Goal: Task Accomplishment & Management: Manage account settings

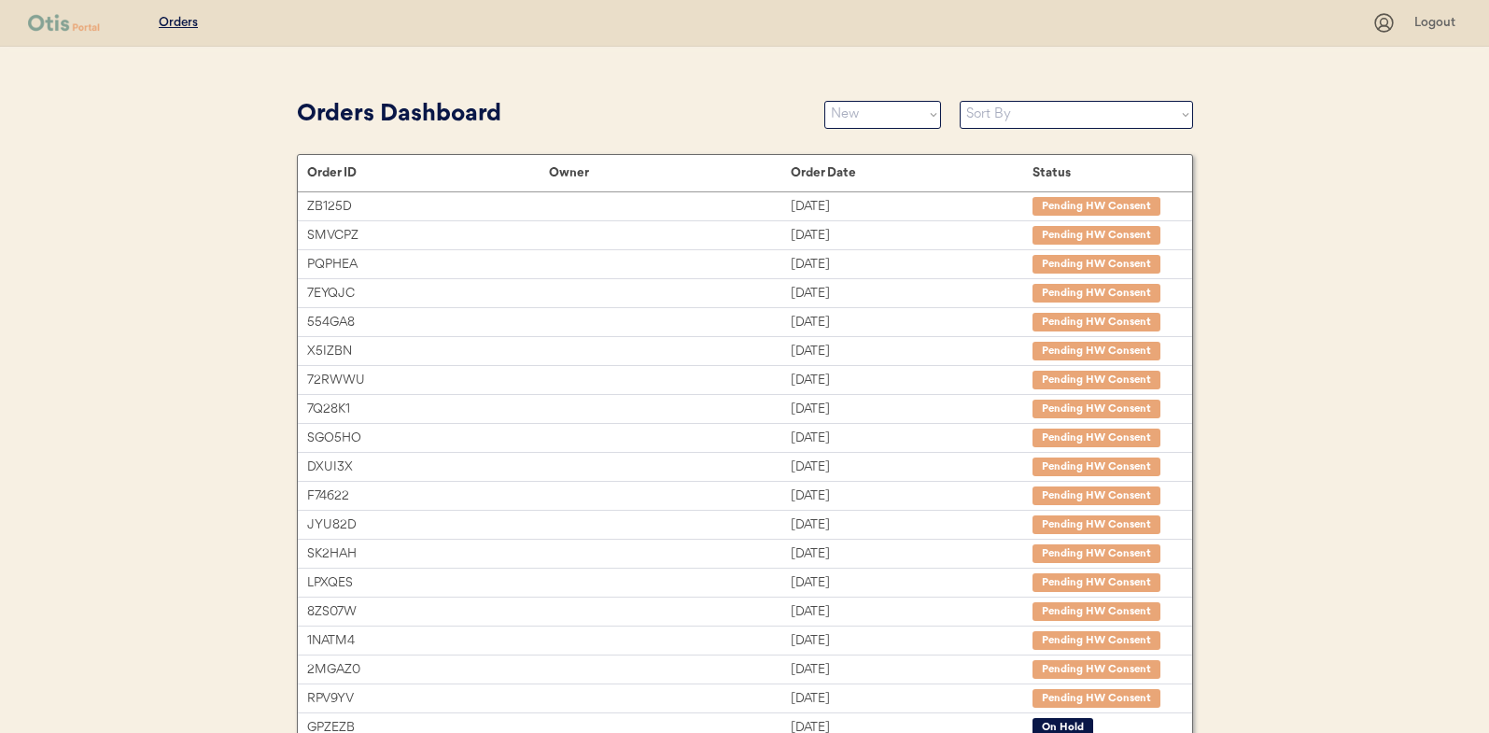
select select ""new""
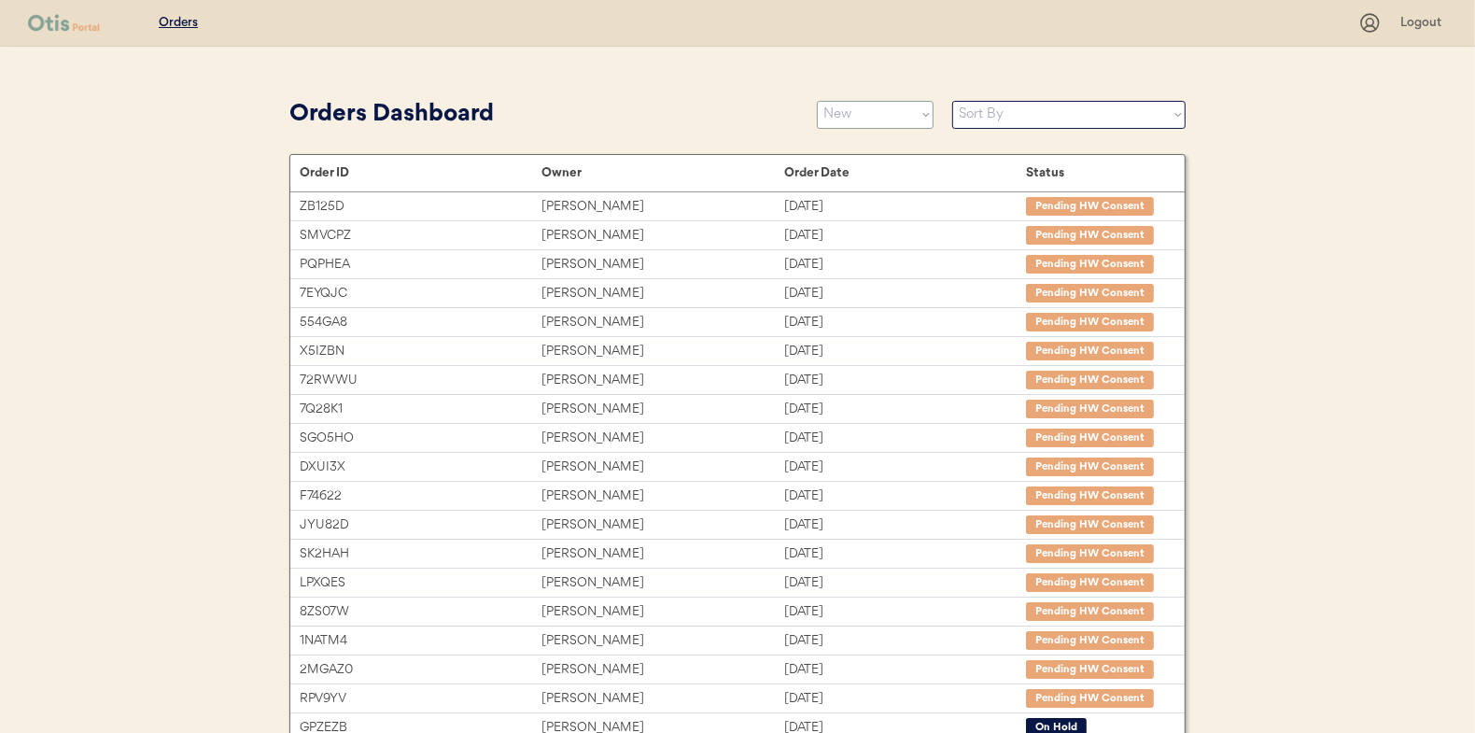
click at [865, 113] on select "Status On Hold New In Progress Complete Pending HW Consent Canceled" at bounding box center [875, 115] width 117 height 28
click at [859, 113] on select "Status On Hold New In Progress Complete Pending HW Consent Canceled" at bounding box center [875, 115] width 117 height 28
click at [841, 111] on select "Status On Hold New In Progress Complete Pending HW Consent Canceled" at bounding box center [875, 115] width 117 height 28
click at [817, 101] on select "Status On Hold New In Progress Complete Pending HW Consent Canceled" at bounding box center [875, 115] width 117 height 28
click at [868, 116] on select "Status On Hold New In Progress Complete Pending HW Consent Canceled" at bounding box center [875, 115] width 117 height 28
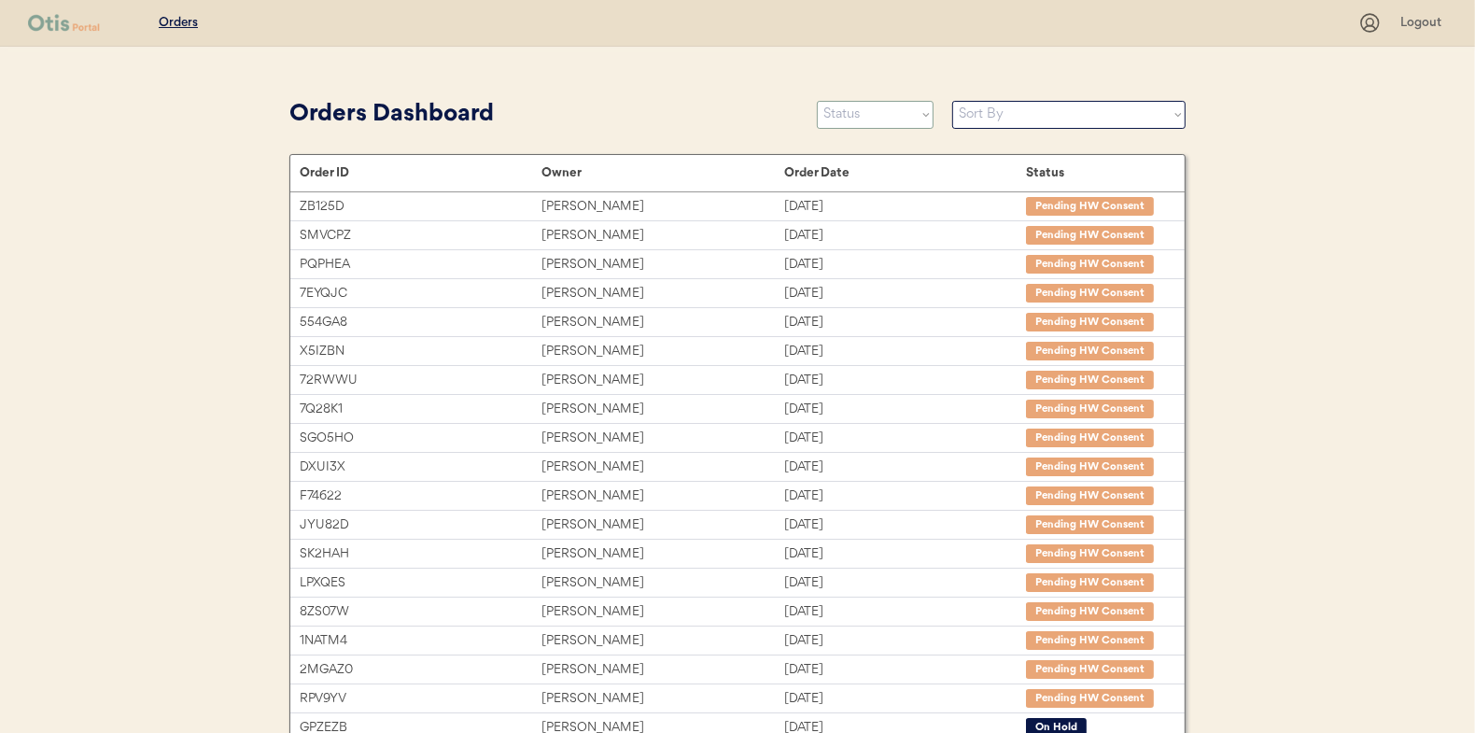
select select ""new""
click at [817, 101] on select "Status On Hold New In Progress Complete Pending HW Consent Canceled" at bounding box center [875, 115] width 117 height 28
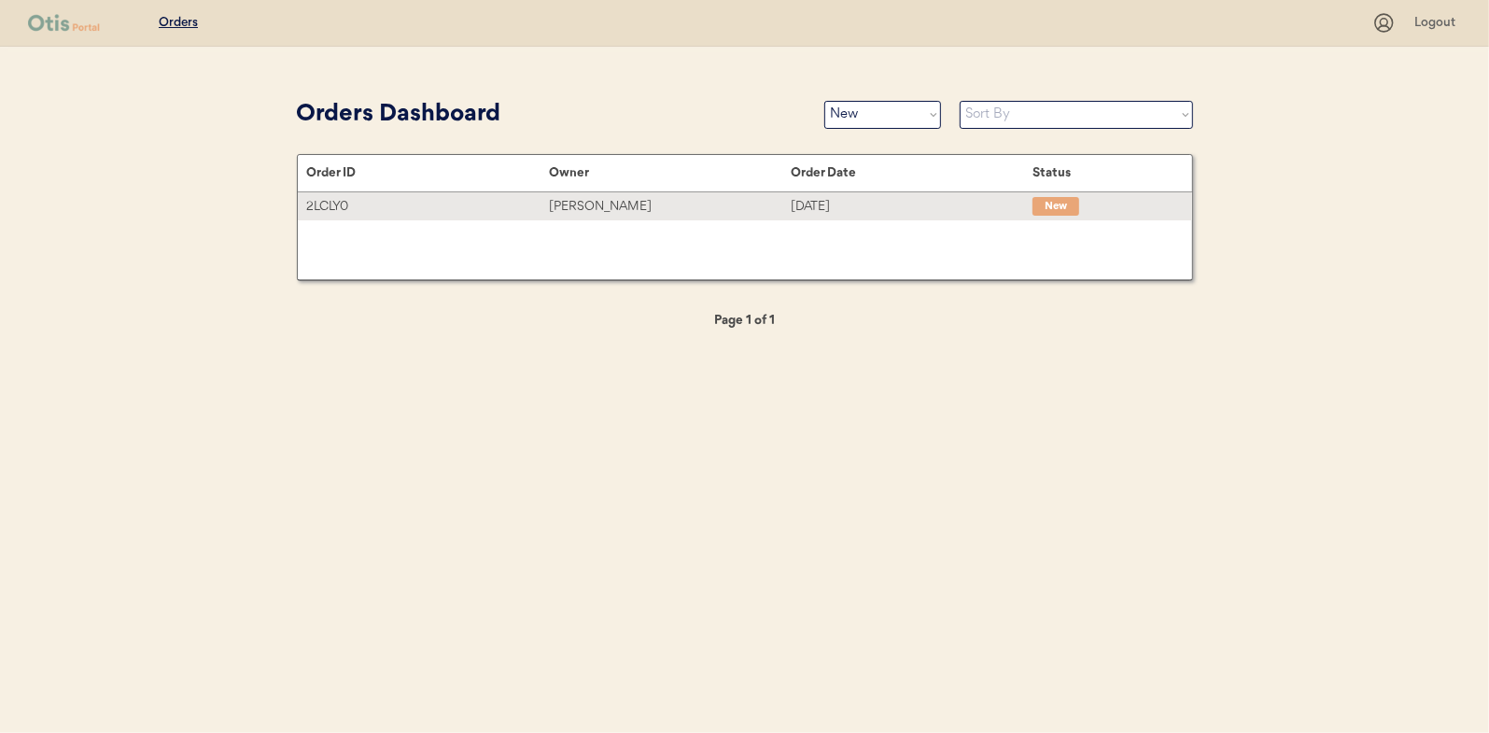
click at [589, 209] on div "John Lane" at bounding box center [670, 206] width 242 height 21
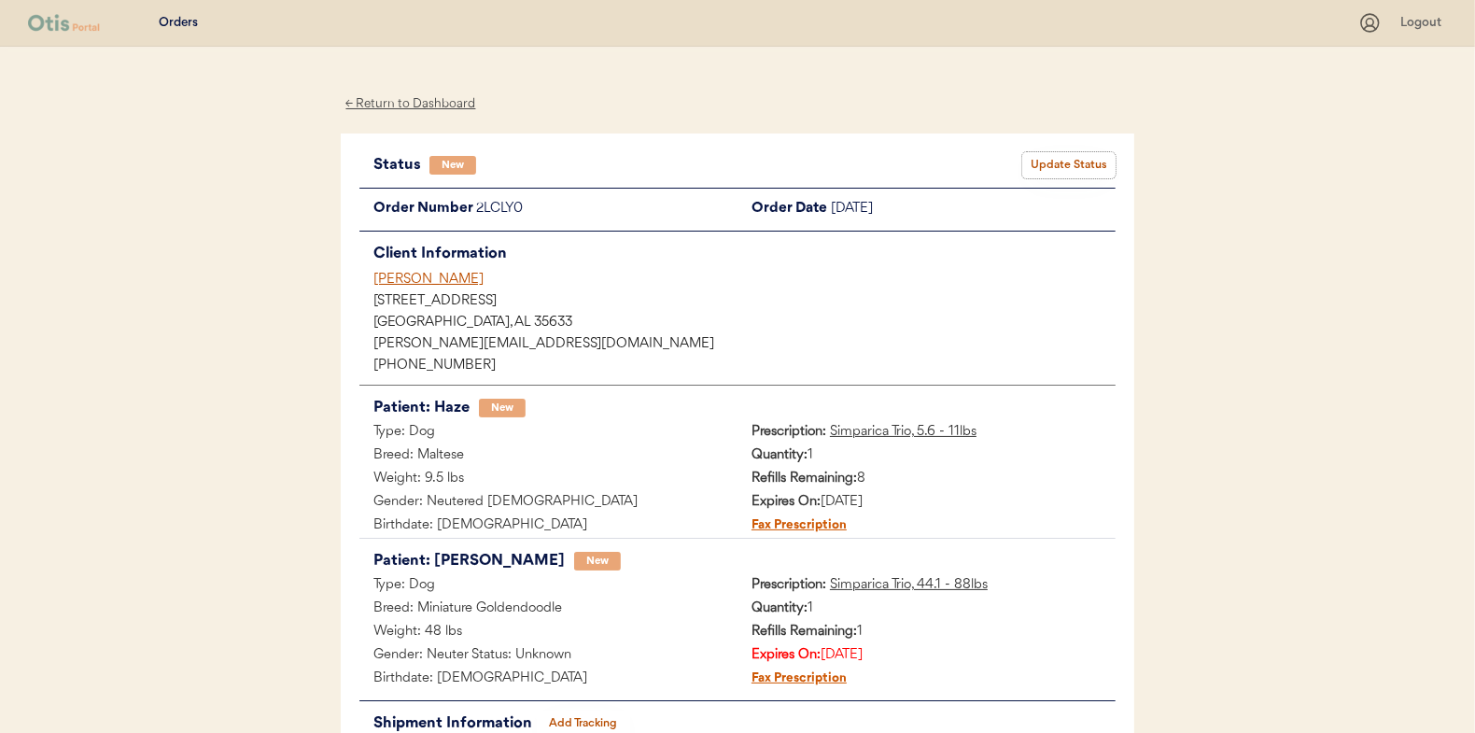
click at [1066, 160] on button "Update Status" at bounding box center [1068, 165] width 93 height 26
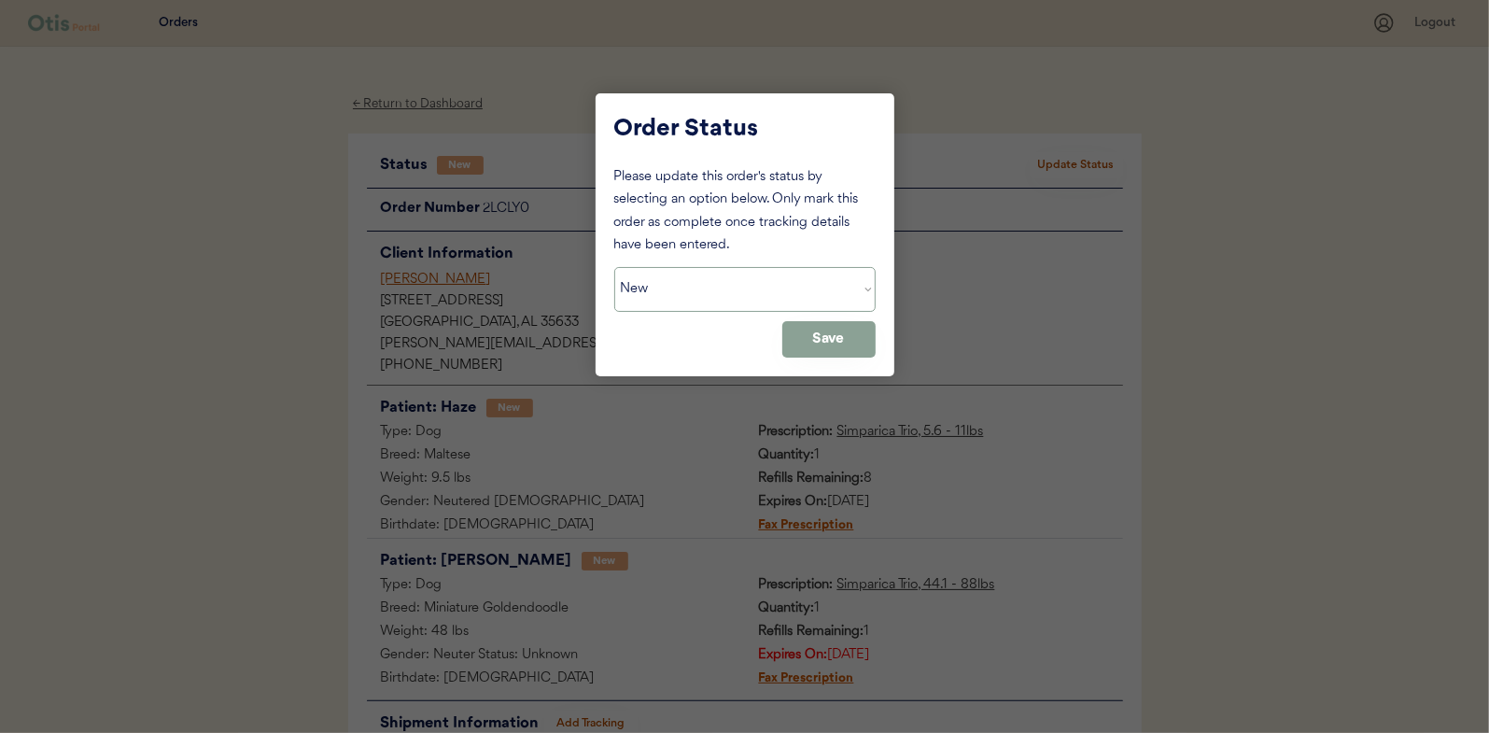
click at [654, 282] on select "Status On Hold New In Progress Complete Pending HW Consent Canceled" at bounding box center [744, 289] width 261 height 45
select select ""in_progress""
click at [614, 267] on select "Status On Hold New In Progress Complete Pending HW Consent Canceled" at bounding box center [744, 289] width 261 height 45
click at [836, 345] on button "Save" at bounding box center [828, 339] width 93 height 36
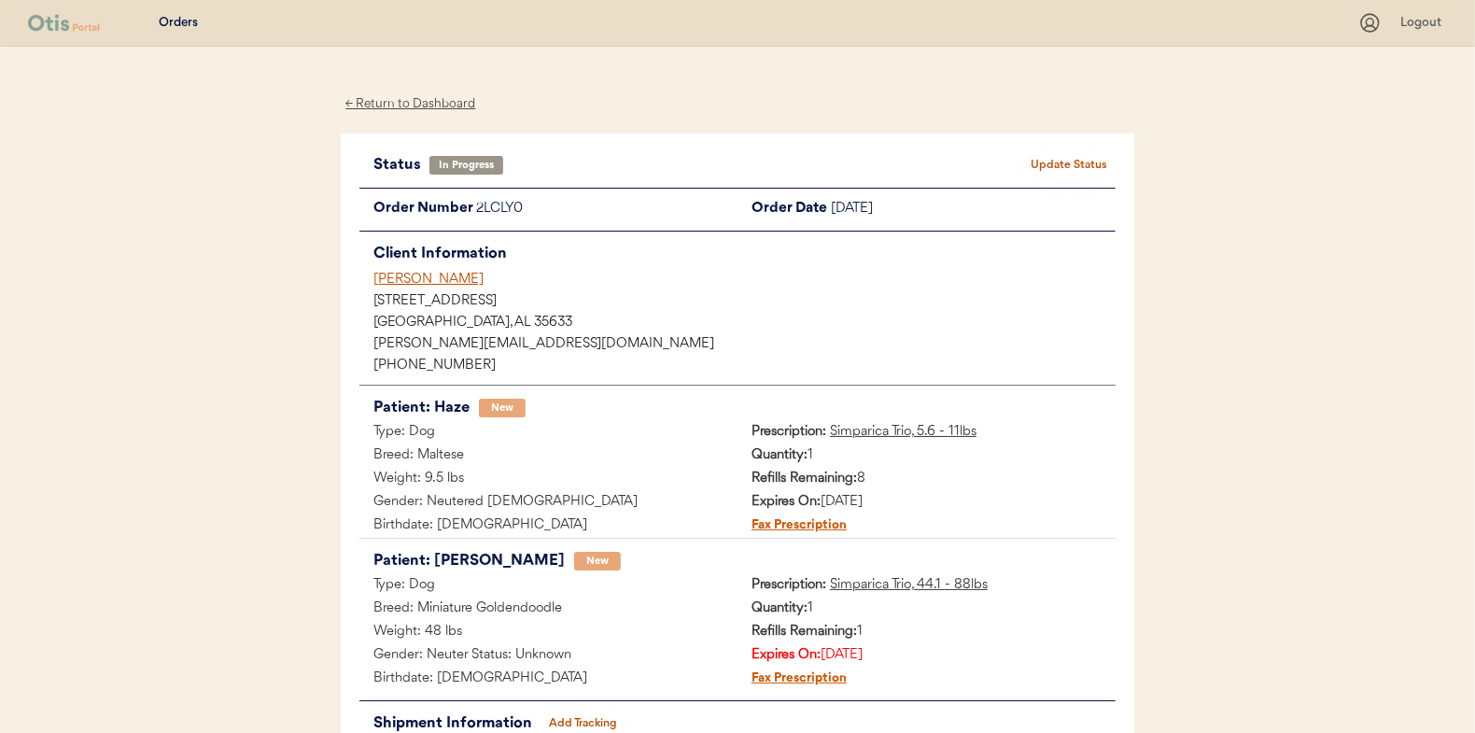
click at [400, 100] on div "← Return to Dashboard" at bounding box center [411, 103] width 140 height 21
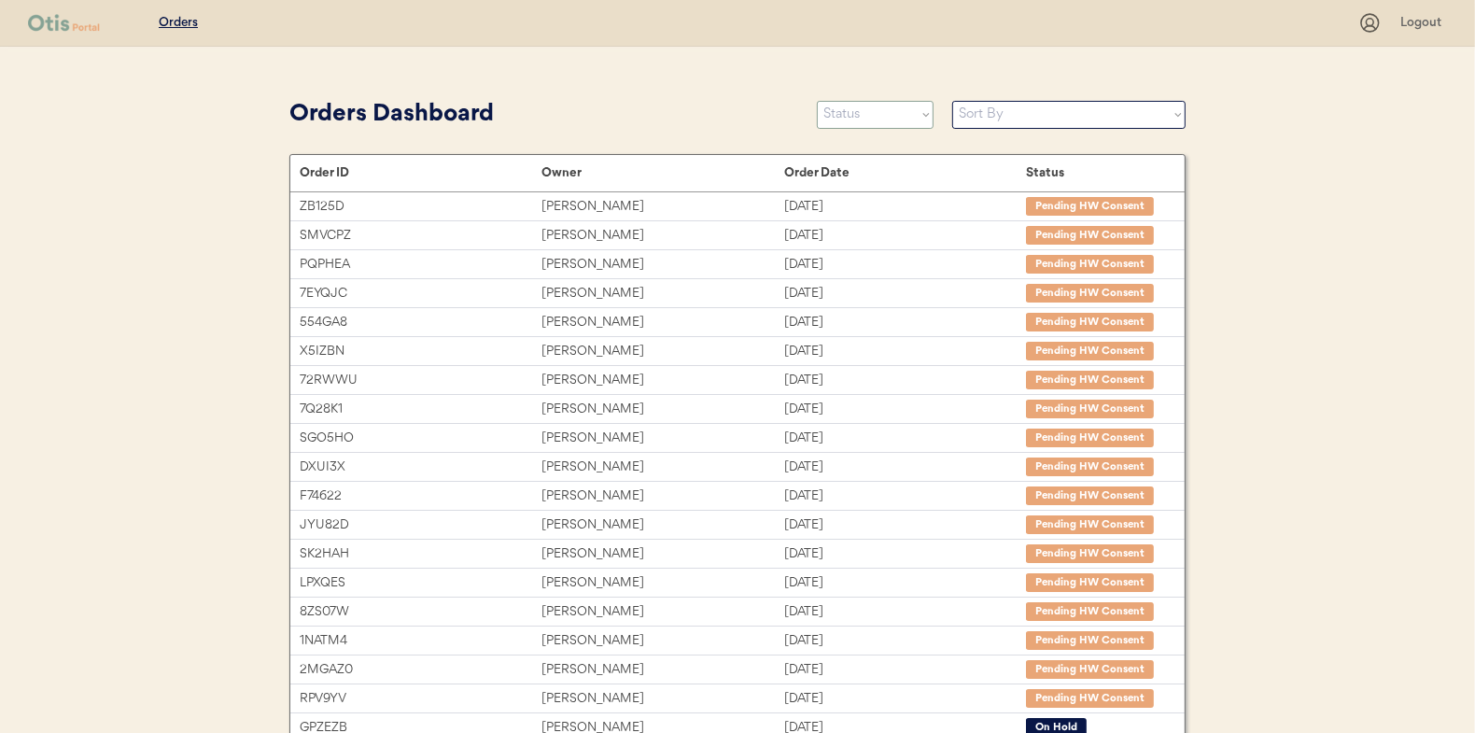
click at [849, 110] on select "Status On Hold New In Progress Complete Pending HW Consent Canceled" at bounding box center [875, 115] width 117 height 28
click at [817, 101] on select "Status On Hold New In Progress Complete Pending HW Consent Canceled" at bounding box center [875, 115] width 117 height 28
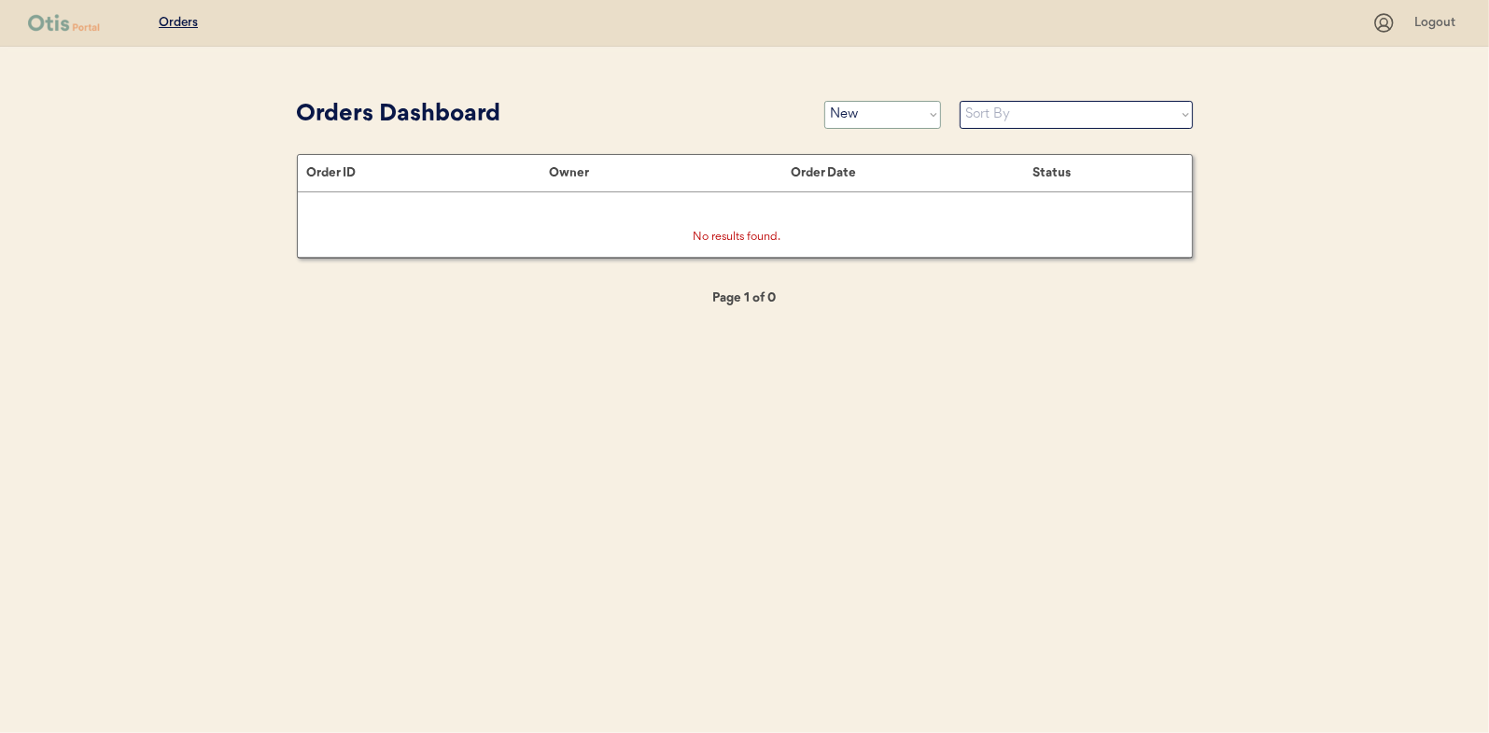
click at [866, 114] on select "Status On Hold New In Progress Complete Pending HW Consent Canceled" at bounding box center [882, 115] width 117 height 28
select select ""in_progress""
click at [824, 101] on select "Status On Hold New In Progress Complete Pending HW Consent Canceled" at bounding box center [882, 115] width 117 height 28
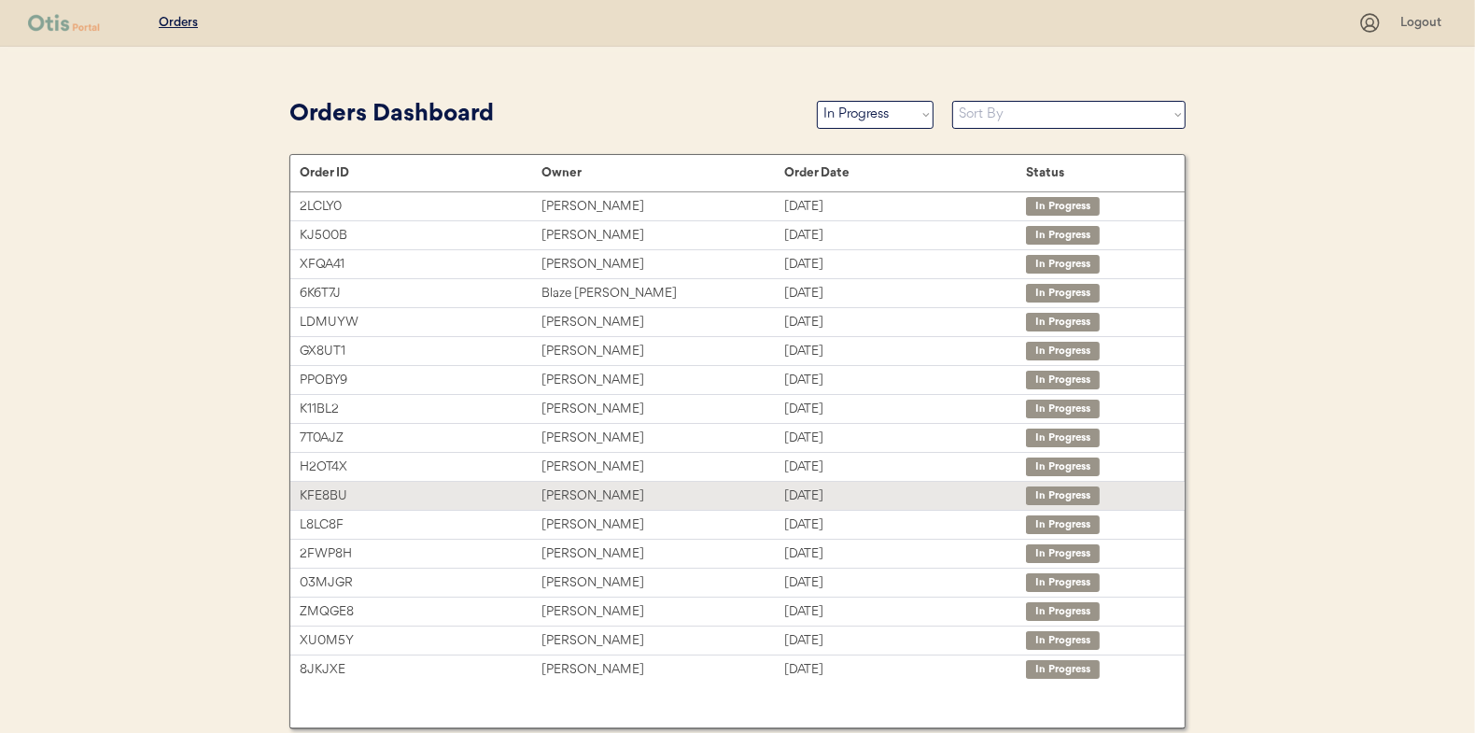
click at [561, 494] on div "Ashley Bowen" at bounding box center [663, 496] width 242 height 21
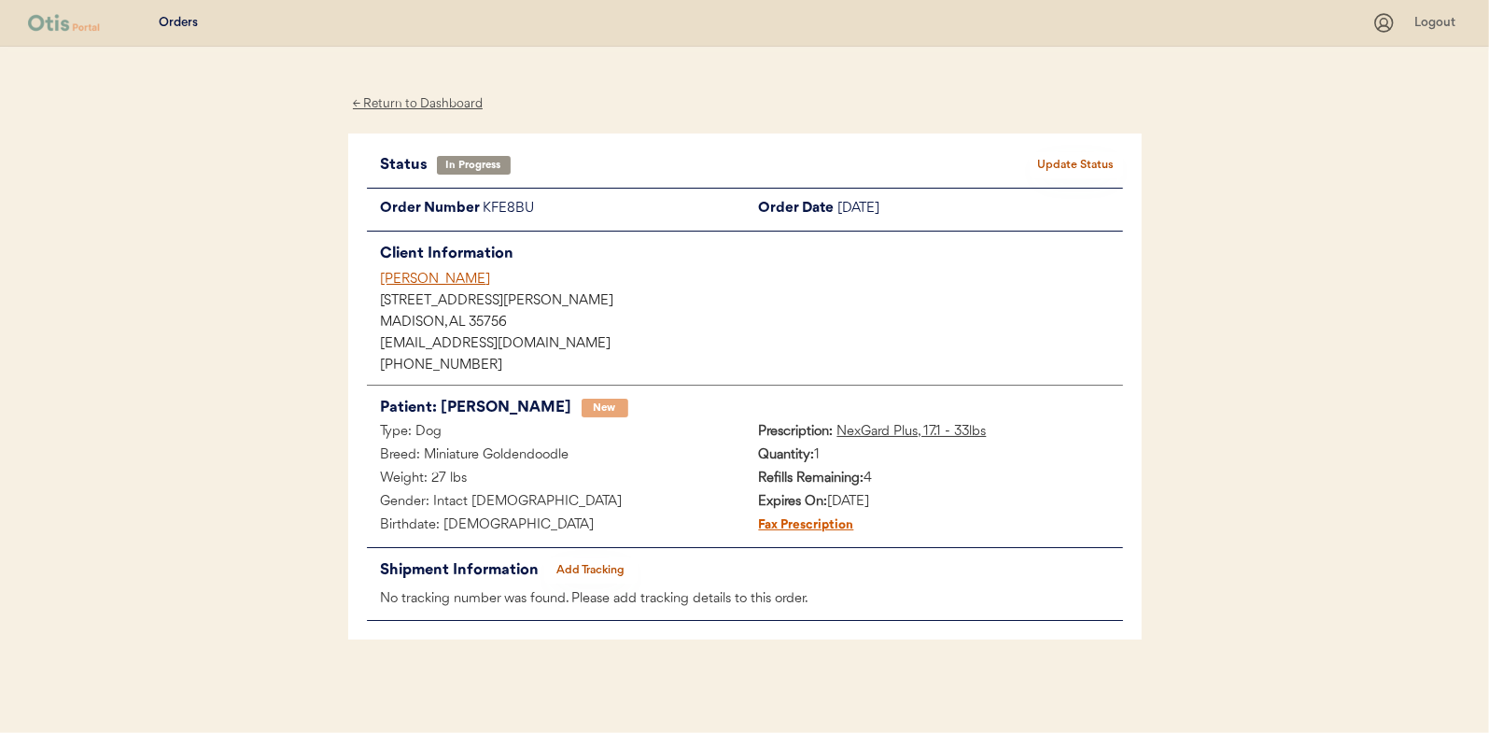
click at [595, 559] on button "Add Tracking" at bounding box center [590, 570] width 93 height 26
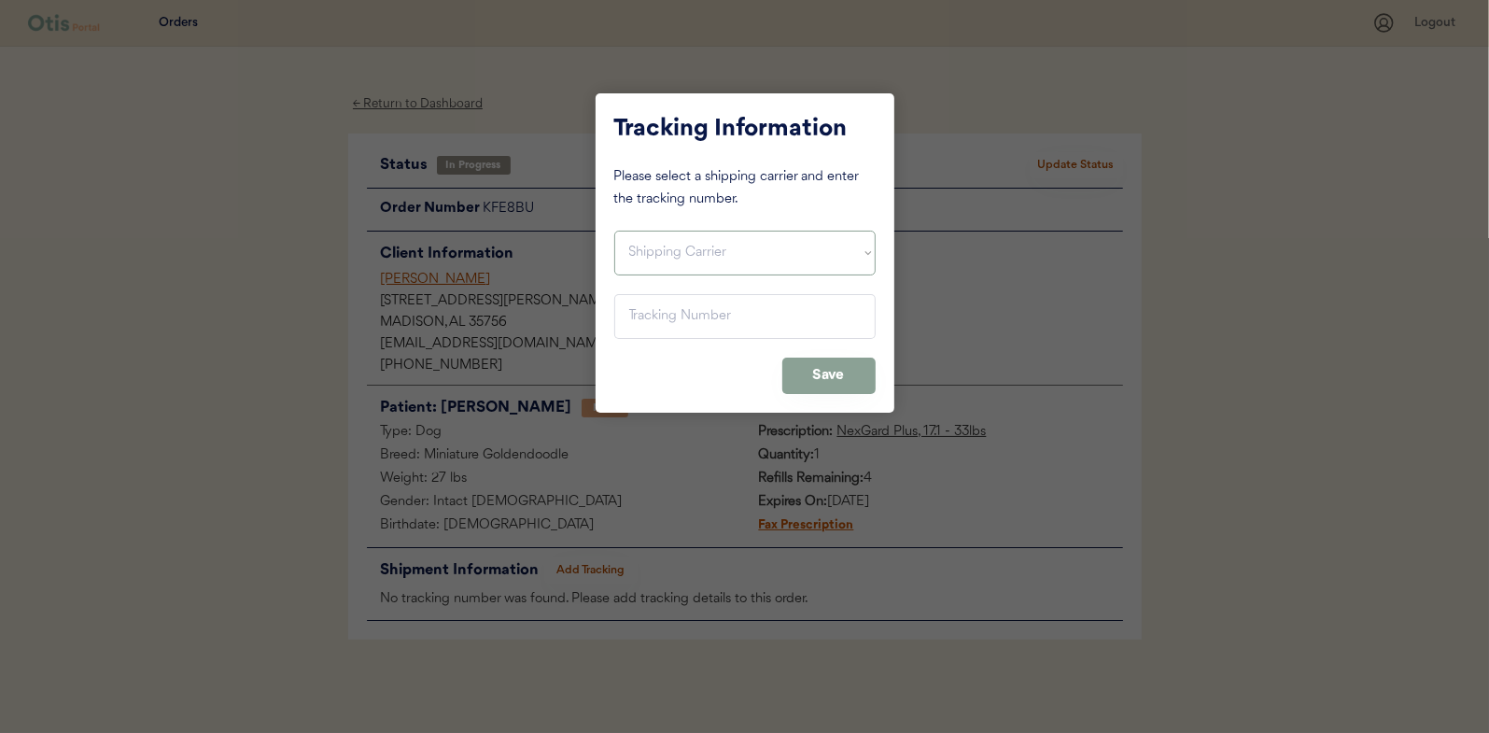
click at [669, 246] on select "Shipping Carrier FedEx FedEx Ground Economy UPS USPS" at bounding box center [744, 253] width 261 height 45
select select ""usps""
click at [614, 231] on select "Shipping Carrier FedEx FedEx Ground Economy UPS USPS" at bounding box center [744, 253] width 261 height 45
click at [637, 307] on input "input" at bounding box center [744, 316] width 261 height 45
paste input "9400150105496031568360"
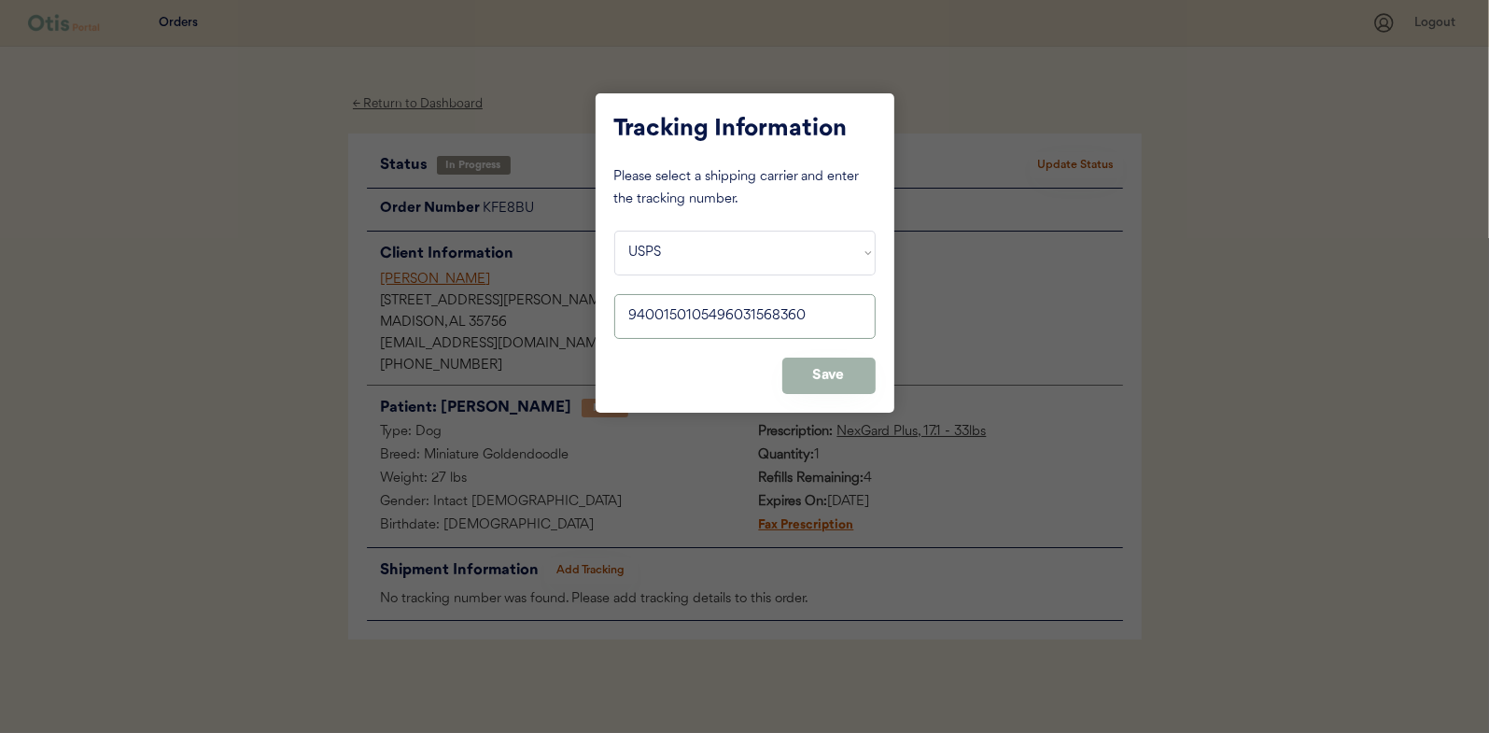
type input "9400150105496031568360"
click at [808, 372] on button "Save" at bounding box center [828, 376] width 93 height 36
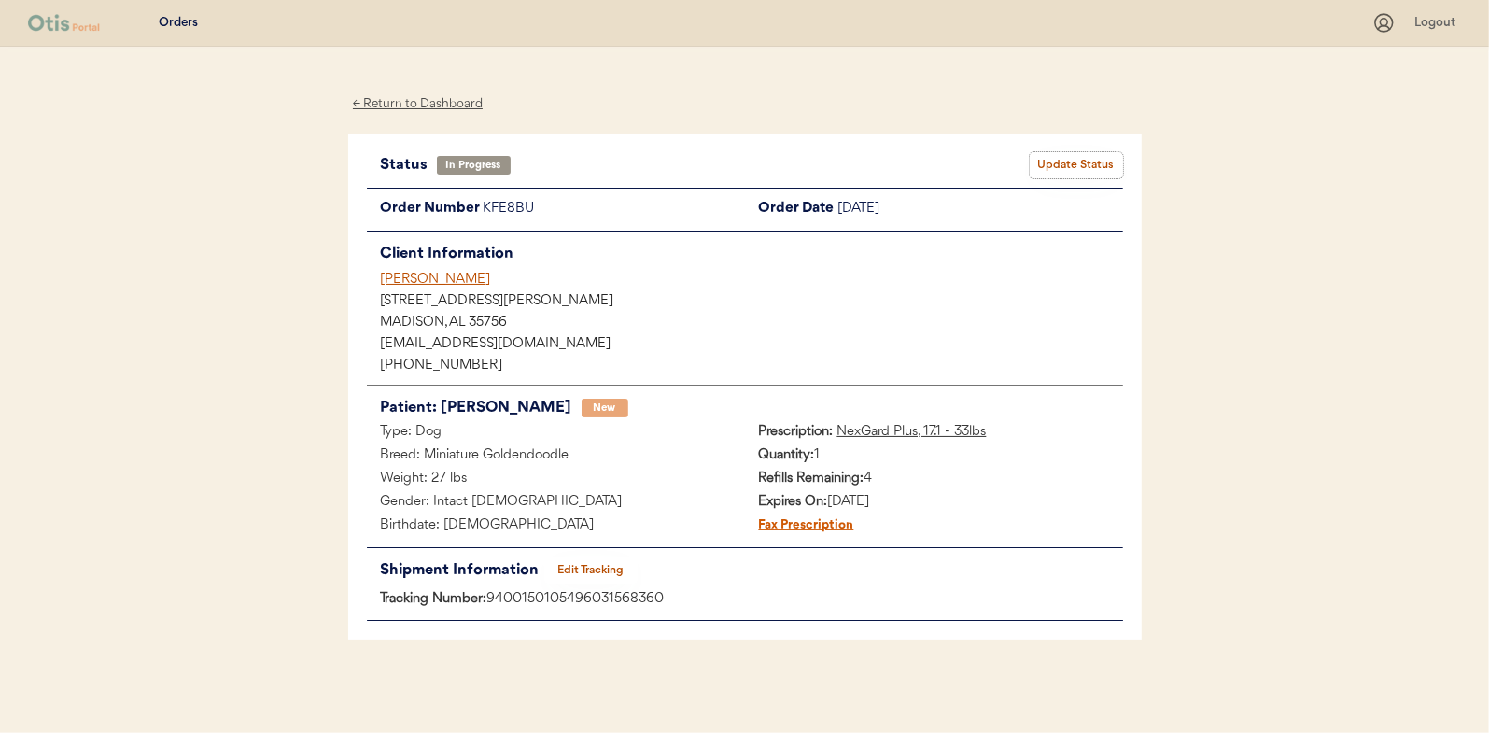
click at [1080, 158] on button "Update Status" at bounding box center [1076, 165] width 93 height 26
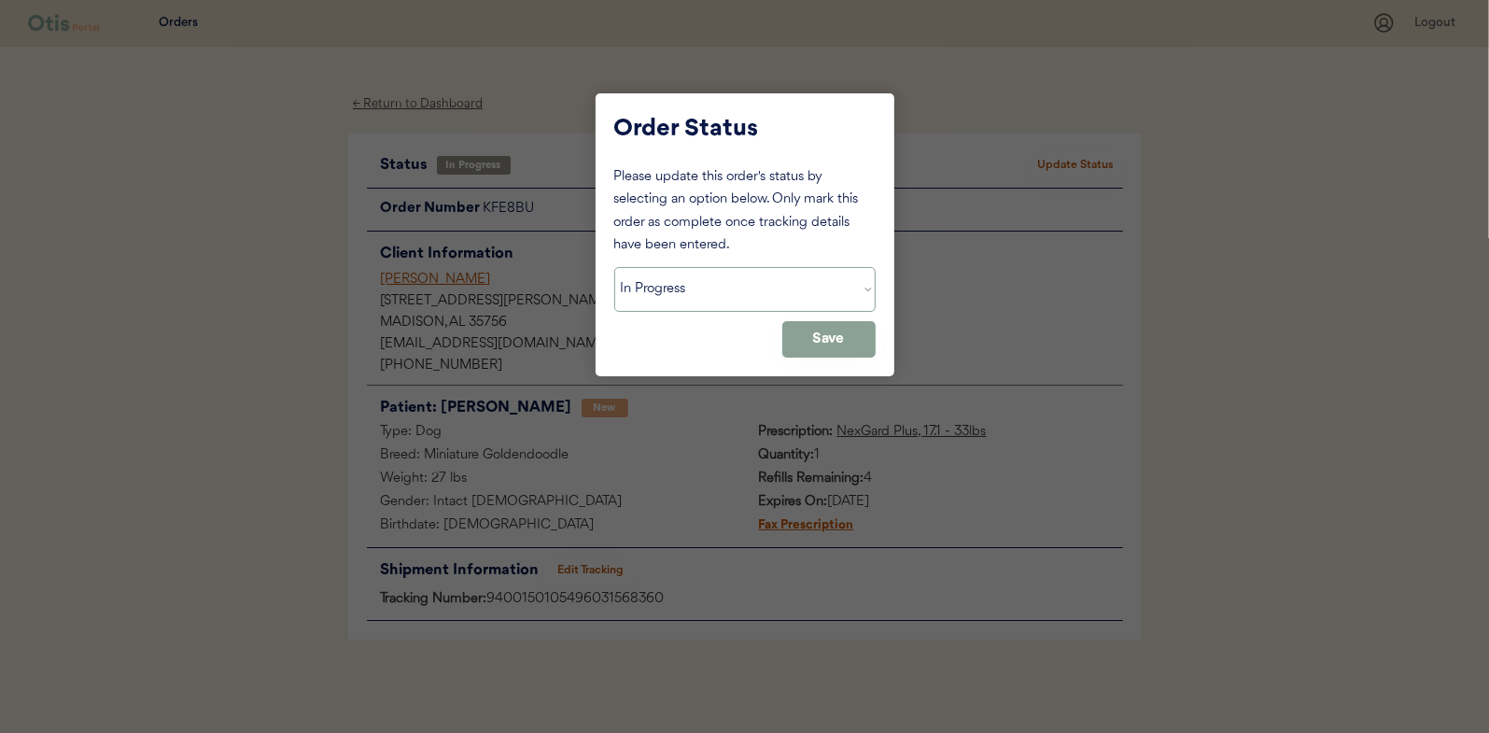
click at [643, 294] on select "Status On Hold New In Progress Complete Pending HW Consent Canceled" at bounding box center [744, 289] width 261 height 45
select select ""complete""
click at [614, 267] on select "Status On Hold New In Progress Complete Pending HW Consent Canceled" at bounding box center [744, 289] width 261 height 45
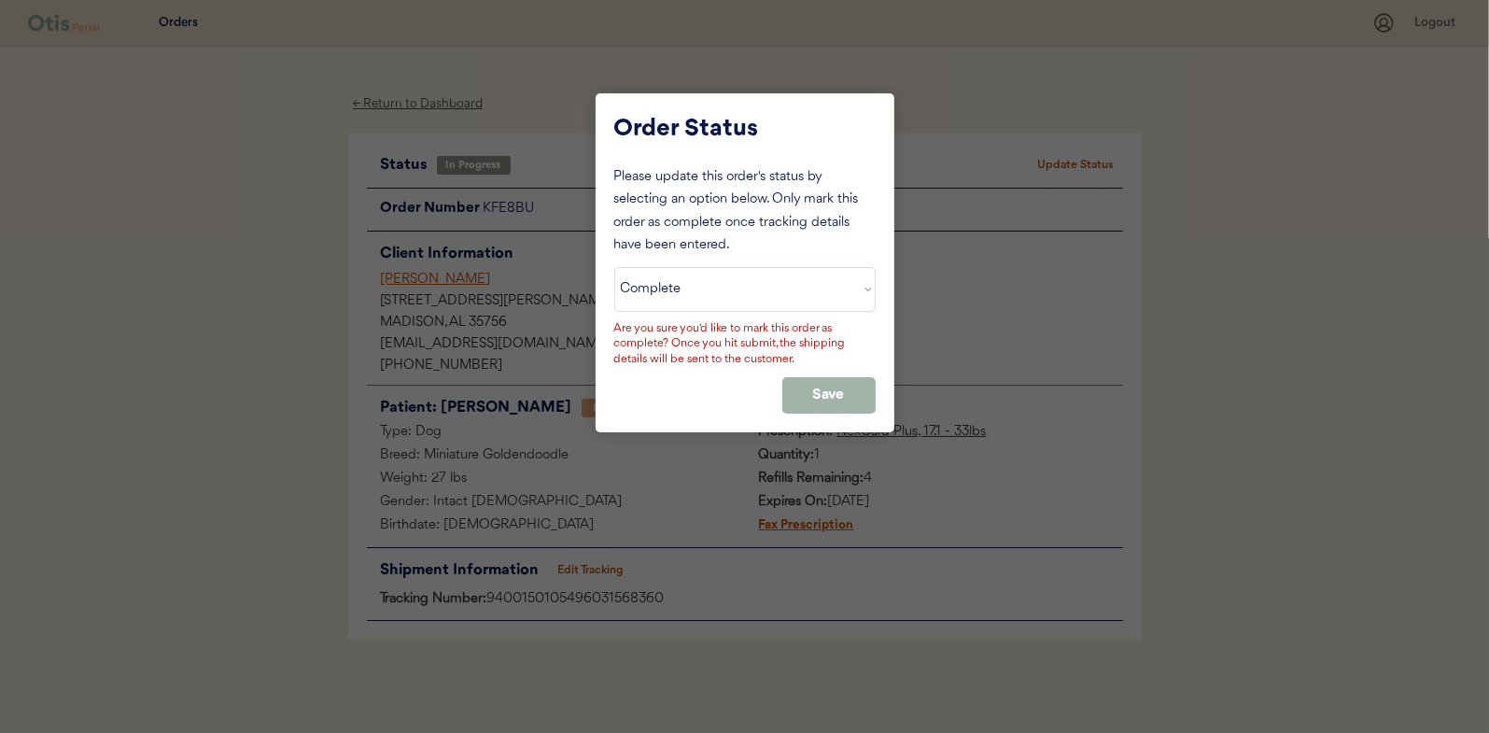
click at [812, 394] on button "Save" at bounding box center [828, 395] width 93 height 36
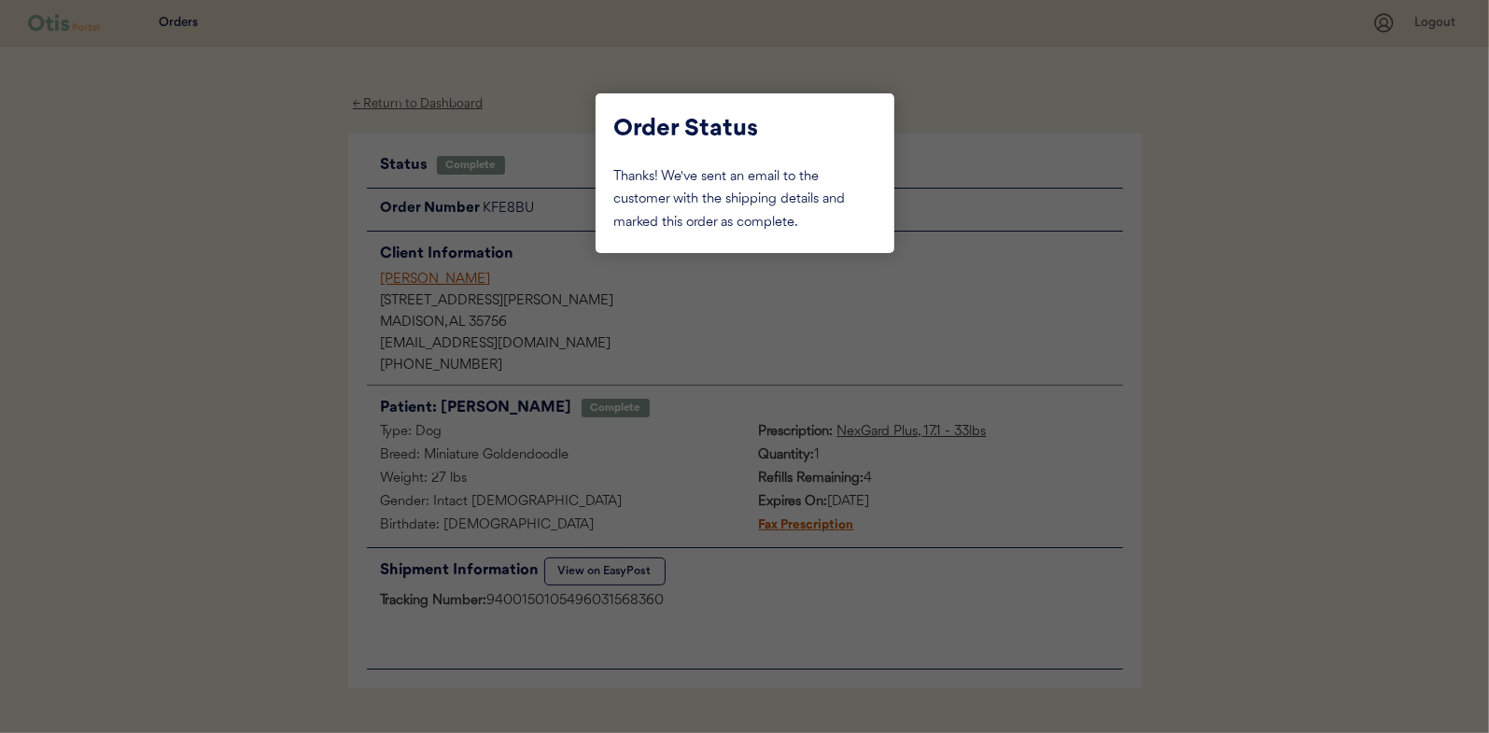
drag, startPoint x: 202, startPoint y: 259, endPoint x: 392, endPoint y: 152, distance: 218.2
click at [212, 254] on div at bounding box center [744, 366] width 1489 height 733
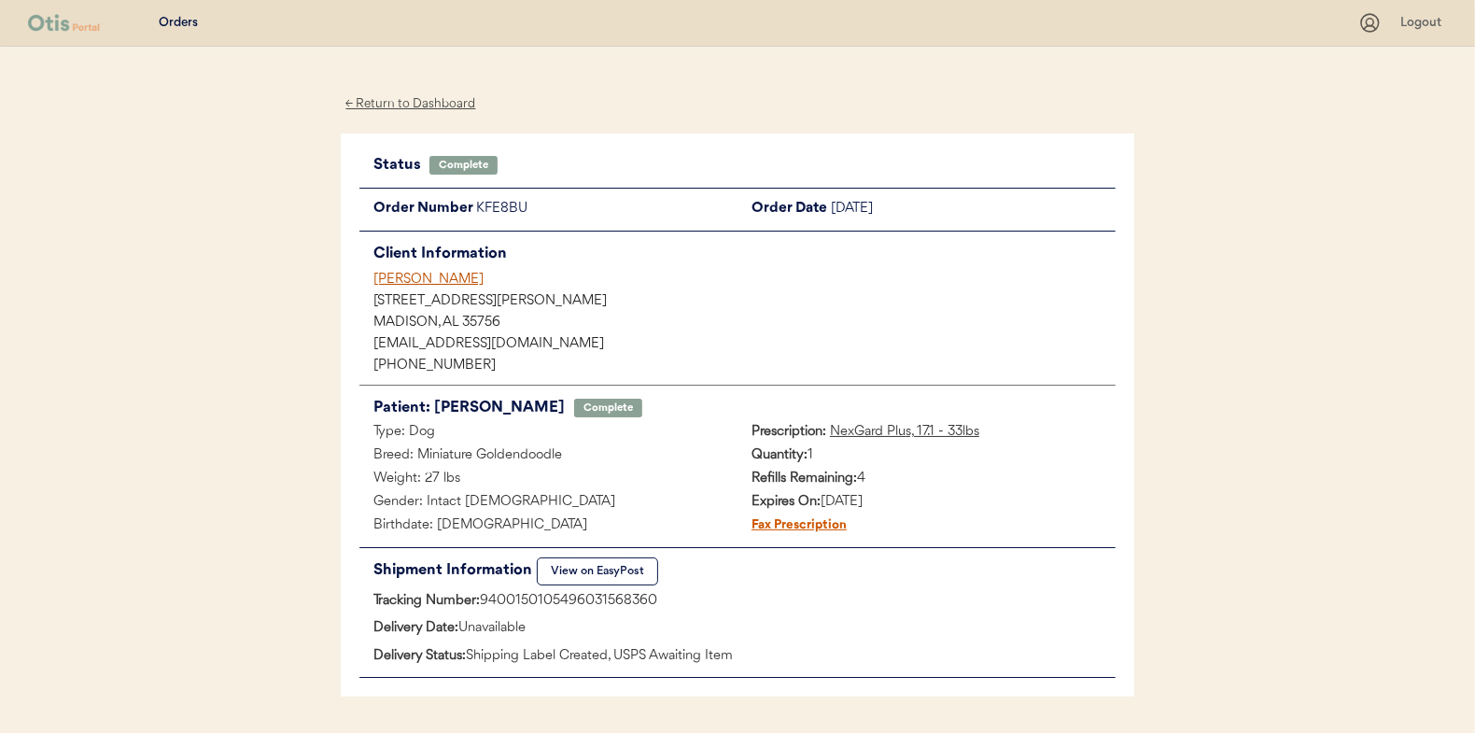
click at [414, 103] on div "← Return to Dashboard" at bounding box center [411, 103] width 140 height 21
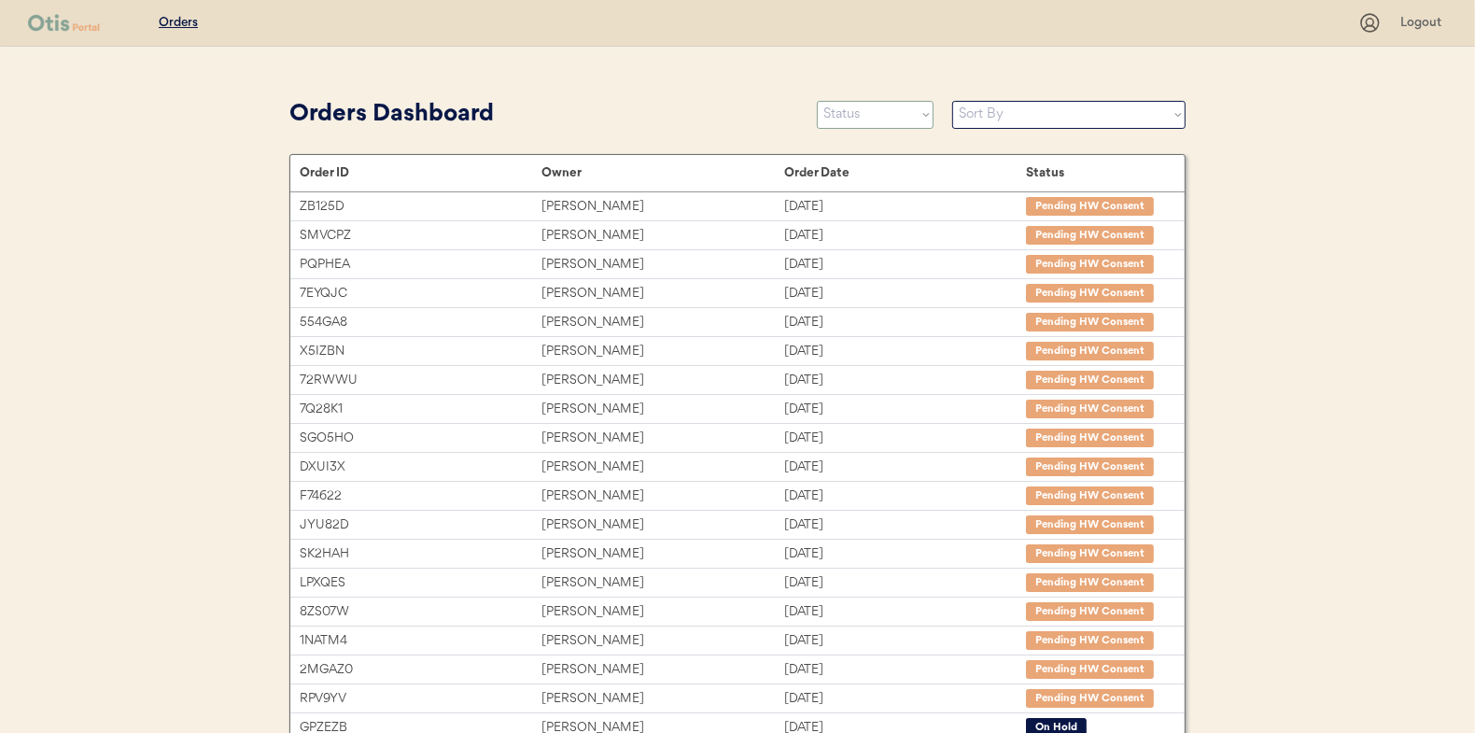
click at [859, 116] on select "Status On Hold New In Progress Complete Pending HW Consent Canceled" at bounding box center [875, 115] width 117 height 28
select select ""in_progress""
click at [817, 101] on select "Status On Hold New In Progress Complete Pending HW Consent Canceled" at bounding box center [875, 115] width 117 height 28
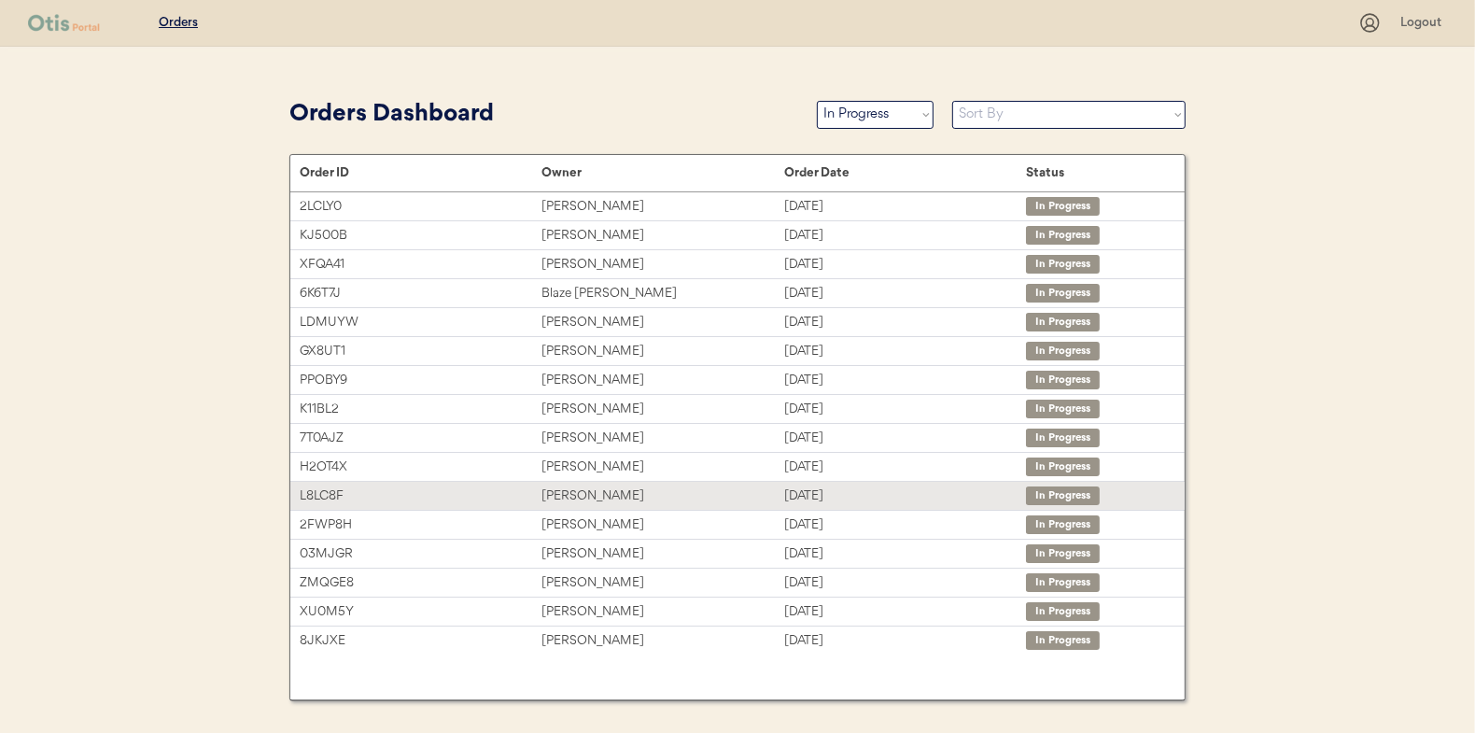
click at [566, 486] on div "[PERSON_NAME]" at bounding box center [663, 496] width 242 height 21
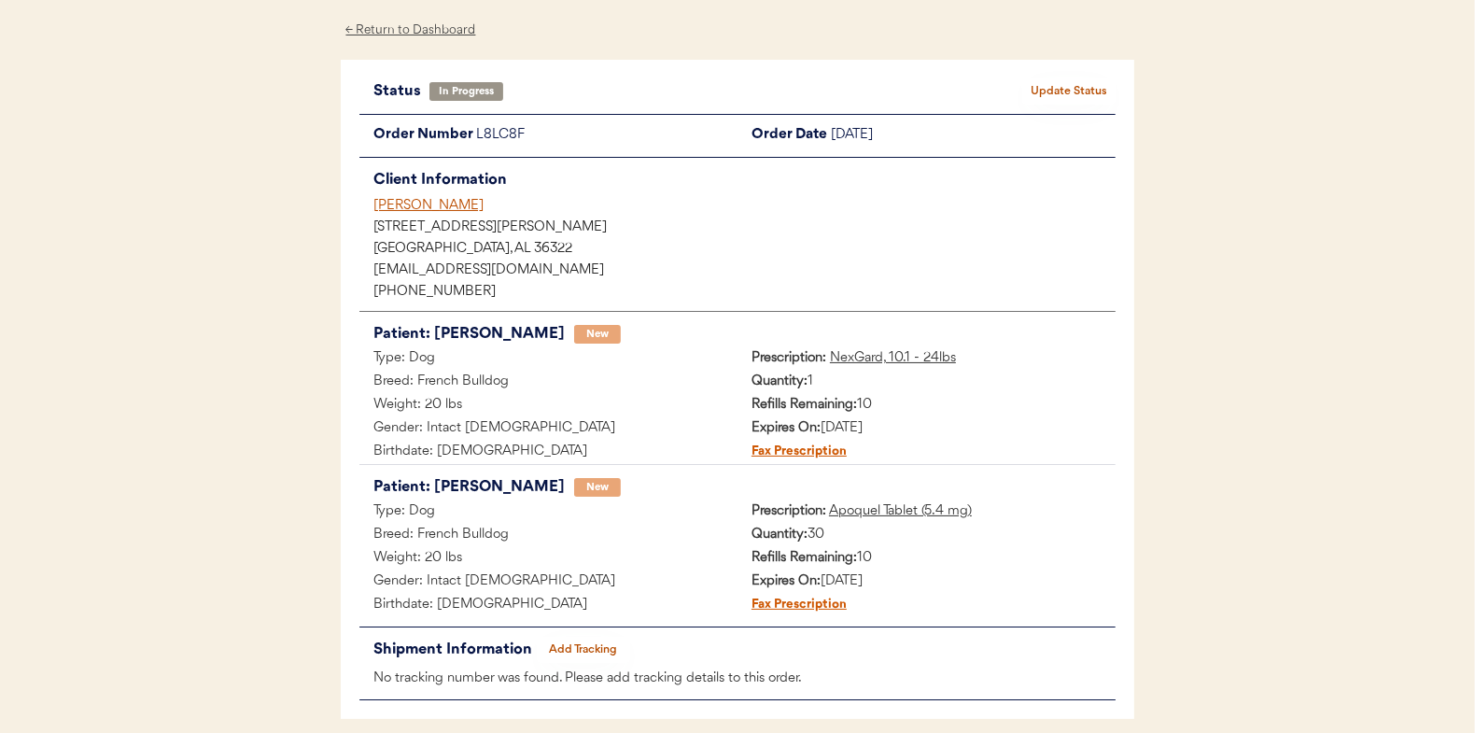
scroll to position [152, 0]
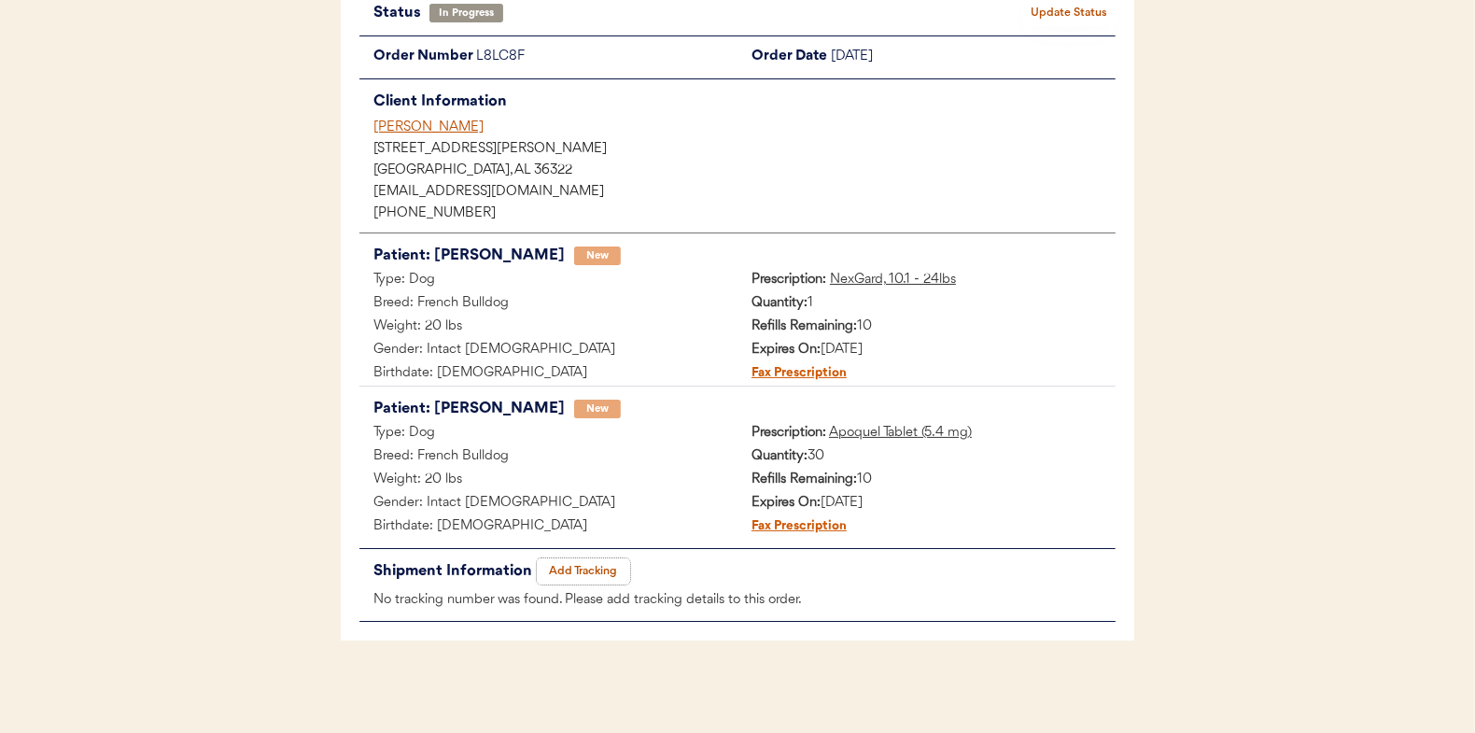
click at [578, 564] on button "Add Tracking" at bounding box center [583, 571] width 93 height 26
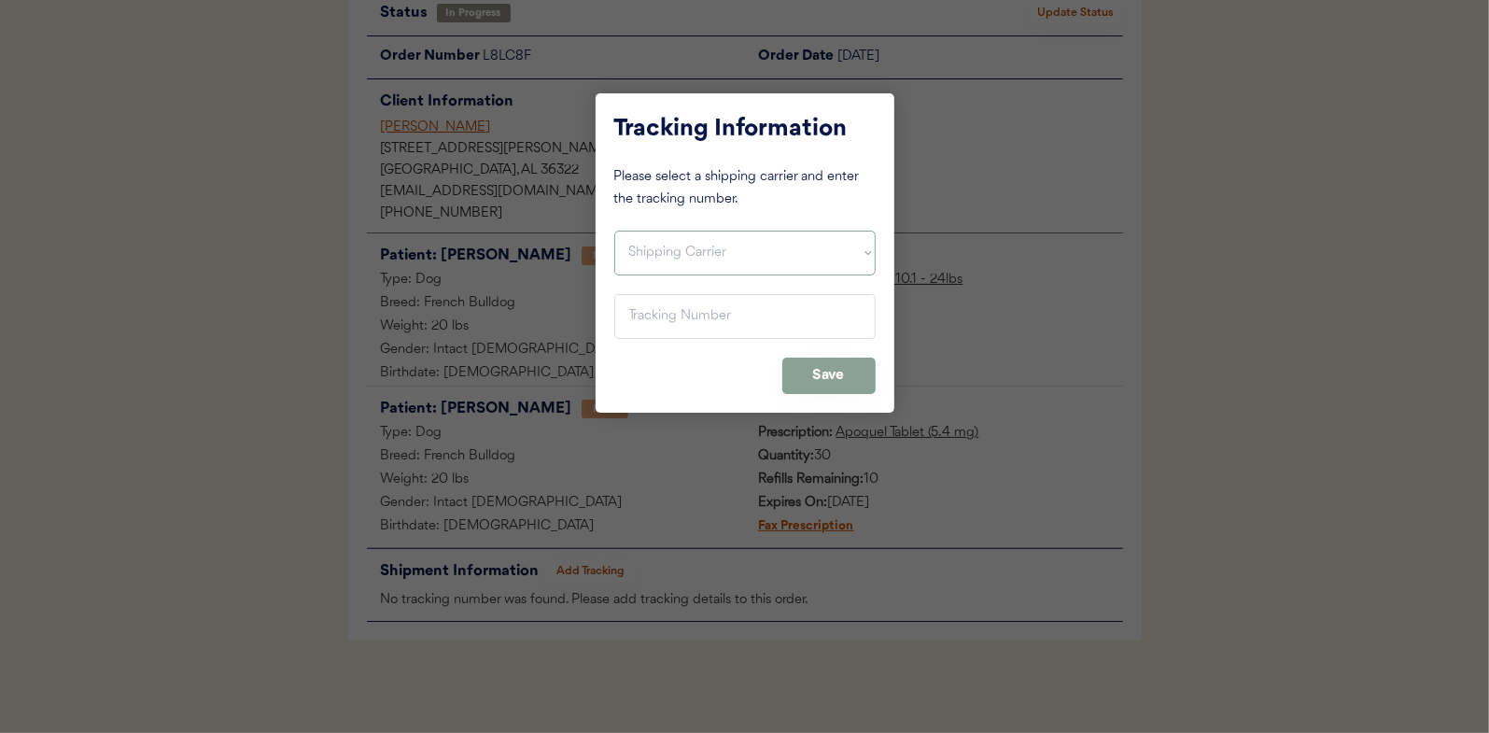
click at [667, 247] on select "Shipping Carrier FedEx FedEx Ground Economy UPS USPS" at bounding box center [744, 253] width 261 height 45
select select ""usps""
click at [614, 231] on select "Shipping Carrier FedEx FedEx Ground Economy UPS USPS" at bounding box center [744, 253] width 261 height 45
click at [652, 317] on input "input" at bounding box center [744, 316] width 261 height 45
paste input "9400150105496031569794"
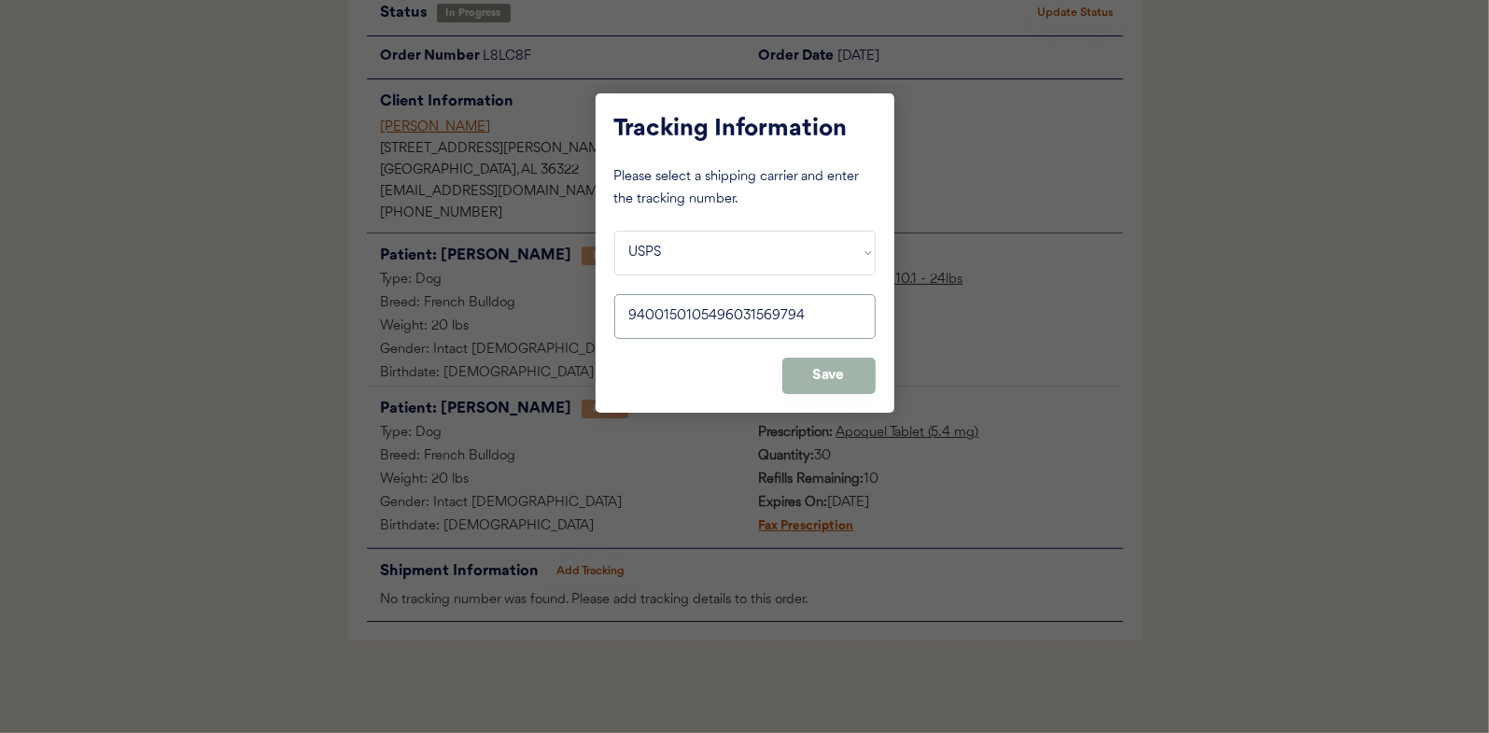
type input "9400150105496031569794"
click at [815, 369] on button "Save" at bounding box center [828, 376] width 93 height 36
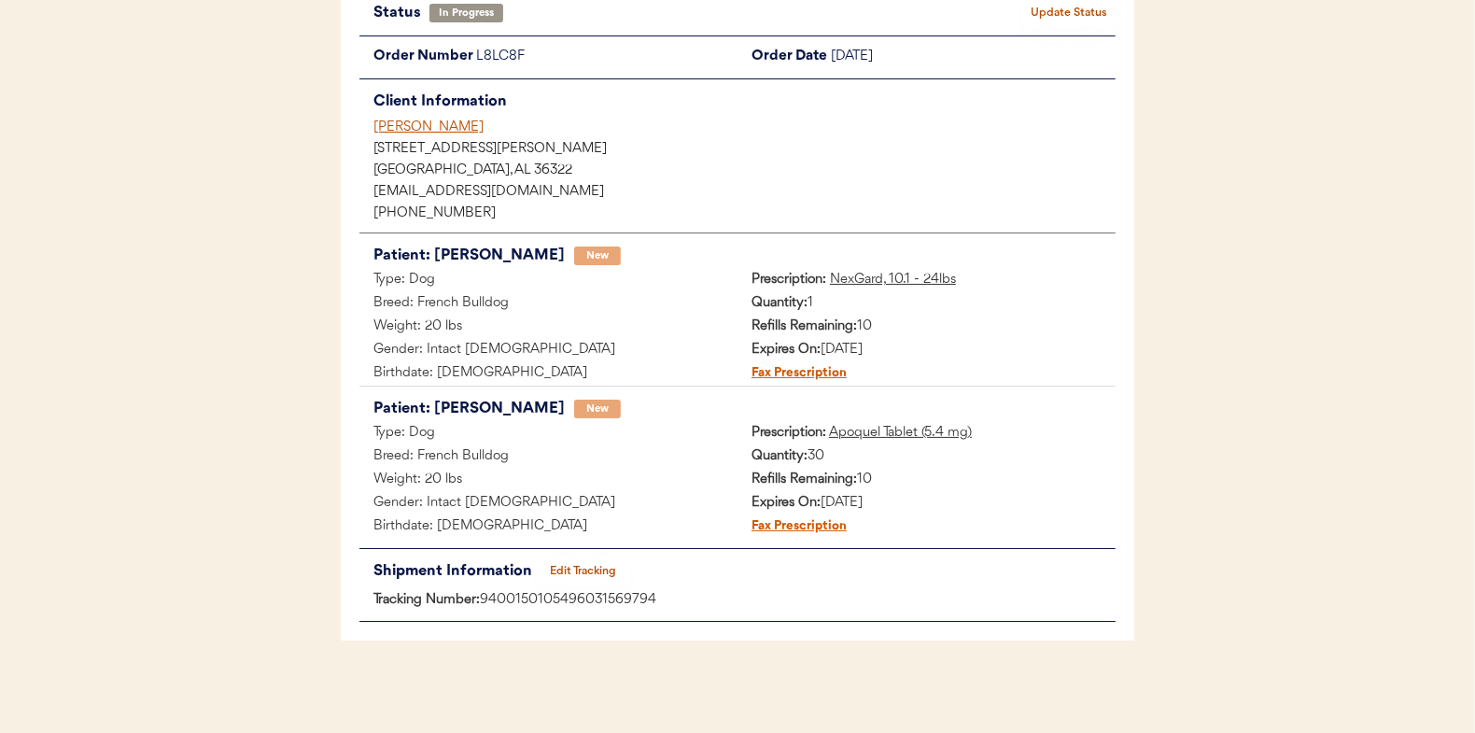
scroll to position [0, 0]
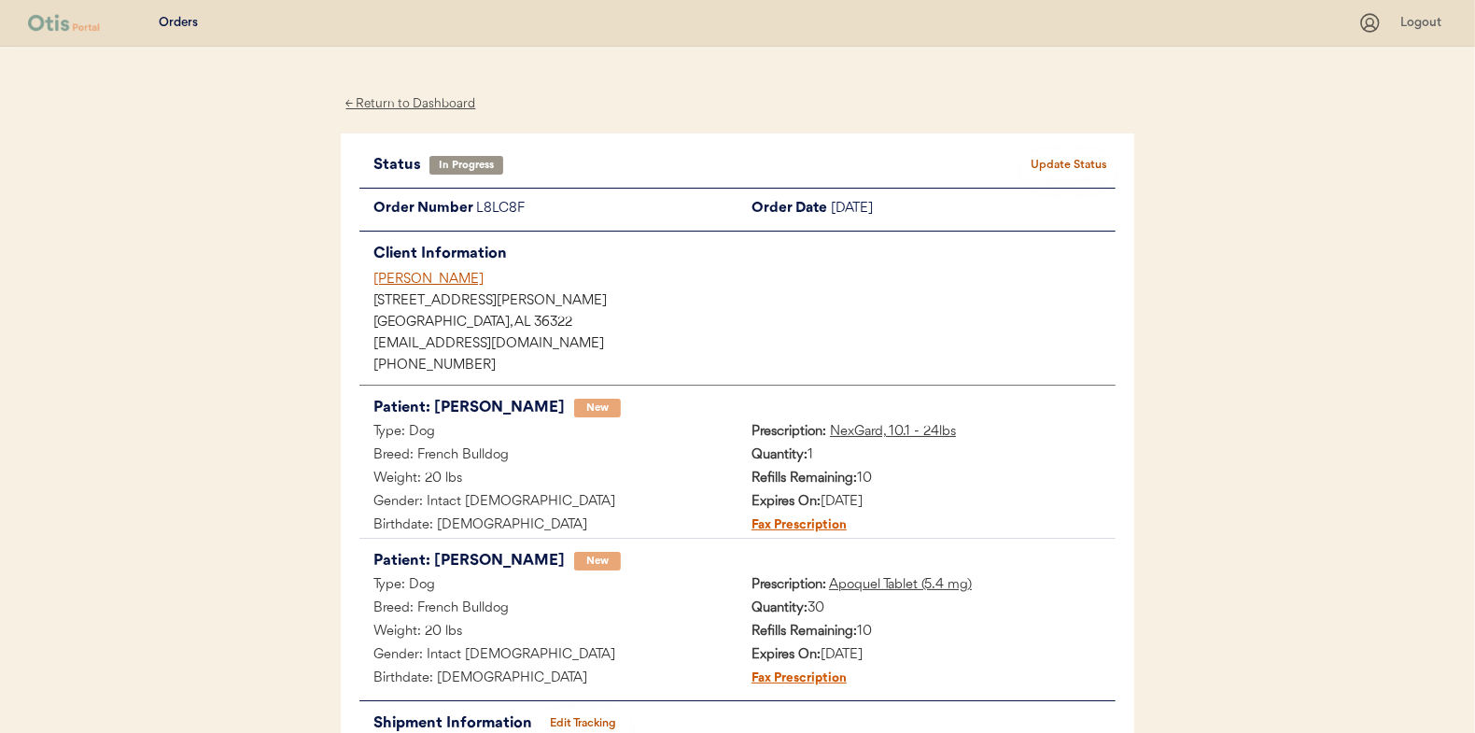
click at [1072, 156] on button "Update Status" at bounding box center [1068, 165] width 93 height 26
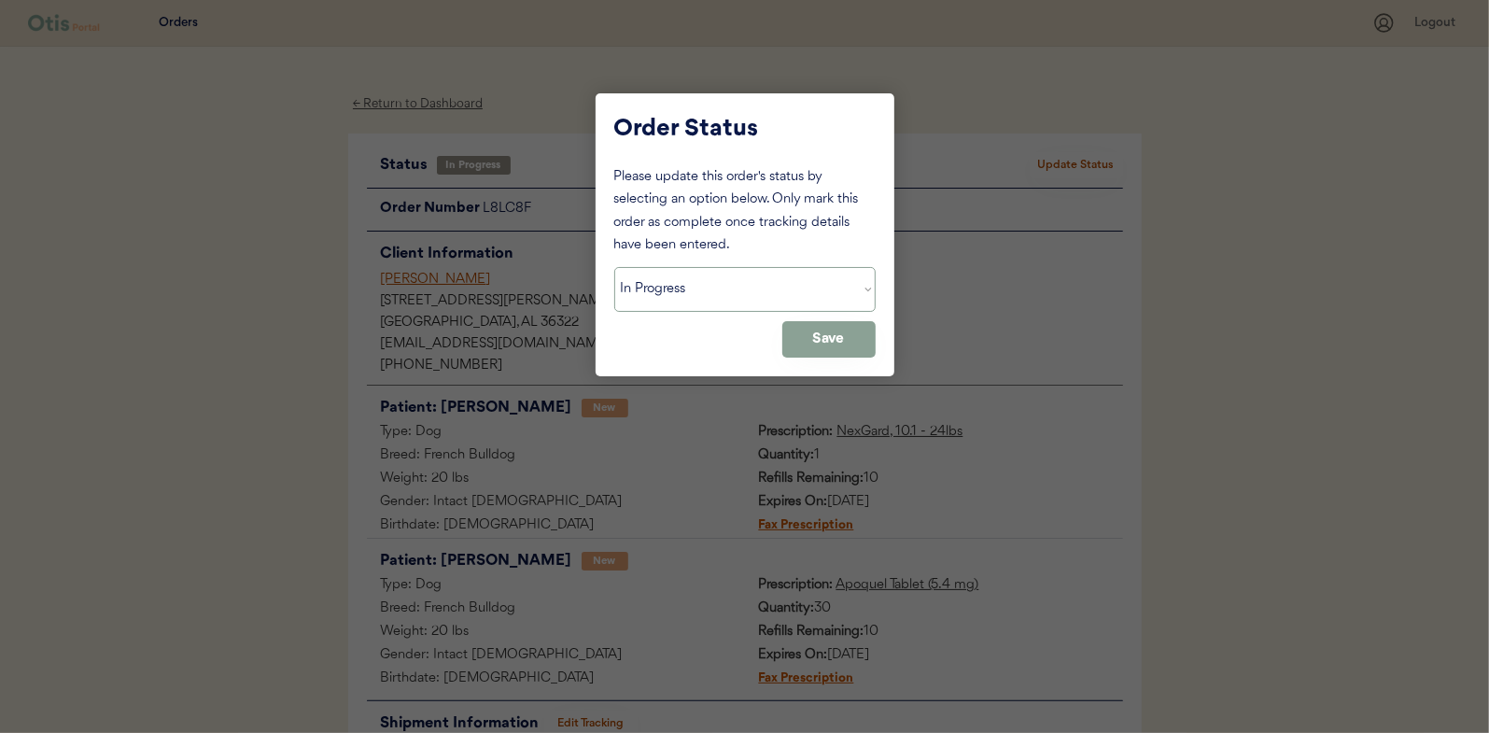
click at [680, 298] on select "Status On Hold New In Progress Complete Pending HW Consent Canceled" at bounding box center [744, 289] width 261 height 45
select select ""complete""
click at [614, 267] on select "Status On Hold New In Progress Complete Pending HW Consent Canceled" at bounding box center [744, 289] width 261 height 45
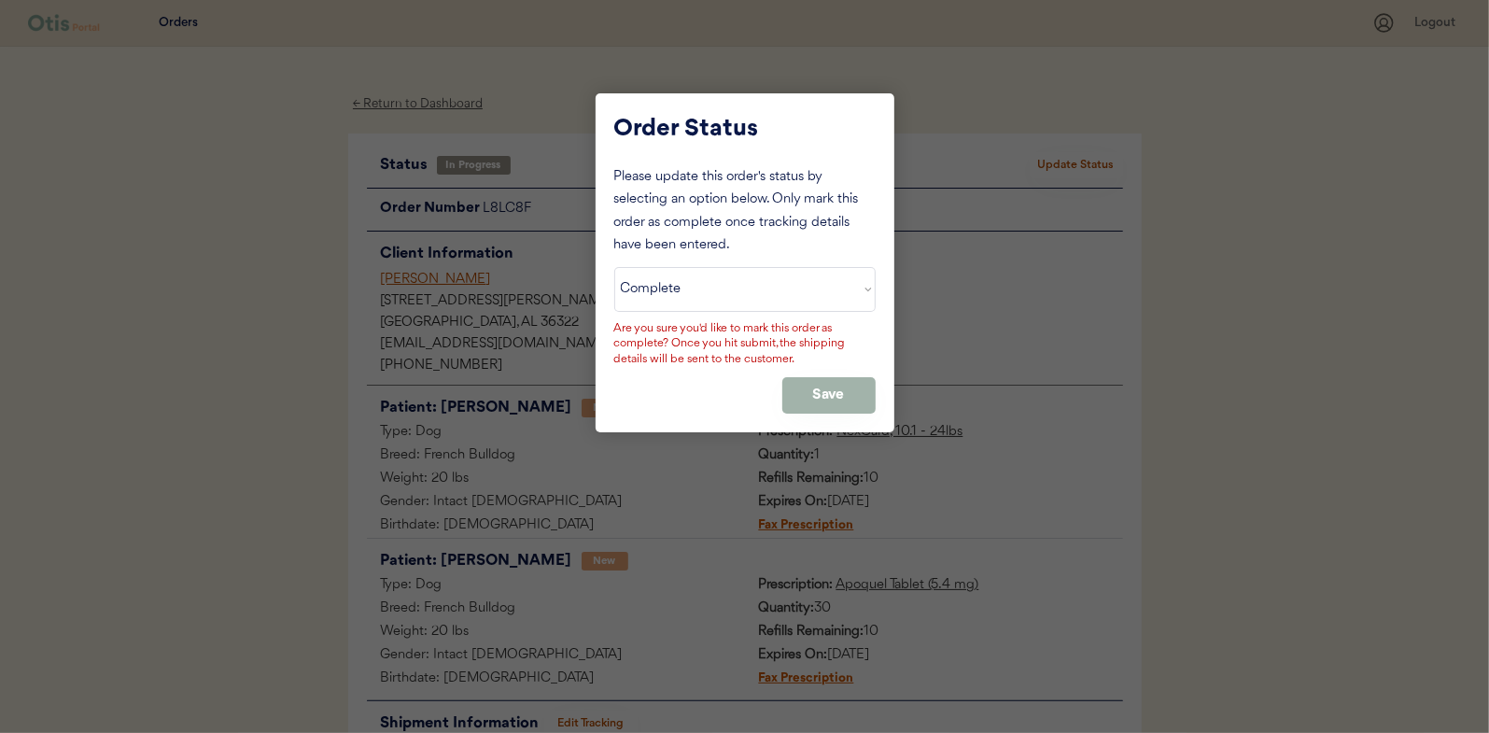
click at [807, 384] on button "Save" at bounding box center [828, 395] width 93 height 36
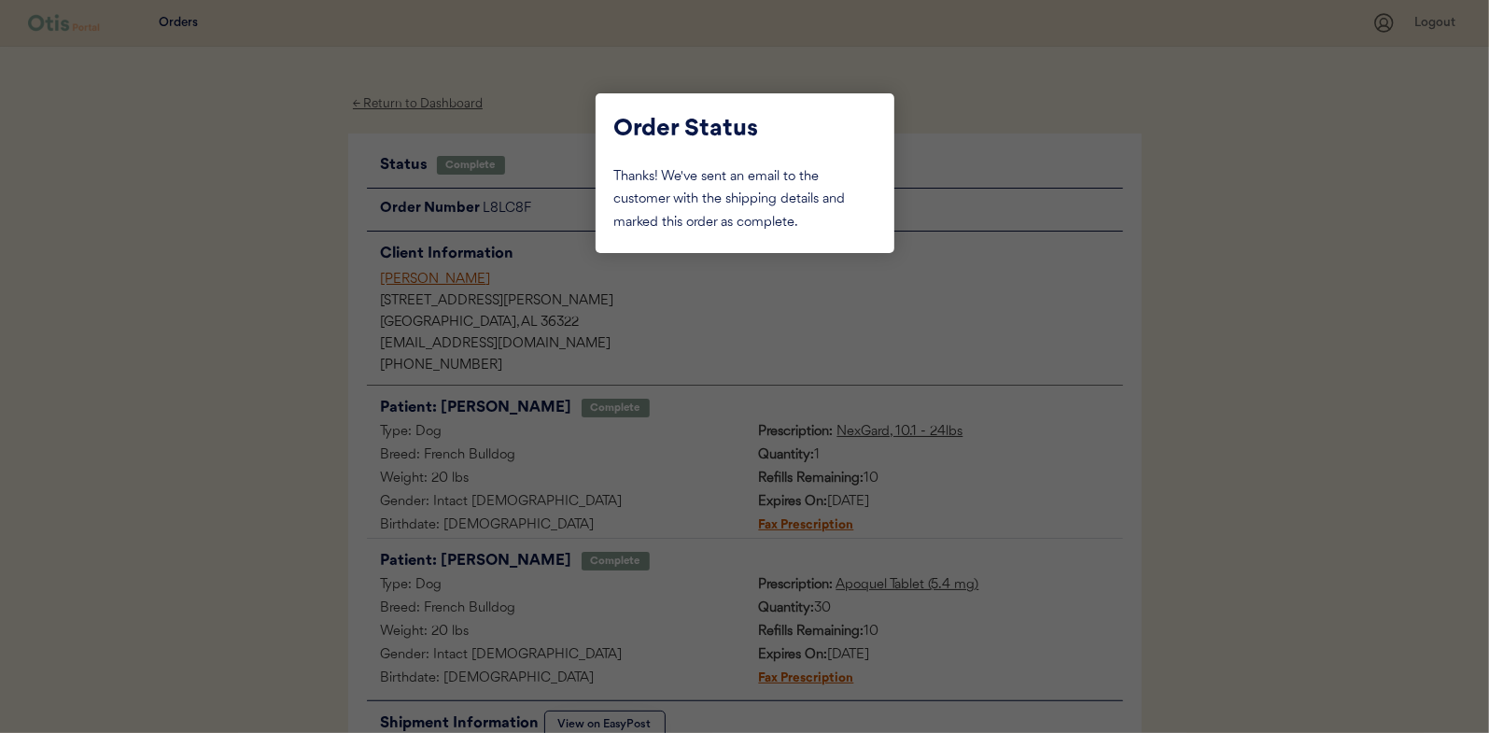
click at [248, 258] on div at bounding box center [744, 366] width 1489 height 733
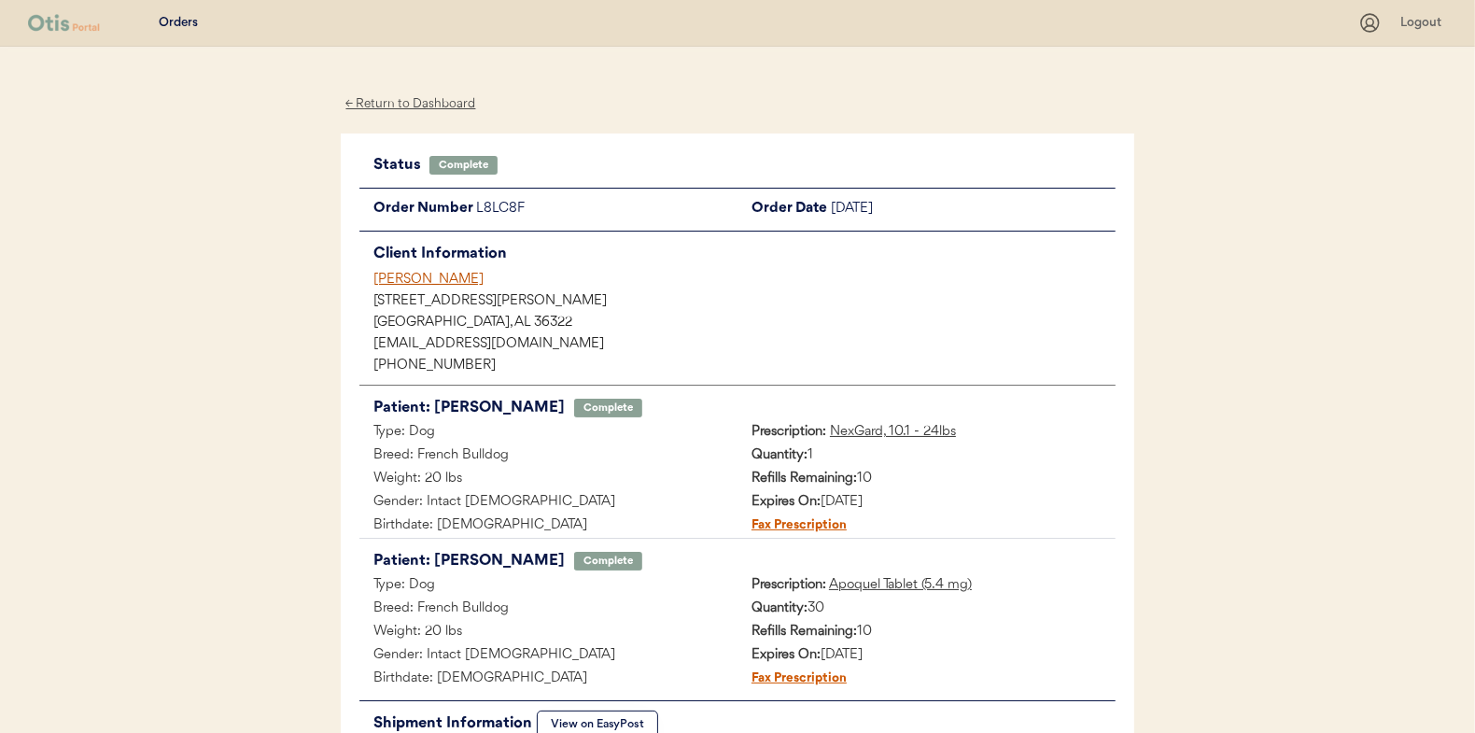
click at [391, 101] on div "← Return to Dashboard" at bounding box center [411, 103] width 140 height 21
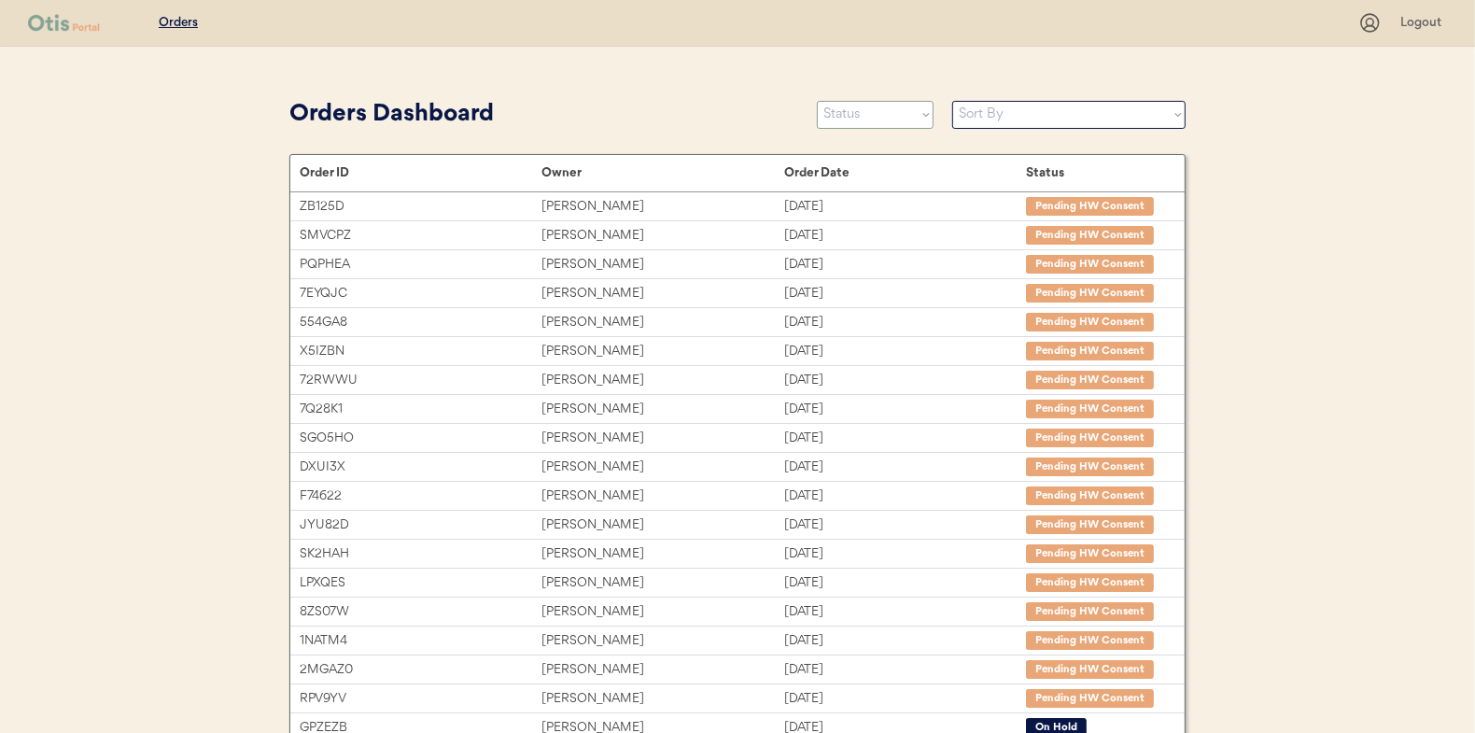
click at [846, 121] on select "Status On Hold New In Progress Complete Pending HW Consent Canceled" at bounding box center [875, 115] width 117 height 28
select select ""in_progress""
click at [817, 101] on select "Status On Hold New In Progress Complete Pending HW Consent Canceled" at bounding box center [875, 115] width 117 height 28
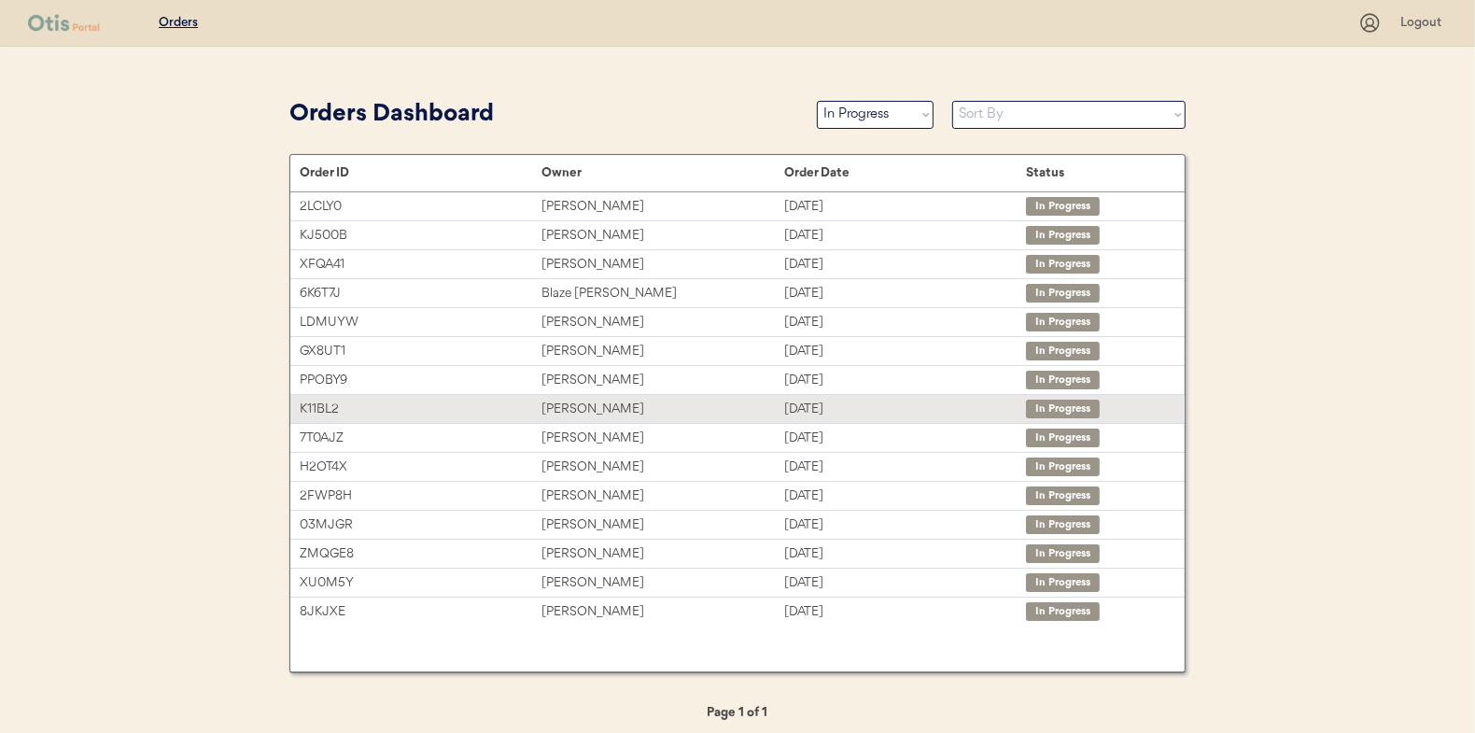
click at [575, 408] on div "[PERSON_NAME]" at bounding box center [663, 409] width 242 height 21
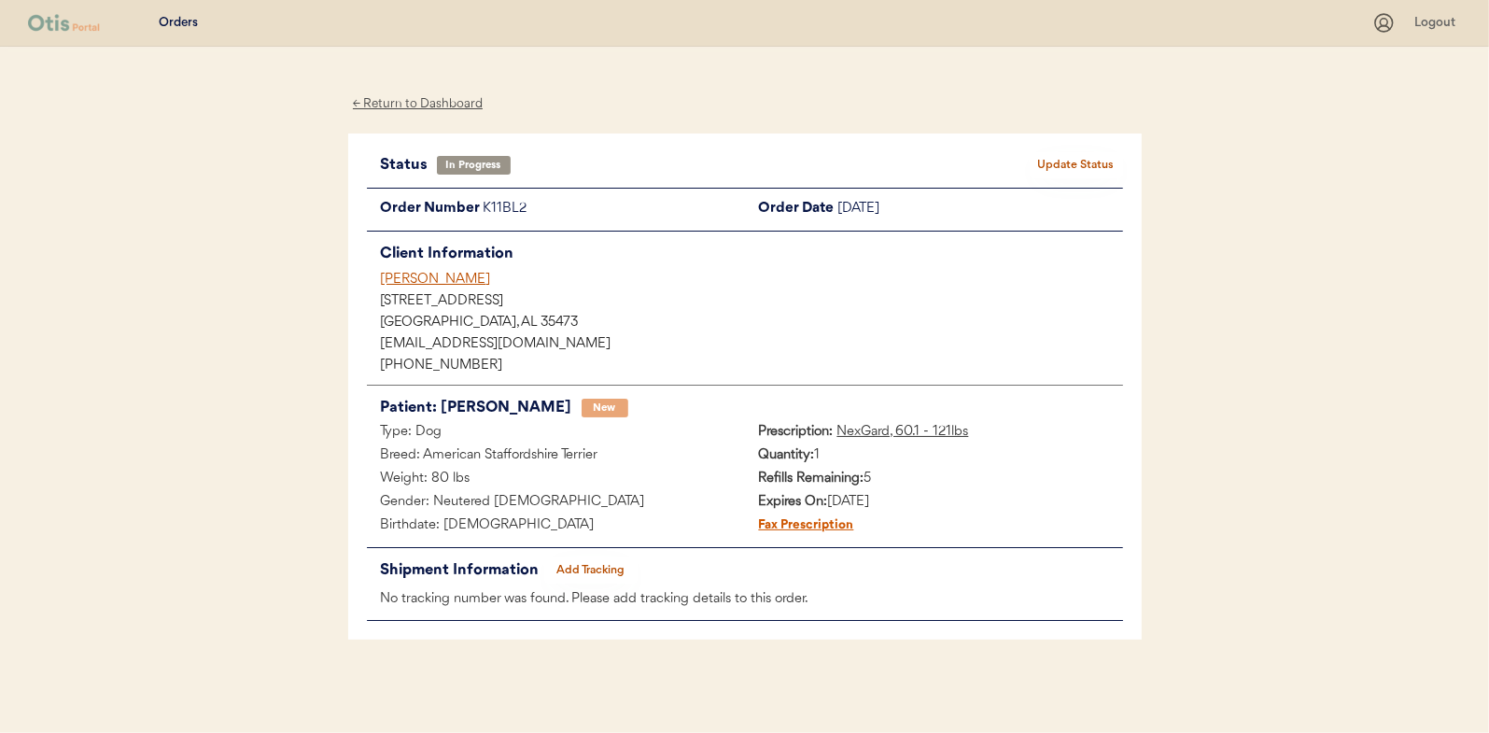
click at [601, 565] on button "Add Tracking" at bounding box center [590, 570] width 93 height 26
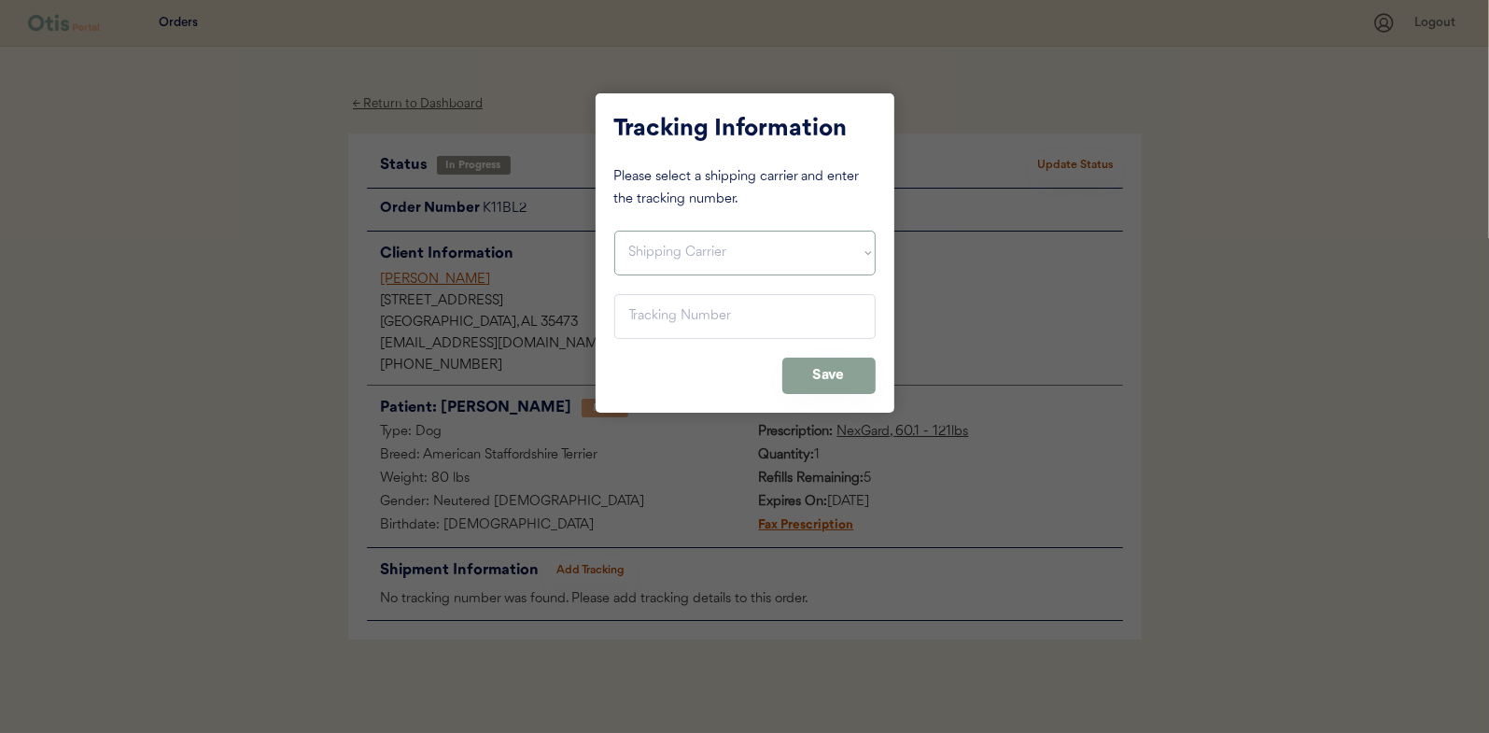
click at [647, 255] on select "Shipping Carrier FedEx FedEx Ground Economy UPS USPS" at bounding box center [744, 253] width 261 height 45
select select ""usps""
click at [614, 231] on select "Shipping Carrier FedEx FedEx Ground Economy UPS USPS" at bounding box center [744, 253] width 261 height 45
click at [649, 317] on input "input" at bounding box center [744, 316] width 261 height 45
paste input "9400150105496031578185"
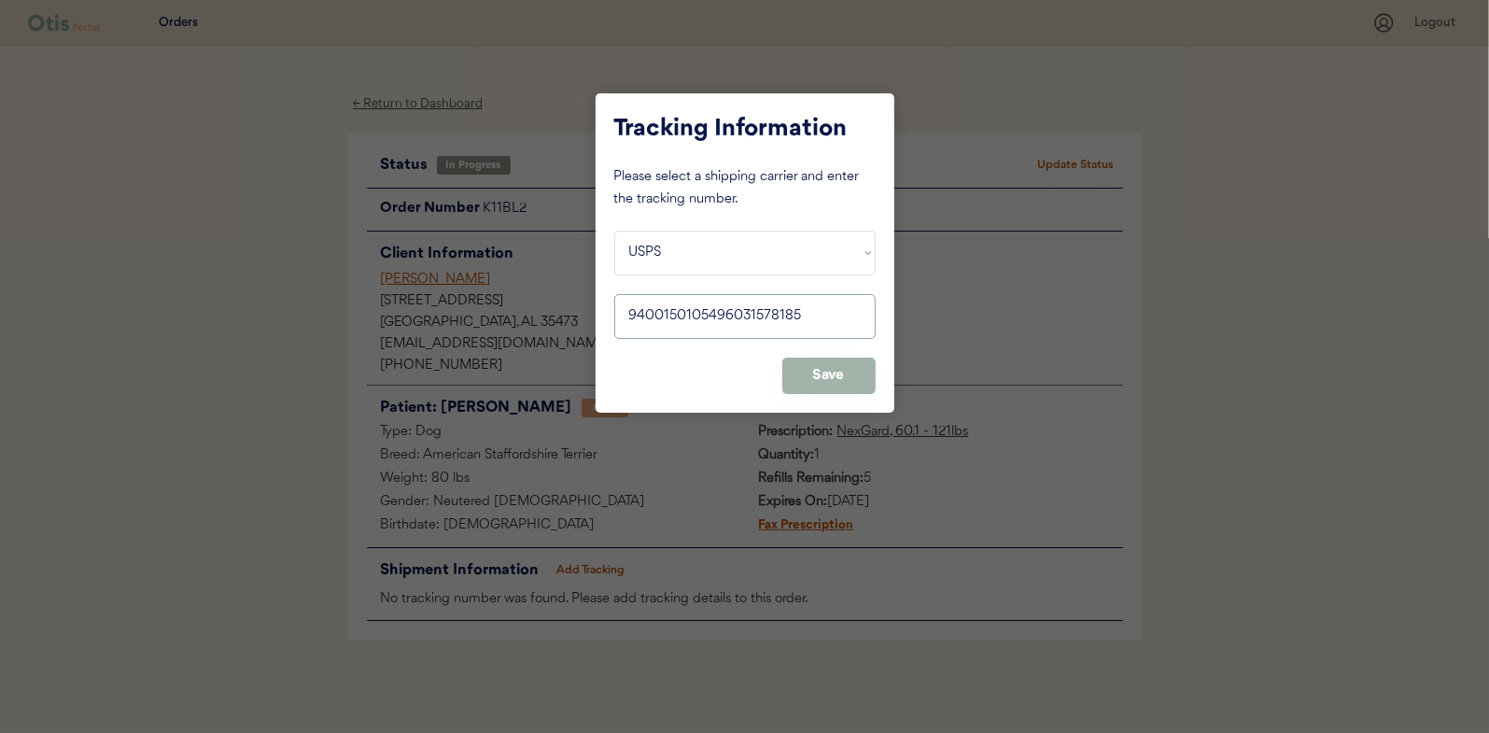
type input "9400150105496031578185"
click at [817, 379] on button "Save" at bounding box center [828, 376] width 93 height 36
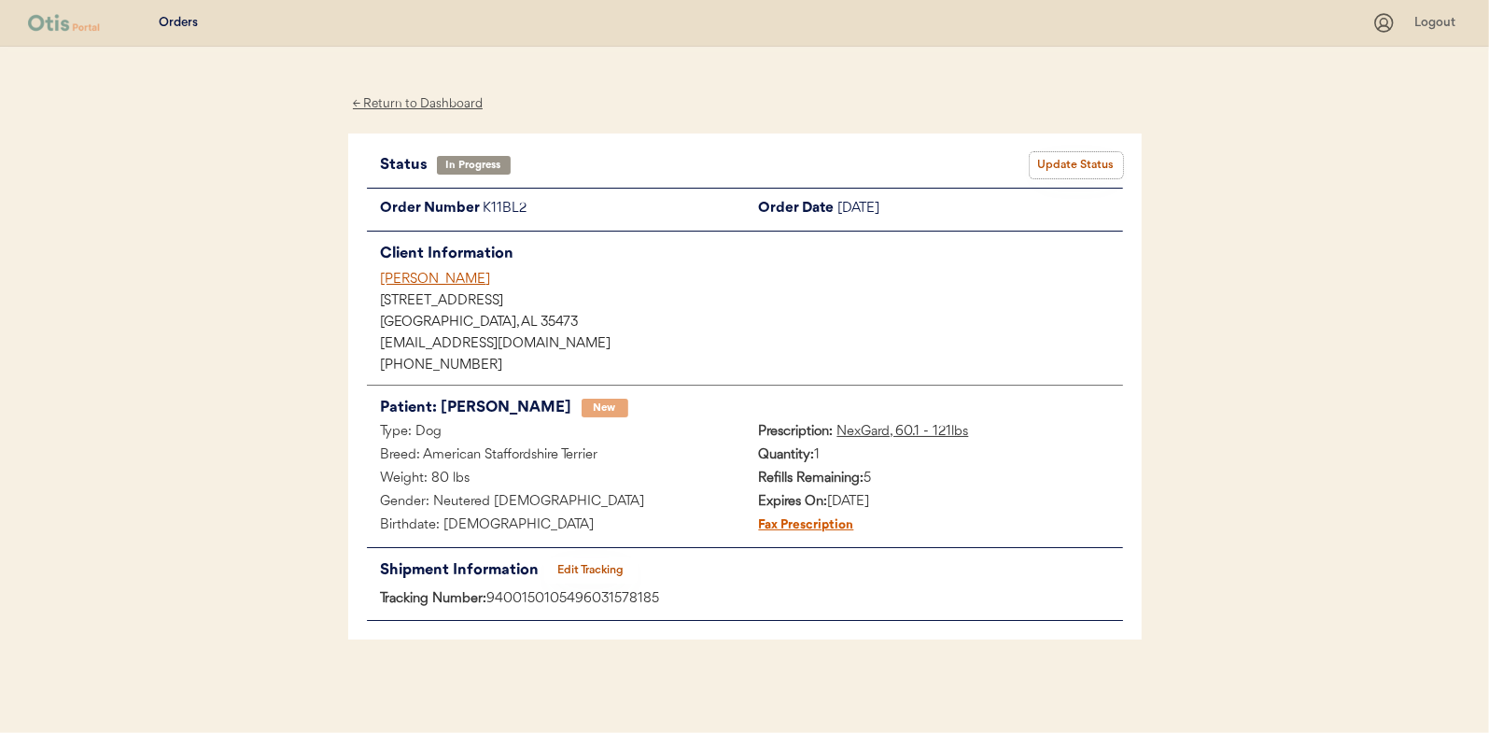
click at [1066, 162] on button "Update Status" at bounding box center [1076, 165] width 93 height 26
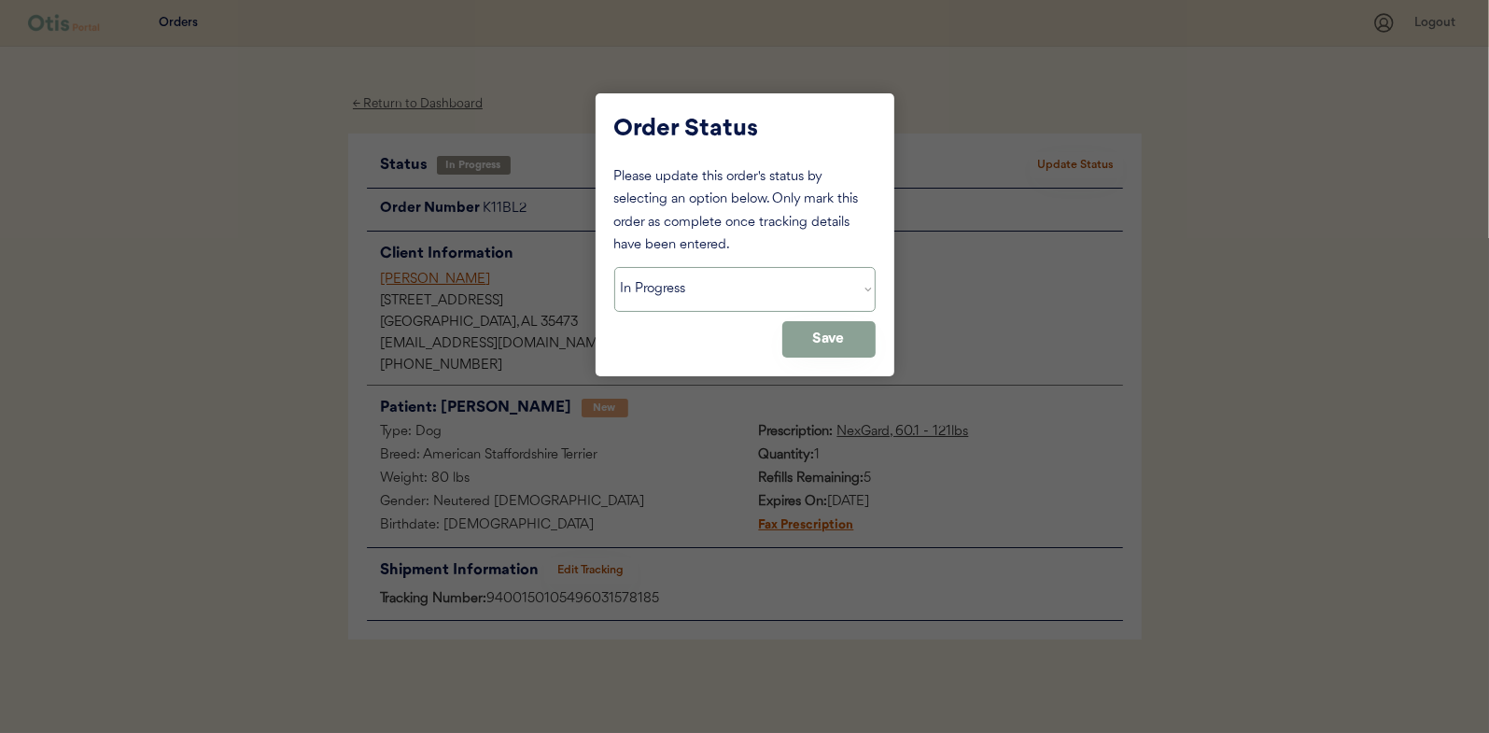
click at [677, 268] on select "Status On Hold New In Progress Complete Pending HW Consent Canceled" at bounding box center [744, 289] width 261 height 45
select select ""complete""
click at [614, 267] on select "Status On Hold New In Progress Complete Pending HW Consent Canceled" at bounding box center [744, 289] width 261 height 45
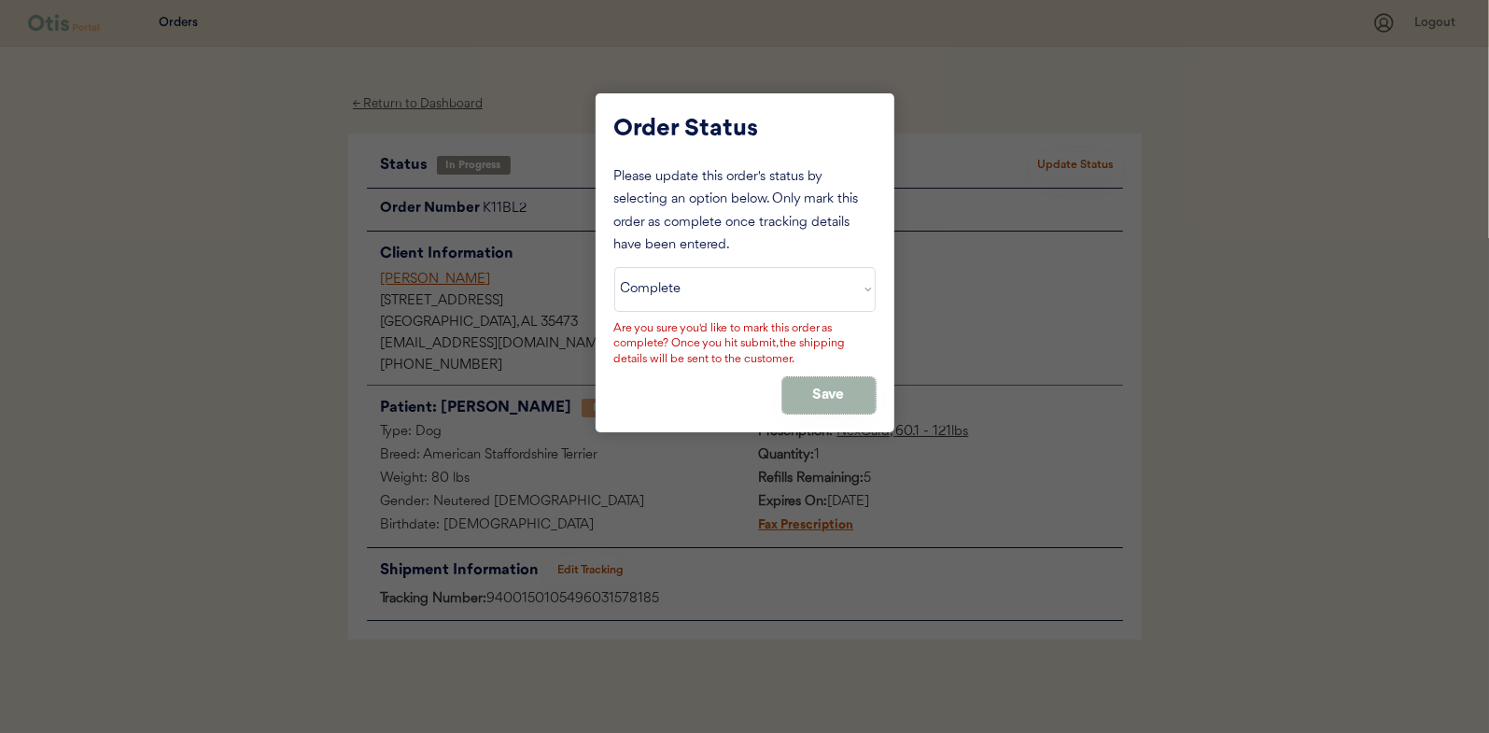
click at [828, 387] on button "Save" at bounding box center [828, 395] width 93 height 36
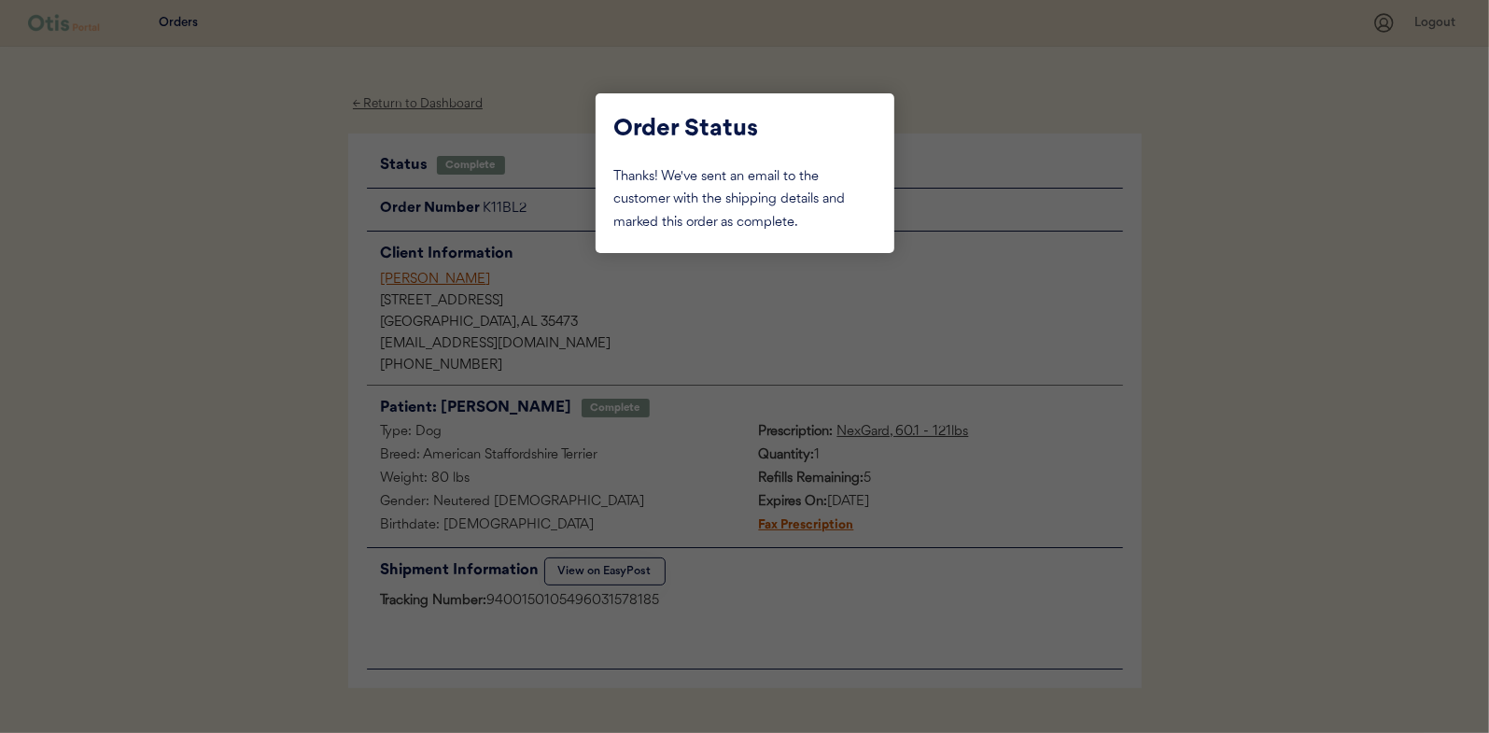
click at [232, 282] on div at bounding box center [744, 366] width 1489 height 733
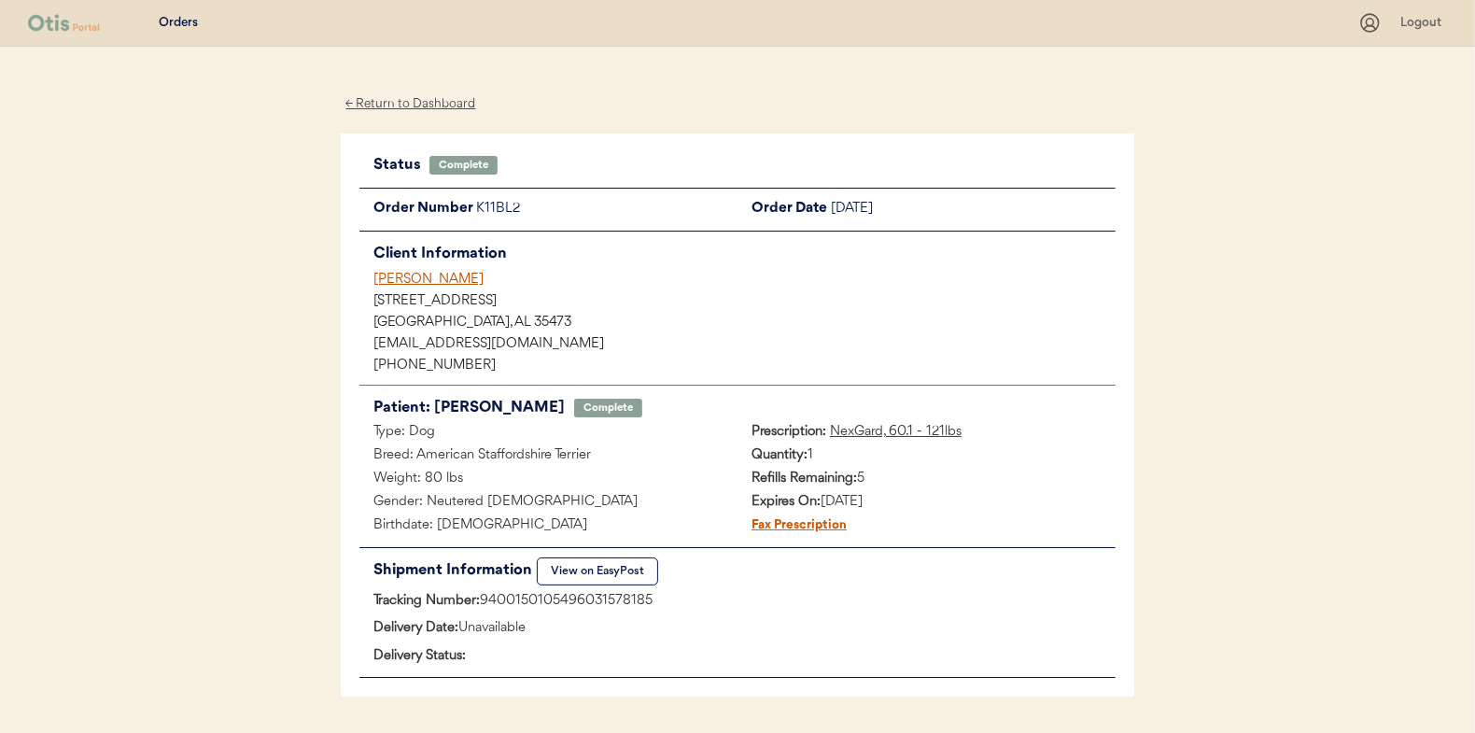
click at [411, 97] on div "← Return to Dashboard" at bounding box center [411, 103] width 140 height 21
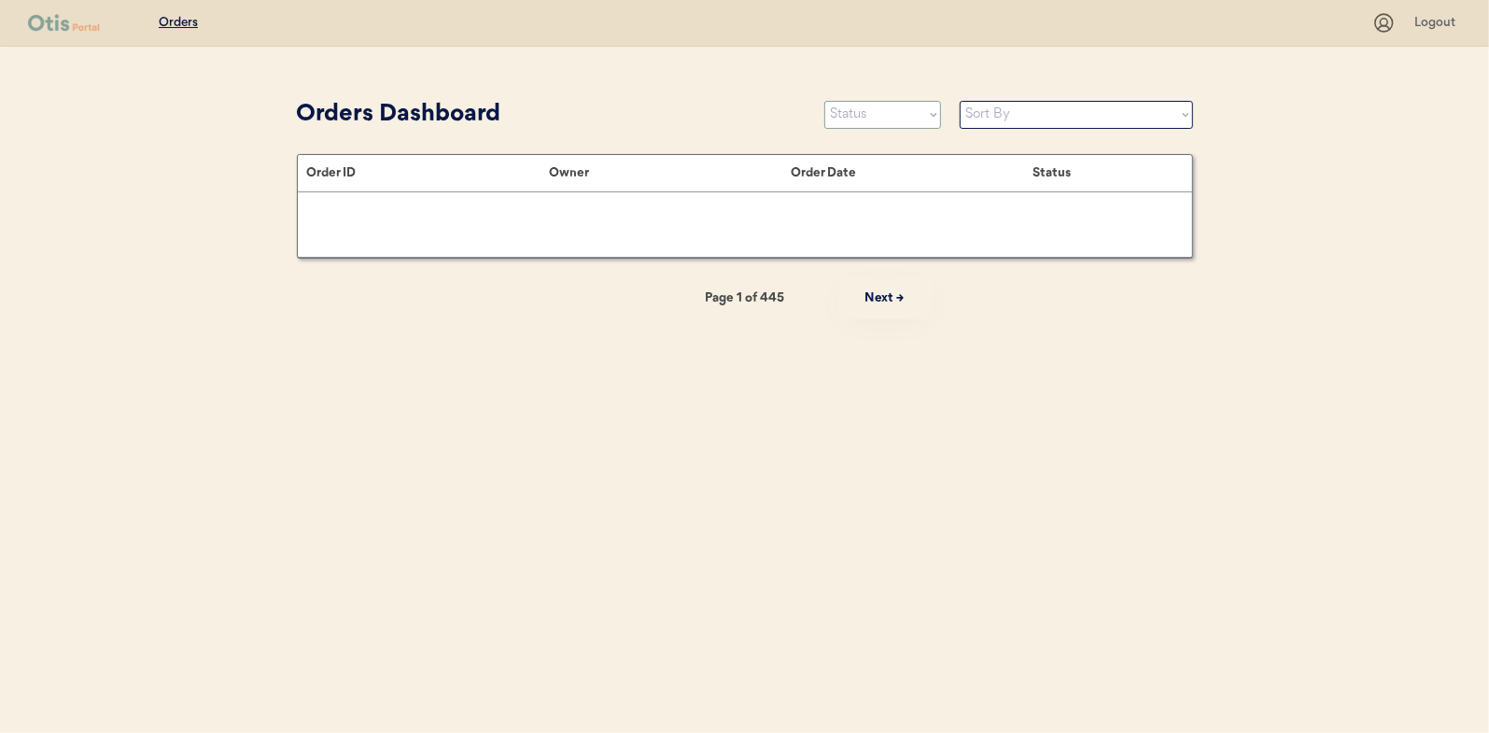
click at [858, 118] on select "Status On Hold New In Progress Complete Pending HW Consent Canceled" at bounding box center [882, 115] width 117 height 28
select select ""in_progress""
click at [824, 101] on select "Status On Hold New In Progress Complete Pending HW Consent Canceled" at bounding box center [882, 115] width 117 height 28
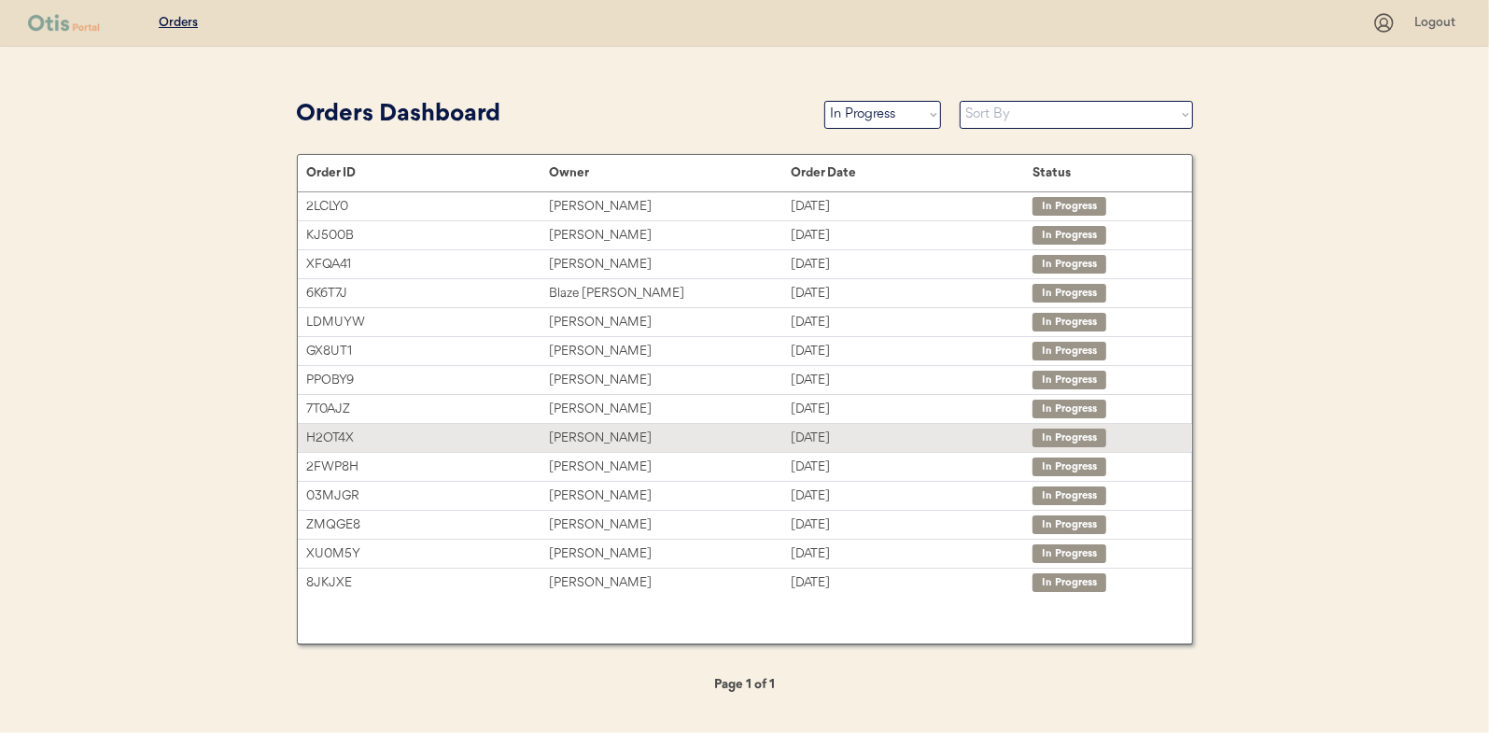
click at [589, 430] on div "[PERSON_NAME]" at bounding box center [670, 438] width 242 height 21
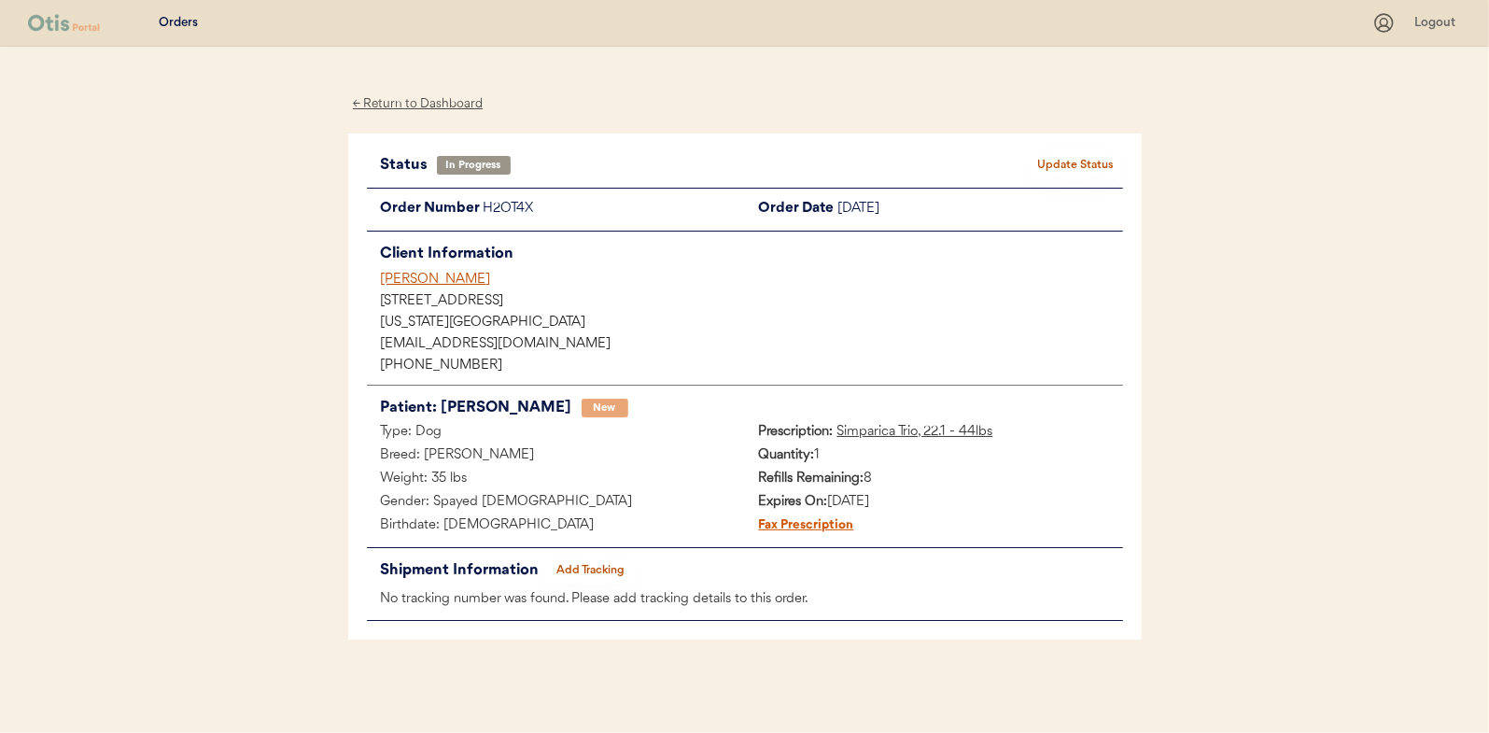
click at [582, 561] on button "Add Tracking" at bounding box center [590, 570] width 93 height 26
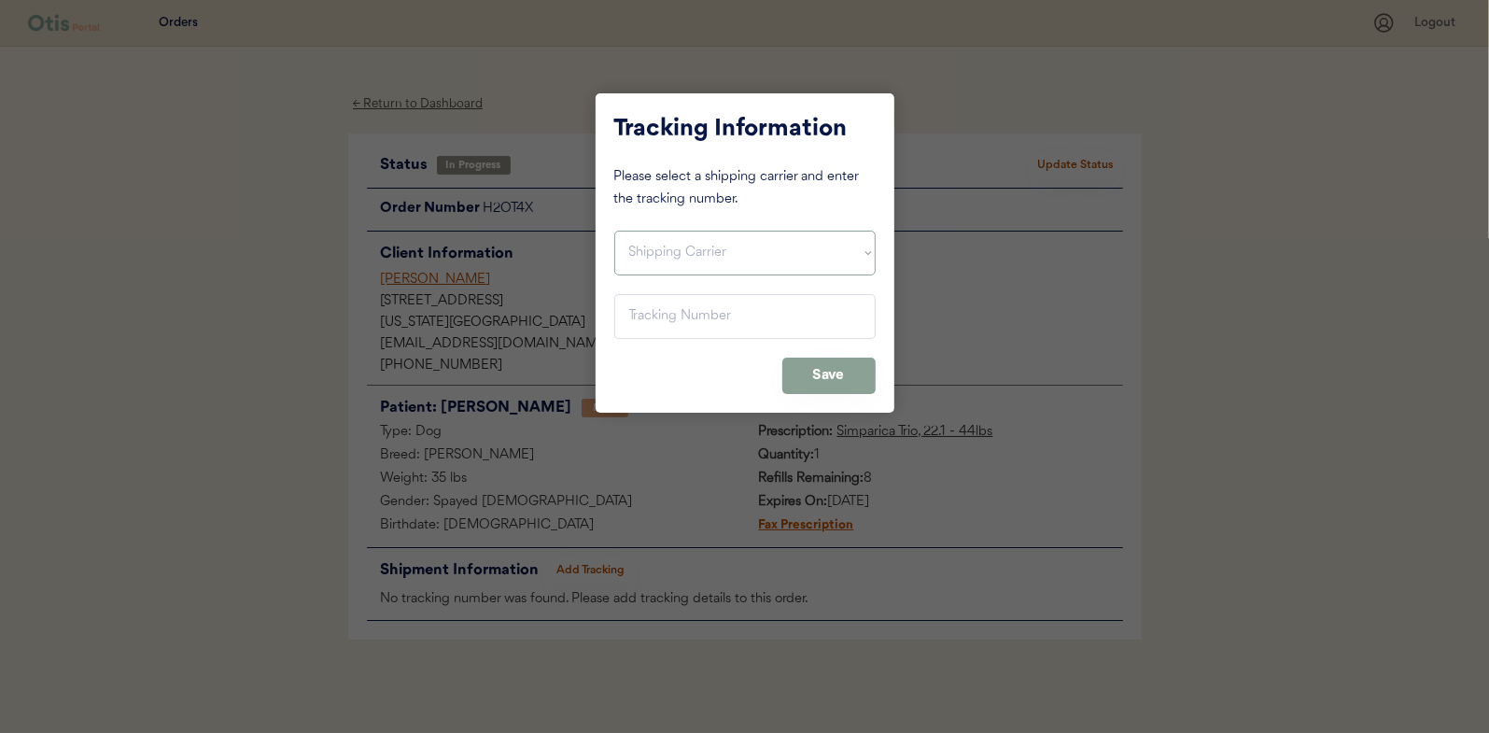
click at [638, 256] on select "Shipping Carrier FedEx FedEx Ground Economy UPS USPS" at bounding box center [744, 253] width 261 height 45
select select ""usps""
click at [614, 231] on select "Shipping Carrier FedEx FedEx Ground Economy UPS USPS" at bounding box center [744, 253] width 261 height 45
click at [648, 318] on input "input" at bounding box center [744, 316] width 261 height 45
paste input "9400150105497030097608"
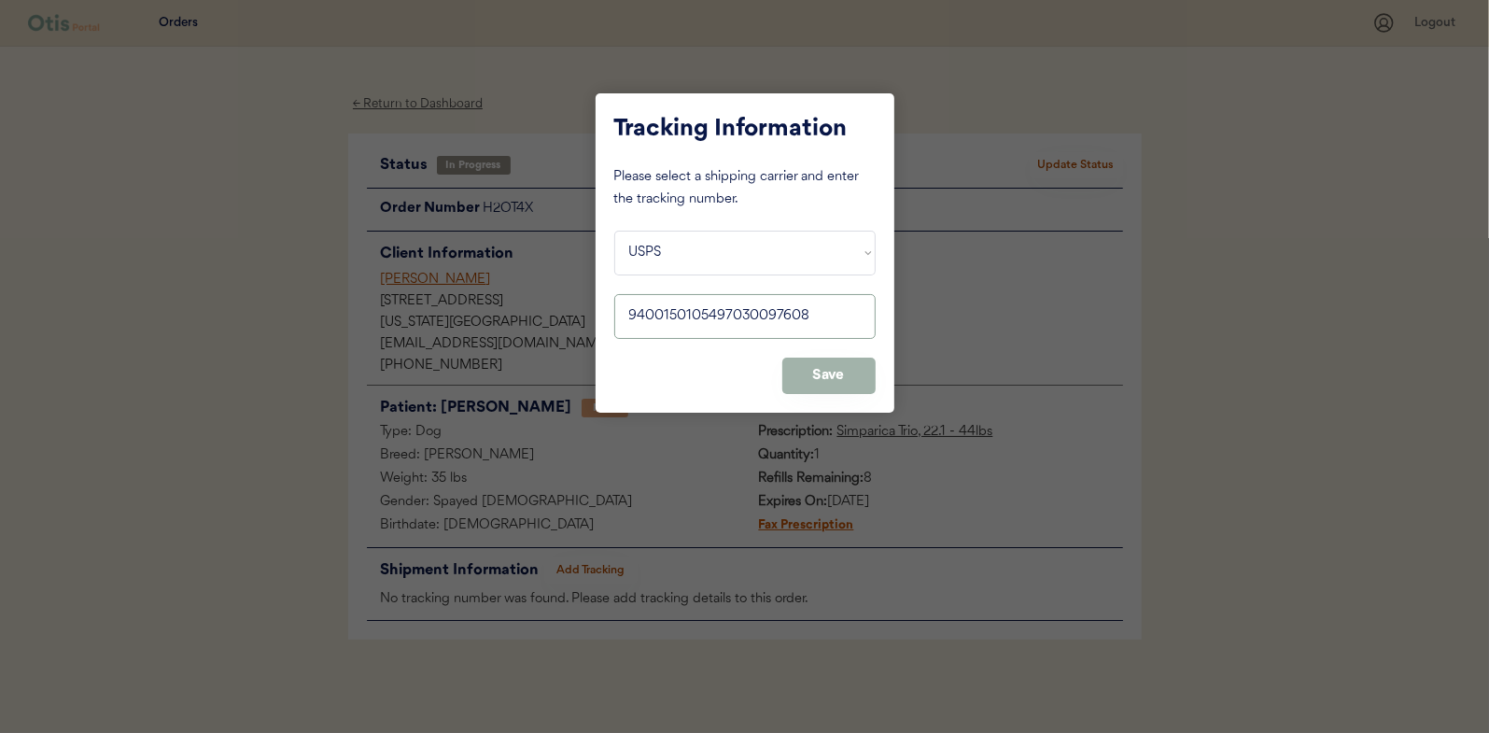
type input "9400150105497030097608"
click at [826, 376] on button "Save" at bounding box center [828, 376] width 93 height 36
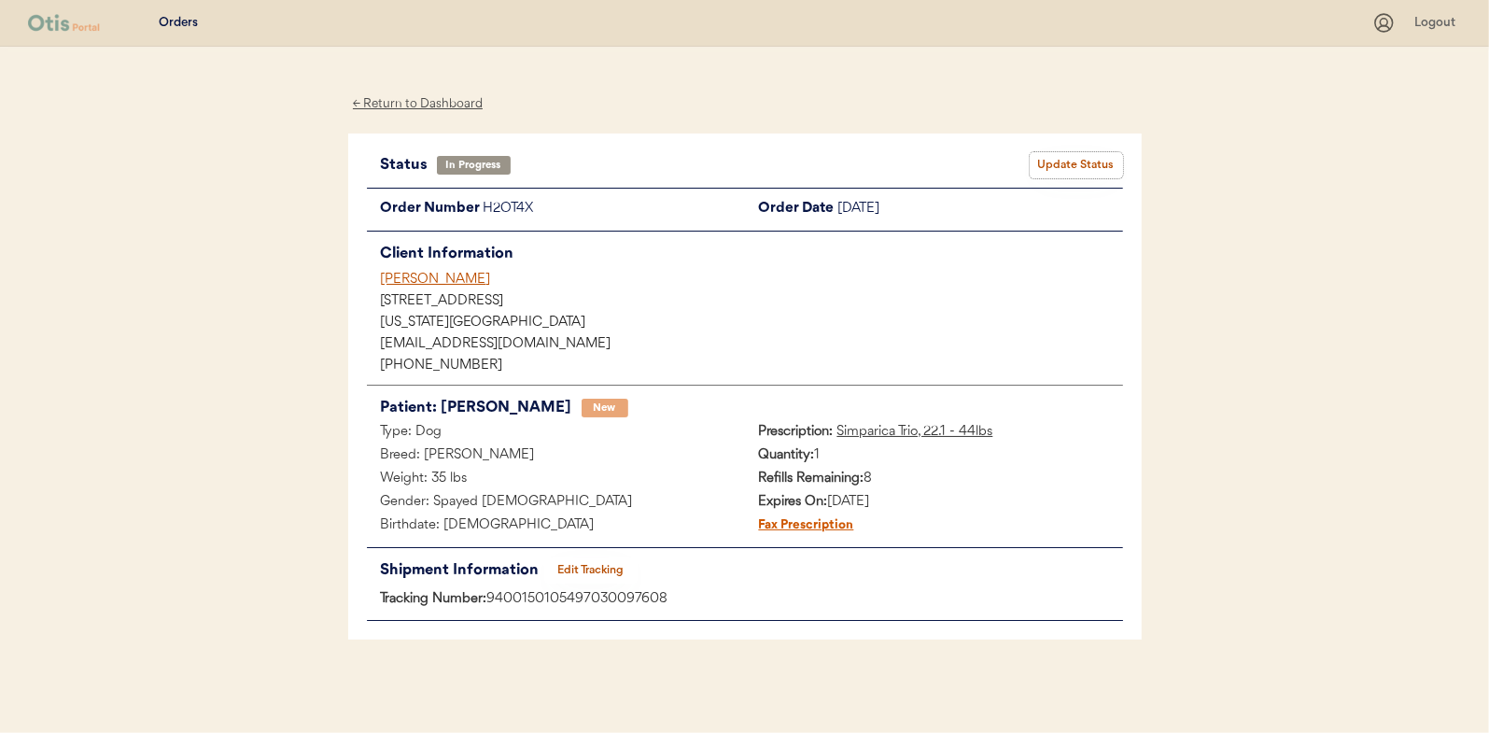
click at [1094, 166] on button "Update Status" at bounding box center [1076, 165] width 93 height 26
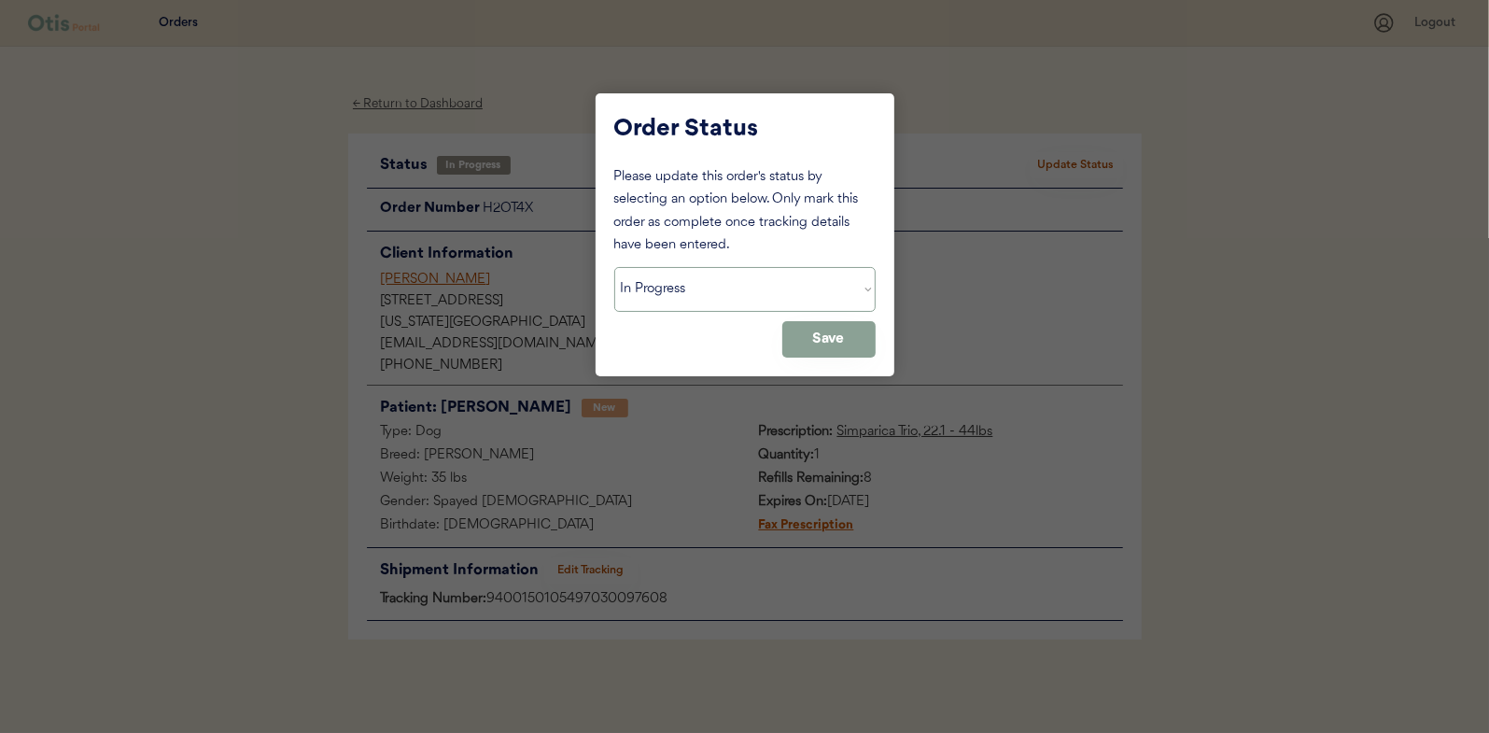
click at [697, 288] on select "Status On Hold New In Progress Complete Pending HW Consent Canceled" at bounding box center [744, 289] width 261 height 45
select select ""complete""
click at [614, 267] on select "Status On Hold New In Progress Complete Pending HW Consent Canceled" at bounding box center [744, 289] width 261 height 45
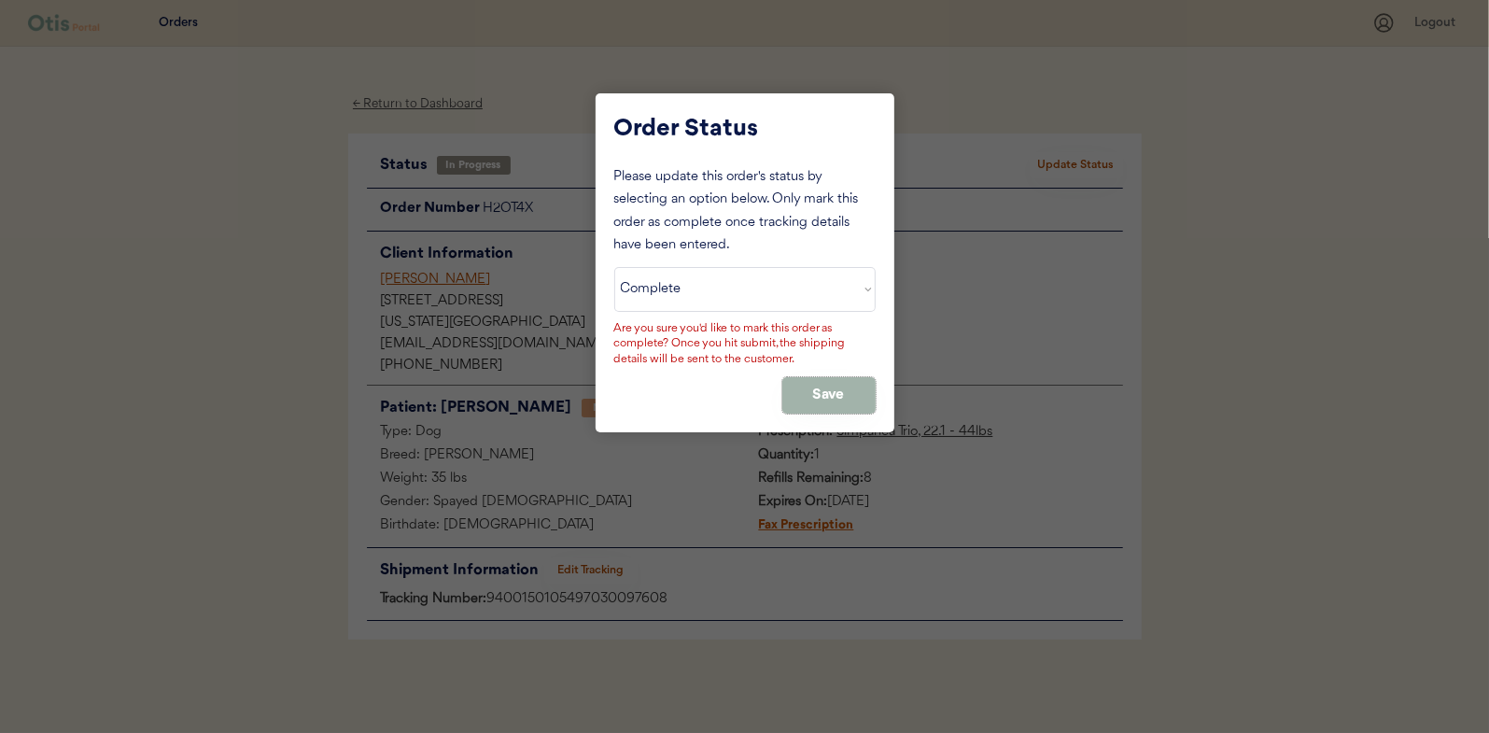
click at [819, 383] on button "Save" at bounding box center [828, 395] width 93 height 36
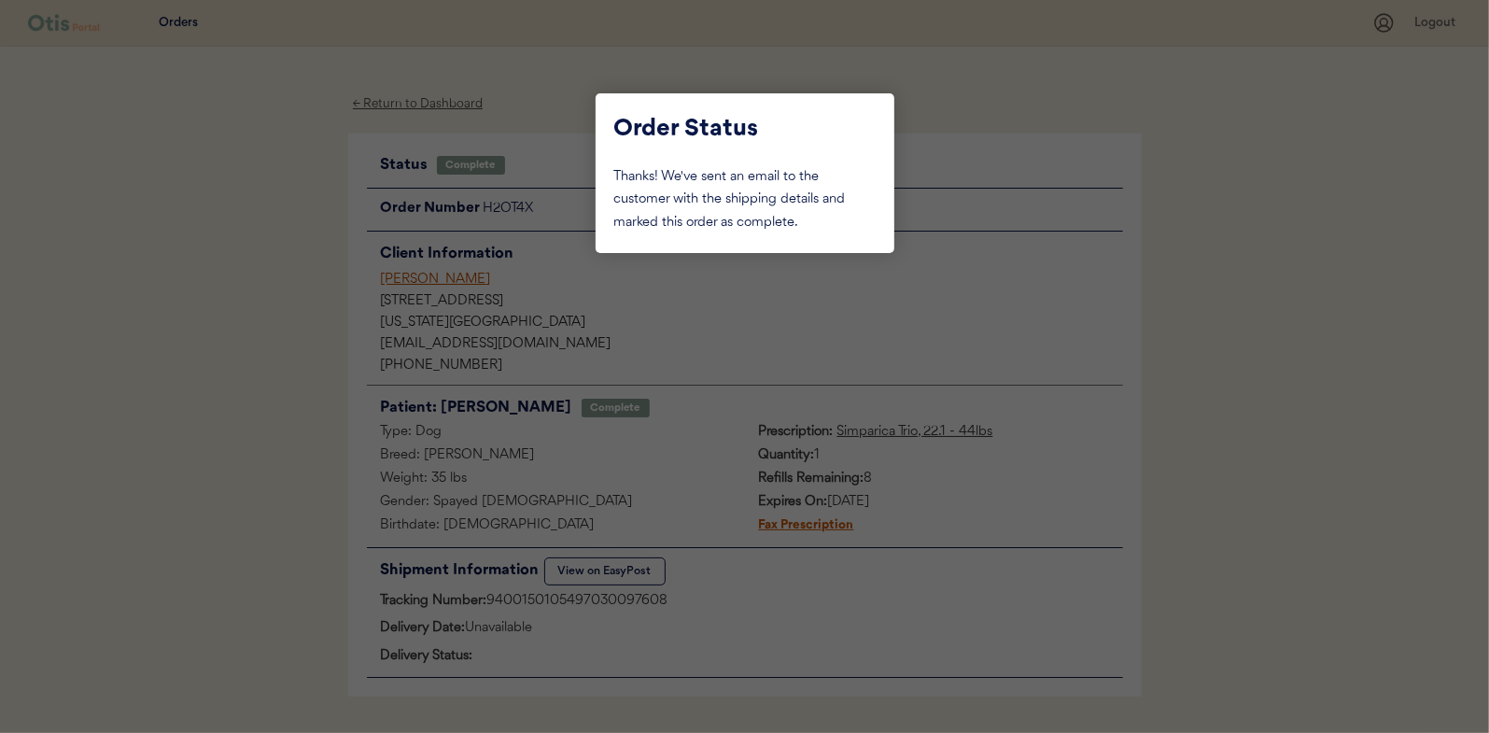
click at [219, 180] on div at bounding box center [744, 366] width 1489 height 733
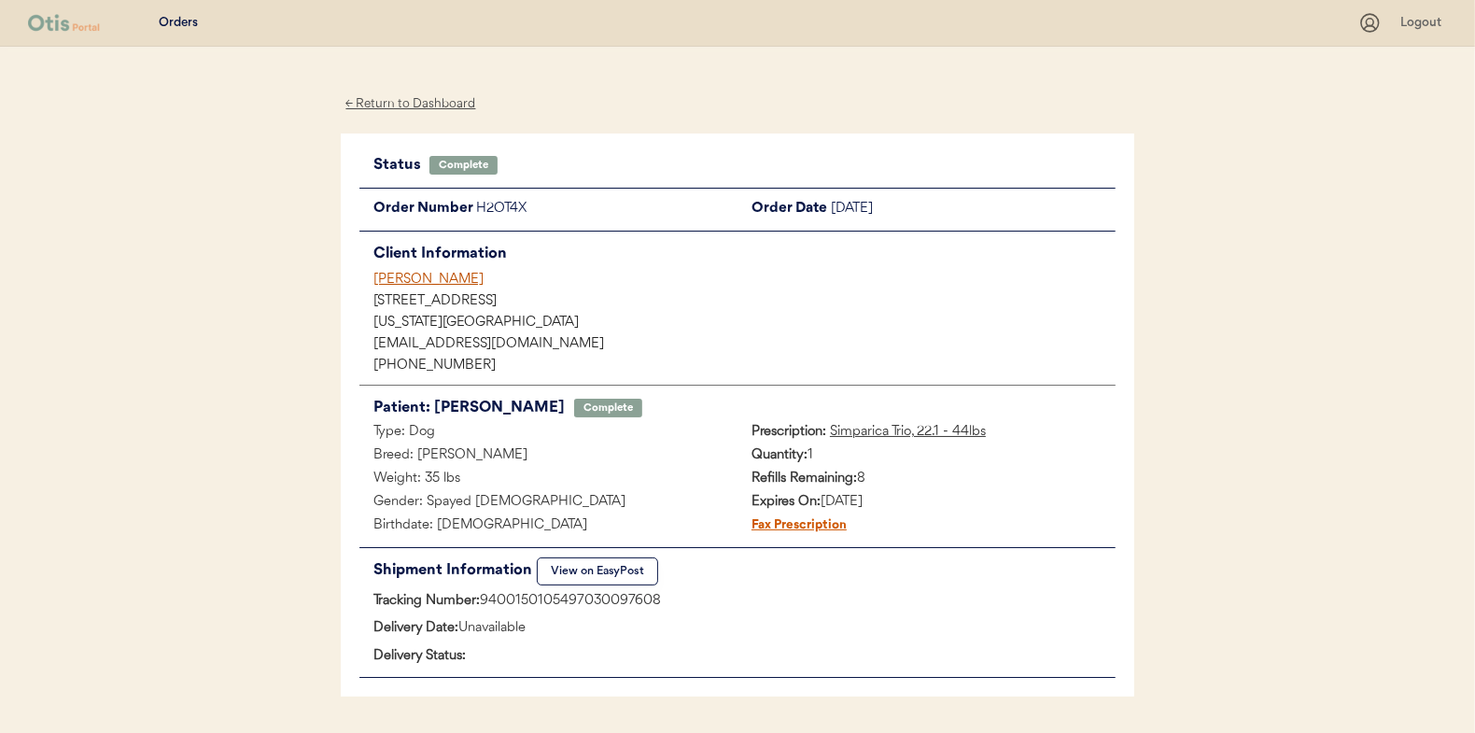
click at [440, 95] on div "← Return to Dashboard" at bounding box center [411, 103] width 140 height 21
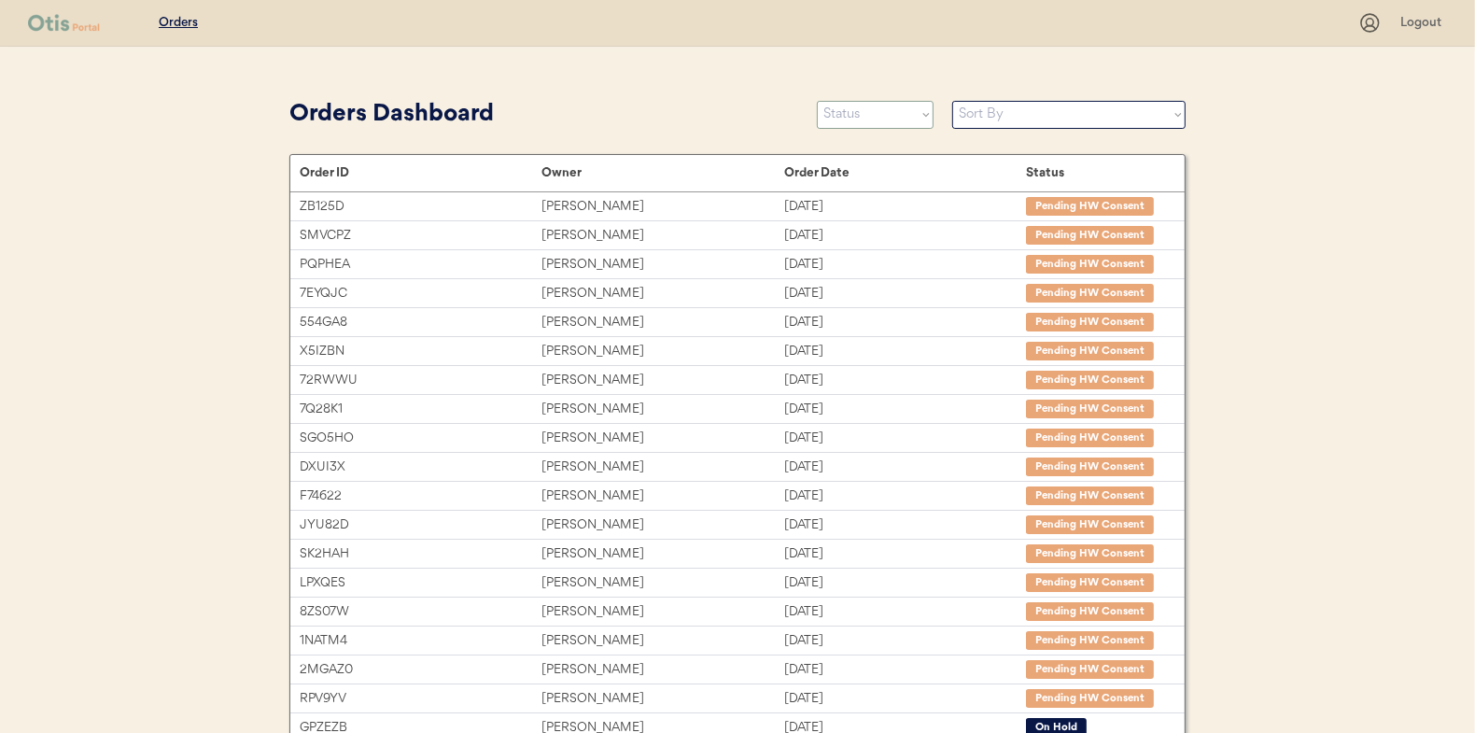
click at [879, 120] on select "Status On Hold New In Progress Complete Pending HW Consent Canceled" at bounding box center [875, 115] width 117 height 28
select select ""in_progress""
click at [817, 101] on select "Status On Hold New In Progress Complete Pending HW Consent Canceled" at bounding box center [875, 115] width 117 height 28
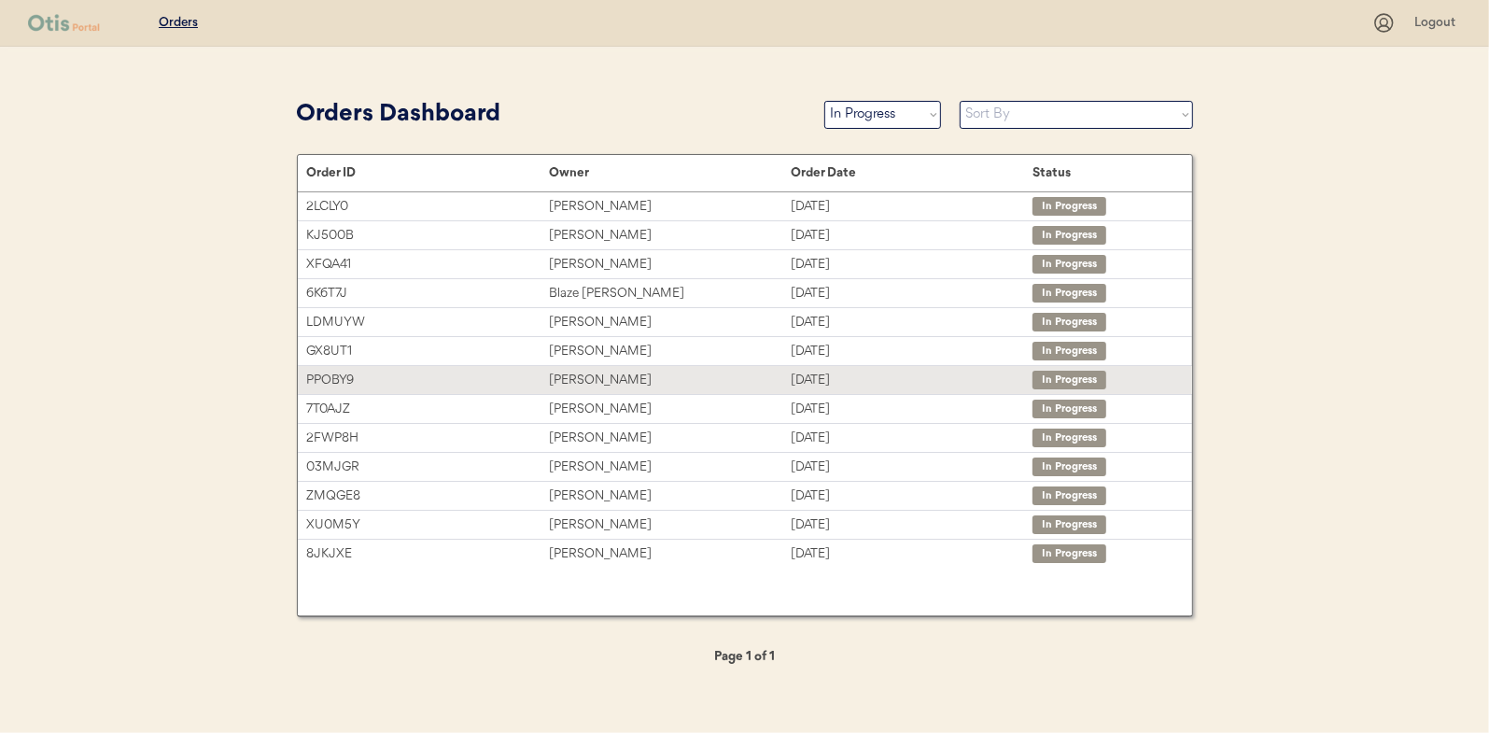
click at [583, 376] on div "Mary Swift" at bounding box center [670, 380] width 242 height 21
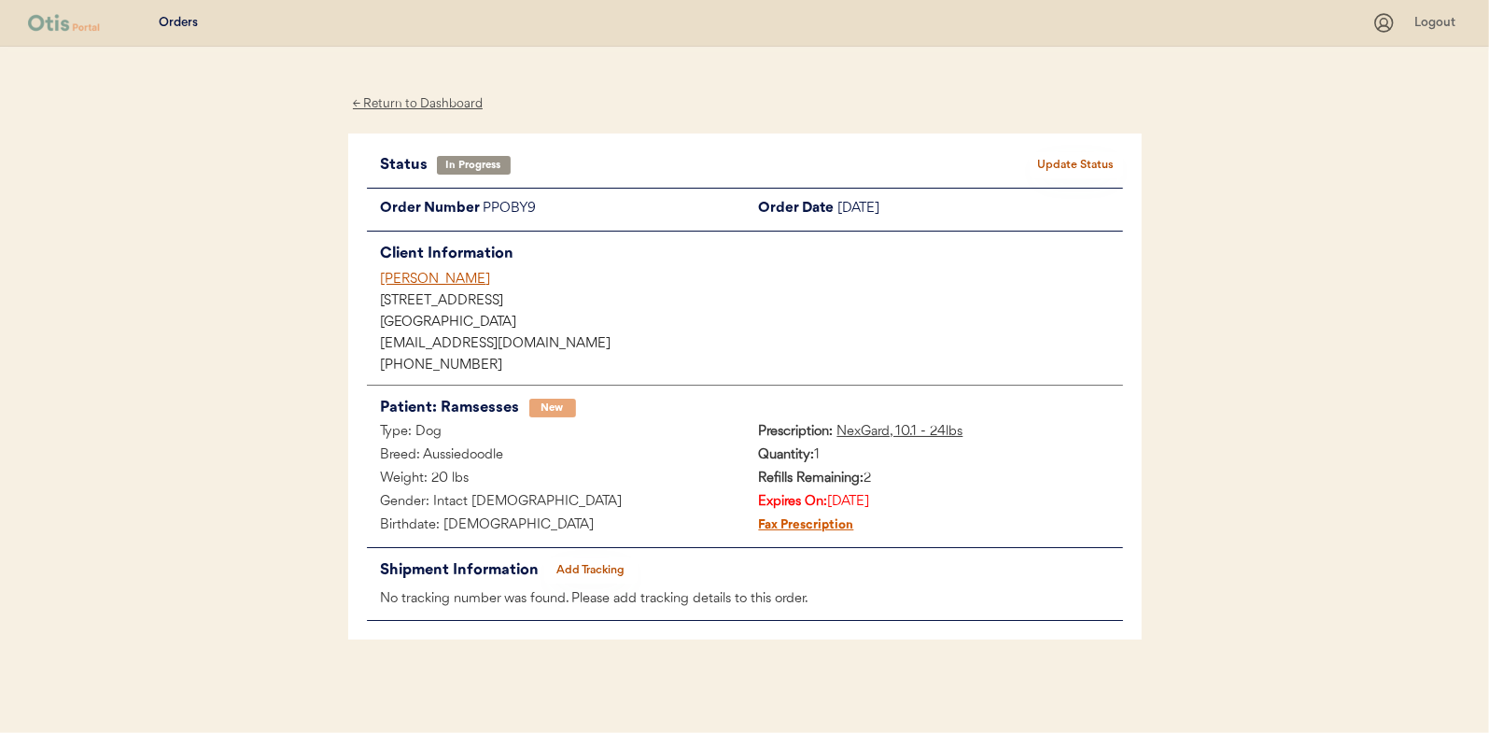
click at [606, 569] on button "Add Tracking" at bounding box center [590, 570] width 93 height 26
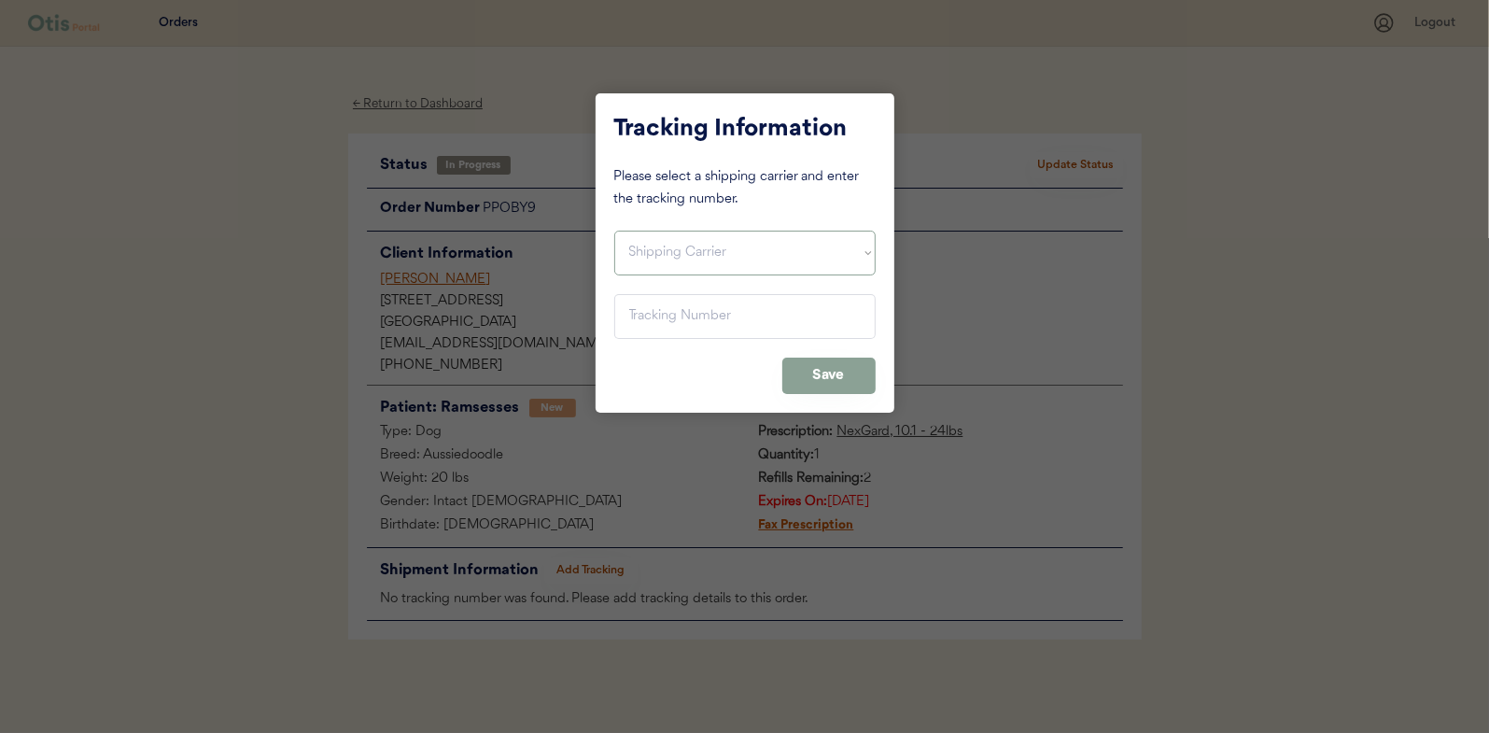
click at [663, 240] on select "Shipping Carrier FedEx FedEx Ground Economy UPS USPS" at bounding box center [744, 253] width 261 height 45
select select ""usps""
click at [614, 231] on select "Shipping Carrier FedEx FedEx Ground Economy UPS USPS" at bounding box center [744, 253] width 261 height 45
click at [643, 317] on input "input" at bounding box center [744, 316] width 261 height 45
paste input "9400150105798029934899"
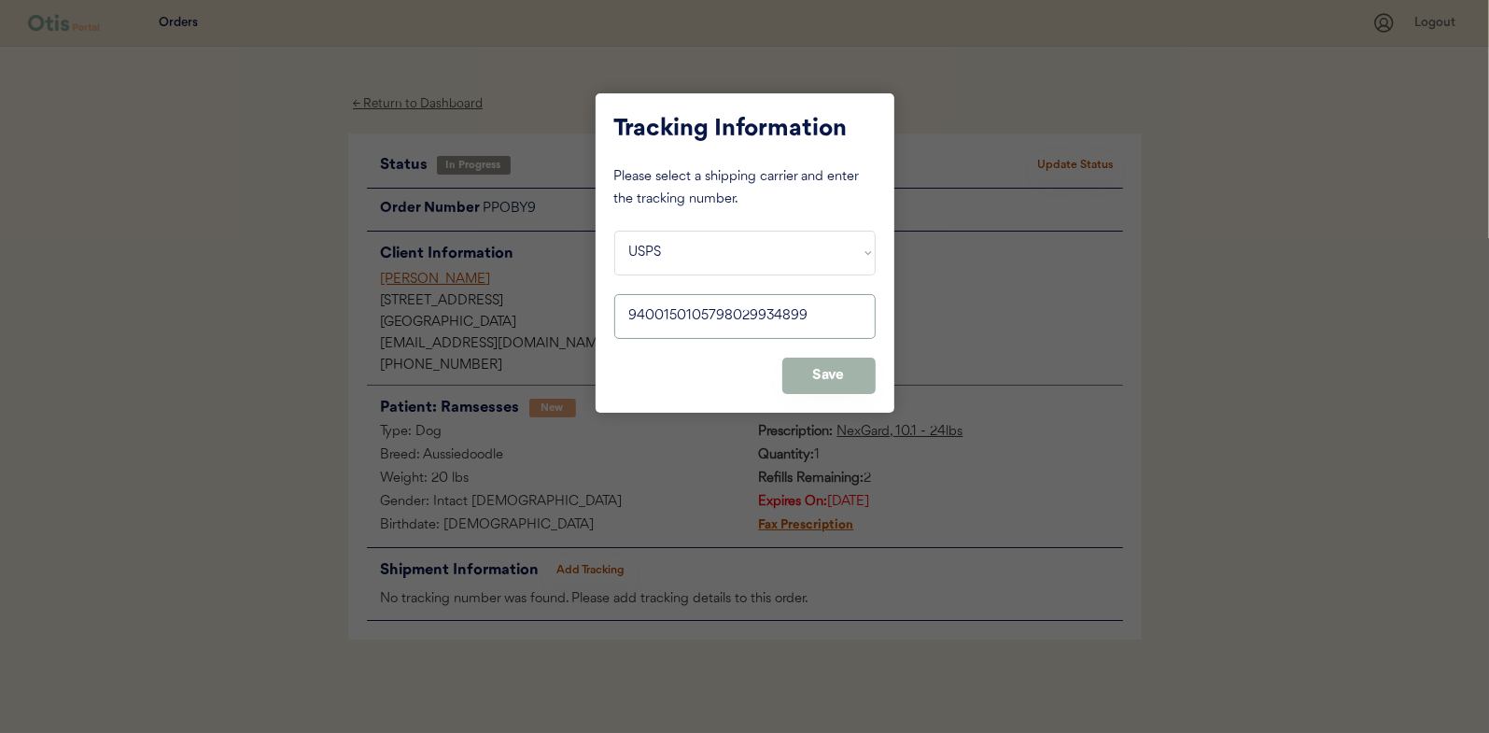
type input "9400150105798029934899"
click at [818, 369] on button "Save" at bounding box center [828, 376] width 93 height 36
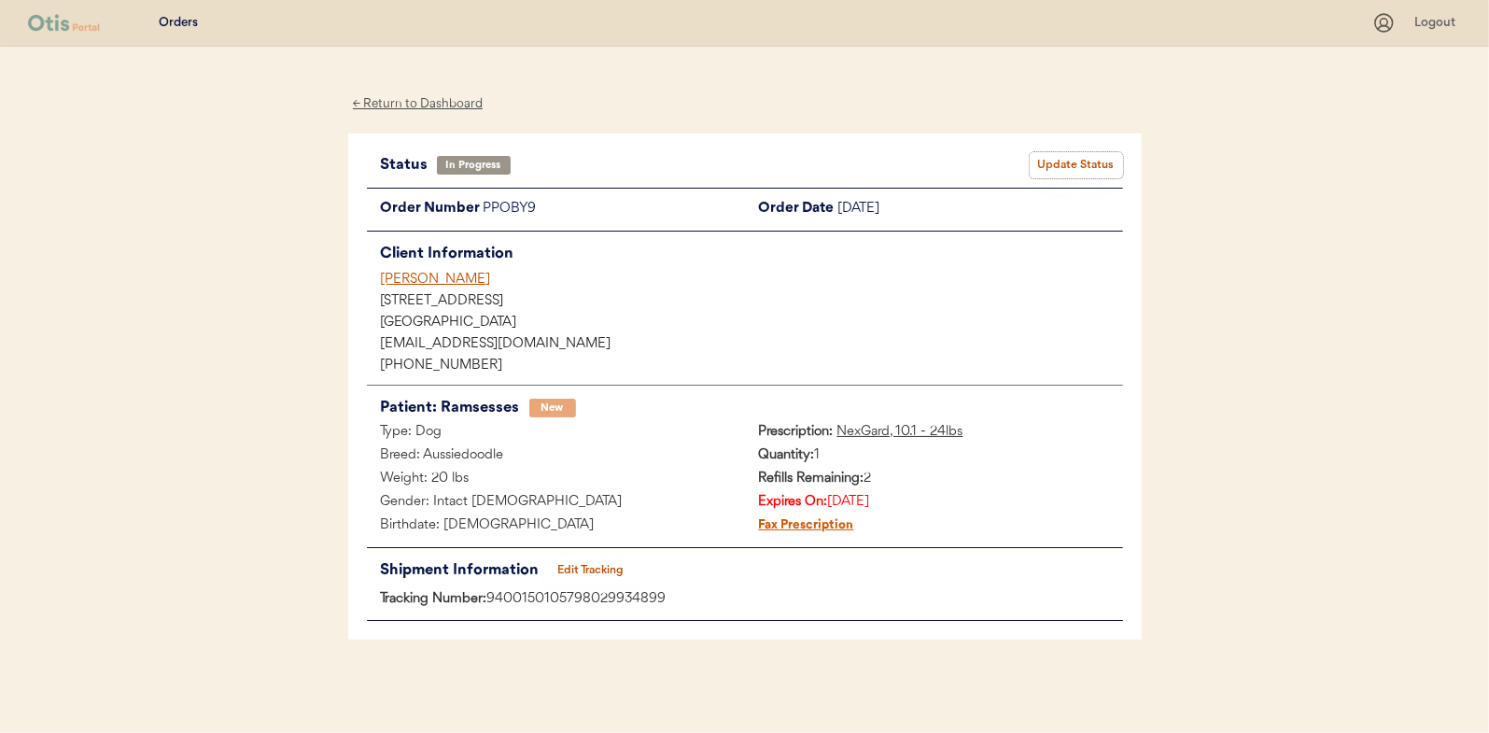
click at [1069, 153] on button "Update Status" at bounding box center [1076, 165] width 93 height 26
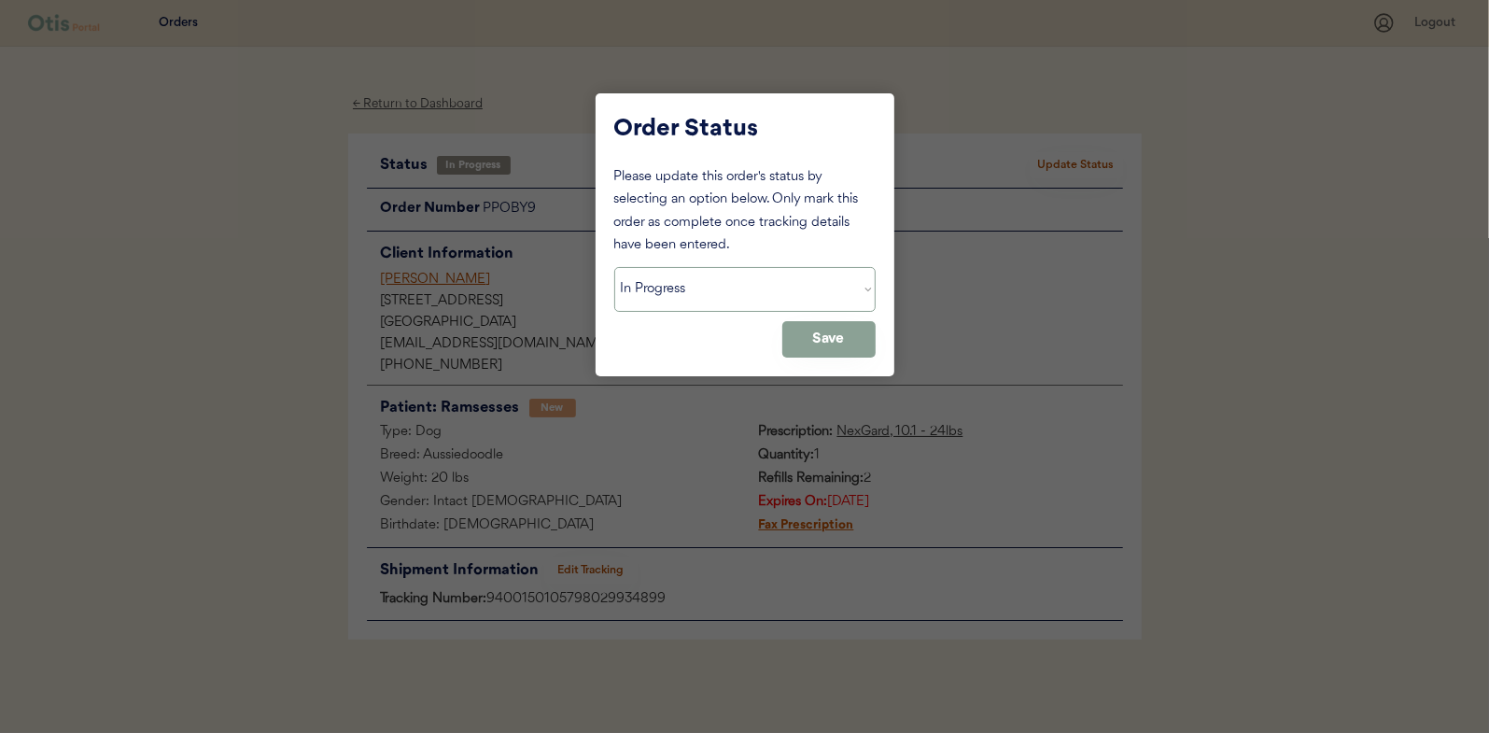
click at [657, 296] on select "Status On Hold New In Progress Complete Pending HW Consent Canceled" at bounding box center [744, 289] width 261 height 45
select select ""complete""
click at [614, 267] on select "Status On Hold New In Progress Complete Pending HW Consent Canceled" at bounding box center [744, 289] width 261 height 45
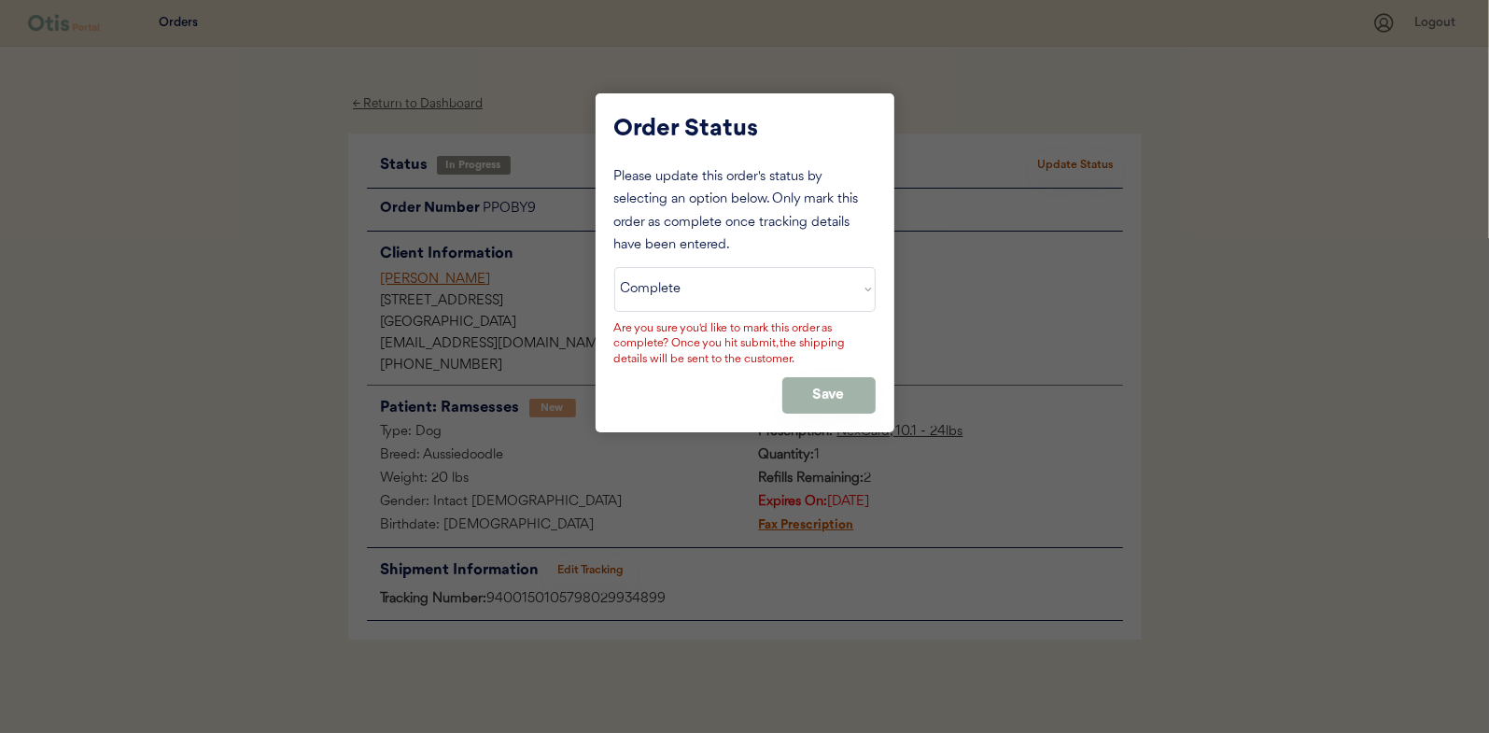
click at [829, 387] on button "Save" at bounding box center [828, 395] width 93 height 36
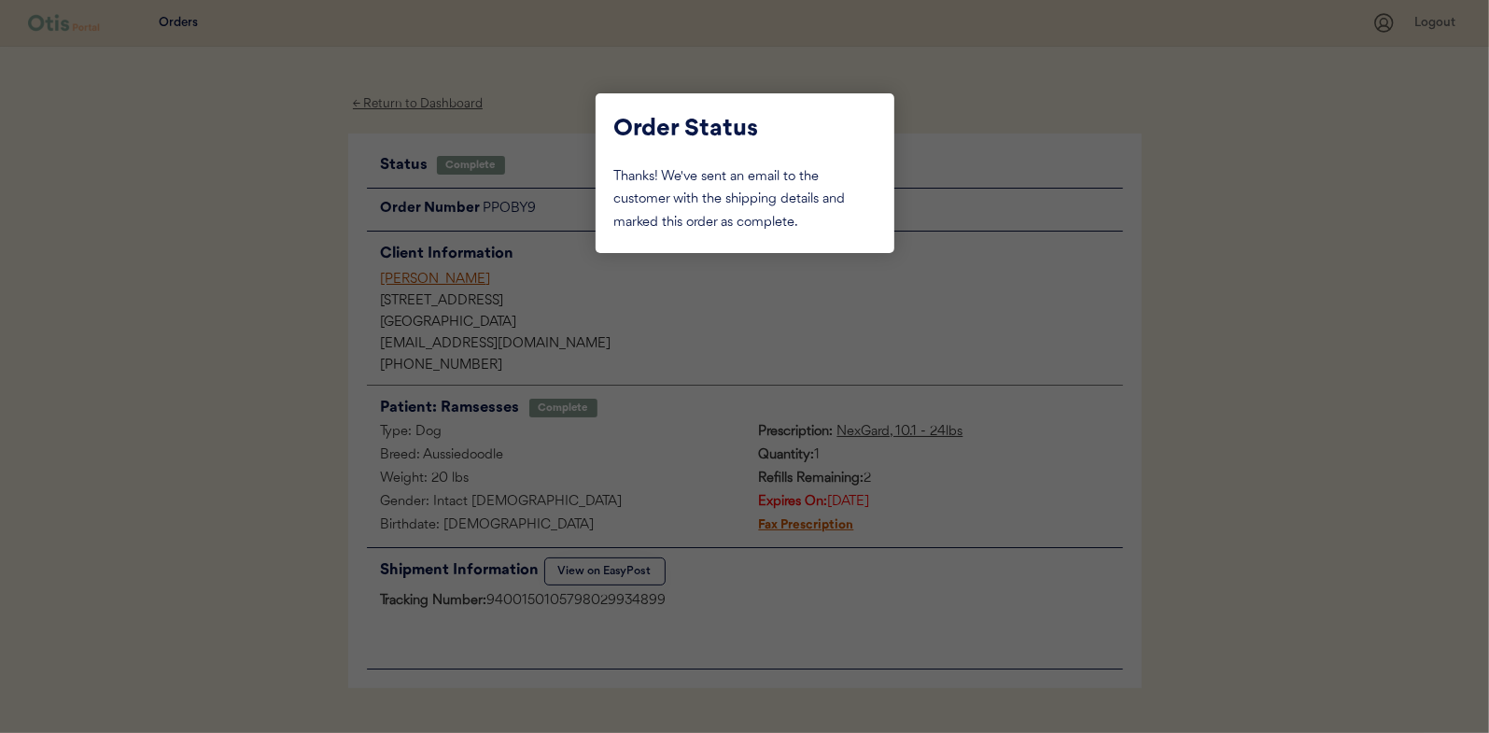
click at [265, 246] on div at bounding box center [744, 366] width 1489 height 733
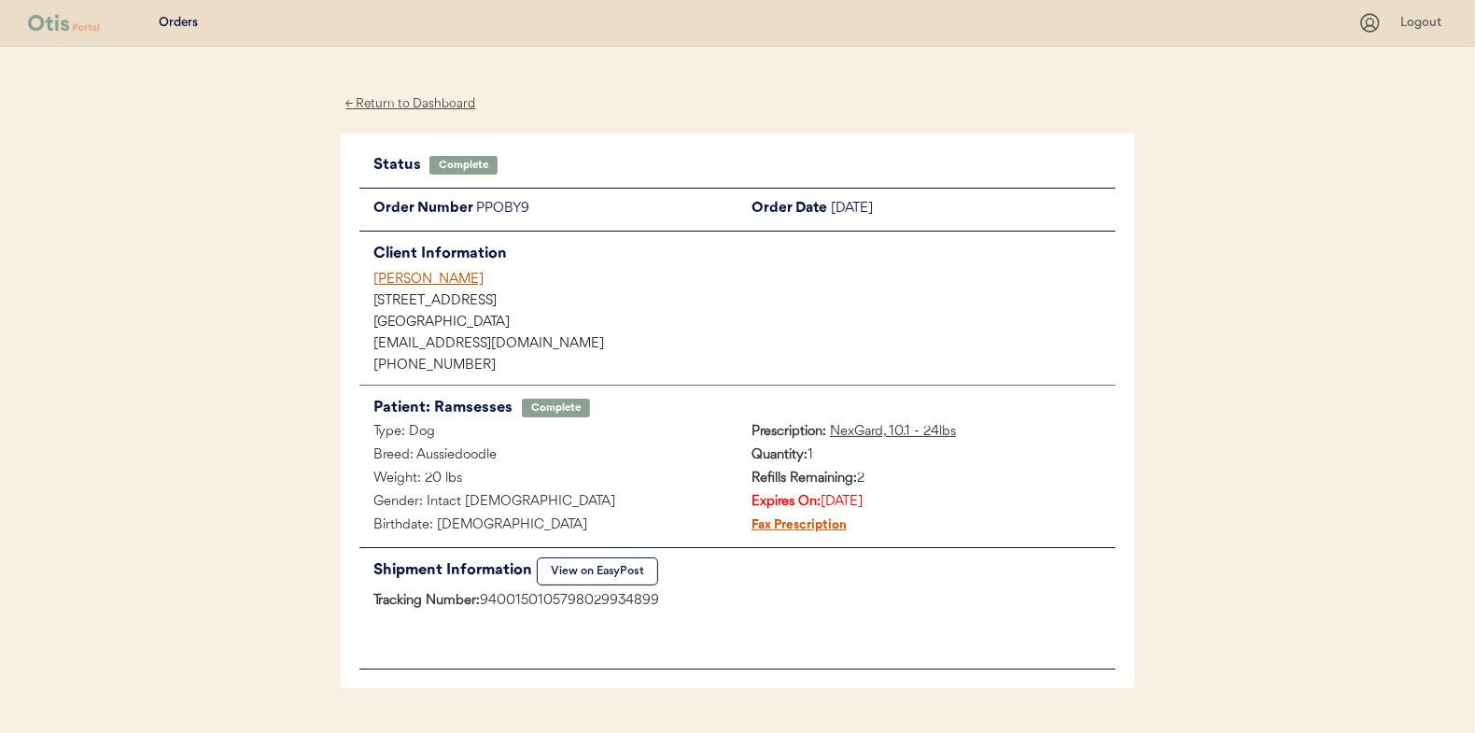
click at [416, 100] on div "← Return to Dashboard" at bounding box center [411, 103] width 140 height 21
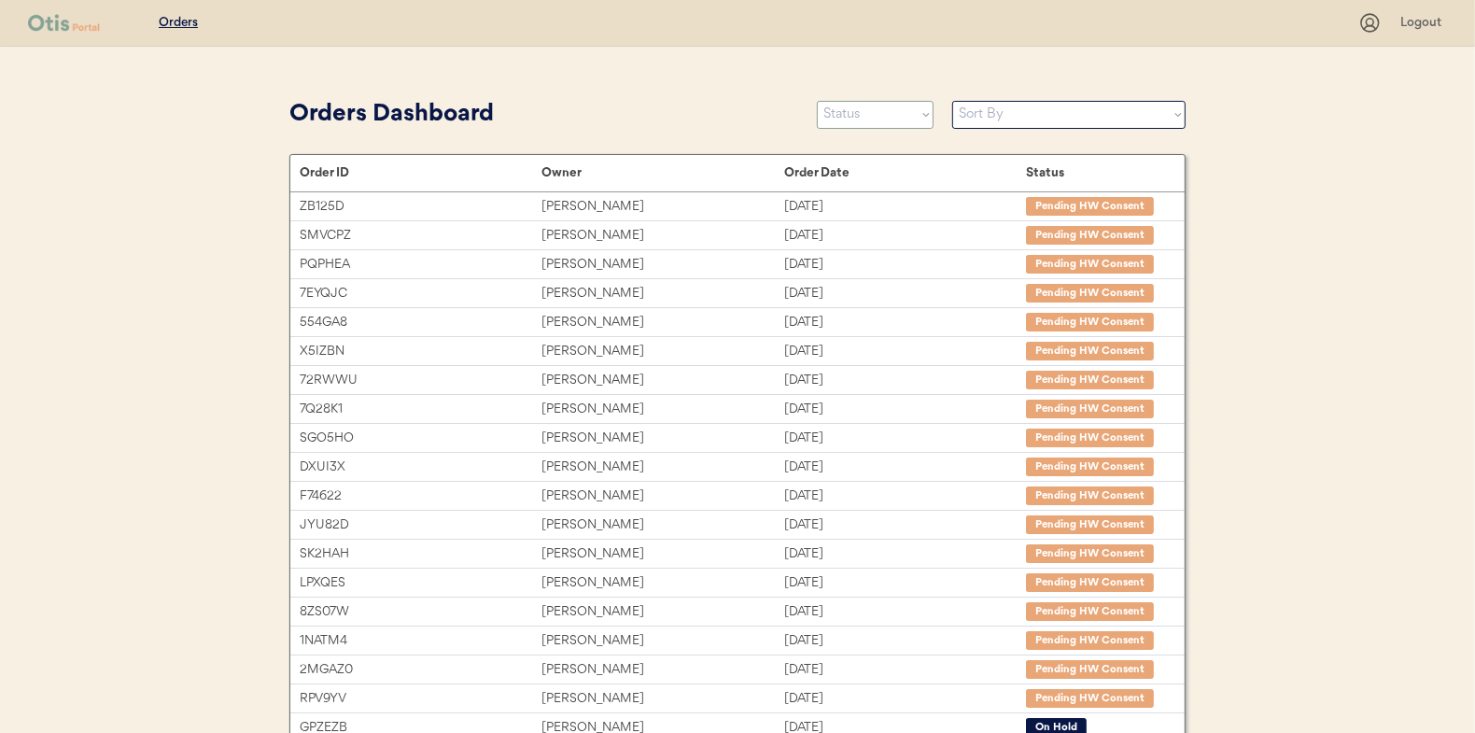
click at [861, 114] on select "Status On Hold New In Progress Complete Pending HW Consent Canceled" at bounding box center [875, 115] width 117 height 28
select select ""in_progress""
click at [817, 101] on select "Status On Hold New In Progress Complete Pending HW Consent Canceled" at bounding box center [875, 115] width 117 height 28
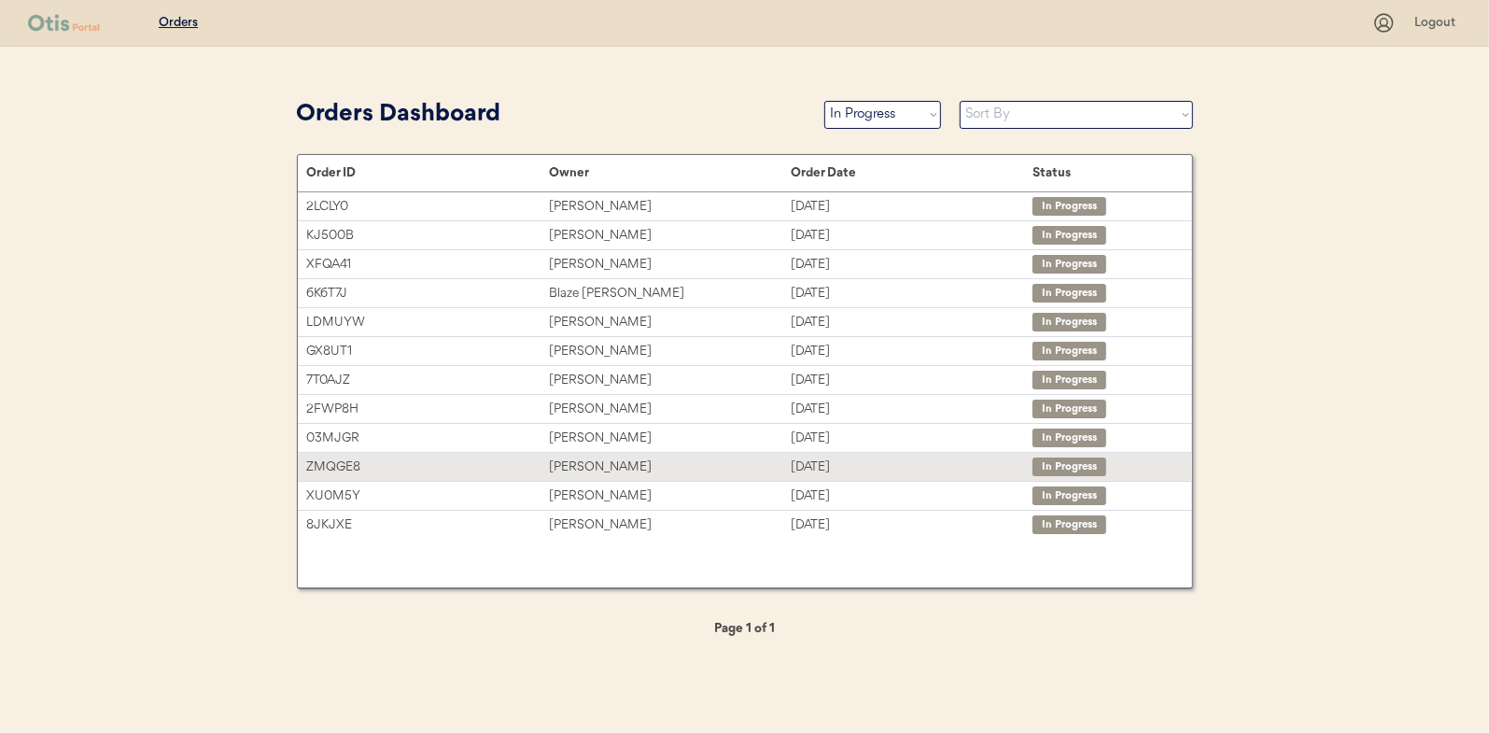
click at [584, 465] on div "Jennifer Braddy" at bounding box center [670, 467] width 242 height 21
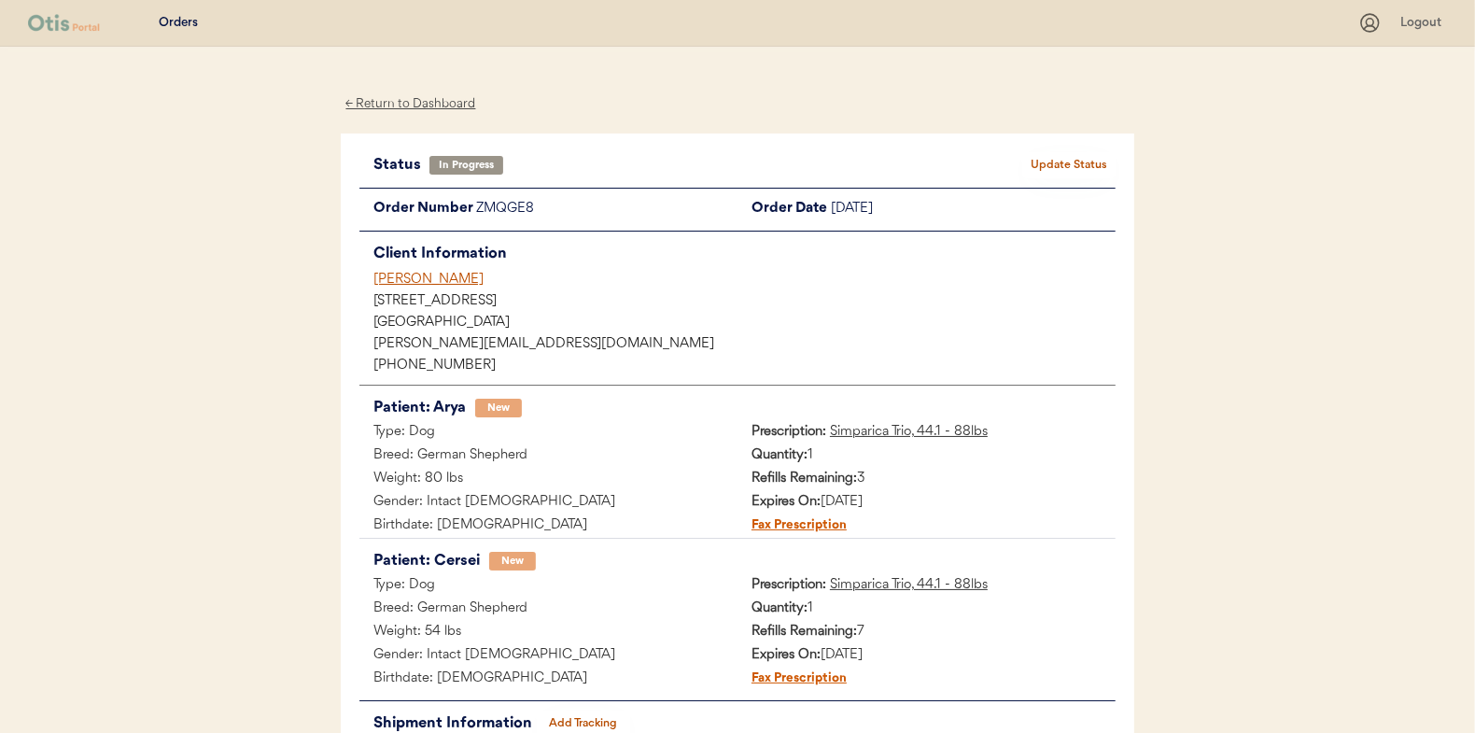
scroll to position [93, 0]
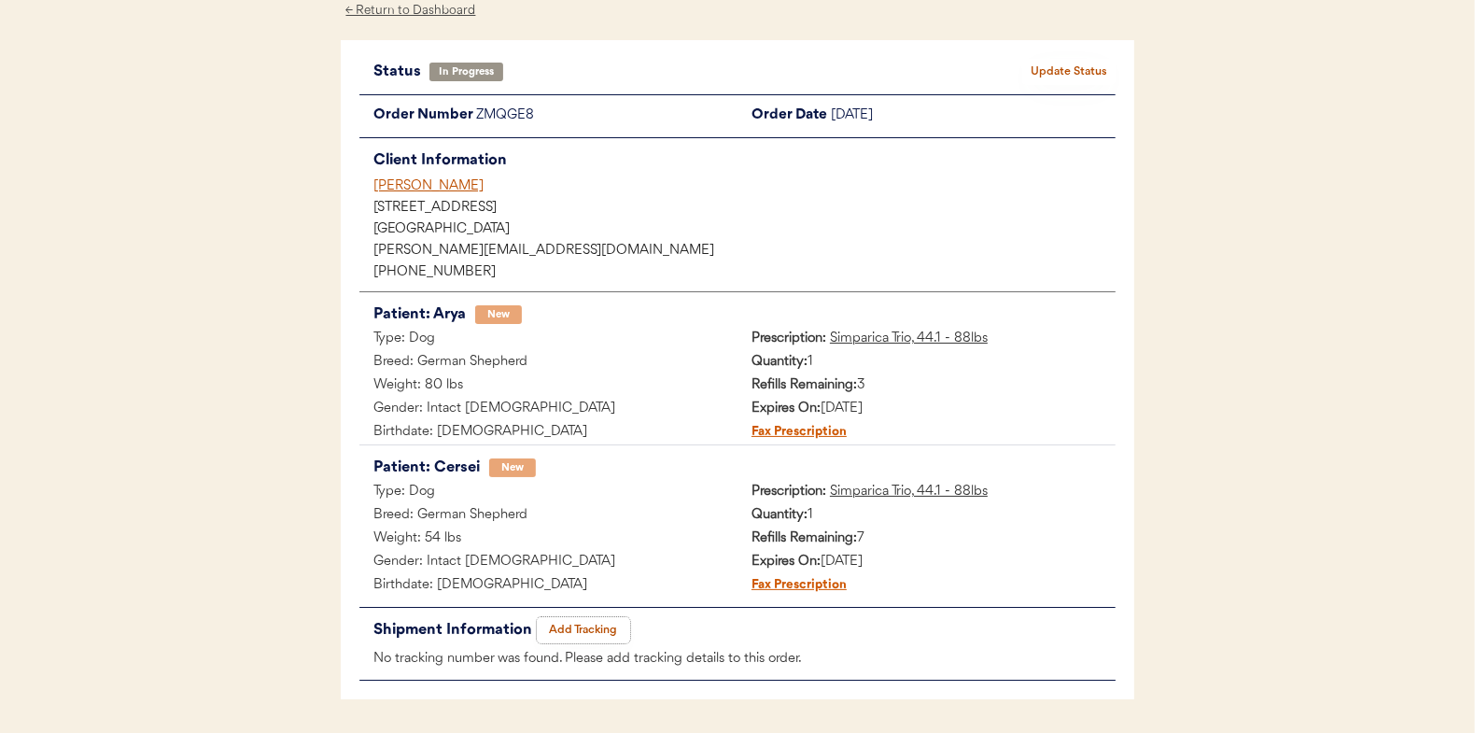
click at [589, 633] on button "Add Tracking" at bounding box center [583, 630] width 93 height 26
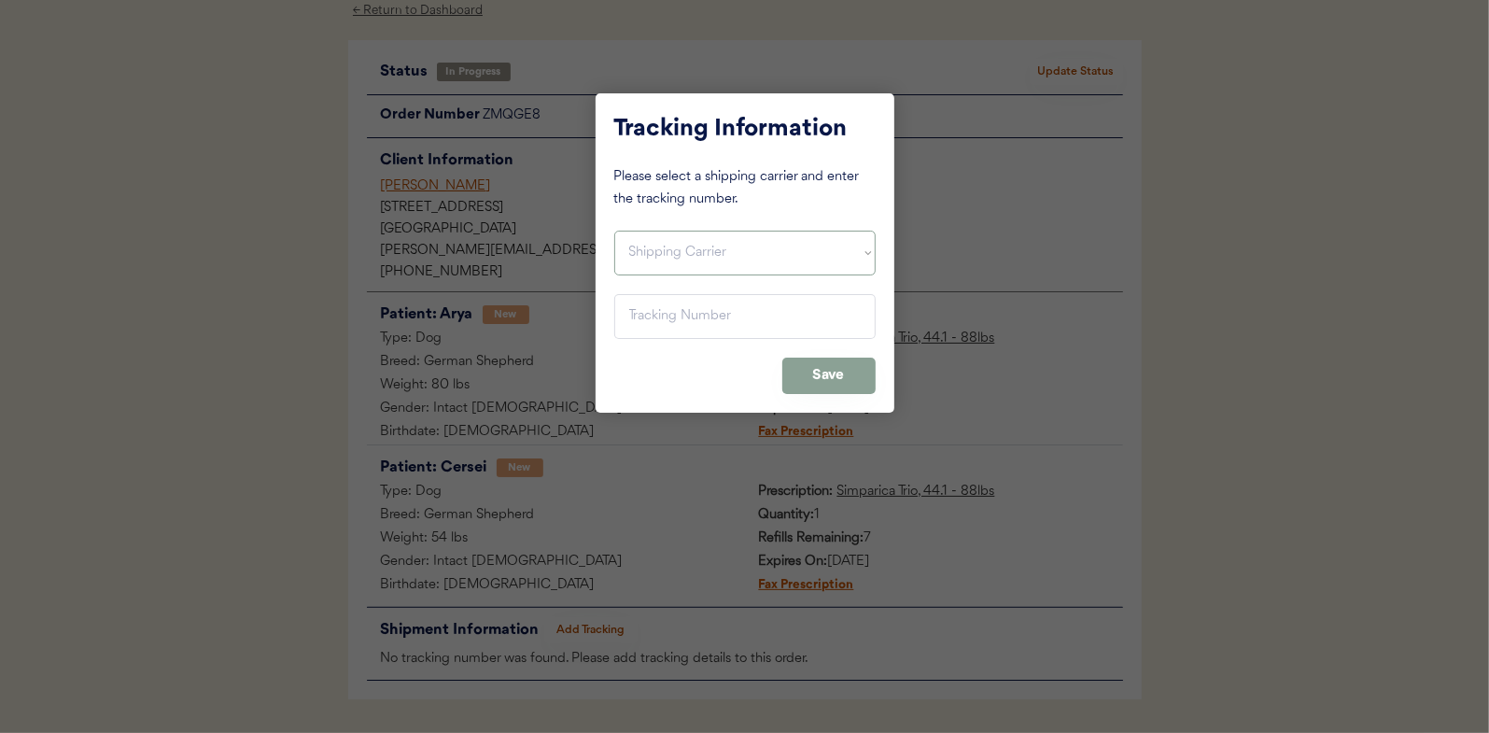
click at [651, 242] on select "Shipping Carrier FedEx FedEx Ground Economy UPS USPS" at bounding box center [744, 253] width 261 height 45
select select ""usps""
click at [614, 231] on select "Shipping Carrier FedEx FedEx Ground Economy UPS USPS" at bounding box center [744, 253] width 261 height 45
click at [632, 317] on input "input" at bounding box center [744, 316] width 261 height 45
paste input "9400150105799029902727"
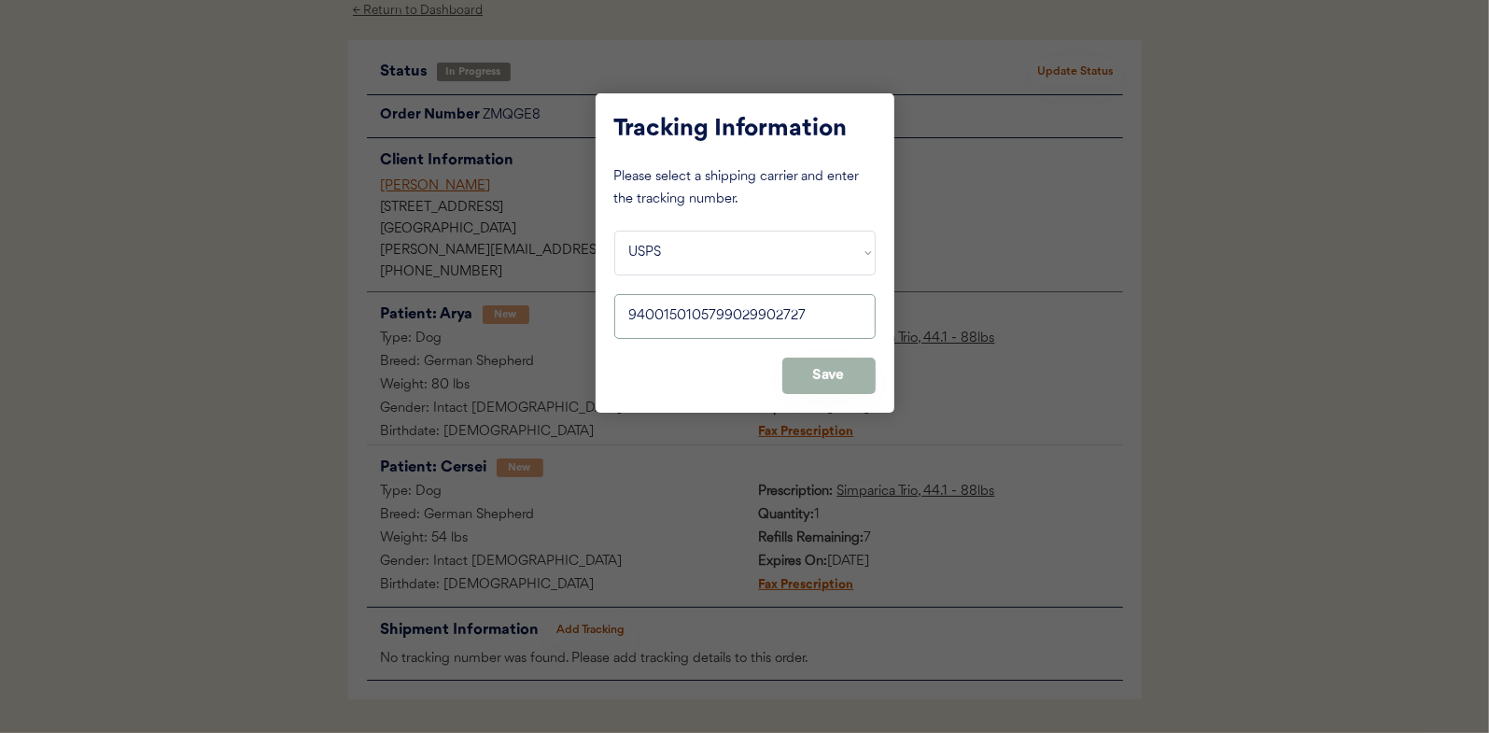
type input "9400150105799029902727"
click at [836, 374] on button "Save" at bounding box center [828, 376] width 93 height 36
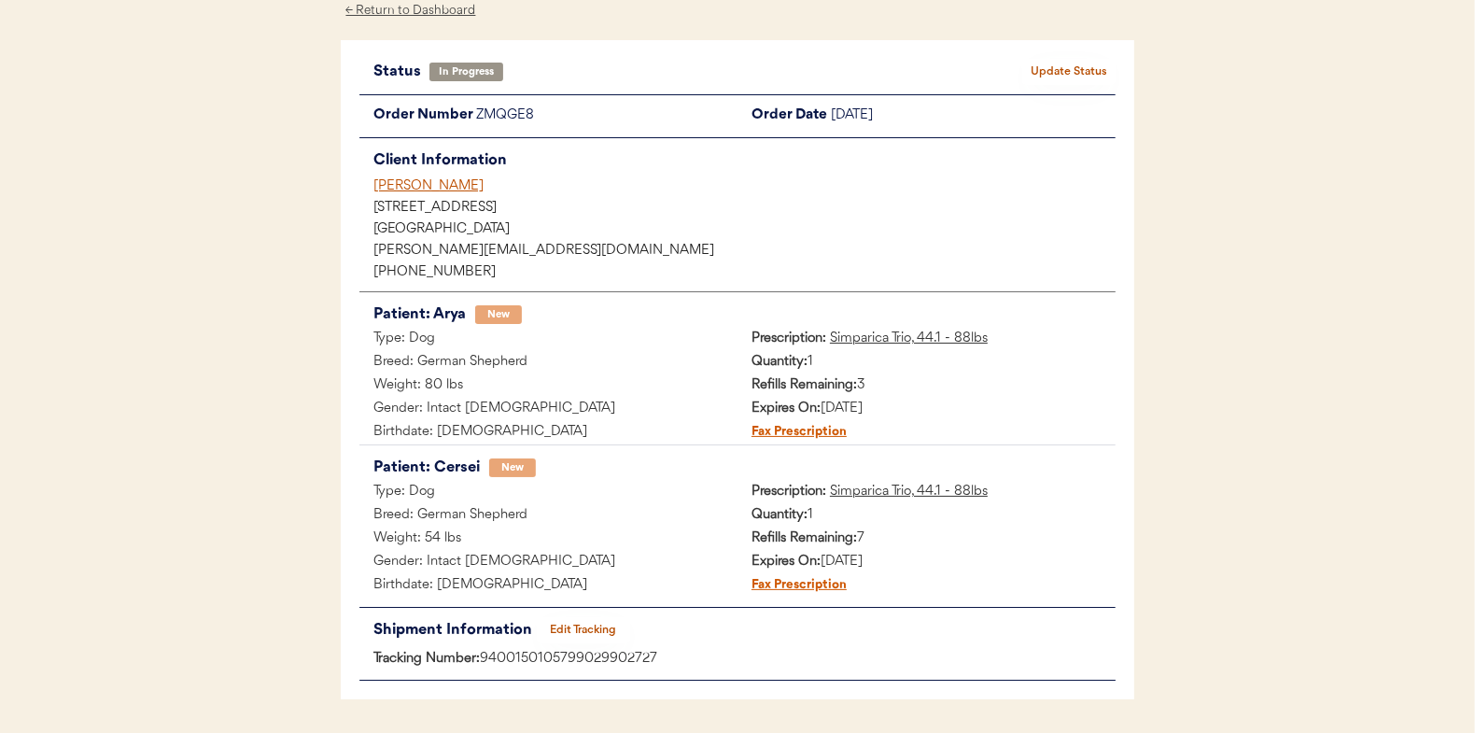
scroll to position [0, 0]
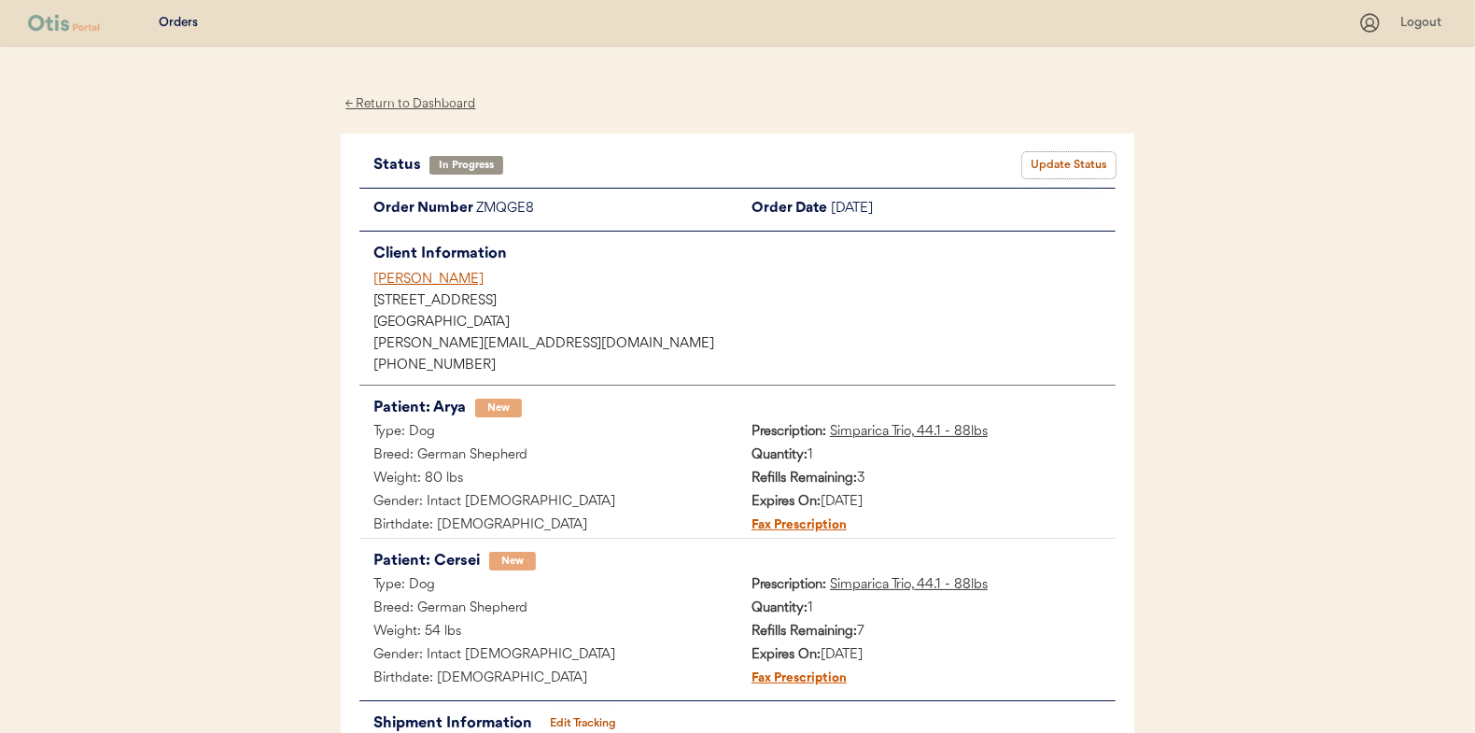
click at [1067, 162] on button "Update Status" at bounding box center [1068, 165] width 93 height 26
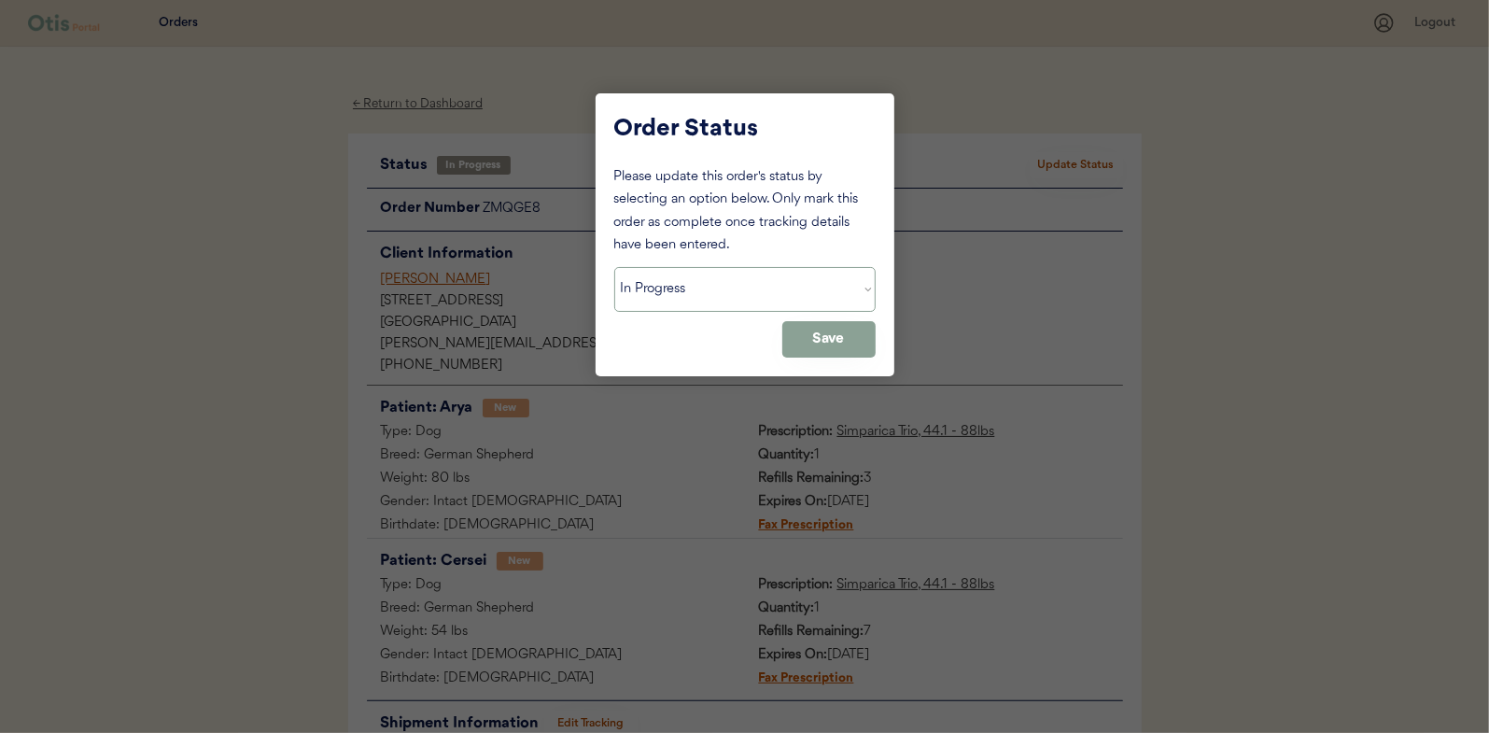
click at [661, 282] on select "Status On Hold New In Progress Complete Pending HW Consent Canceled" at bounding box center [744, 289] width 261 height 45
select select ""complete""
click at [614, 267] on select "Status On Hold New In Progress Complete Pending HW Consent Canceled" at bounding box center [744, 289] width 261 height 45
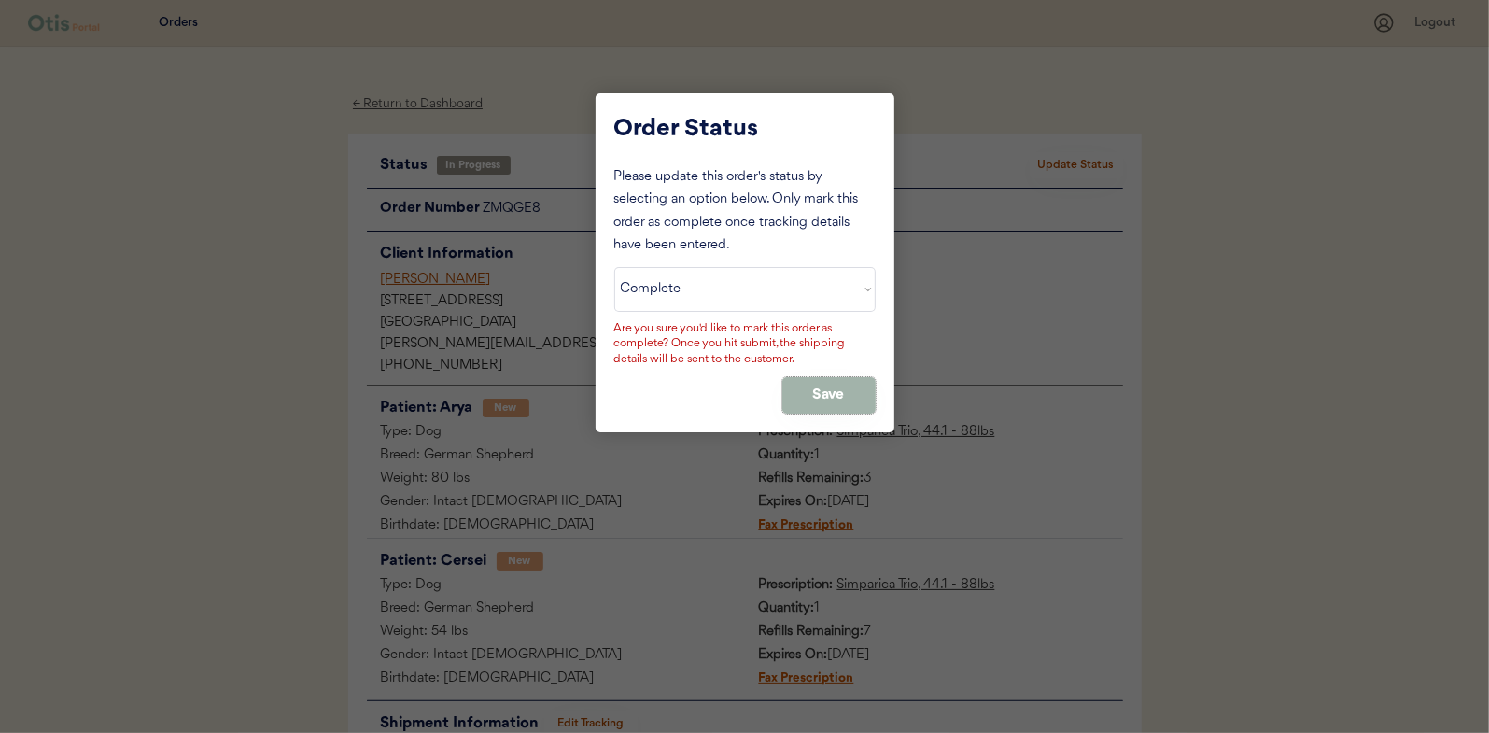
click at [821, 390] on button "Save" at bounding box center [828, 395] width 93 height 36
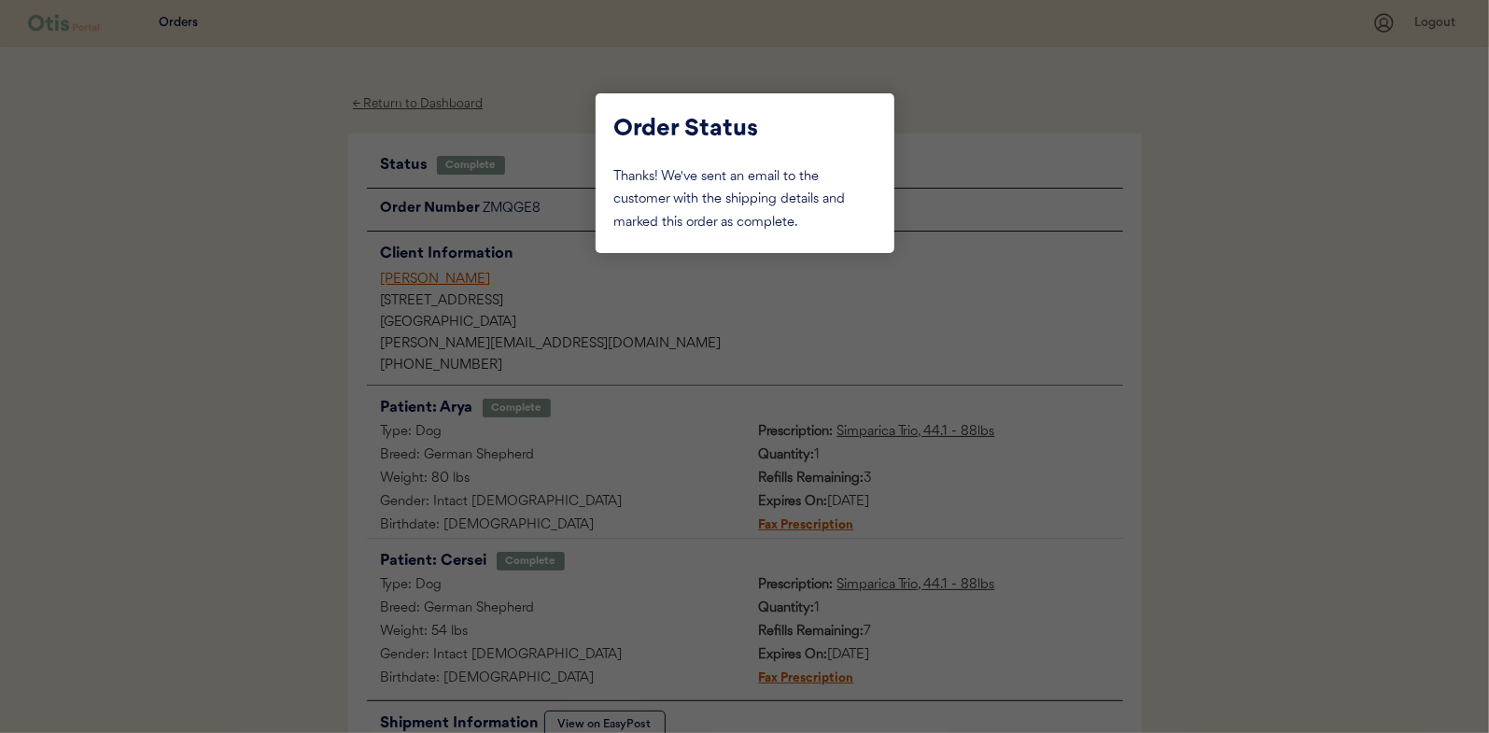
click at [222, 221] on div at bounding box center [744, 366] width 1489 height 733
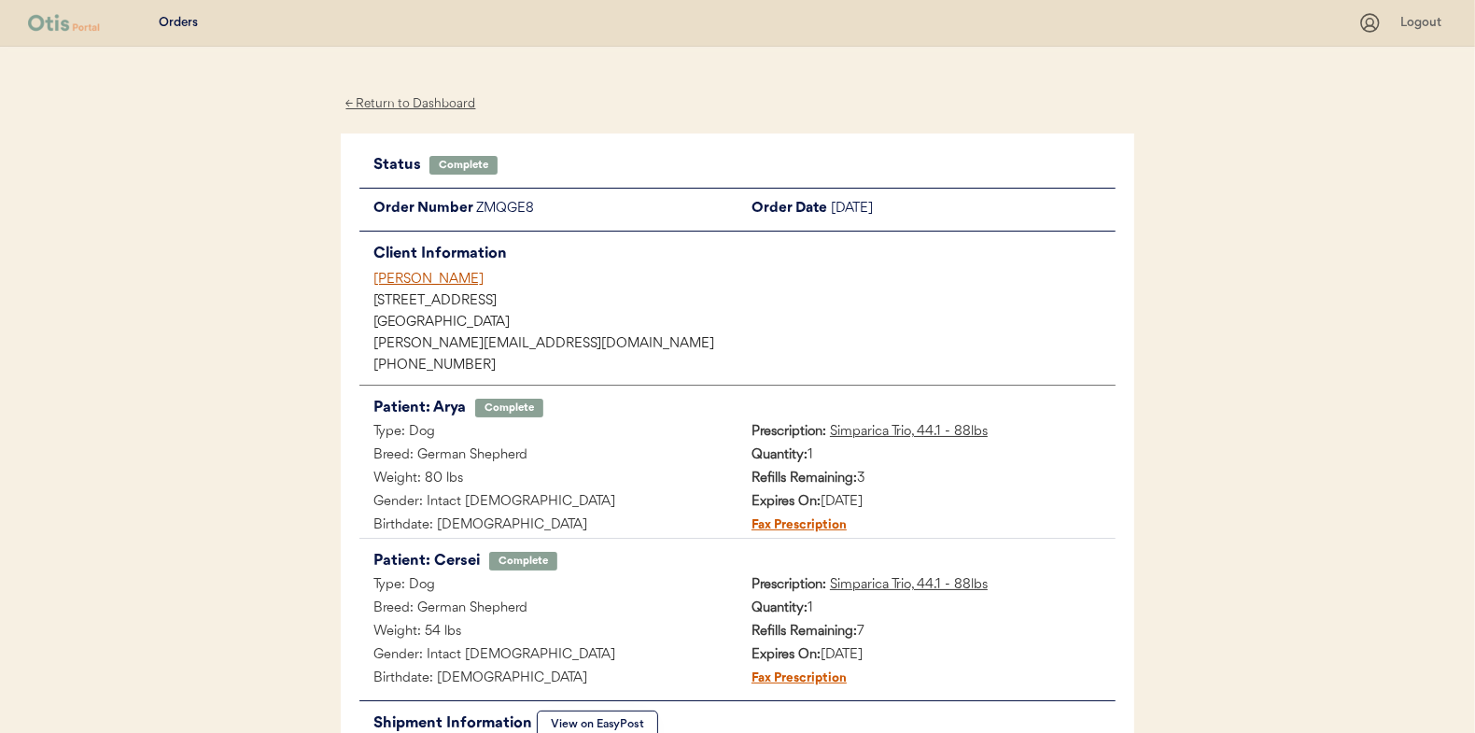
click at [394, 98] on div "← Return to Dashboard" at bounding box center [411, 103] width 140 height 21
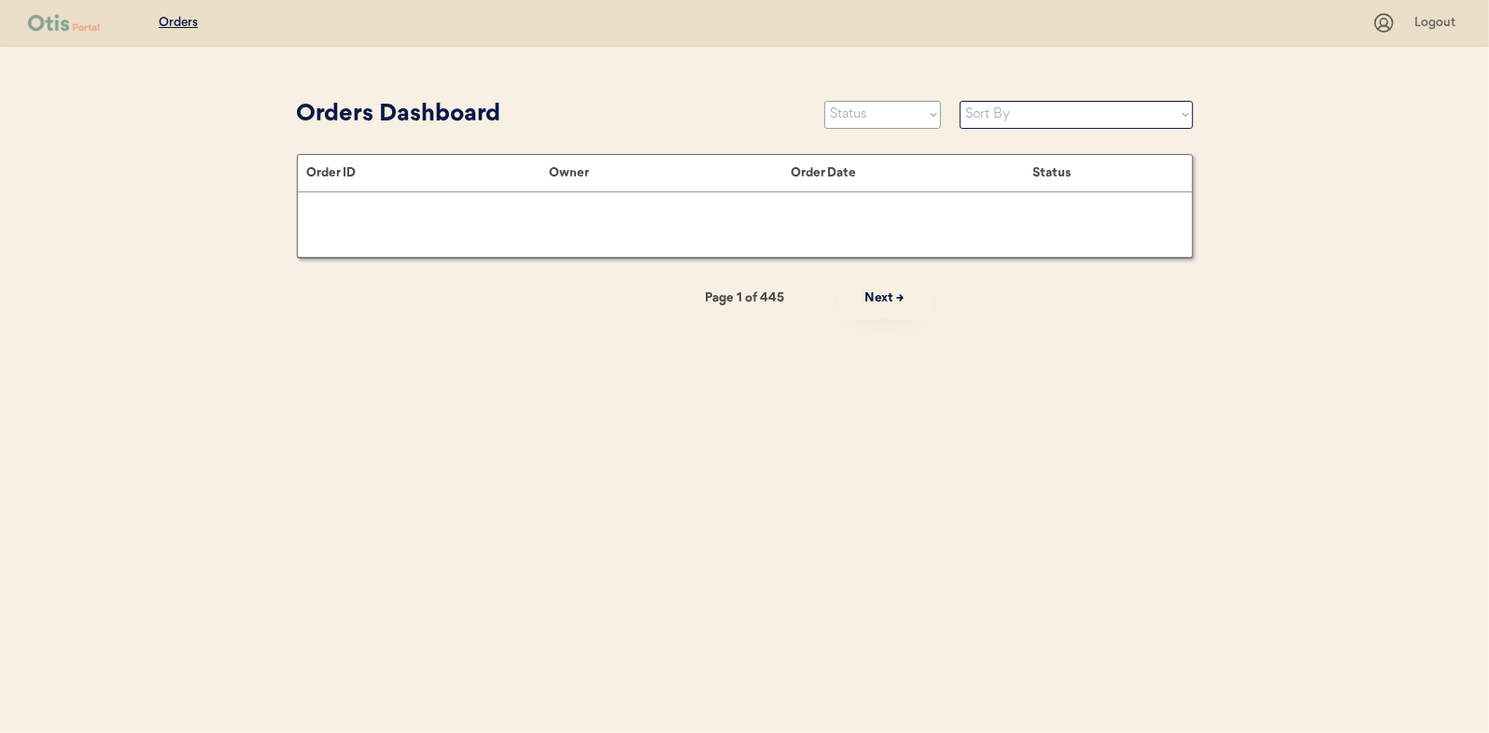
click at [868, 117] on select "Status On Hold New In Progress Complete Pending HW Consent Canceled" at bounding box center [882, 115] width 117 height 28
select select ""in_progress""
click at [824, 101] on select "Status On Hold New In Progress Complete Pending HW Consent Canceled" at bounding box center [882, 115] width 117 height 28
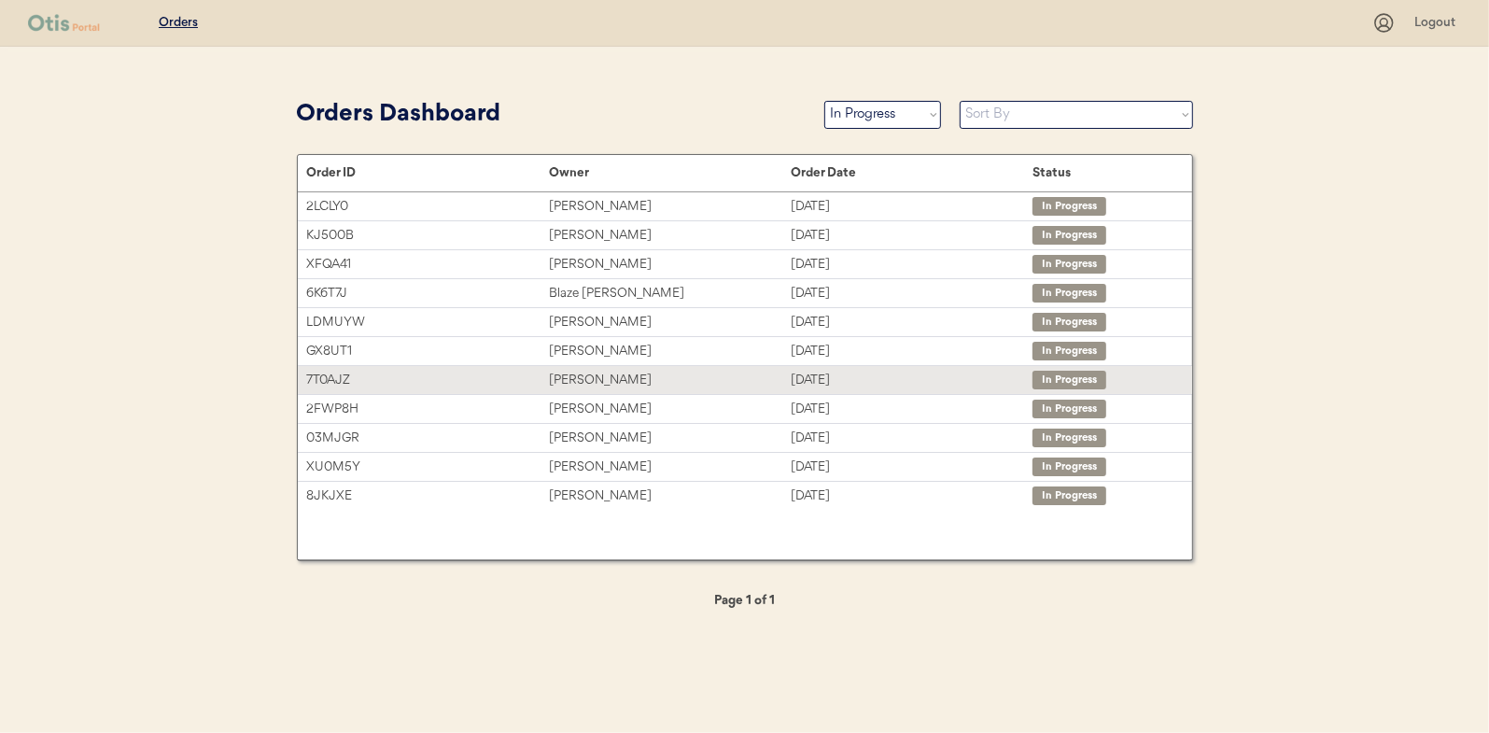
click at [595, 370] on div "[PERSON_NAME]" at bounding box center [670, 380] width 242 height 21
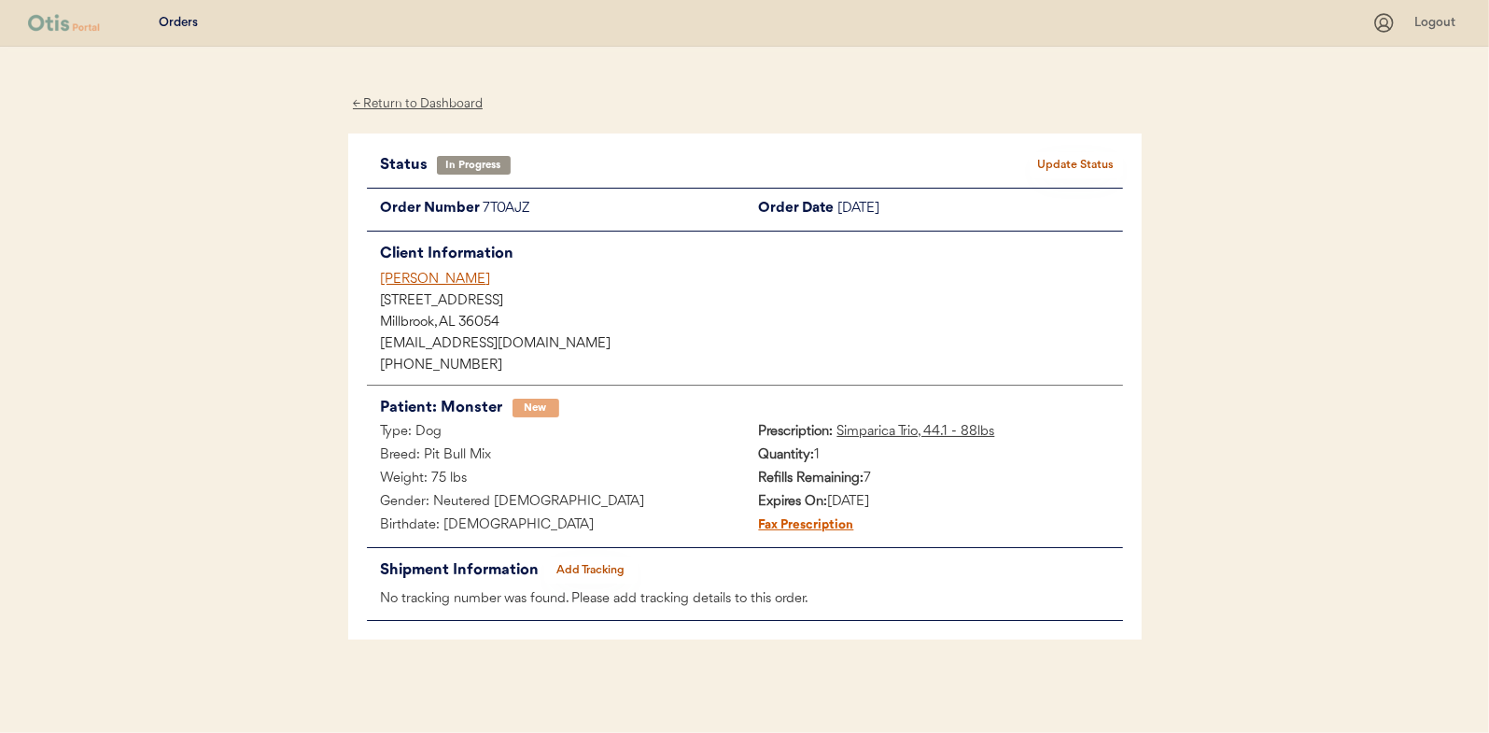
click at [585, 560] on button "Add Tracking" at bounding box center [590, 570] width 93 height 26
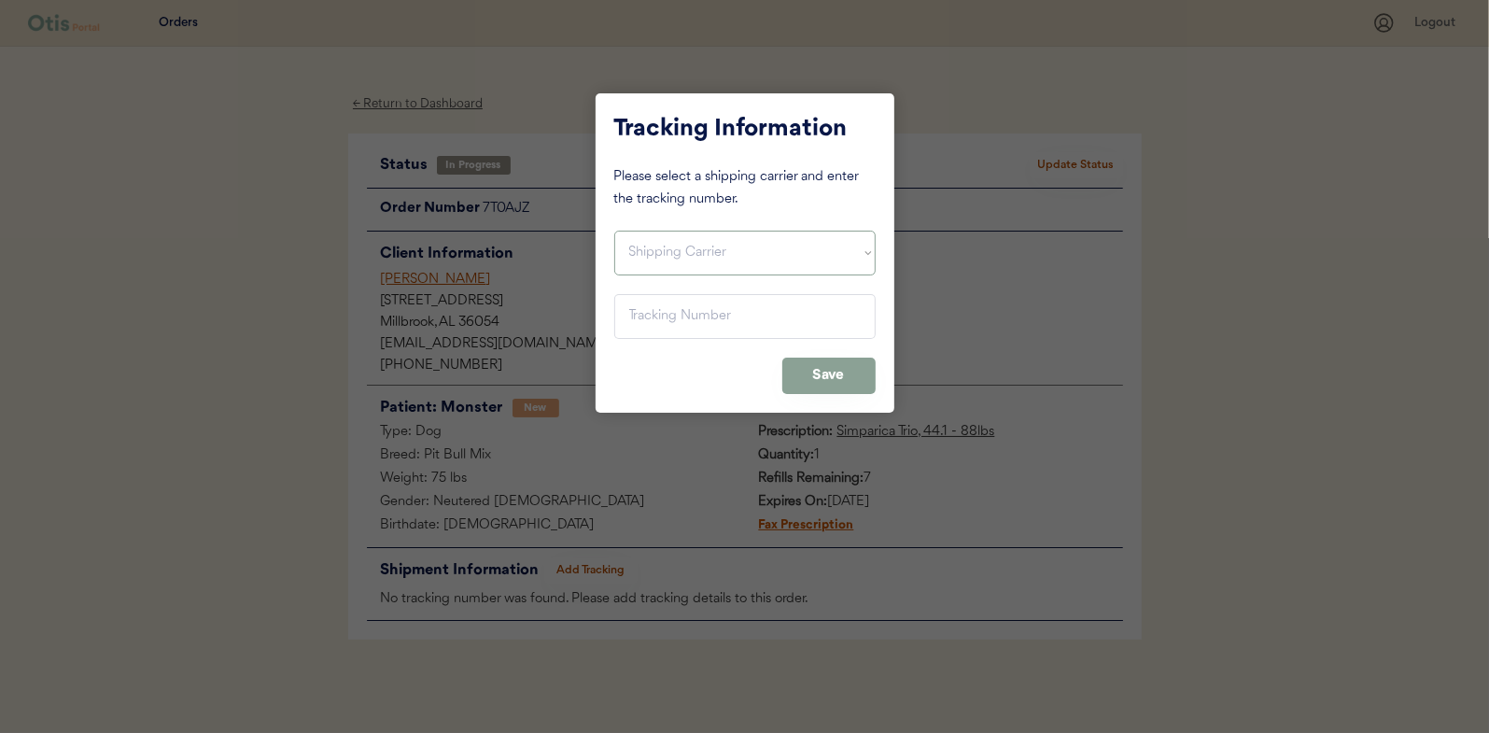
click at [659, 248] on select "Shipping Carrier FedEx FedEx Ground Economy UPS USPS" at bounding box center [744, 253] width 261 height 45
select select ""usps""
click at [614, 231] on select "Shipping Carrier FedEx FedEx Ground Economy UPS USPS" at bounding box center [744, 253] width 261 height 45
click at [655, 317] on input "input" at bounding box center [744, 316] width 261 height 45
paste input "9400150105798029926610"
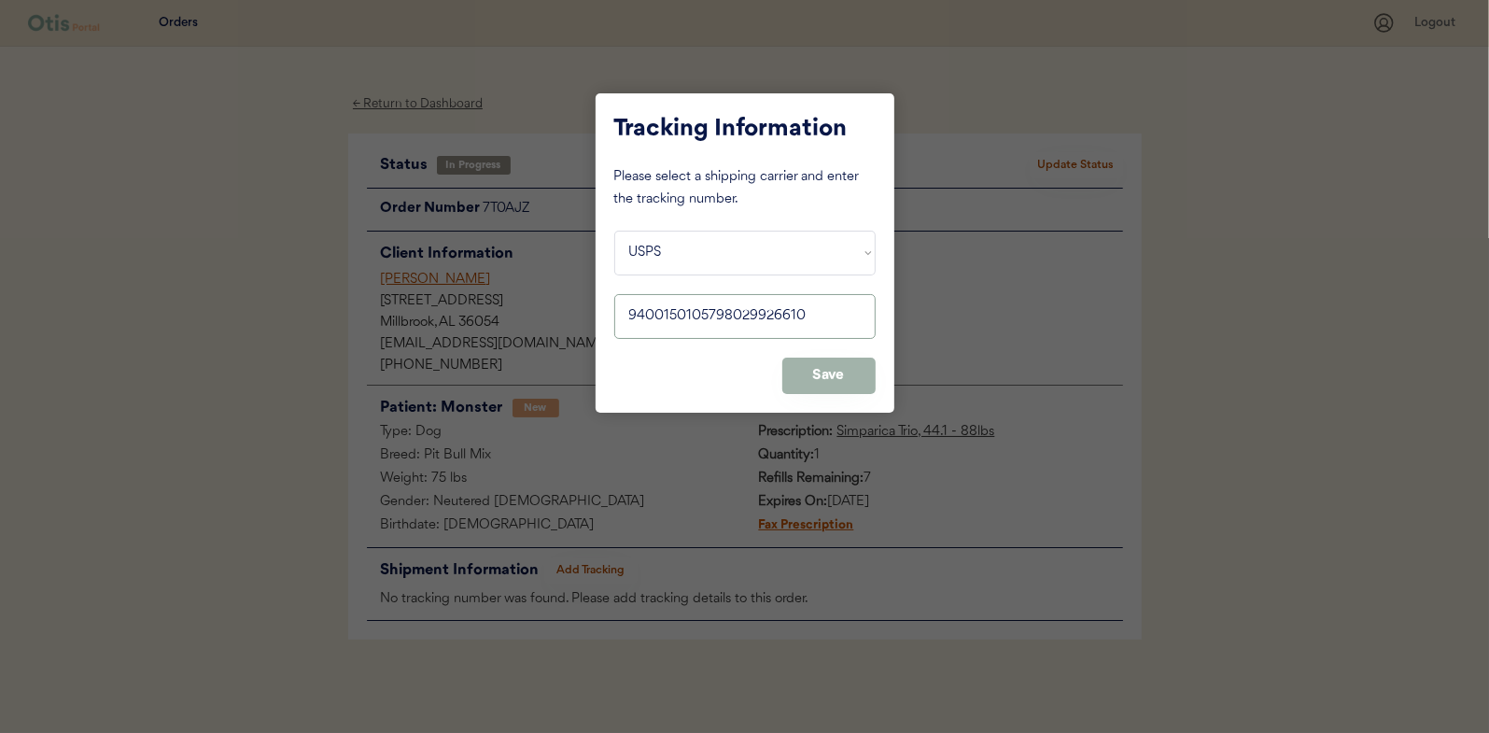
type input "9400150105798029926610"
click at [814, 359] on button "Save" at bounding box center [828, 376] width 93 height 36
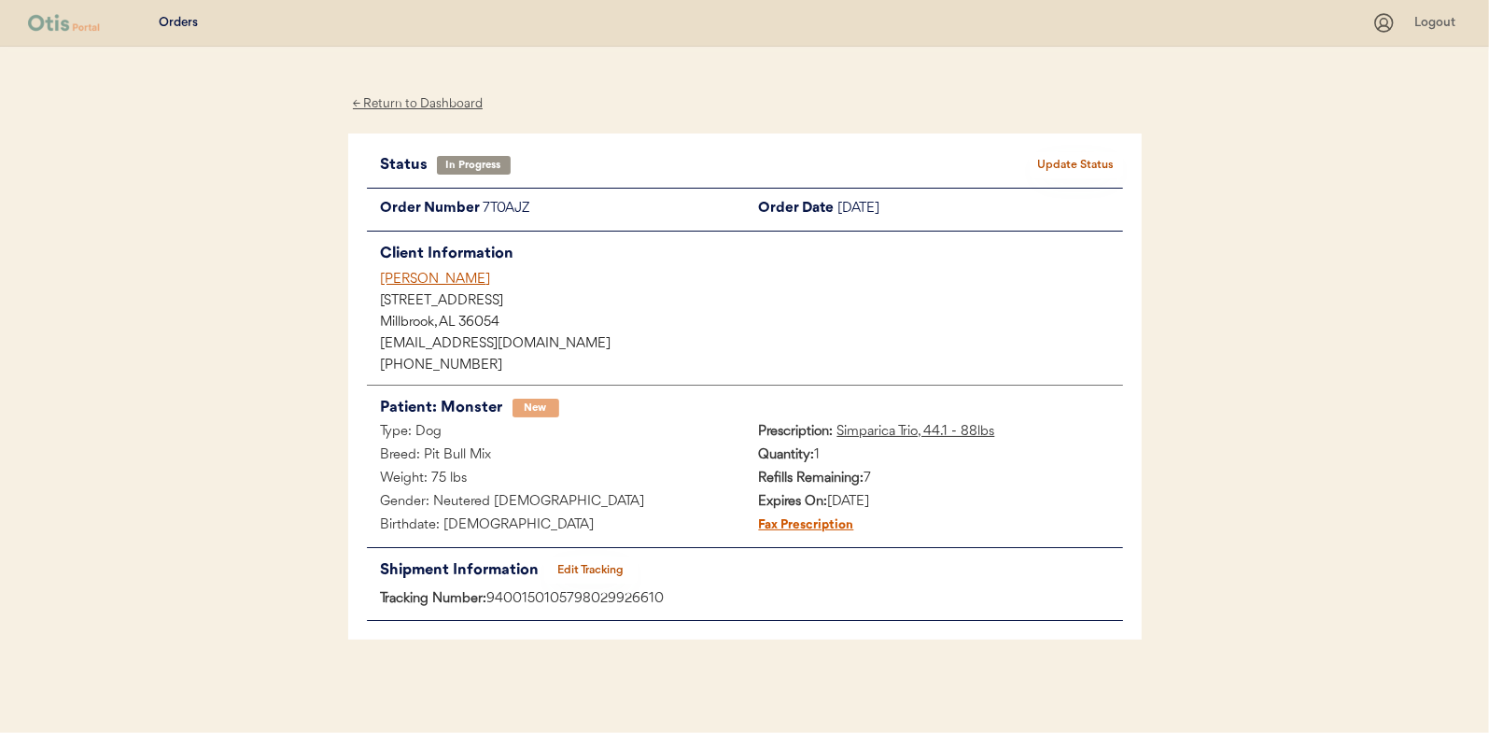
click at [1069, 148] on div "Status In Progress Update Status Order Number 7T0AJZ Order Date September 10, 2…" at bounding box center [745, 387] width 794 height 507
click at [1068, 162] on button "Update Status" at bounding box center [1076, 165] width 93 height 26
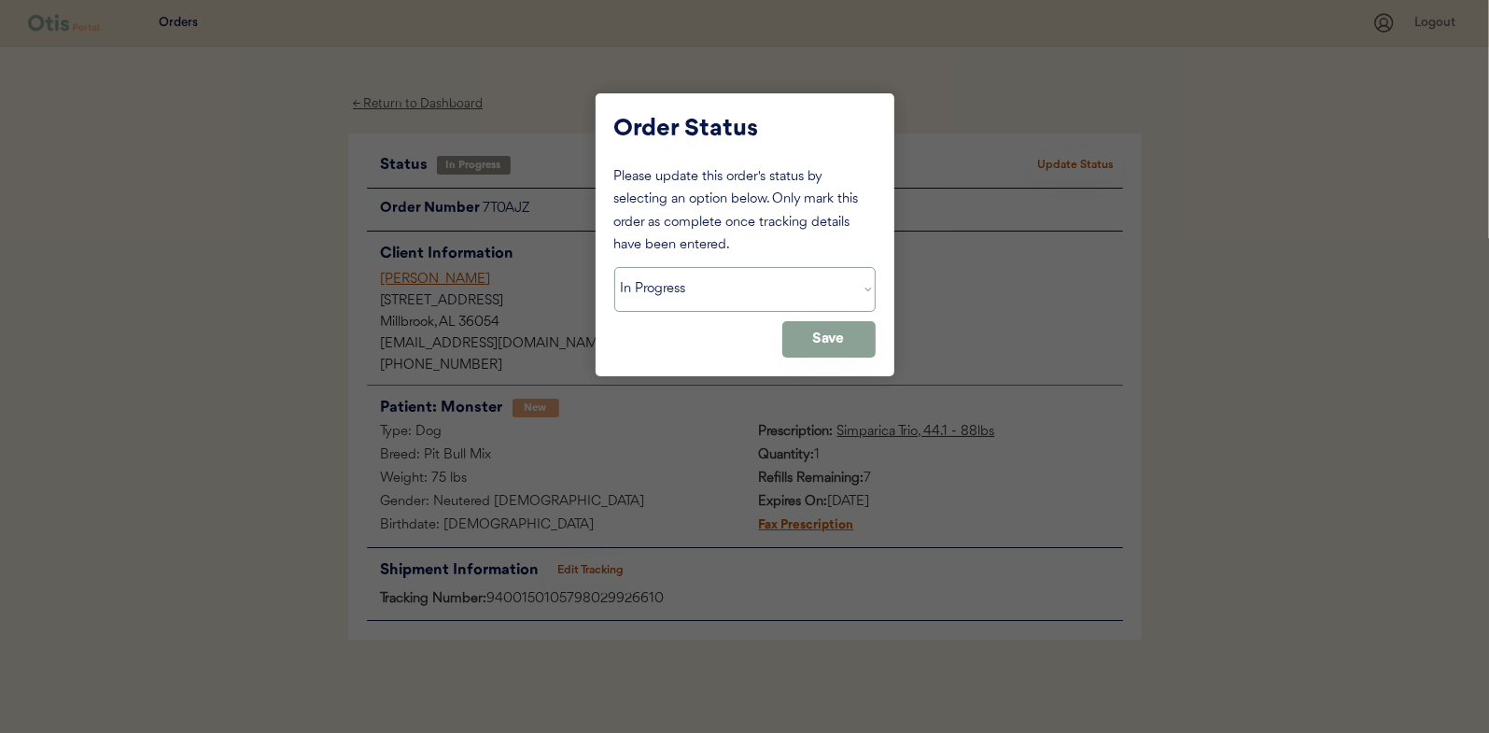
click at [642, 298] on select "Status On Hold New In Progress Complete Pending HW Consent Canceled" at bounding box center [744, 289] width 261 height 45
select select ""complete""
click at [614, 267] on select "Status On Hold New In Progress Complete Pending HW Consent Canceled" at bounding box center [744, 289] width 261 height 45
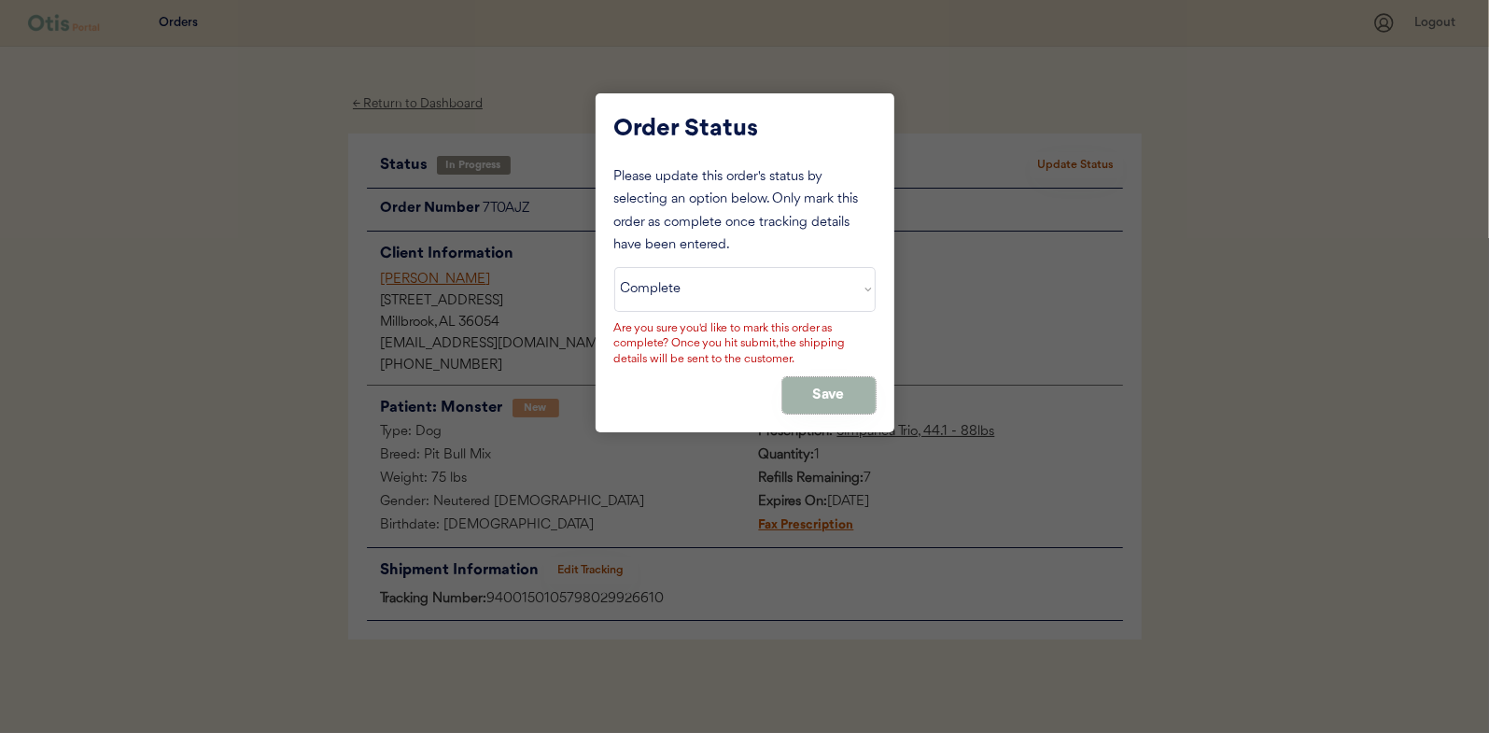
click at [817, 387] on button "Save" at bounding box center [828, 395] width 93 height 36
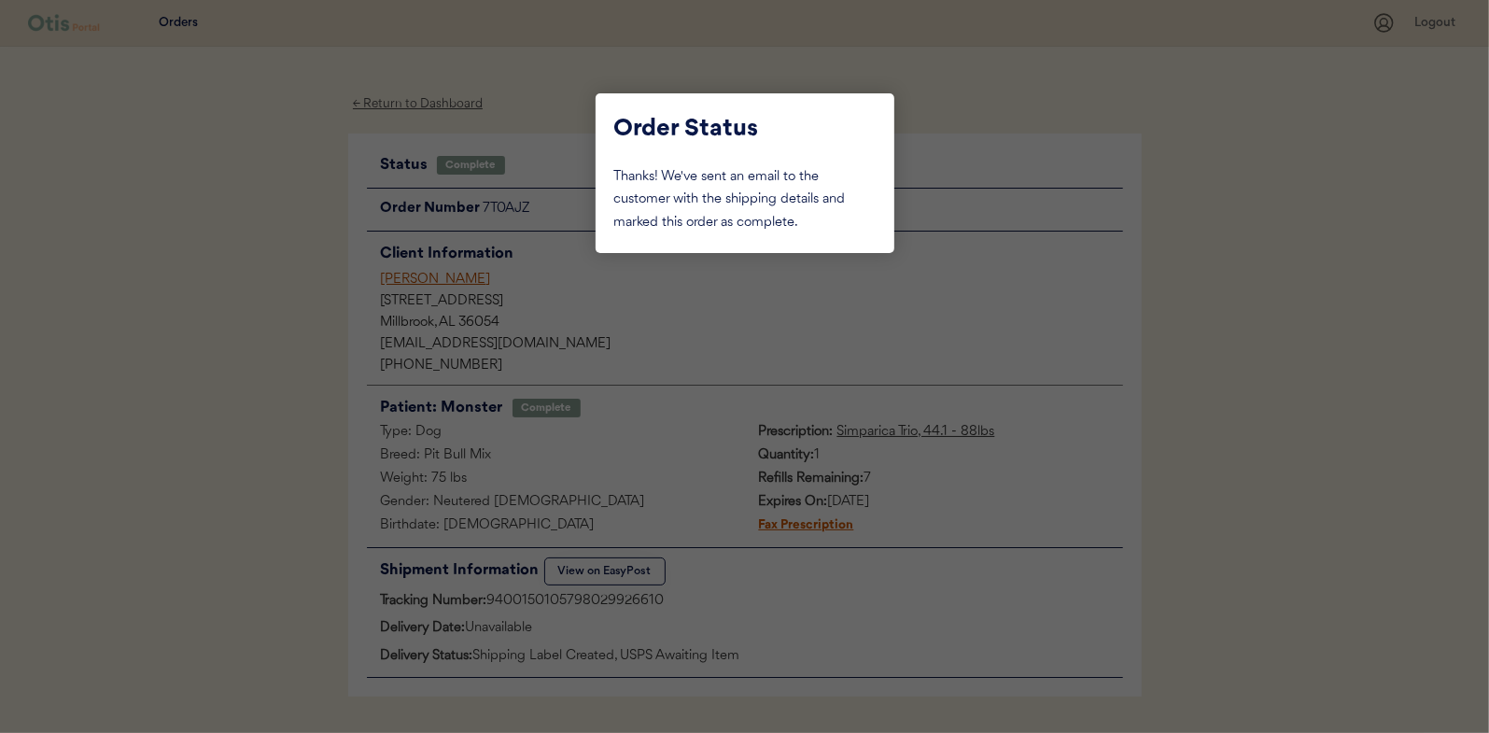
click at [276, 251] on div at bounding box center [744, 366] width 1489 height 733
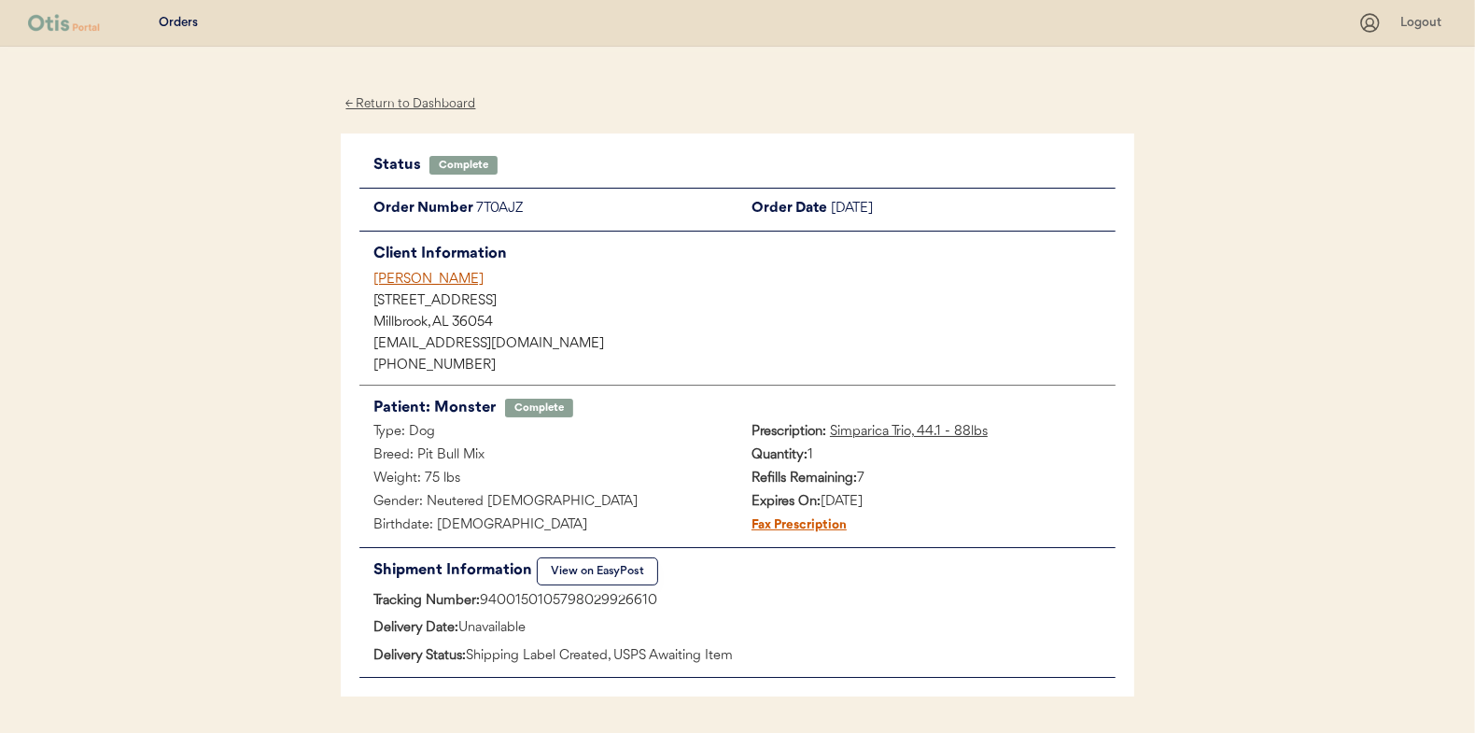
click at [406, 105] on div "← Return to Dashboard" at bounding box center [411, 103] width 140 height 21
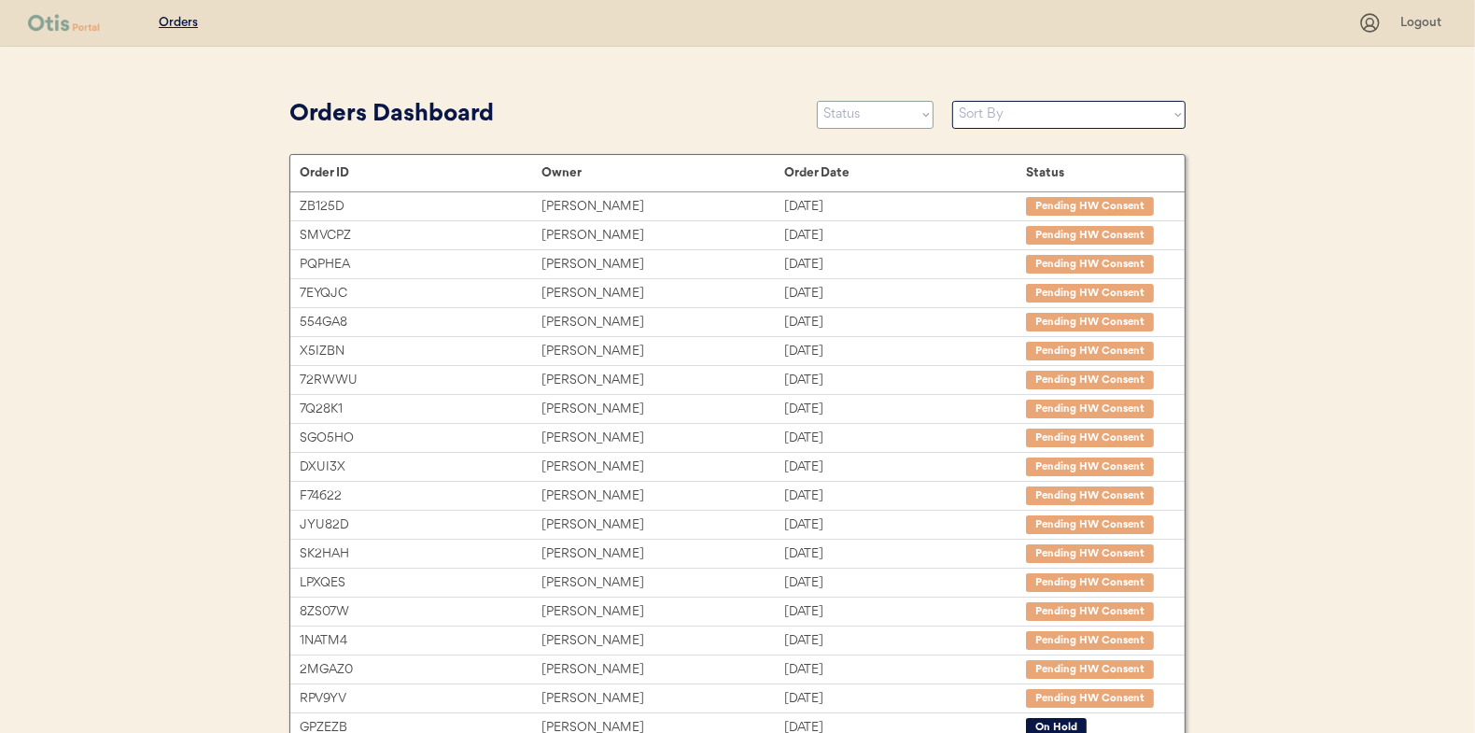
click at [896, 118] on select "Status On Hold New In Progress Complete Pending HW Consent Canceled" at bounding box center [875, 115] width 117 height 28
click at [817, 101] on select "Status On Hold New In Progress Complete Pending HW Consent Canceled" at bounding box center [875, 115] width 117 height 28
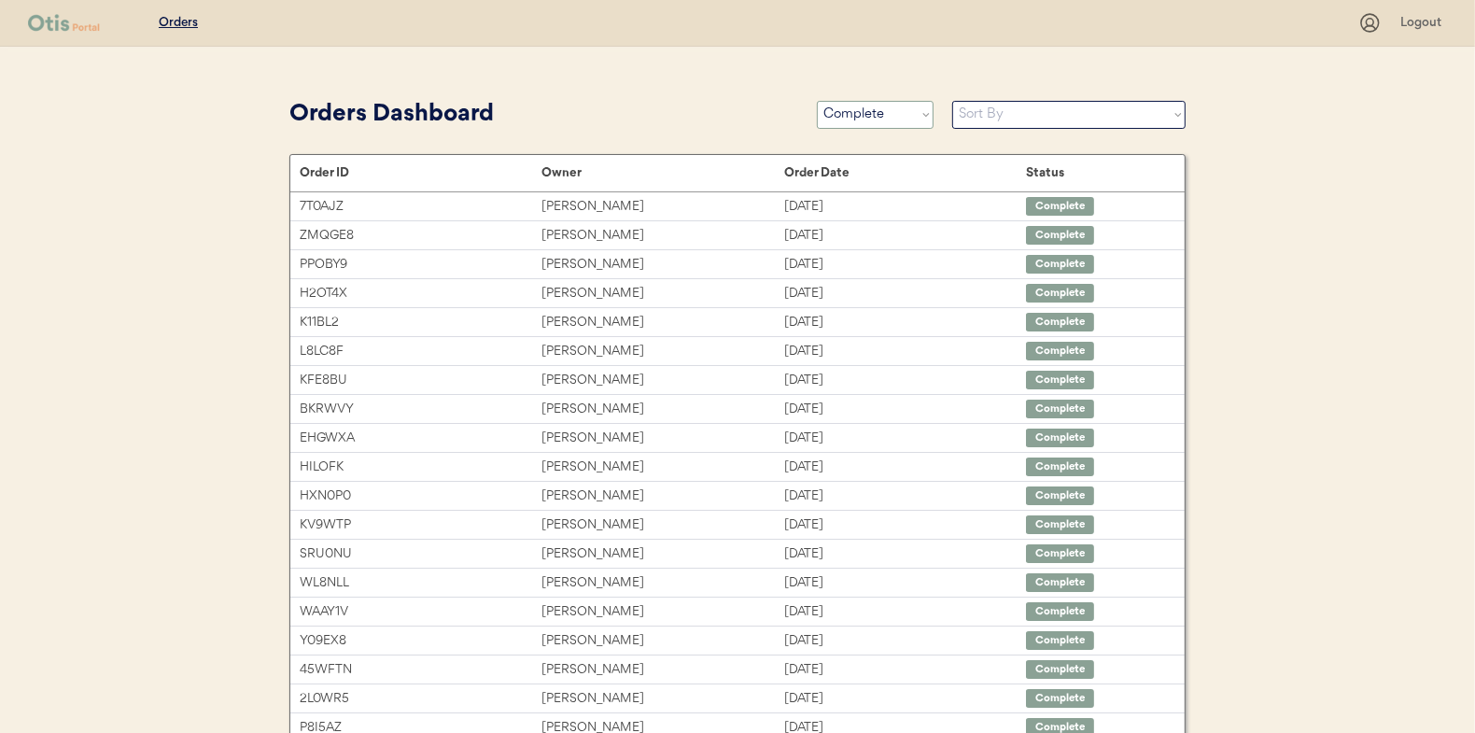
click at [833, 115] on select "Status On Hold New In Progress Complete Pending HW Consent Canceled" at bounding box center [875, 115] width 117 height 28
click at [817, 101] on select "Status On Hold New In Progress Complete Pending HW Consent Canceled" at bounding box center [875, 115] width 117 height 28
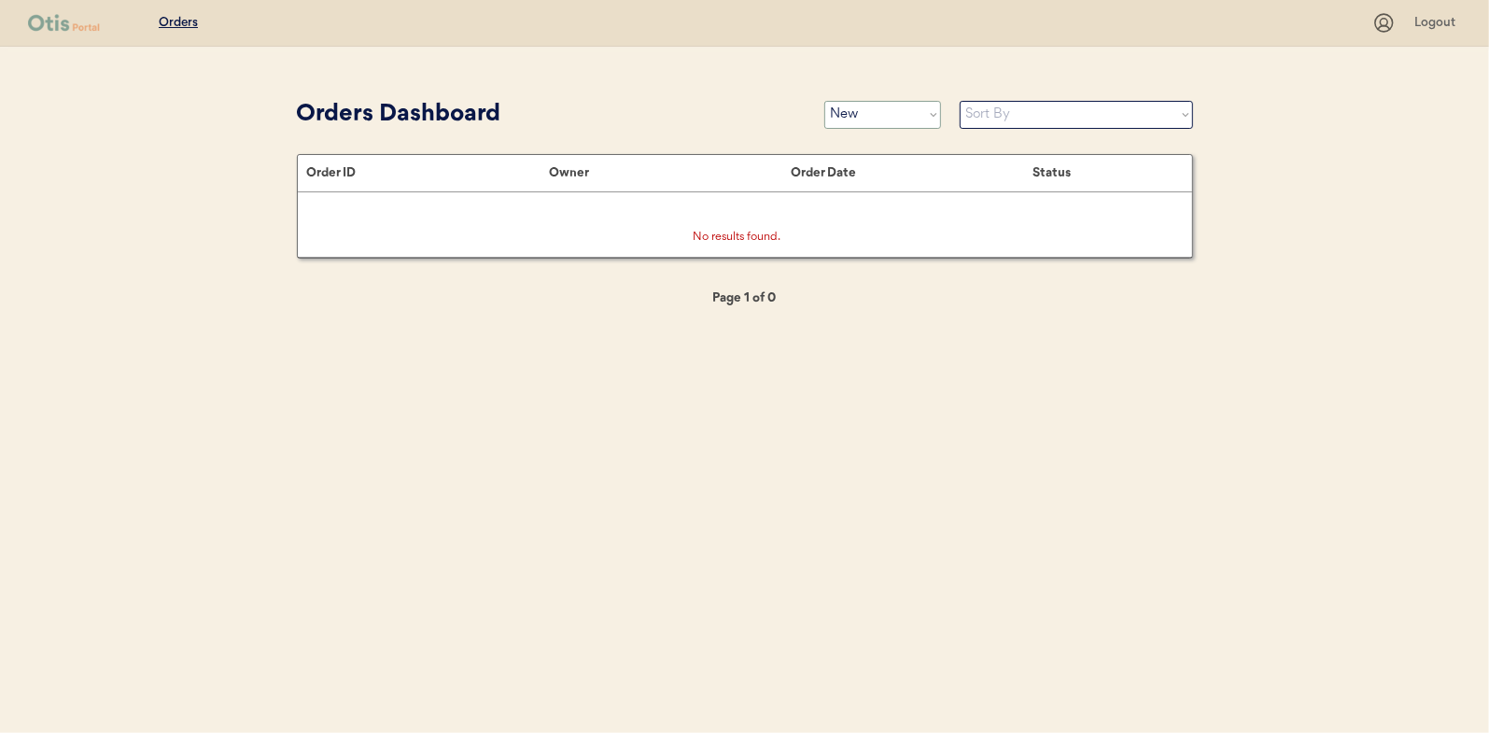
click at [845, 120] on select "Status On Hold New In Progress Complete Pending HW Consent Canceled" at bounding box center [882, 115] width 117 height 28
select select ""in_progress""
click at [824, 101] on select "Status On Hold New In Progress Complete Pending HW Consent Canceled" at bounding box center [882, 115] width 117 height 28
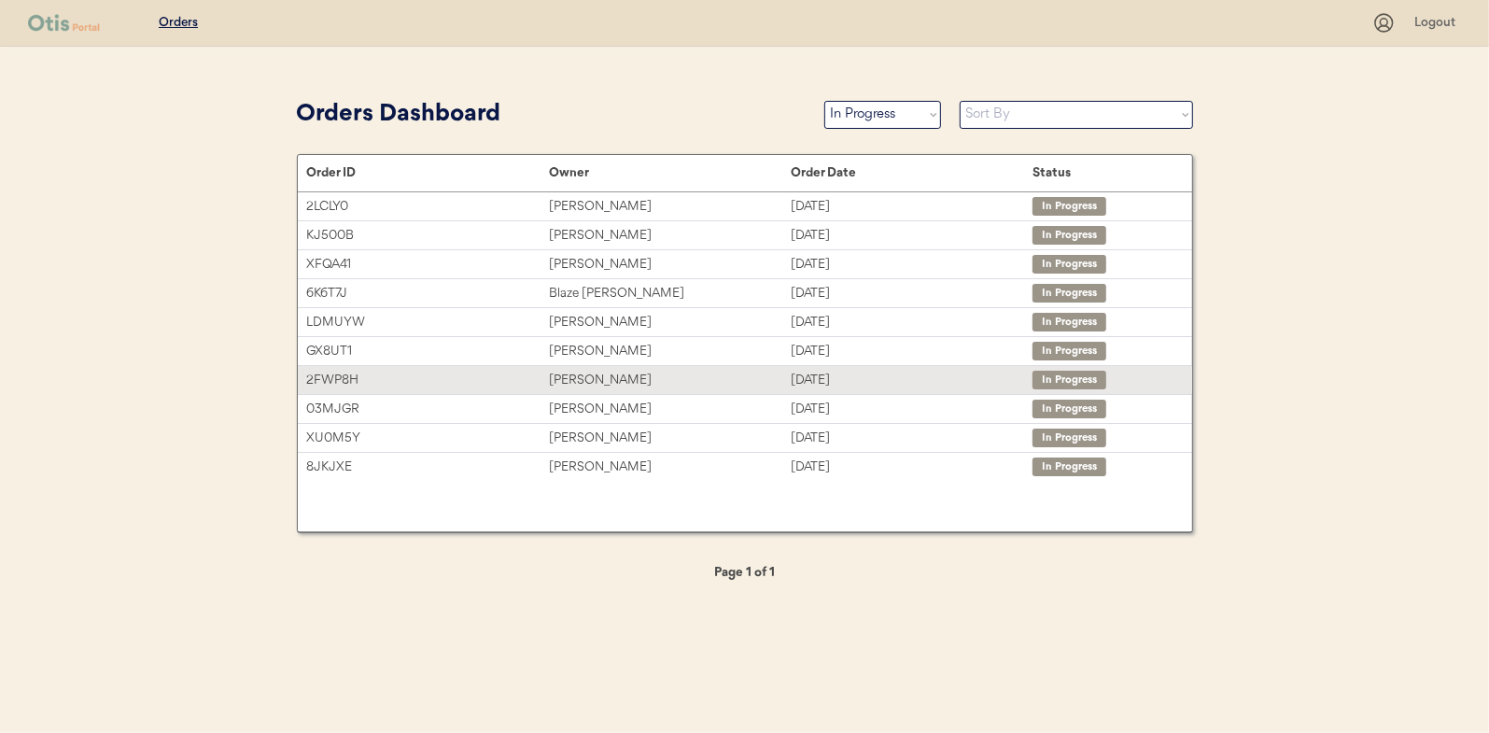
click at [616, 378] on div "[PERSON_NAME]" at bounding box center [670, 380] width 242 height 21
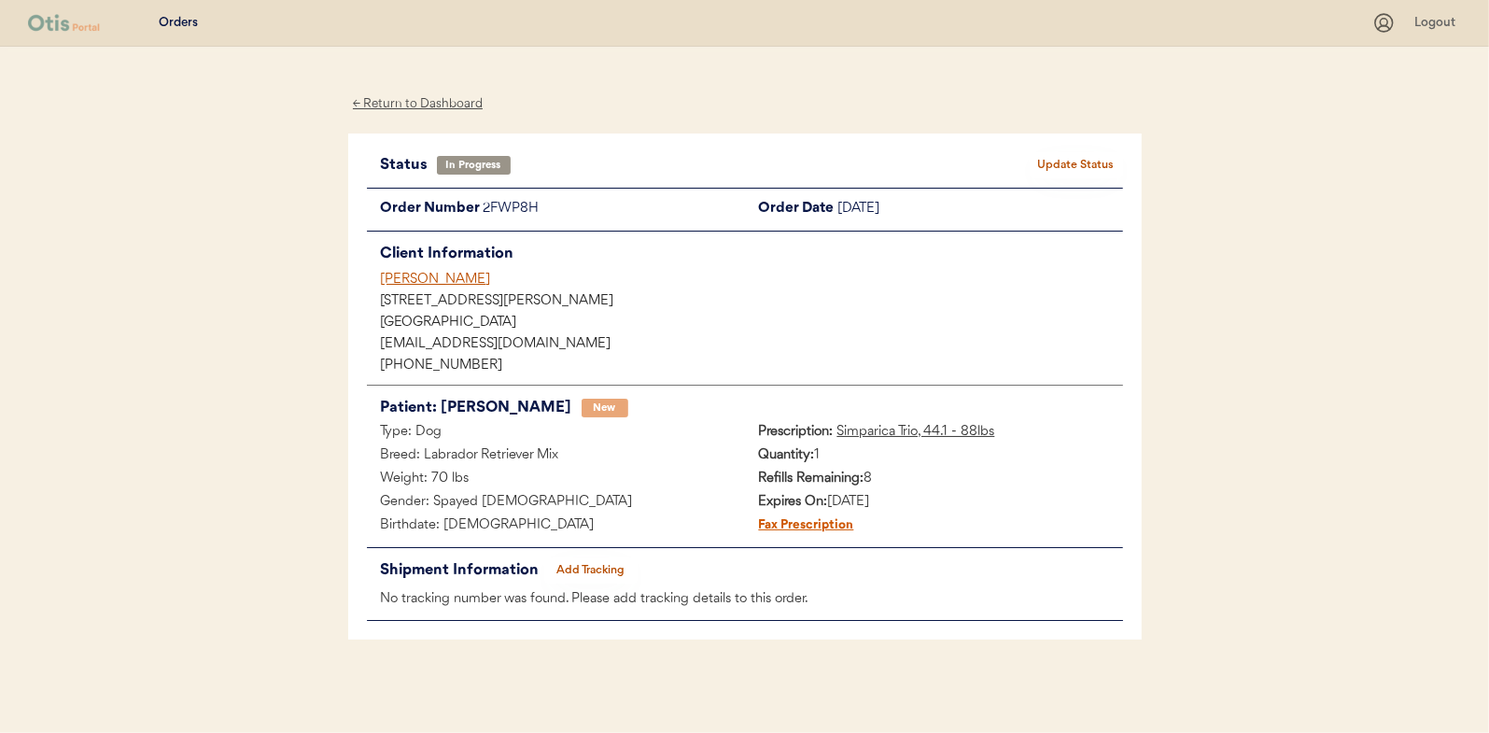
click at [610, 568] on button "Add Tracking" at bounding box center [590, 570] width 93 height 26
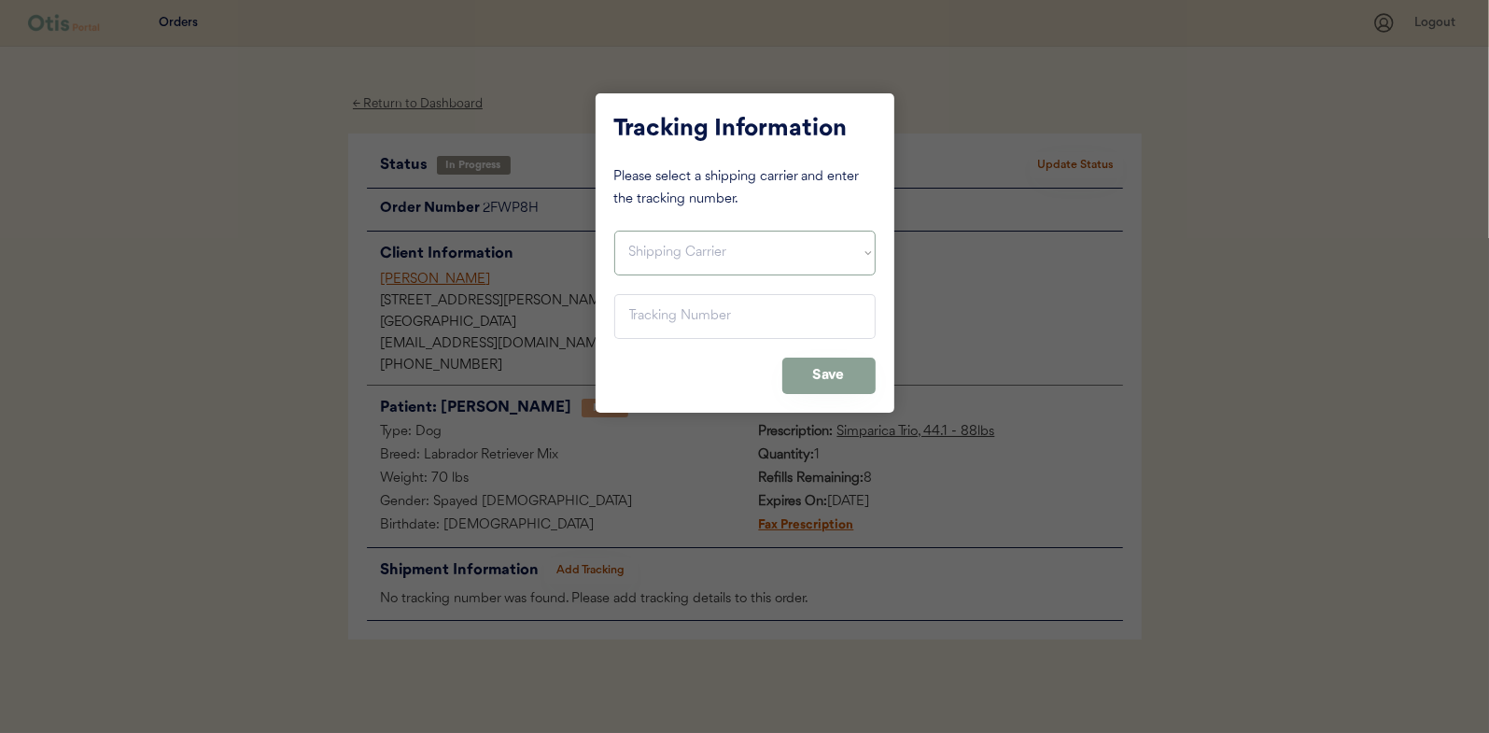
click at [655, 246] on select "Shipping Carrier FedEx FedEx Ground Economy UPS USPS" at bounding box center [744, 253] width 261 height 45
select select ""usps""
click at [614, 231] on select "Shipping Carrier FedEx FedEx Ground Economy UPS USPS" at bounding box center [744, 253] width 261 height 45
click at [660, 299] on input "input" at bounding box center [744, 316] width 261 height 45
paste input "9400150105800029903826"
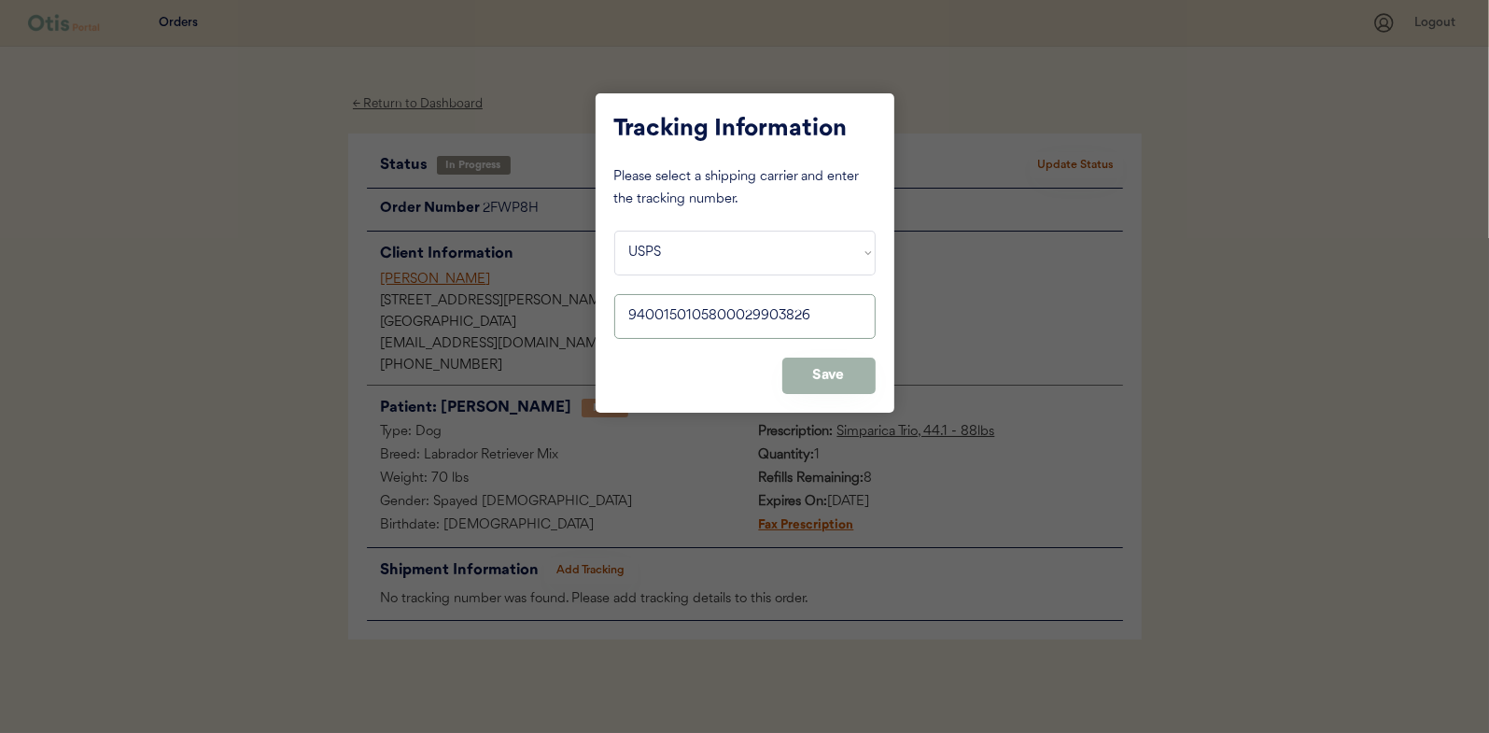
type input "9400150105800029903826"
click at [840, 359] on button "Save" at bounding box center [828, 376] width 93 height 36
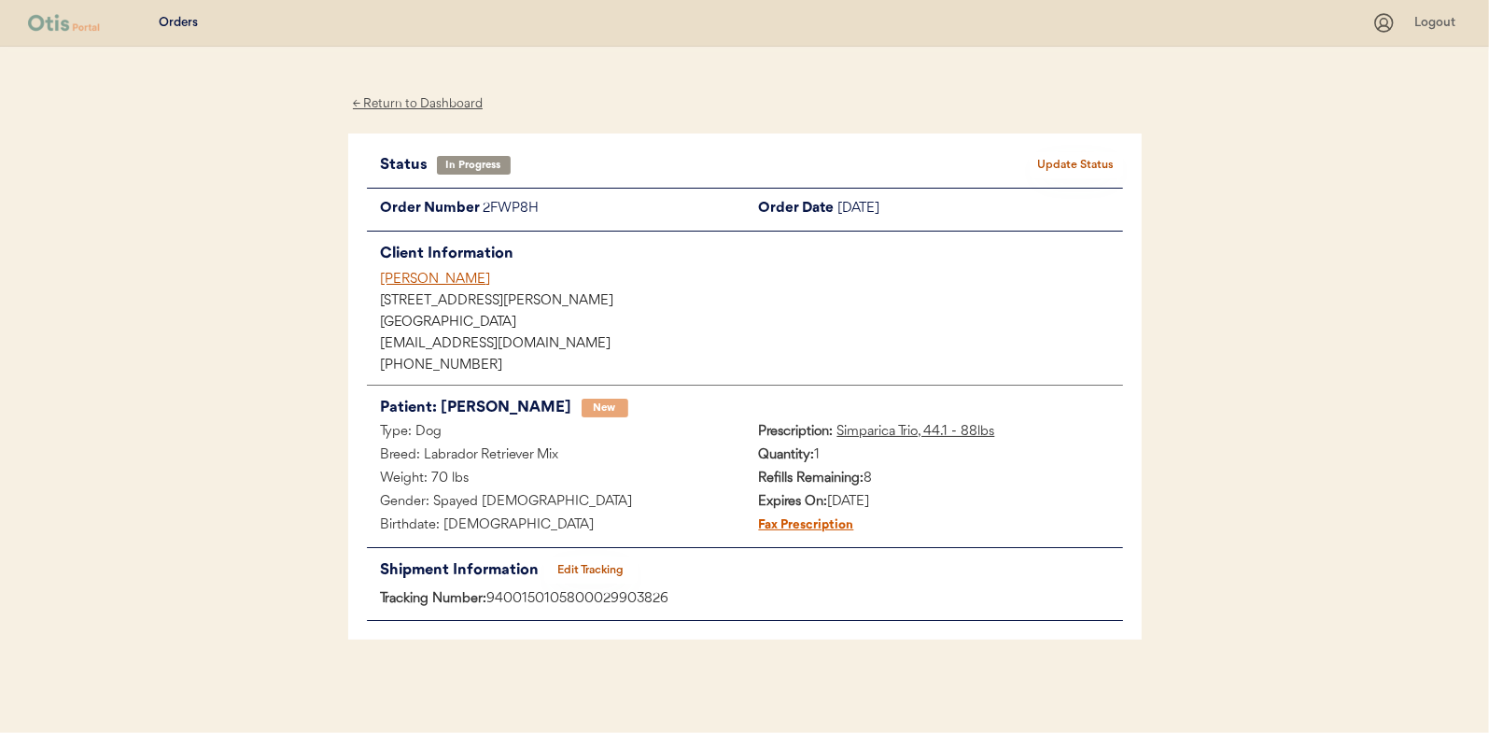
click at [1086, 162] on button "Update Status" at bounding box center [1076, 165] width 93 height 26
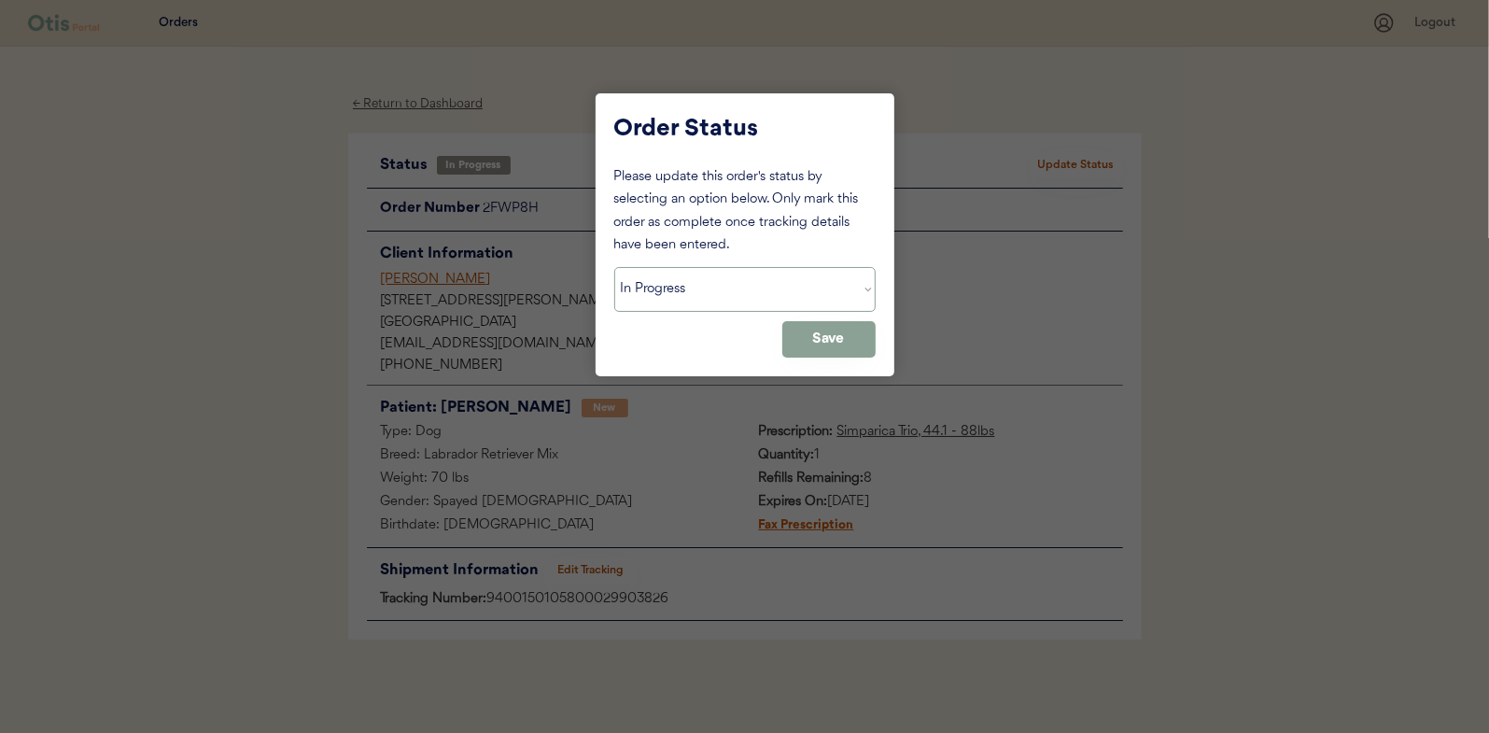
click at [703, 279] on select "Status On Hold New In Progress Complete Pending HW Consent Canceled" at bounding box center [744, 289] width 261 height 45
select select ""complete""
click at [614, 267] on select "Status On Hold New In Progress Complete Pending HW Consent Canceled" at bounding box center [744, 289] width 261 height 45
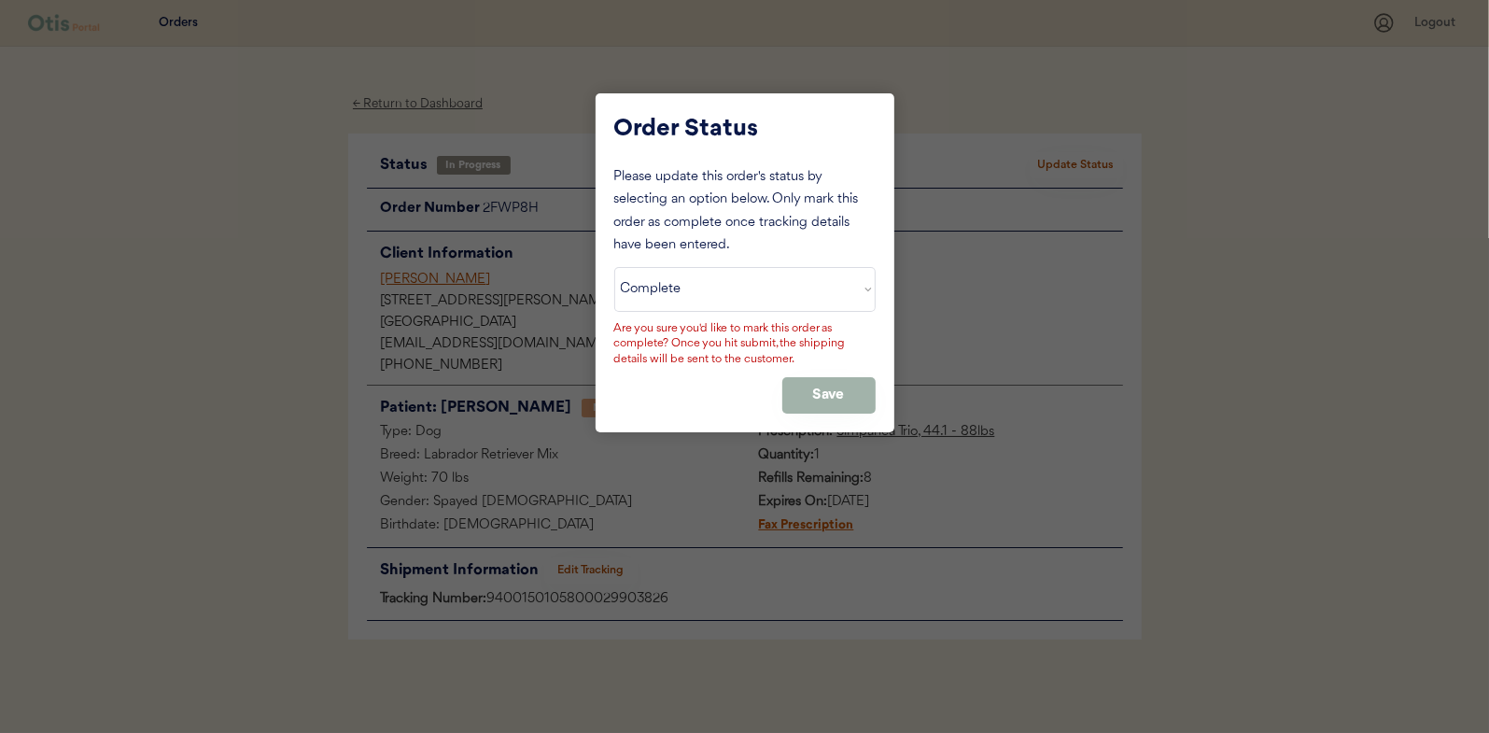
click at [833, 397] on button "Save" at bounding box center [828, 395] width 93 height 36
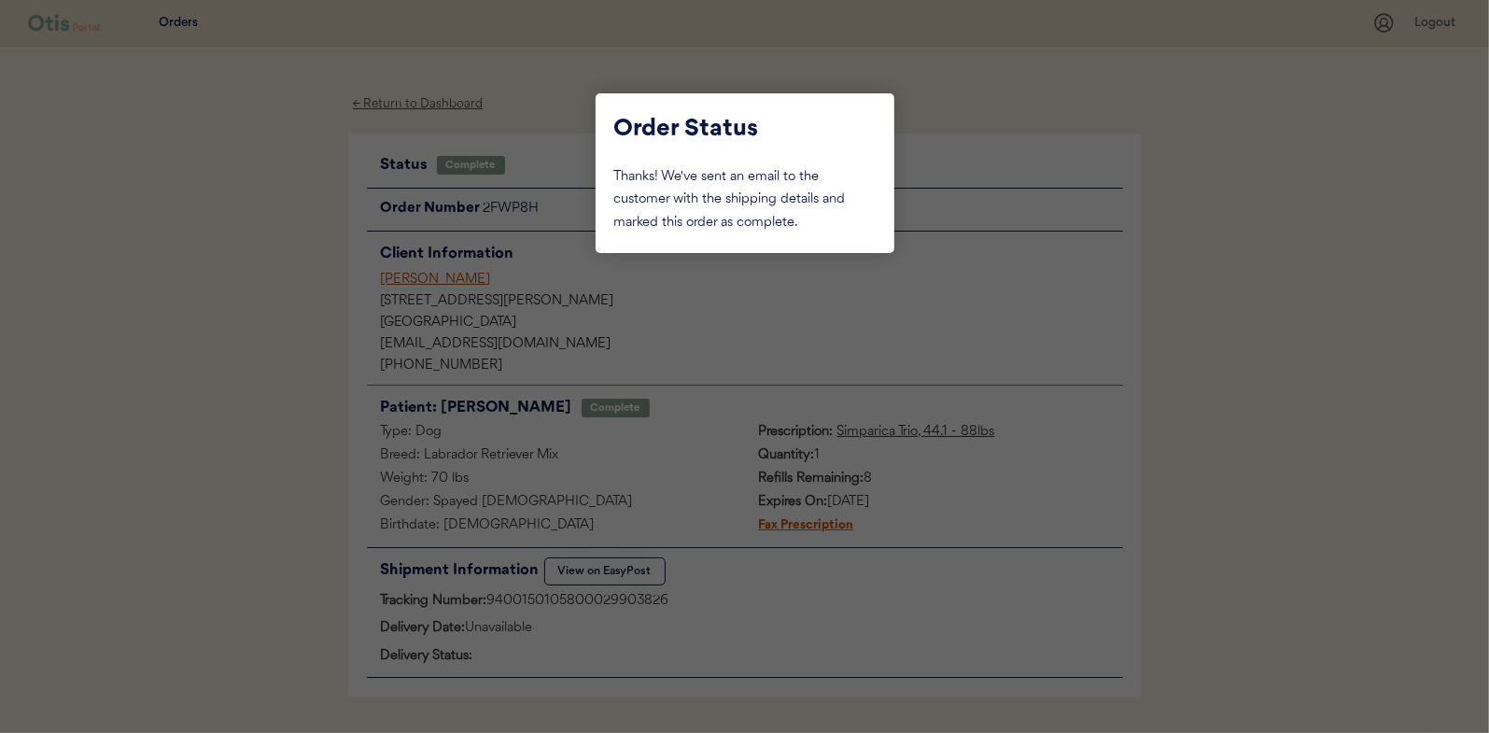
click at [251, 230] on div at bounding box center [744, 366] width 1489 height 733
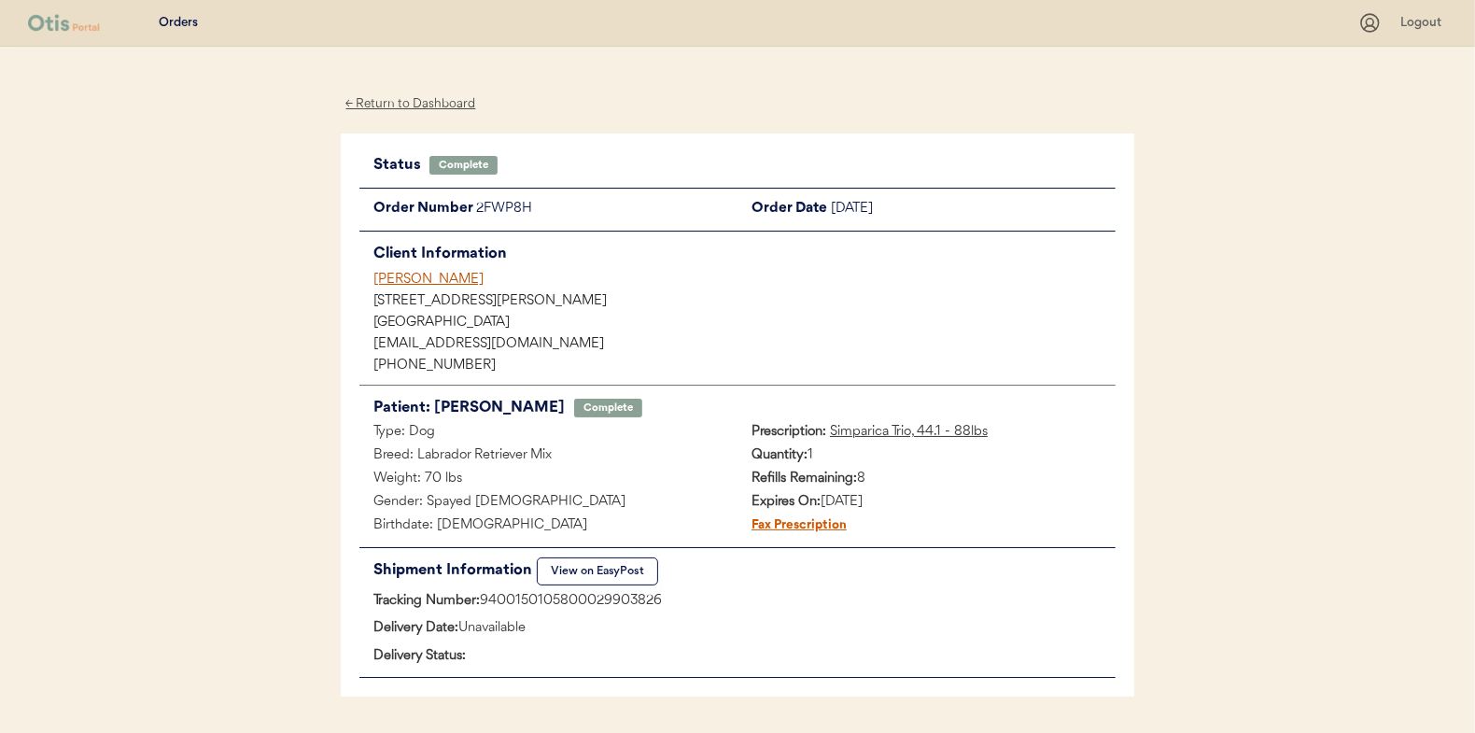
click at [392, 101] on div "← Return to Dashboard" at bounding box center [411, 103] width 140 height 21
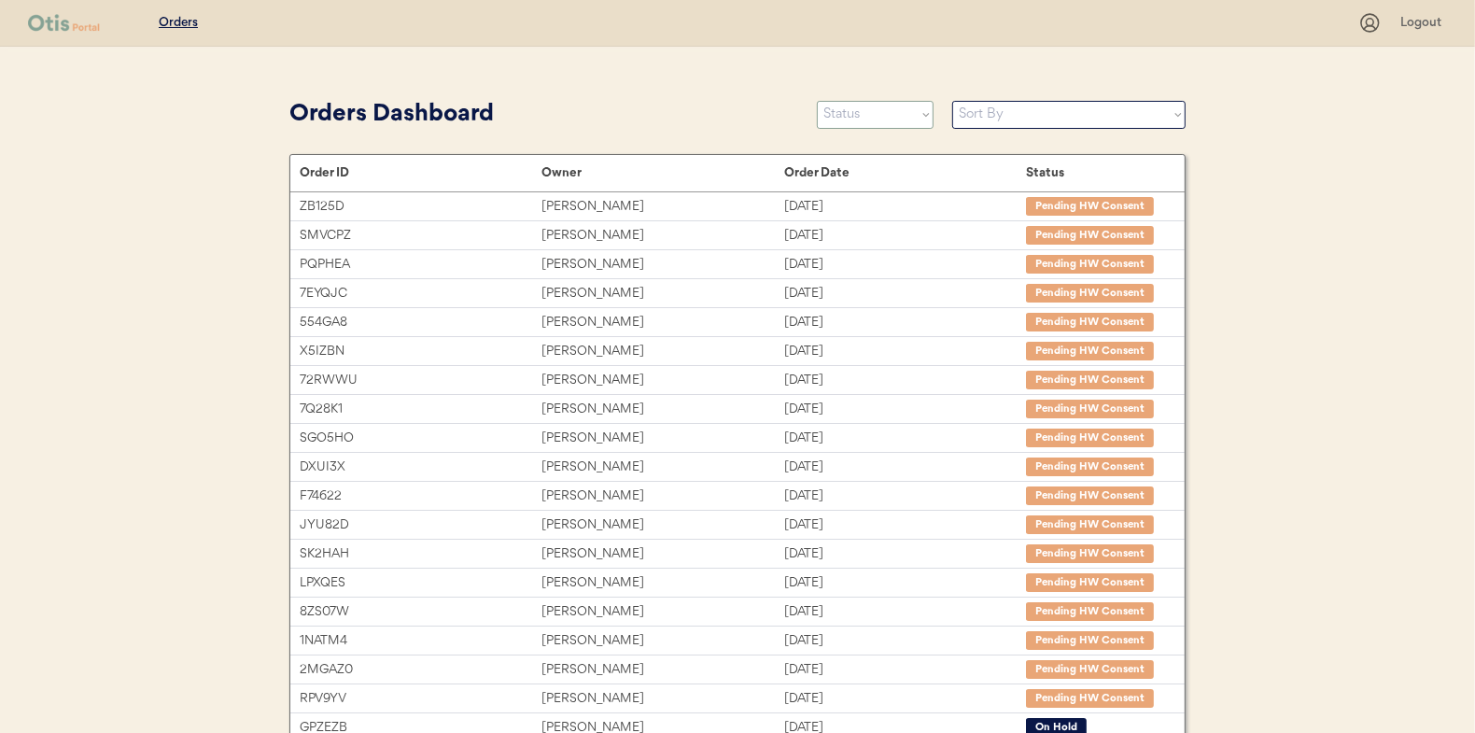
click at [857, 120] on select "Status On Hold New In Progress Complete Pending HW Consent Canceled" at bounding box center [875, 115] width 117 height 28
select select ""new""
click at [817, 101] on select "Status On Hold New In Progress Complete Pending HW Consent Canceled" at bounding box center [875, 115] width 117 height 28
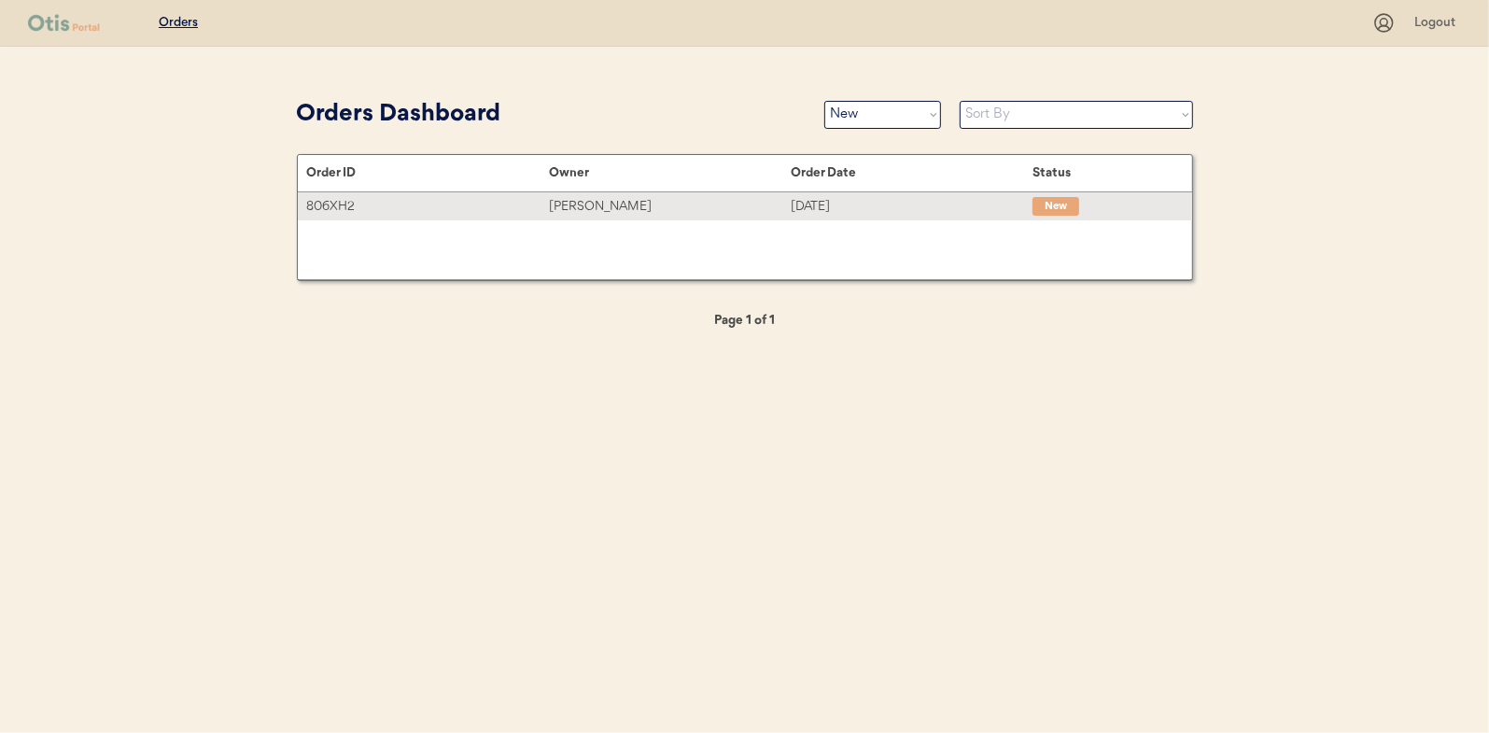
click at [576, 203] on div "Mary Gibrall" at bounding box center [670, 206] width 242 height 21
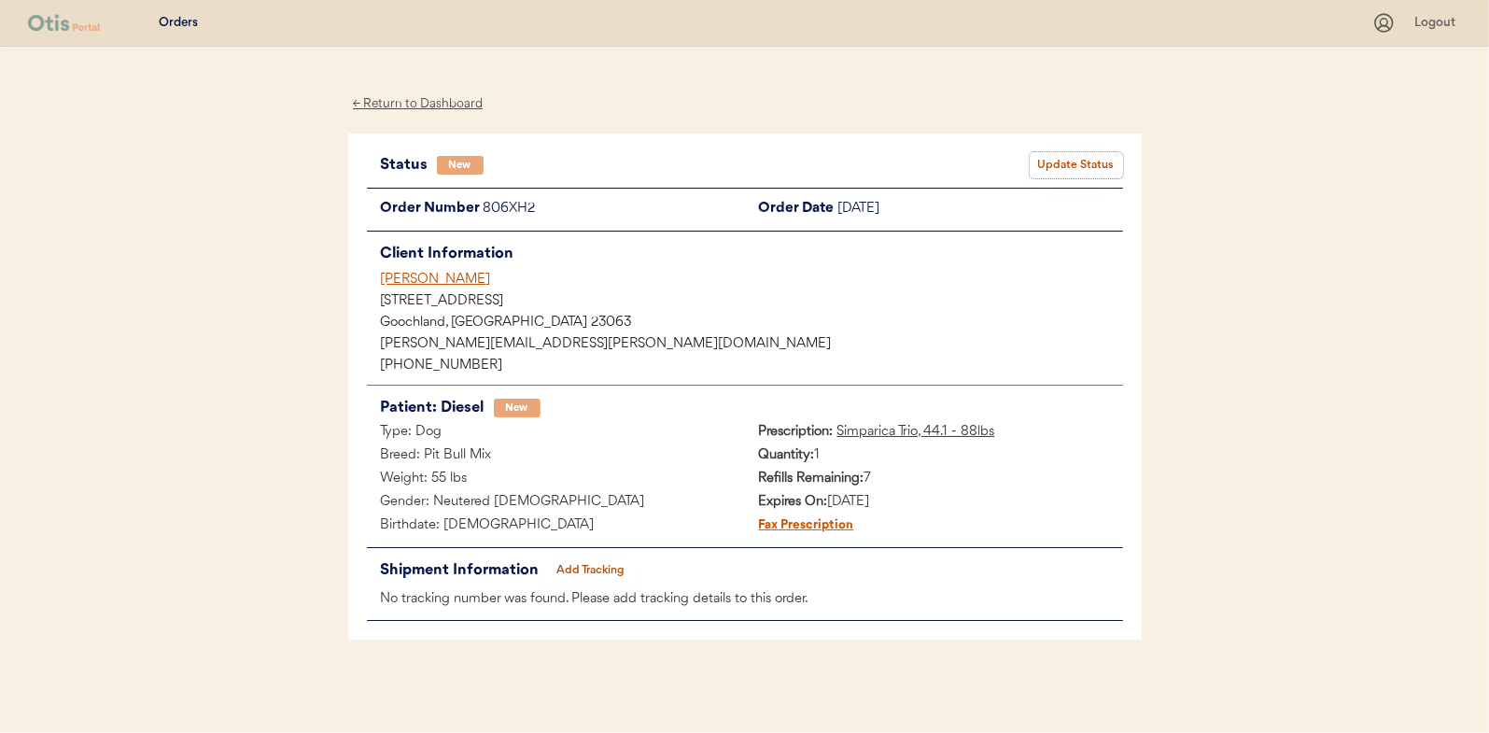
click at [1061, 166] on button "Update Status" at bounding box center [1076, 165] width 93 height 26
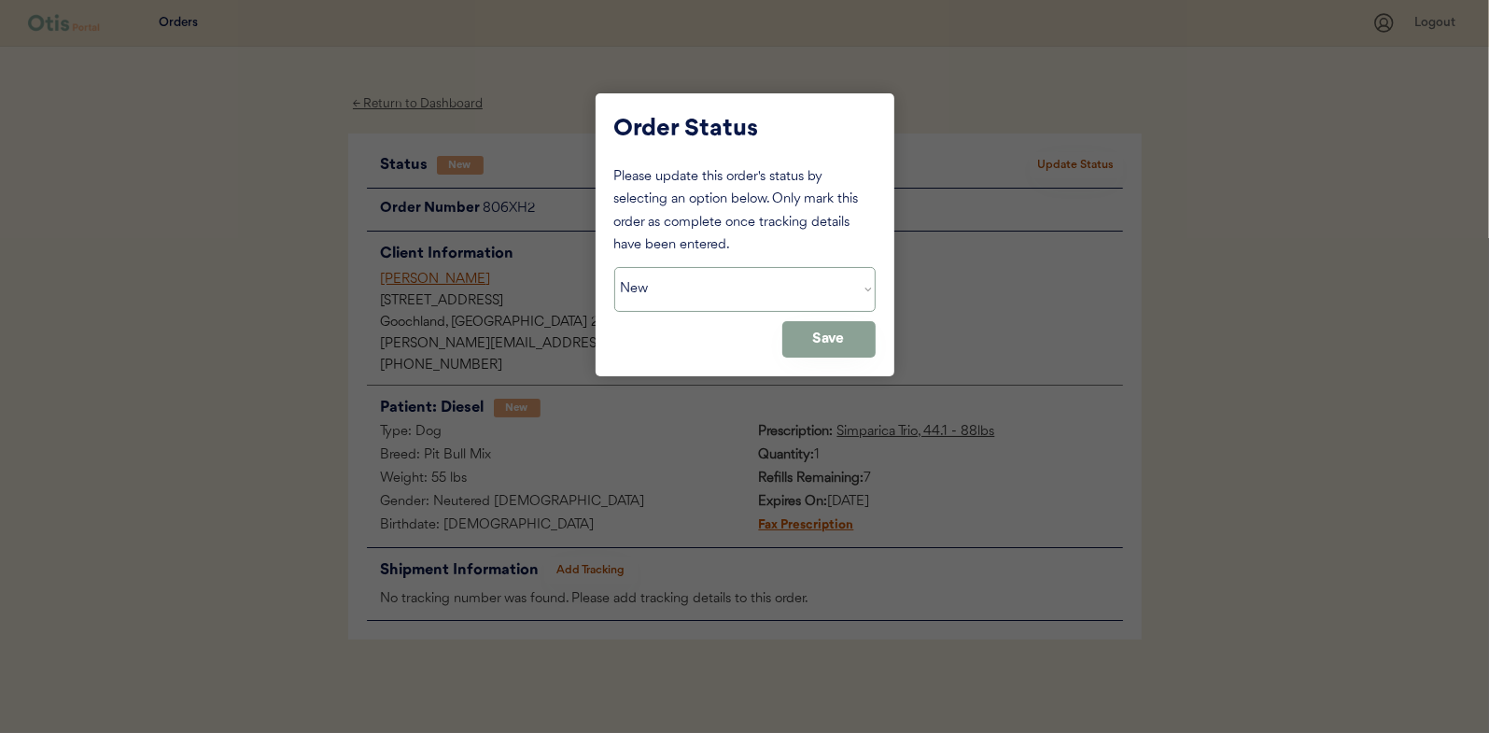
click at [684, 299] on select "Status On Hold New In Progress Complete Pending HW Consent Canceled" at bounding box center [744, 289] width 261 height 45
select select ""in_progress""
click at [614, 267] on select "Status On Hold New In Progress Complete Pending HW Consent Canceled" at bounding box center [744, 289] width 261 height 45
click at [856, 343] on button "Save" at bounding box center [828, 339] width 93 height 36
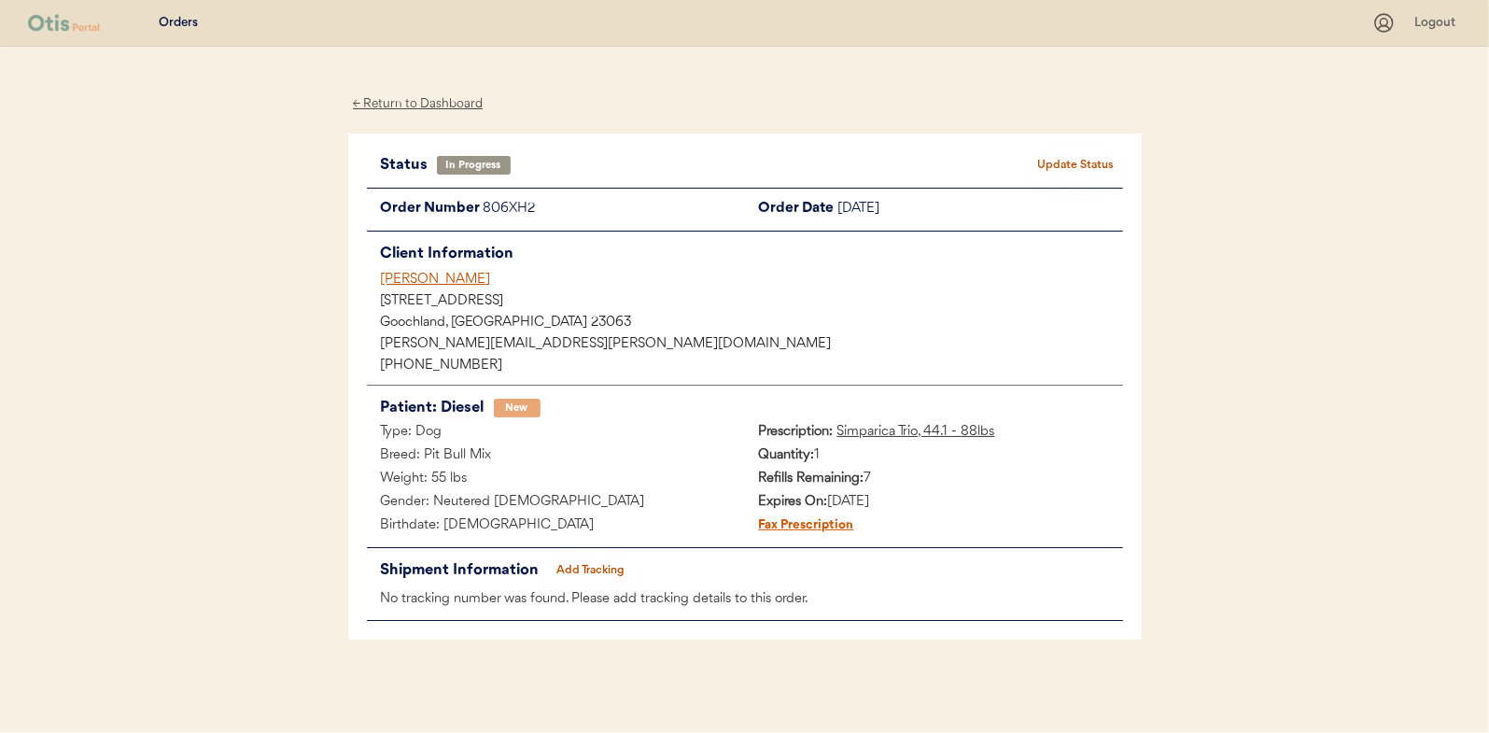
click at [431, 105] on div "← Return to Dashboard" at bounding box center [418, 103] width 140 height 21
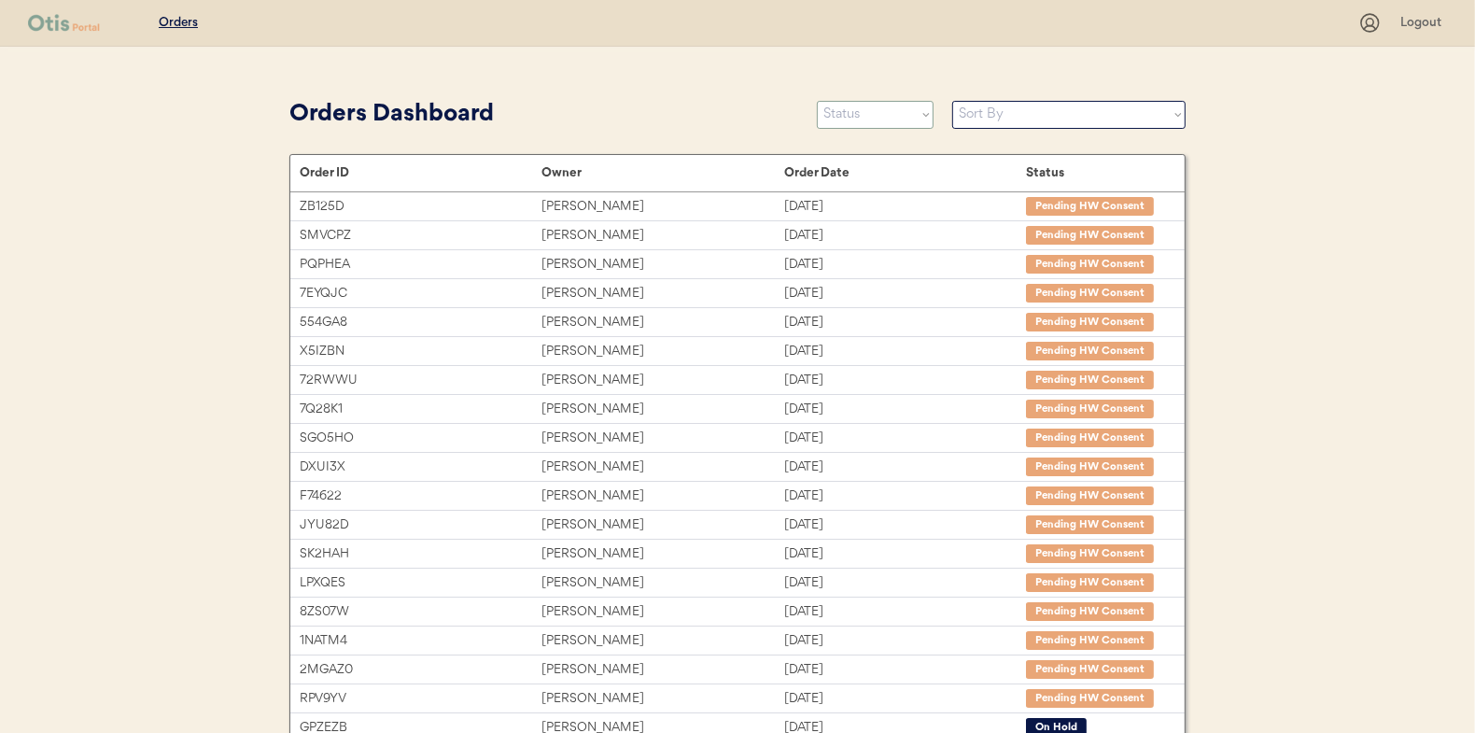
click at [853, 112] on select "Status On Hold New In Progress Complete Pending HW Consent Canceled" at bounding box center [875, 115] width 117 height 28
select select ""in_progress""
click at [817, 101] on select "Status On Hold New In Progress Complete Pending HW Consent Canceled" at bounding box center [875, 115] width 117 height 28
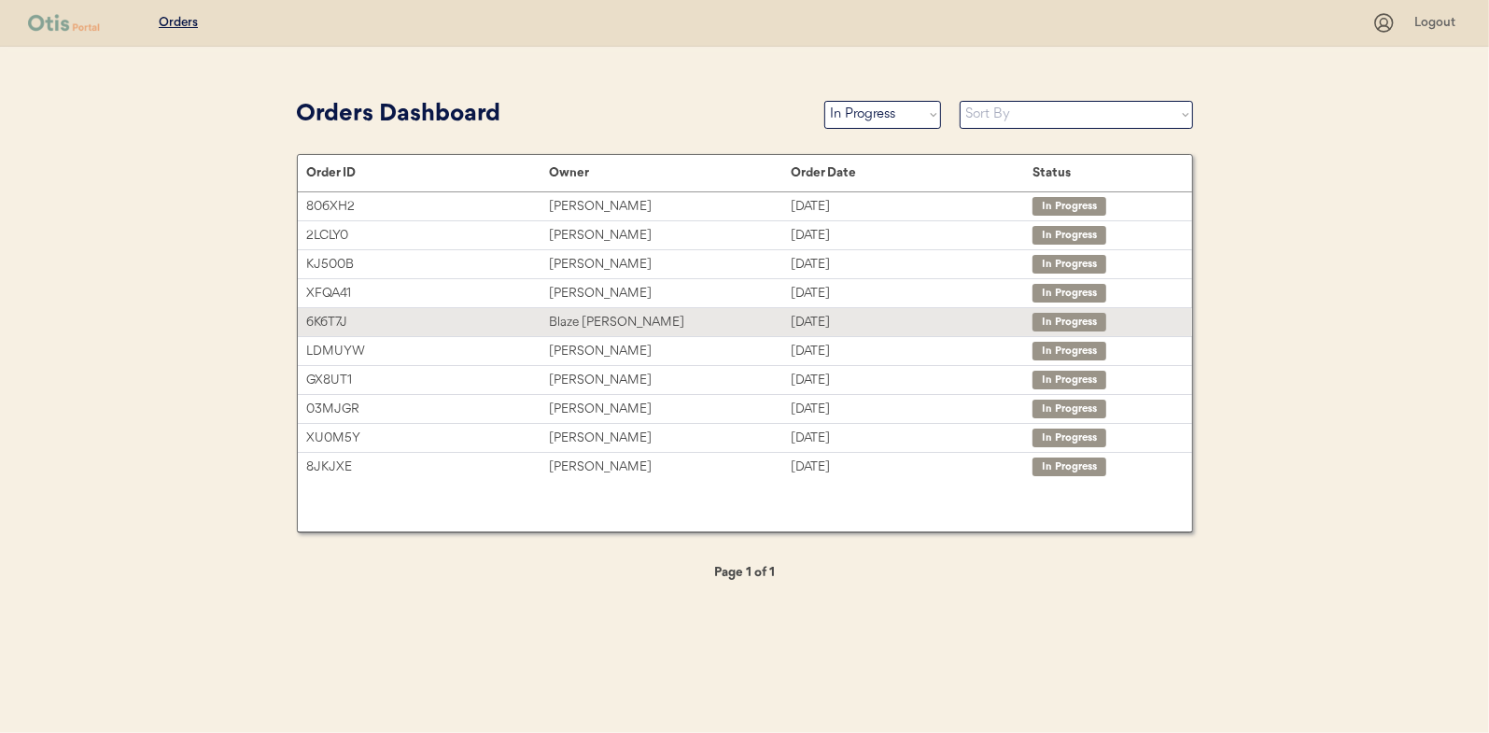
click at [586, 312] on div "Blaze [PERSON_NAME]" at bounding box center [670, 322] width 242 height 21
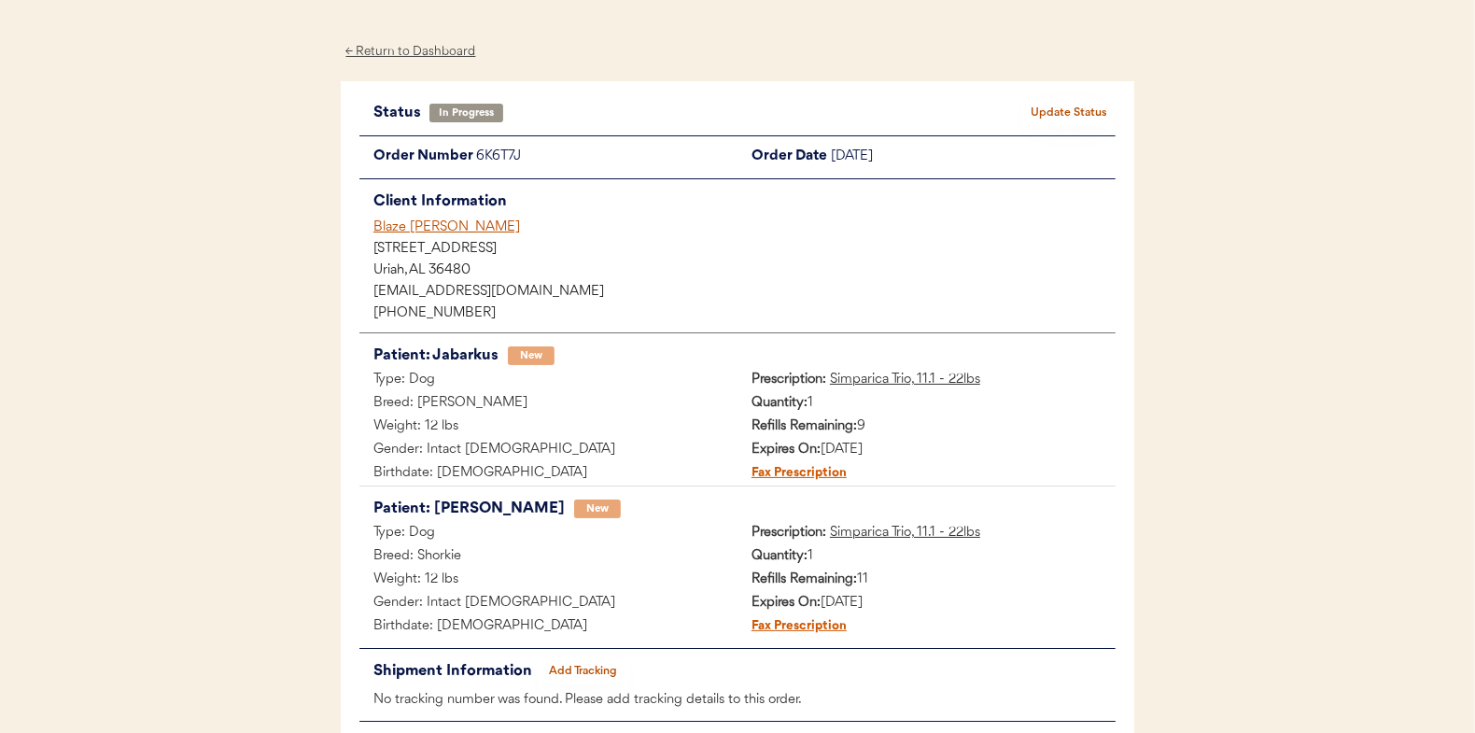
scroll to position [93, 0]
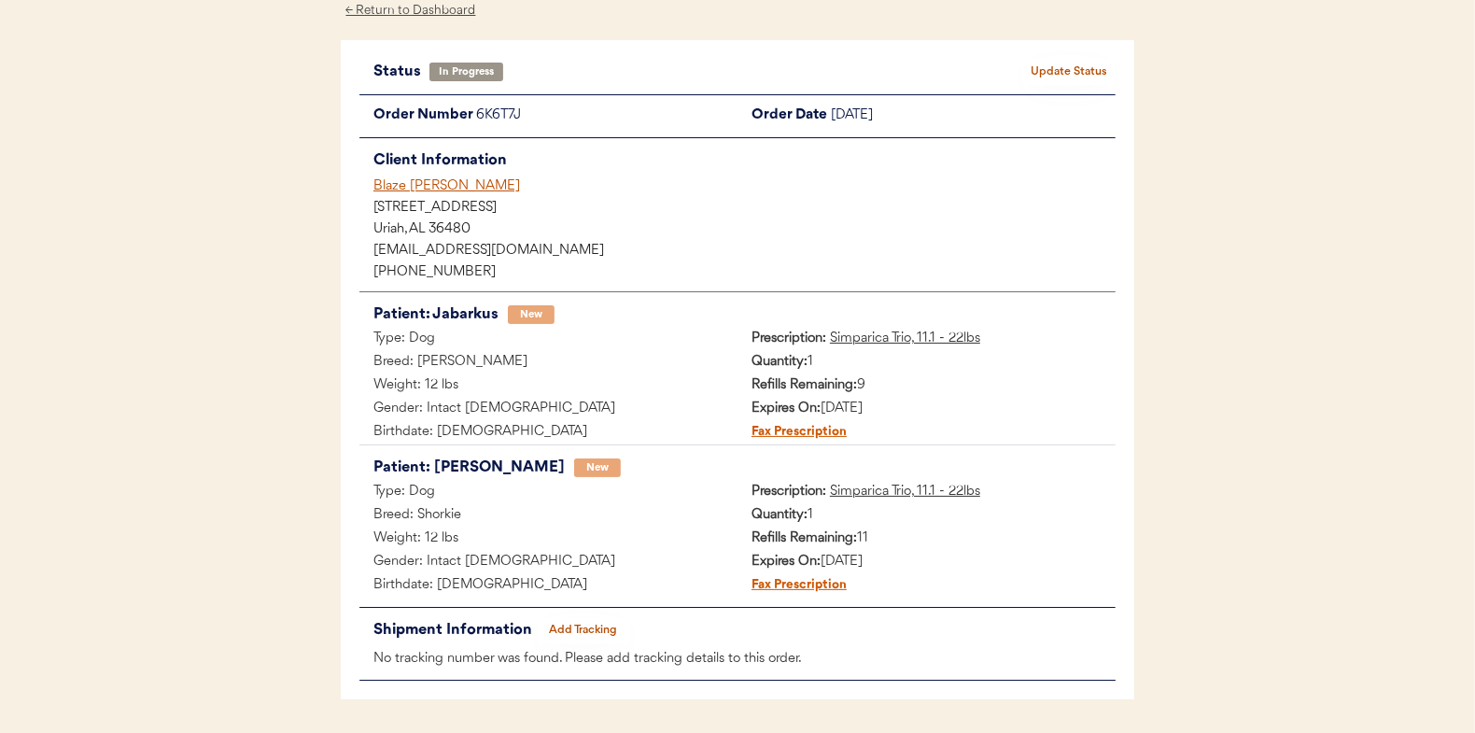
click at [585, 627] on button "Add Tracking" at bounding box center [583, 630] width 93 height 26
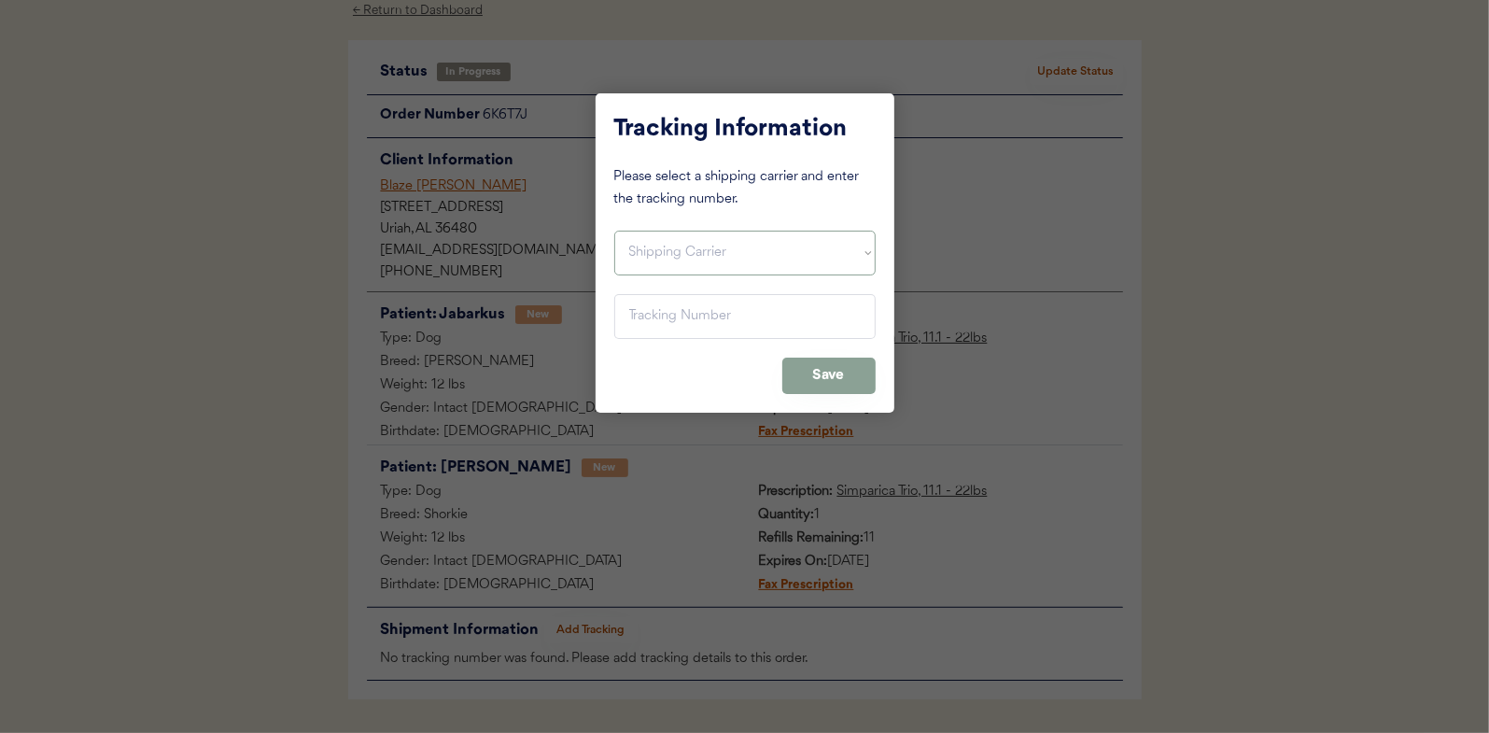
click at [652, 247] on select "Shipping Carrier FedEx FedEx Ground Economy UPS USPS" at bounding box center [744, 253] width 261 height 45
select select ""usps""
click at [614, 231] on select "Shipping Carrier FedEx FedEx Ground Economy UPS USPS" at bounding box center [744, 253] width 261 height 45
click at [645, 319] on input "input" at bounding box center [744, 316] width 261 height 45
paste input "9400150105798029949695"
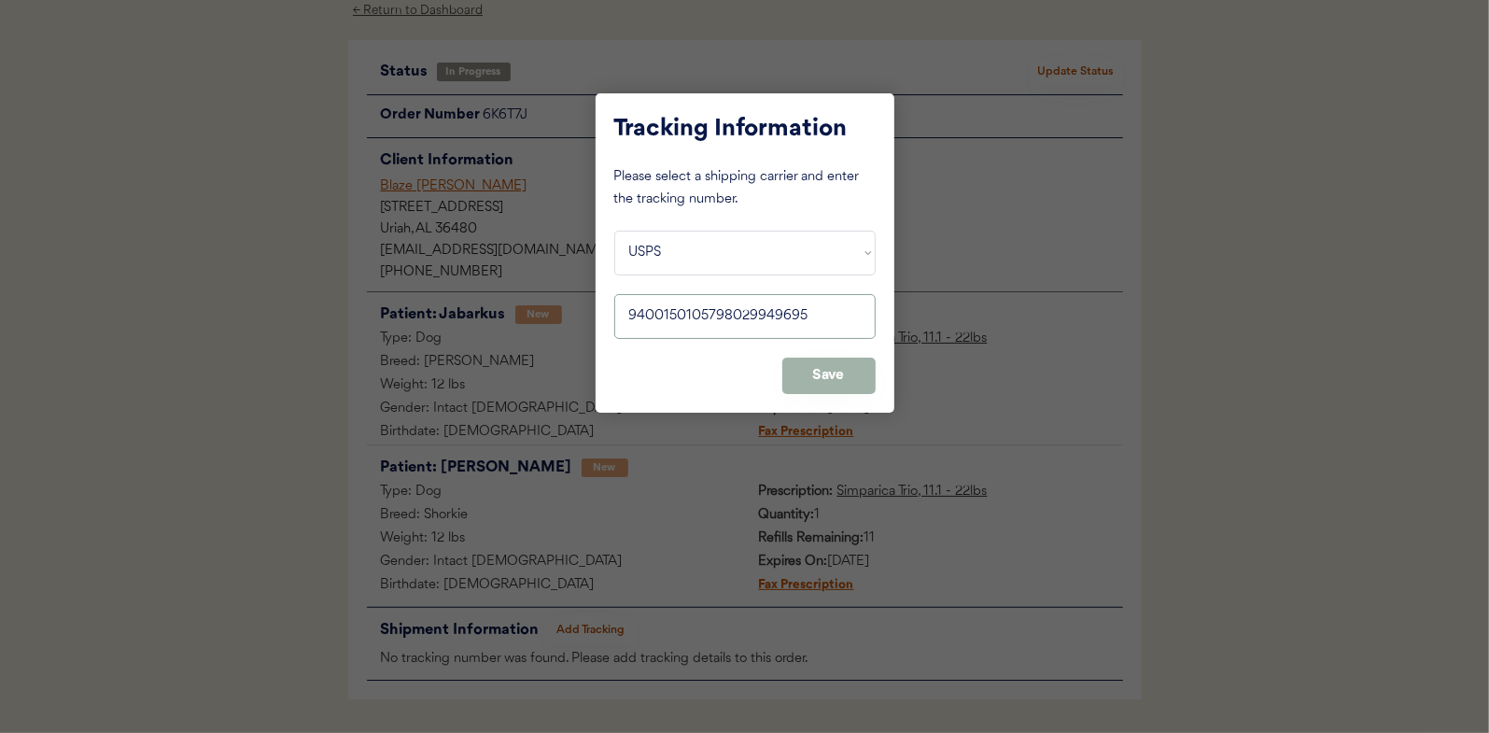
type input "9400150105798029949695"
click at [839, 365] on button "Save" at bounding box center [828, 376] width 93 height 36
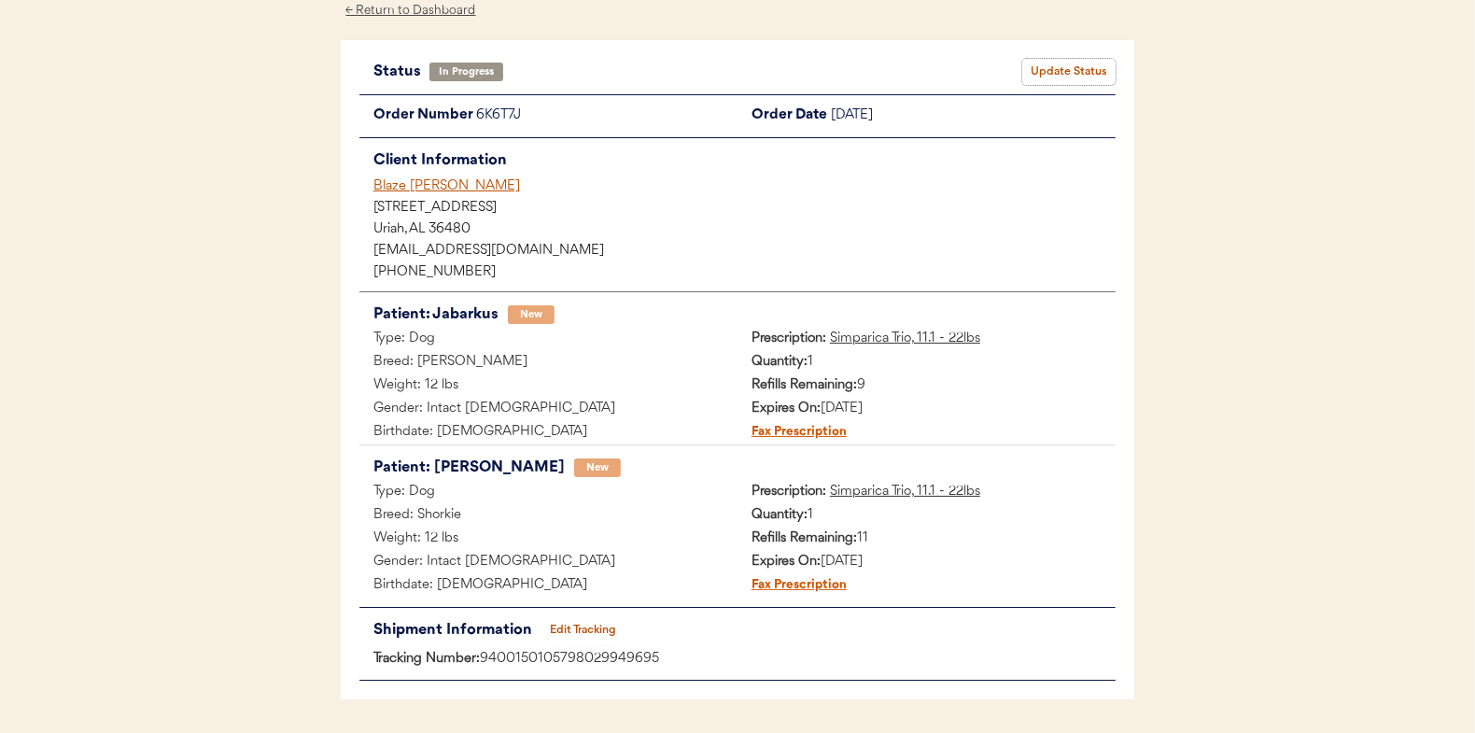
click at [1072, 67] on button "Update Status" at bounding box center [1068, 72] width 93 height 26
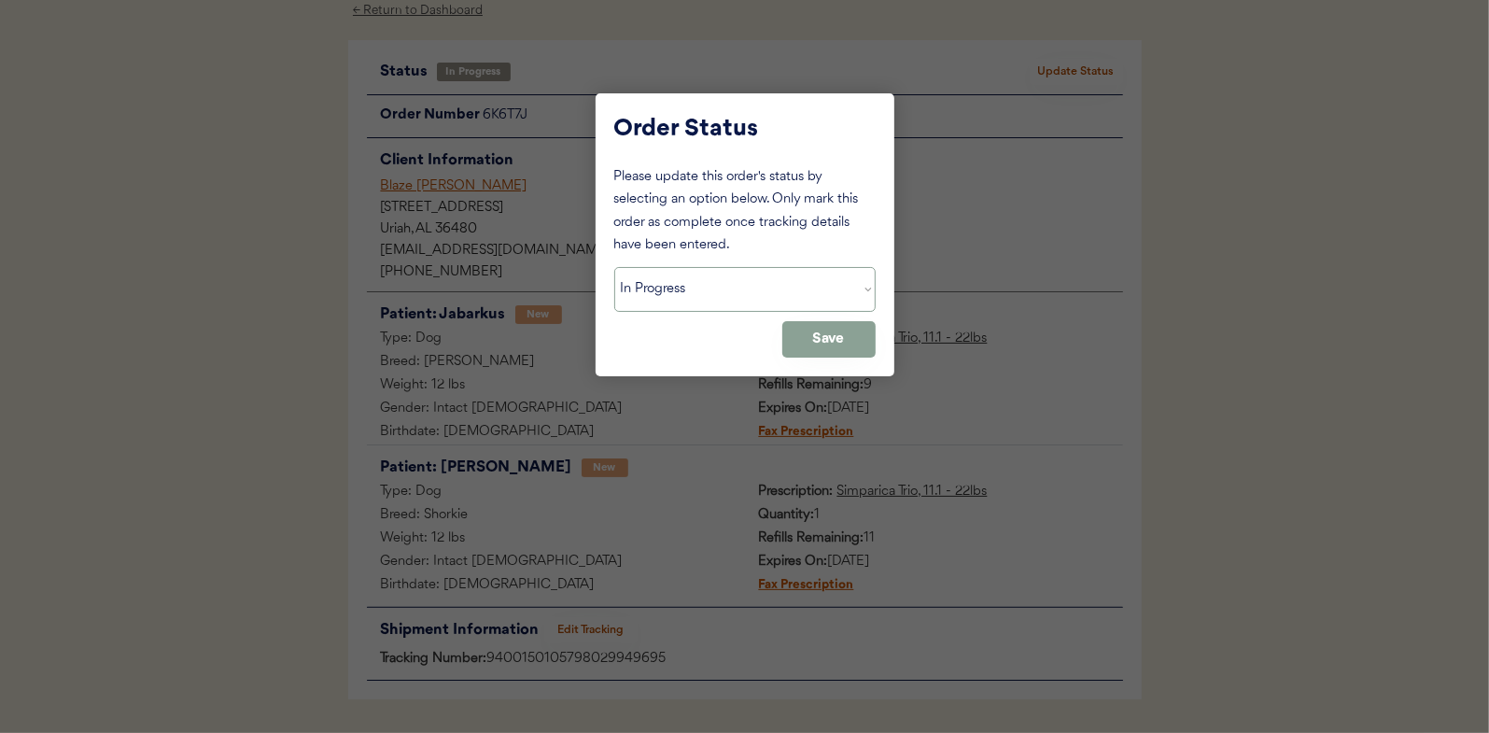
click at [679, 294] on select "Status On Hold New In Progress Complete Pending HW Consent Canceled" at bounding box center [744, 289] width 261 height 45
select select ""complete""
click at [614, 267] on select "Status On Hold New In Progress Complete Pending HW Consent Canceled" at bounding box center [744, 289] width 261 height 45
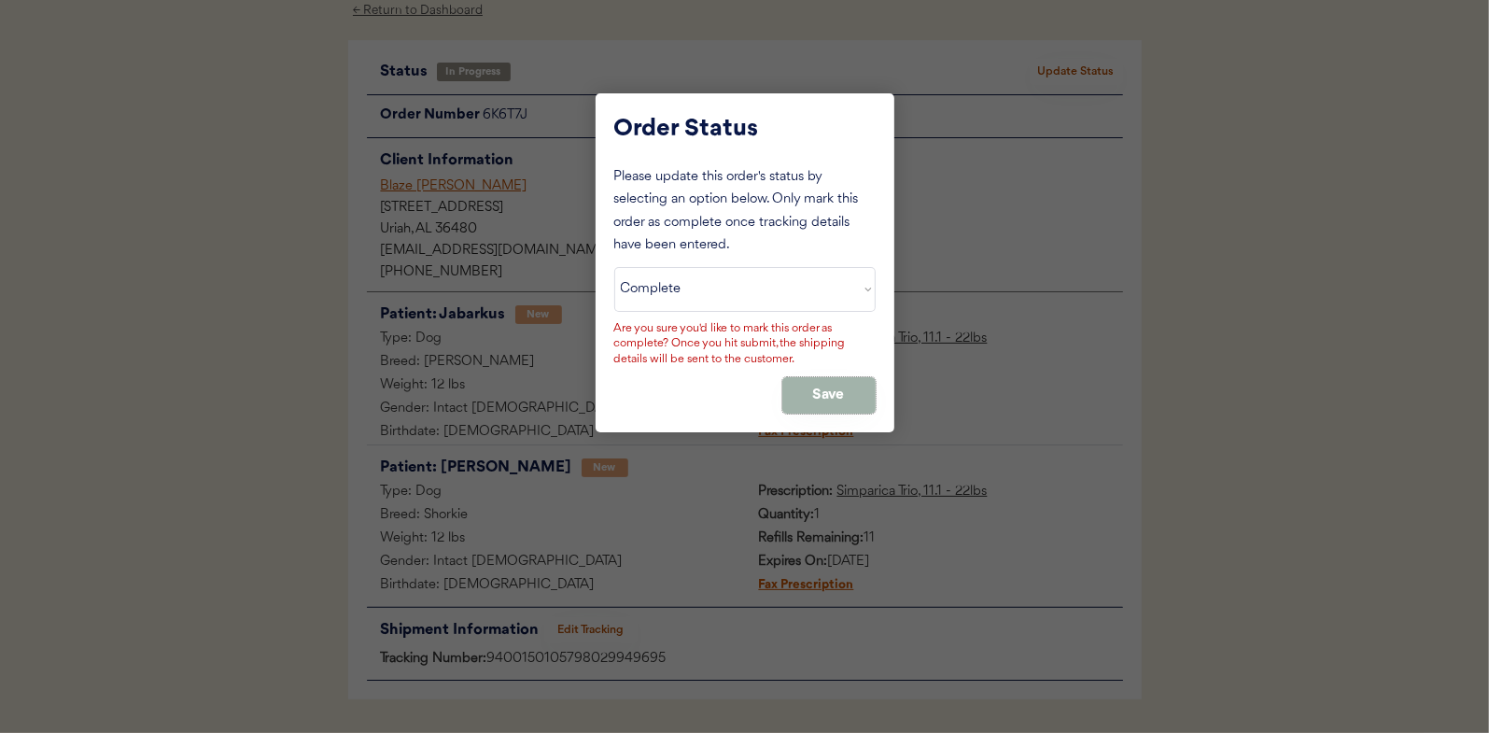
click at [812, 387] on button "Save" at bounding box center [828, 395] width 93 height 36
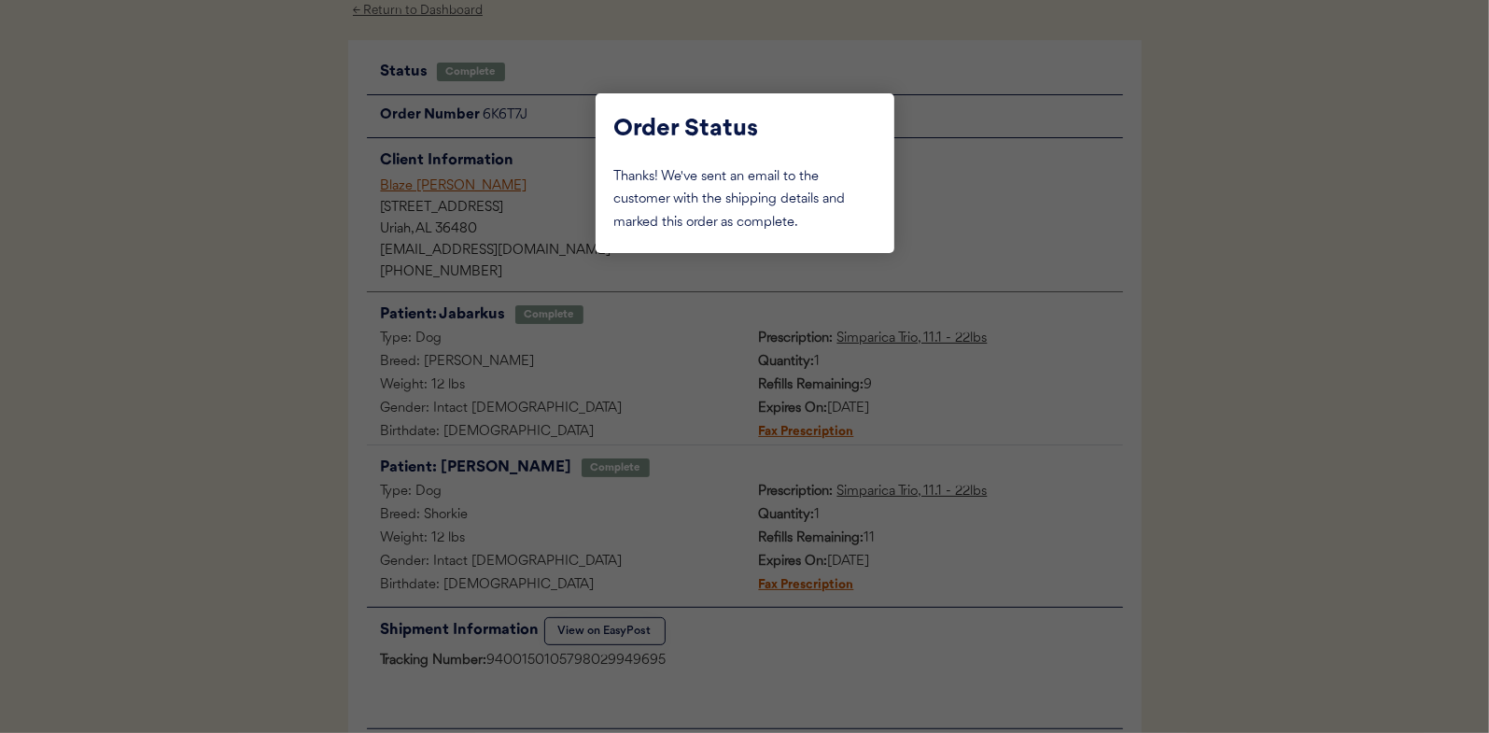
click at [208, 341] on div at bounding box center [744, 366] width 1489 height 733
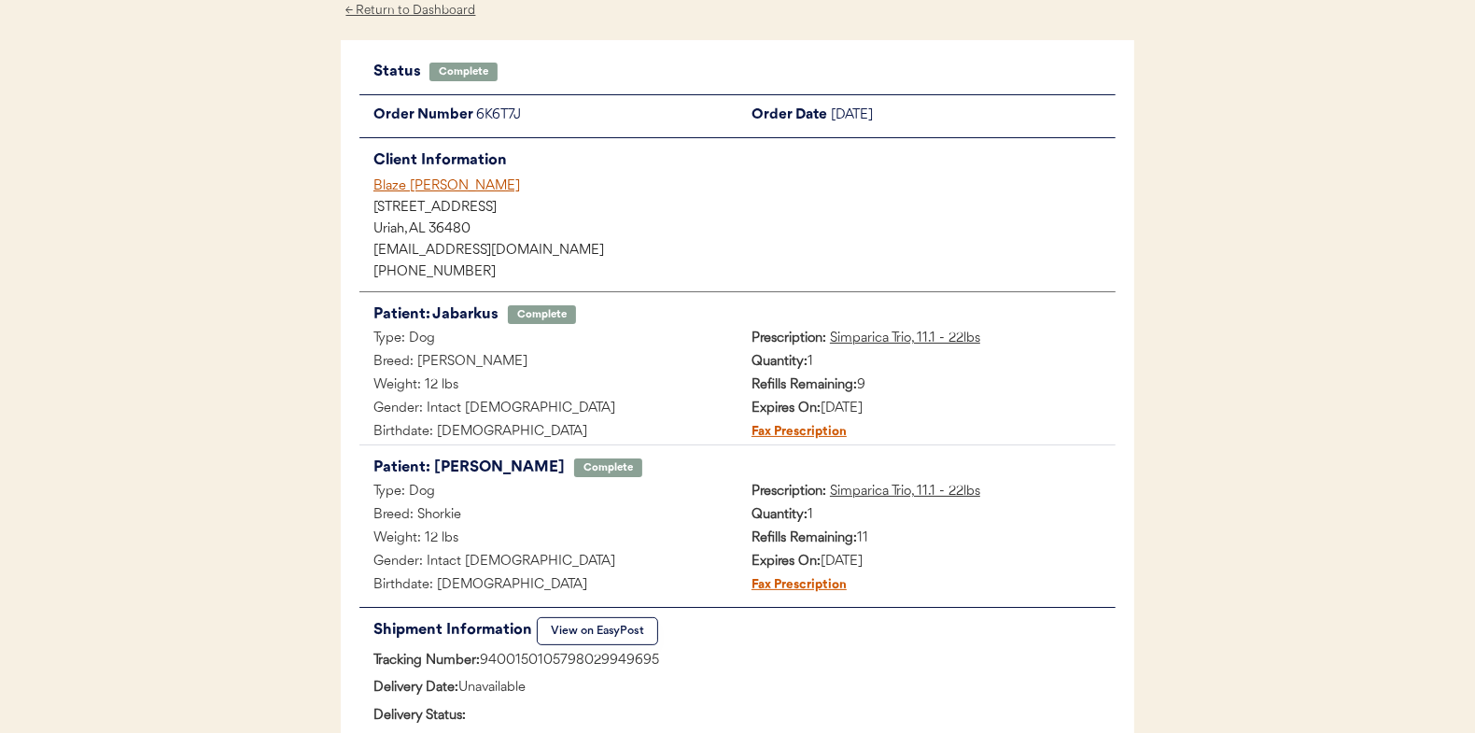
scroll to position [0, 0]
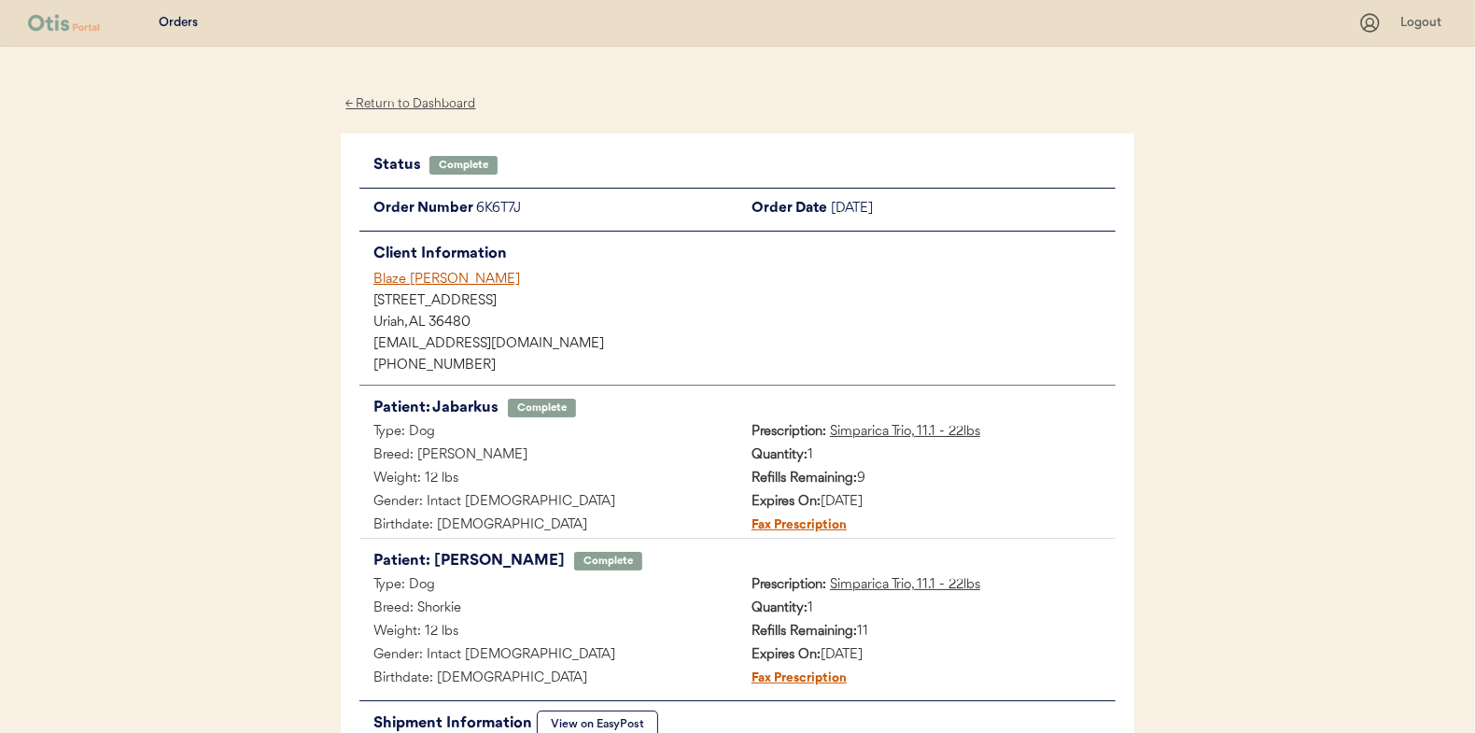
click at [405, 101] on div "← Return to Dashboard" at bounding box center [411, 103] width 140 height 21
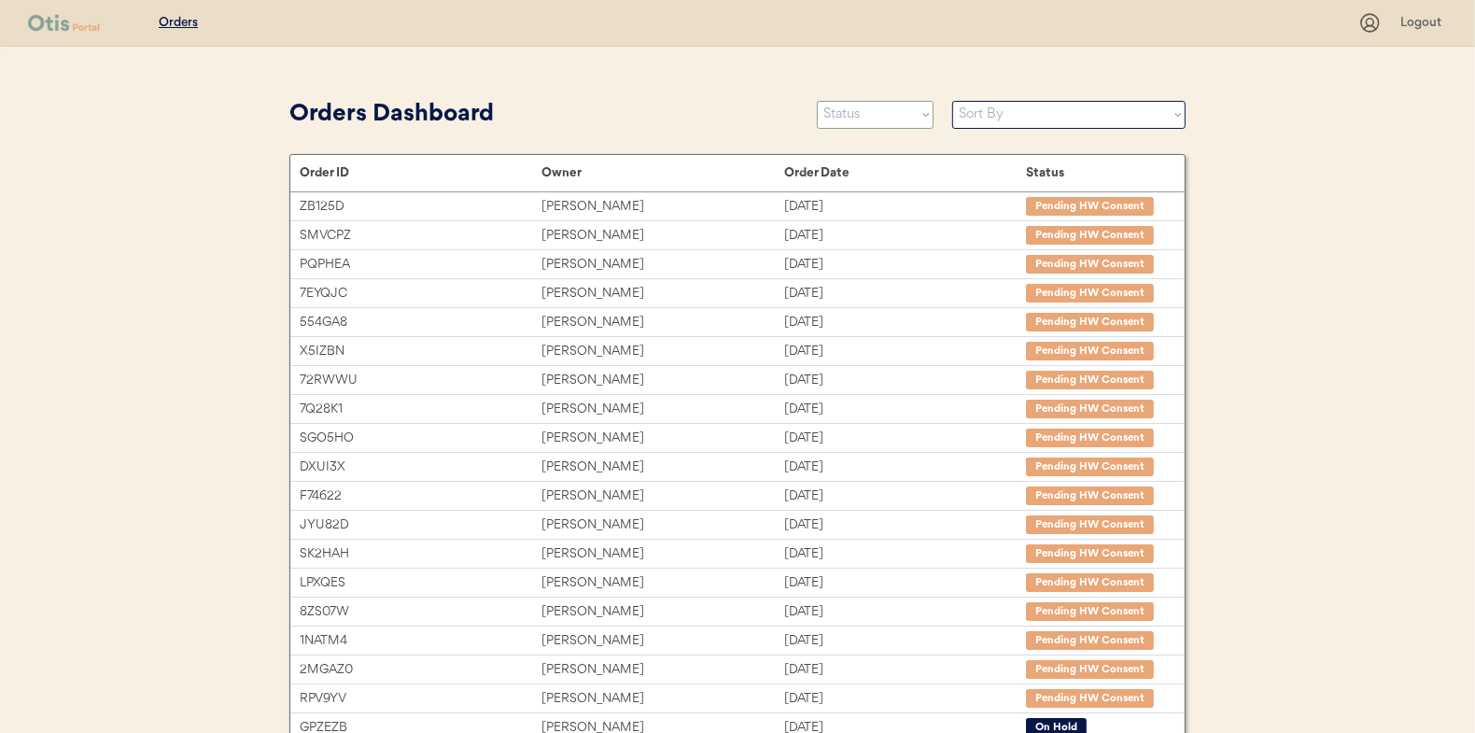
click at [861, 107] on select "Status On Hold New In Progress Complete Pending HW Consent Canceled" at bounding box center [875, 115] width 117 height 28
select select ""in_progress""
click at [817, 101] on select "Status On Hold New In Progress Complete Pending HW Consent Canceled" at bounding box center [875, 115] width 117 height 28
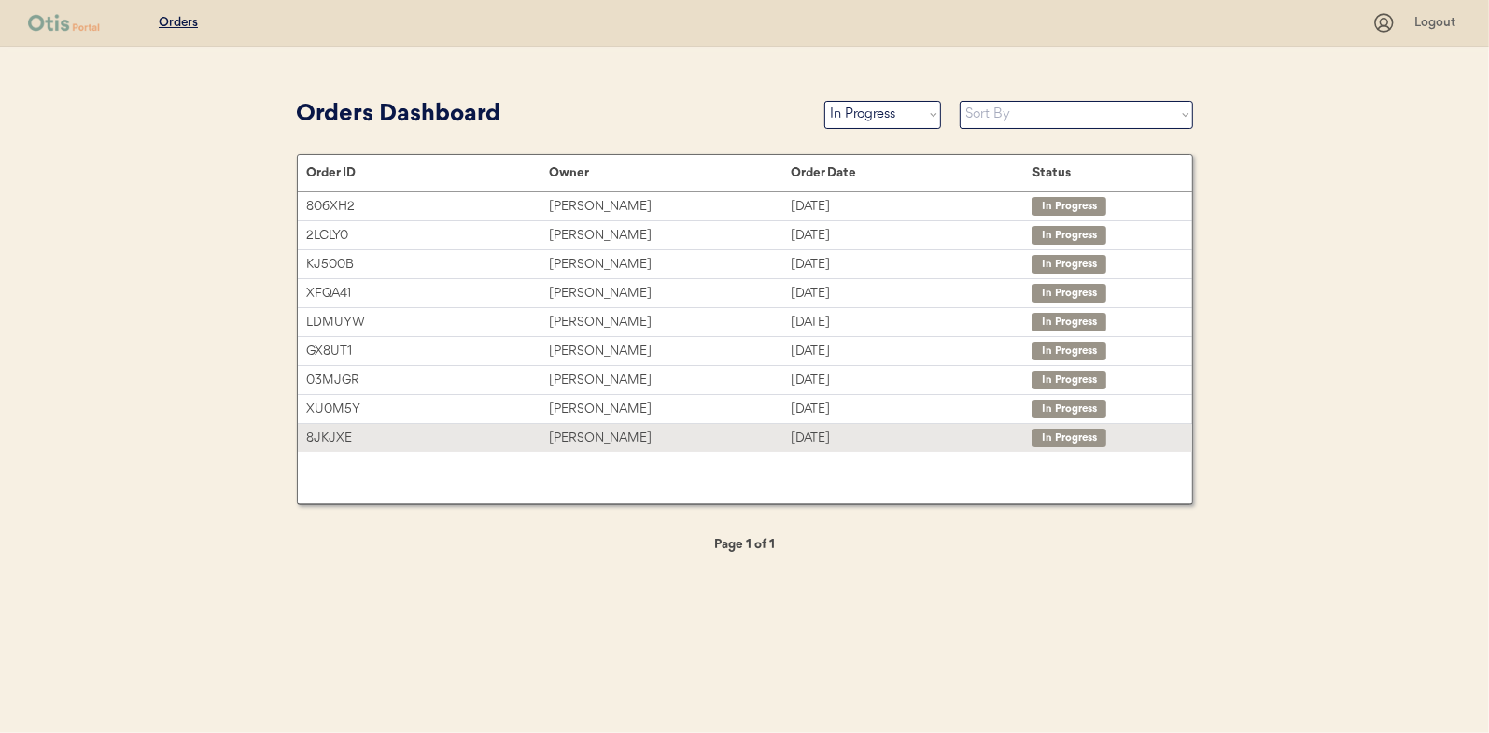
click at [600, 430] on div "[PERSON_NAME]" at bounding box center [670, 438] width 242 height 21
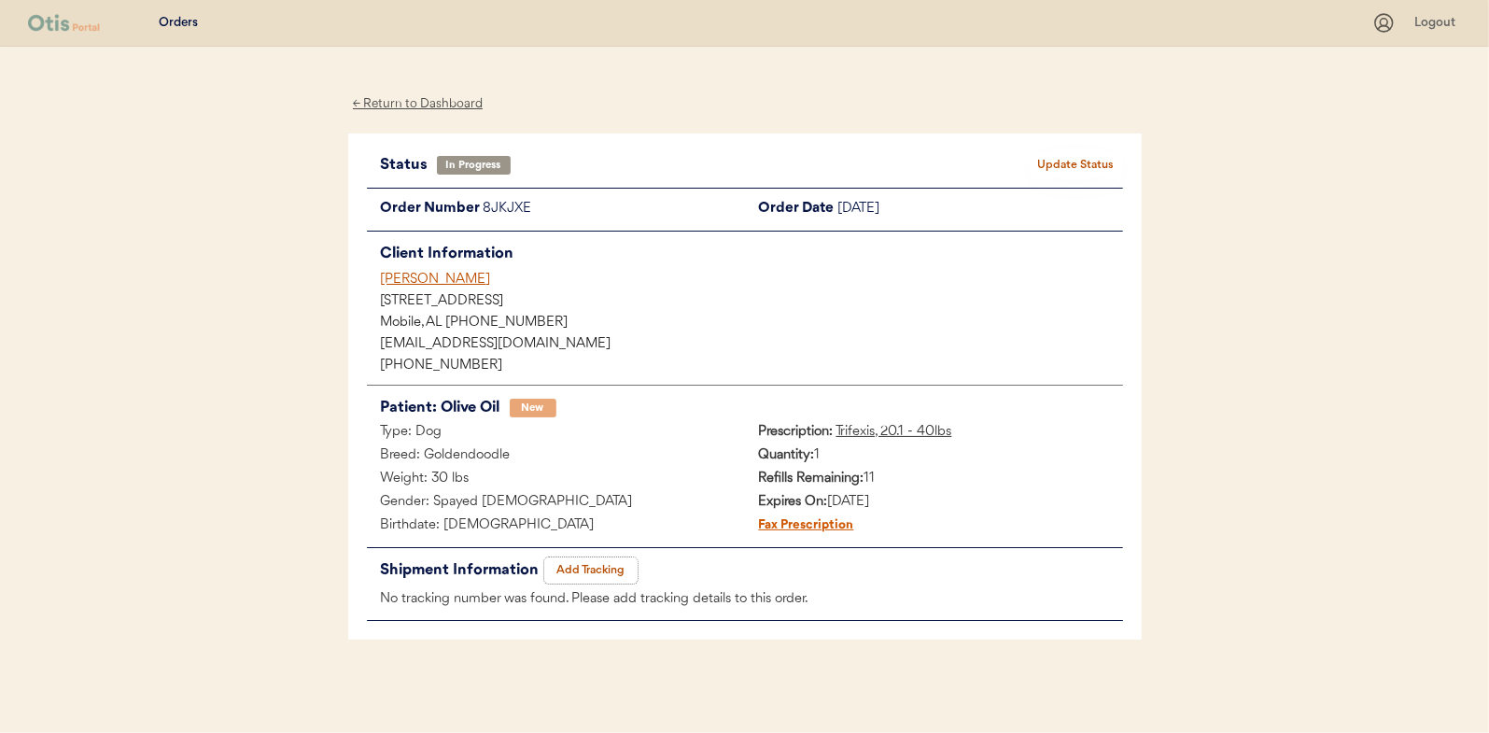
click at [610, 572] on button "Add Tracking" at bounding box center [590, 570] width 93 height 26
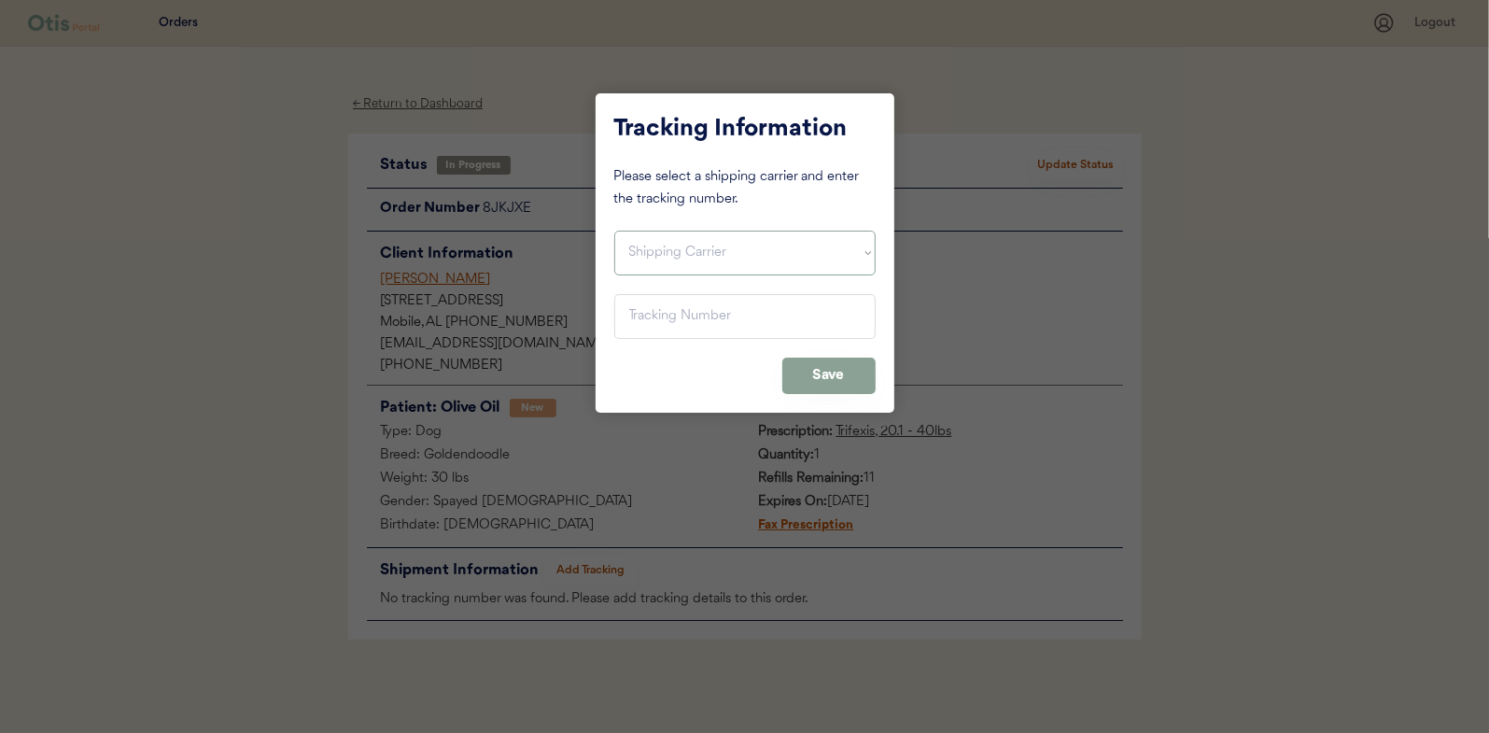
click at [644, 254] on select "Shipping Carrier FedEx FedEx Ground Economy UPS USPS" at bounding box center [744, 253] width 261 height 45
select select ""usps""
click at [614, 231] on select "Shipping Carrier FedEx FedEx Ground Economy UPS USPS" at bounding box center [744, 253] width 261 height 45
click at [638, 322] on input "input" at bounding box center [744, 316] width 261 height 45
type input "9400 1501 0579 9029 8710 23"
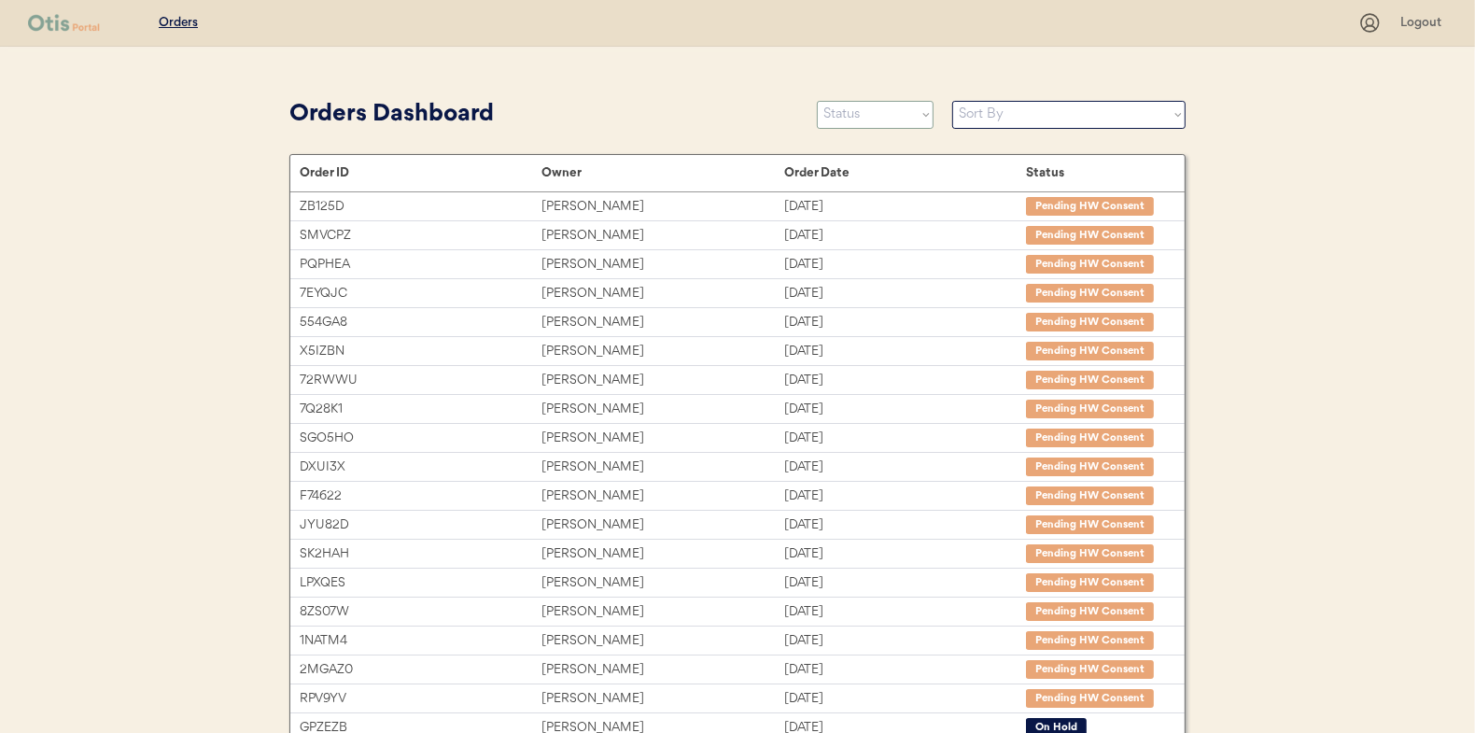
drag, startPoint x: 0, startPoint y: 0, endPoint x: 852, endPoint y: 123, distance: 861.4
click at [852, 123] on select "Status On Hold New In Progress Complete Pending HW Consent Canceled" at bounding box center [875, 115] width 117 height 28
select select ""in_progress""
click at [817, 101] on select "Status On Hold New In Progress Complete Pending HW Consent Canceled" at bounding box center [875, 115] width 117 height 28
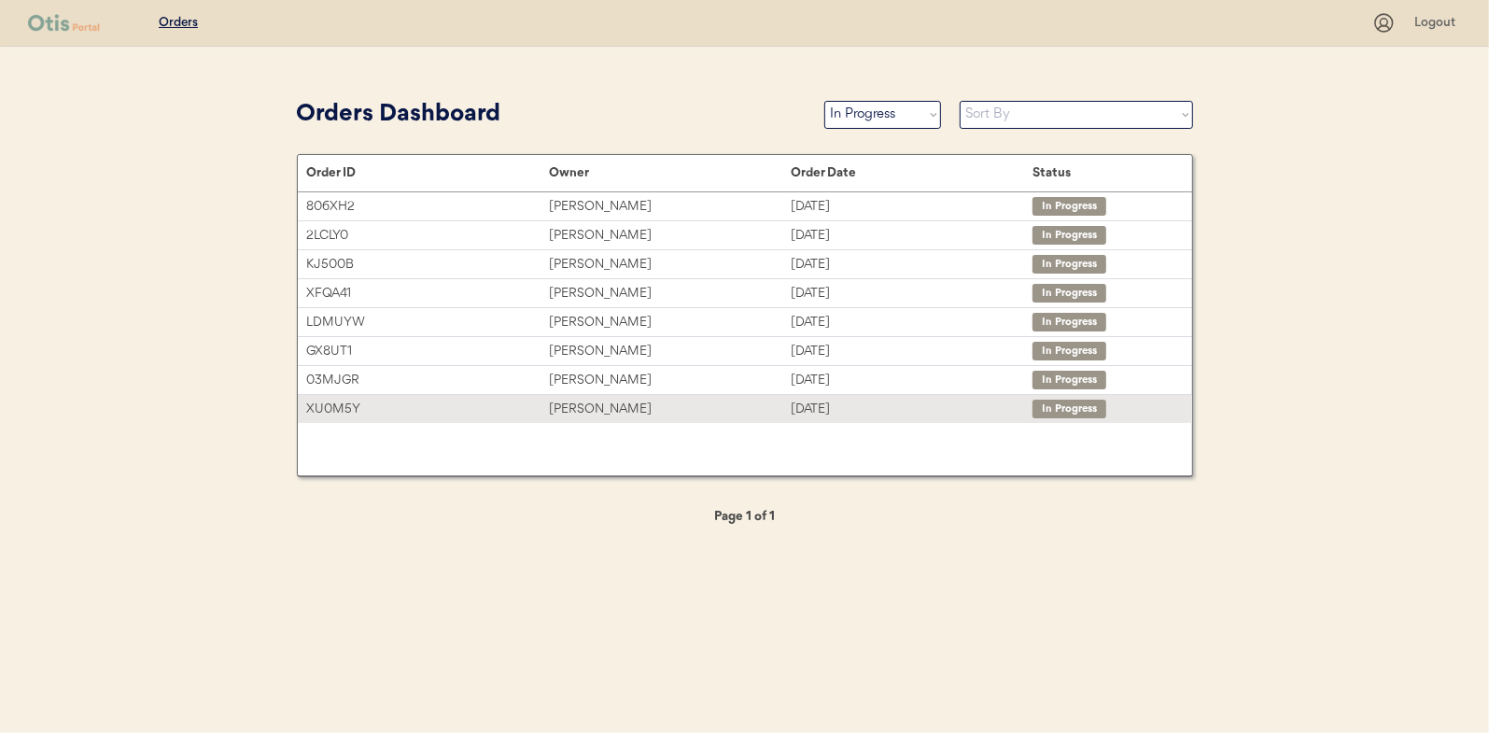
click at [604, 403] on div "[PERSON_NAME]" at bounding box center [670, 409] width 242 height 21
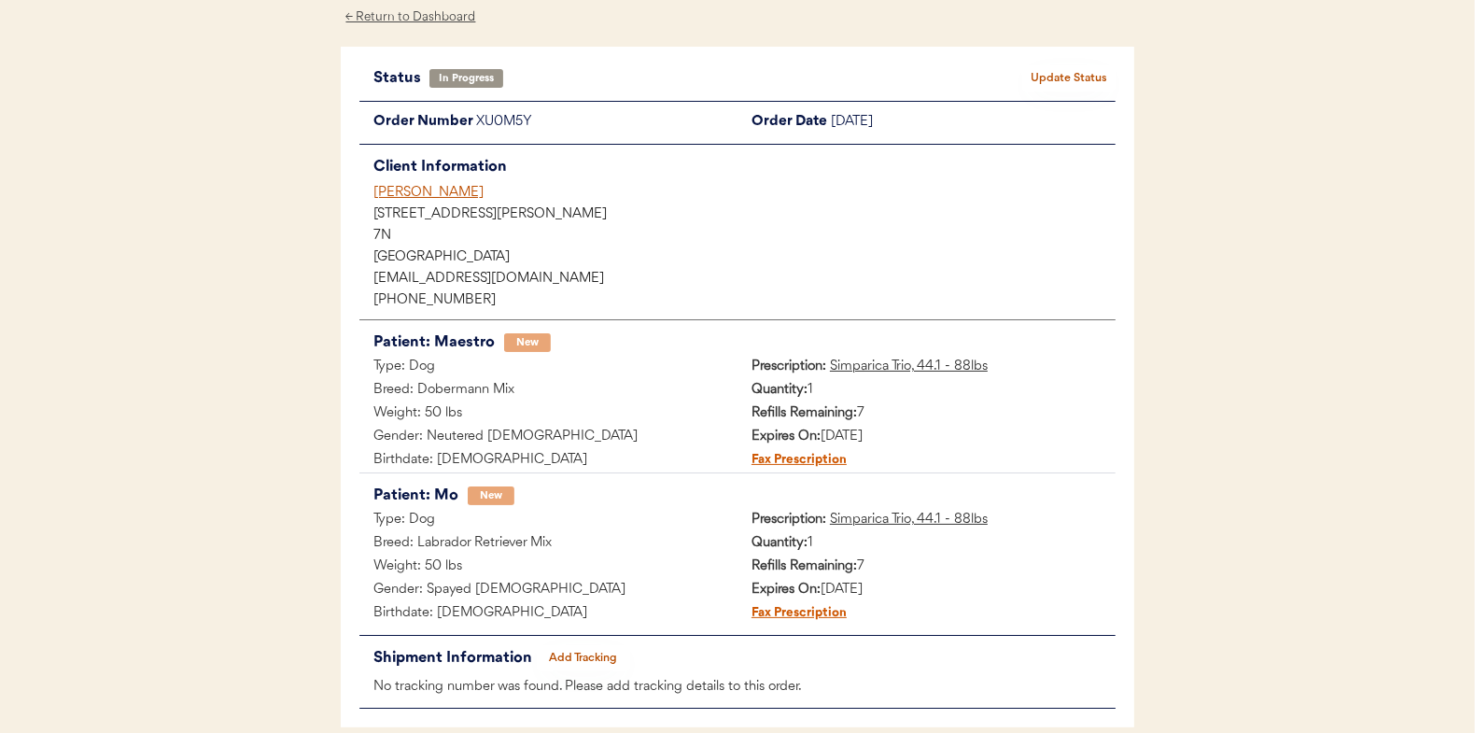
scroll to position [174, 0]
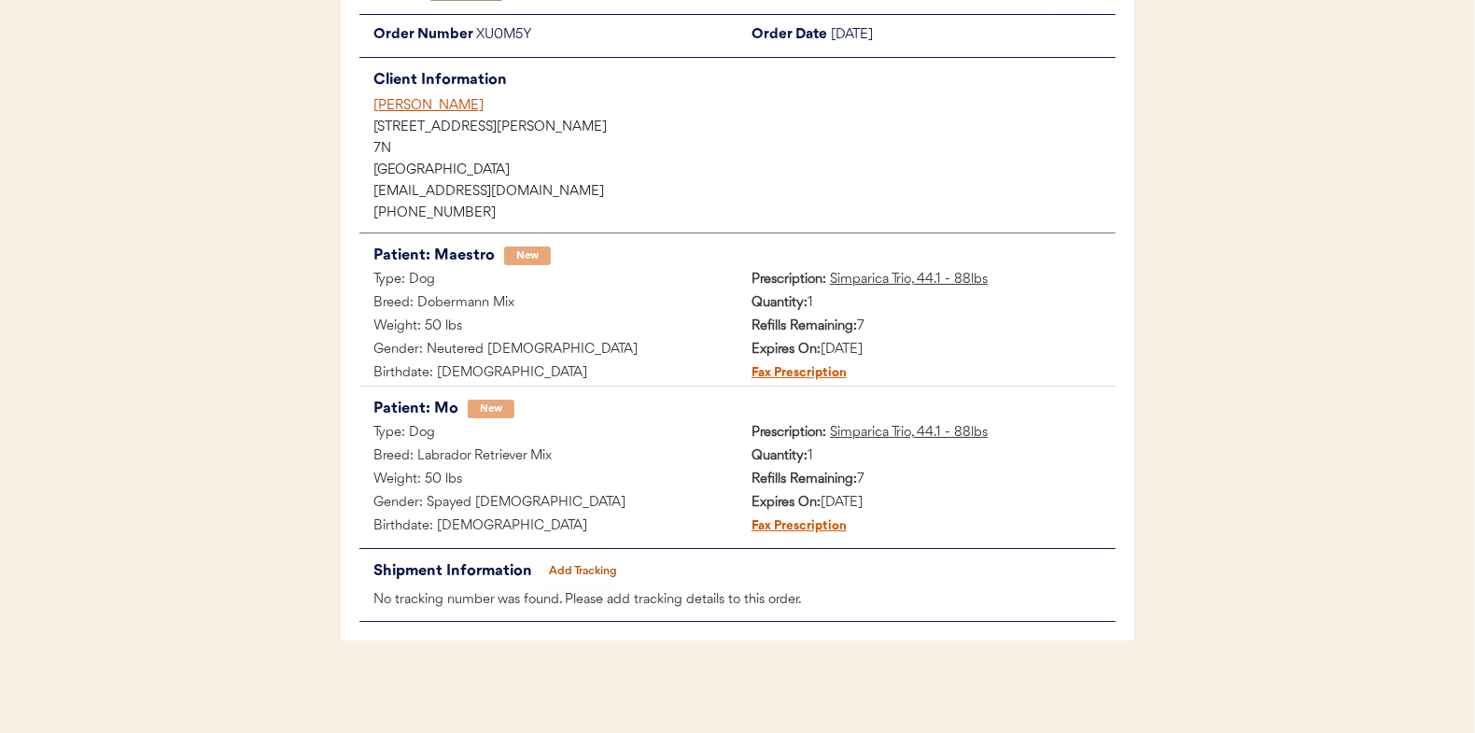
click at [585, 570] on button "Add Tracking" at bounding box center [583, 571] width 93 height 26
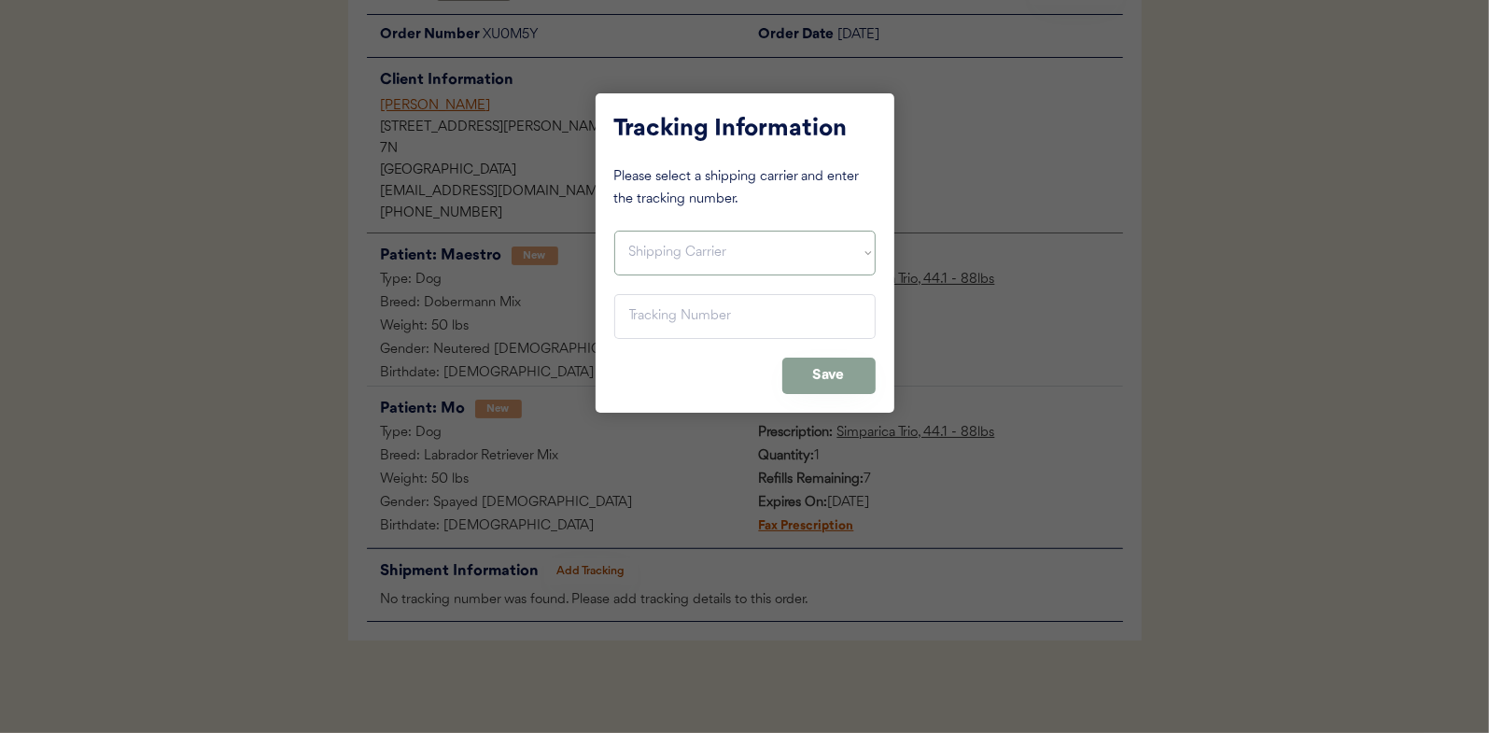
click at [655, 252] on select "Shipping Carrier FedEx FedEx Ground Economy UPS USPS" at bounding box center [744, 253] width 261 height 45
select select ""usps""
click at [614, 231] on select "Shipping Carrier FedEx FedEx Ground Economy UPS USPS" at bounding box center [744, 253] width 261 height 45
click at [643, 308] on input "input" at bounding box center [744, 316] width 261 height 45
type input "9400 1501 0579 9029 8699 52"
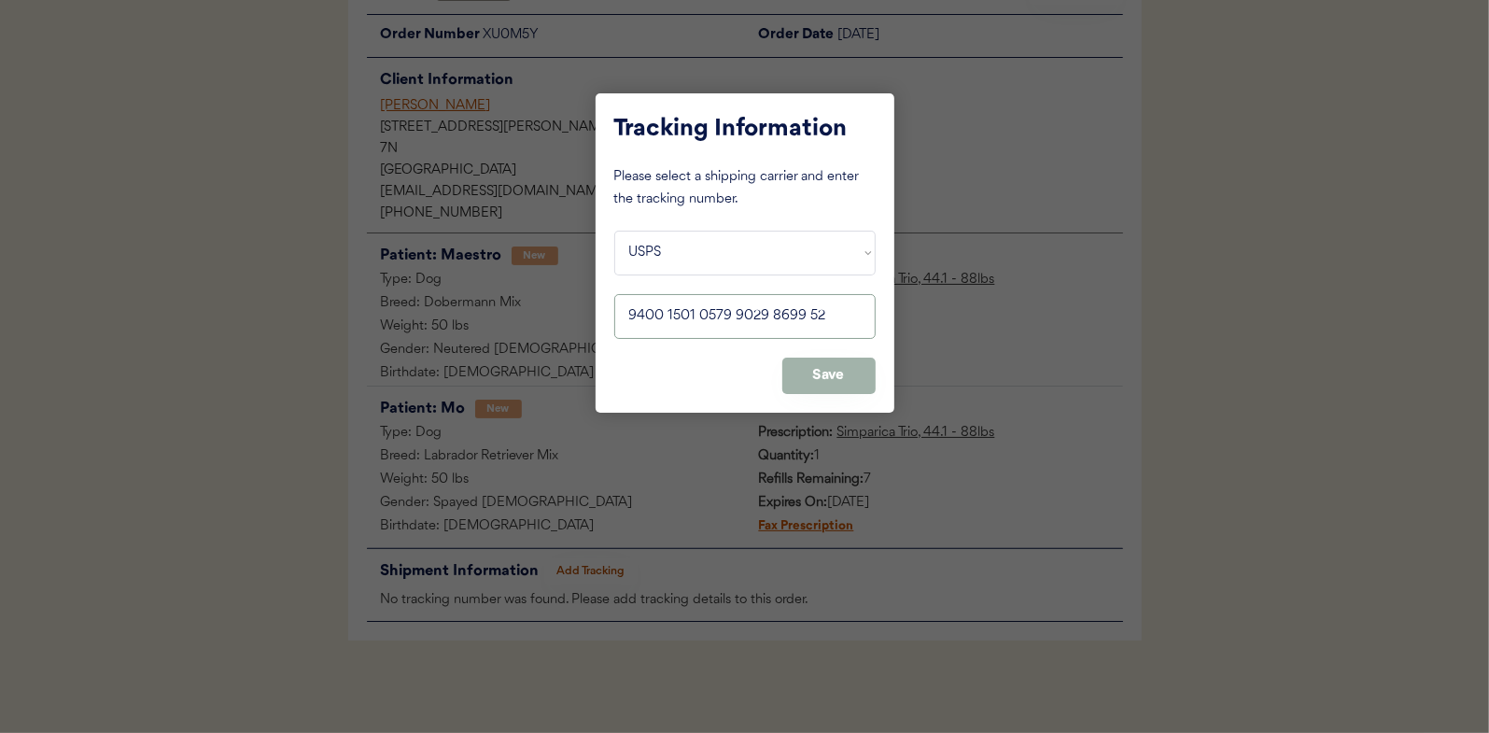
click at [821, 373] on button "Save" at bounding box center [828, 376] width 93 height 36
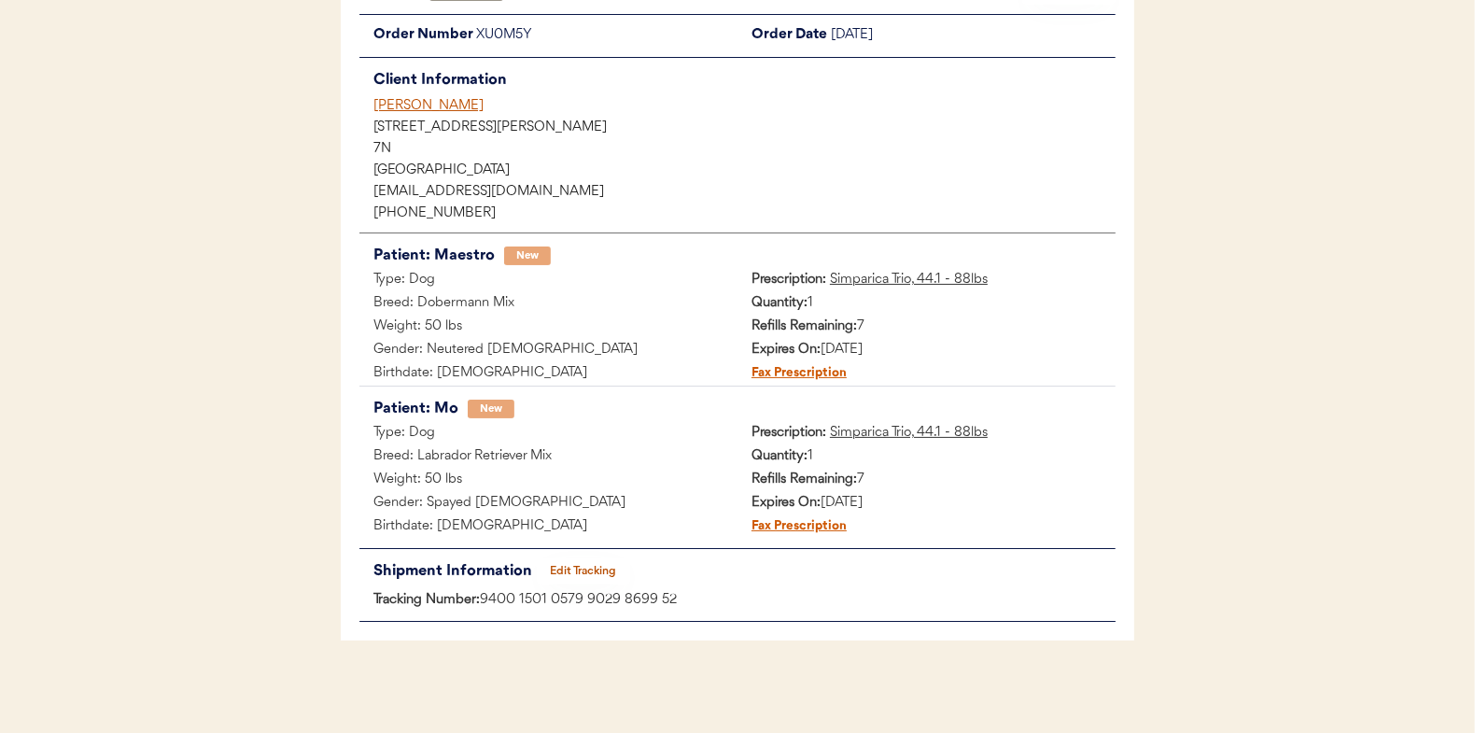
scroll to position [0, 0]
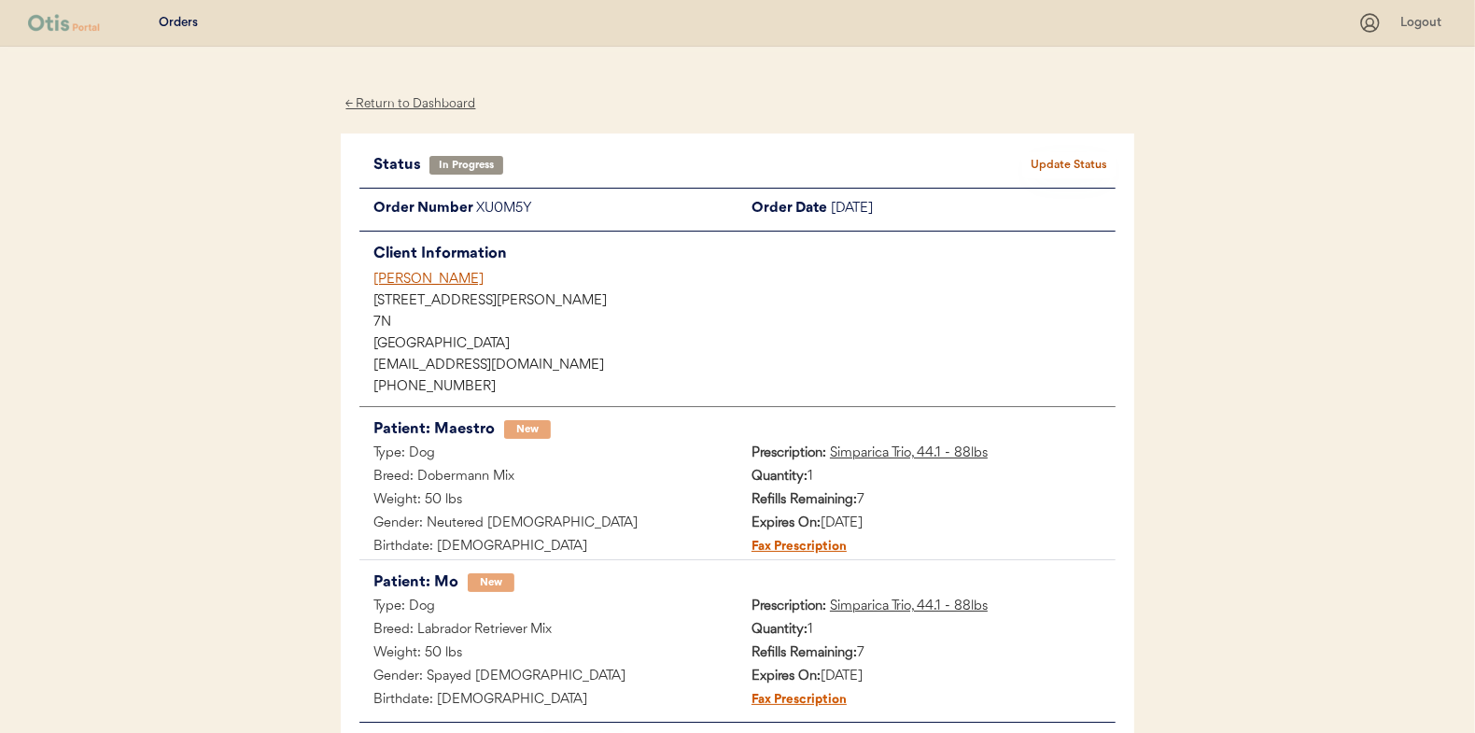
click at [1080, 152] on button "Update Status" at bounding box center [1068, 165] width 93 height 26
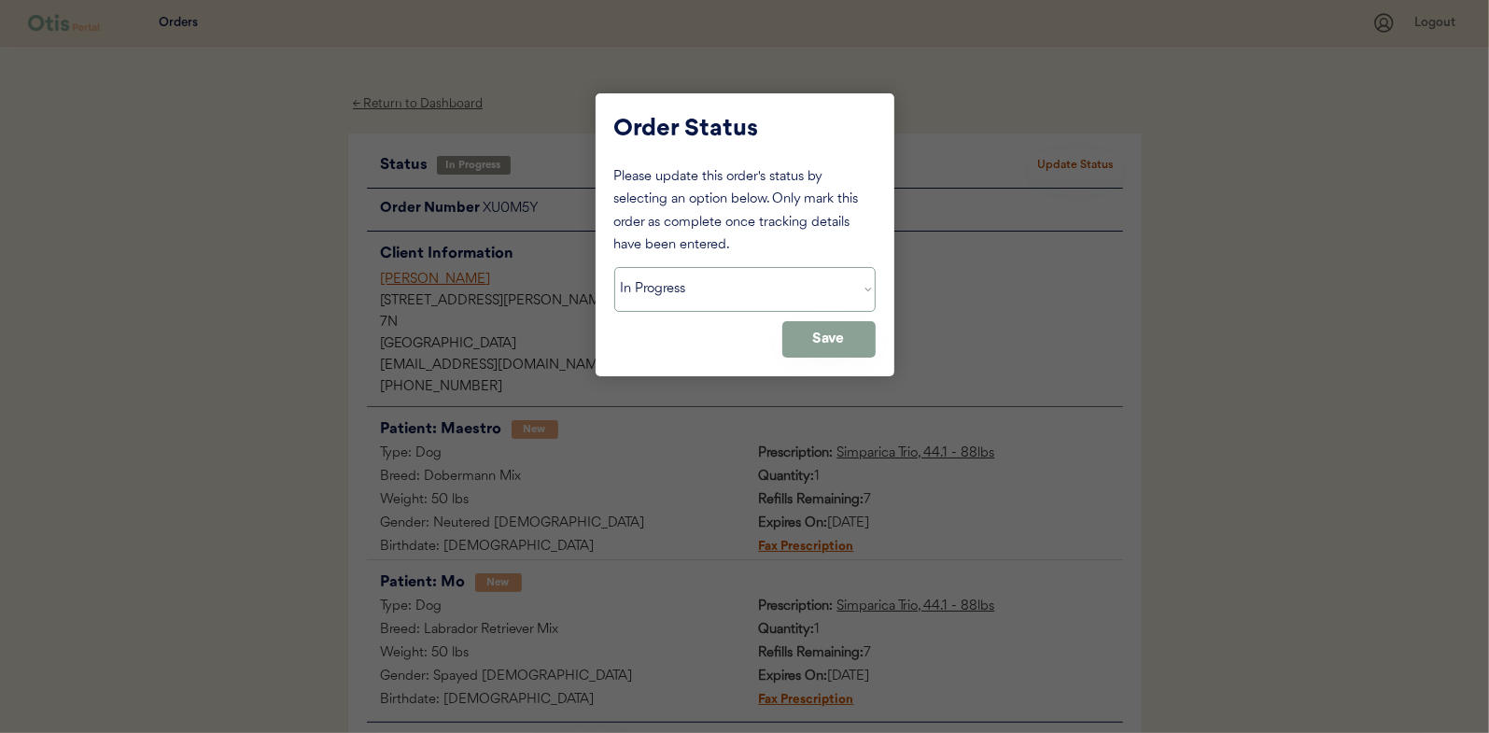
click at [680, 285] on select "Status On Hold New In Progress Complete Pending HW Consent Canceled" at bounding box center [744, 289] width 261 height 45
select select ""complete""
click at [614, 267] on select "Status On Hold New In Progress Complete Pending HW Consent Canceled" at bounding box center [744, 289] width 261 height 45
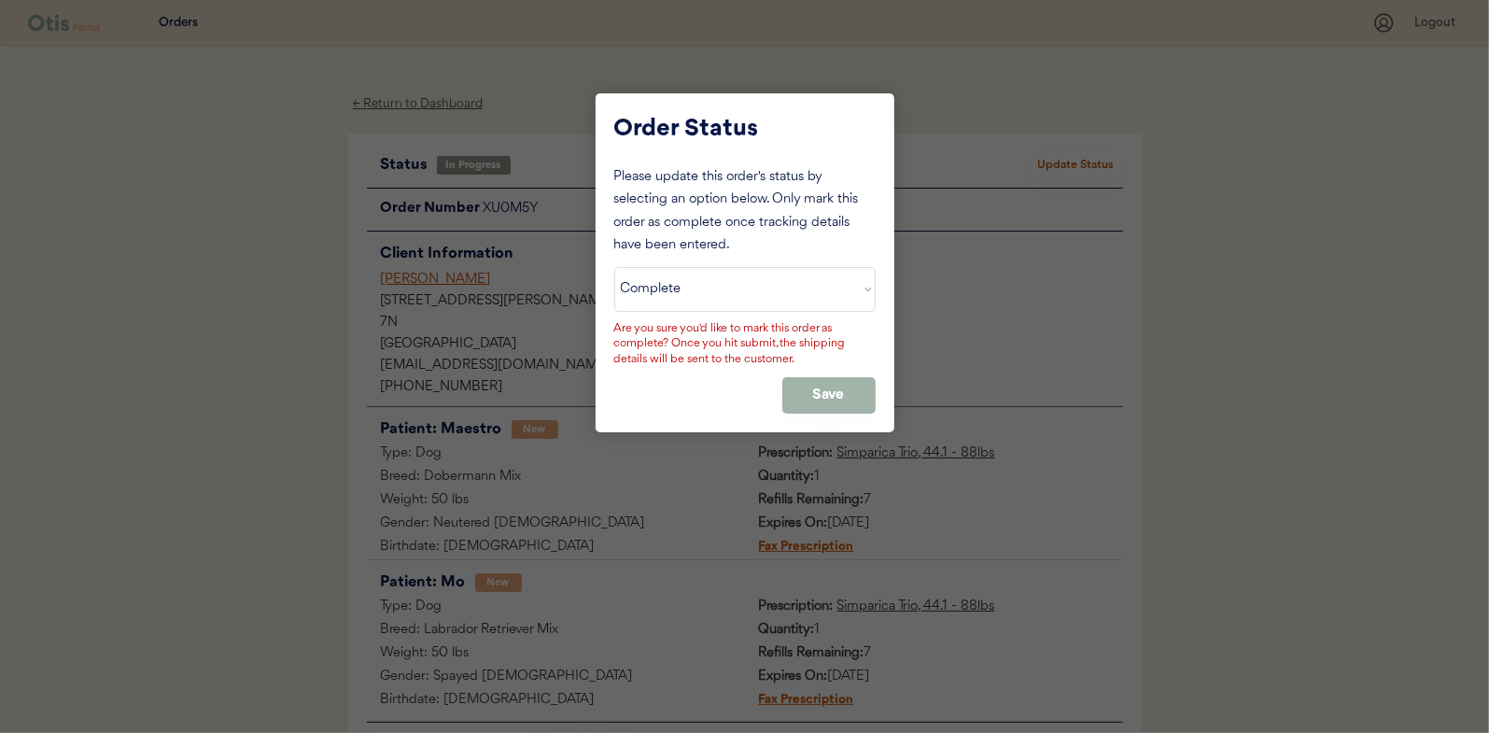
click at [840, 389] on button "Save" at bounding box center [828, 395] width 93 height 36
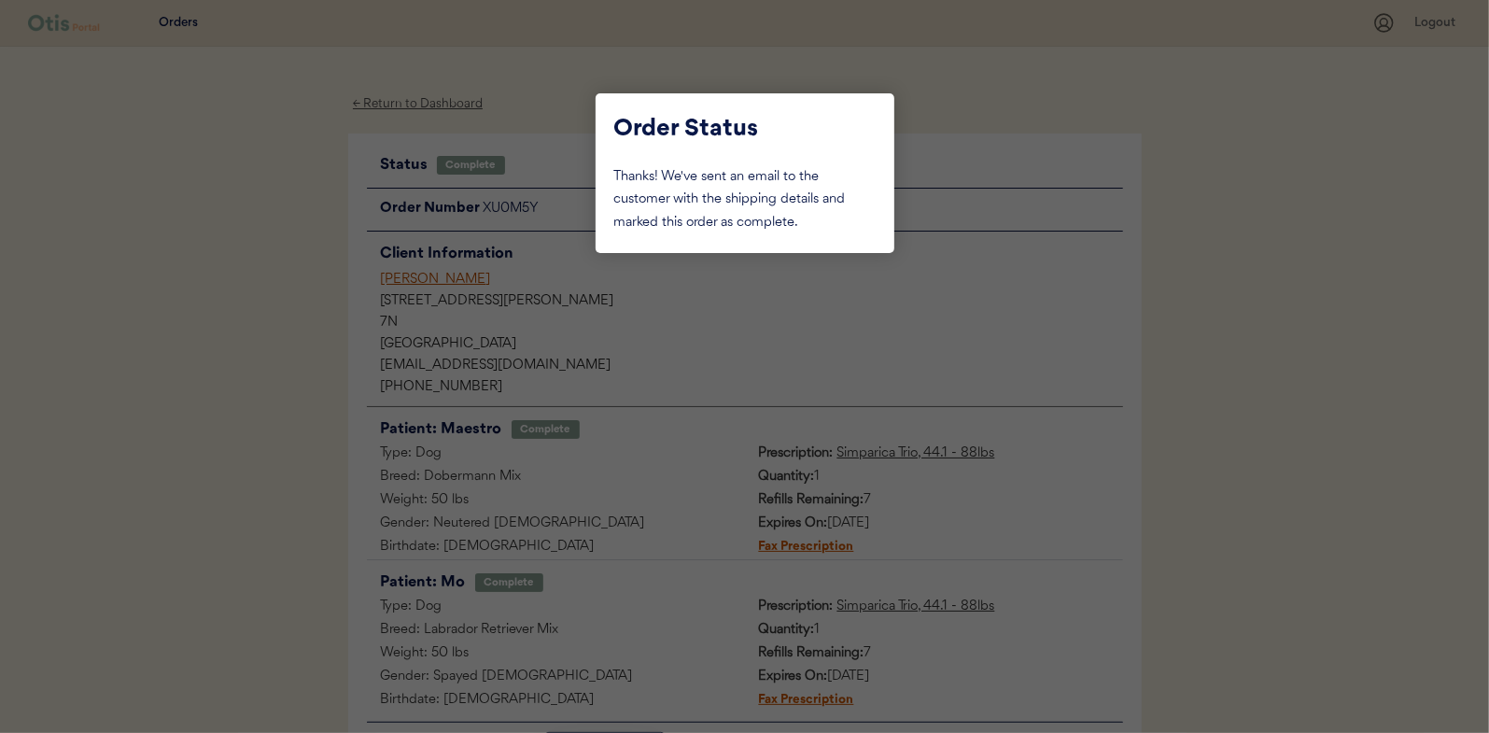
click at [273, 246] on div at bounding box center [744, 366] width 1489 height 733
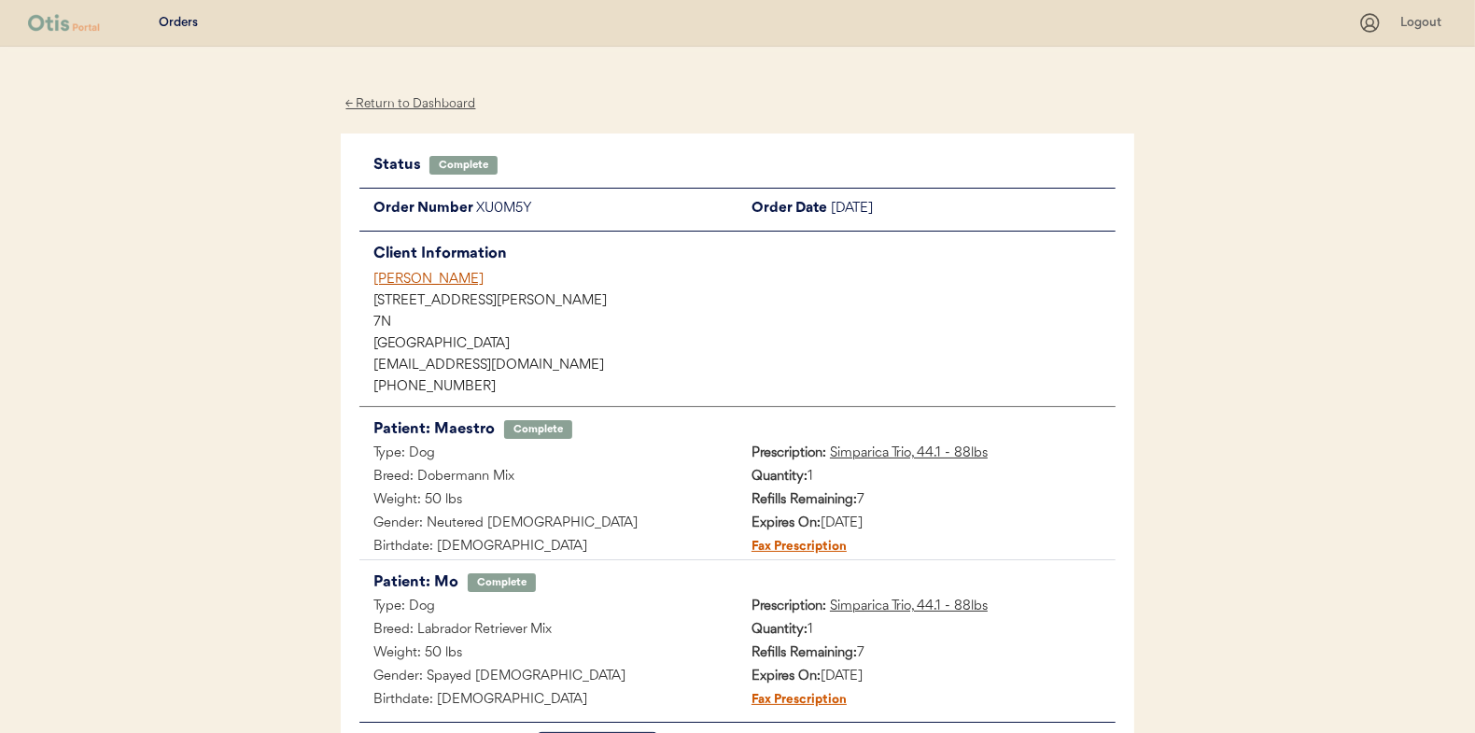
click at [412, 105] on div "← Return to Dashboard" at bounding box center [411, 103] width 140 height 21
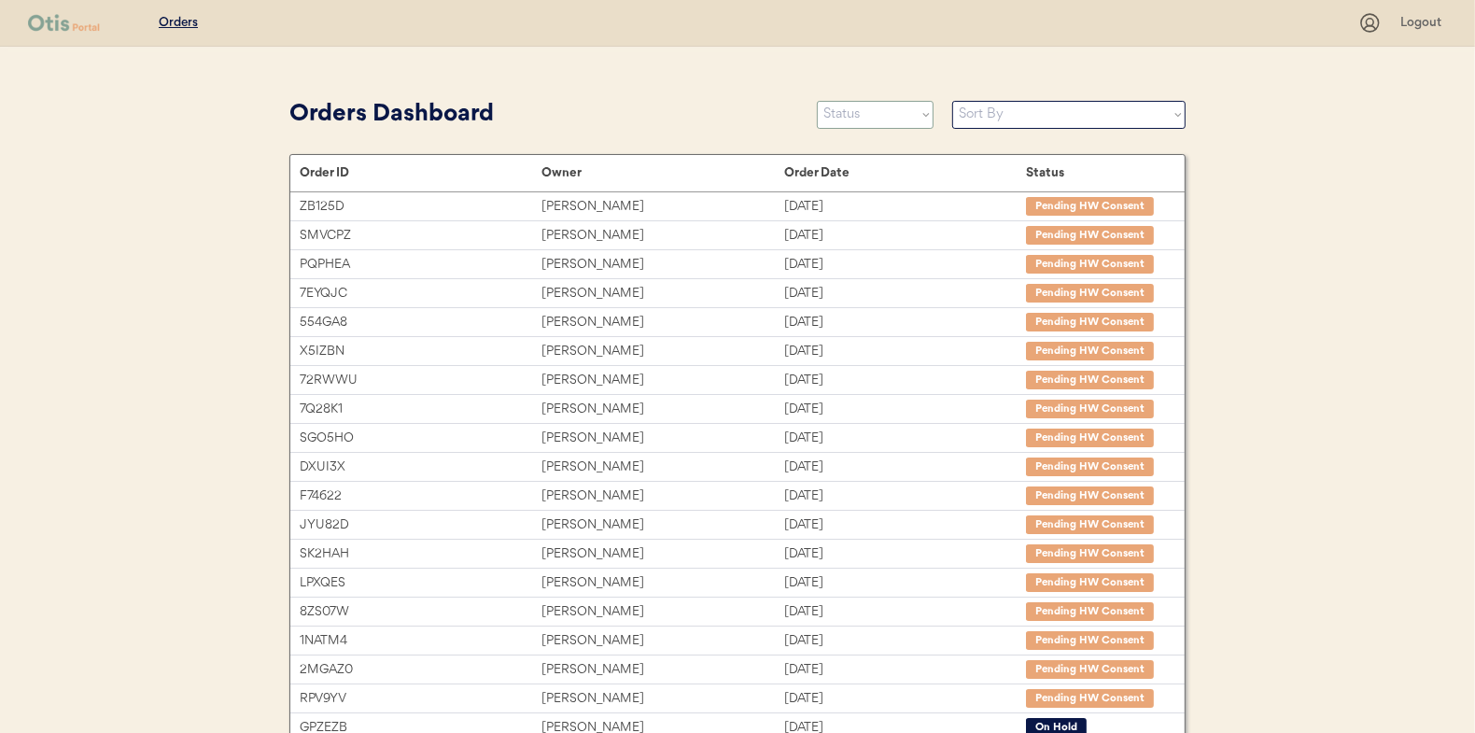
click at [845, 109] on select "Status On Hold New In Progress Complete Pending HW Consent Canceled" at bounding box center [875, 115] width 117 height 28
select select ""in_progress""
click at [817, 101] on select "Status On Hold New In Progress Complete Pending HW Consent Canceled" at bounding box center [875, 115] width 117 height 28
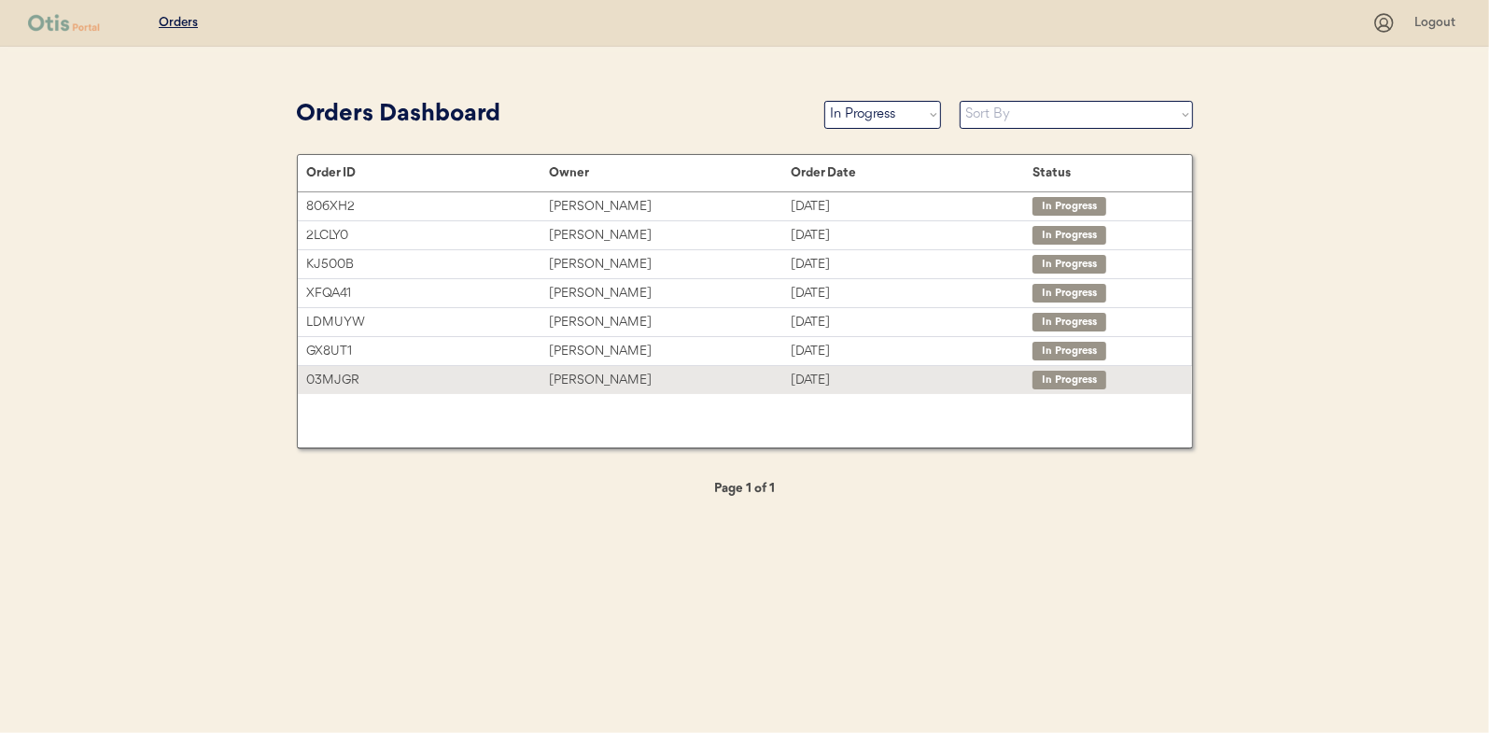
click at [576, 372] on div "[PERSON_NAME]" at bounding box center [670, 380] width 242 height 21
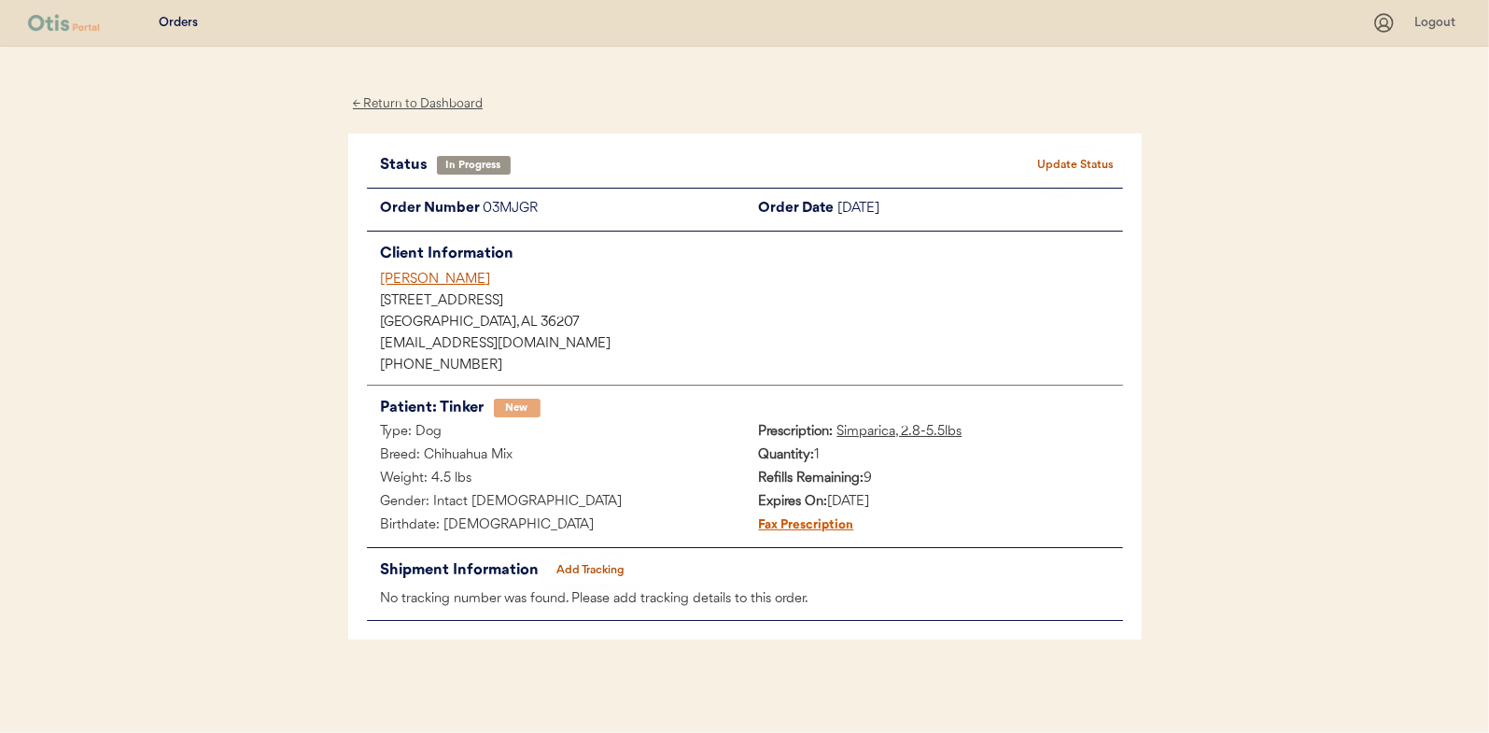
click at [589, 567] on button "Add Tracking" at bounding box center [590, 570] width 93 height 26
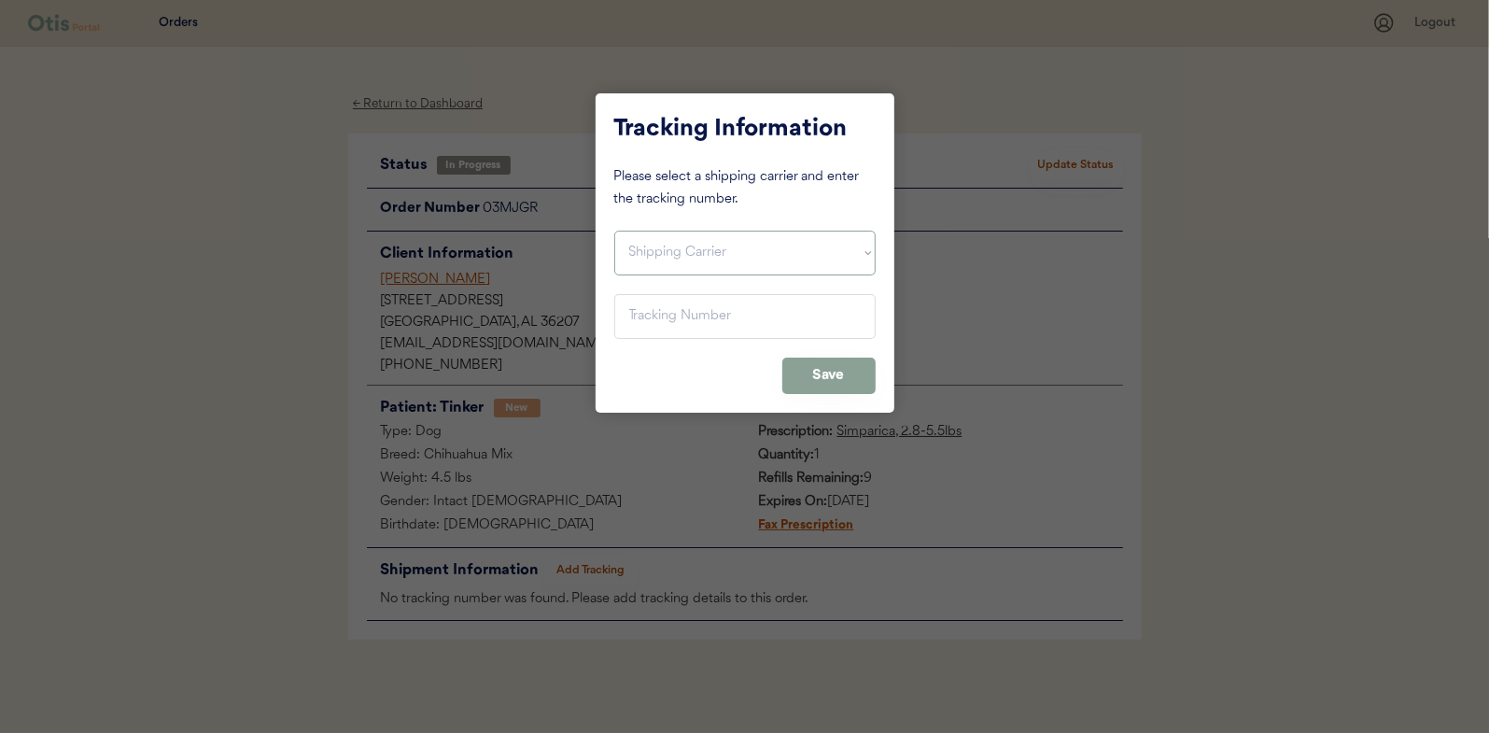
click at [655, 258] on select "Shipping Carrier FedEx FedEx Ground Economy UPS USPS" at bounding box center [744, 253] width 261 height 45
select select ""usps""
click at [614, 231] on select "Shipping Carrier FedEx FedEx Ground Economy UPS USPS" at bounding box center [744, 253] width 261 height 45
click at [638, 315] on input "input" at bounding box center [744, 316] width 261 height 45
paste input "9400150105496031584452"
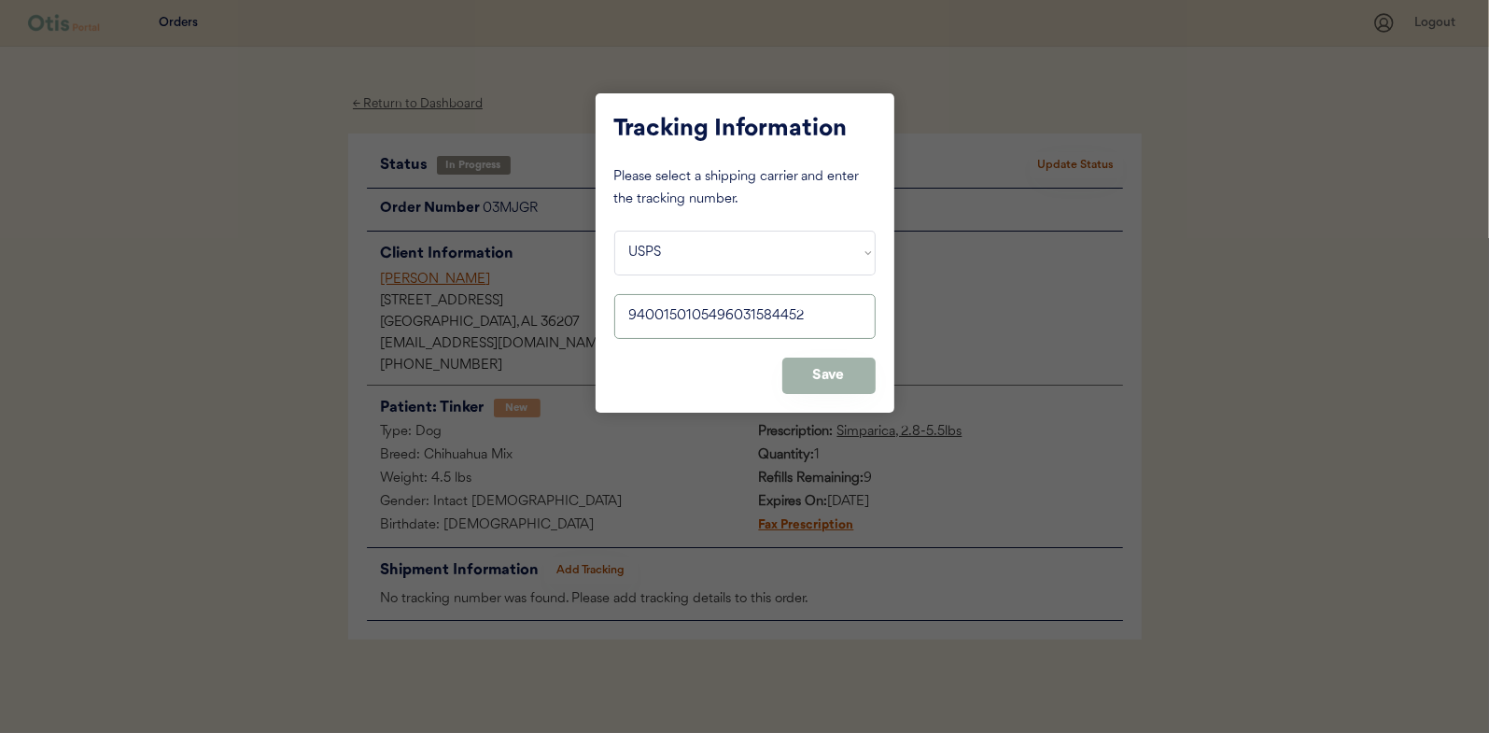
type input "9400150105496031584452"
click at [815, 374] on button "Save" at bounding box center [828, 376] width 93 height 36
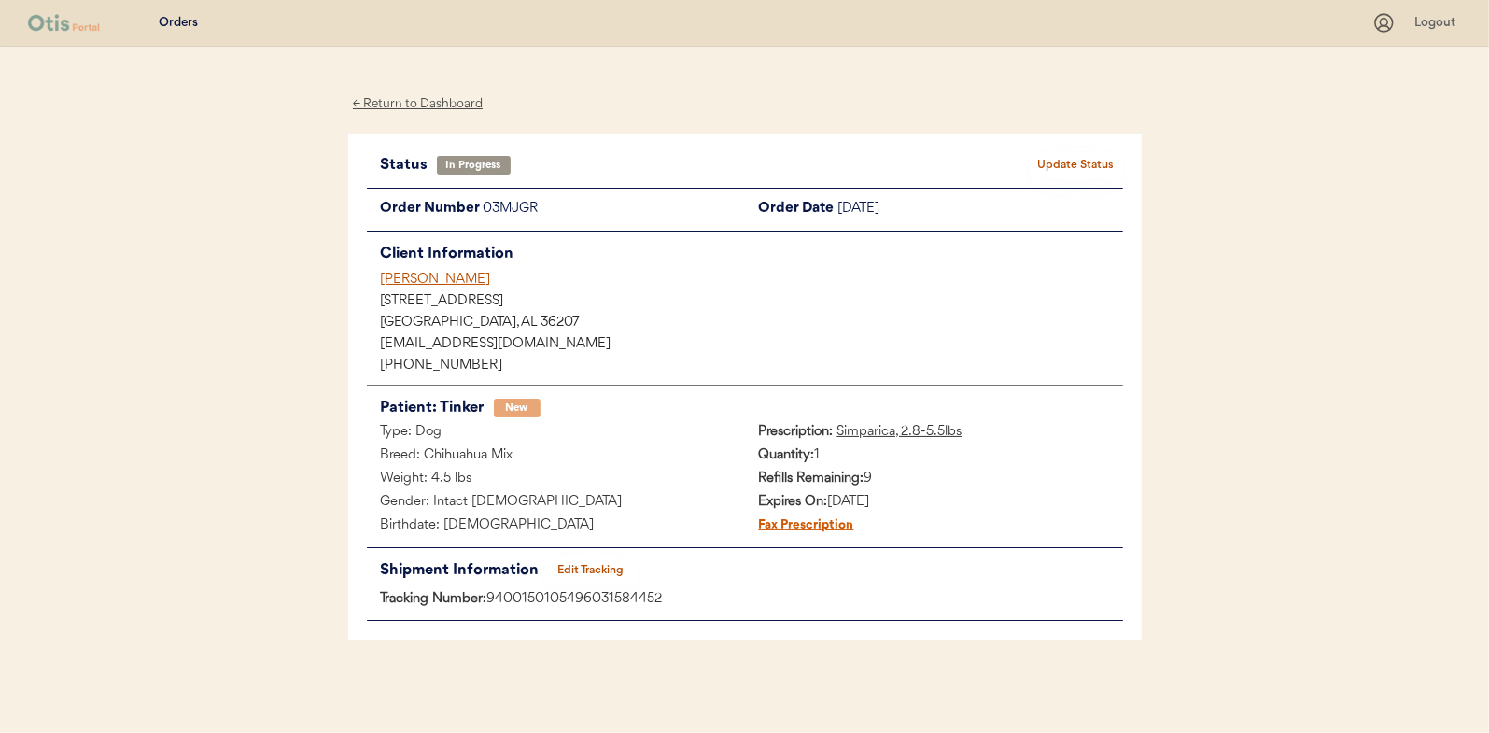
click at [1073, 158] on button "Update Status" at bounding box center [1076, 165] width 93 height 26
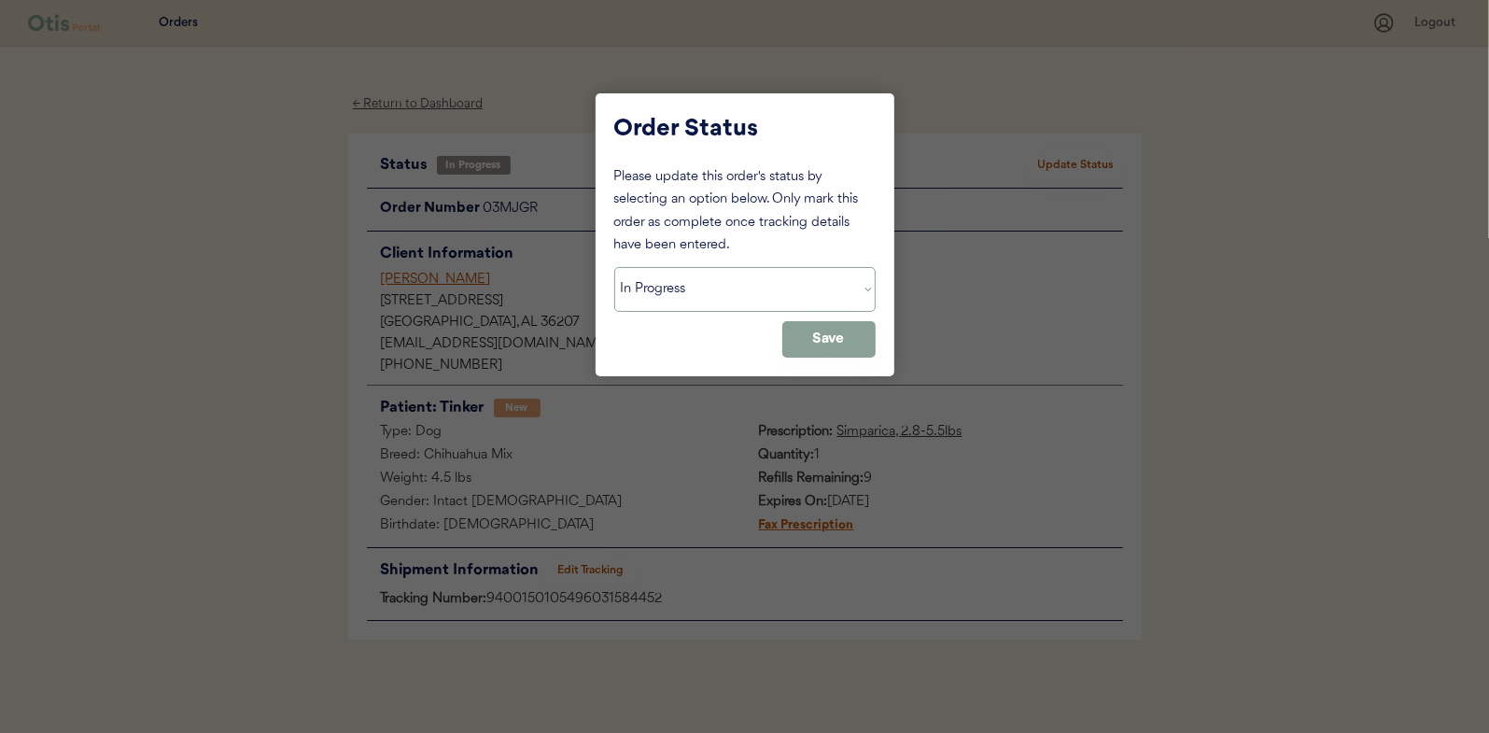
click at [706, 292] on select "Status On Hold New In Progress Complete Pending HW Consent Canceled" at bounding box center [744, 289] width 261 height 45
select select ""complete""
click at [614, 267] on select "Status On Hold New In Progress Complete Pending HW Consent Canceled" at bounding box center [744, 289] width 261 height 45
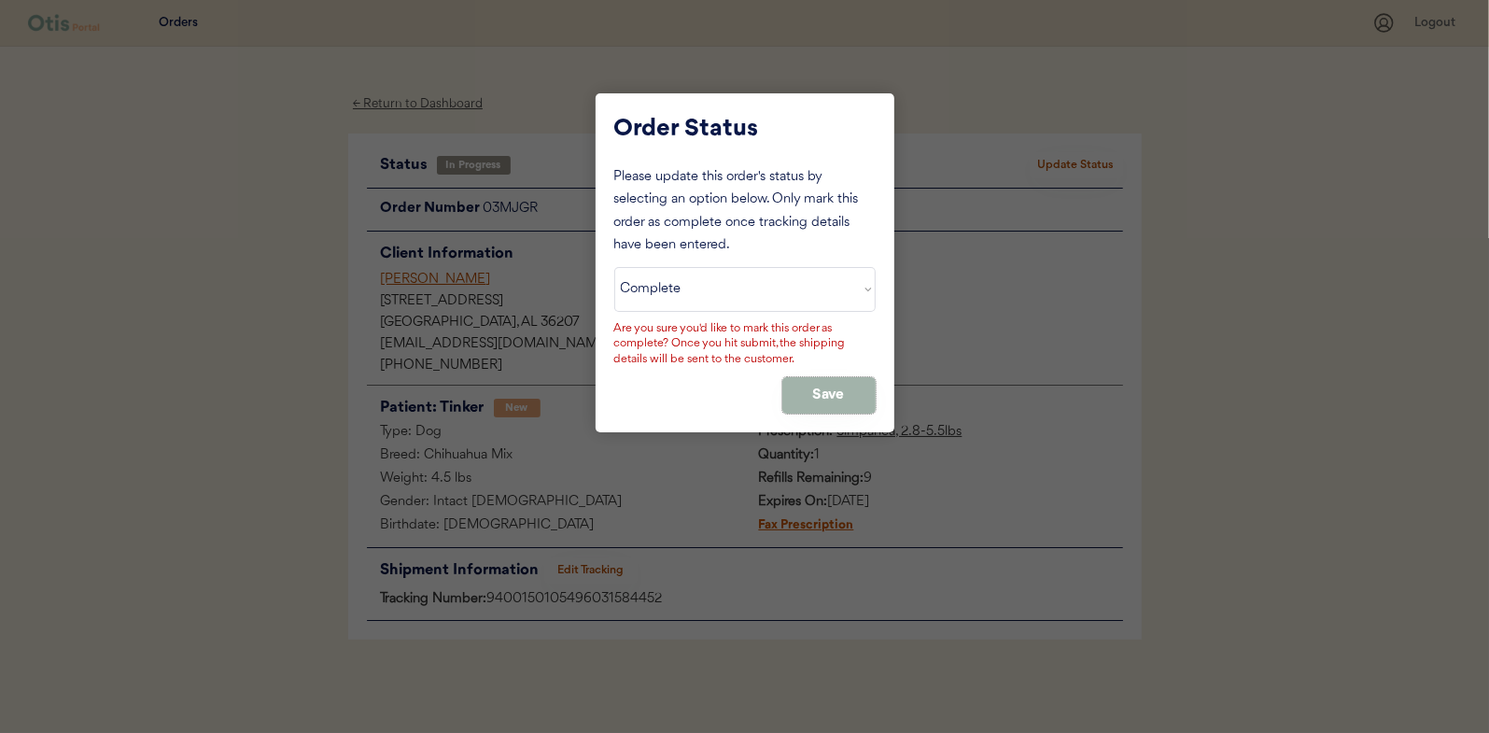
click at [853, 390] on button "Save" at bounding box center [828, 395] width 93 height 36
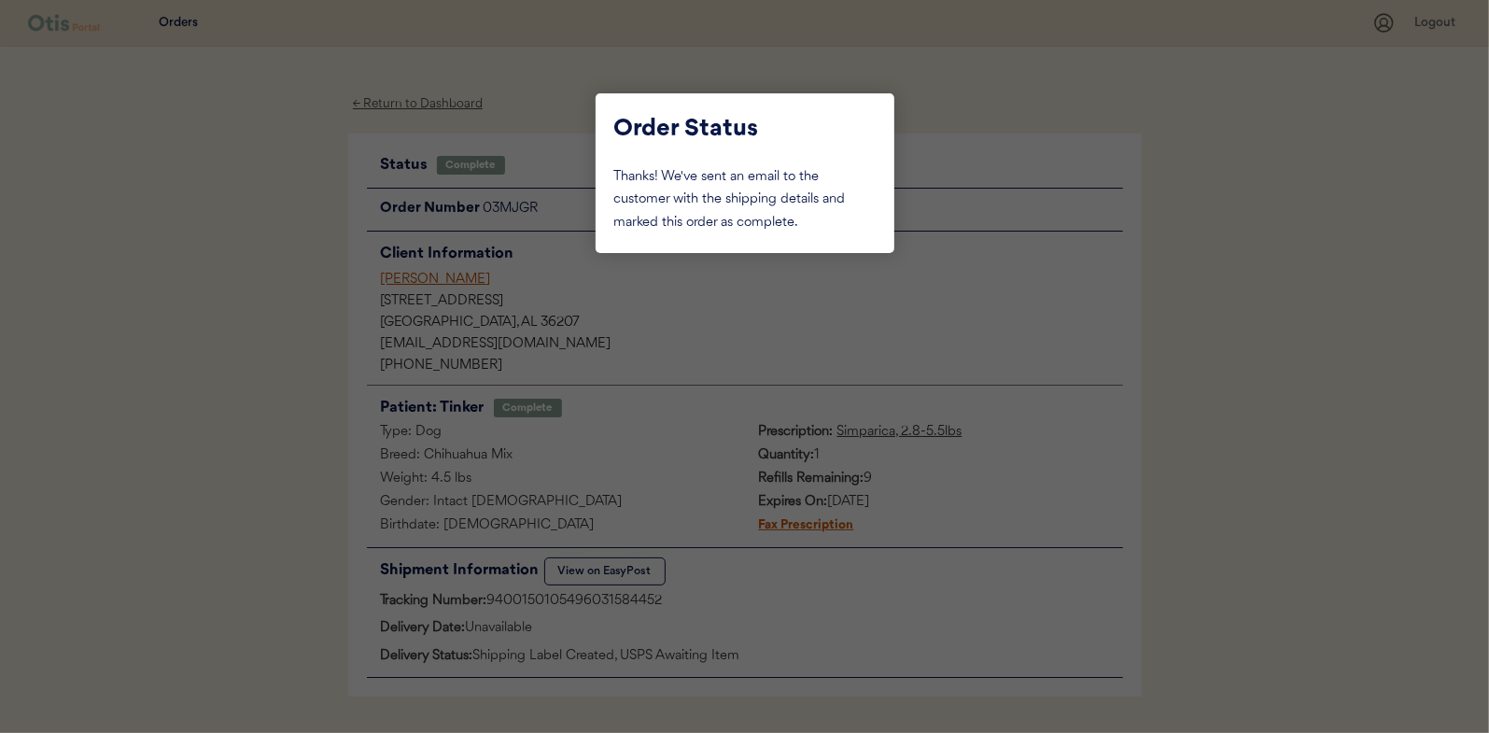
click at [168, 281] on div at bounding box center [744, 366] width 1489 height 733
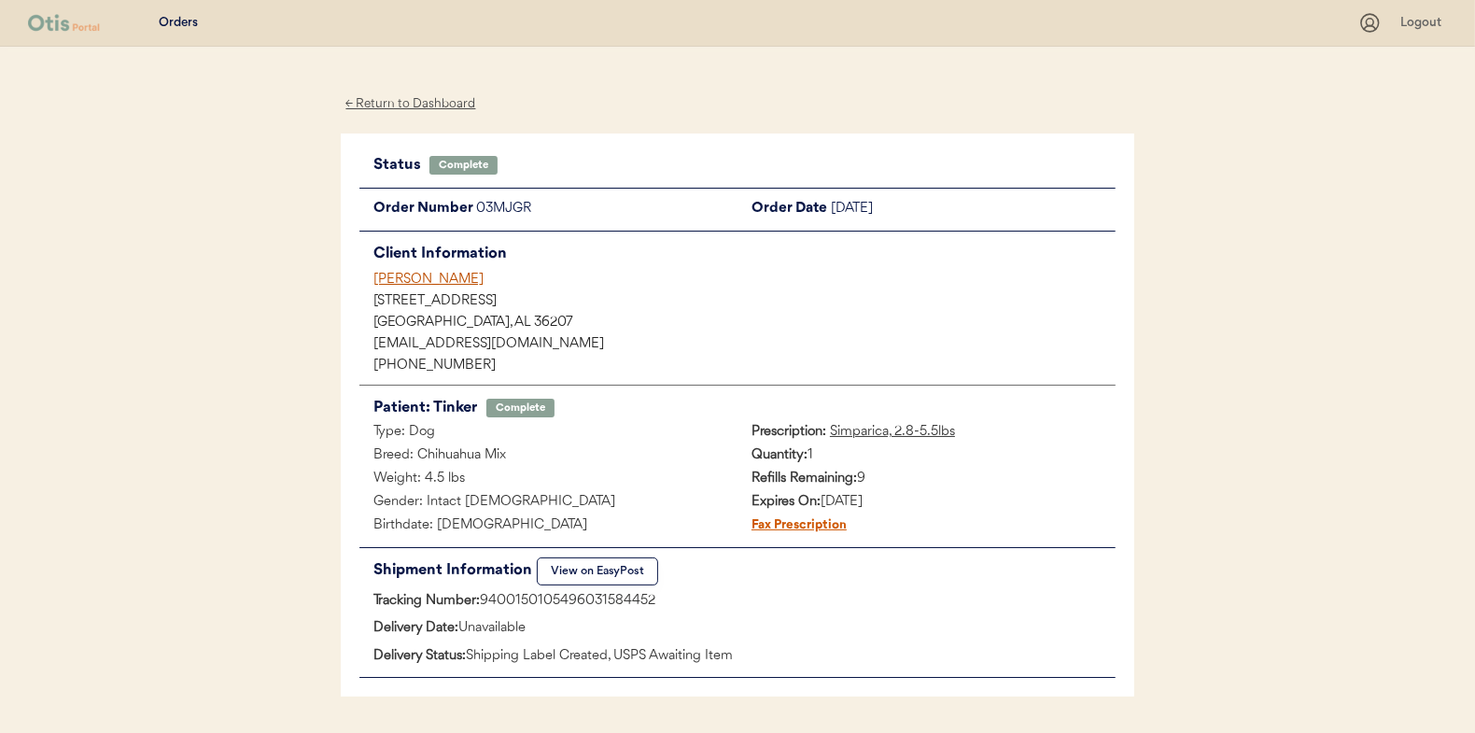
click at [400, 105] on div "← Return to Dashboard" at bounding box center [411, 103] width 140 height 21
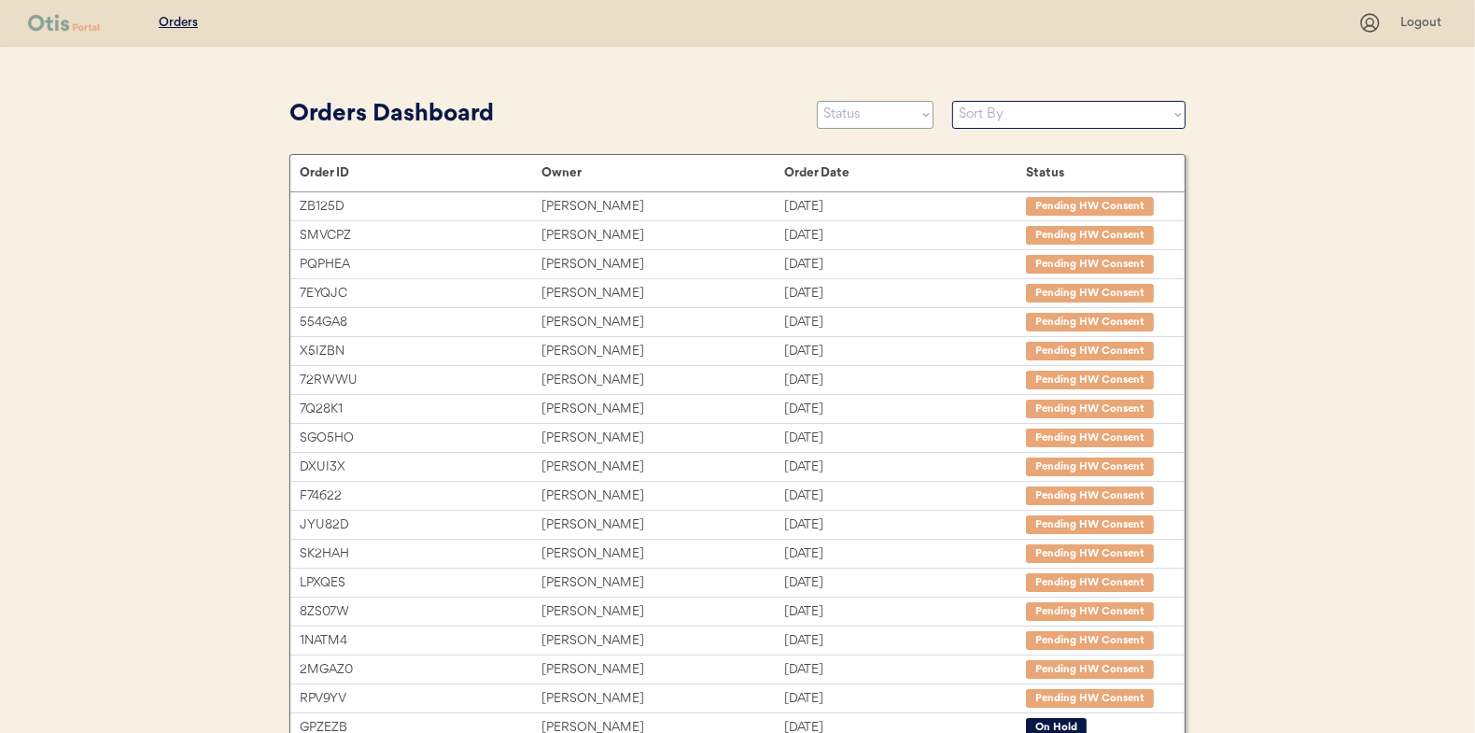
click at [866, 113] on select "Status On Hold New In Progress Complete Pending HW Consent Canceled" at bounding box center [875, 115] width 117 height 28
select select ""in_progress""
click at [817, 101] on select "Status On Hold New In Progress Complete Pending HW Consent Canceled" at bounding box center [875, 115] width 117 height 28
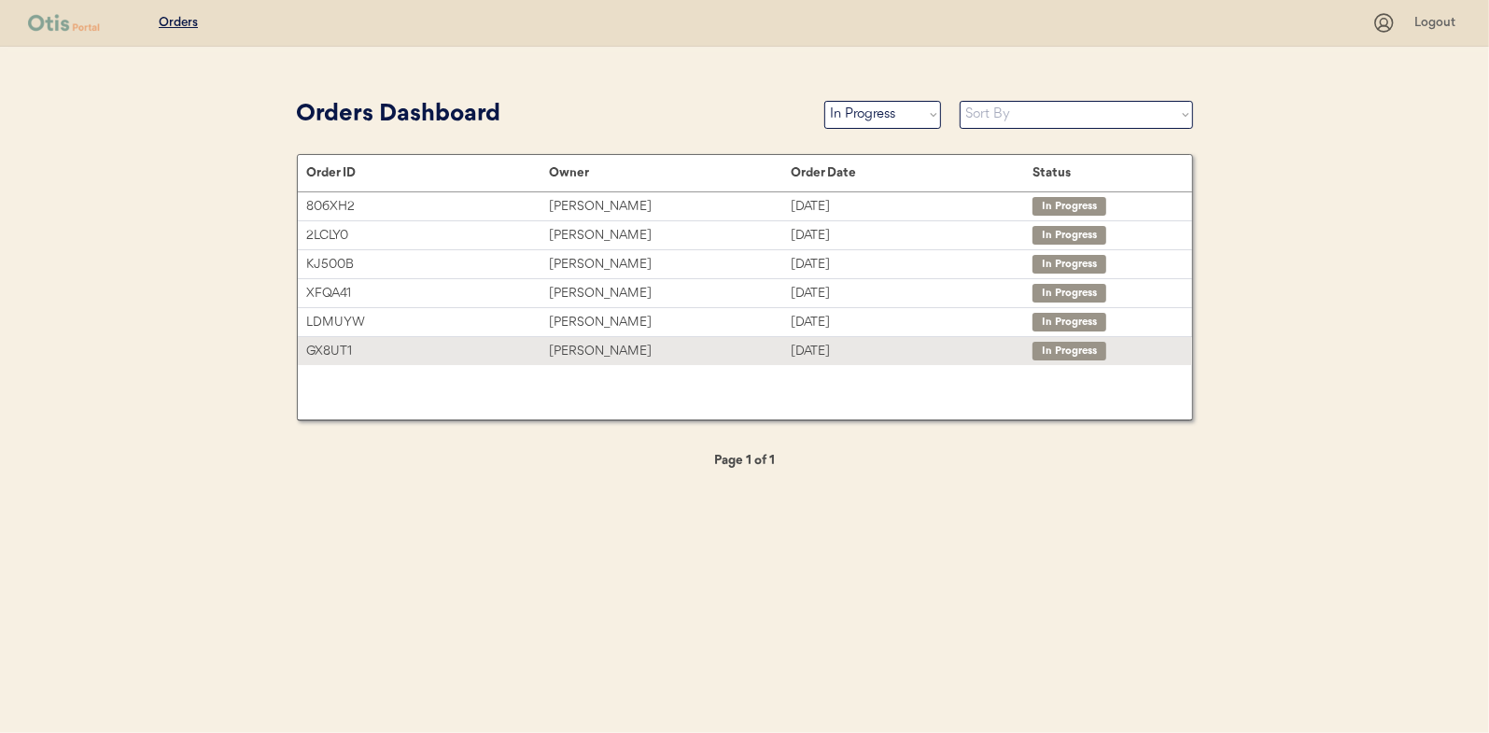
click at [588, 345] on div "[PERSON_NAME]" at bounding box center [670, 351] width 242 height 21
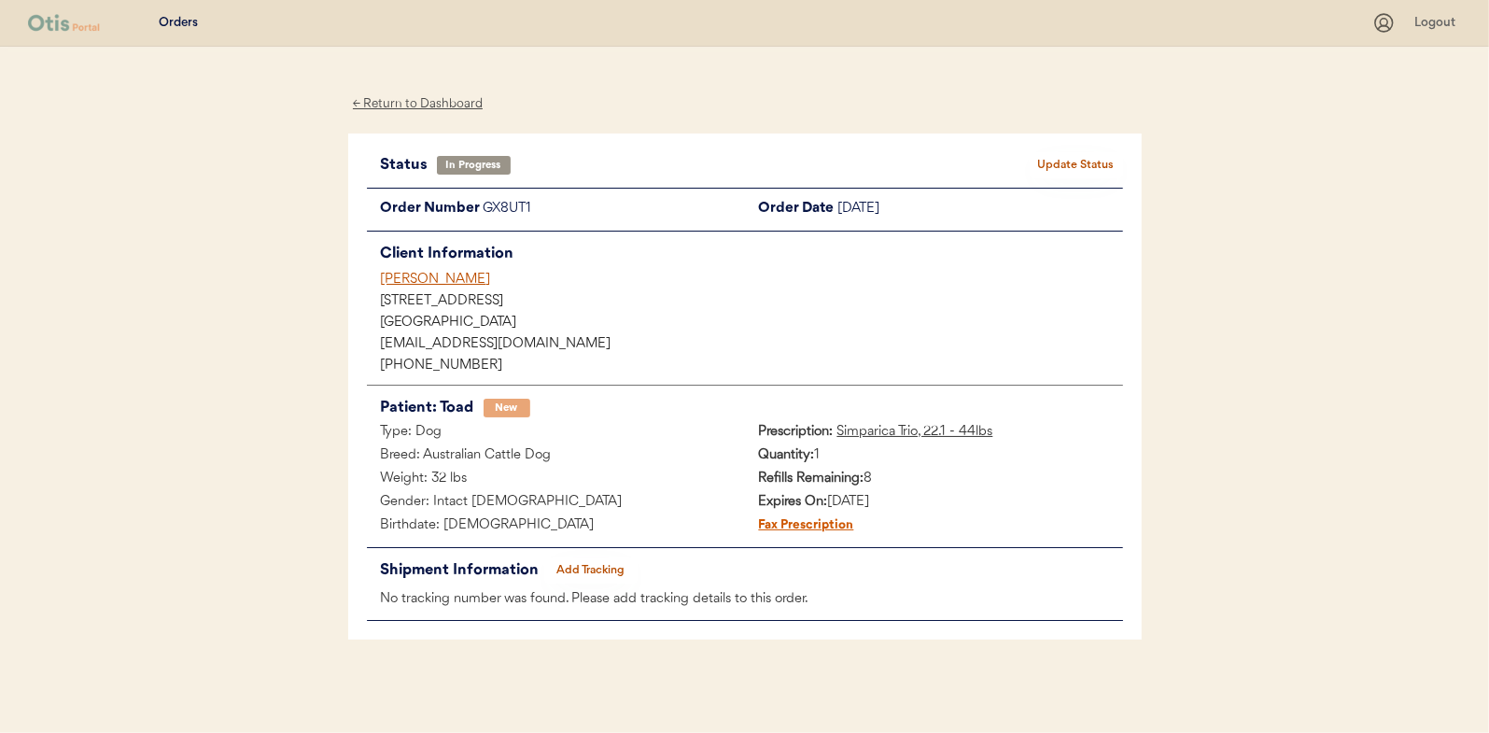
click at [595, 568] on button "Add Tracking" at bounding box center [590, 570] width 93 height 26
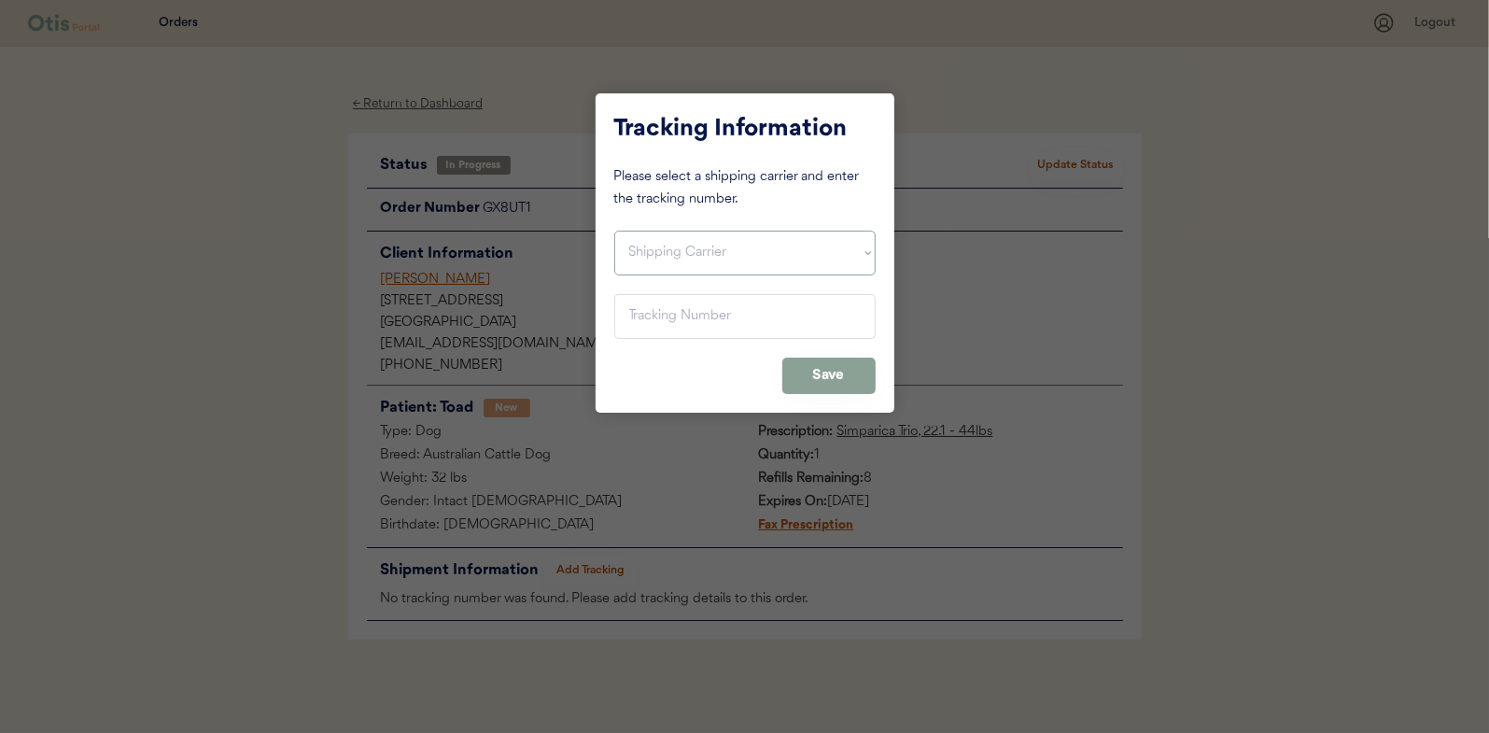
click at [656, 261] on select "Shipping Carrier FedEx FedEx Ground Economy UPS USPS" at bounding box center [744, 253] width 261 height 45
select select ""usps""
click at [614, 231] on select "Shipping Carrier FedEx FedEx Ground Economy UPS USPS" at bounding box center [744, 253] width 261 height 45
click at [641, 322] on input "input" at bounding box center [744, 316] width 261 height 45
paste input "9400150105798029948544"
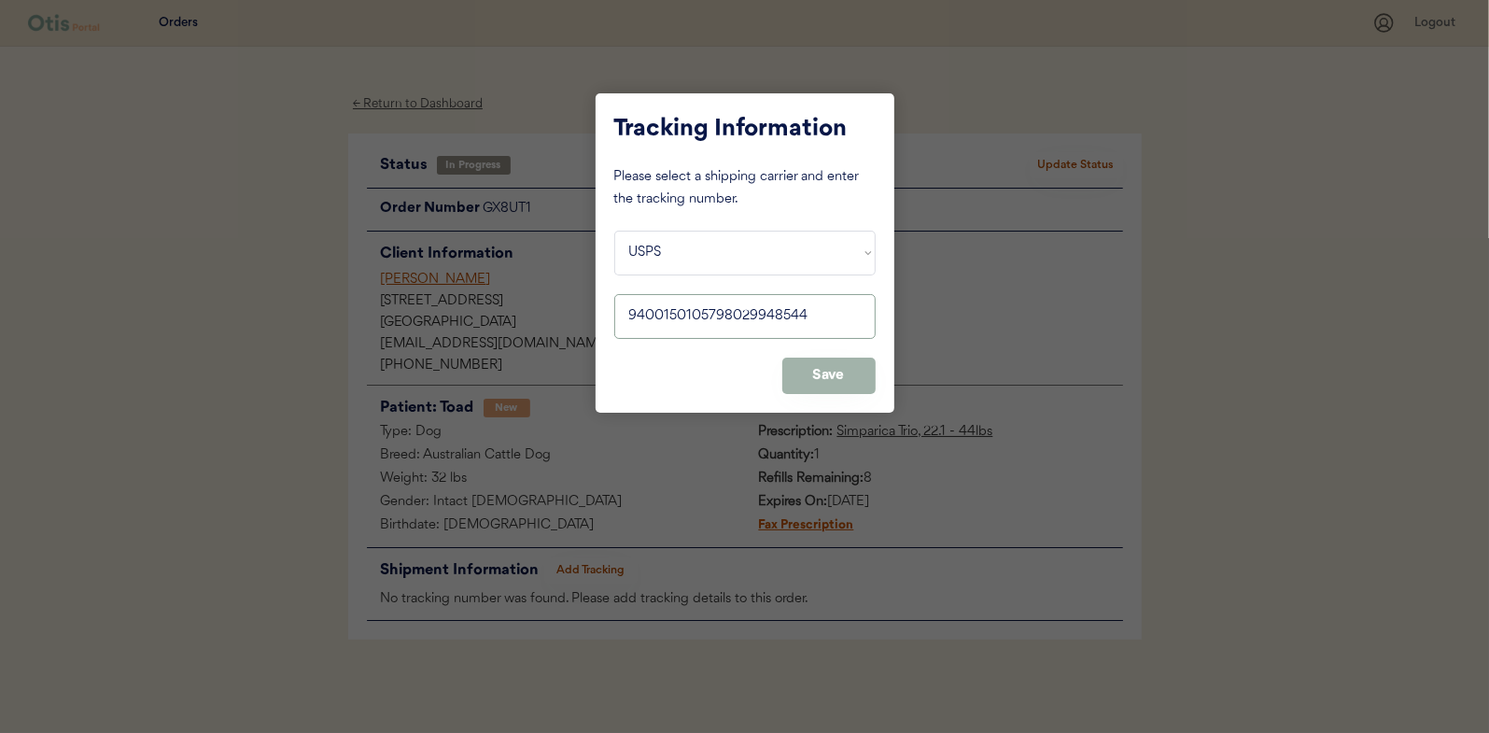
type input "9400150105798029948544"
click at [831, 377] on button "Save" at bounding box center [828, 376] width 93 height 36
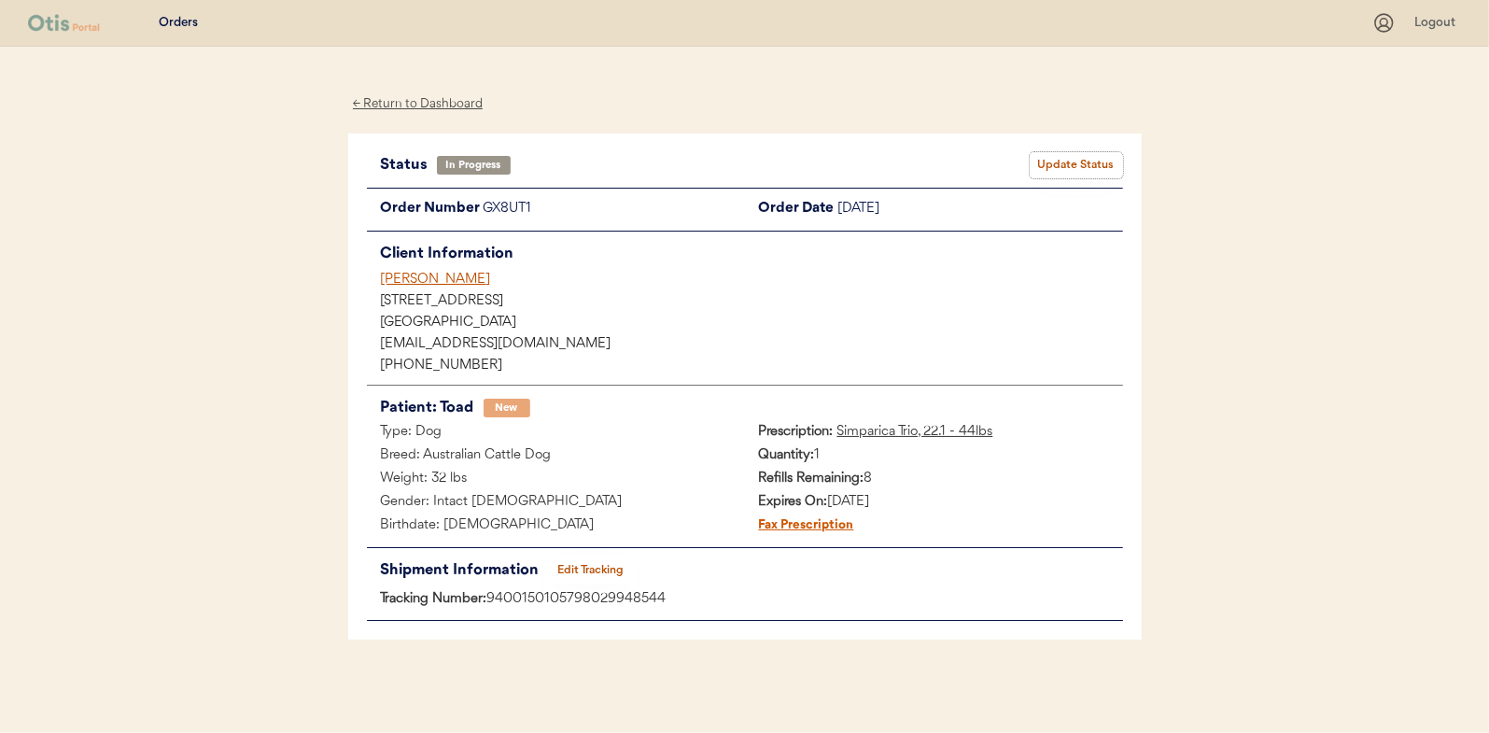
click at [1089, 157] on button "Update Status" at bounding box center [1076, 165] width 93 height 26
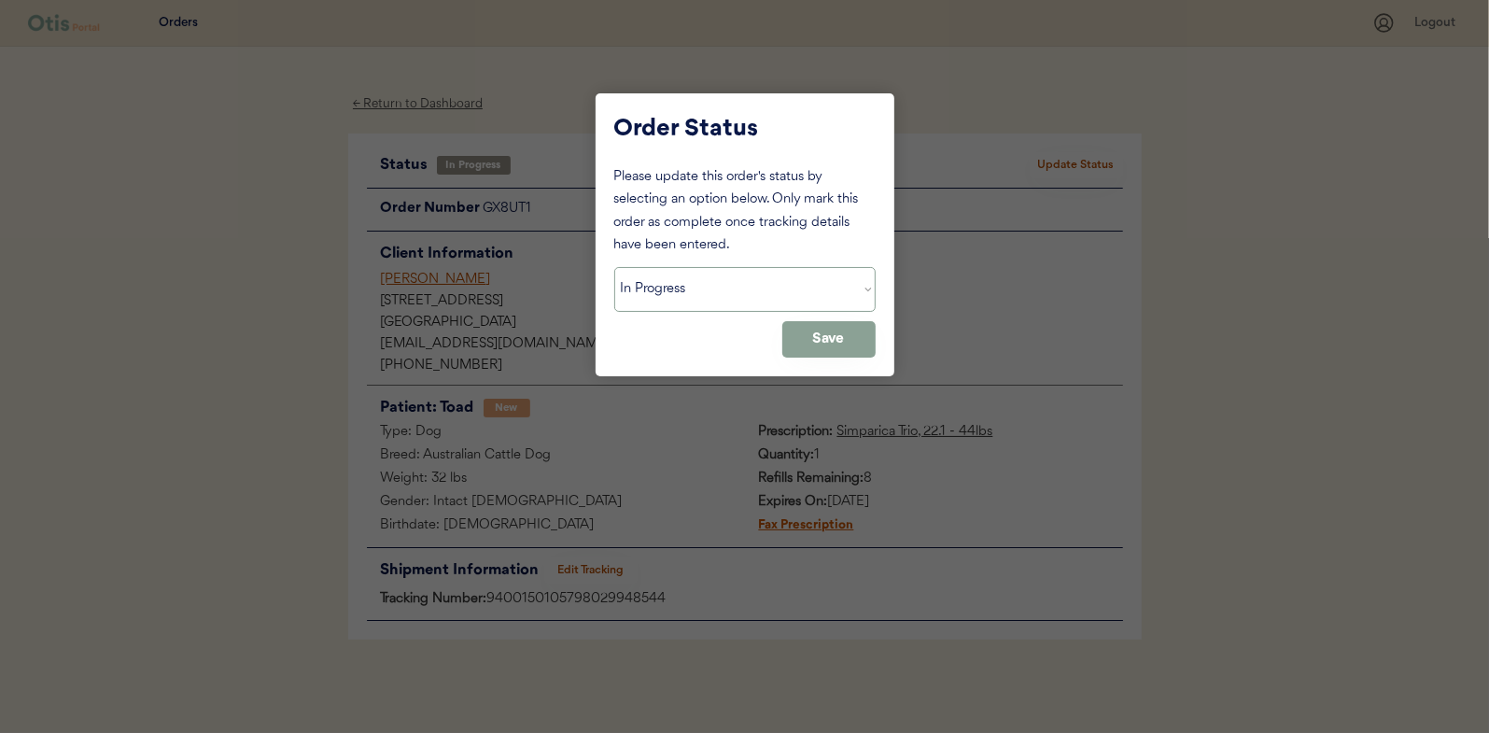
click at [678, 296] on select "Status On Hold New In Progress Complete Pending HW Consent Canceled" at bounding box center [744, 289] width 261 height 45
select select ""complete""
click at [614, 267] on select "Status On Hold New In Progress Complete Pending HW Consent Canceled" at bounding box center [744, 289] width 261 height 45
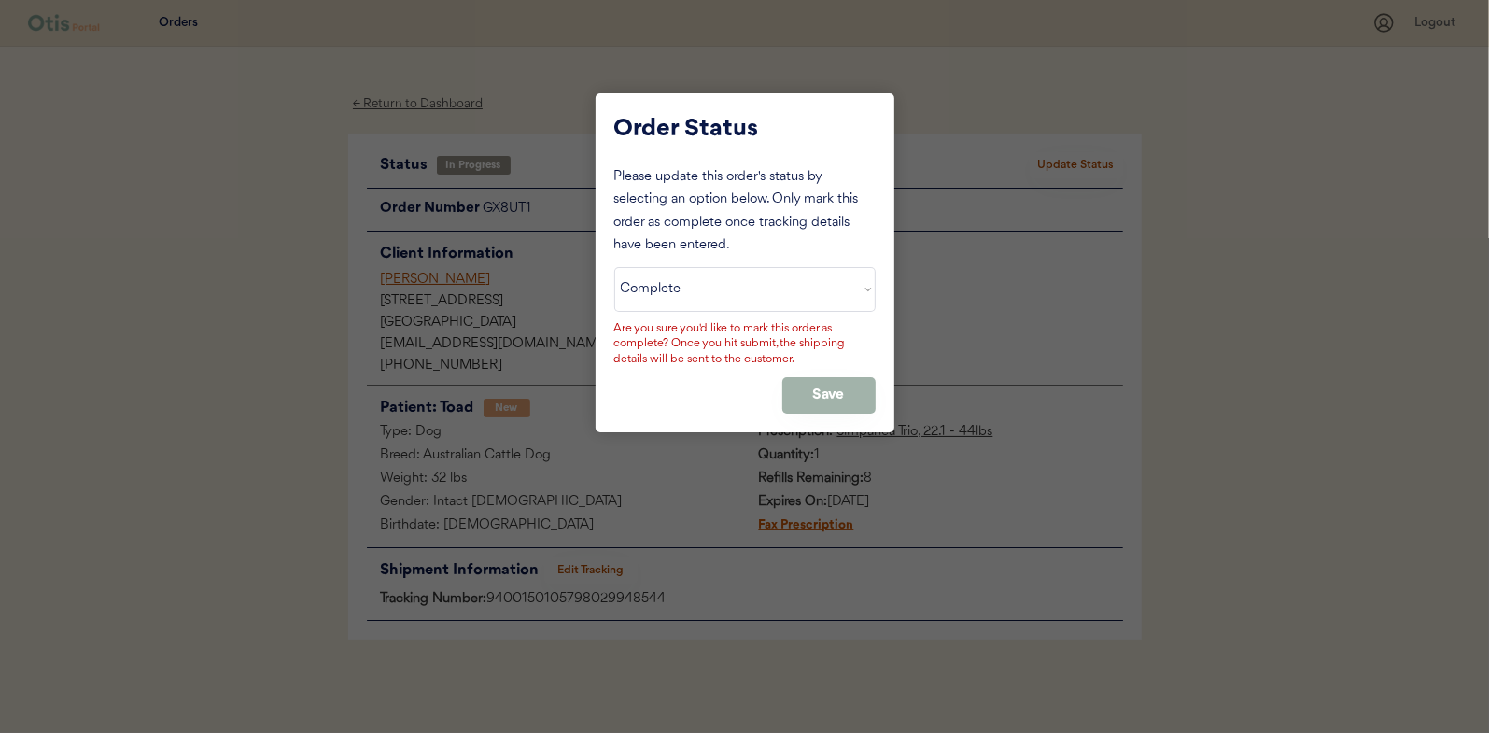
click at [826, 398] on button "Save" at bounding box center [828, 395] width 93 height 36
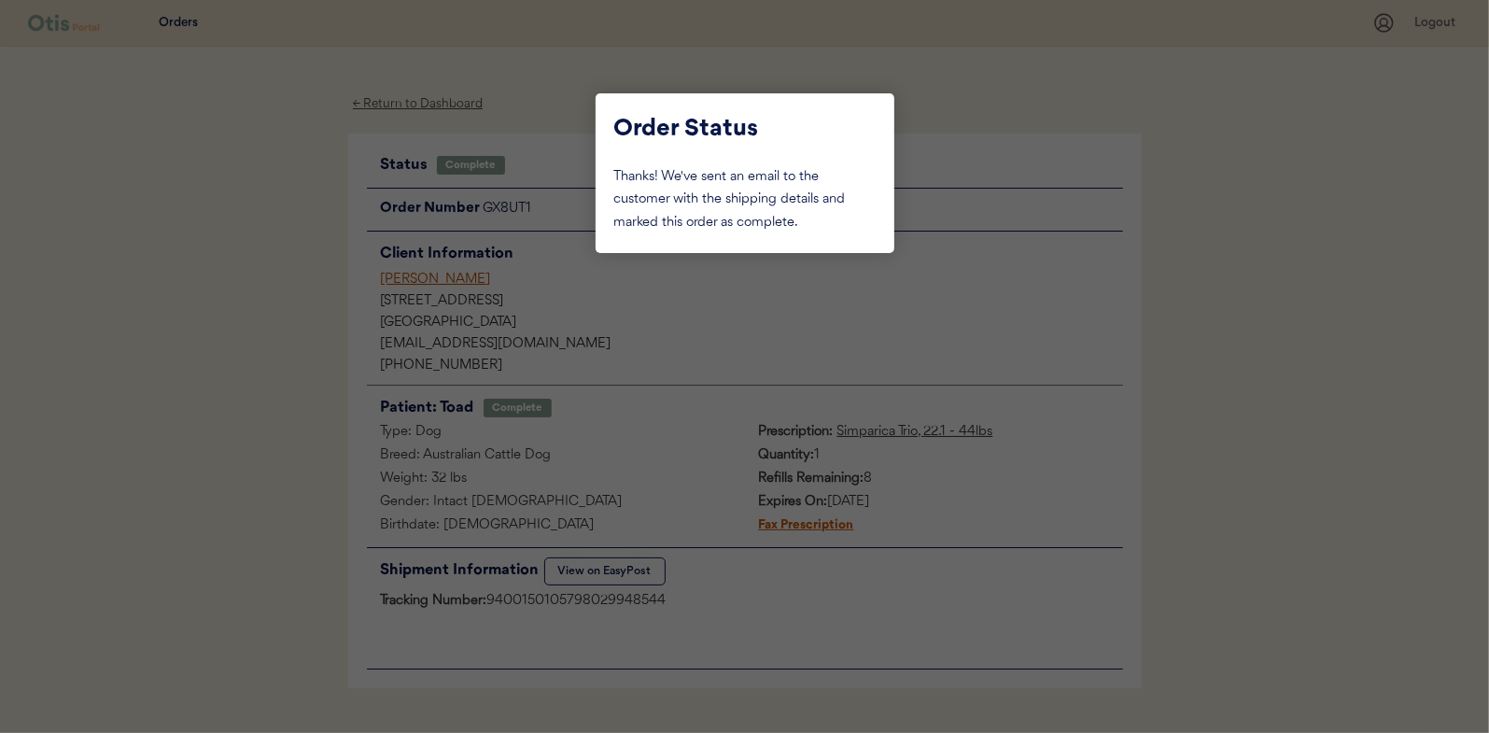
click at [226, 275] on div at bounding box center [744, 366] width 1489 height 733
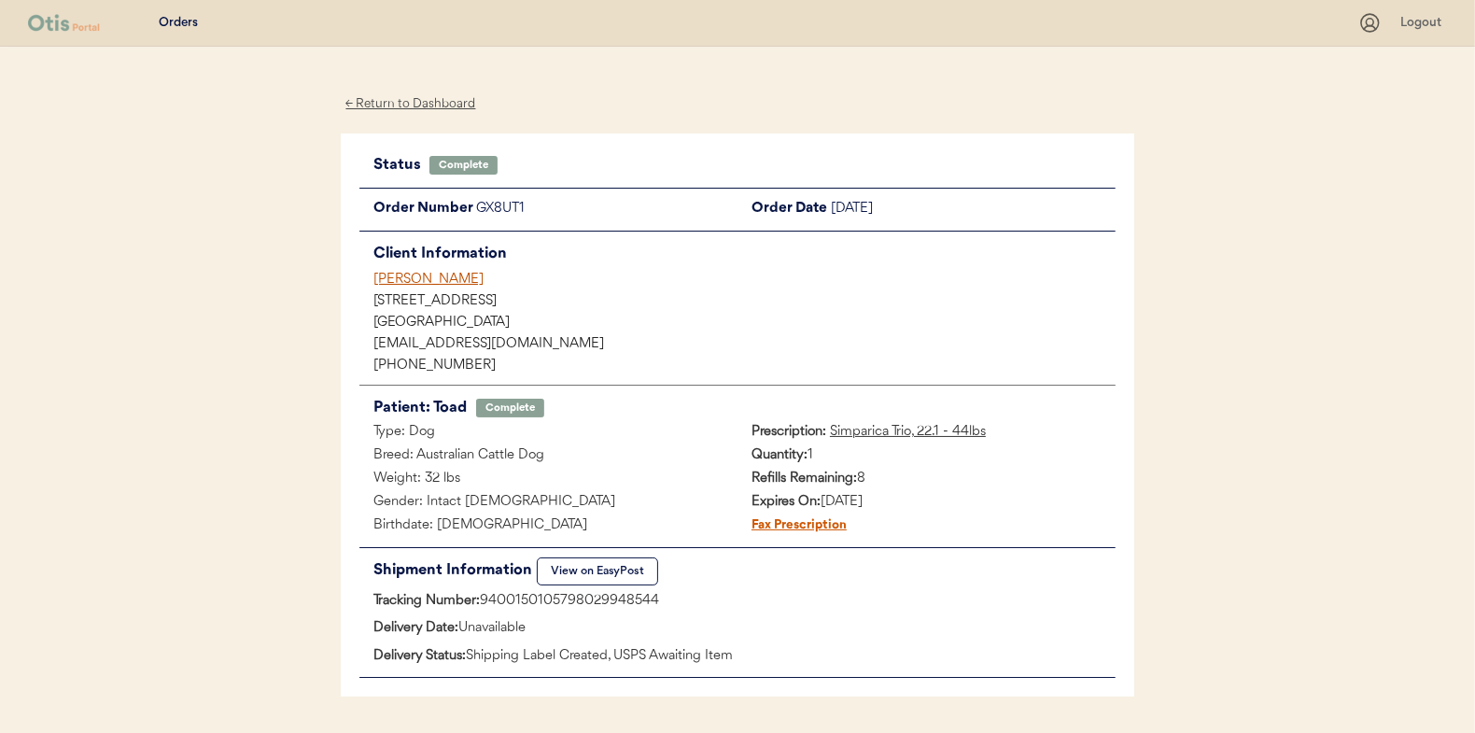
click at [406, 100] on div "← Return to Dashboard" at bounding box center [411, 103] width 140 height 21
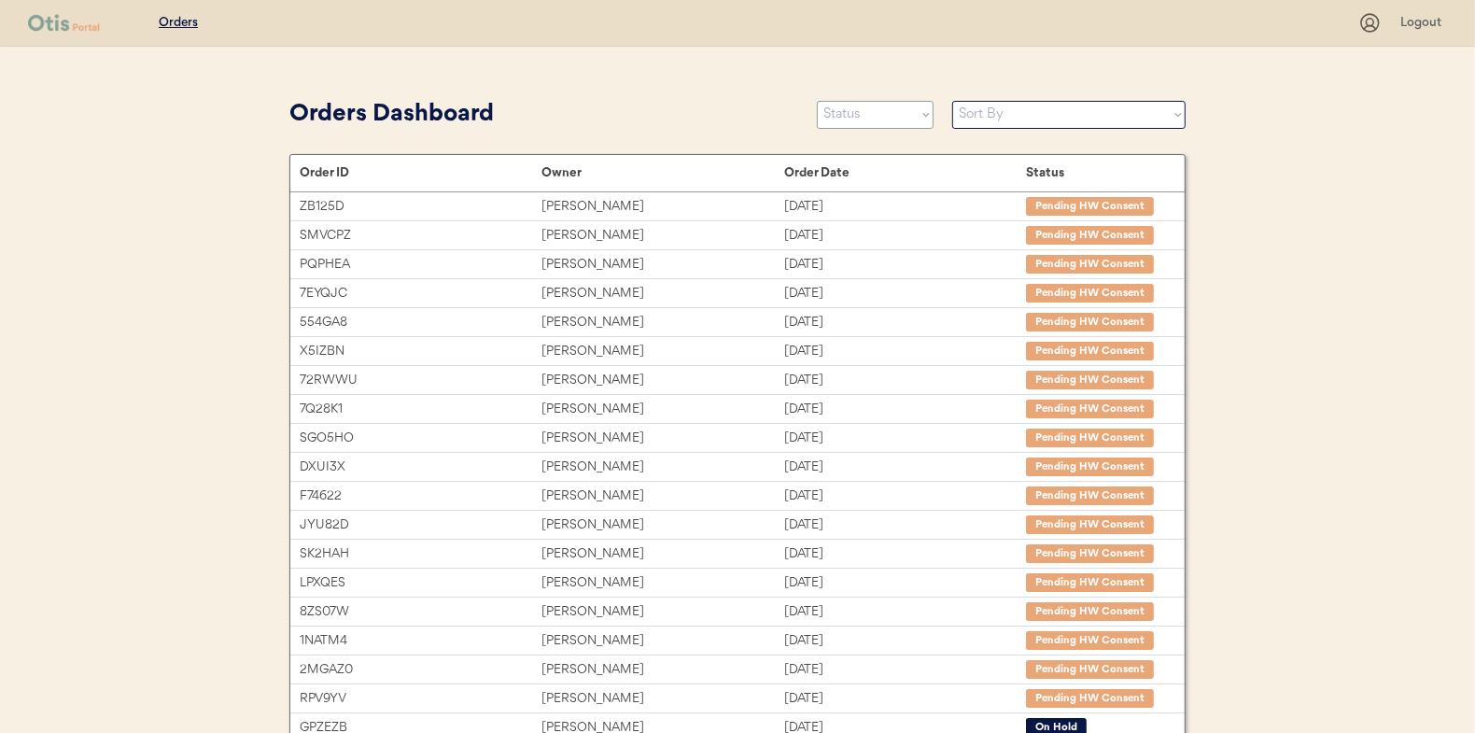
click at [870, 117] on select "Status On Hold New In Progress Complete Pending HW Consent Canceled" at bounding box center [875, 115] width 117 height 28
click at [817, 101] on select "Status On Hold New In Progress Complete Pending HW Consent Canceled" at bounding box center [875, 115] width 117 height 28
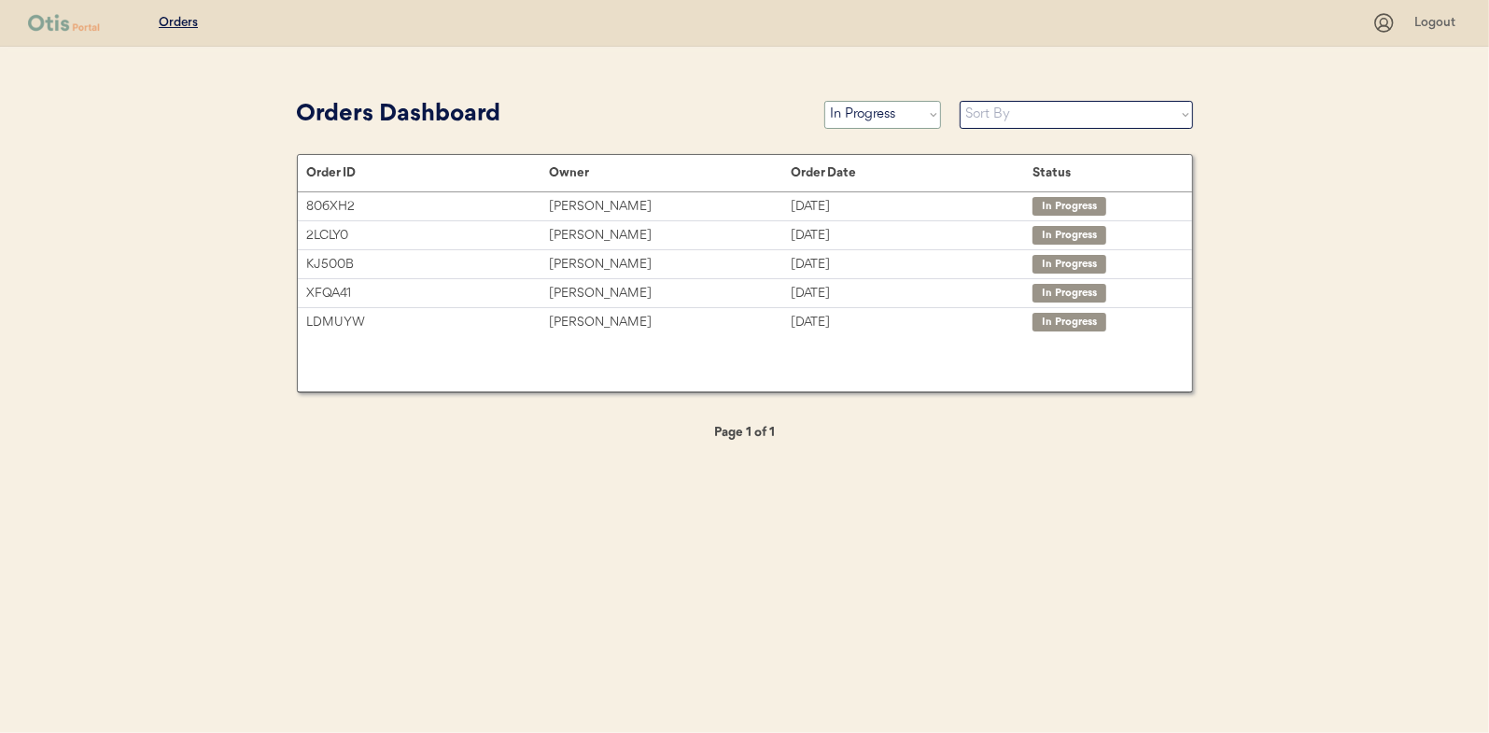
click at [874, 116] on select "Status On Hold New In Progress Complete Pending HW Consent Canceled" at bounding box center [882, 115] width 117 height 28
select select ""new""
click at [824, 101] on select "Status On Hold New In Progress Complete Pending HW Consent Canceled" at bounding box center [882, 115] width 117 height 28
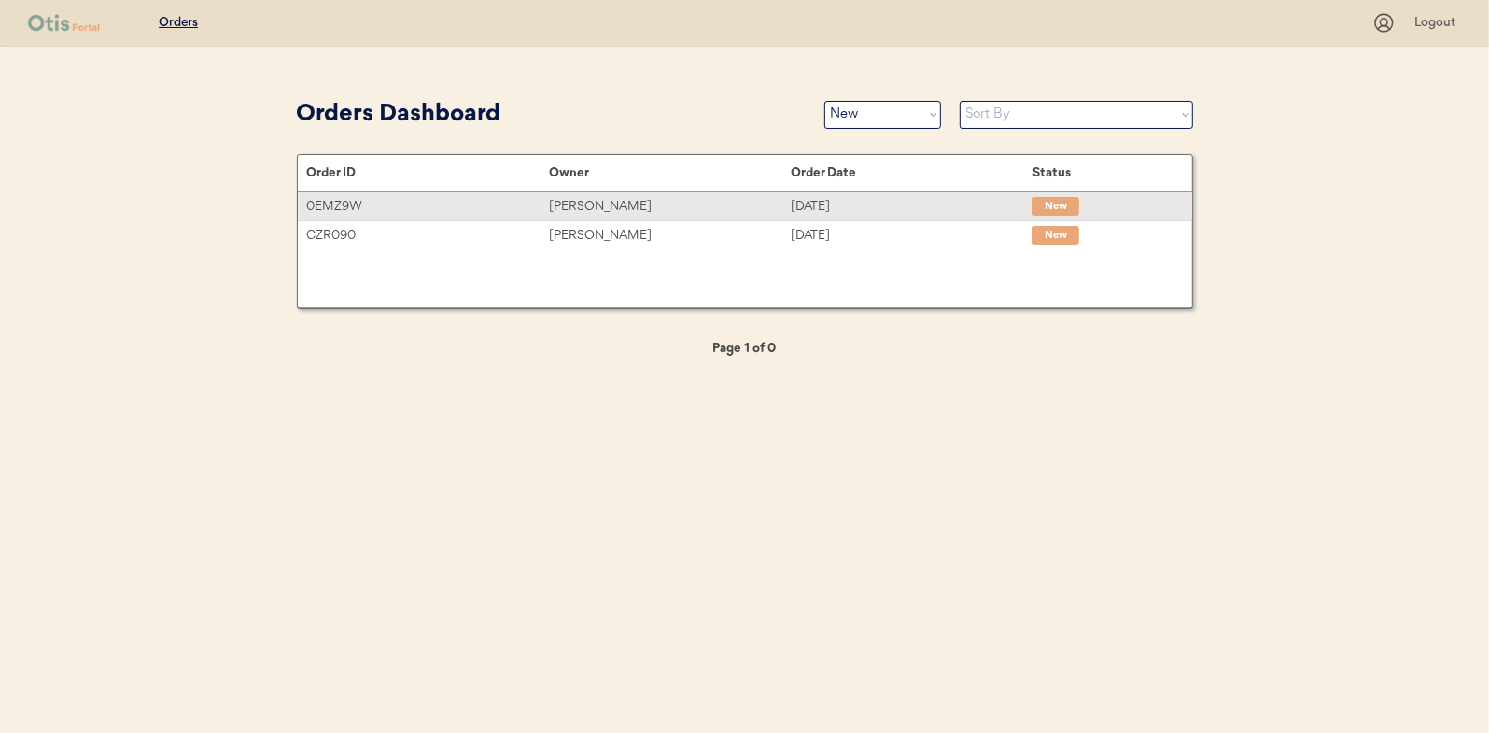
click at [576, 204] on div "[PERSON_NAME]" at bounding box center [670, 206] width 242 height 21
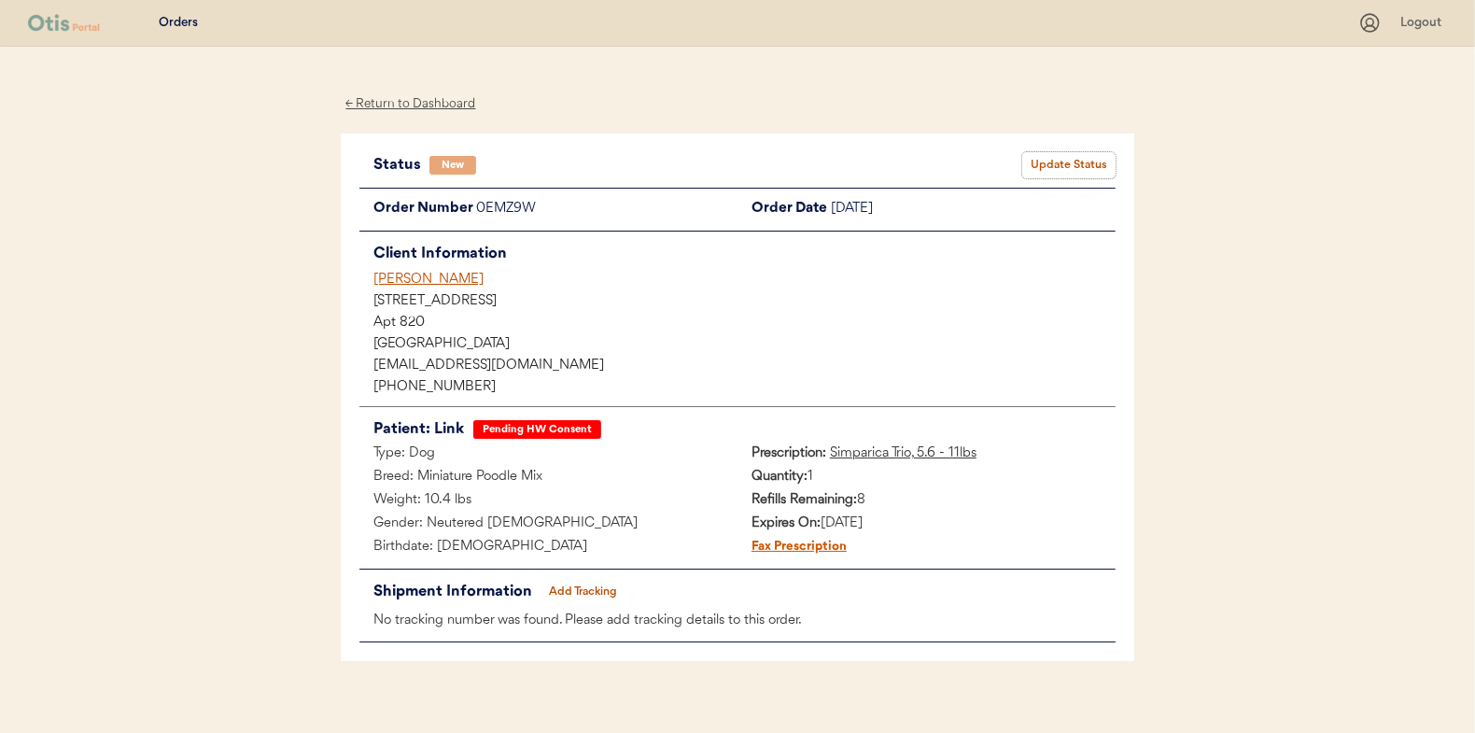
click at [1064, 161] on button "Update Status" at bounding box center [1068, 165] width 93 height 26
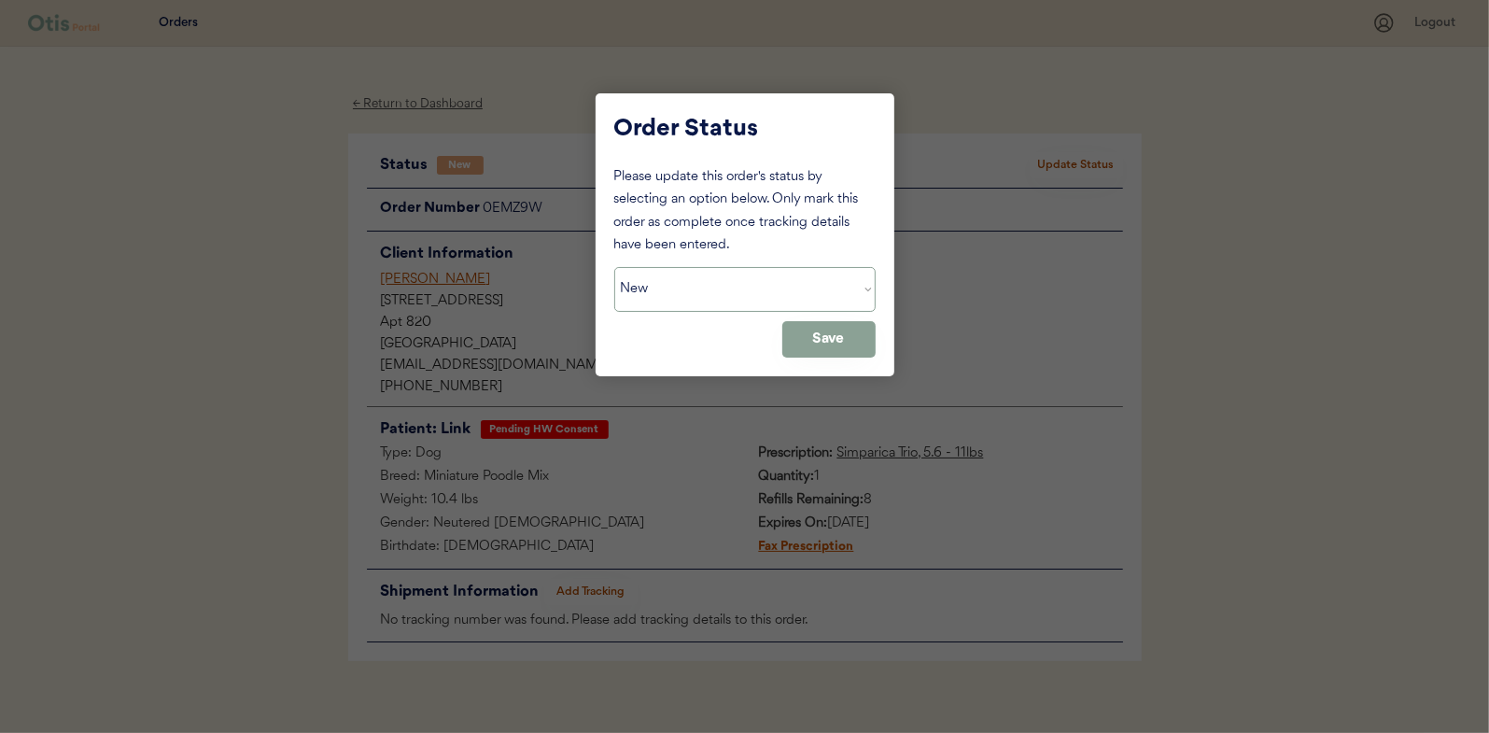
click at [662, 294] on select "Status On Hold New In Progress Complete Pending HW Consent Canceled" at bounding box center [744, 289] width 261 height 45
select select ""pending_hw_consent""
click at [614, 267] on select "Status On Hold New In Progress Complete Pending HW Consent Canceled" at bounding box center [744, 289] width 261 height 45
click at [836, 343] on button "Save" at bounding box center [828, 339] width 93 height 36
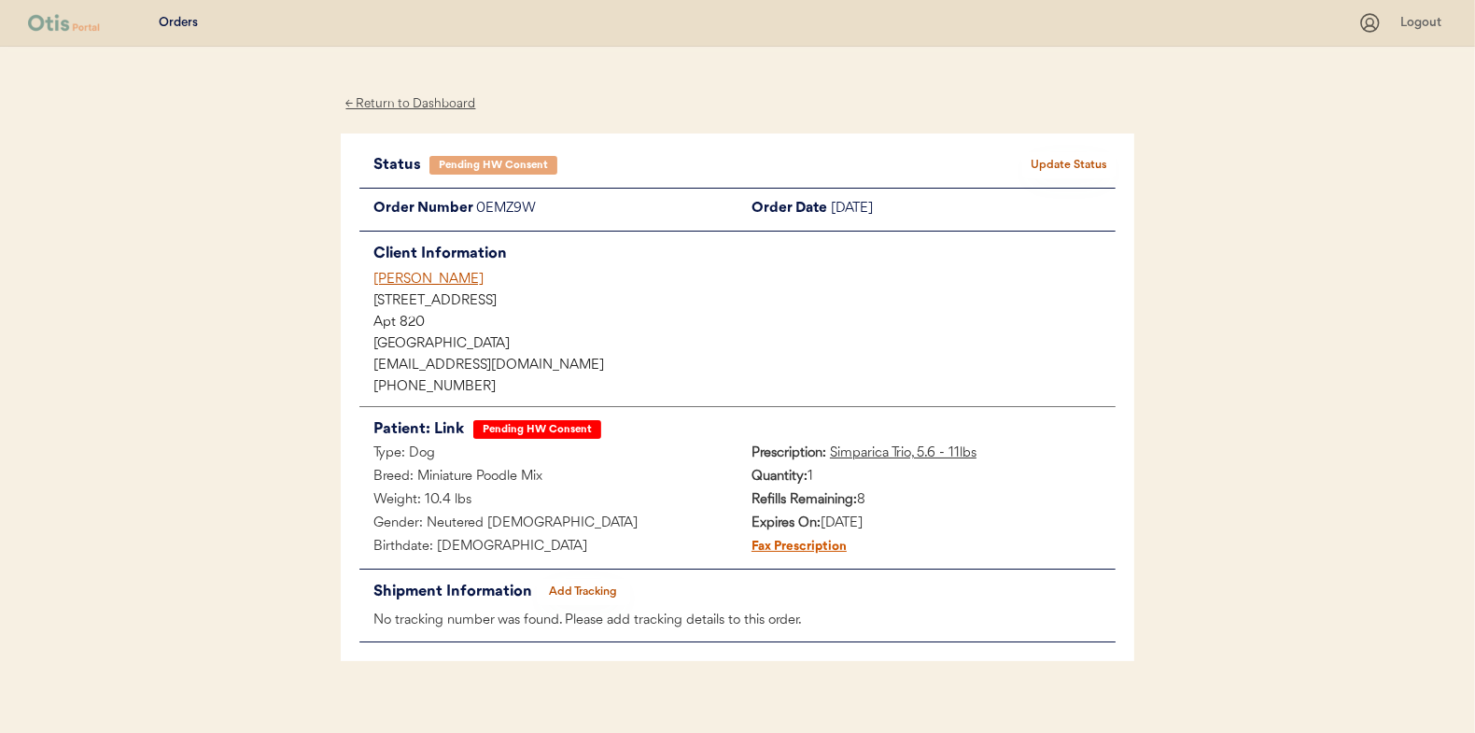
click at [413, 99] on div "← Return to Dashboard" at bounding box center [411, 103] width 140 height 21
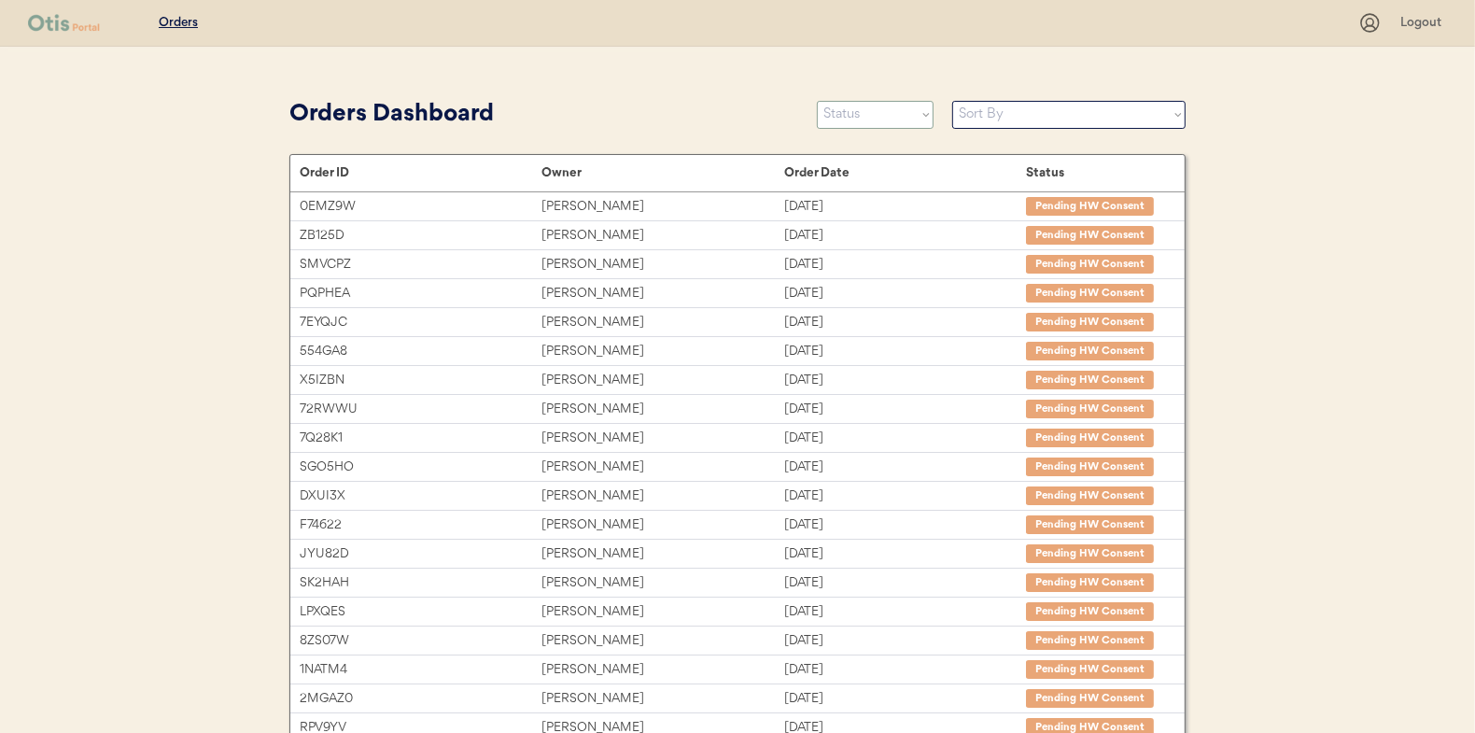
click at [865, 115] on select "Status On Hold New In Progress Complete Pending HW Consent Canceled" at bounding box center [875, 115] width 117 height 28
select select ""new""
click at [817, 101] on select "Status On Hold New In Progress Complete Pending HW Consent Canceled" at bounding box center [875, 115] width 117 height 28
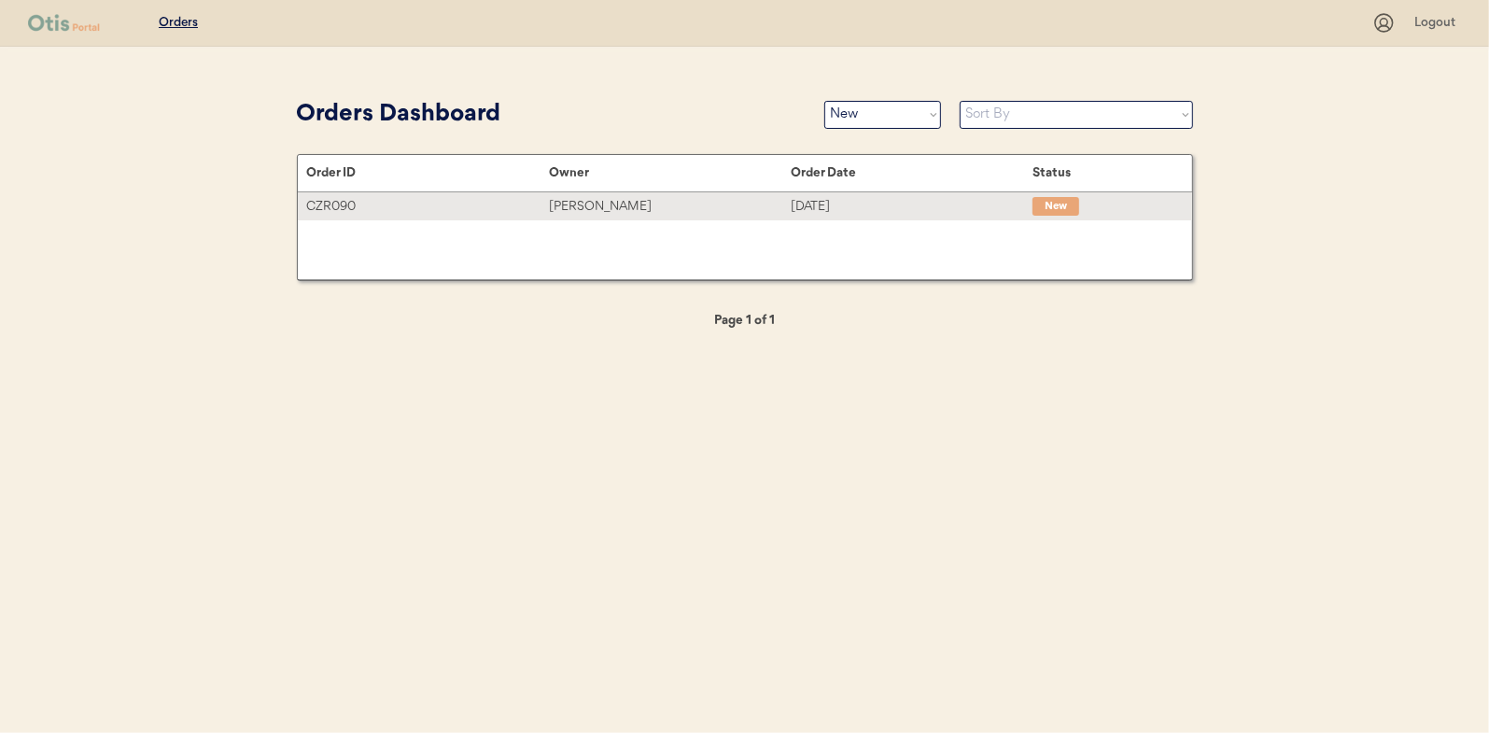
click at [609, 201] on div "[PERSON_NAME]" at bounding box center [670, 206] width 242 height 21
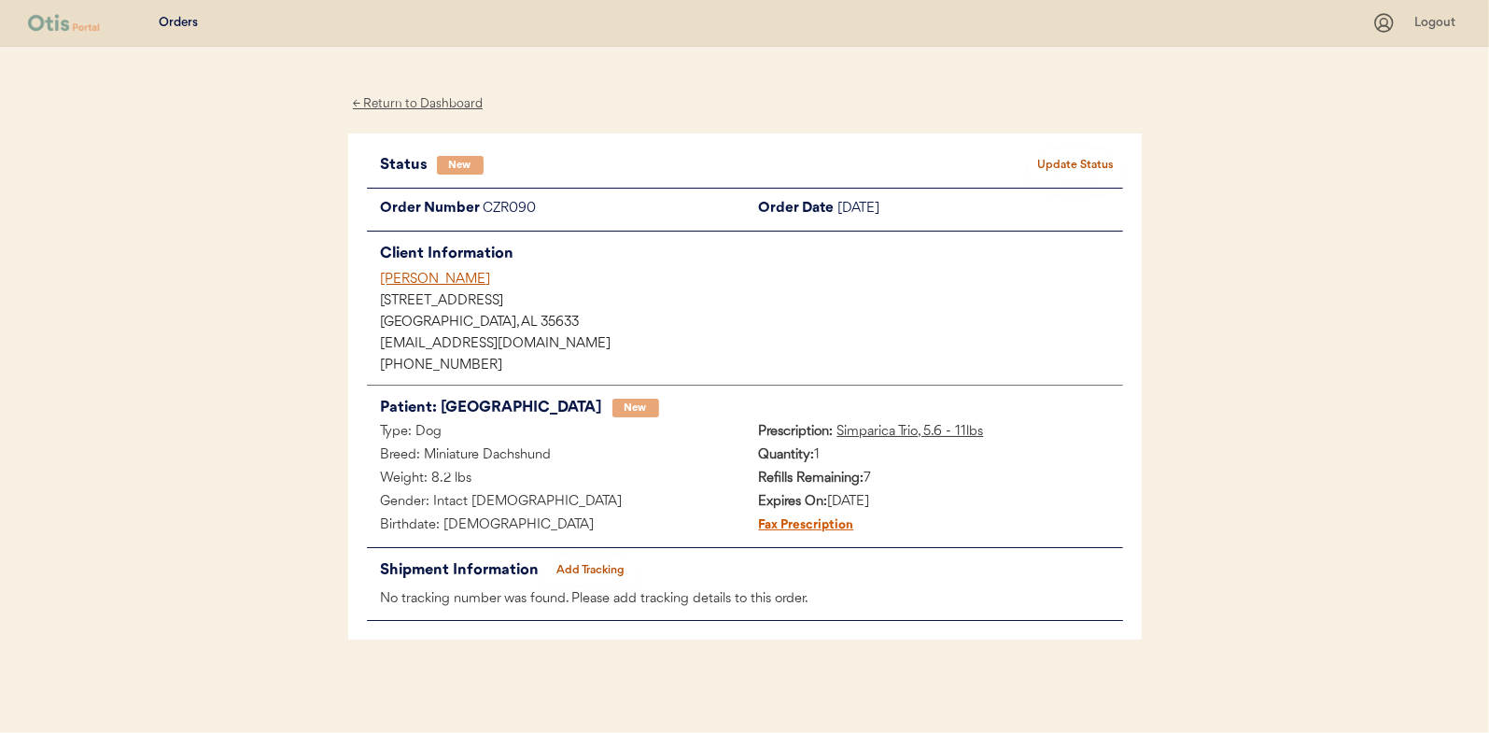
click at [1059, 158] on button "Update Status" at bounding box center [1076, 165] width 93 height 26
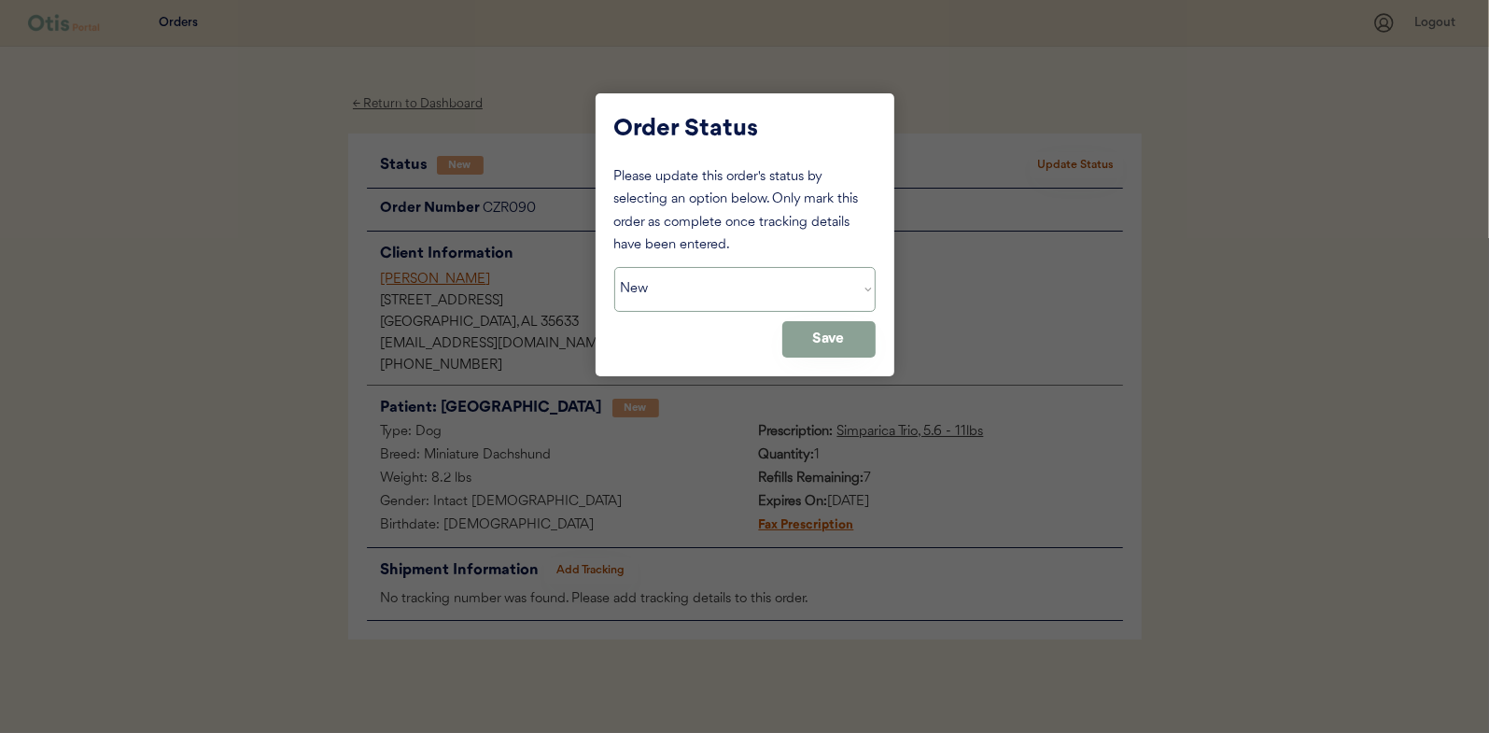
click at [697, 289] on select "Status On Hold New In Progress Complete Pending HW Consent Canceled" at bounding box center [744, 289] width 261 height 45
select select ""in_progress""
click at [614, 267] on select "Status On Hold New In Progress Complete Pending HW Consent Canceled" at bounding box center [744, 289] width 261 height 45
click at [868, 337] on button "Save" at bounding box center [828, 339] width 93 height 36
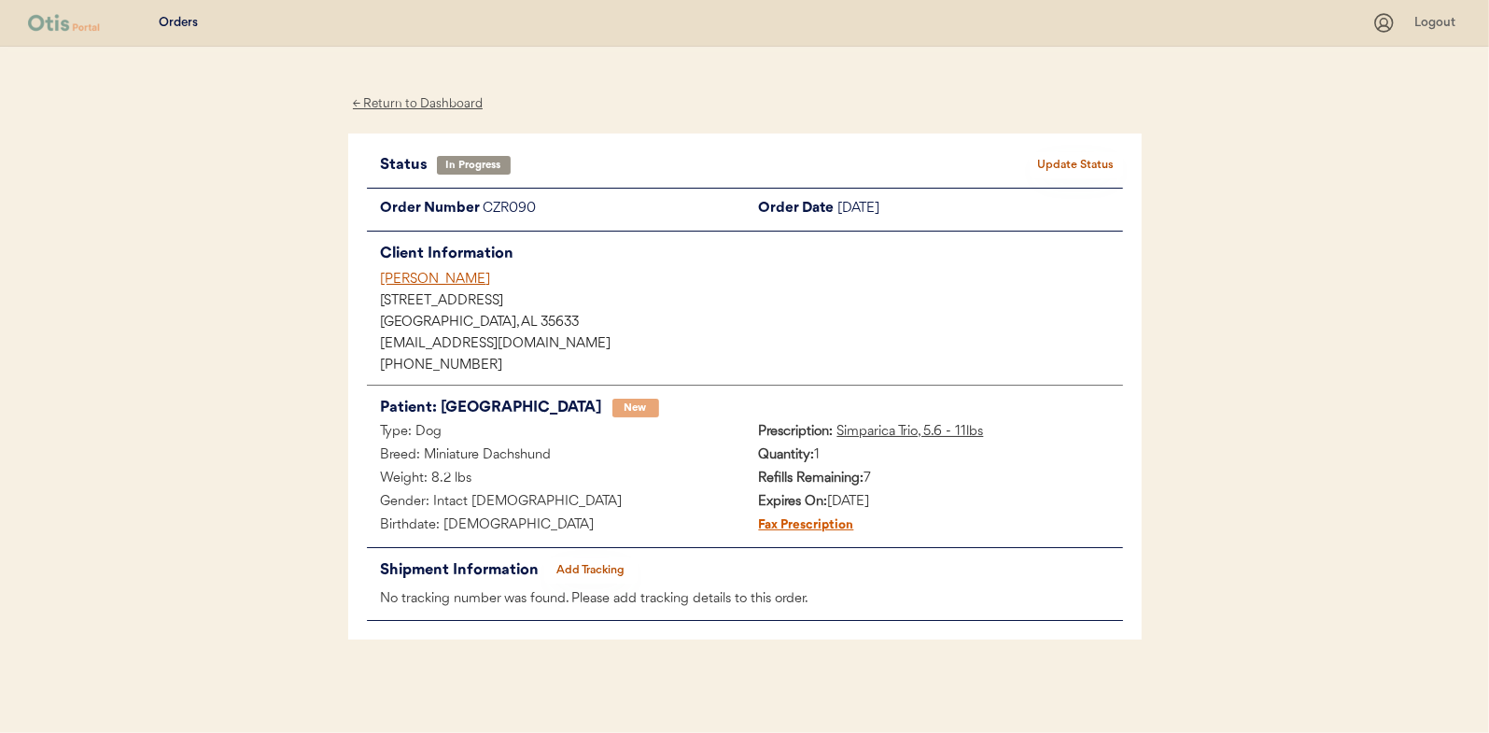
click at [408, 102] on div "← Return to Dashboard" at bounding box center [418, 103] width 140 height 21
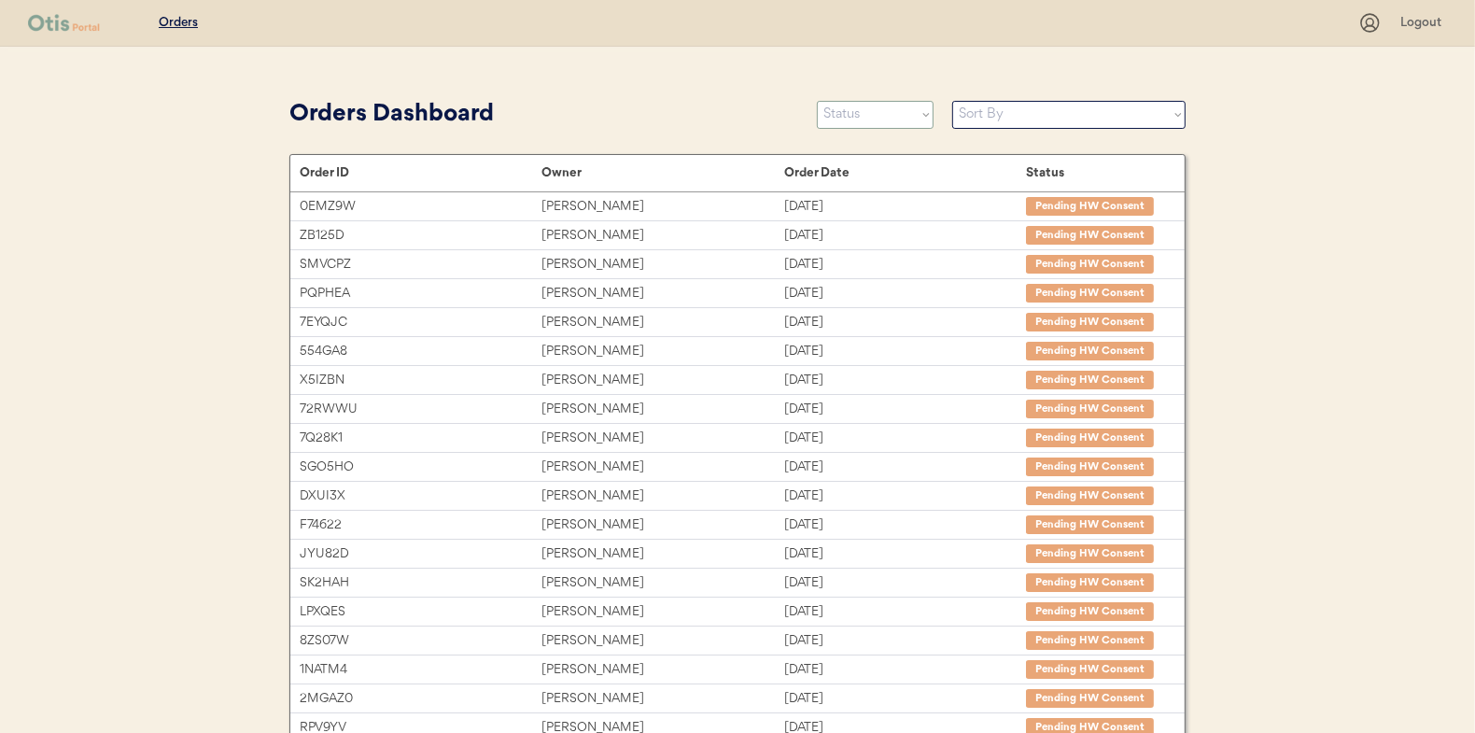
click at [877, 104] on select "Status On Hold New In Progress Complete Pending HW Consent Canceled" at bounding box center [875, 115] width 117 height 28
select select ""in_progress""
click at [817, 101] on select "Status On Hold New In Progress Complete Pending HW Consent Canceled" at bounding box center [875, 115] width 117 height 28
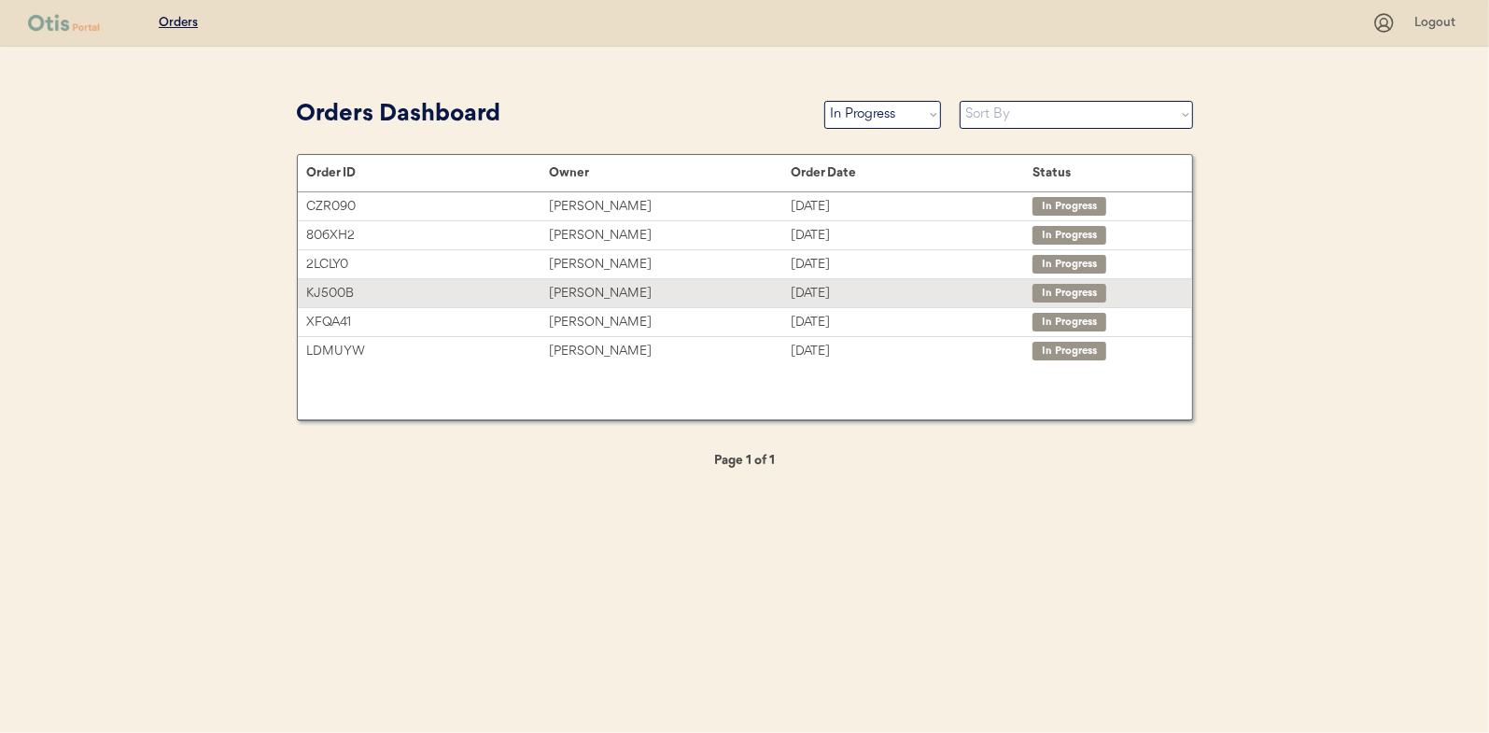
click at [608, 294] on div "[PERSON_NAME]" at bounding box center [670, 293] width 242 height 21
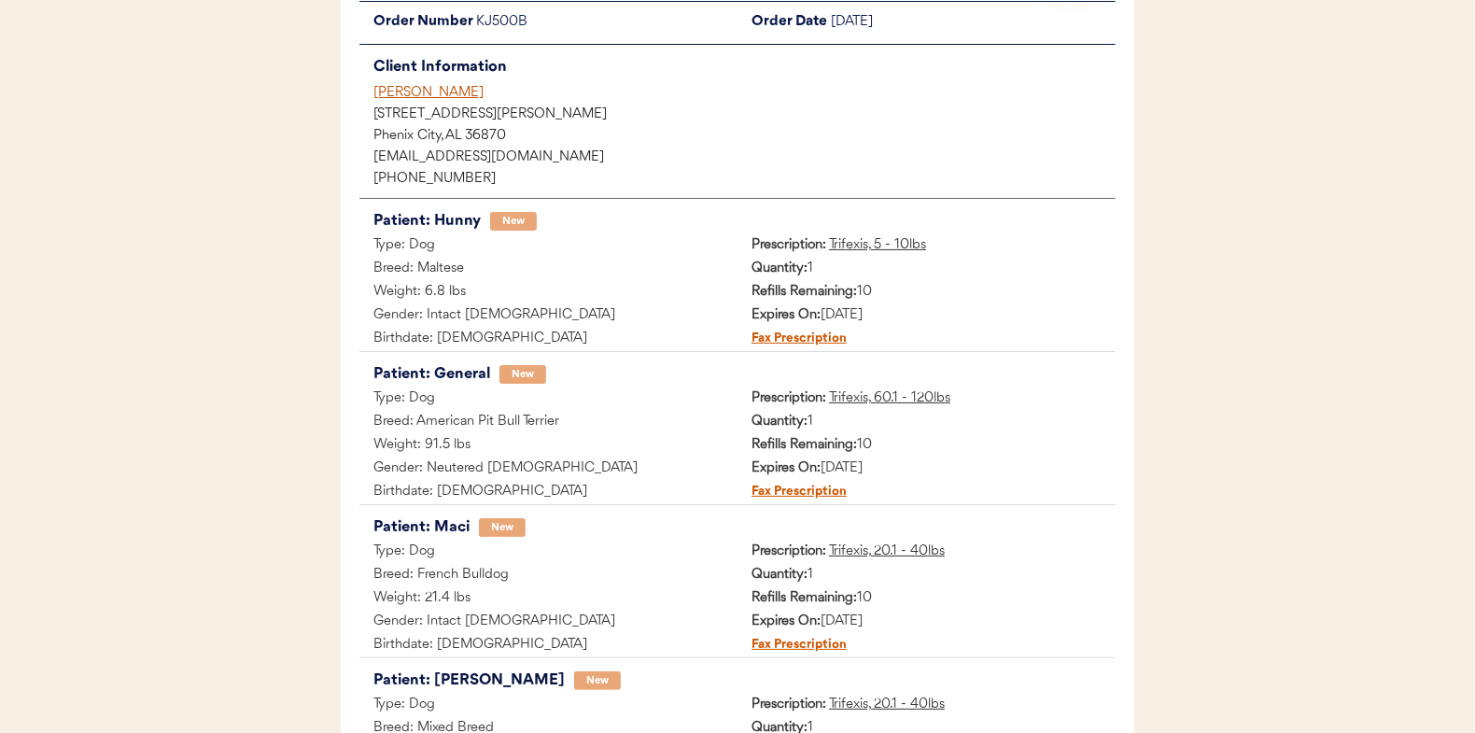
scroll to position [373, 0]
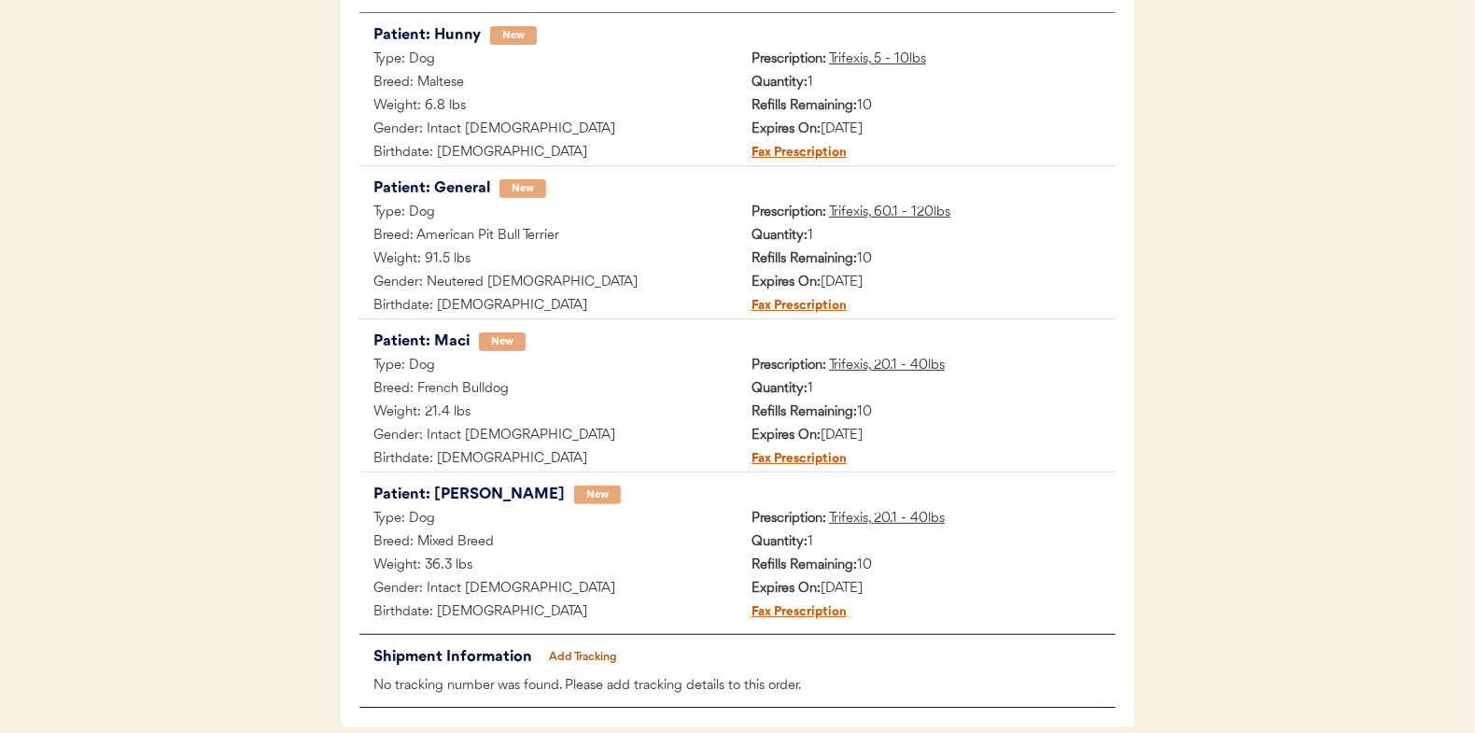
click at [597, 653] on button "Add Tracking" at bounding box center [583, 657] width 93 height 26
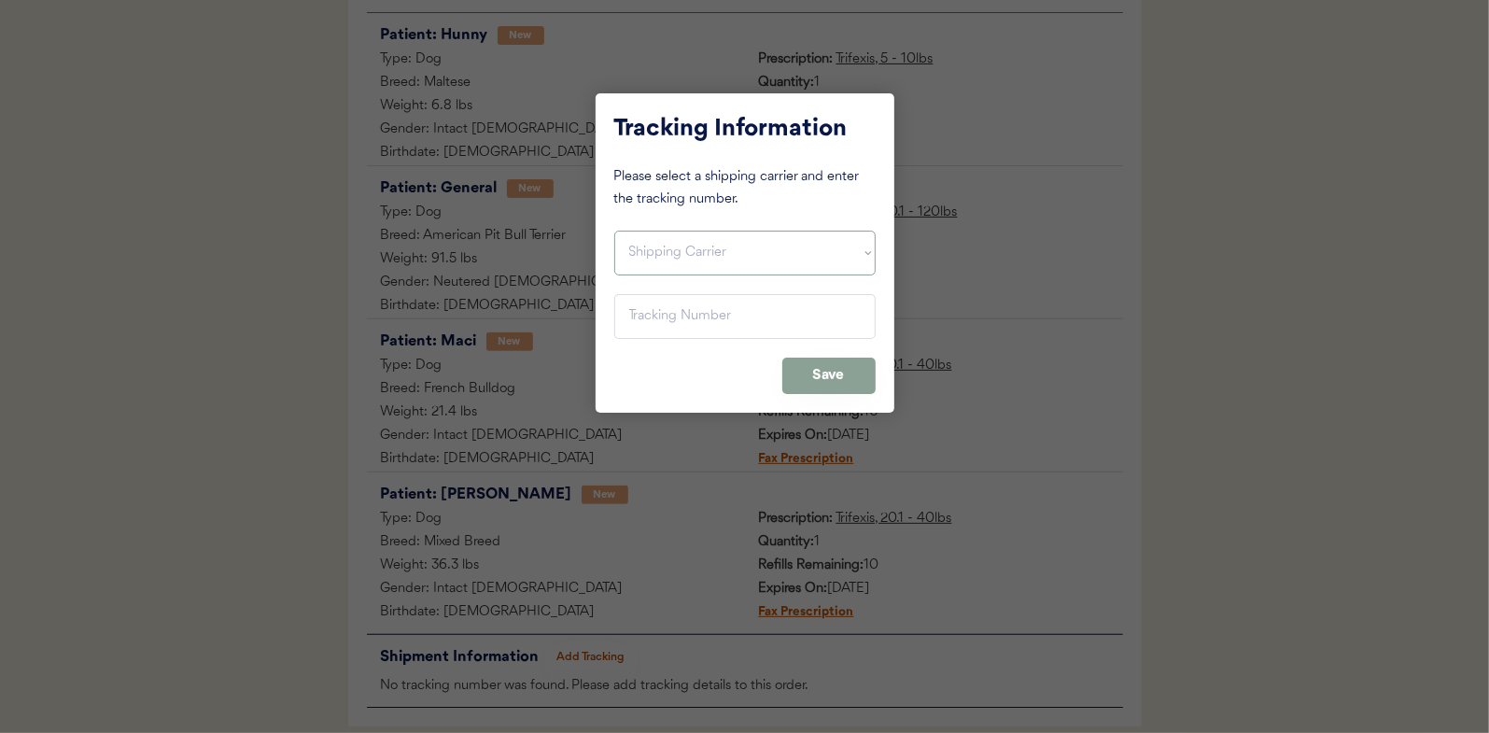
drag, startPoint x: 650, startPoint y: 260, endPoint x: 649, endPoint y: 272, distance: 12.2
click at [650, 260] on select "Shipping Carrier FedEx FedEx Ground Economy UPS USPS" at bounding box center [744, 253] width 261 height 45
select select ""usps""
click at [614, 231] on select "Shipping Carrier FedEx FedEx Ground Economy UPS USPS" at bounding box center [744, 253] width 261 height 45
click at [644, 311] on input "input" at bounding box center [744, 316] width 261 height 45
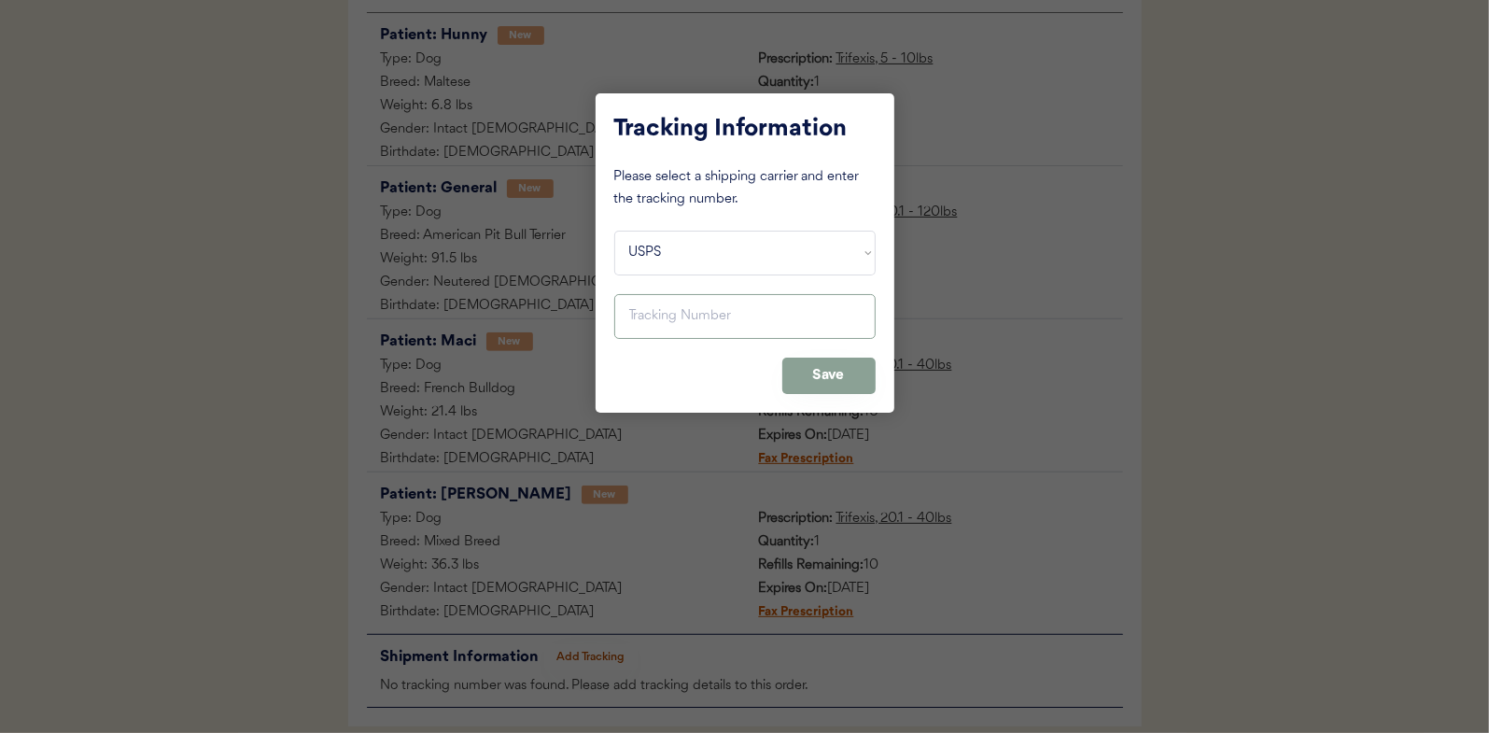
paste input "9400150105800029921967"
type input "9400150105800029921967"
click at [815, 373] on button "Save" at bounding box center [828, 376] width 93 height 36
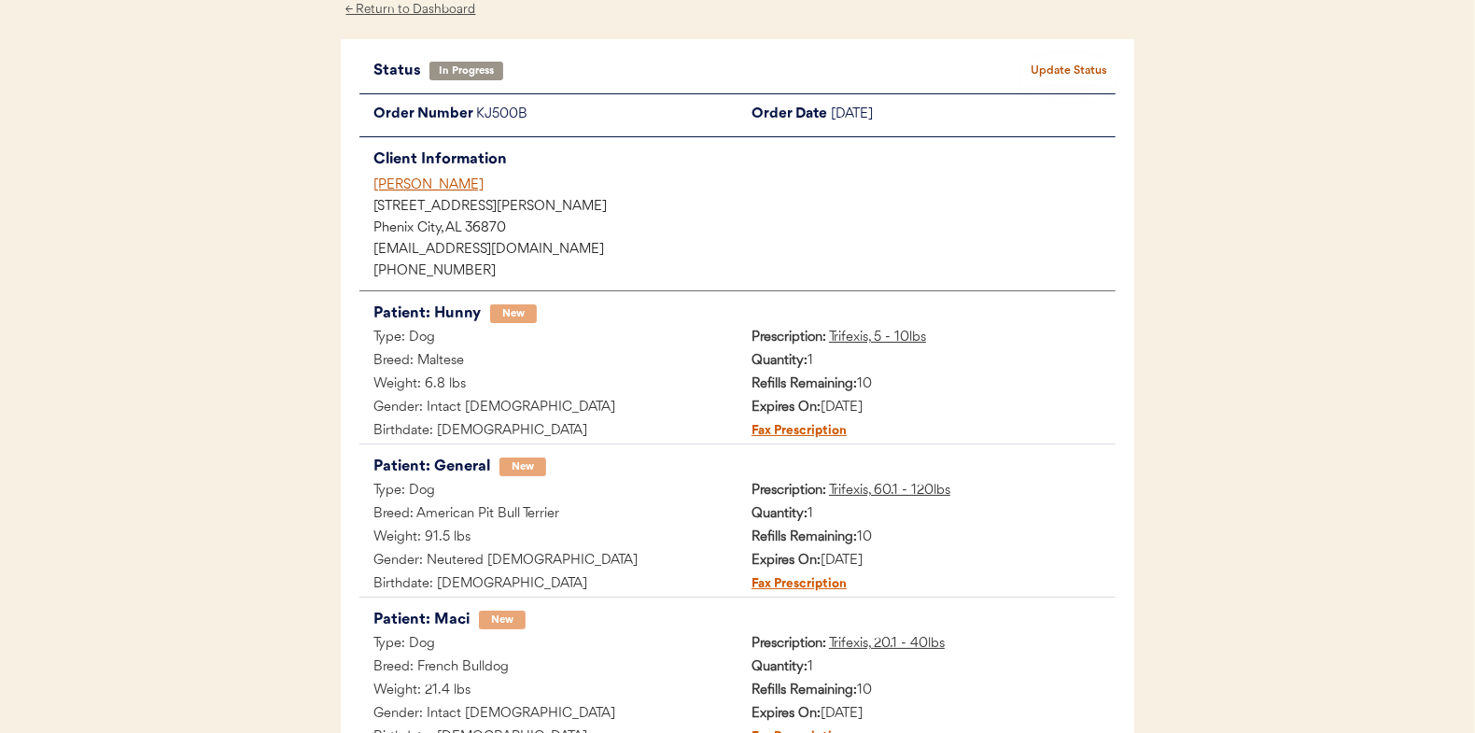
scroll to position [93, 0]
click at [1068, 69] on button "Update Status" at bounding box center [1068, 72] width 93 height 26
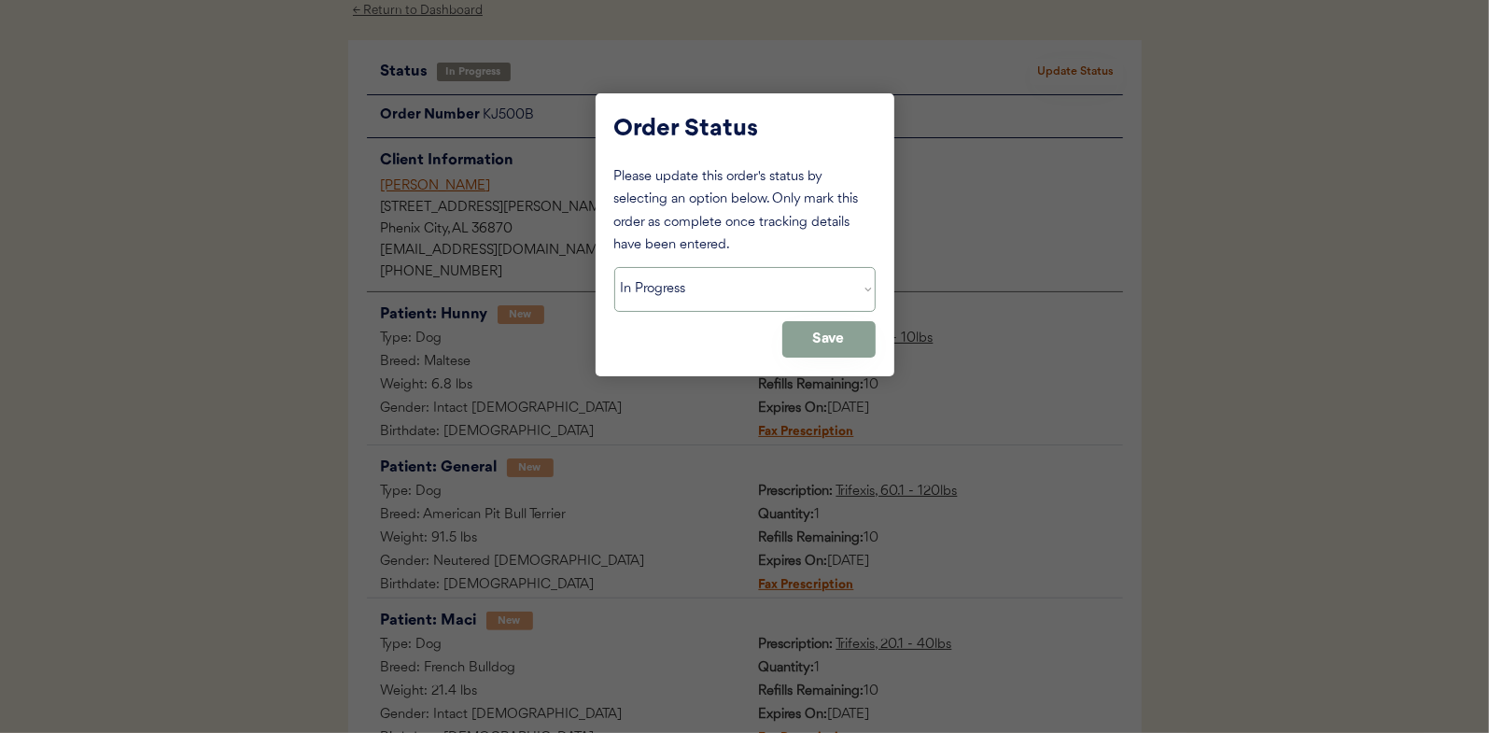
click at [670, 291] on select "Status On Hold New In Progress Complete Pending HW Consent Canceled" at bounding box center [744, 289] width 261 height 45
select select ""complete""
click at [614, 267] on select "Status On Hold New In Progress Complete Pending HW Consent Canceled" at bounding box center [744, 289] width 261 height 45
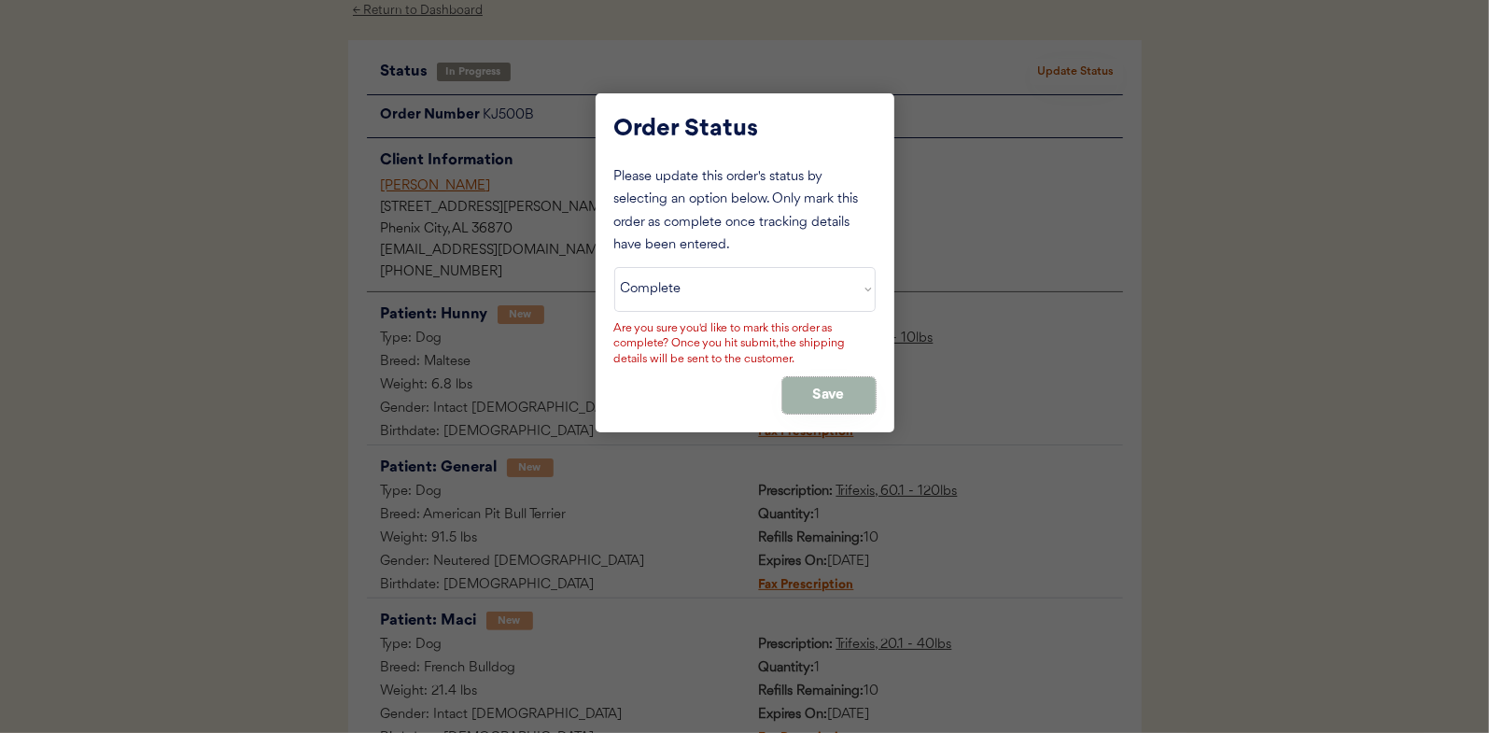
click at [806, 388] on button "Save" at bounding box center [828, 395] width 93 height 36
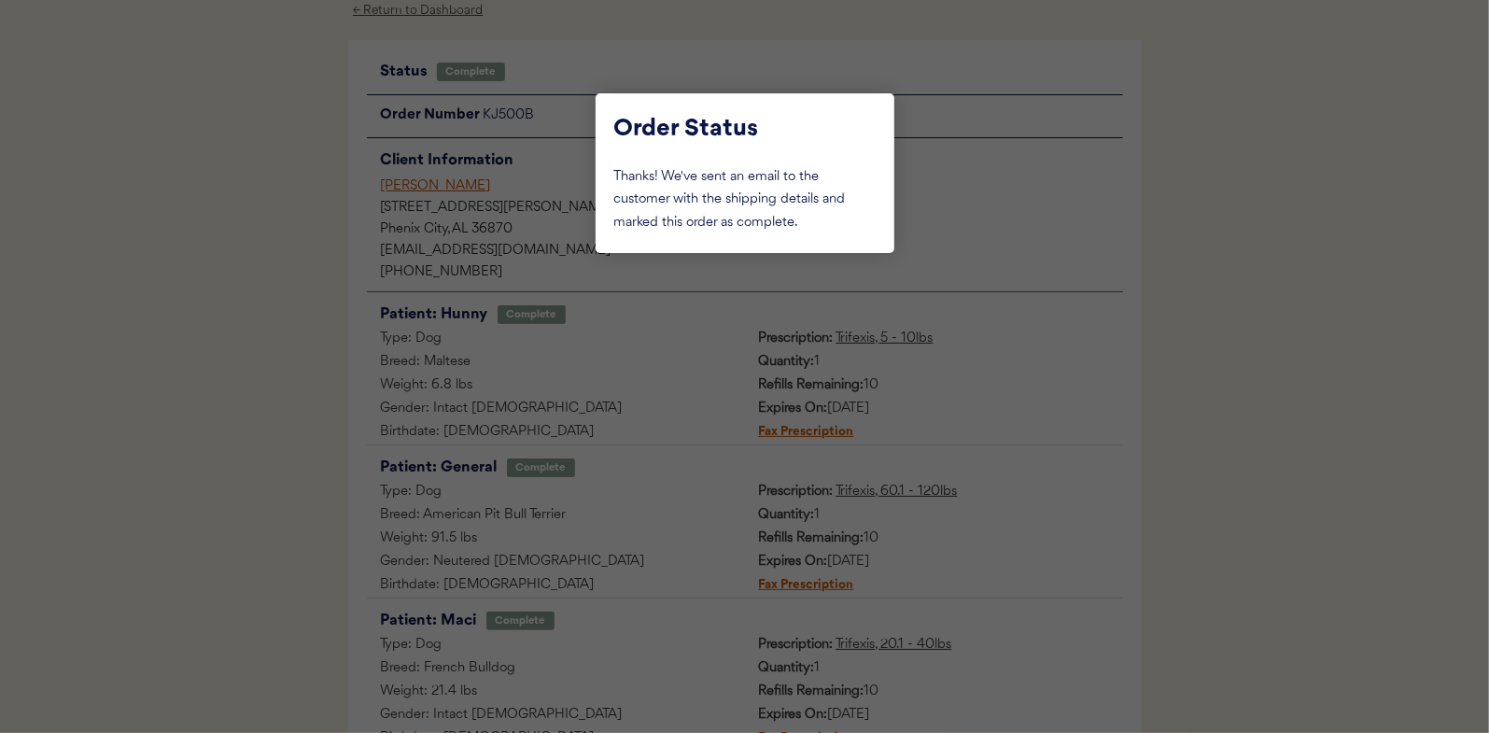
click at [231, 327] on div at bounding box center [744, 366] width 1489 height 733
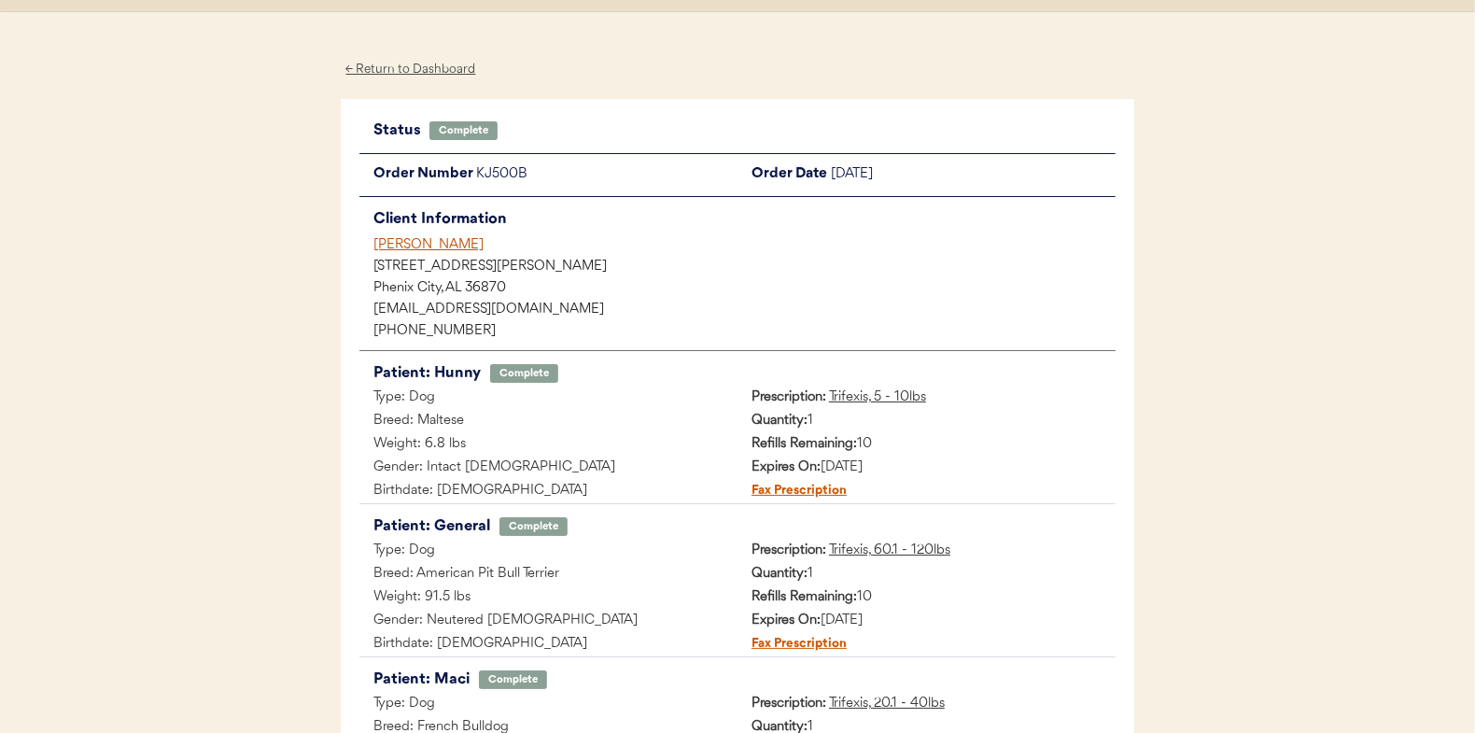
scroll to position [0, 0]
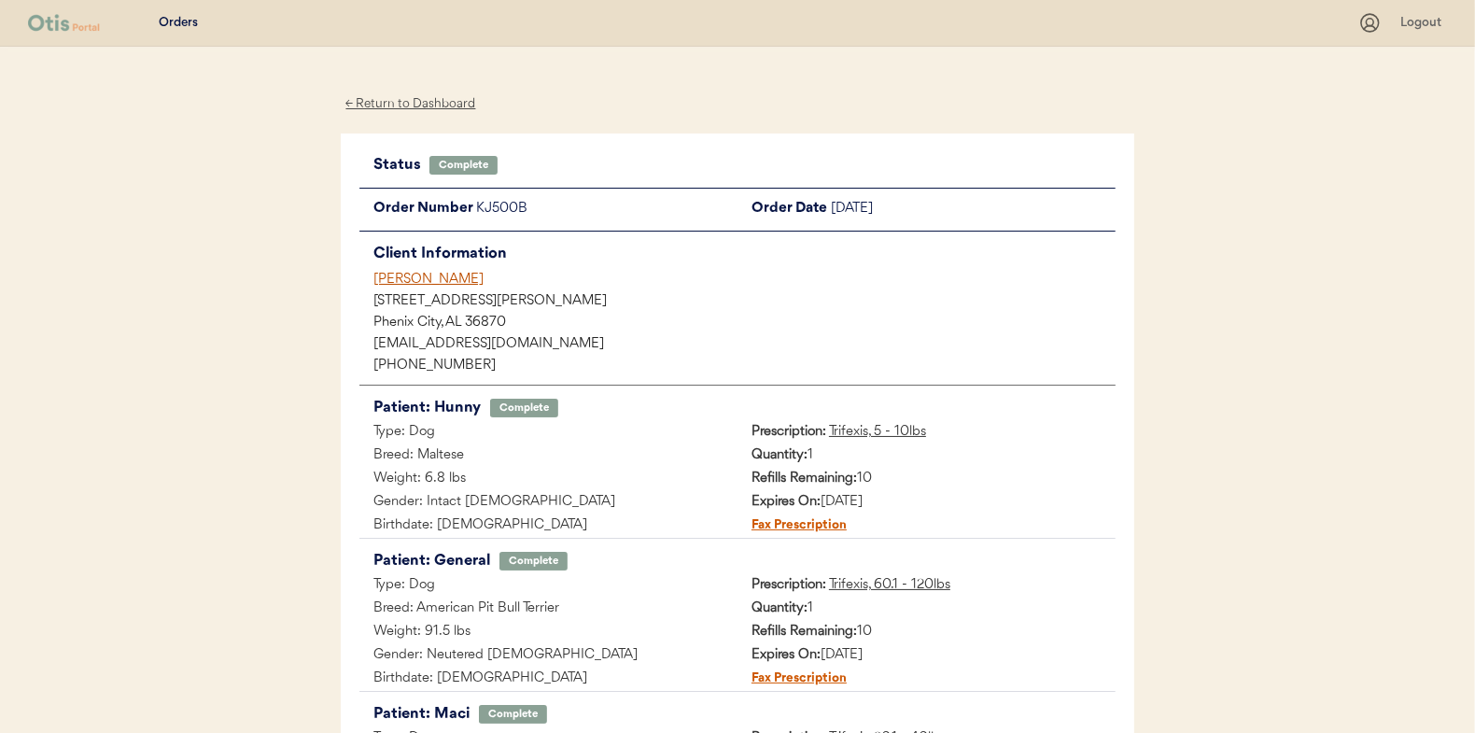
click at [389, 96] on div "← Return to Dashboard" at bounding box center [411, 103] width 140 height 21
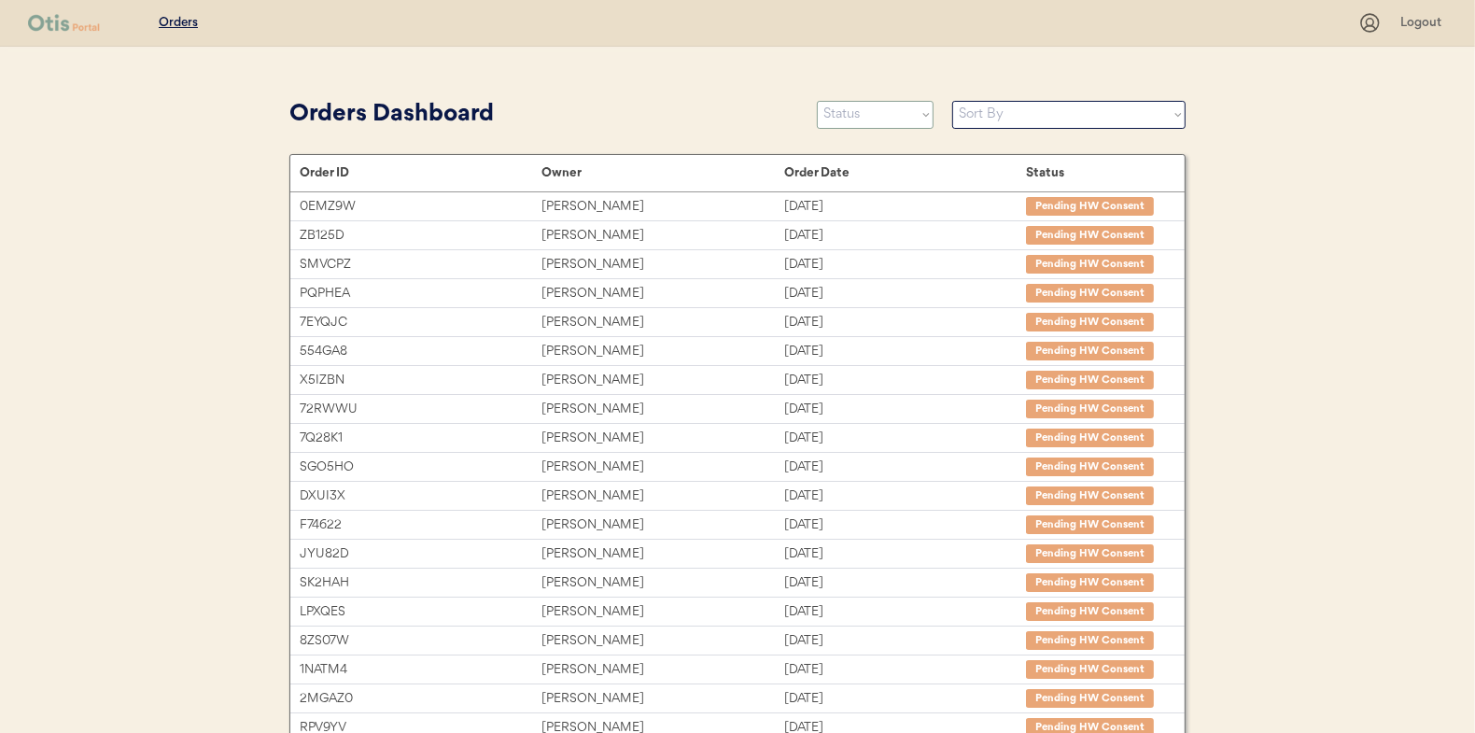
click at [864, 113] on select "Status On Hold New In Progress Complete Pending HW Consent Canceled" at bounding box center [875, 115] width 117 height 28
select select ""in_progress""
click at [817, 101] on select "Status On Hold New In Progress Complete Pending HW Consent Canceled" at bounding box center [875, 115] width 117 height 28
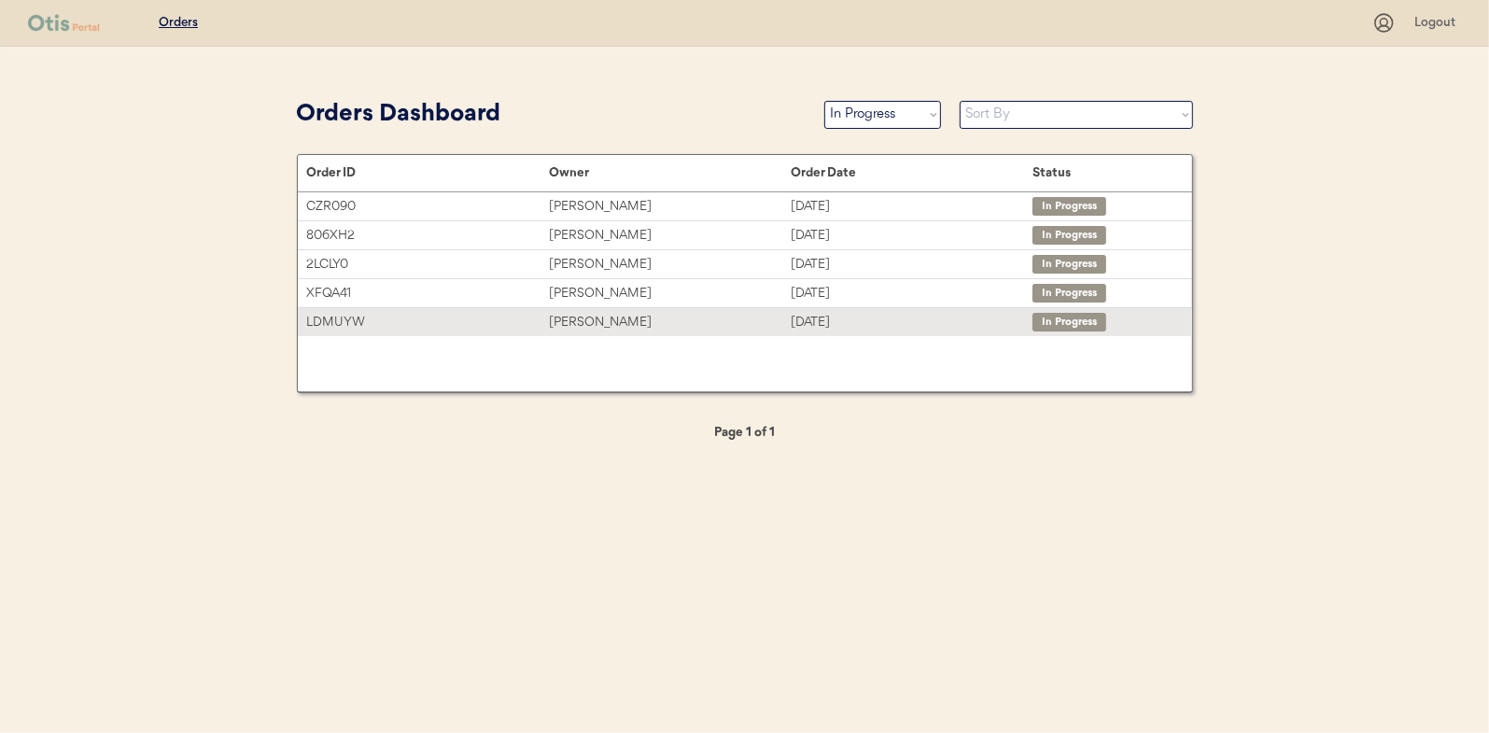
click at [585, 320] on div "[PERSON_NAME]" at bounding box center [670, 322] width 242 height 21
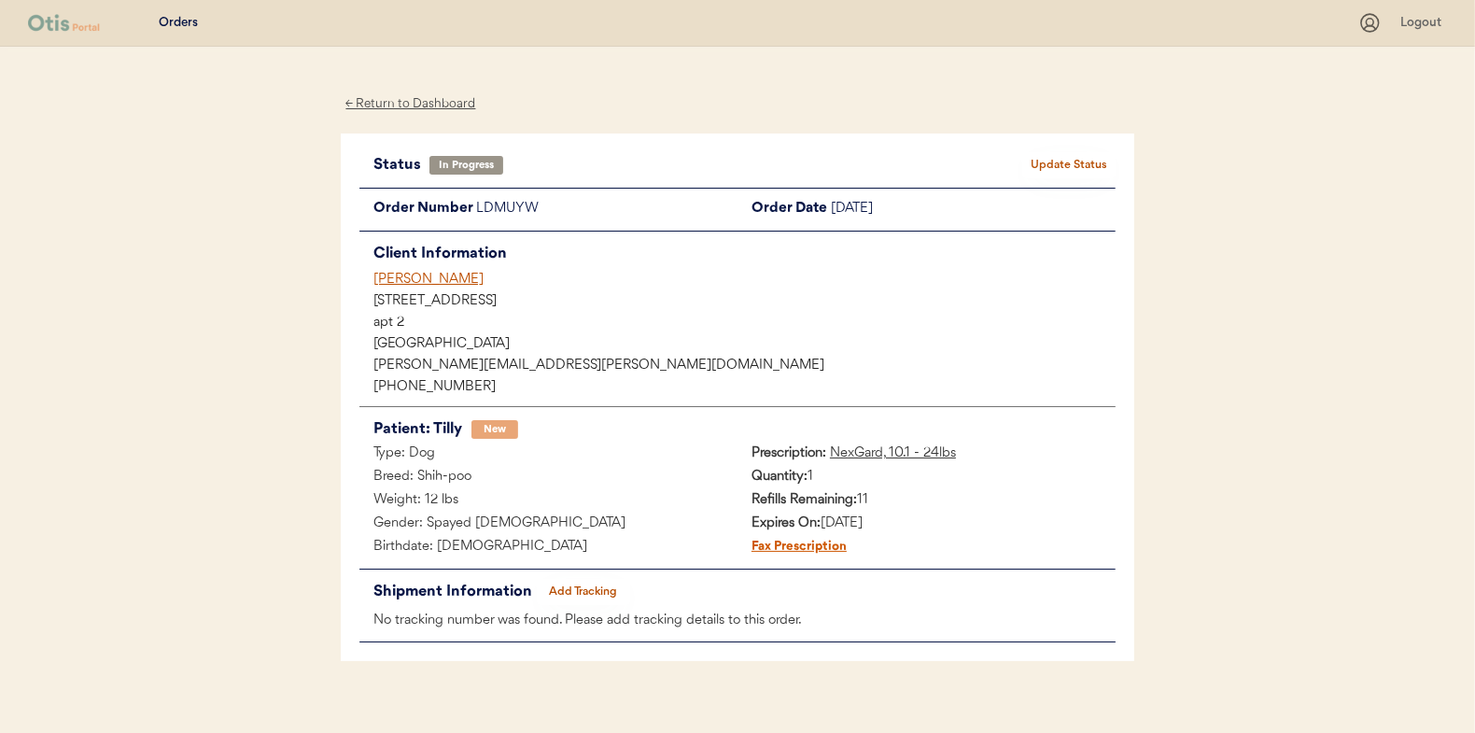
click at [597, 591] on button "Add Tracking" at bounding box center [583, 592] width 93 height 26
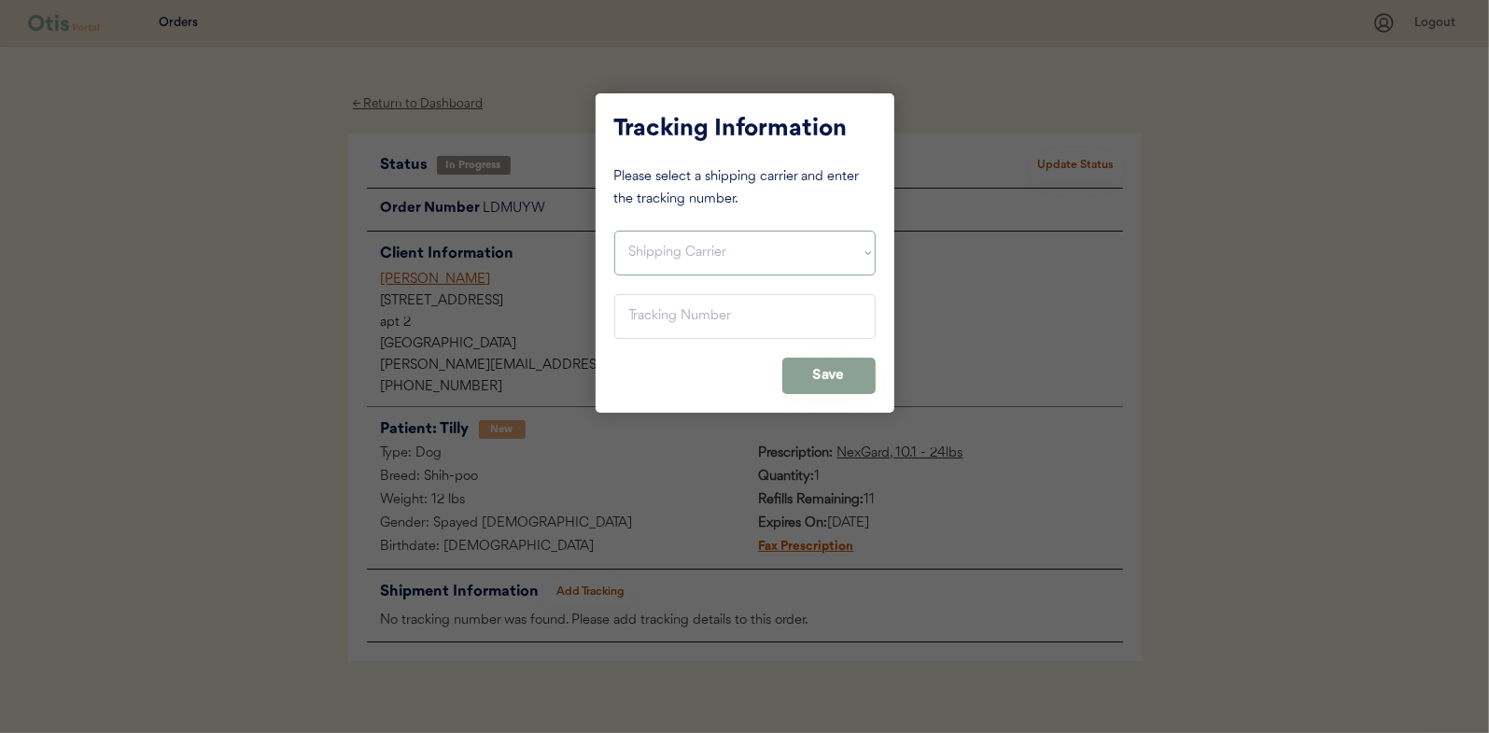
click at [661, 251] on select "Shipping Carrier FedEx FedEx Ground Economy UPS USPS" at bounding box center [744, 253] width 261 height 45
select select ""usps""
click at [614, 231] on select "Shipping Carrier FedEx FedEx Ground Economy UPS USPS" at bounding box center [744, 253] width 261 height 45
click at [639, 306] on input "input" at bounding box center [744, 316] width 261 height 45
paste input "9400150105496031596622"
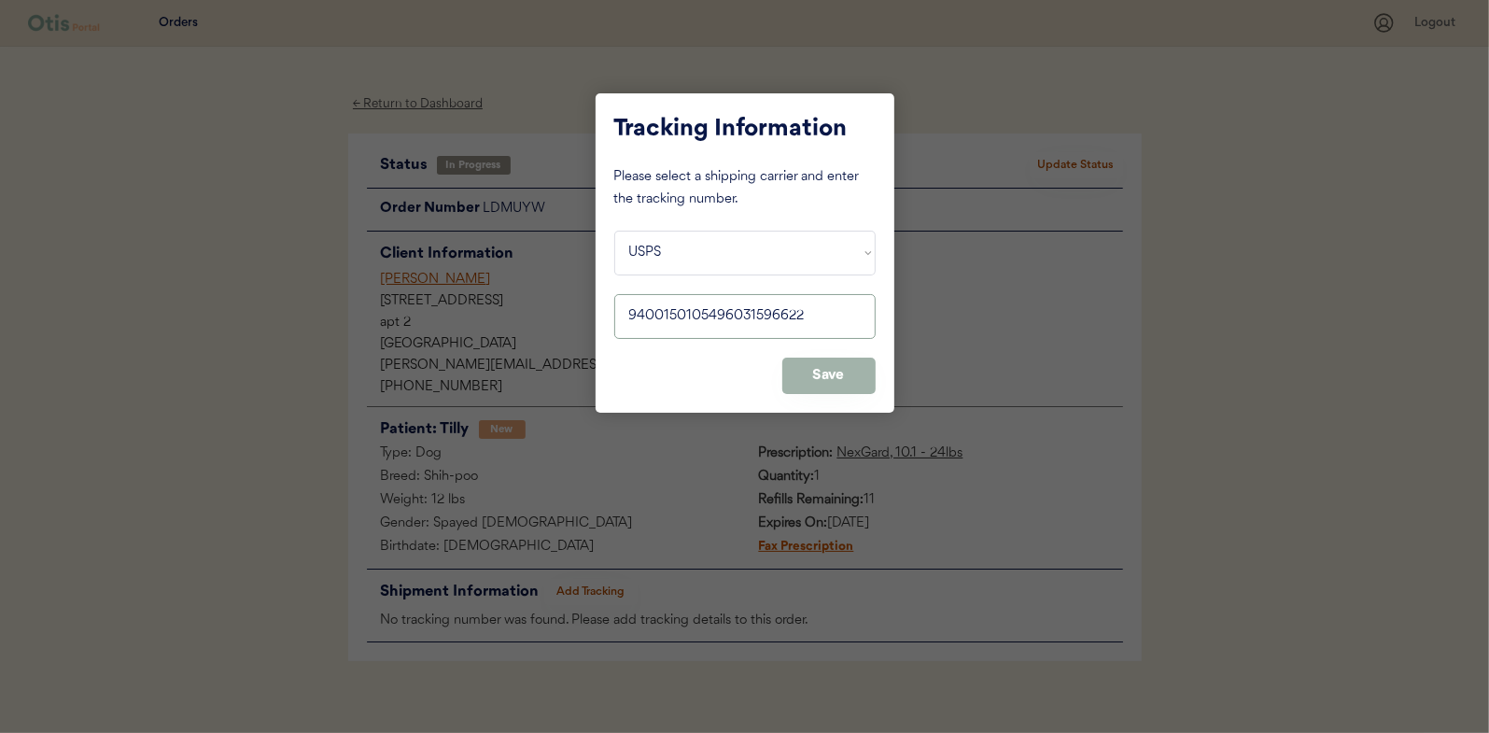
type input "9400150105496031596622"
click at [824, 372] on button "Save" at bounding box center [828, 376] width 93 height 36
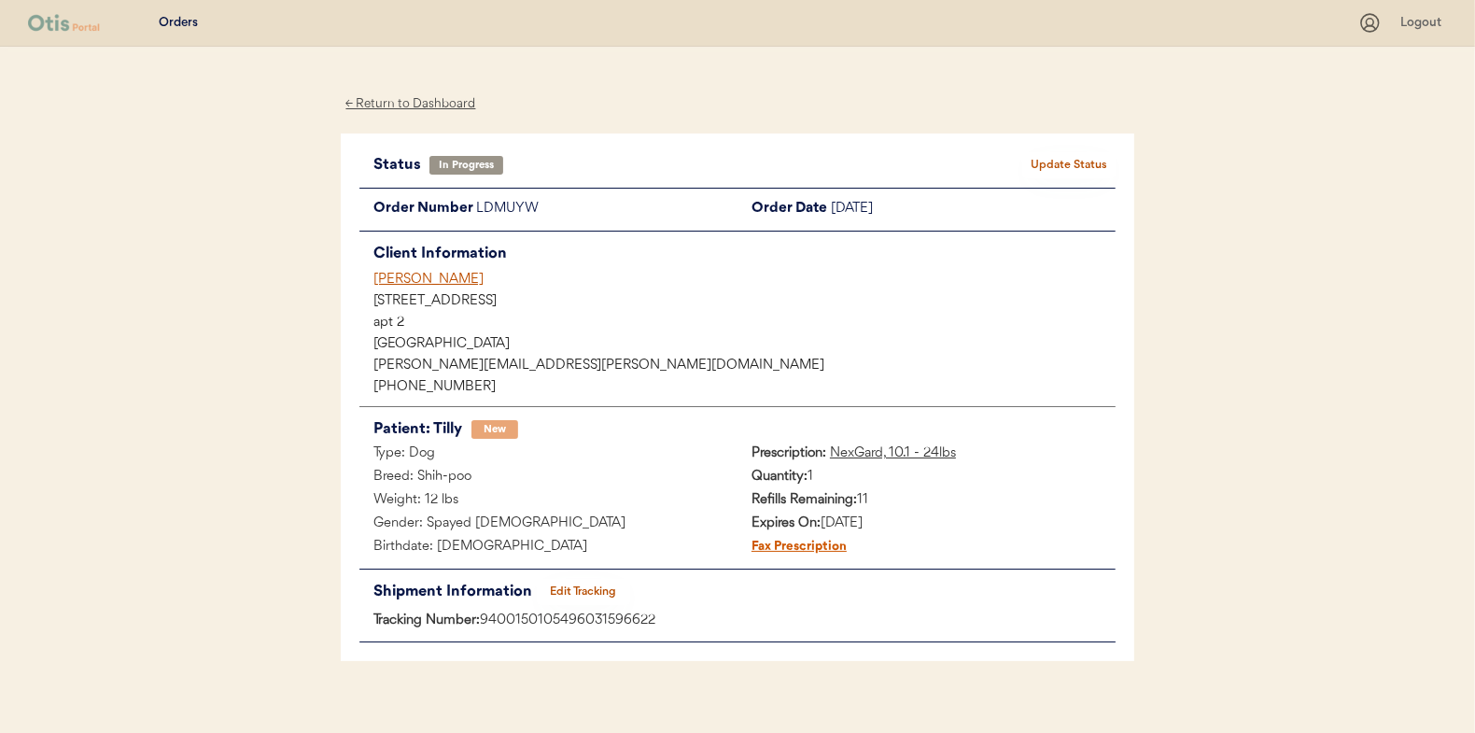
click at [1062, 166] on button "Update Status" at bounding box center [1068, 165] width 93 height 26
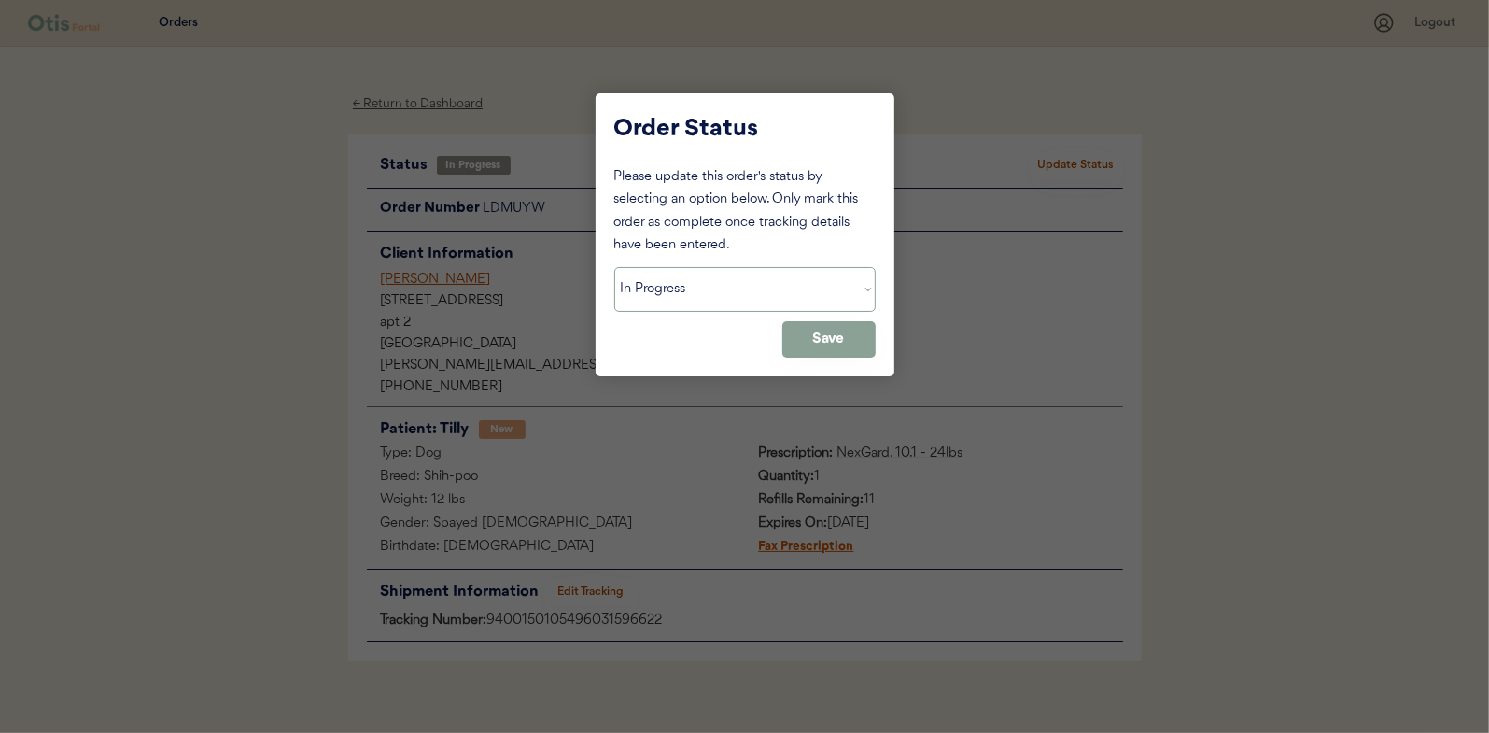
click at [716, 299] on select "Status On Hold New In Progress Complete Pending HW Consent Canceled" at bounding box center [744, 289] width 261 height 45
select select ""complete""
click at [614, 267] on select "Status On Hold New In Progress Complete Pending HW Consent Canceled" at bounding box center [744, 289] width 261 height 45
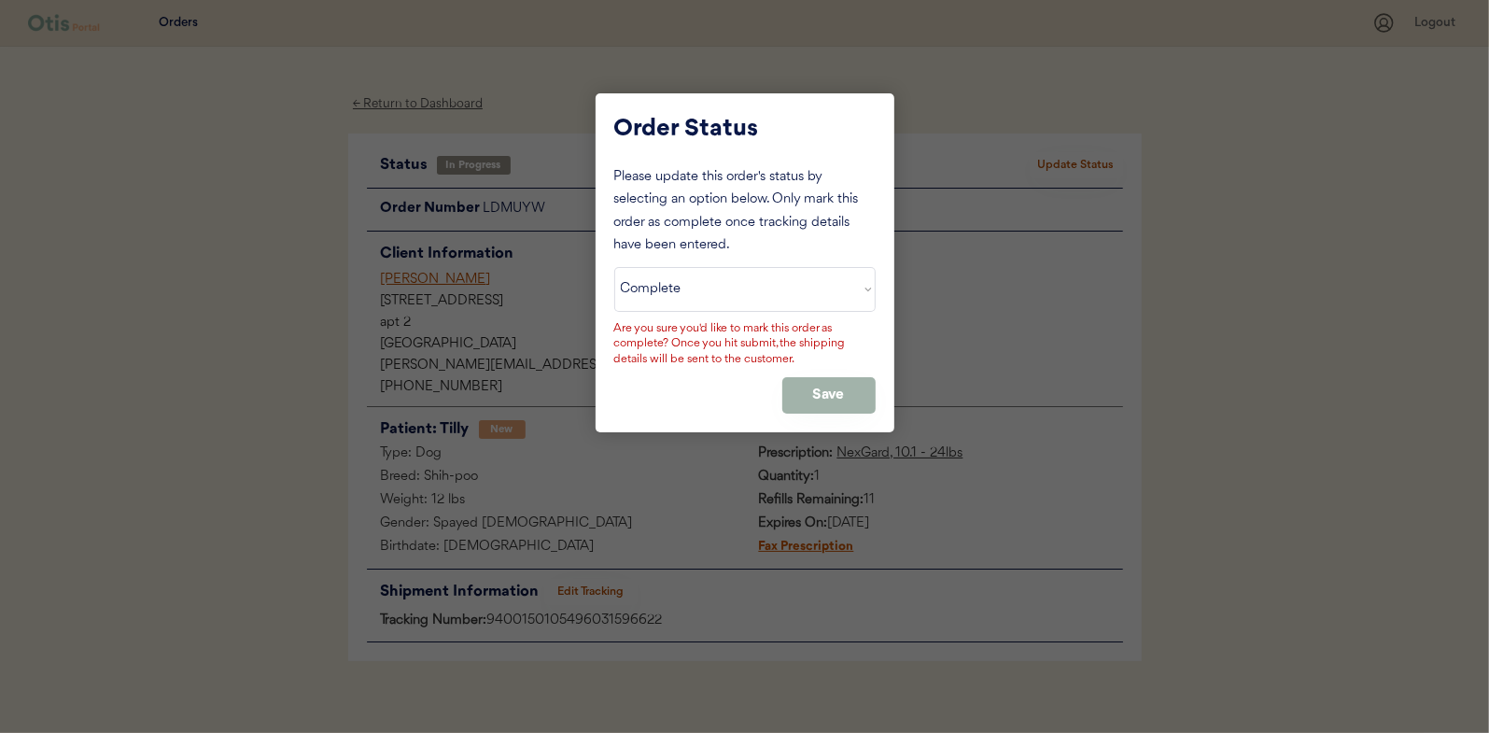
click at [827, 387] on button "Save" at bounding box center [828, 395] width 93 height 36
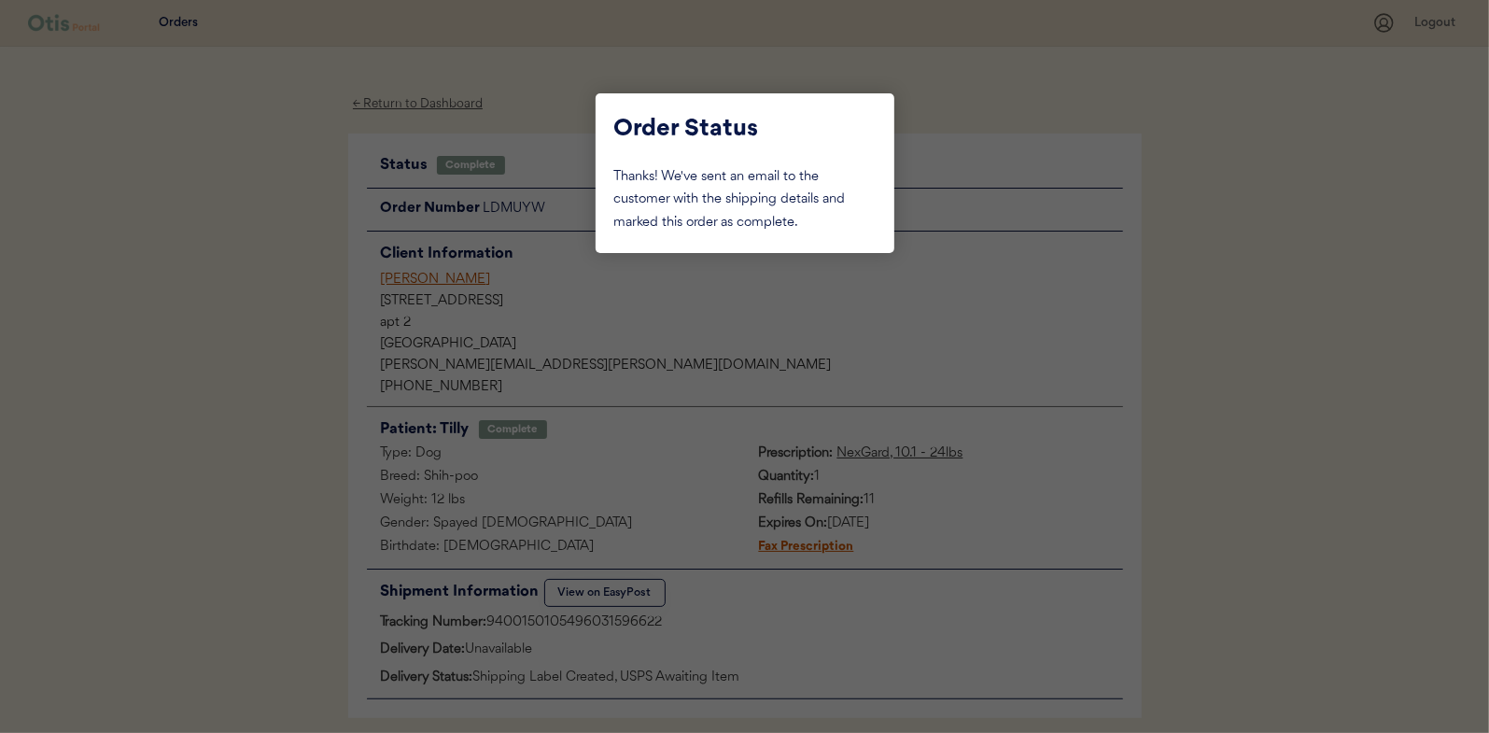
click at [301, 237] on div at bounding box center [744, 366] width 1489 height 733
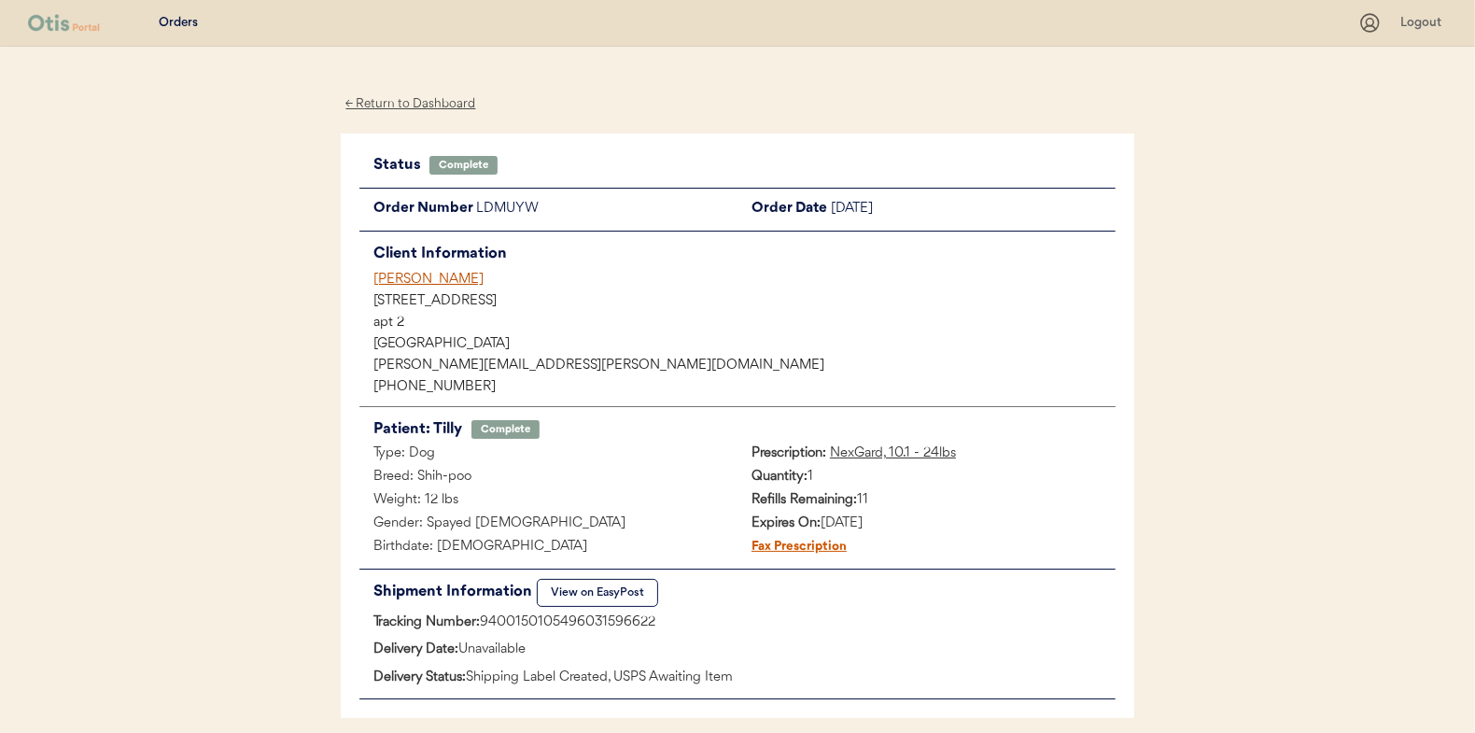
click at [444, 107] on div "← Return to Dashboard" at bounding box center [411, 103] width 140 height 21
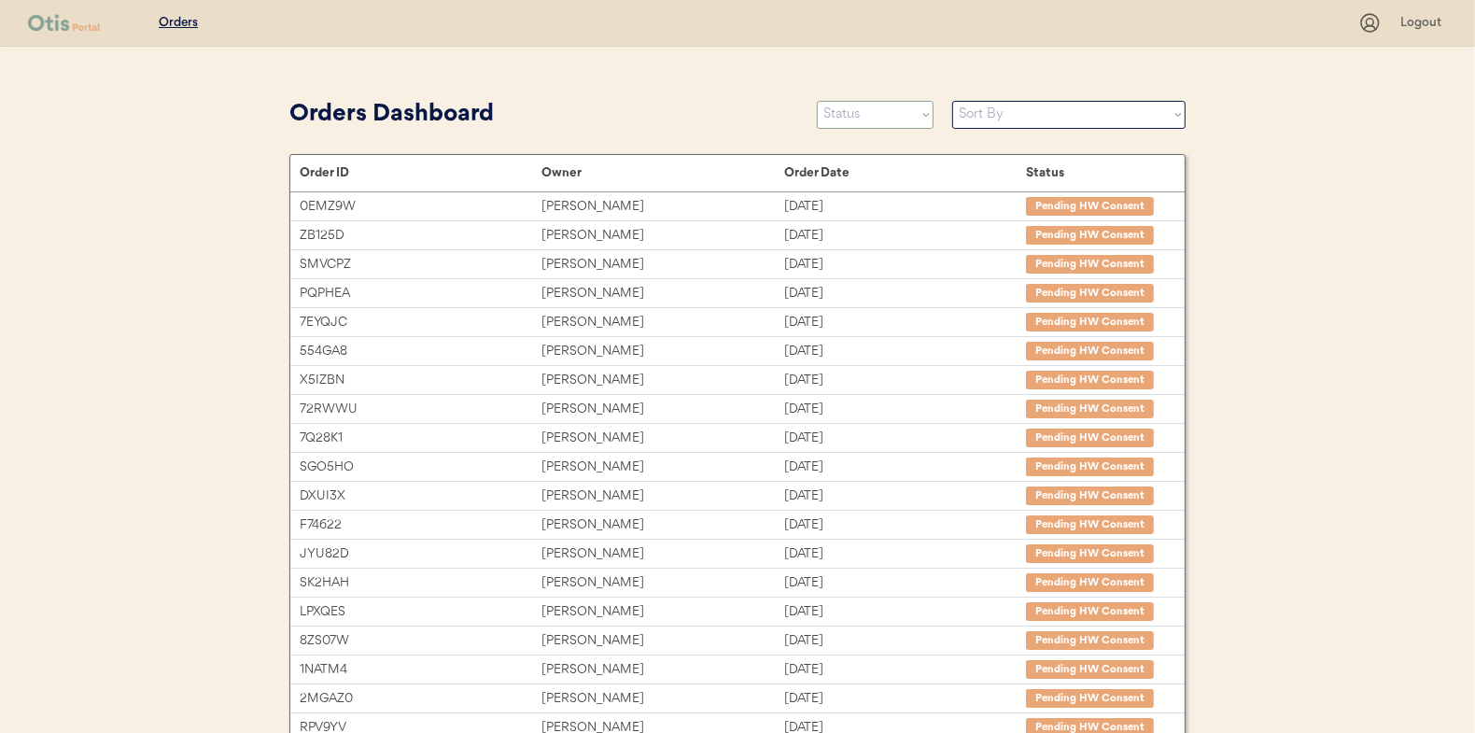
click at [878, 124] on select "Status On Hold New In Progress Complete Pending HW Consent Canceled" at bounding box center [875, 115] width 117 height 28
select select ""in_progress""
click at [817, 101] on select "Status On Hold New In Progress Complete Pending HW Consent Canceled" at bounding box center [875, 115] width 117 height 28
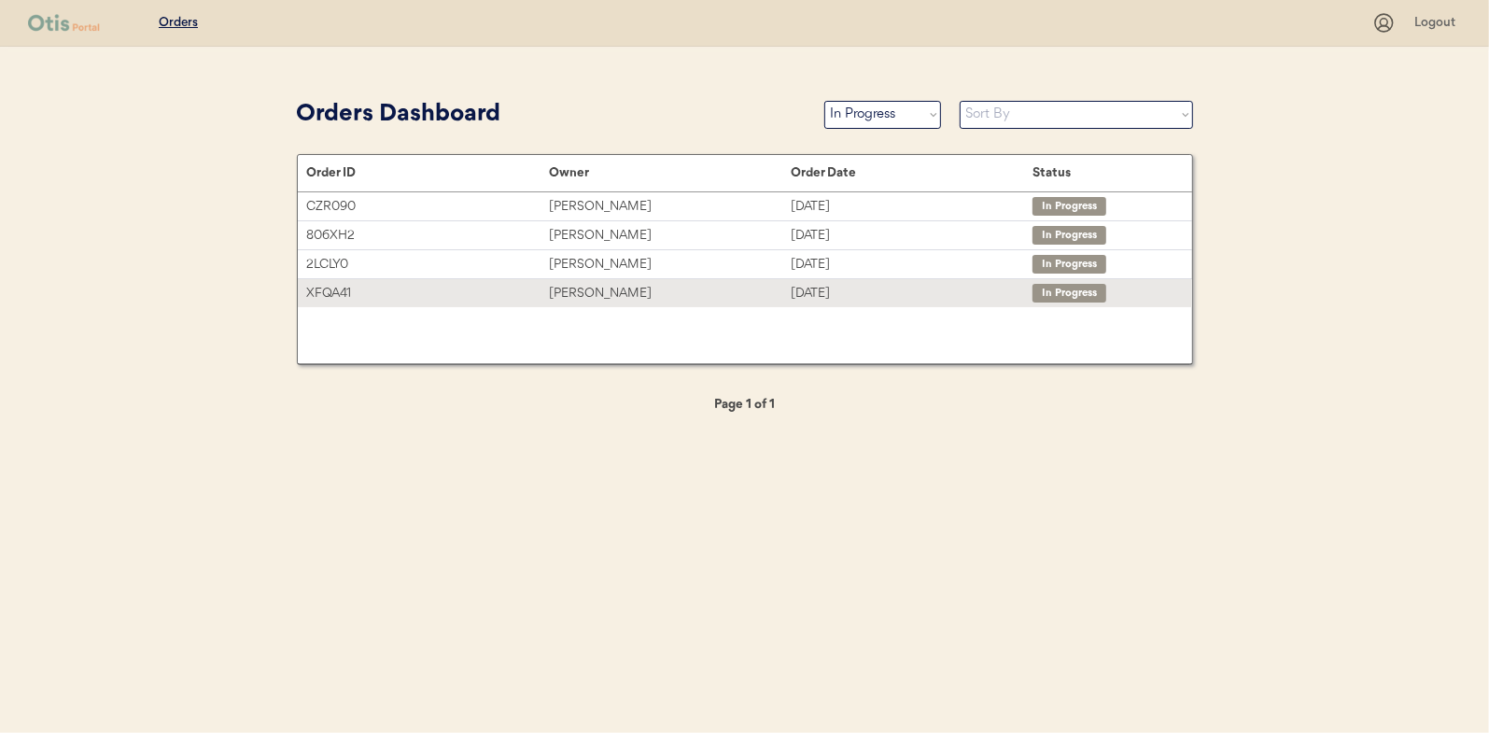
click at [585, 286] on div "Catrina Williams" at bounding box center [670, 293] width 242 height 21
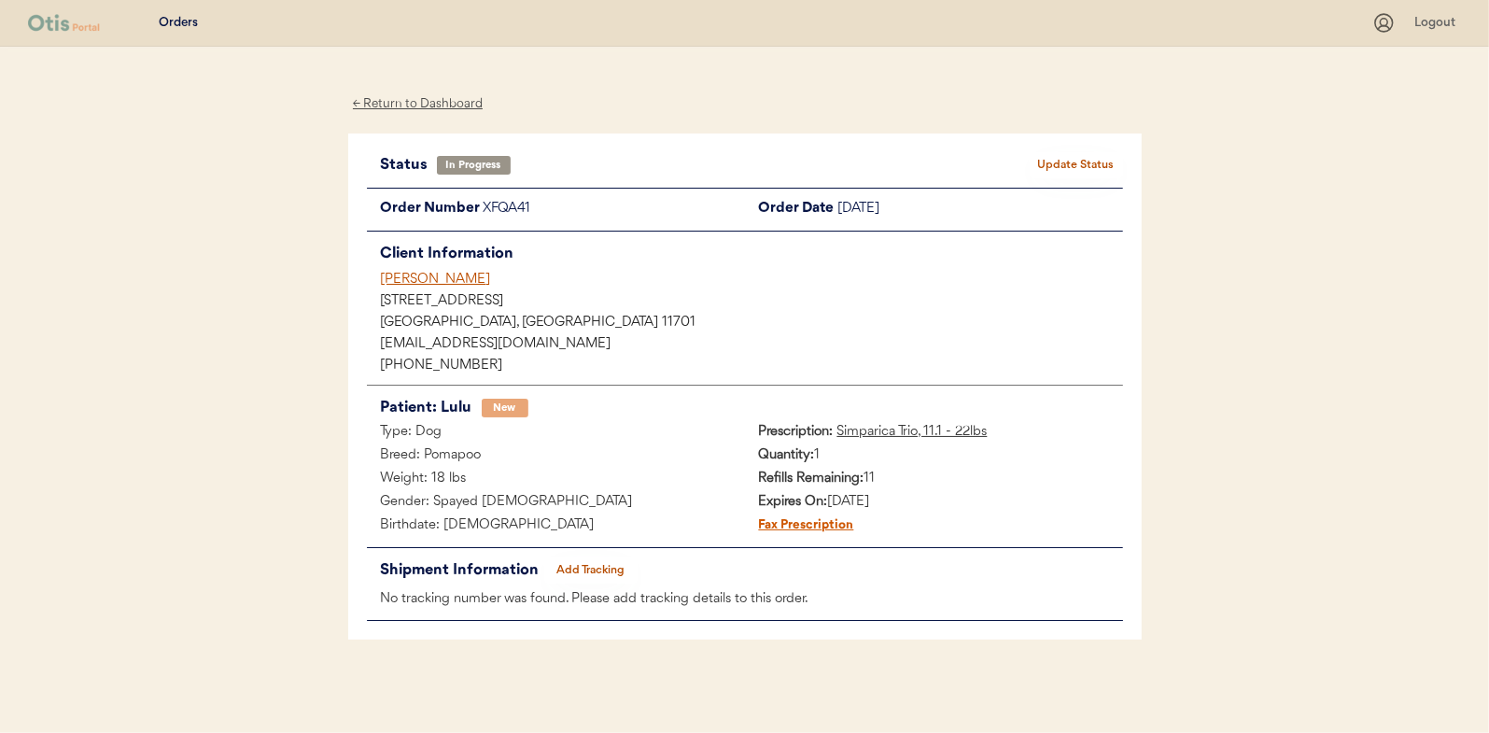
click at [581, 551] on div "Status In Progress Update Status Order Number XFQA41 Order Date September 11, 2…" at bounding box center [745, 387] width 756 height 470
click at [588, 565] on button "Add Tracking" at bounding box center [590, 570] width 93 height 26
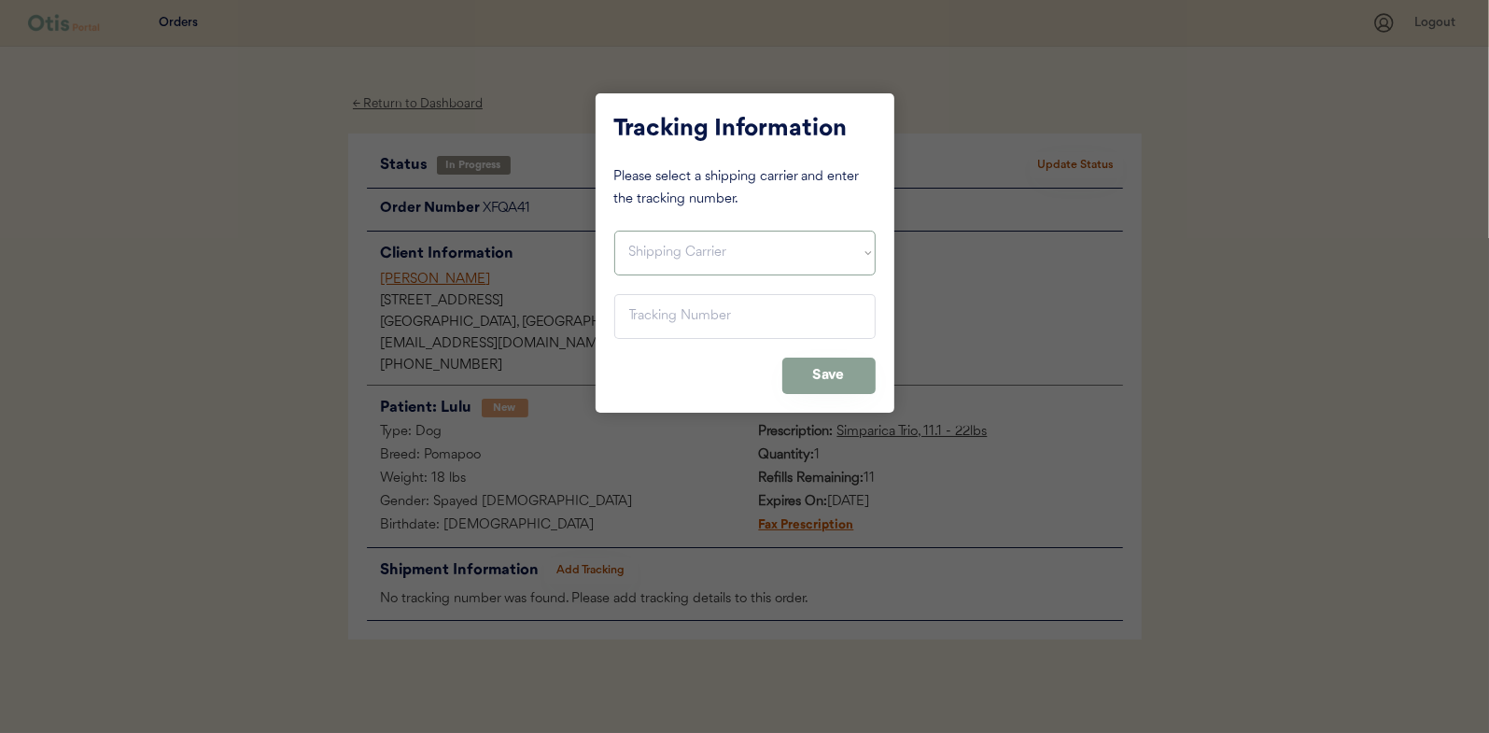
click at [653, 261] on select "Shipping Carrier FedEx FedEx Ground Economy UPS USPS" at bounding box center [744, 253] width 261 height 45
select select ""usps""
click at [614, 231] on select "Shipping Carrier FedEx FedEx Ground Economy UPS USPS" at bounding box center [744, 253] width 261 height 45
click at [648, 316] on input "input" at bounding box center [744, 316] width 261 height 45
paste input "9400150105798029953883"
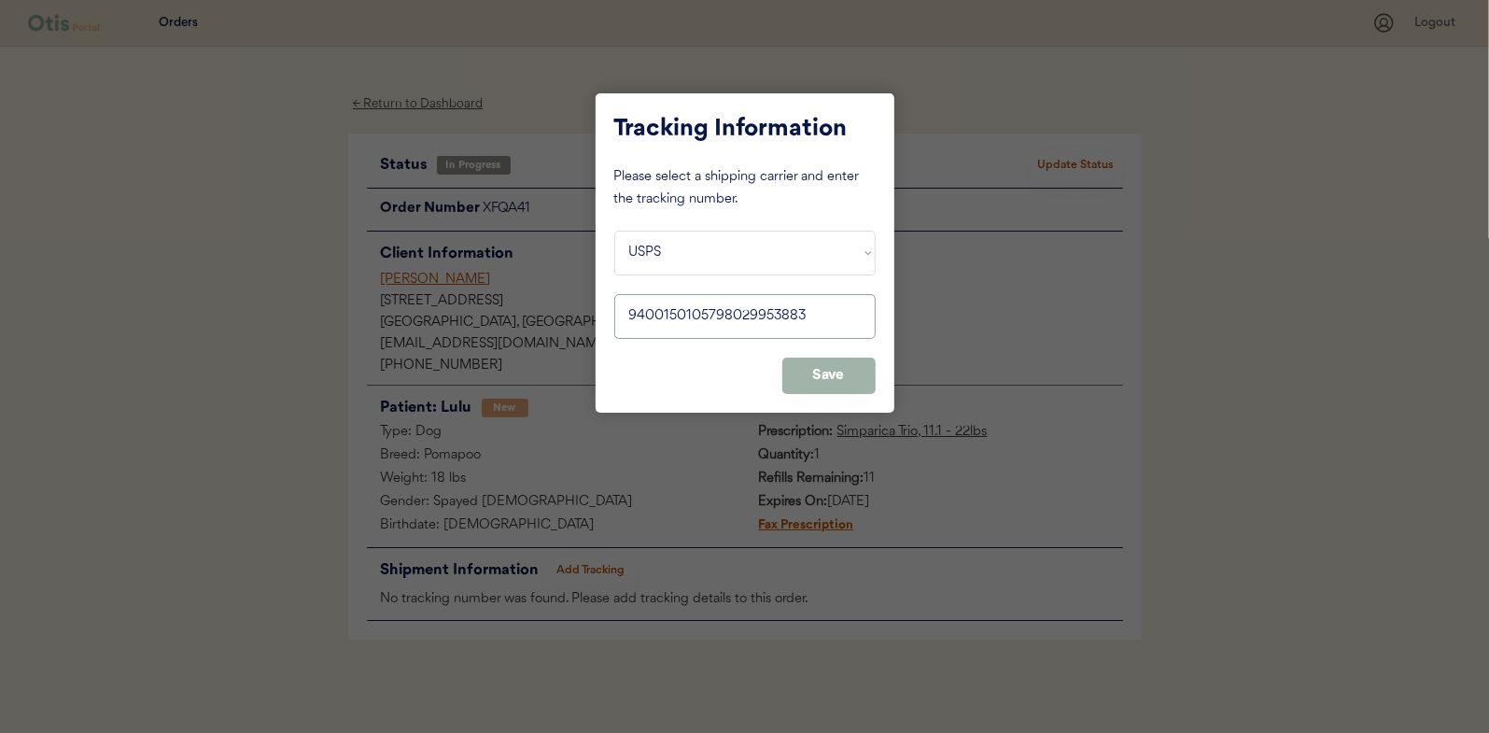
type input "9400150105798029953883"
click at [824, 375] on button "Save" at bounding box center [828, 376] width 93 height 36
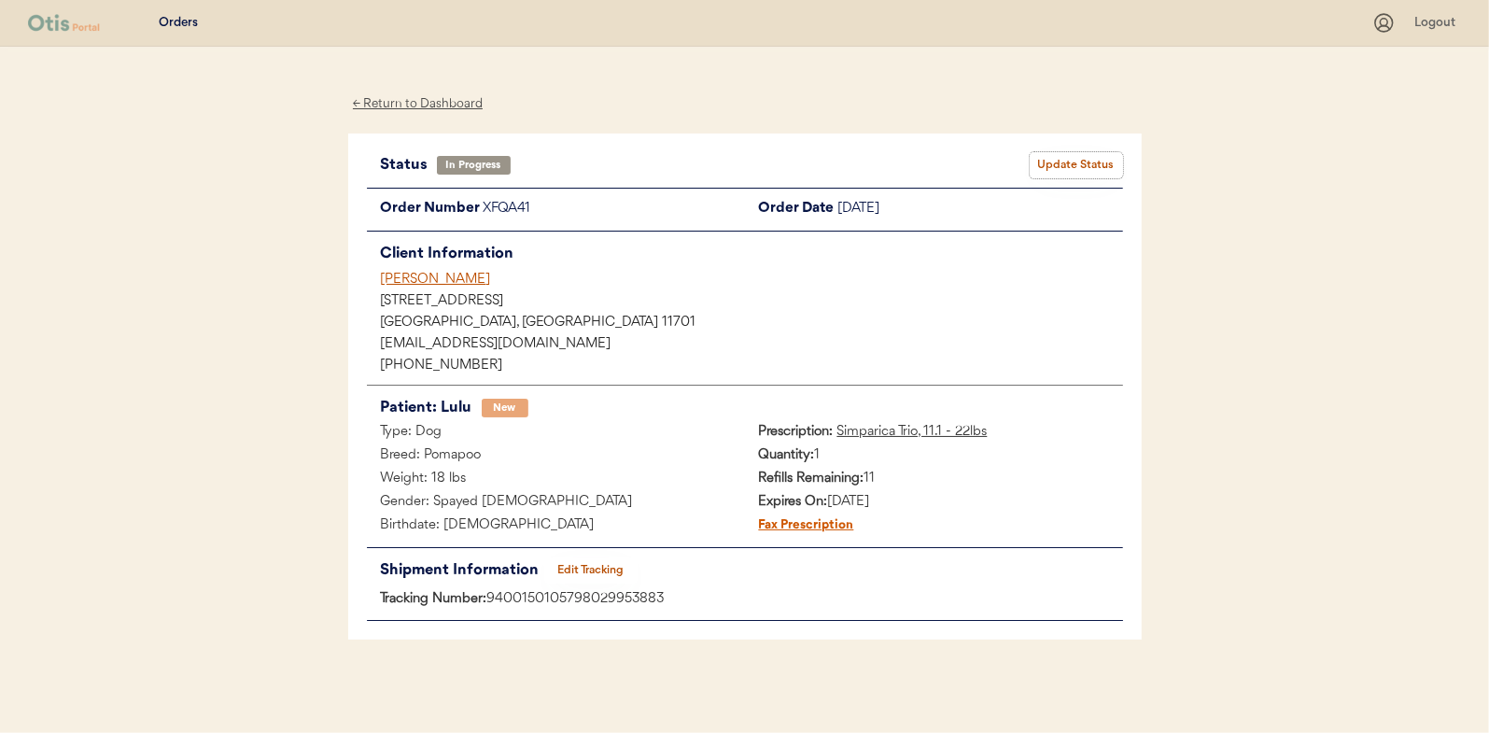
click at [1059, 162] on button "Update Status" at bounding box center [1076, 165] width 93 height 26
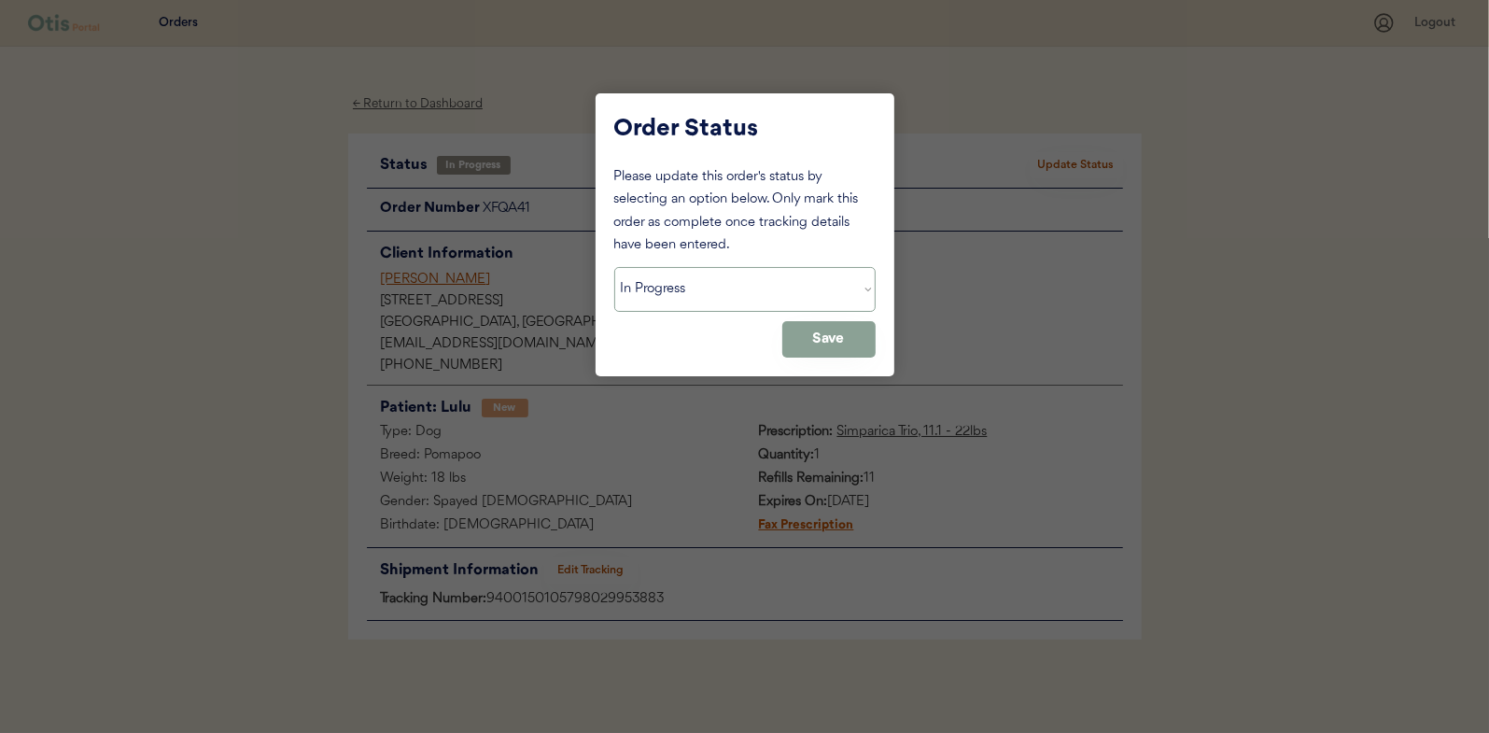
click at [681, 282] on select "Status On Hold New In Progress Complete Pending HW Consent Canceled" at bounding box center [744, 289] width 261 height 45
select select ""complete""
click at [614, 267] on select "Status On Hold New In Progress Complete Pending HW Consent Canceled" at bounding box center [744, 289] width 261 height 45
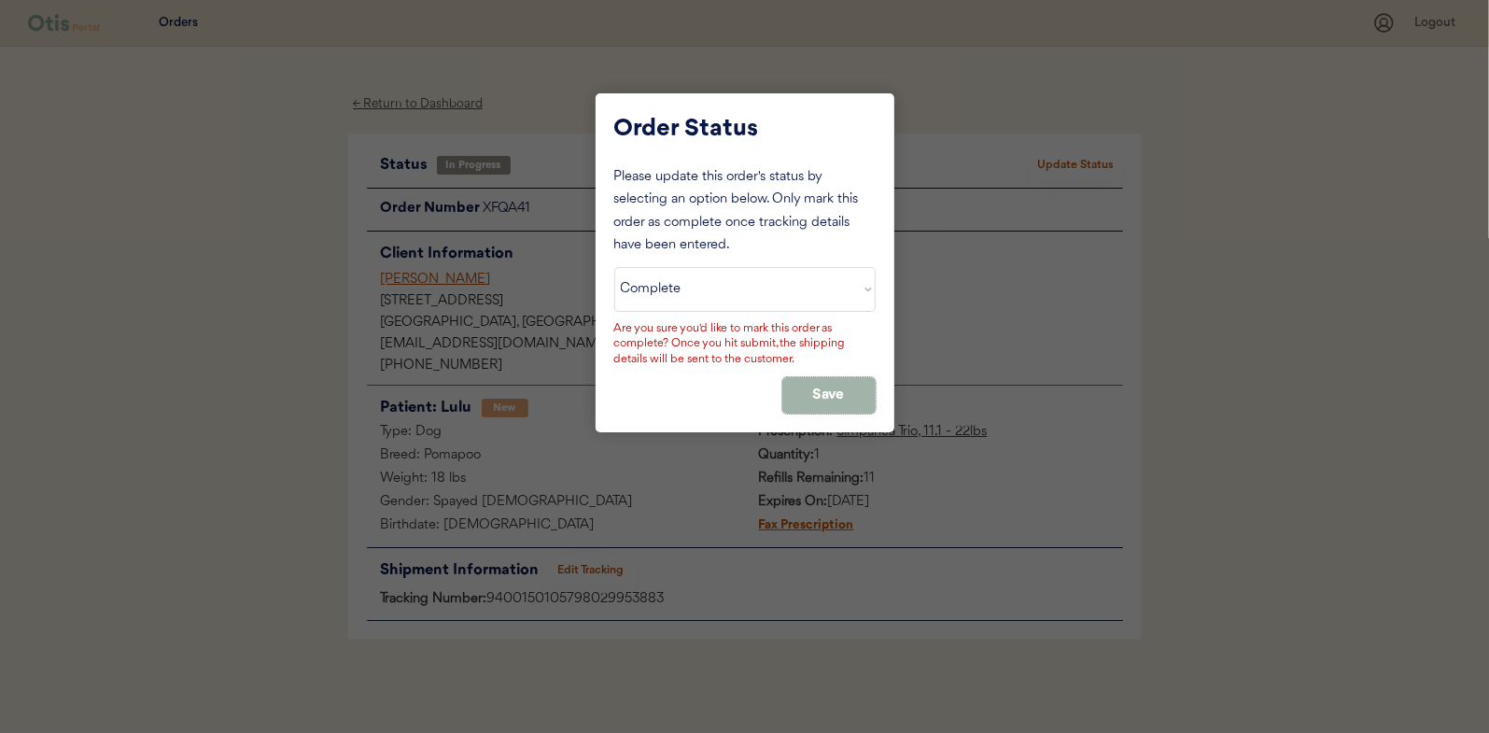
click at [812, 387] on button "Save" at bounding box center [828, 395] width 93 height 36
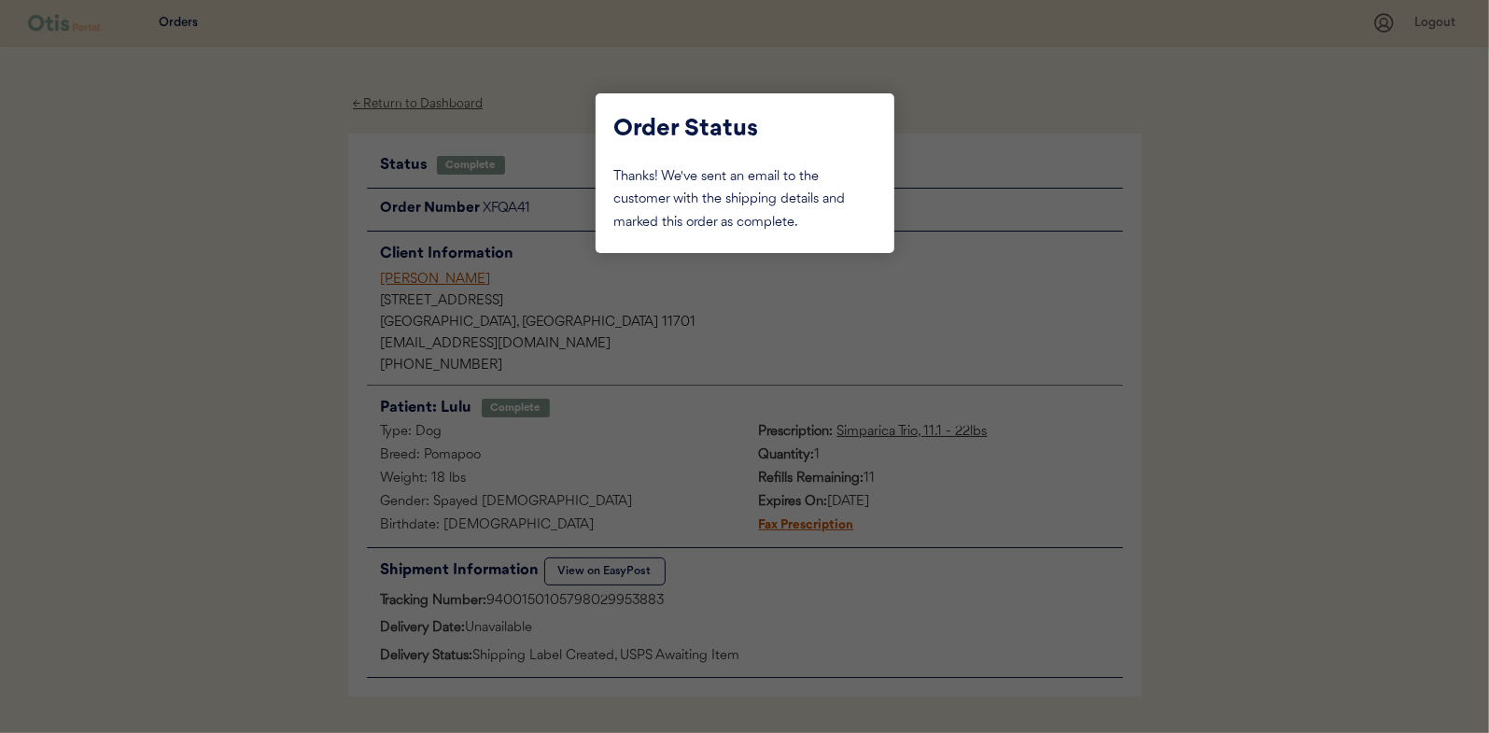
click at [163, 190] on div at bounding box center [744, 366] width 1489 height 733
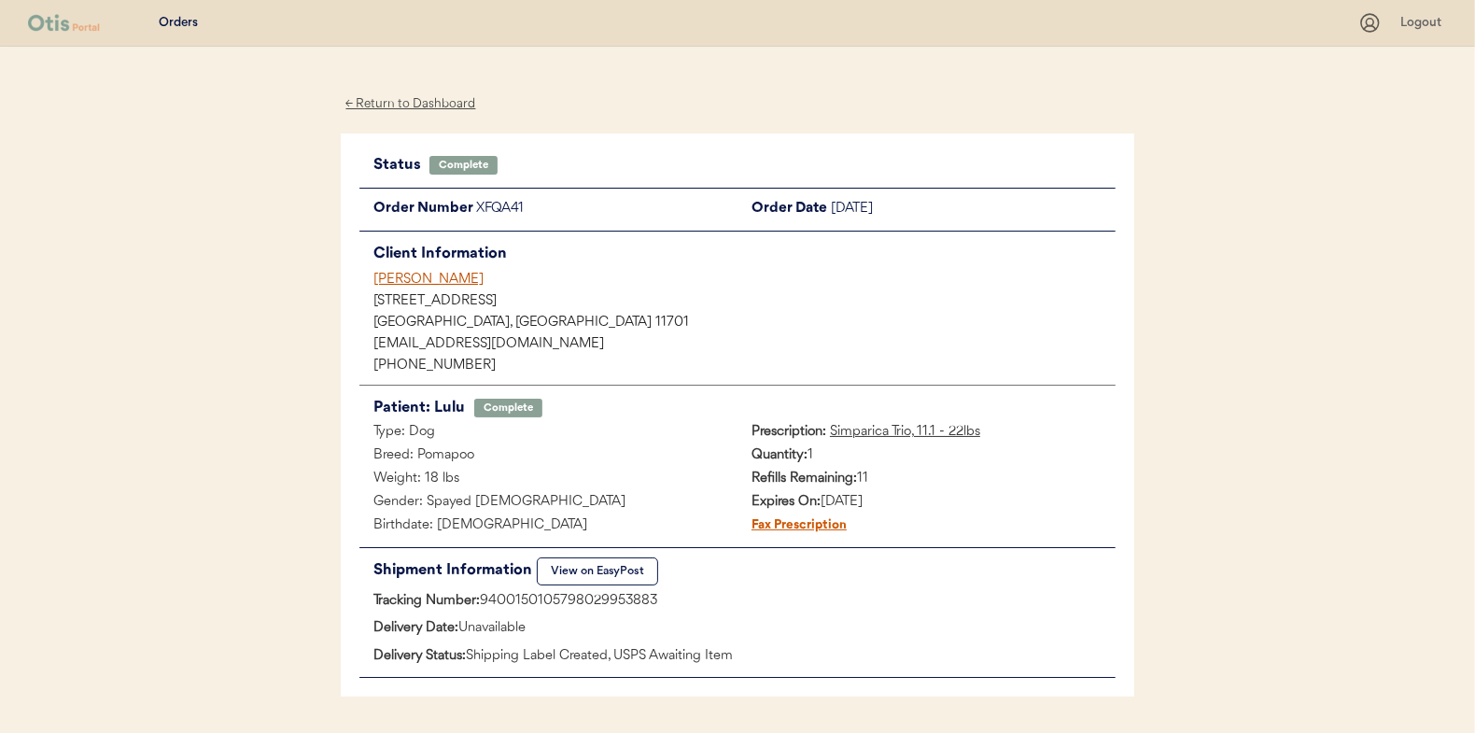
click at [413, 101] on div "← Return to Dashboard" at bounding box center [411, 103] width 140 height 21
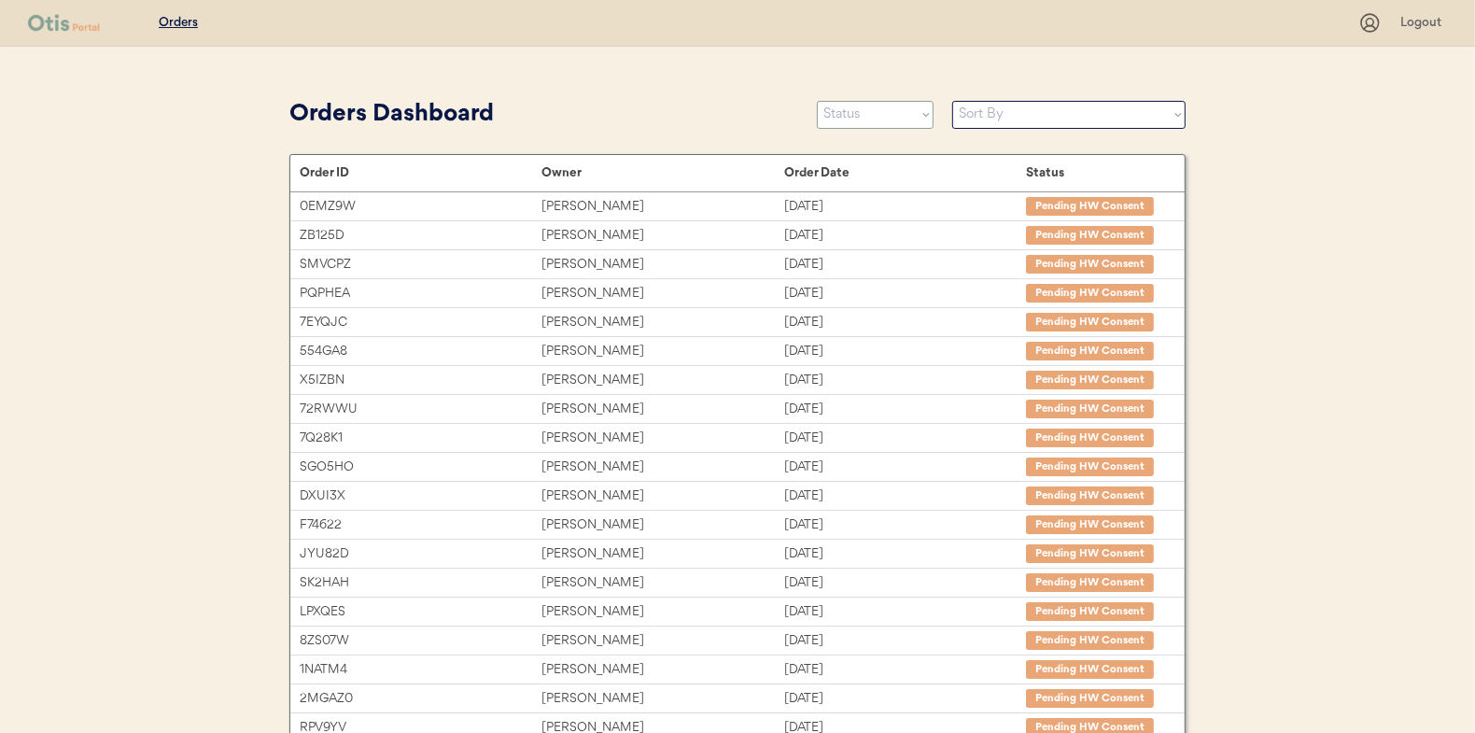
click at [870, 120] on select "Status On Hold New In Progress Complete Pending HW Consent Canceled" at bounding box center [875, 115] width 117 height 28
select select ""in_progress""
click at [817, 101] on select "Status On Hold New In Progress Complete Pending HW Consent Canceled" at bounding box center [875, 115] width 117 height 28
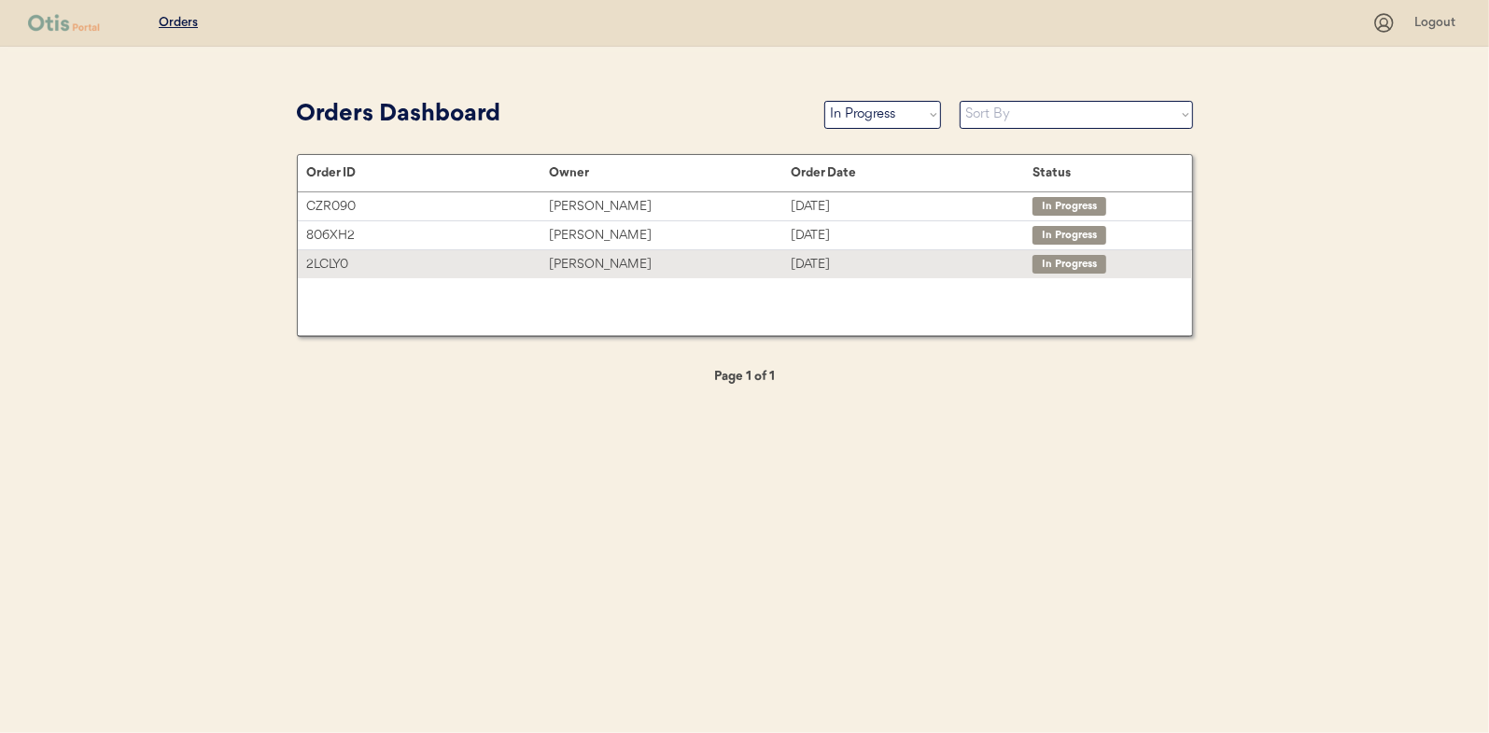
click at [604, 263] on div "[PERSON_NAME]" at bounding box center [670, 264] width 242 height 21
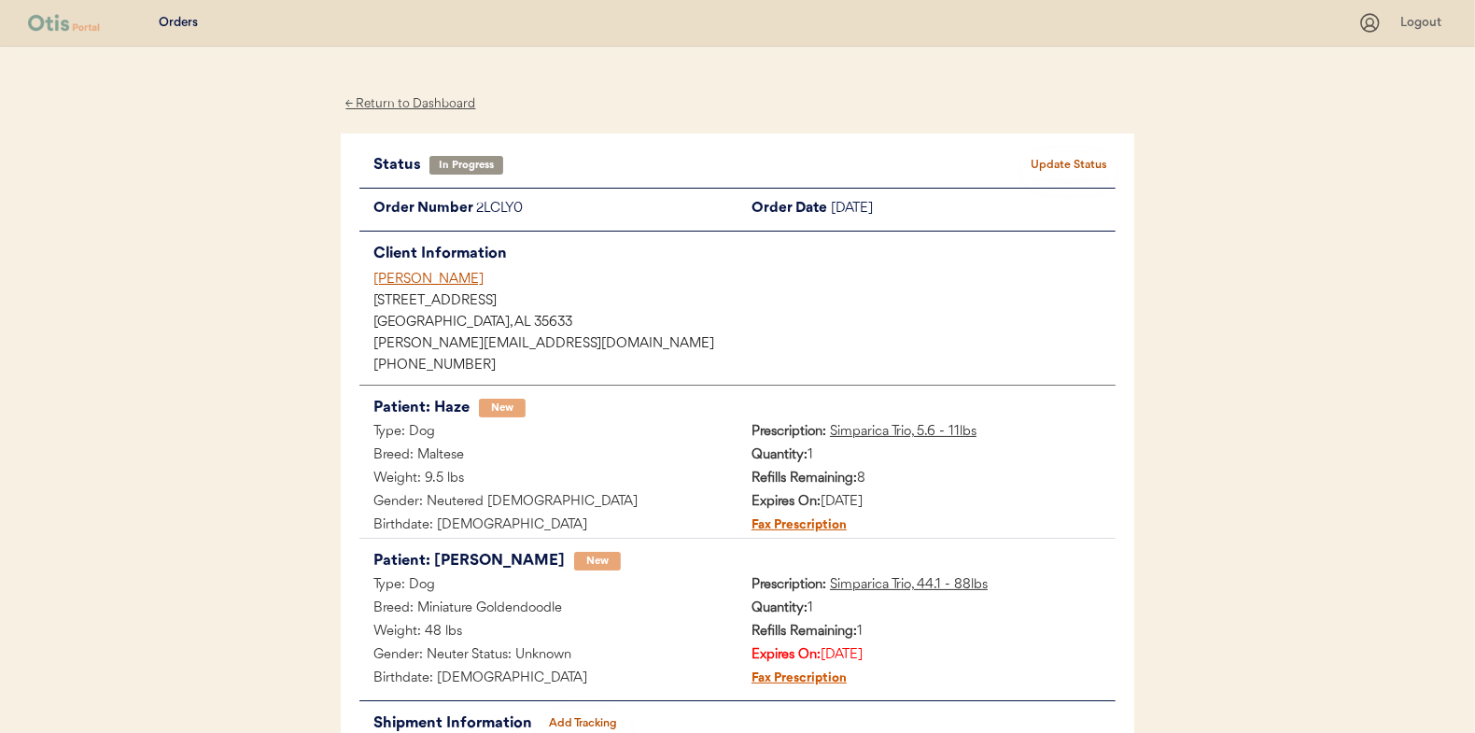
scroll to position [93, 0]
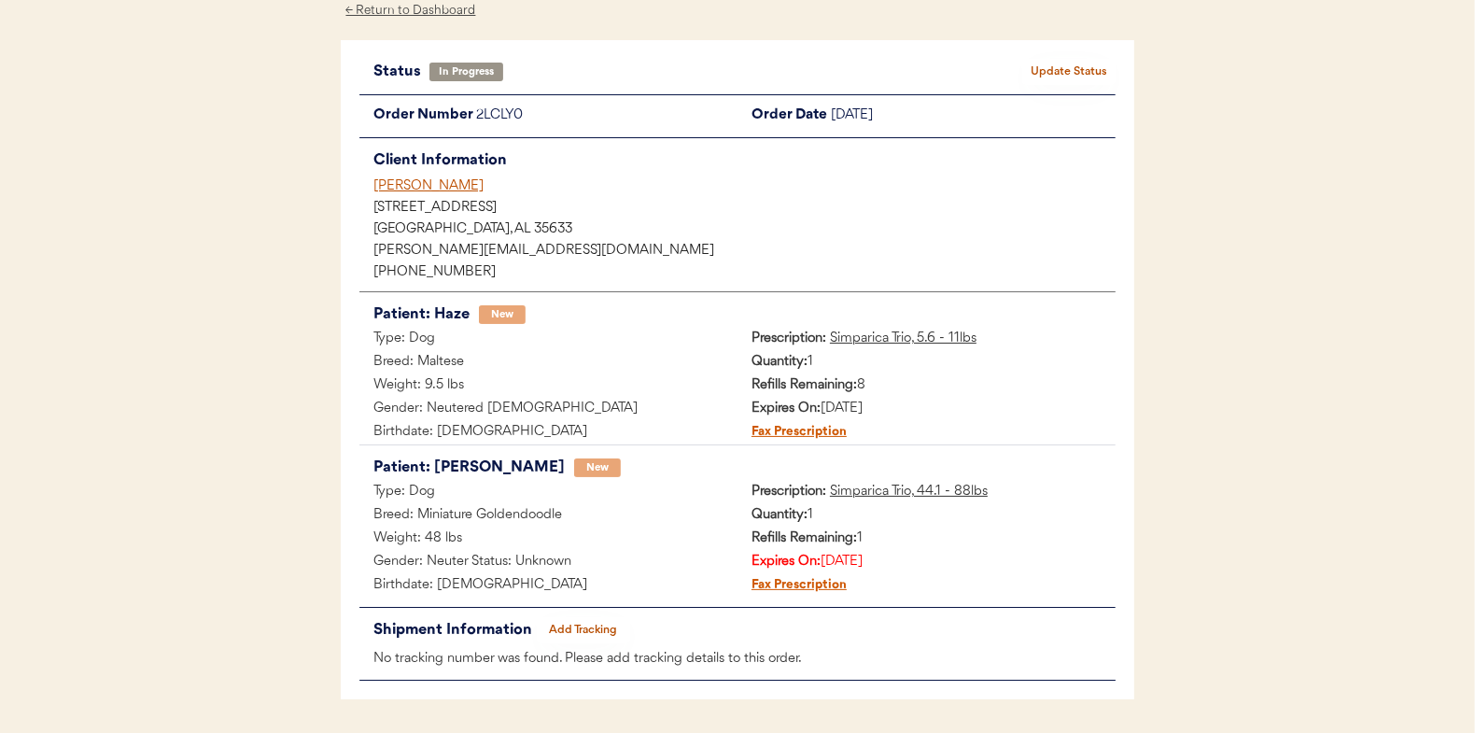
click at [584, 630] on button "Add Tracking" at bounding box center [583, 630] width 93 height 26
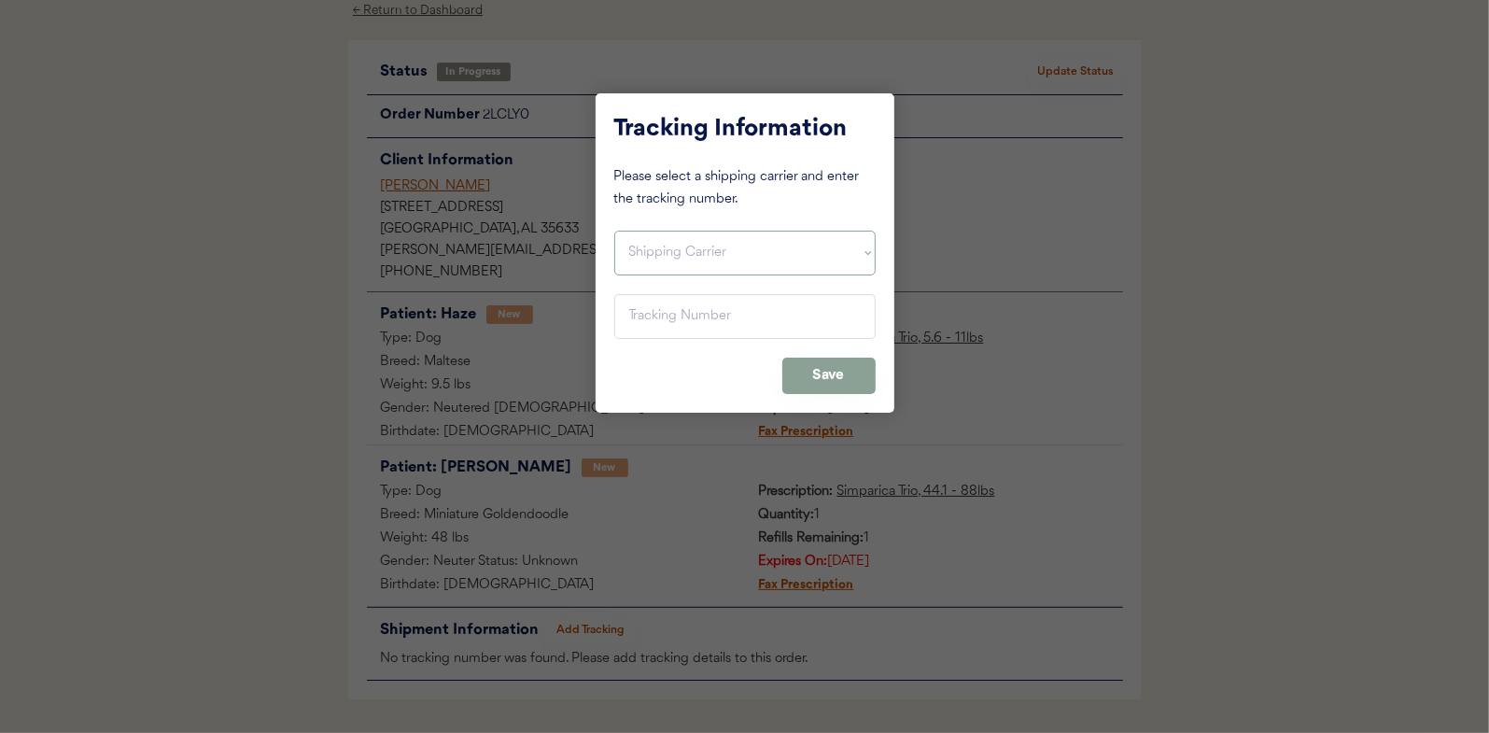
drag, startPoint x: 676, startPoint y: 251, endPoint x: 674, endPoint y: 270, distance: 18.8
click at [676, 251] on select "Shipping Carrier FedEx FedEx Ground Economy UPS USPS" at bounding box center [744, 253] width 261 height 45
select select ""usps""
click at [614, 231] on select "Shipping Carrier FedEx FedEx Ground Economy UPS USPS" at bounding box center [744, 253] width 261 height 45
click at [630, 310] on input "input" at bounding box center [744, 316] width 261 height 45
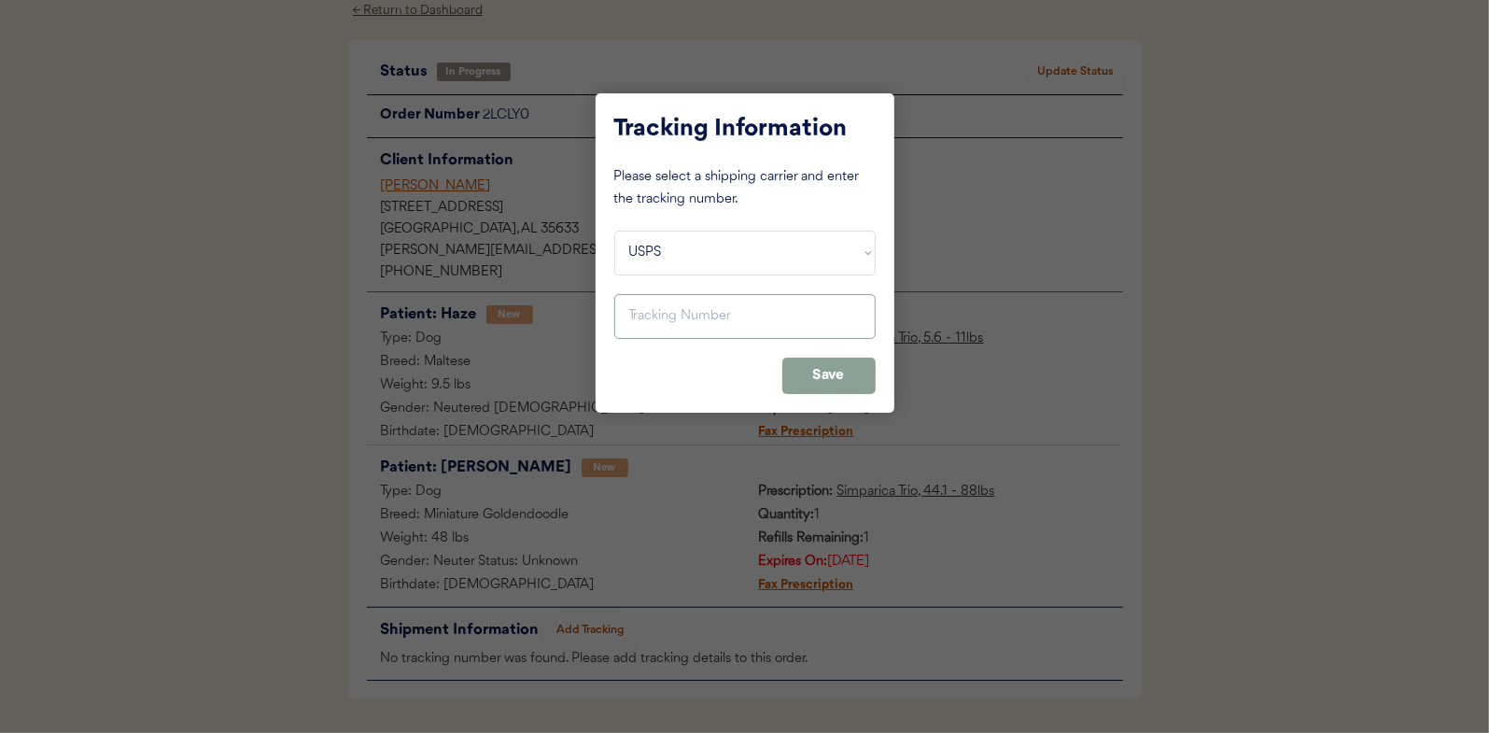
paste input "9400150105496031607601"
type input "9400150105496031607601"
click at [822, 370] on button "Save" at bounding box center [828, 376] width 93 height 36
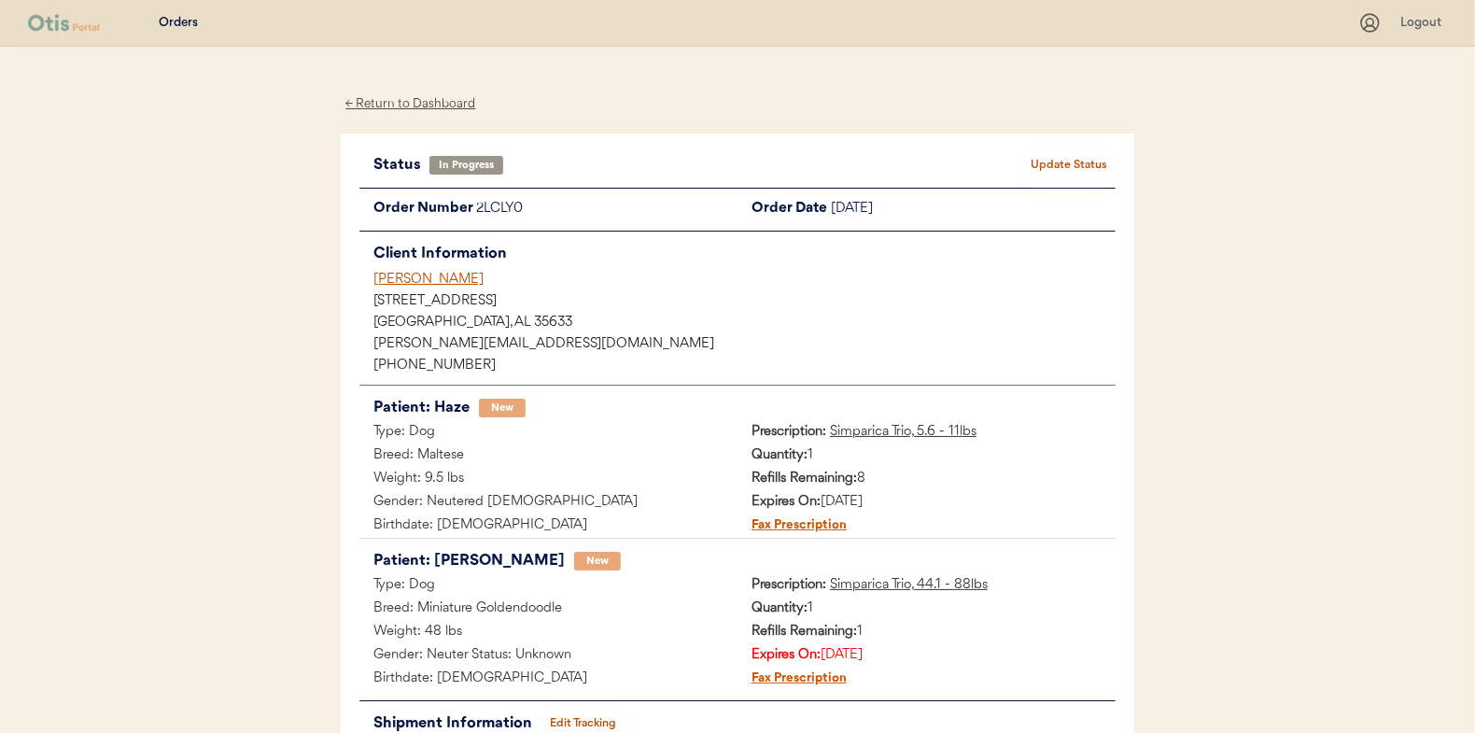
scroll to position [0, 0]
click at [1088, 162] on button "Update Status" at bounding box center [1068, 165] width 93 height 26
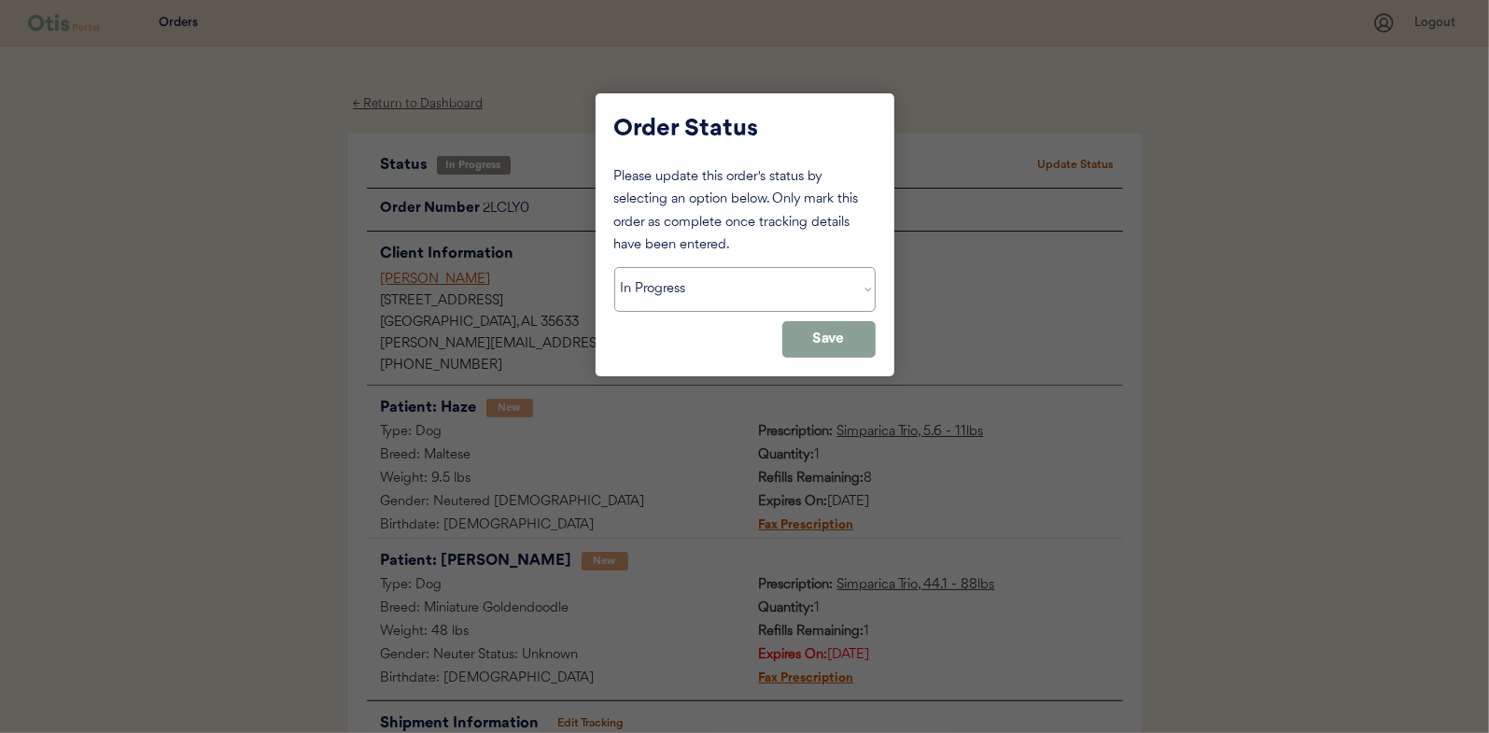
click at [644, 294] on select "Status On Hold New In Progress Complete Pending HW Consent Canceled" at bounding box center [744, 289] width 261 height 45
select select ""complete""
click at [614, 267] on select "Status On Hold New In Progress Complete Pending HW Consent Canceled" at bounding box center [744, 289] width 261 height 45
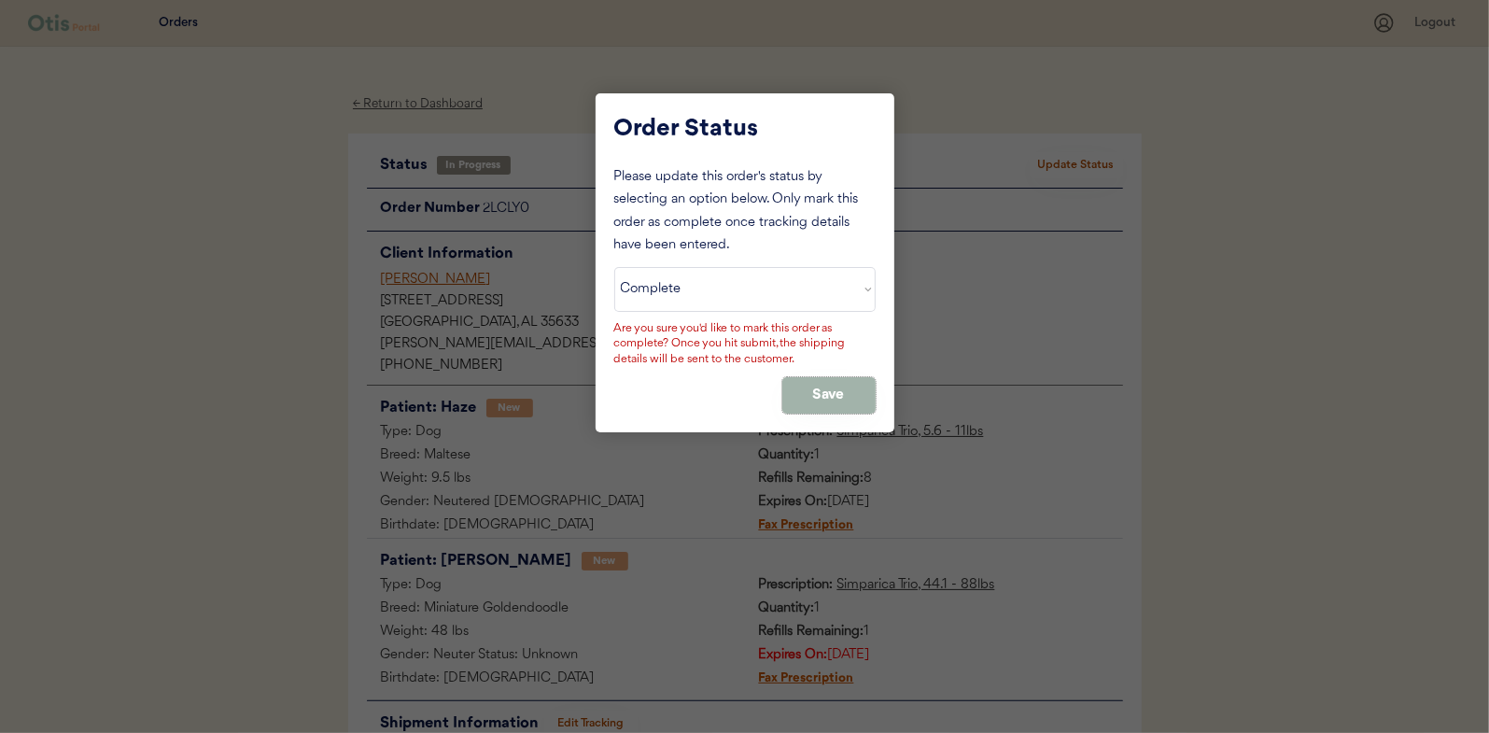
click at [843, 398] on button "Save" at bounding box center [828, 395] width 93 height 36
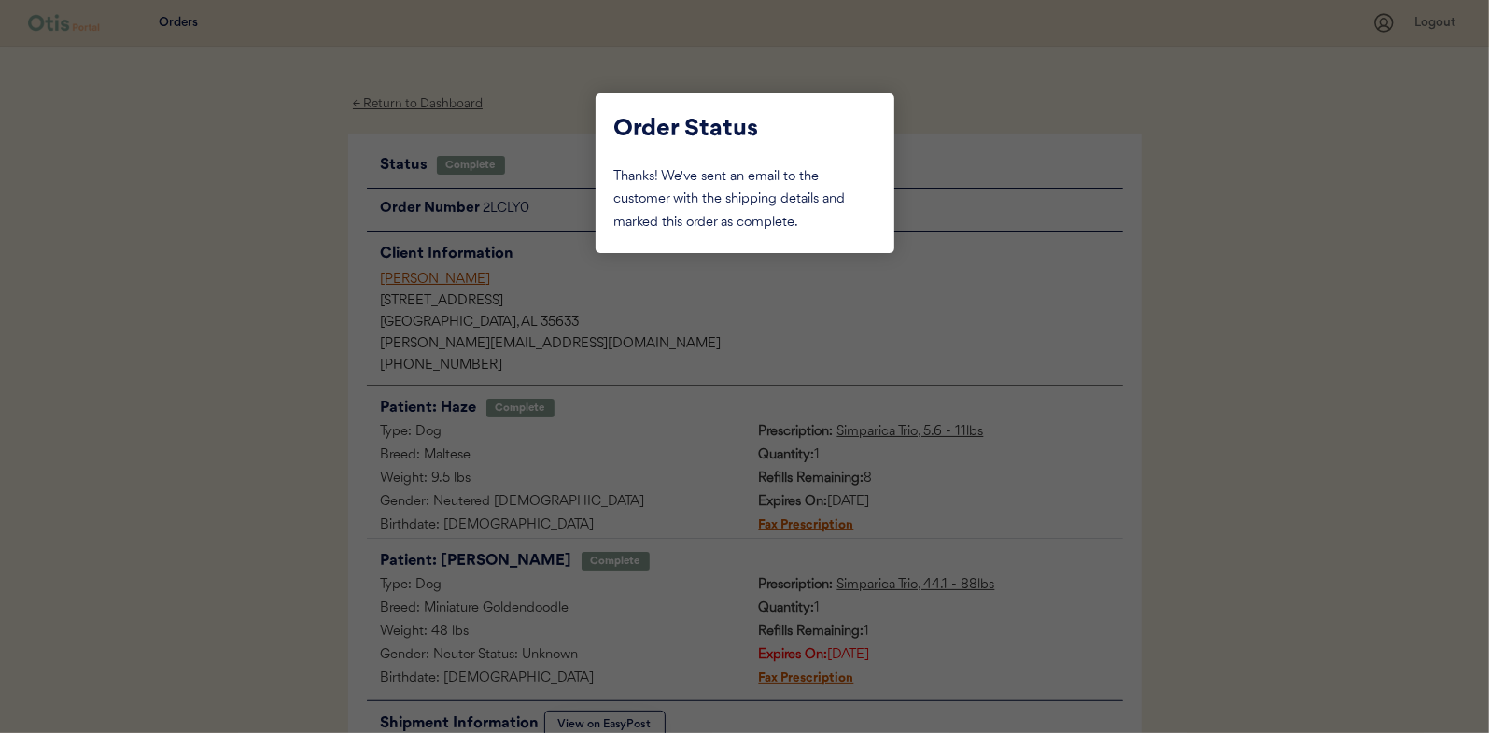
click at [255, 268] on div at bounding box center [744, 366] width 1489 height 733
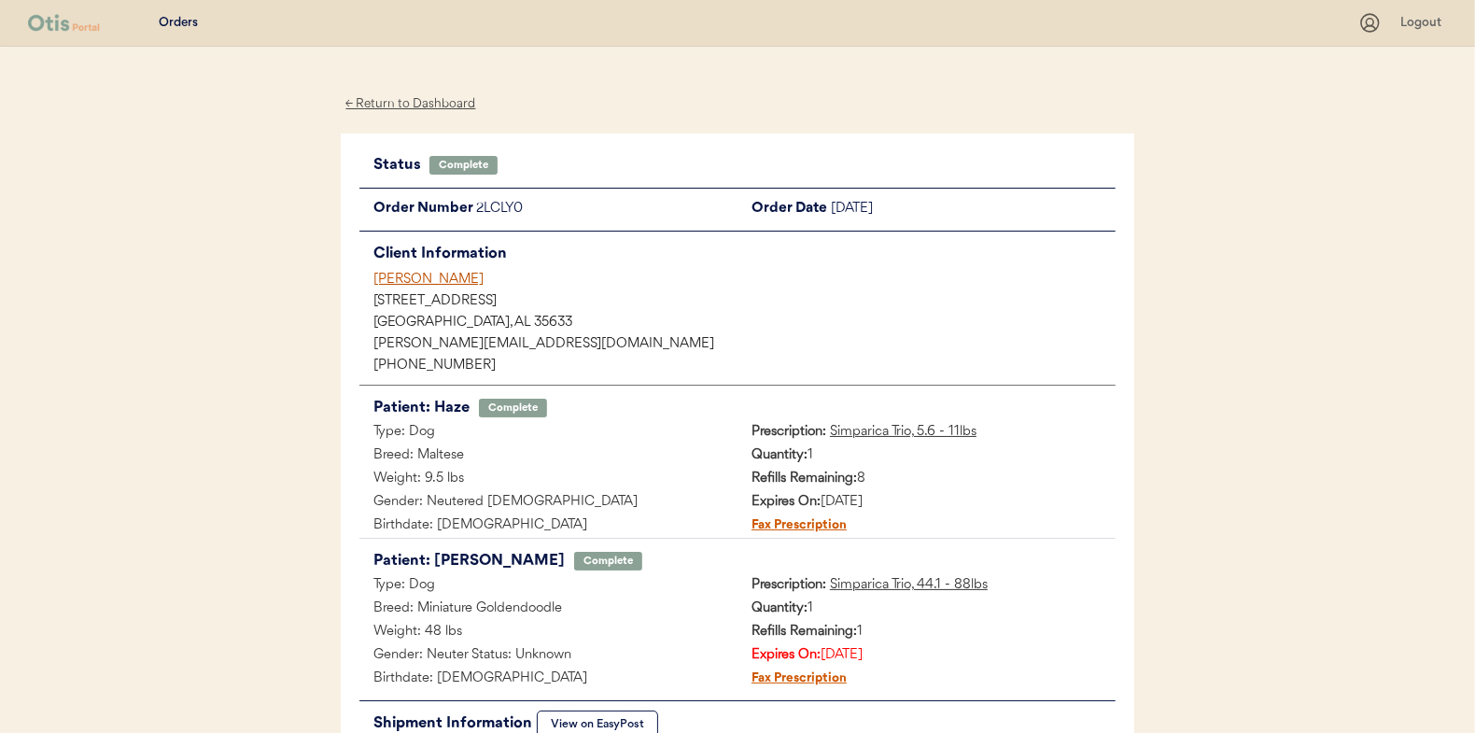
click at [414, 107] on div "← Return to Dashboard" at bounding box center [411, 103] width 140 height 21
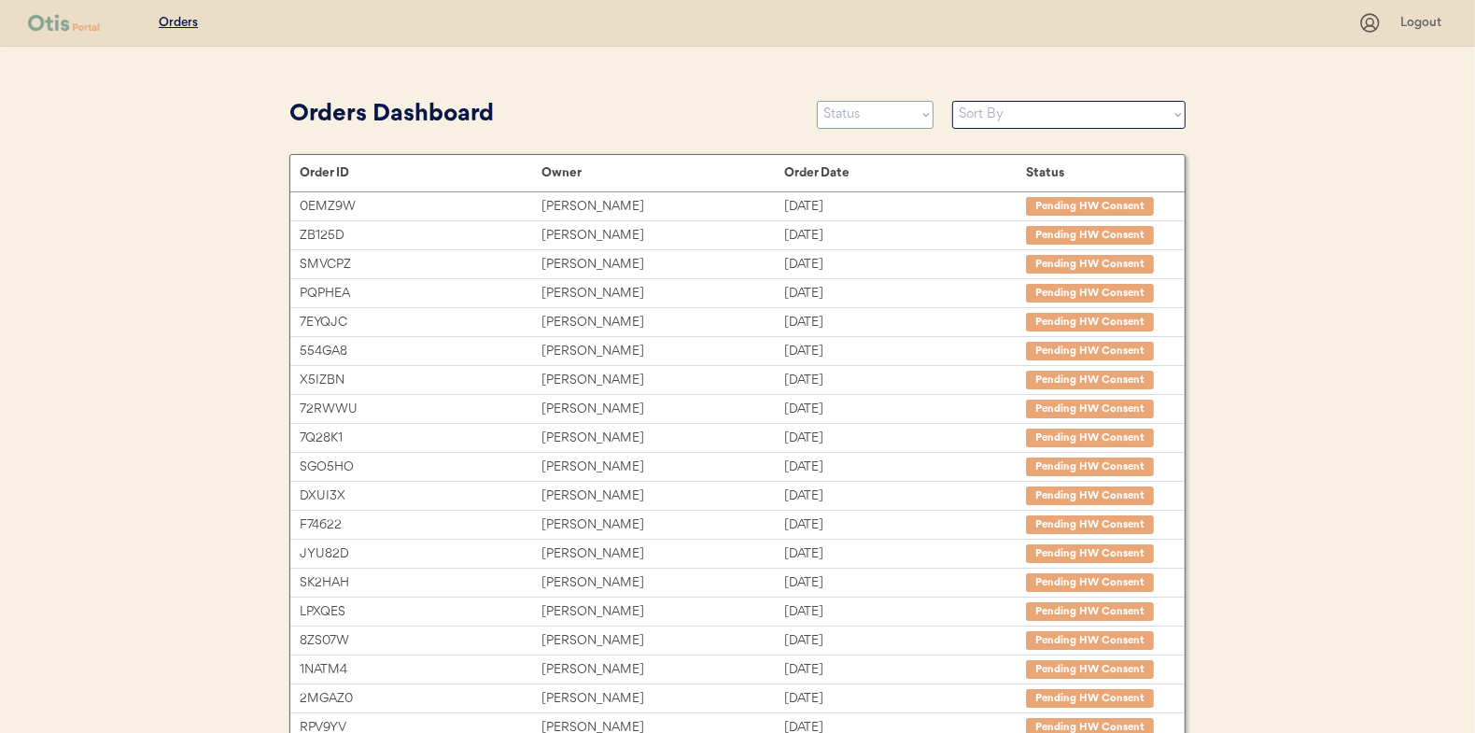
drag, startPoint x: 846, startPoint y: 117, endPoint x: 847, endPoint y: 126, distance: 9.4
click at [846, 117] on select "Status On Hold New In Progress Complete Pending HW Consent Canceled" at bounding box center [875, 115] width 117 height 28
select select ""new""
click at [817, 101] on select "Status On Hold New In Progress Complete Pending HW Consent Canceled" at bounding box center [875, 115] width 117 height 28
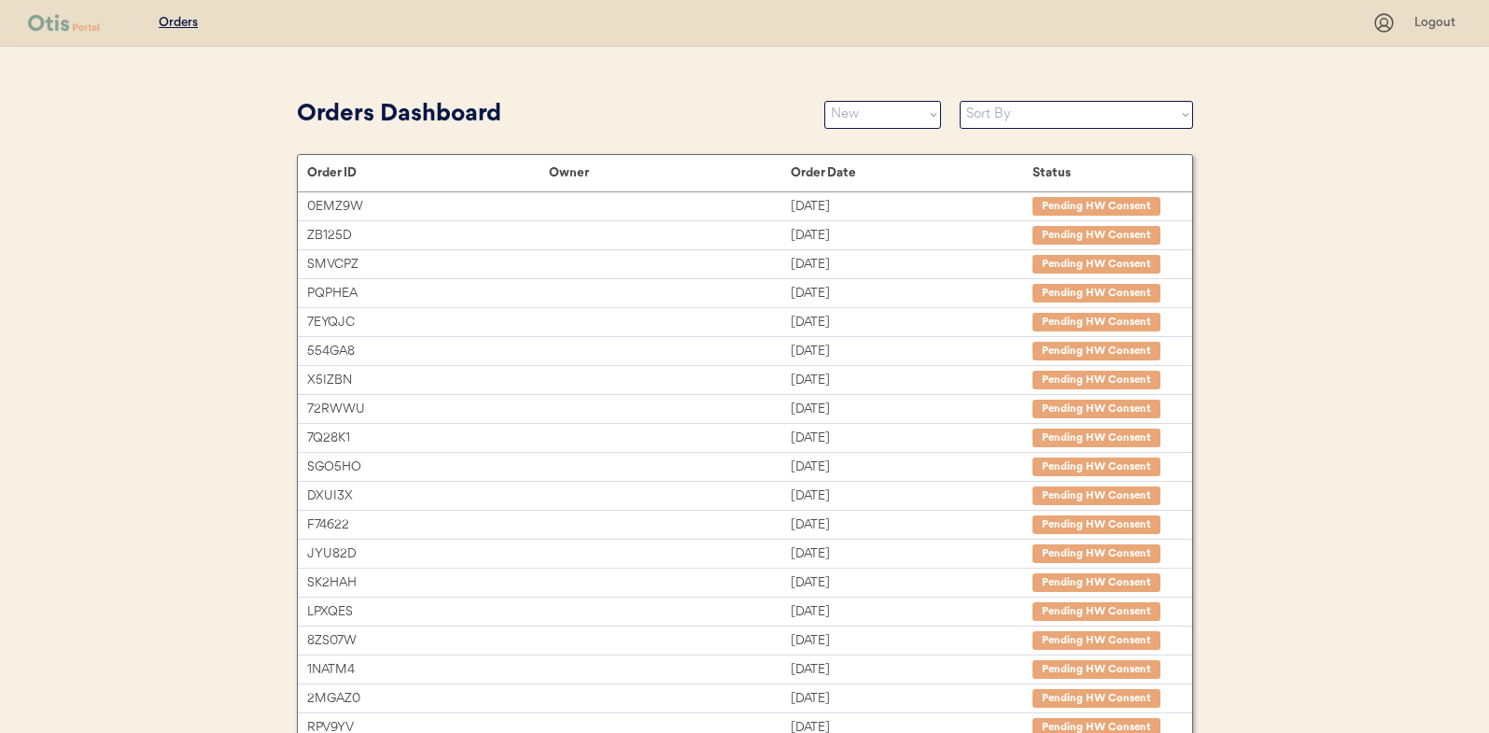
select select ""new""
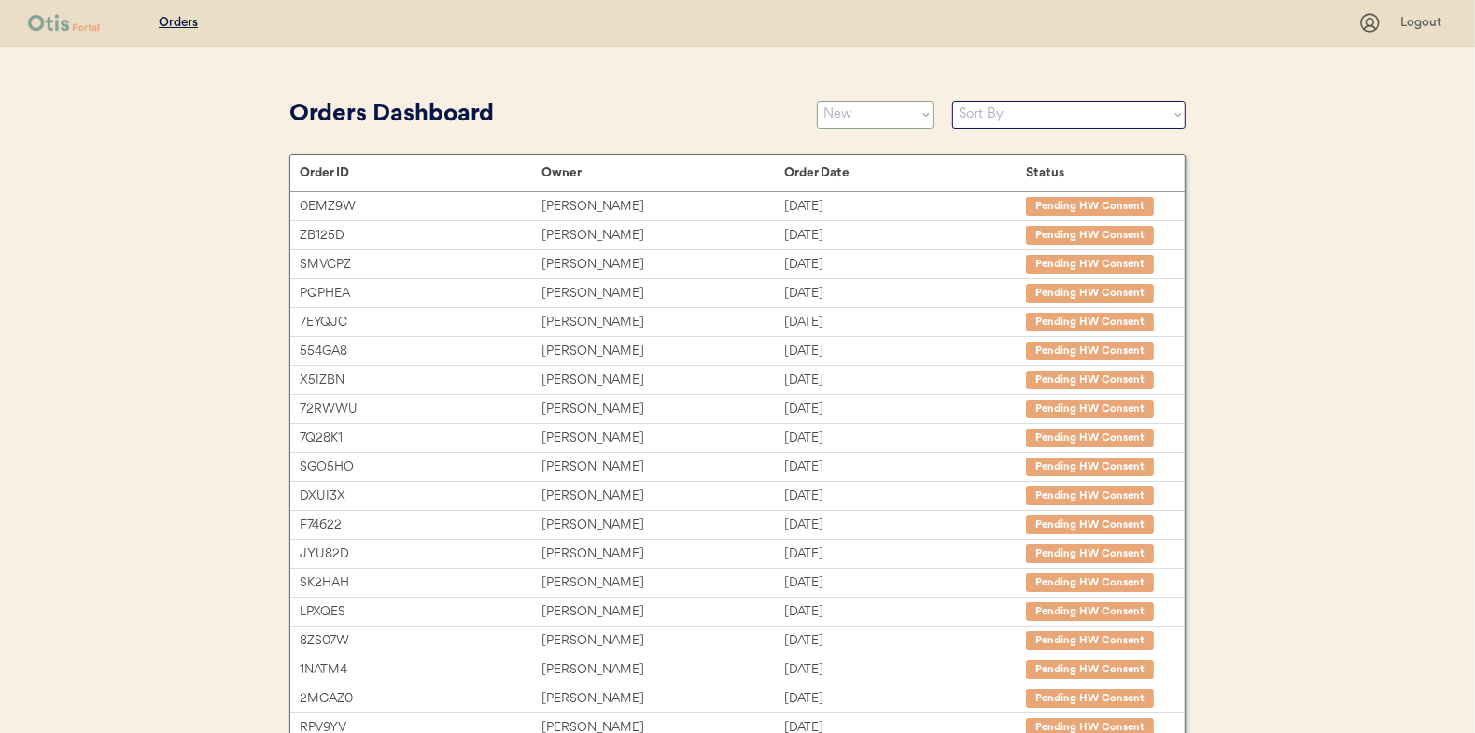
click at [866, 113] on select "Status On Hold New In Progress Complete Pending HW Consent Canceled" at bounding box center [875, 115] width 117 height 28
click at [817, 101] on select "Status On Hold New In Progress Complete Pending HW Consent Canceled" at bounding box center [875, 115] width 117 height 28
click at [859, 115] on select "Status On Hold New In Progress Complete Pending HW Consent Canceled" at bounding box center [875, 115] width 117 height 28
select select ""new""
click at [817, 101] on select "Status On Hold New In Progress Complete Pending HW Consent Canceled" at bounding box center [875, 115] width 117 height 28
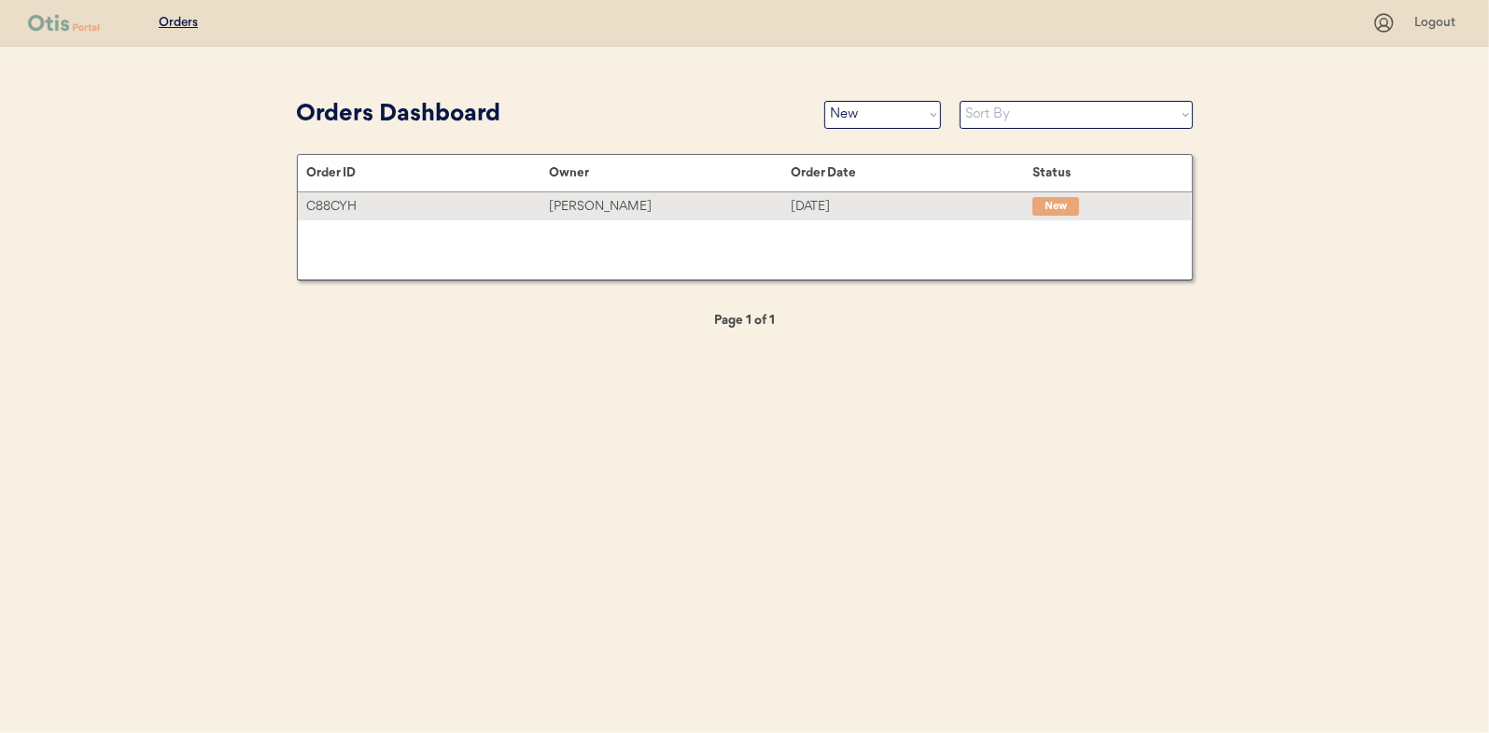
click at [590, 201] on div "Beth Johnson" at bounding box center [670, 206] width 242 height 21
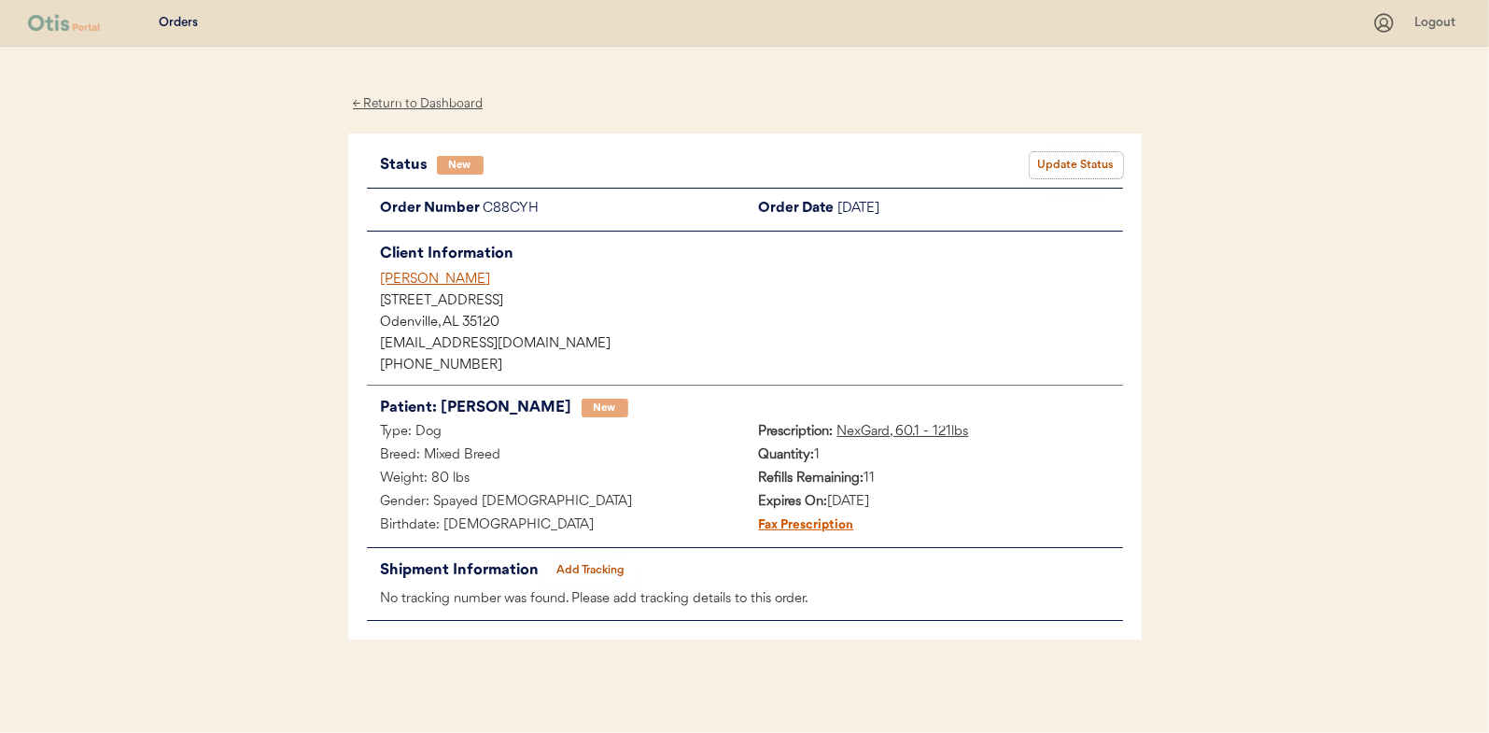
click at [1077, 166] on button "Update Status" at bounding box center [1076, 165] width 93 height 26
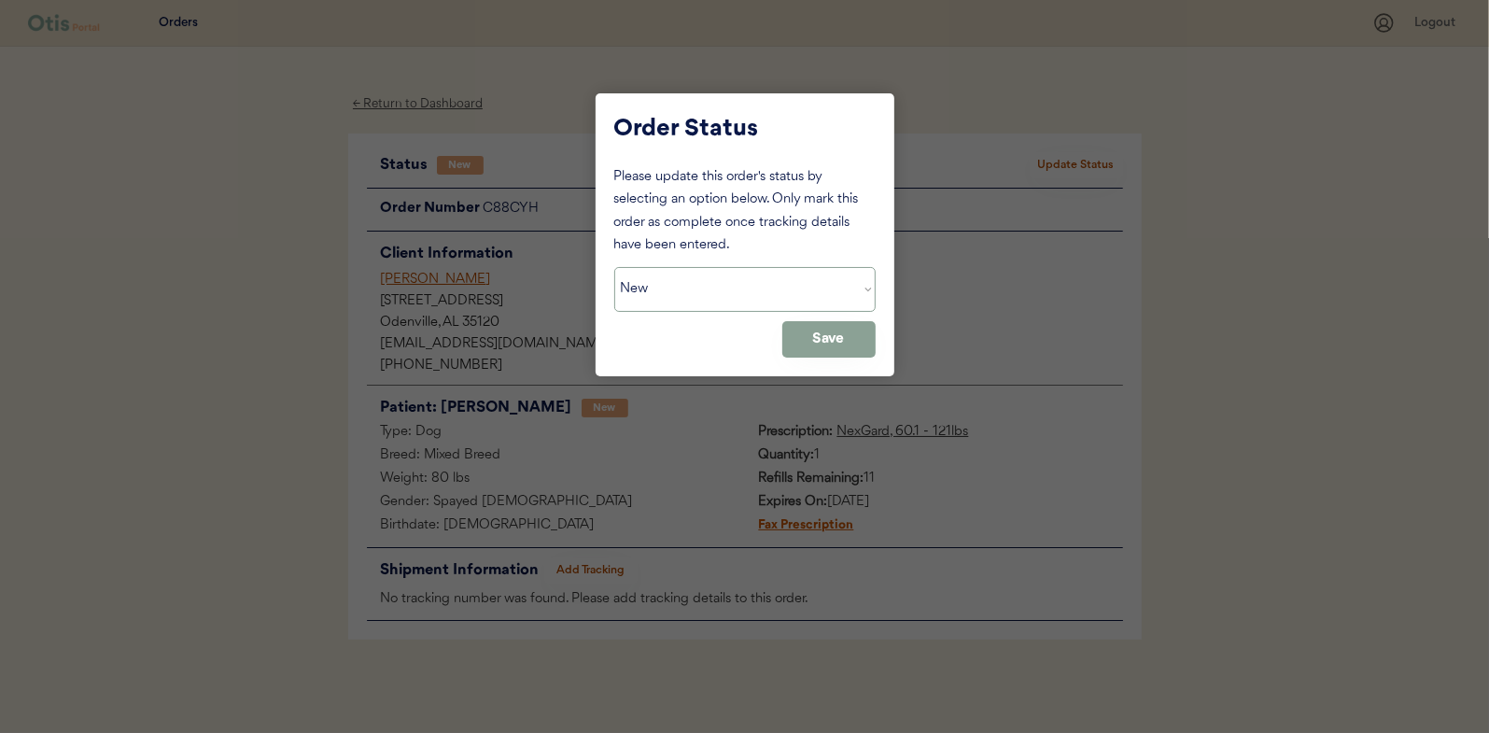
click at [660, 290] on select "Status On Hold New In Progress Complete Pending HW Consent Canceled" at bounding box center [744, 289] width 261 height 45
select select ""in_progress""
click at [614, 267] on select "Status On Hold New In Progress Complete Pending HW Consent Canceled" at bounding box center [744, 289] width 261 height 45
click at [822, 334] on button "Save" at bounding box center [828, 339] width 93 height 36
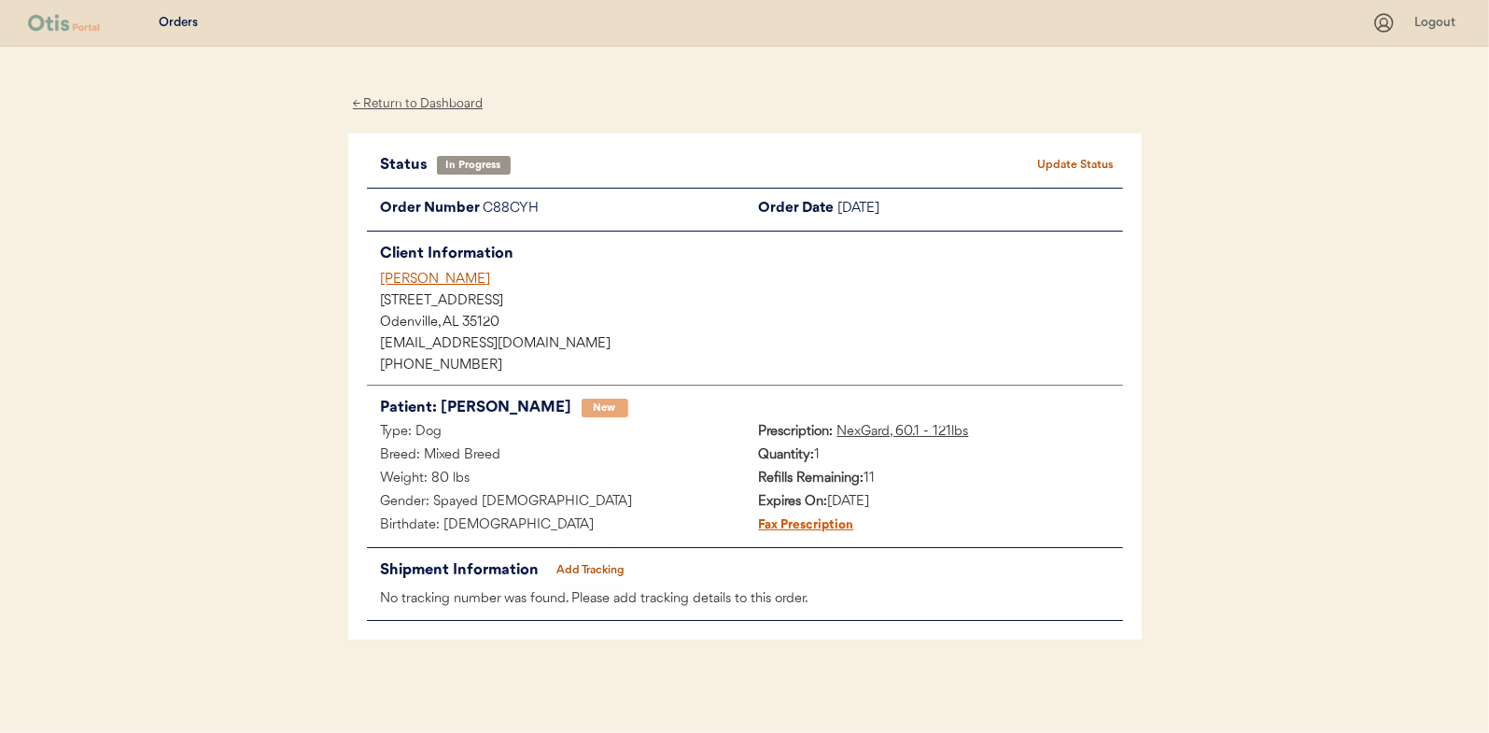
click at [424, 106] on div "← Return to Dashboard" at bounding box center [418, 103] width 140 height 21
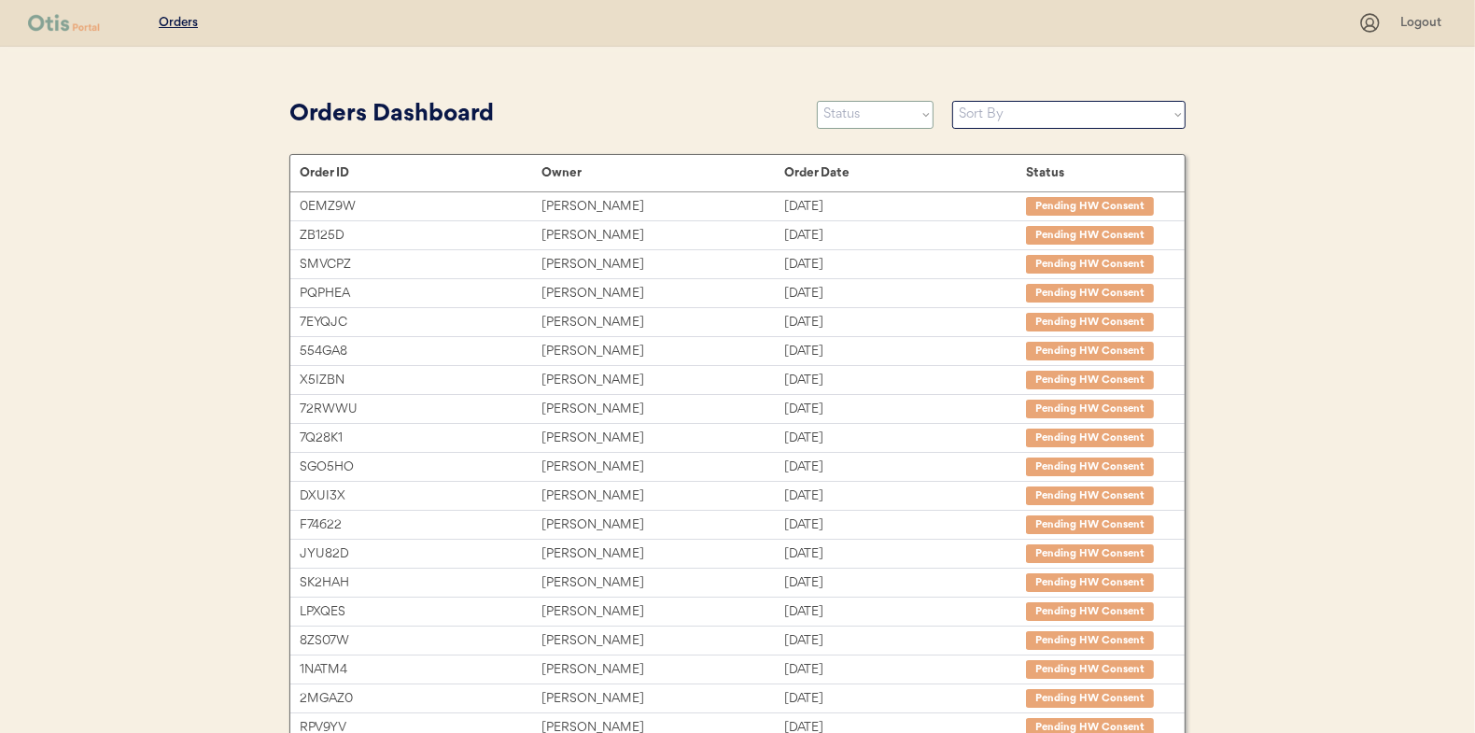
click at [850, 101] on select "Status On Hold New In Progress Complete Pending HW Consent Canceled" at bounding box center [875, 115] width 117 height 28
select select ""new""
click at [817, 101] on select "Status On Hold New In Progress Complete Pending HW Consent Canceled" at bounding box center [875, 115] width 117 height 28
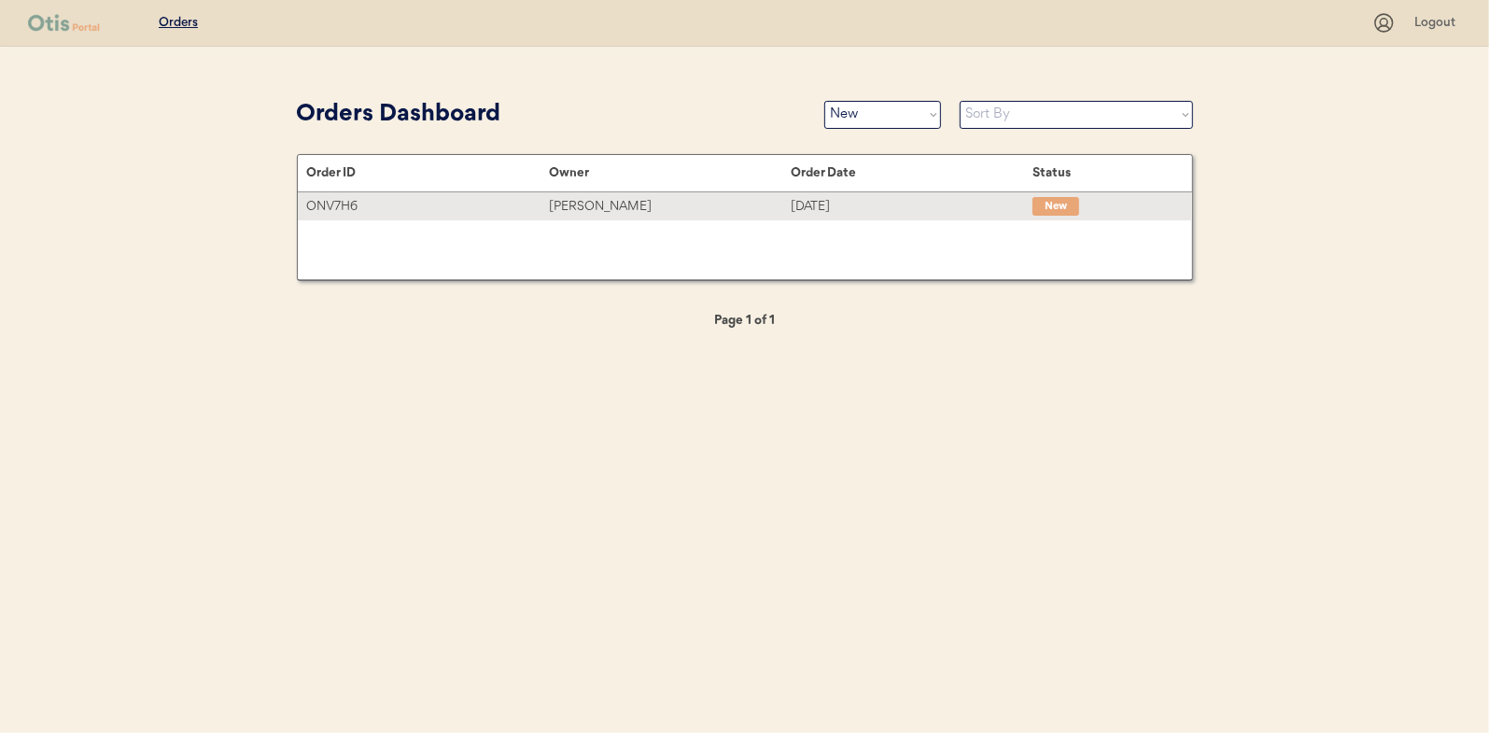
click at [588, 210] on div "[PERSON_NAME]" at bounding box center [670, 206] width 242 height 21
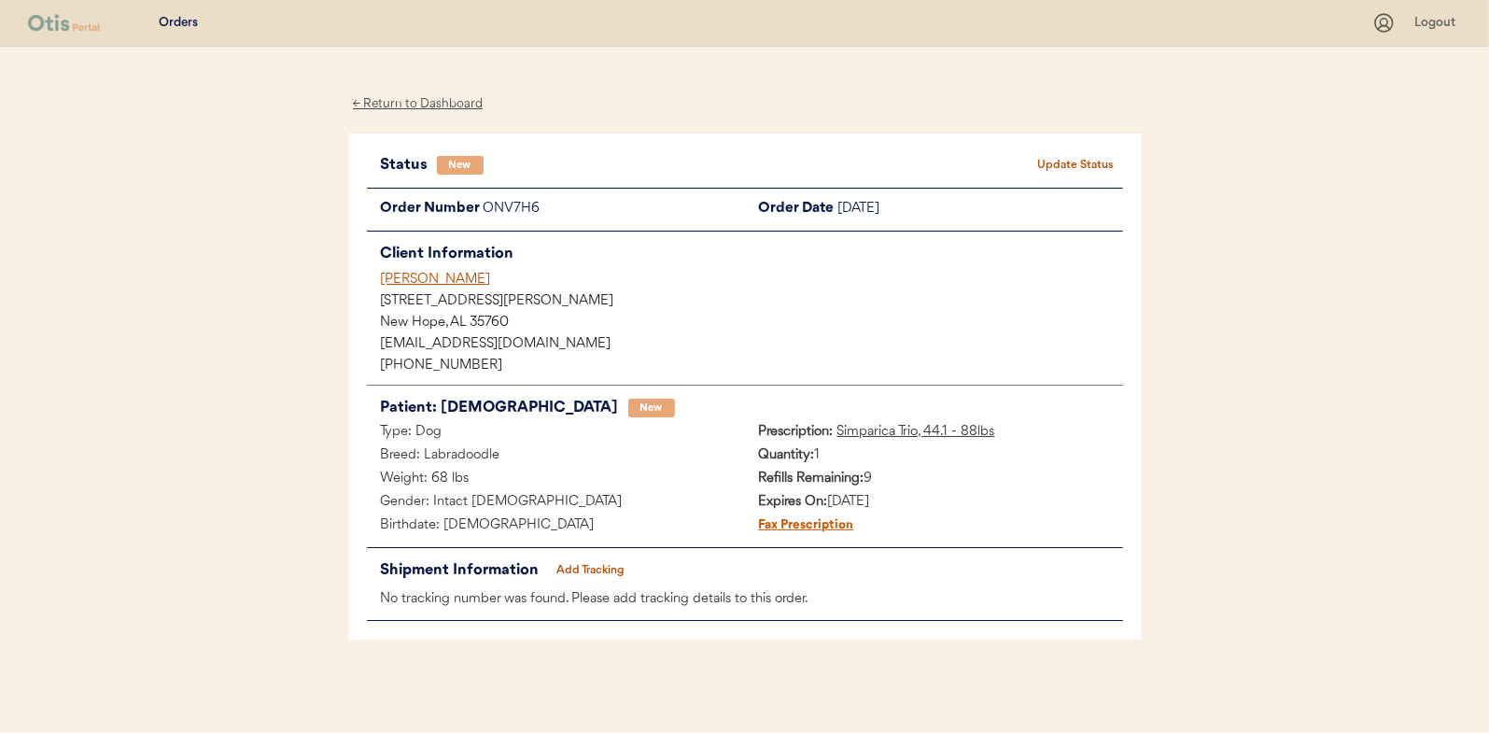
click at [1071, 162] on button "Update Status" at bounding box center [1076, 165] width 93 height 26
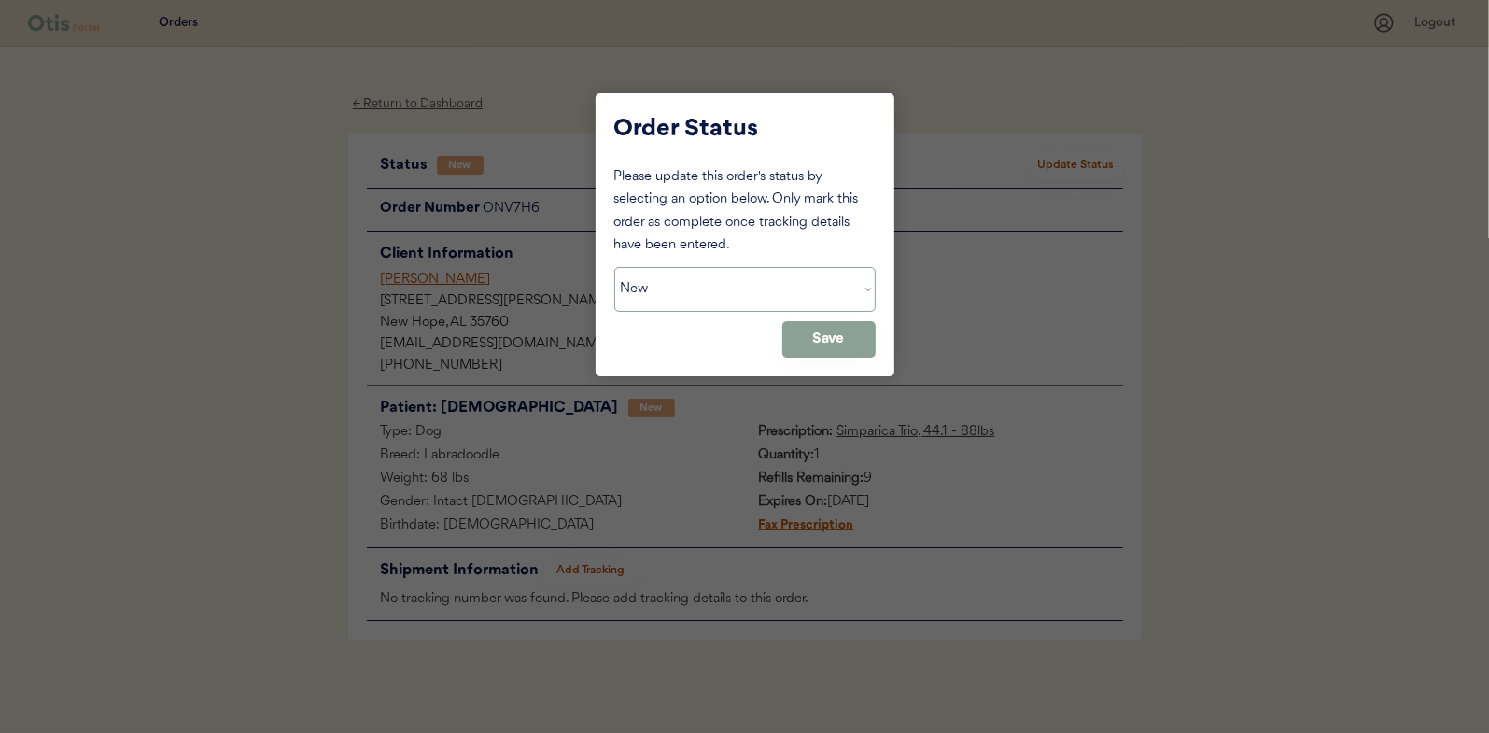
click at [670, 298] on select "Status On Hold New In Progress Complete Pending HW Consent Canceled" at bounding box center [744, 289] width 261 height 45
select select ""in_progress""
click at [614, 267] on select "Status On Hold New In Progress Complete Pending HW Consent Canceled" at bounding box center [744, 289] width 261 height 45
click at [822, 340] on button "Save" at bounding box center [828, 339] width 93 height 36
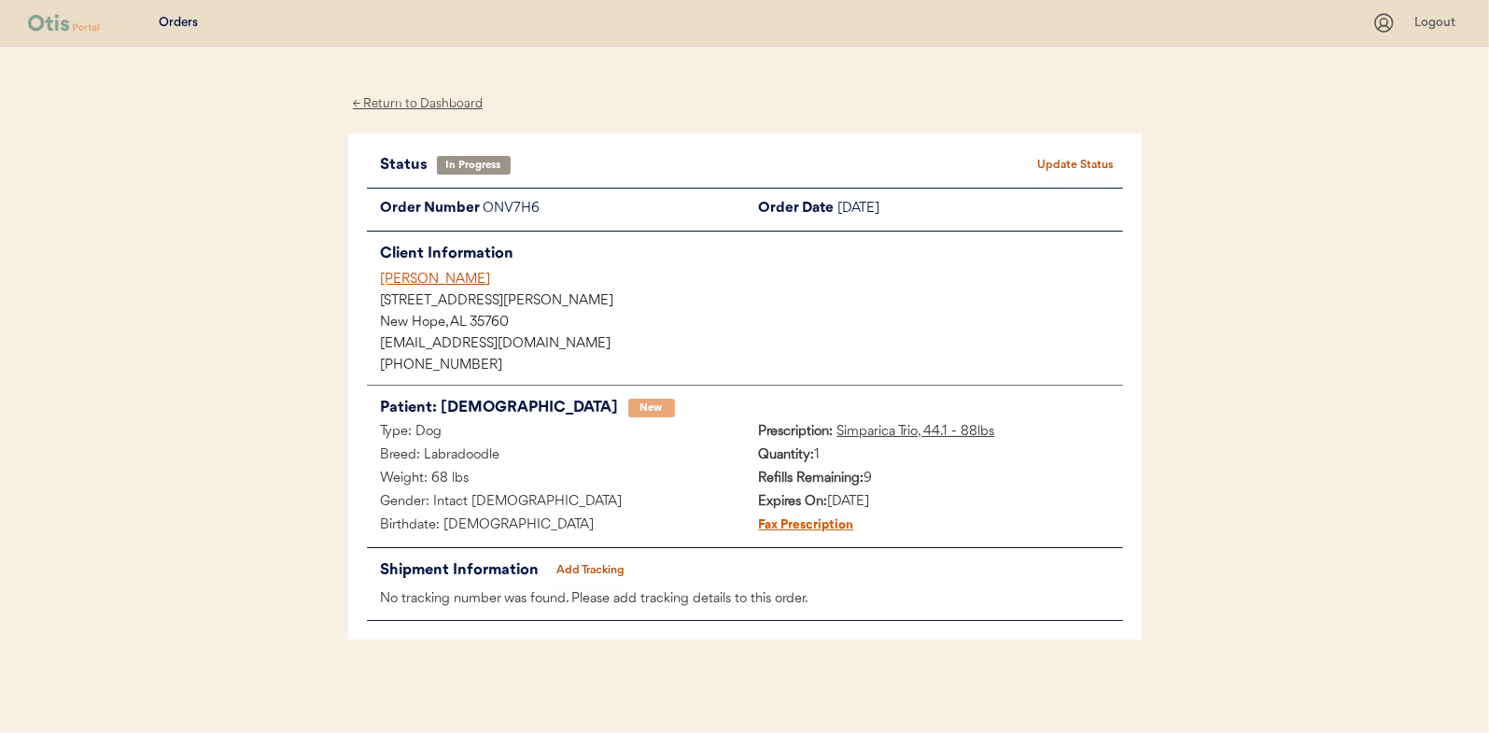
click at [411, 95] on div "← Return to Dashboard" at bounding box center [418, 103] width 140 height 21
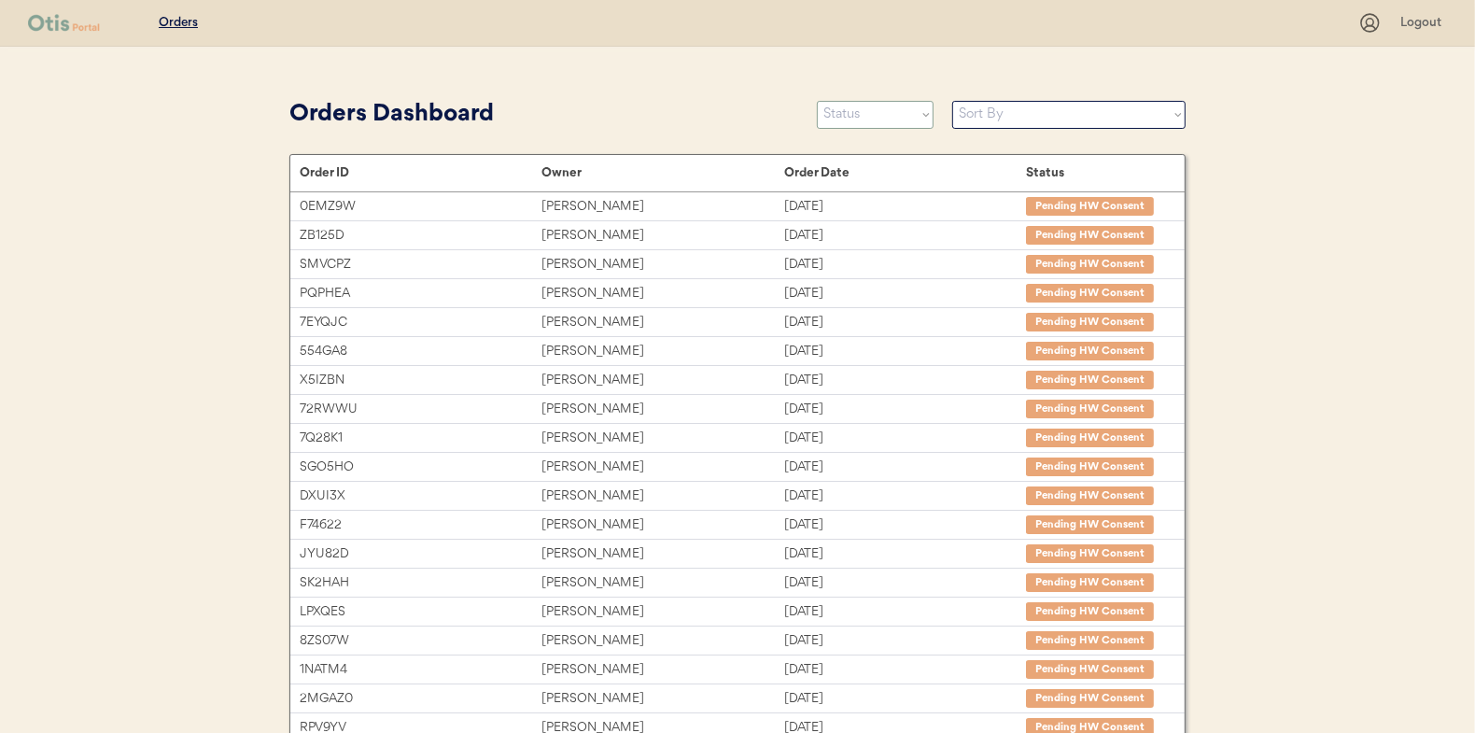
click at [872, 114] on select "Status On Hold New In Progress Complete Pending HW Consent Canceled" at bounding box center [875, 115] width 117 height 28
select select ""new""
click at [817, 101] on select "Status On Hold New In Progress Complete Pending HW Consent Canceled" at bounding box center [875, 115] width 117 height 28
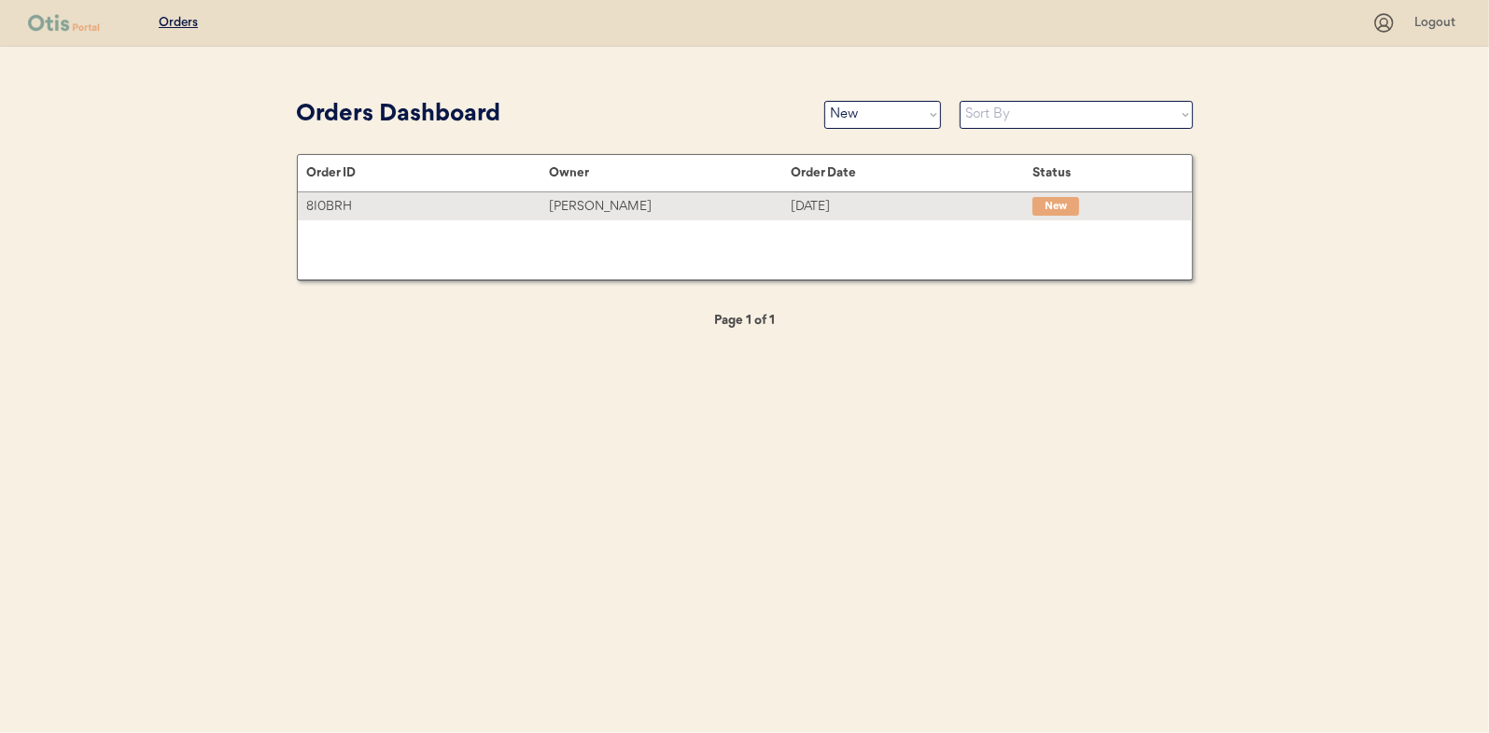
drag, startPoint x: 611, startPoint y: 208, endPoint x: 416, endPoint y: 208, distance: 195.1
click at [611, 208] on div "[PERSON_NAME]" at bounding box center [670, 206] width 242 height 21
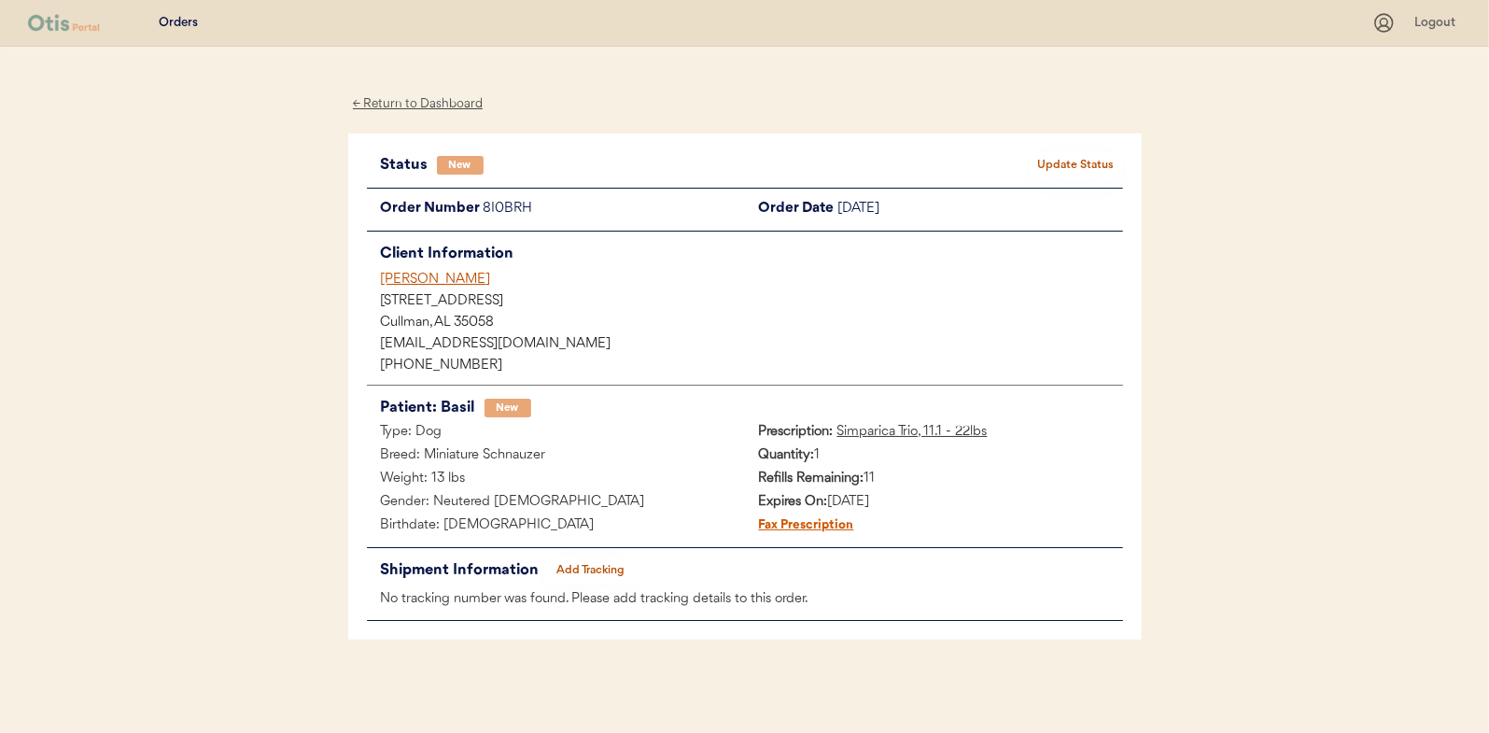
click at [1082, 164] on button "Update Status" at bounding box center [1076, 165] width 93 height 26
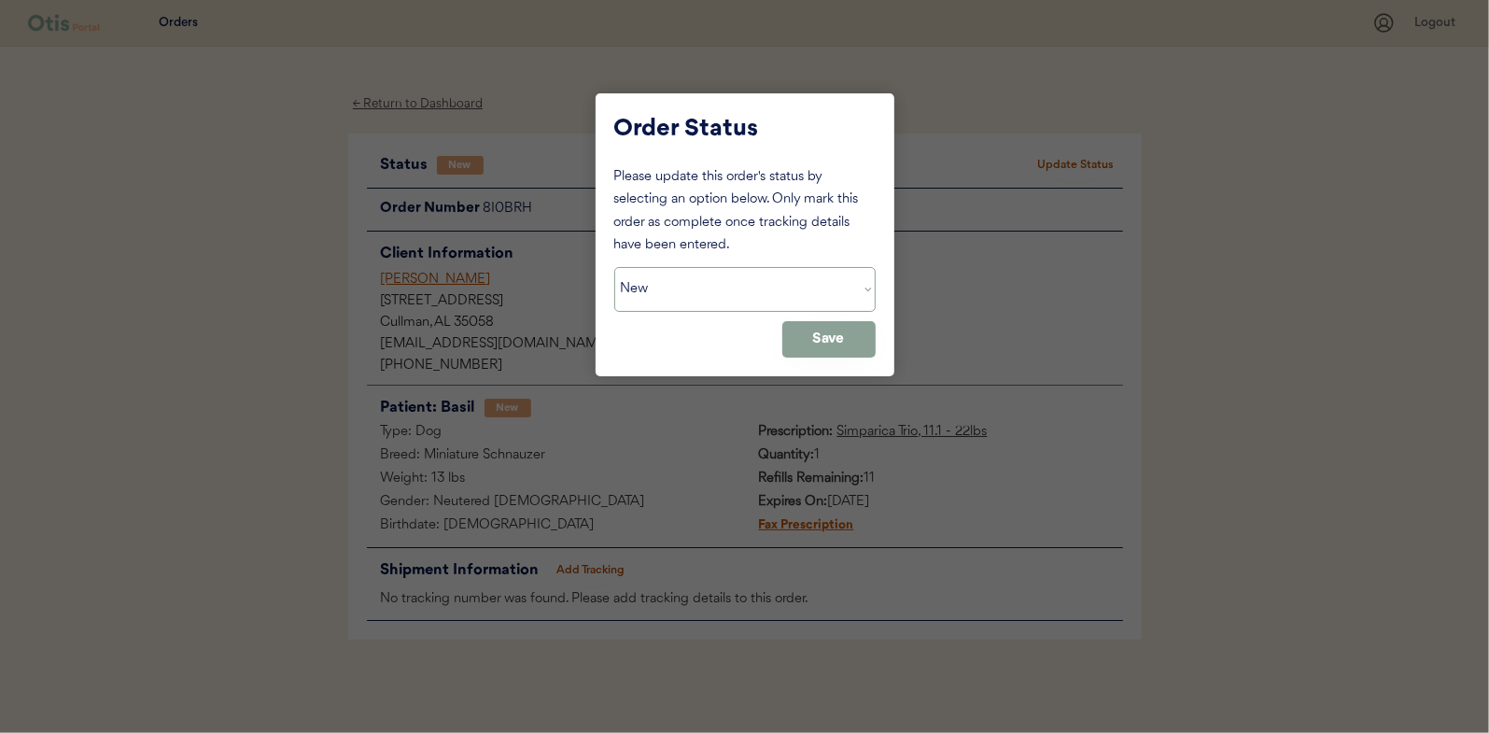
click at [681, 290] on select "Status On Hold New In Progress Complete Pending HW Consent Canceled" at bounding box center [744, 289] width 261 height 45
select select ""in_progress""
click at [614, 267] on select "Status On Hold New In Progress Complete Pending HW Consent Canceled" at bounding box center [744, 289] width 261 height 45
click at [828, 333] on button "Save" at bounding box center [828, 339] width 93 height 36
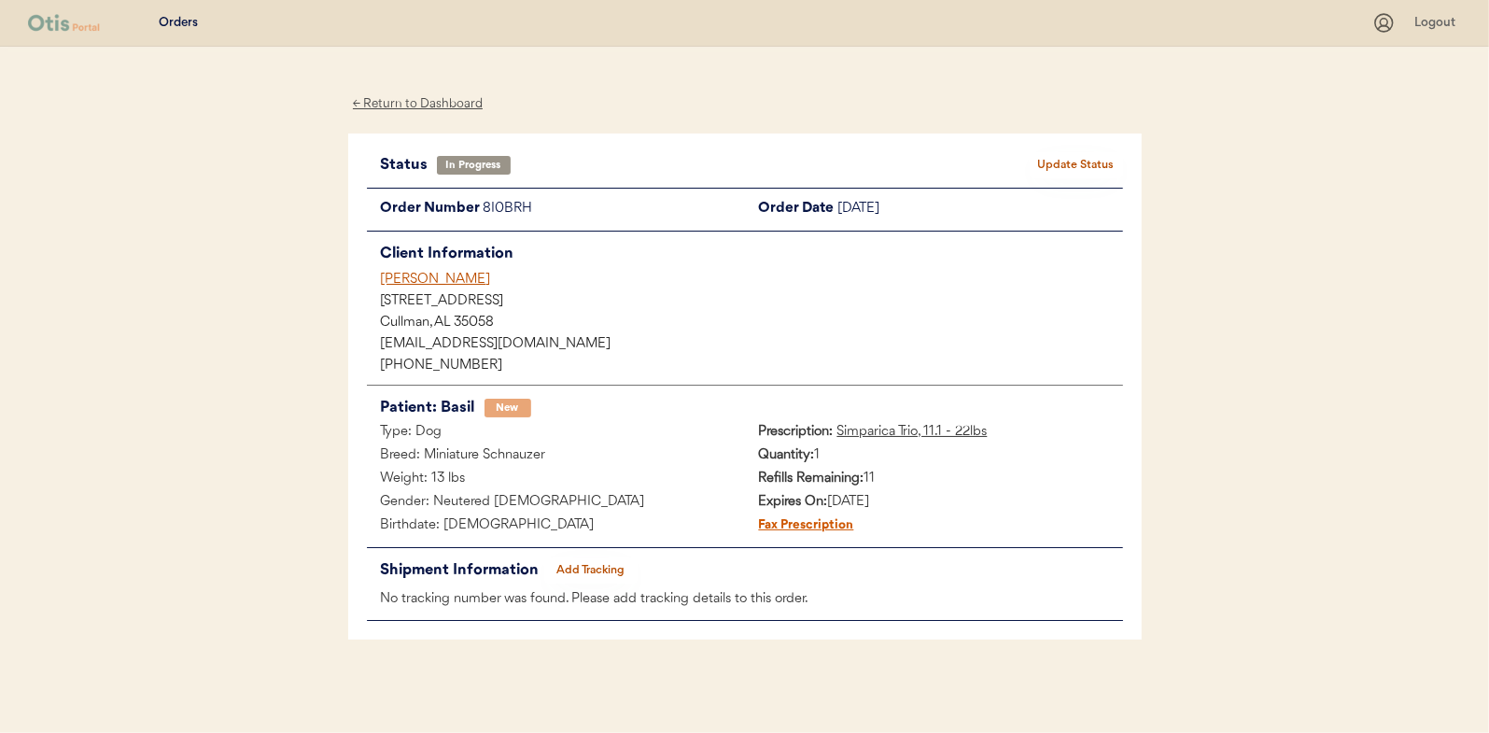
click at [423, 100] on div "← Return to Dashboard" at bounding box center [418, 103] width 140 height 21
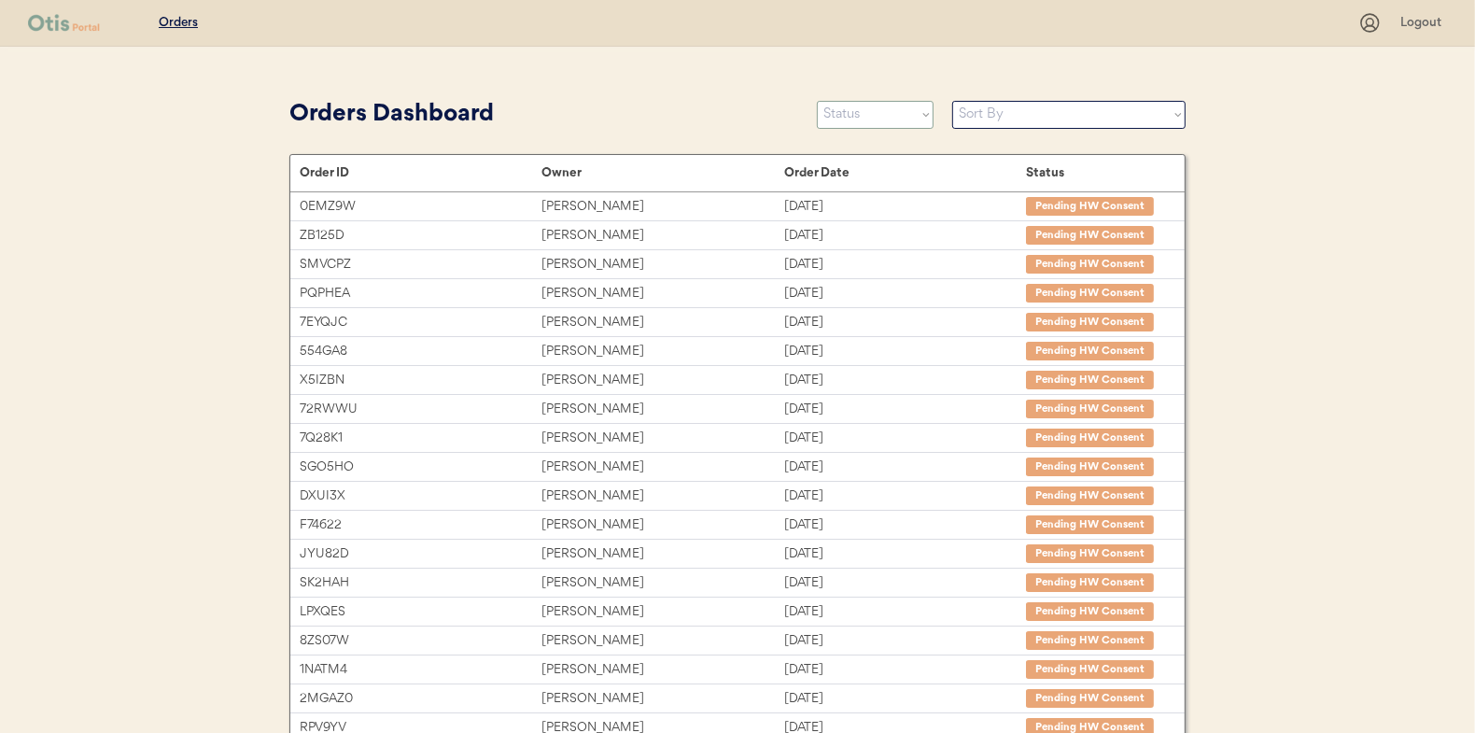
click at [858, 118] on select "Status On Hold New In Progress Complete Pending HW Consent Canceled" at bounding box center [875, 115] width 117 height 28
click at [817, 101] on select "Status On Hold New In Progress Complete Pending HW Consent Canceled" at bounding box center [875, 115] width 117 height 28
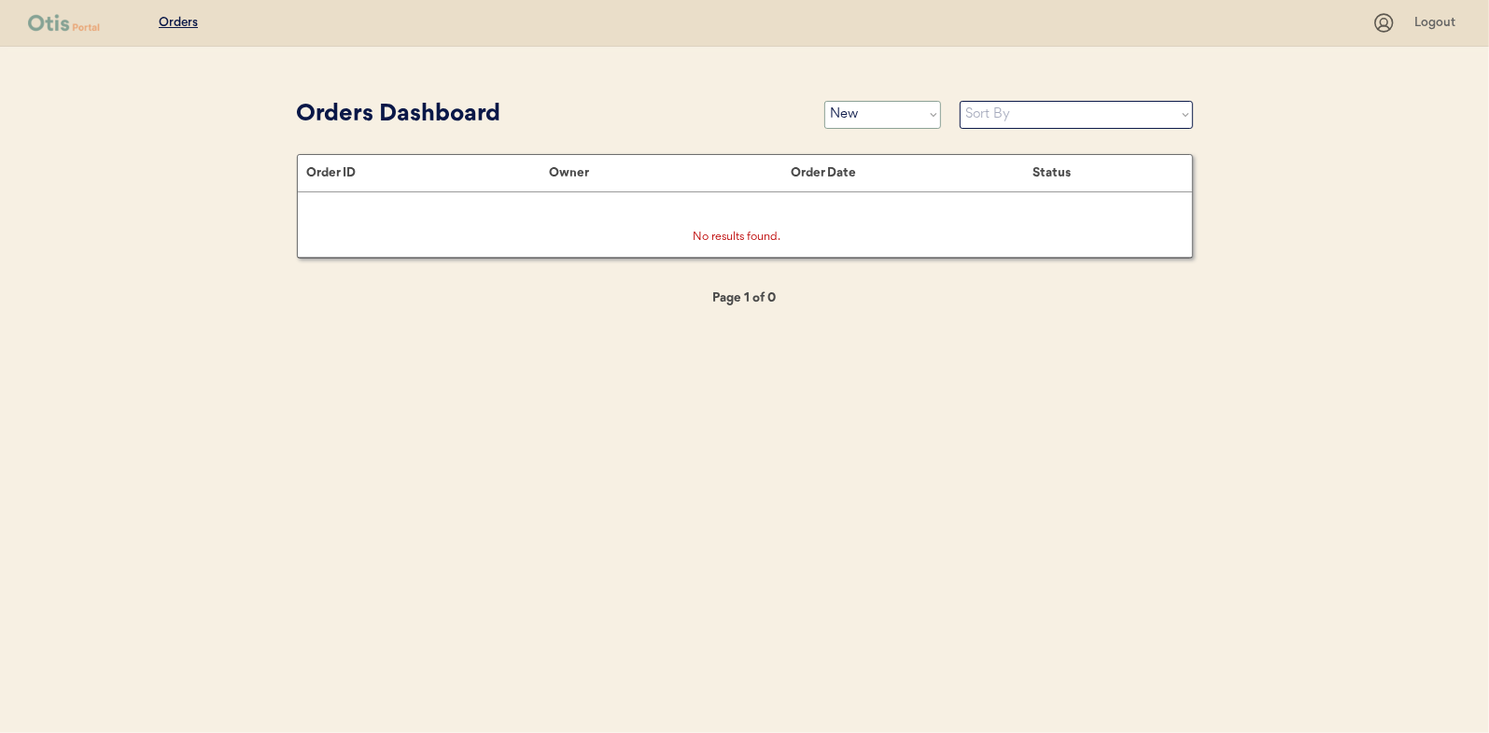
click at [854, 114] on select "Status On Hold New In Progress Complete Pending HW Consent Canceled" at bounding box center [882, 115] width 117 height 28
click at [824, 101] on select "Status On Hold New In Progress Complete Pending HW Consent Canceled" at bounding box center [882, 115] width 117 height 28
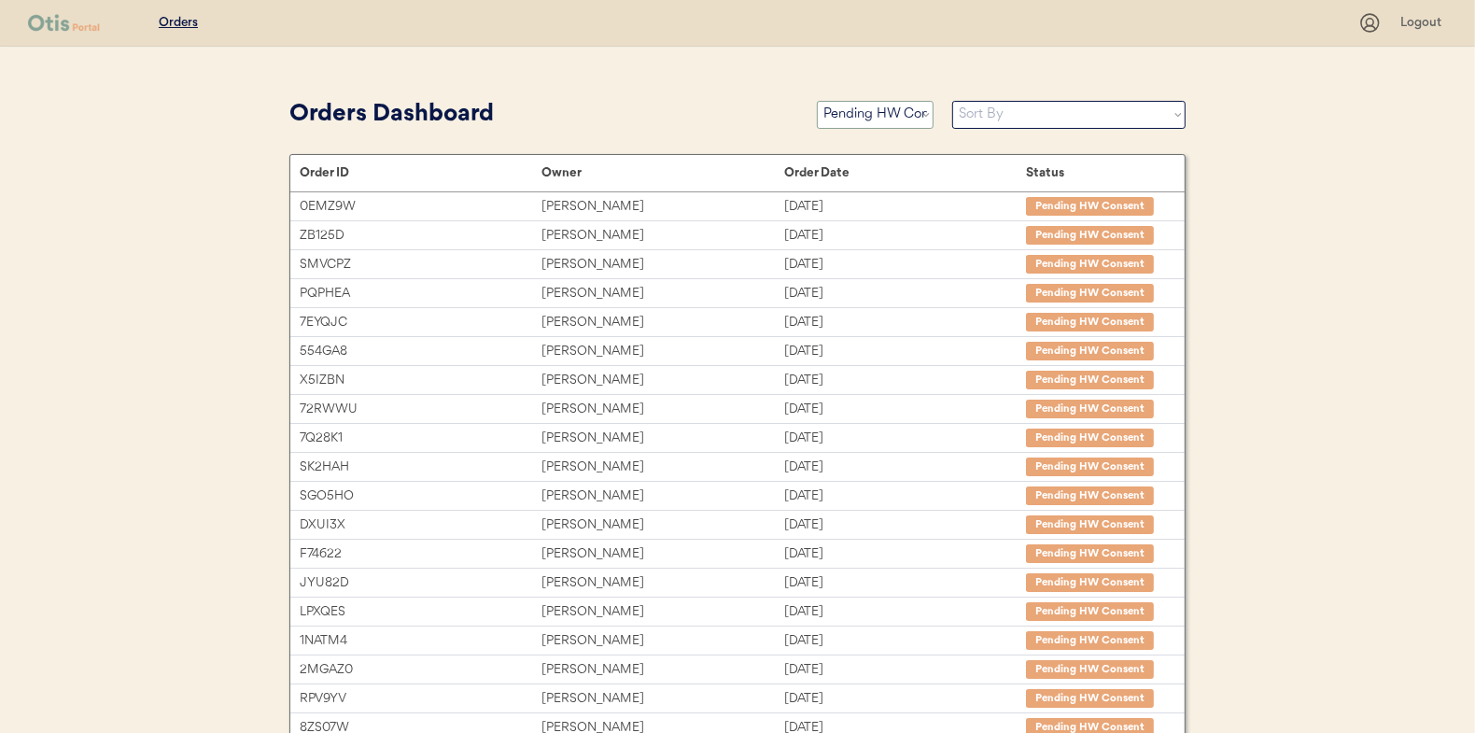
click at [881, 115] on select "Status On Hold New In Progress Complete Pending HW Consent Canceled" at bounding box center [875, 115] width 117 height 28
click at [817, 101] on select "Status On Hold New In Progress Complete Pending HW Consent Canceled" at bounding box center [875, 115] width 117 height 28
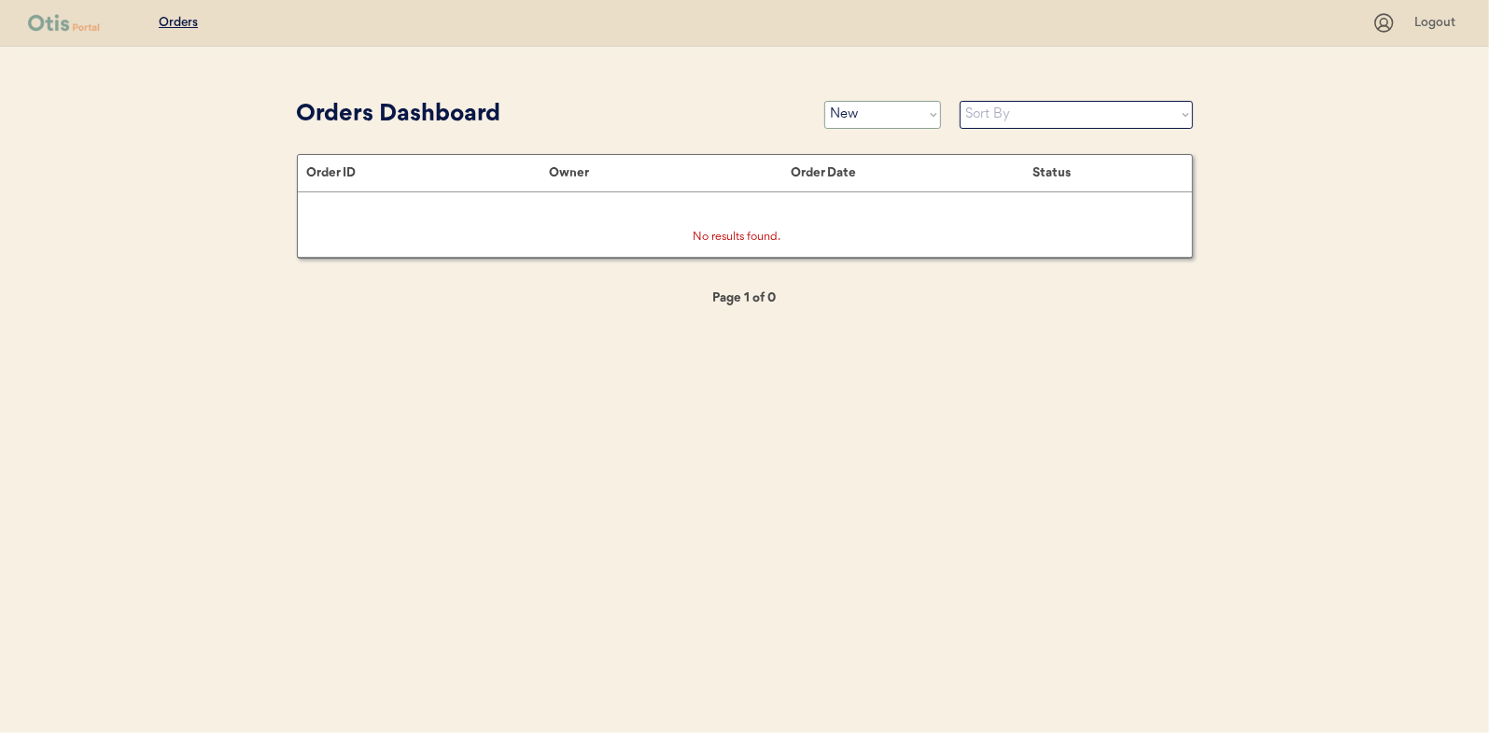
click at [853, 119] on select "Status On Hold New In Progress Complete Pending HW Consent Canceled" at bounding box center [882, 115] width 117 height 28
select select ""in_progress""
click at [824, 101] on select "Status On Hold New In Progress Complete Pending HW Consent Canceled" at bounding box center [882, 115] width 117 height 28
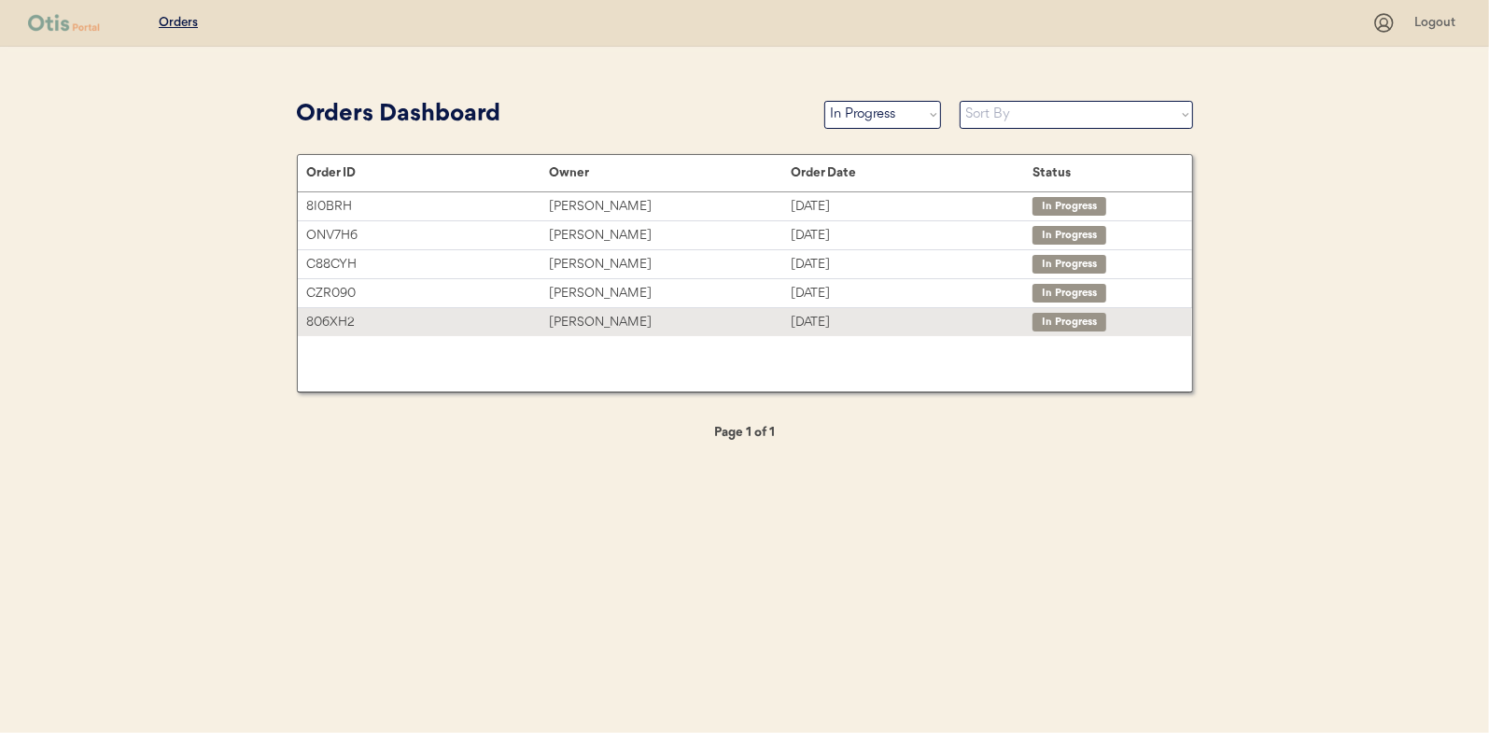
click at [564, 317] on div "[PERSON_NAME]" at bounding box center [670, 322] width 242 height 21
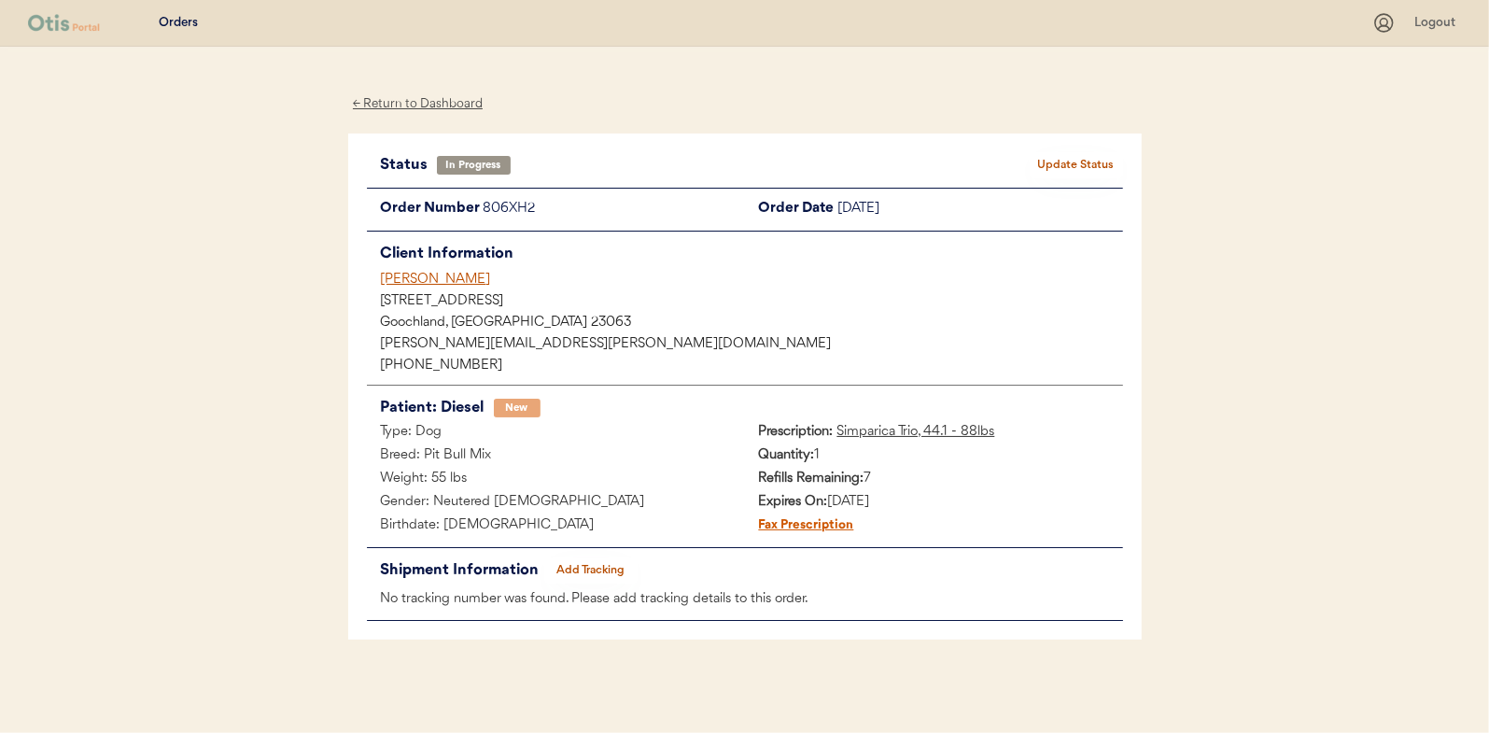
click at [588, 569] on button "Add Tracking" at bounding box center [590, 570] width 93 height 26
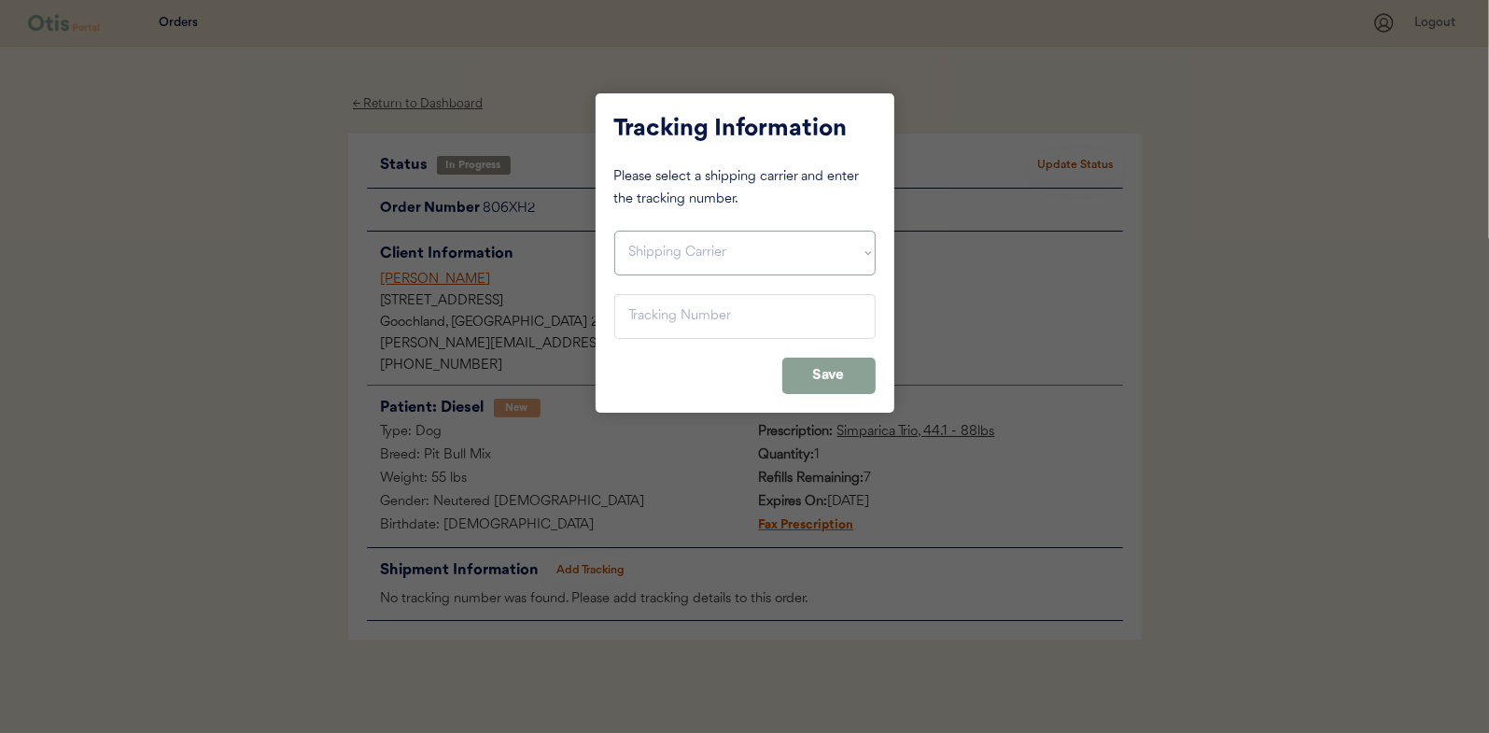
click at [647, 245] on select "Shipping Carrier FedEx FedEx Ground Economy UPS USPS" at bounding box center [744, 253] width 261 height 45
select select ""usps""
click at [614, 231] on select "Shipping Carrier FedEx FedEx Ground Economy UPS USPS" at bounding box center [744, 253] width 261 height 45
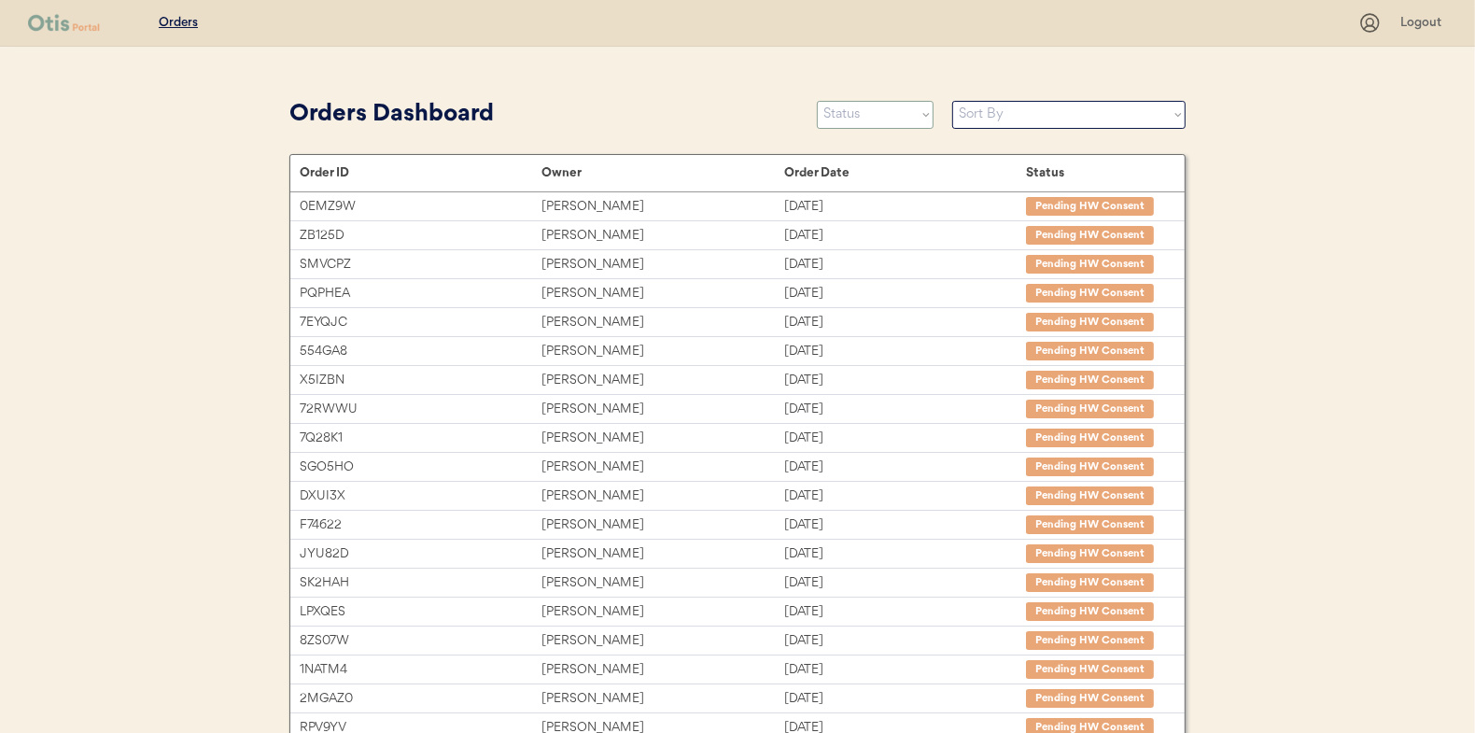
click at [852, 115] on select "Status On Hold New In Progress Complete Pending HW Consent Canceled" at bounding box center [875, 115] width 117 height 28
click at [817, 101] on select "Status On Hold New In Progress Complete Pending HW Consent Canceled" at bounding box center [875, 115] width 117 height 28
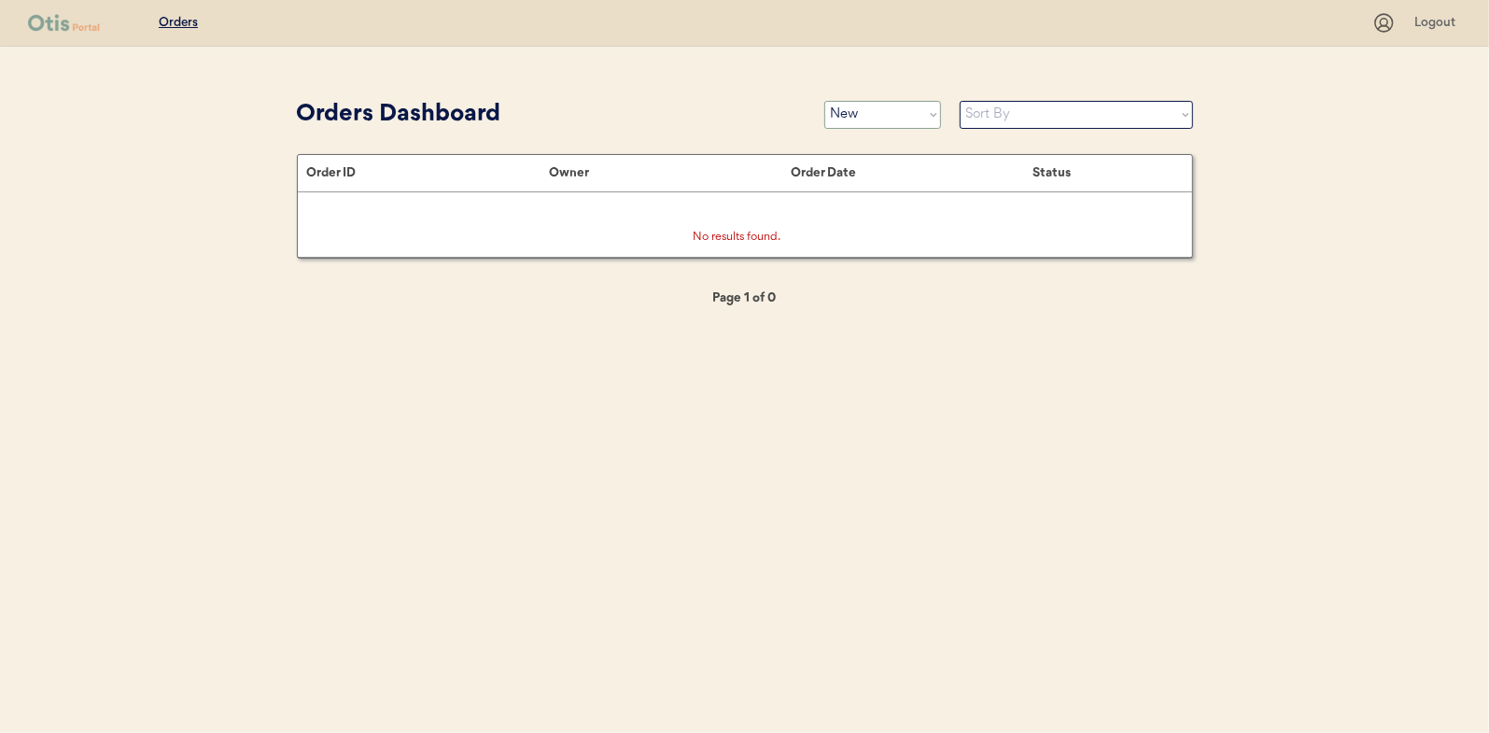
click at [900, 118] on select "Status On Hold New In Progress Complete Pending HW Consent Canceled" at bounding box center [882, 115] width 117 height 28
select select ""in_progress""
click at [824, 101] on select "Status On Hold New In Progress Complete Pending HW Consent Canceled" at bounding box center [882, 115] width 117 height 28
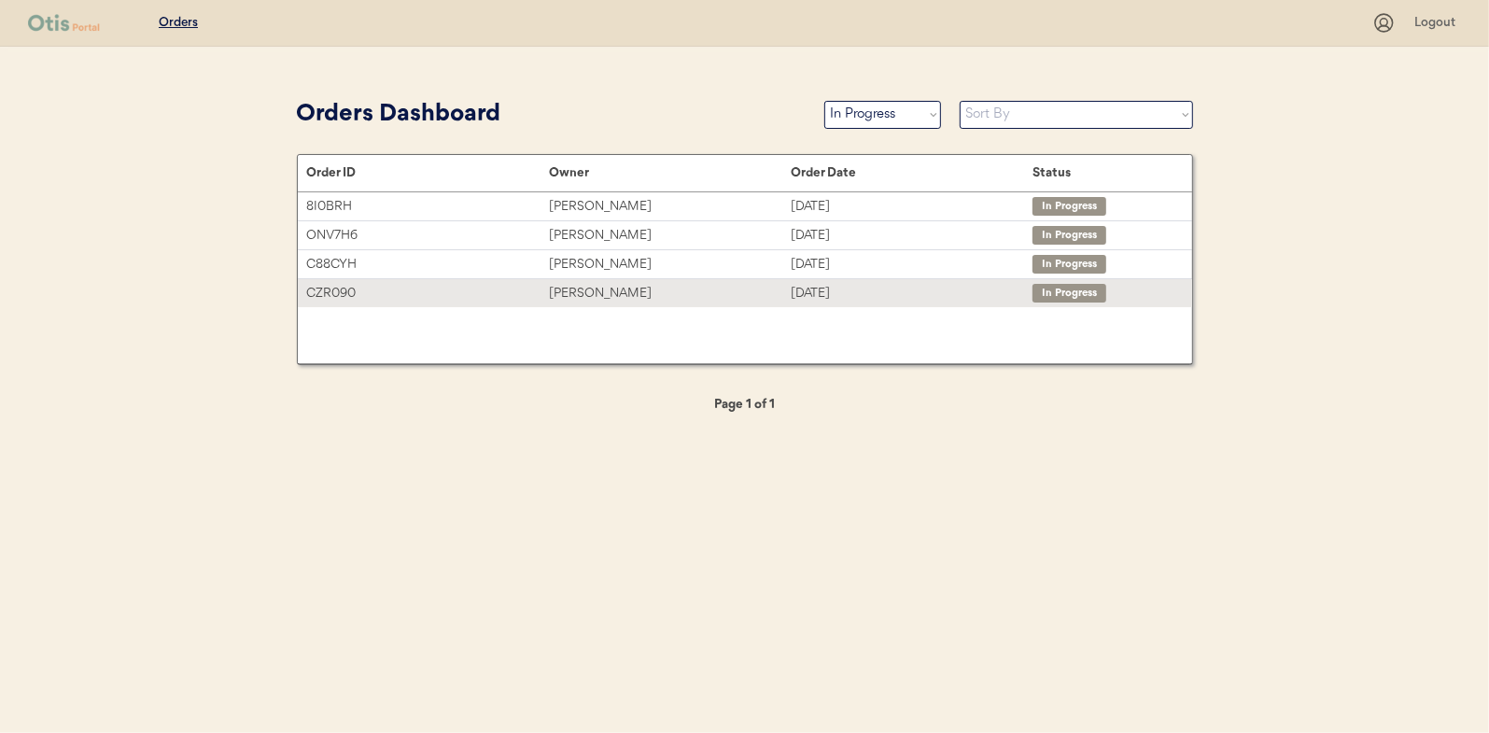
click at [570, 289] on div "[PERSON_NAME]" at bounding box center [670, 293] width 242 height 21
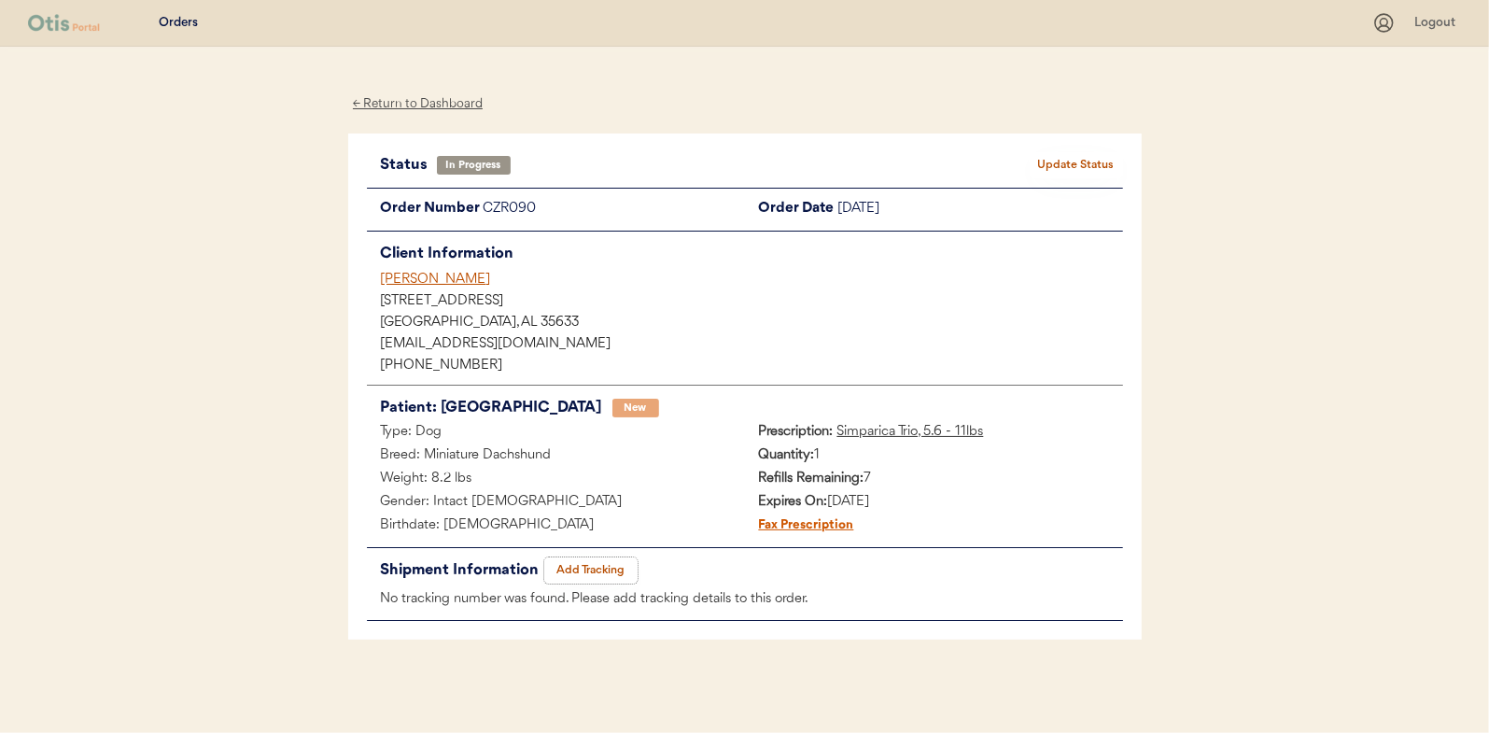
click at [601, 569] on button "Add Tracking" at bounding box center [590, 570] width 93 height 26
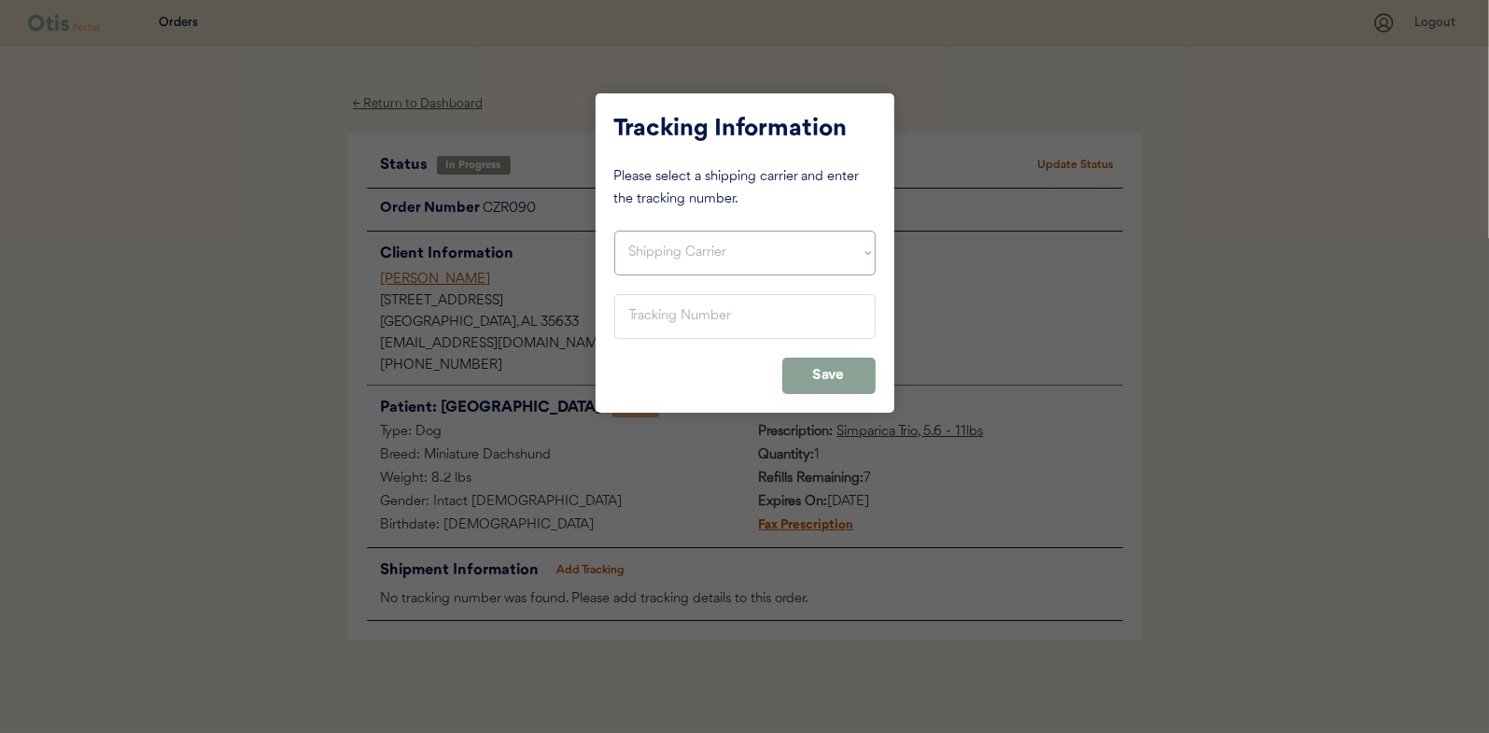
click at [649, 260] on select "Shipping Carrier FedEx FedEx Ground Economy UPS USPS" at bounding box center [744, 253] width 261 height 45
select select ""usps""
click at [614, 231] on select "Shipping Carrier FedEx FedEx Ground Economy UPS USPS" at bounding box center [744, 253] width 261 height 45
click at [661, 305] on input "input" at bounding box center [744, 316] width 261 height 45
paste input "9400150105496031641964"
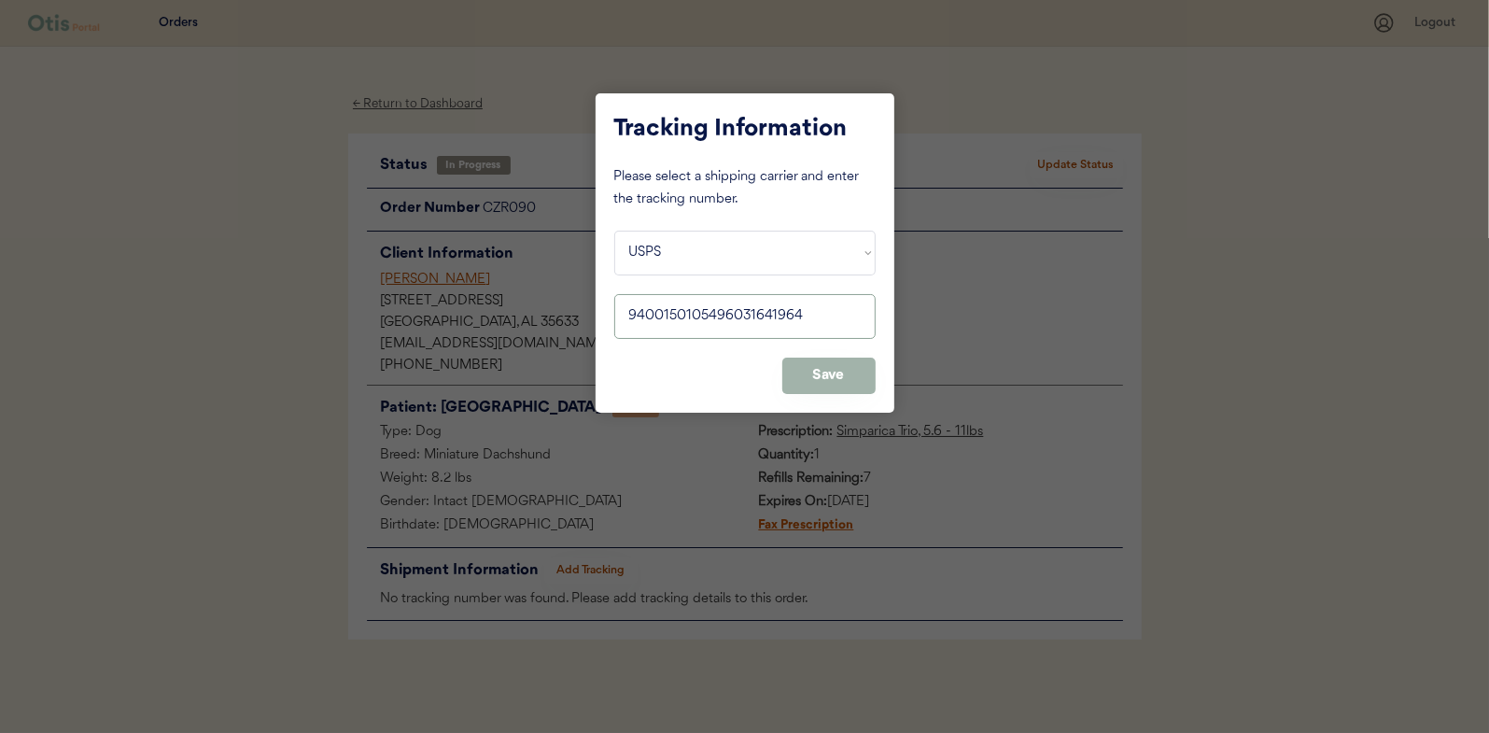
type input "9400150105496031641964"
click at [845, 378] on button "Save" at bounding box center [828, 376] width 93 height 36
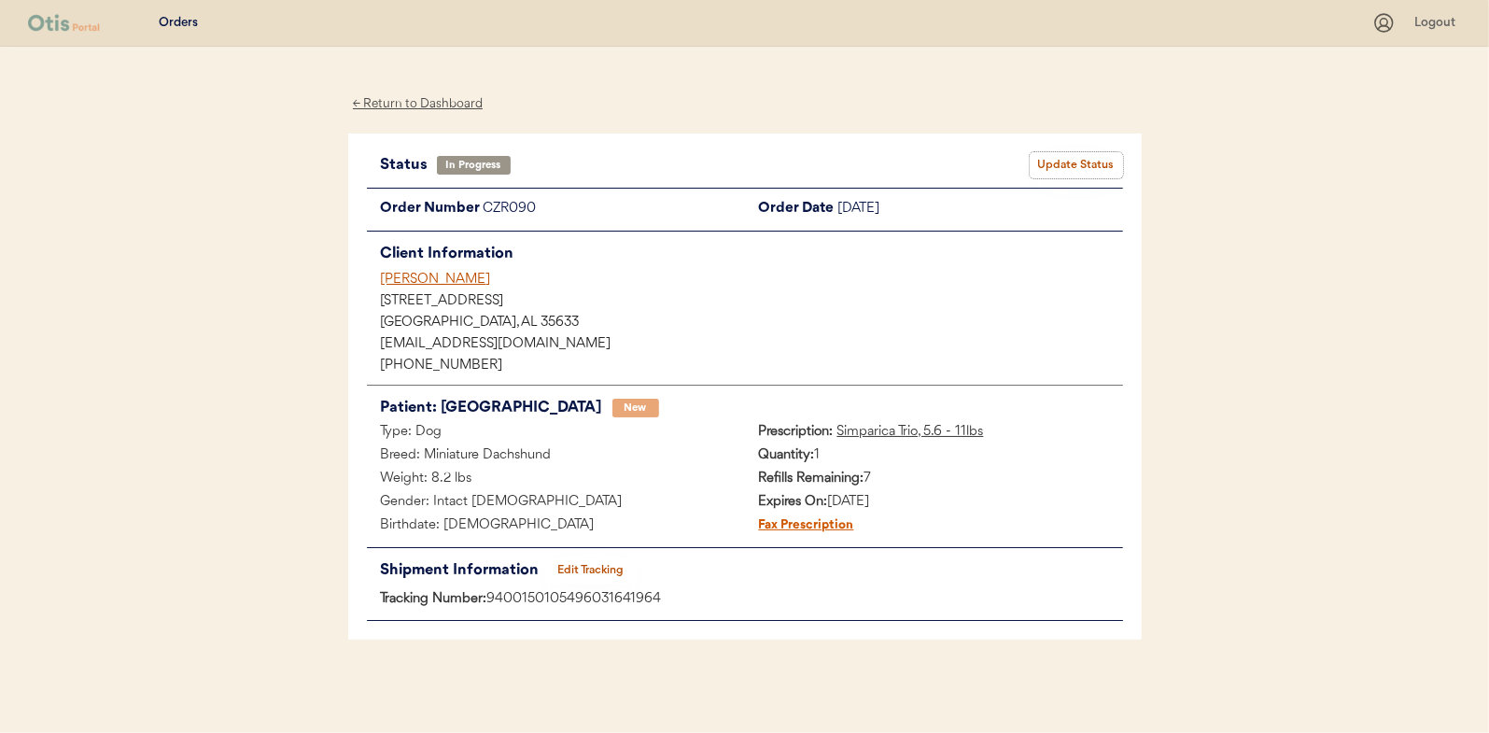
click at [1081, 163] on button "Update Status" at bounding box center [1076, 165] width 93 height 26
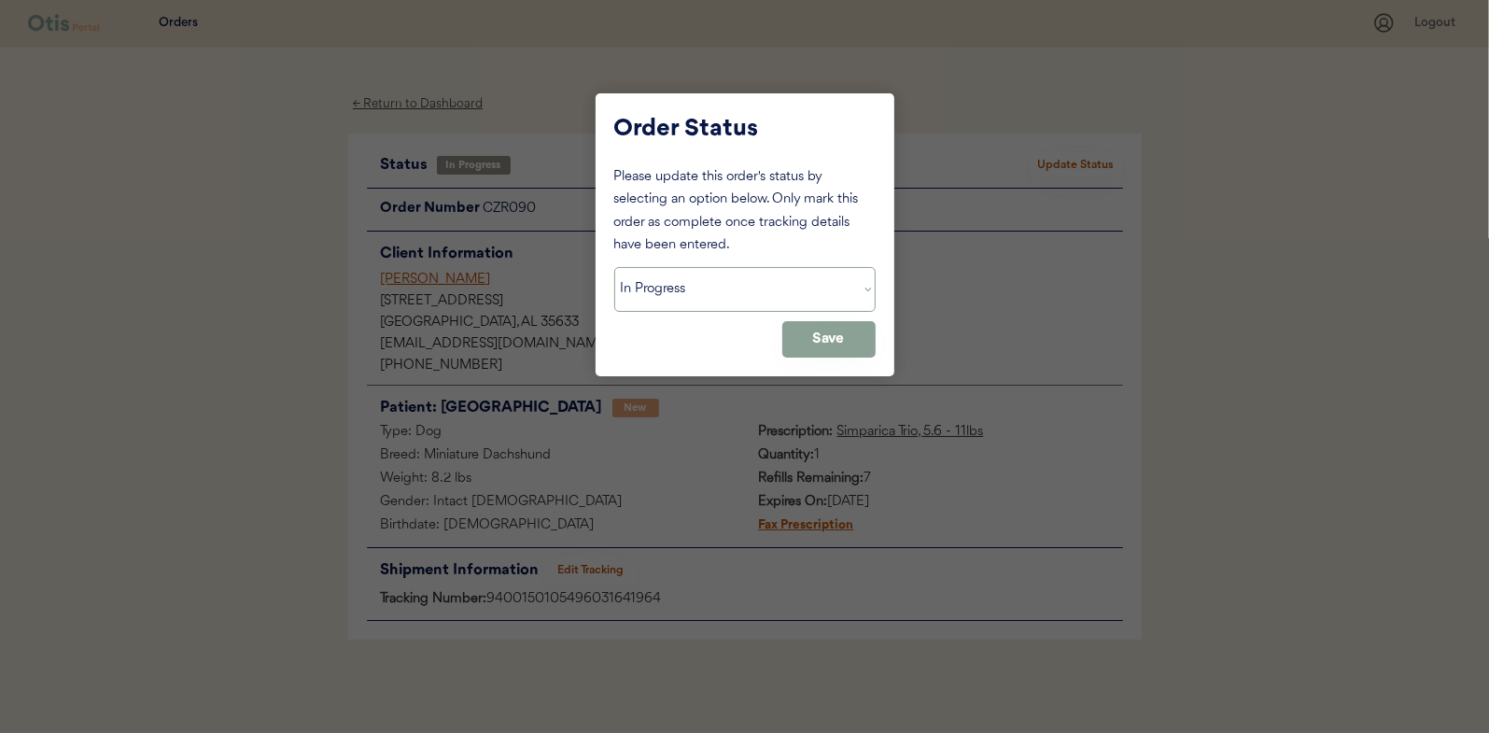
click at [679, 299] on select "Status On Hold New In Progress Complete Pending HW Consent Canceled" at bounding box center [744, 289] width 261 height 45
select select ""complete""
click at [614, 267] on select "Status On Hold New In Progress Complete Pending HW Consent Canceled" at bounding box center [744, 289] width 261 height 45
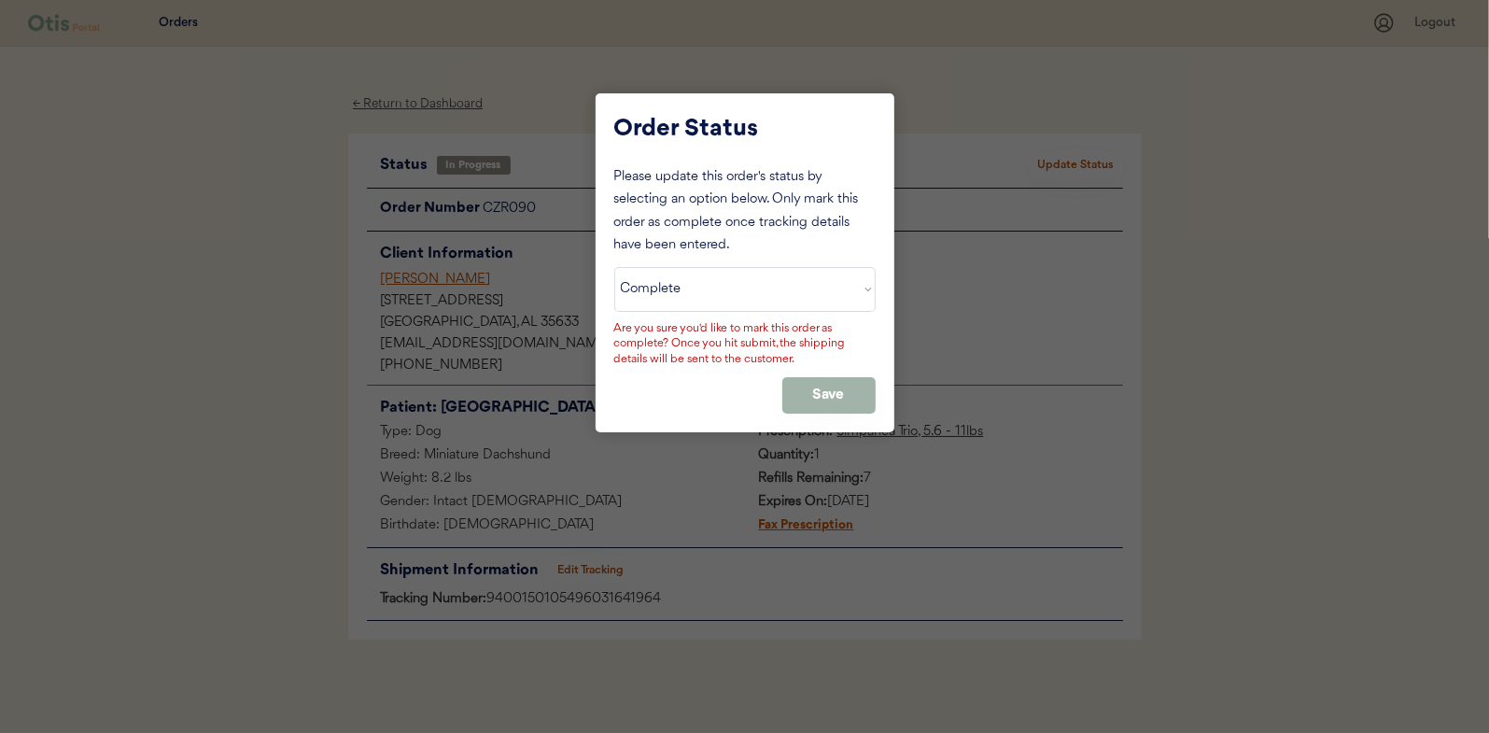
click at [831, 393] on button "Save" at bounding box center [828, 395] width 93 height 36
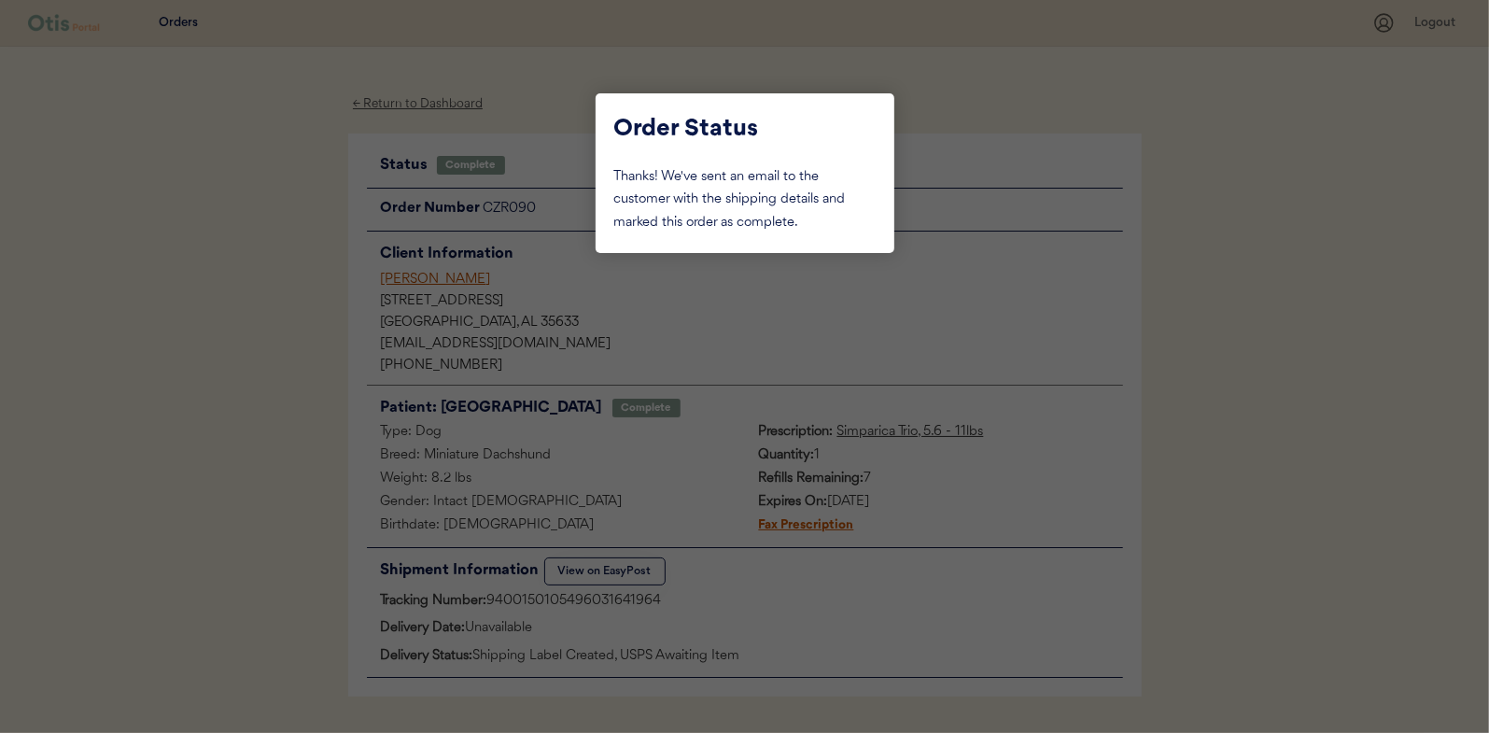
click at [193, 261] on div at bounding box center [744, 366] width 1489 height 733
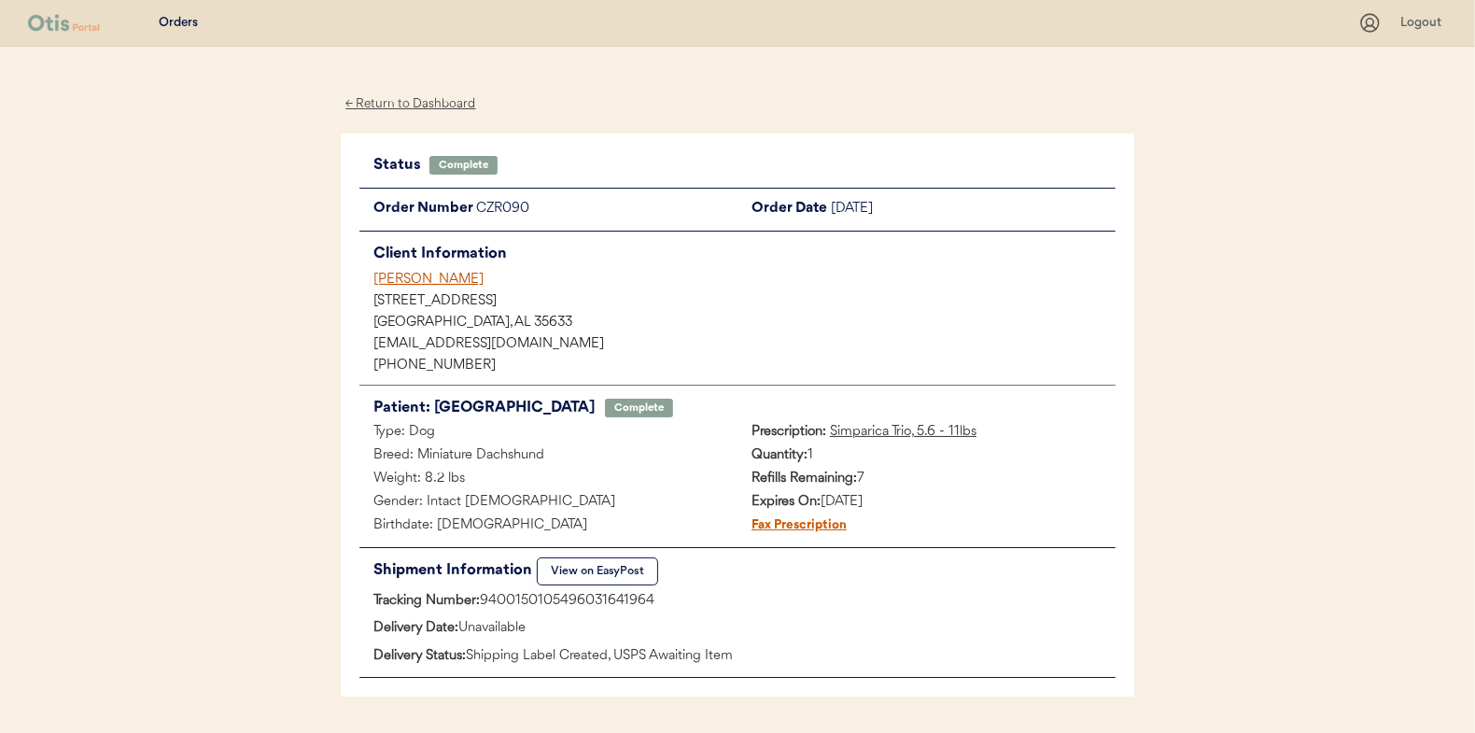
click at [400, 99] on div "← Return to Dashboard" at bounding box center [411, 103] width 140 height 21
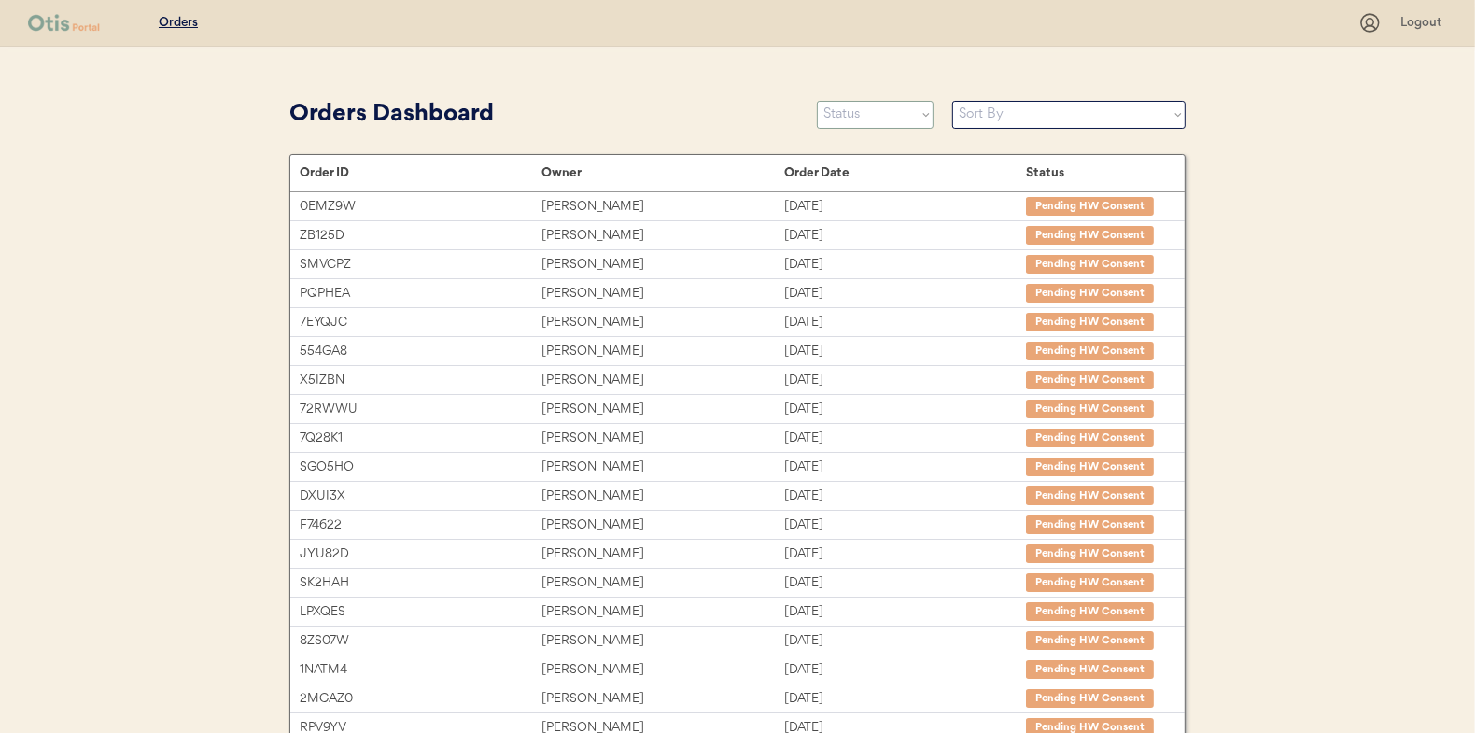
click at [824, 106] on select "Status On Hold New In Progress Complete Pending HW Consent Canceled" at bounding box center [875, 115] width 117 height 28
click at [817, 101] on select "Status On Hold New In Progress Complete Pending HW Consent Canceled" at bounding box center [875, 115] width 117 height 28
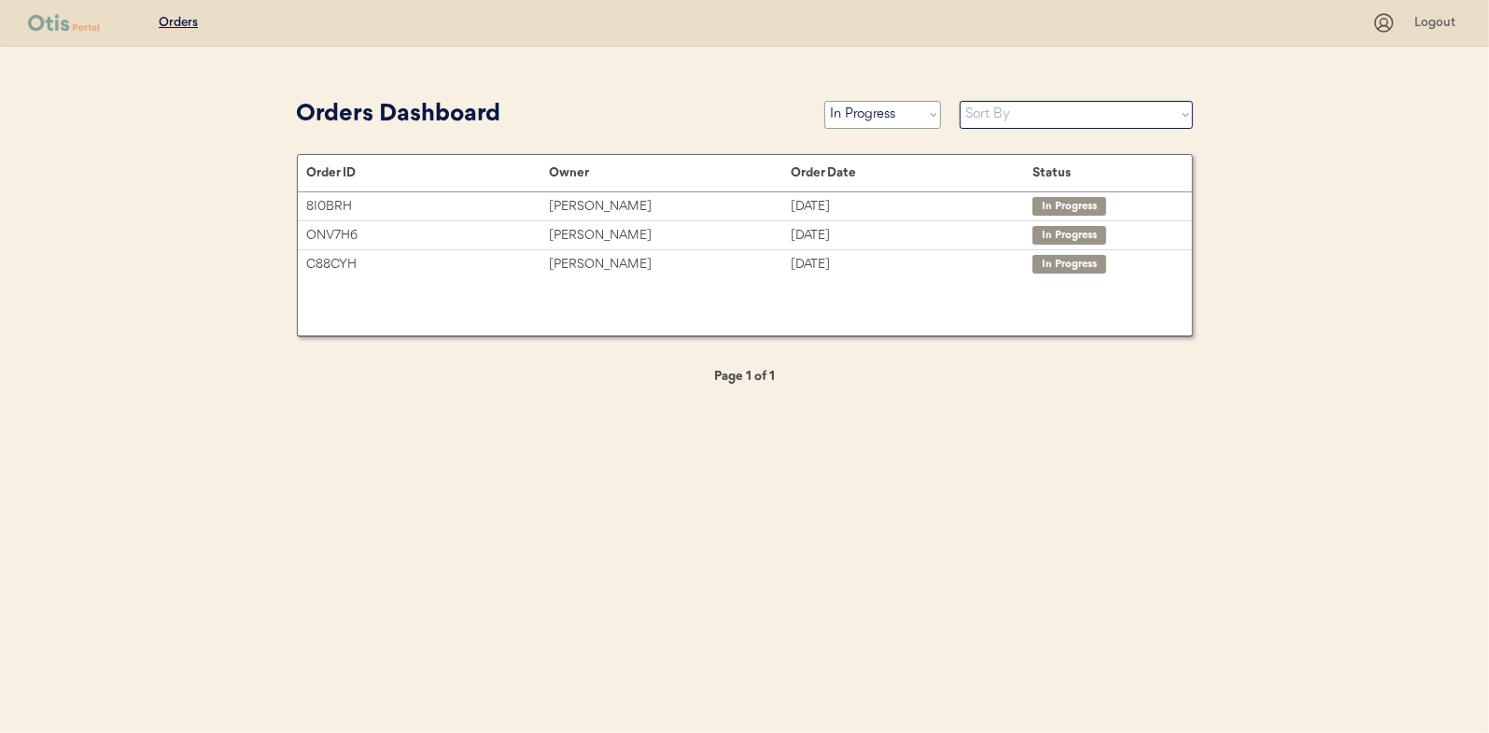
click at [868, 113] on select "Status On Hold New In Progress Complete Pending HW Consent Canceled" at bounding box center [882, 115] width 117 height 28
select select ""new""
click at [824, 101] on select "Status On Hold New In Progress Complete Pending HW Consent Canceled" at bounding box center [882, 115] width 117 height 28
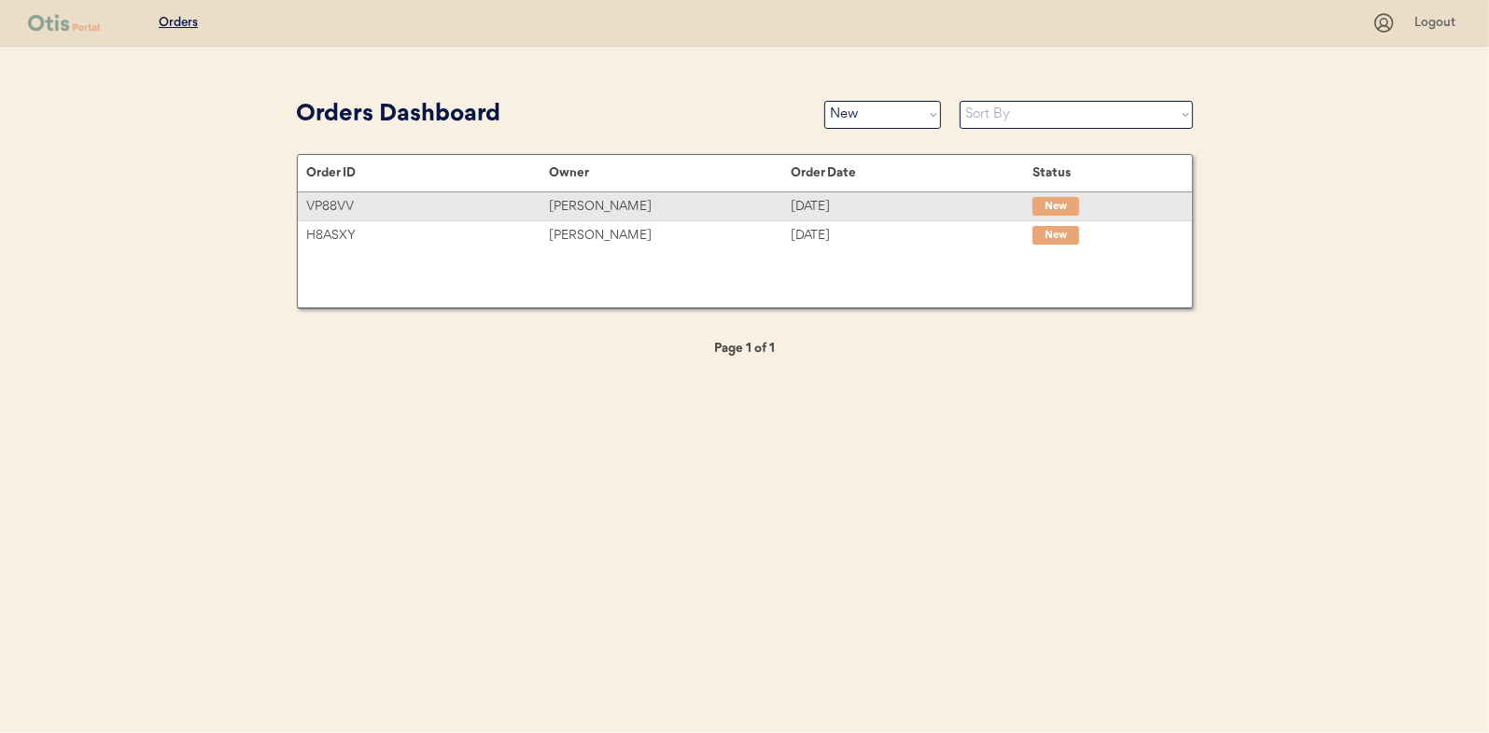
click at [596, 209] on div "Barry Shafrin" at bounding box center [670, 206] width 242 height 21
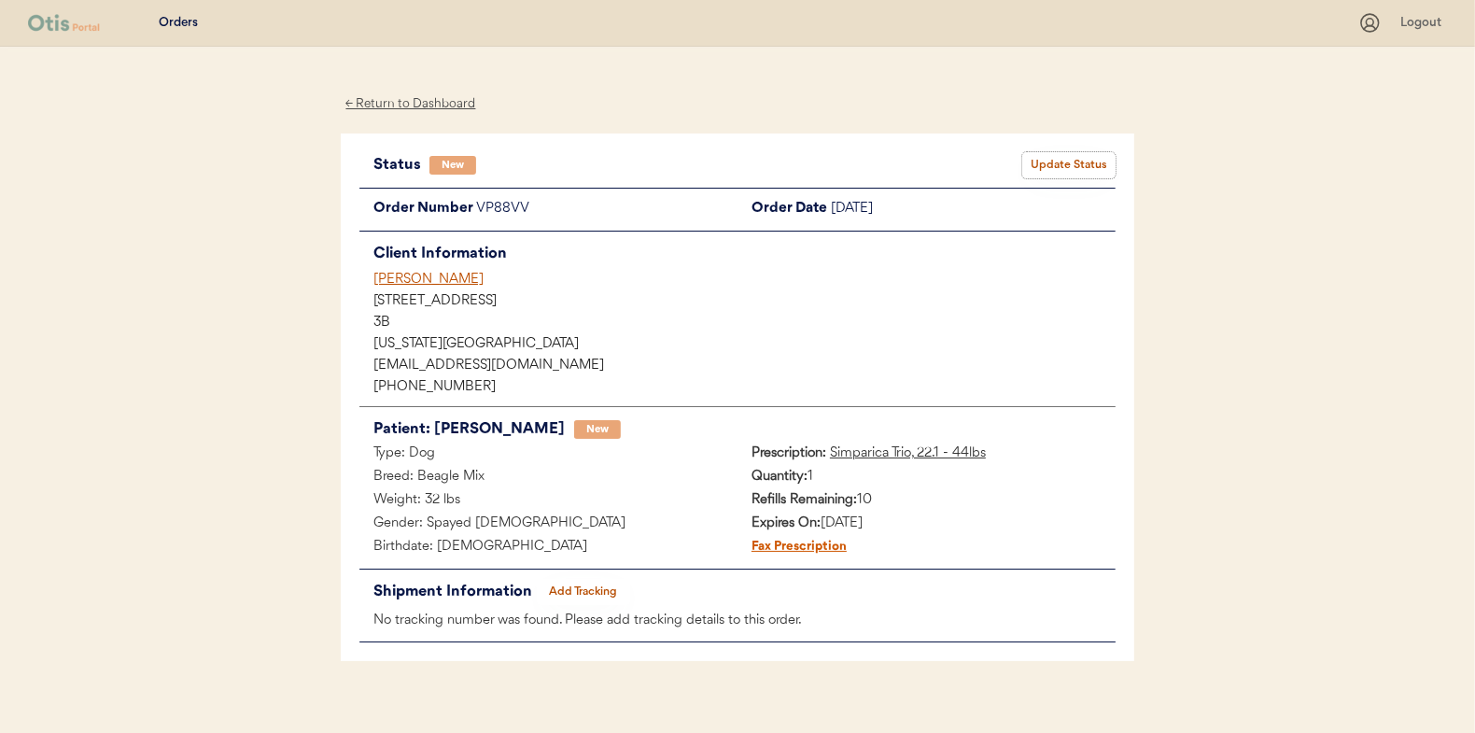
click at [1075, 157] on button "Update Status" at bounding box center [1068, 165] width 93 height 26
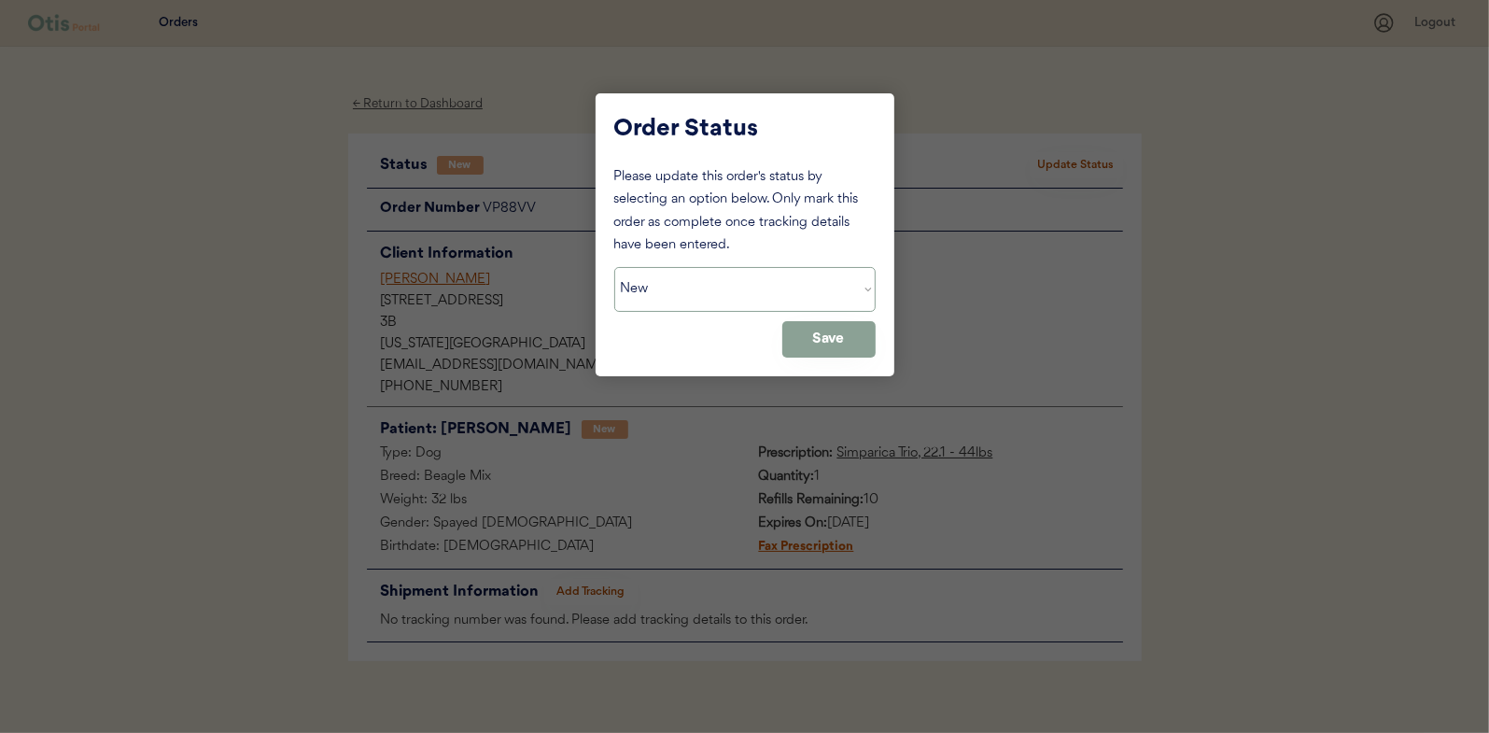
click at [749, 291] on select "Status On Hold New In Progress Complete Pending HW Consent Canceled" at bounding box center [744, 289] width 261 height 45
select select ""in_progress""
click at [614, 267] on select "Status On Hold New In Progress Complete Pending HW Consent Canceled" at bounding box center [744, 289] width 261 height 45
click at [844, 348] on button "Save" at bounding box center [828, 339] width 93 height 36
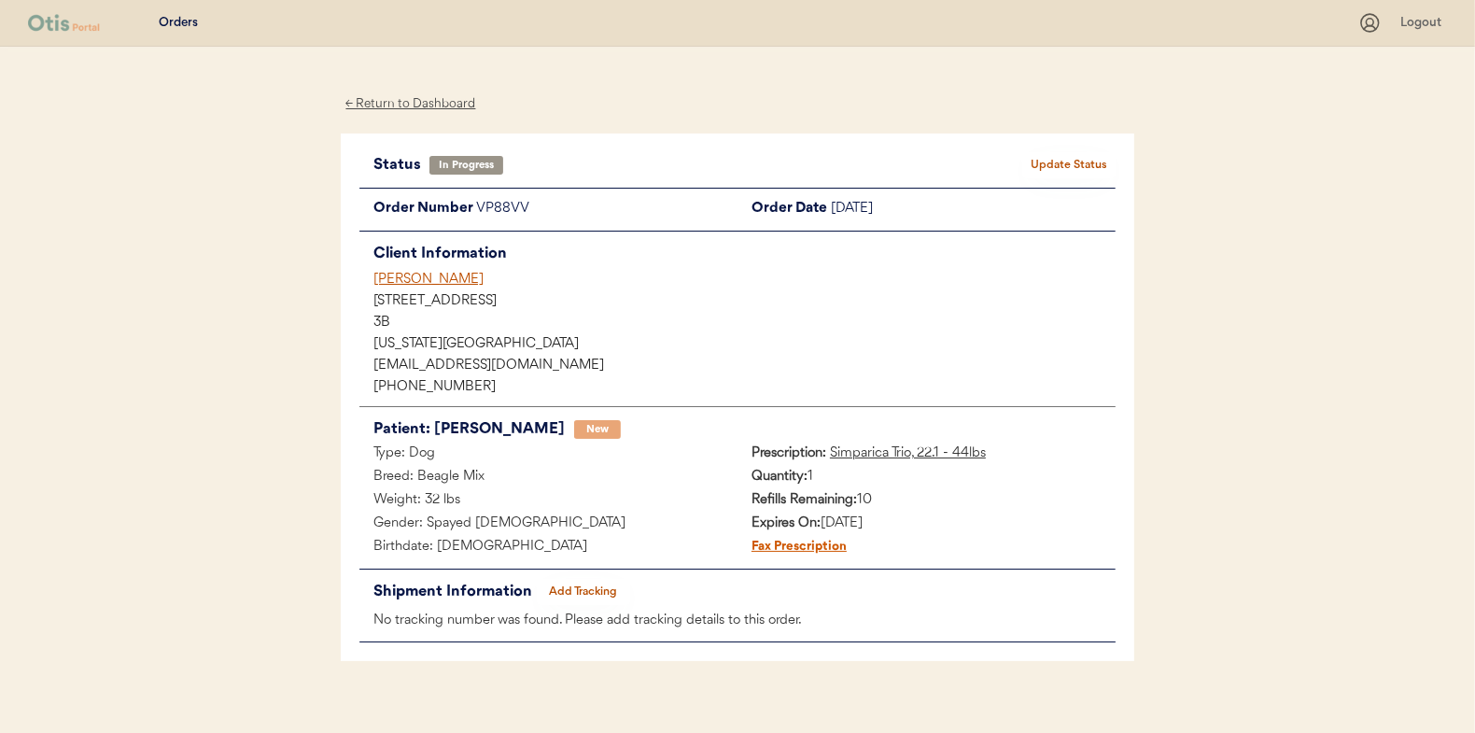
click at [430, 110] on div "← Return to Dashboard" at bounding box center [411, 103] width 140 height 21
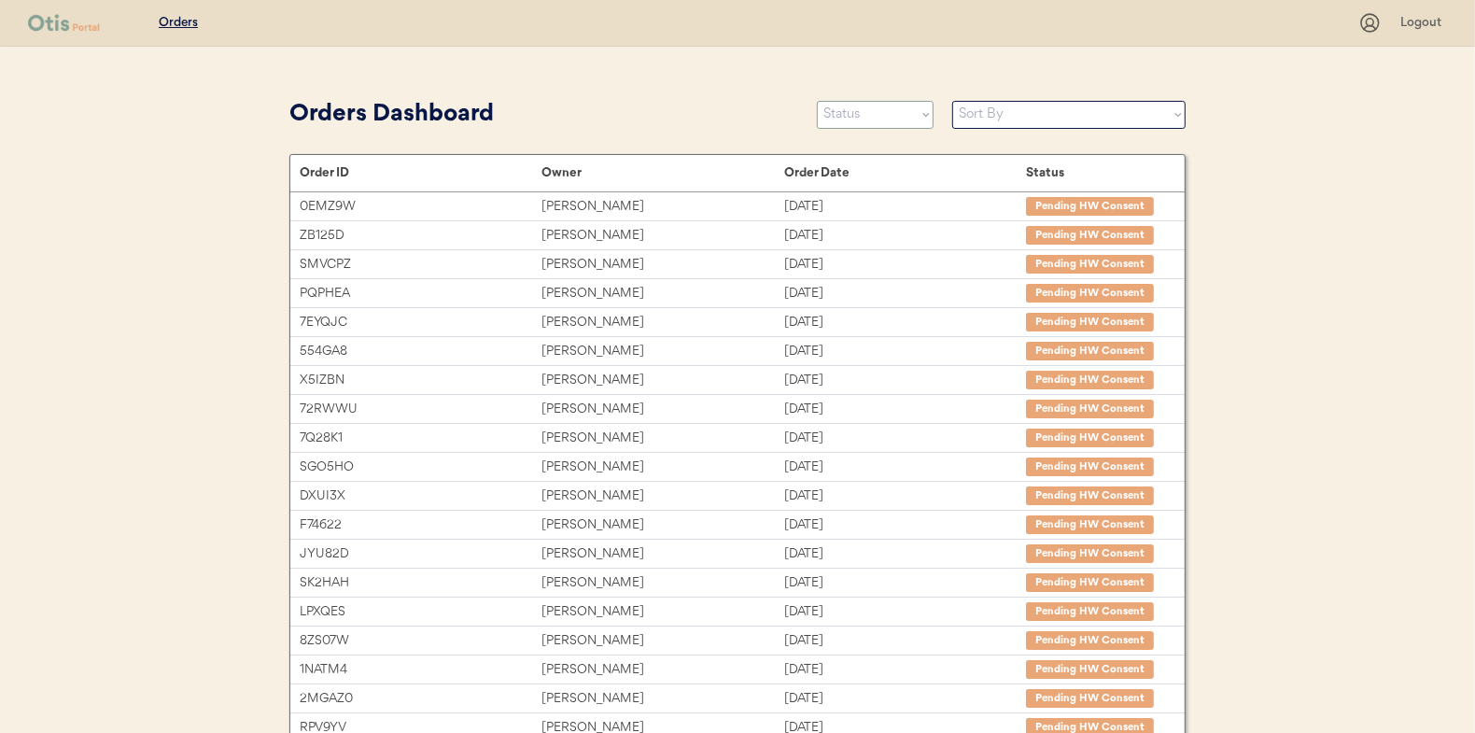
click at [874, 124] on select "Status On Hold New In Progress Complete Pending HW Consent Canceled" at bounding box center [875, 115] width 117 height 28
select select ""new""
click at [817, 101] on select "Status On Hold New In Progress Complete Pending HW Consent Canceled" at bounding box center [875, 115] width 117 height 28
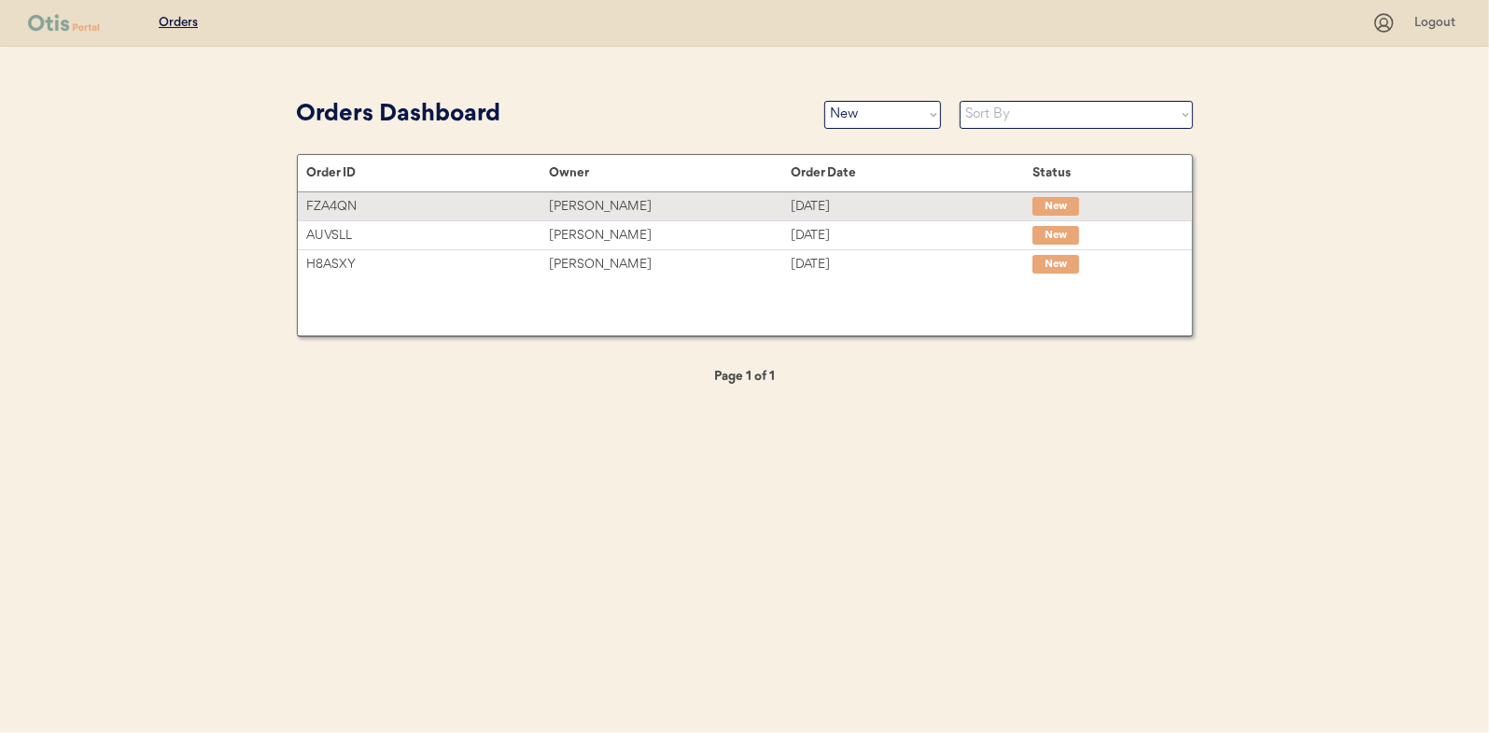
click at [592, 204] on div "[PERSON_NAME]" at bounding box center [670, 206] width 242 height 21
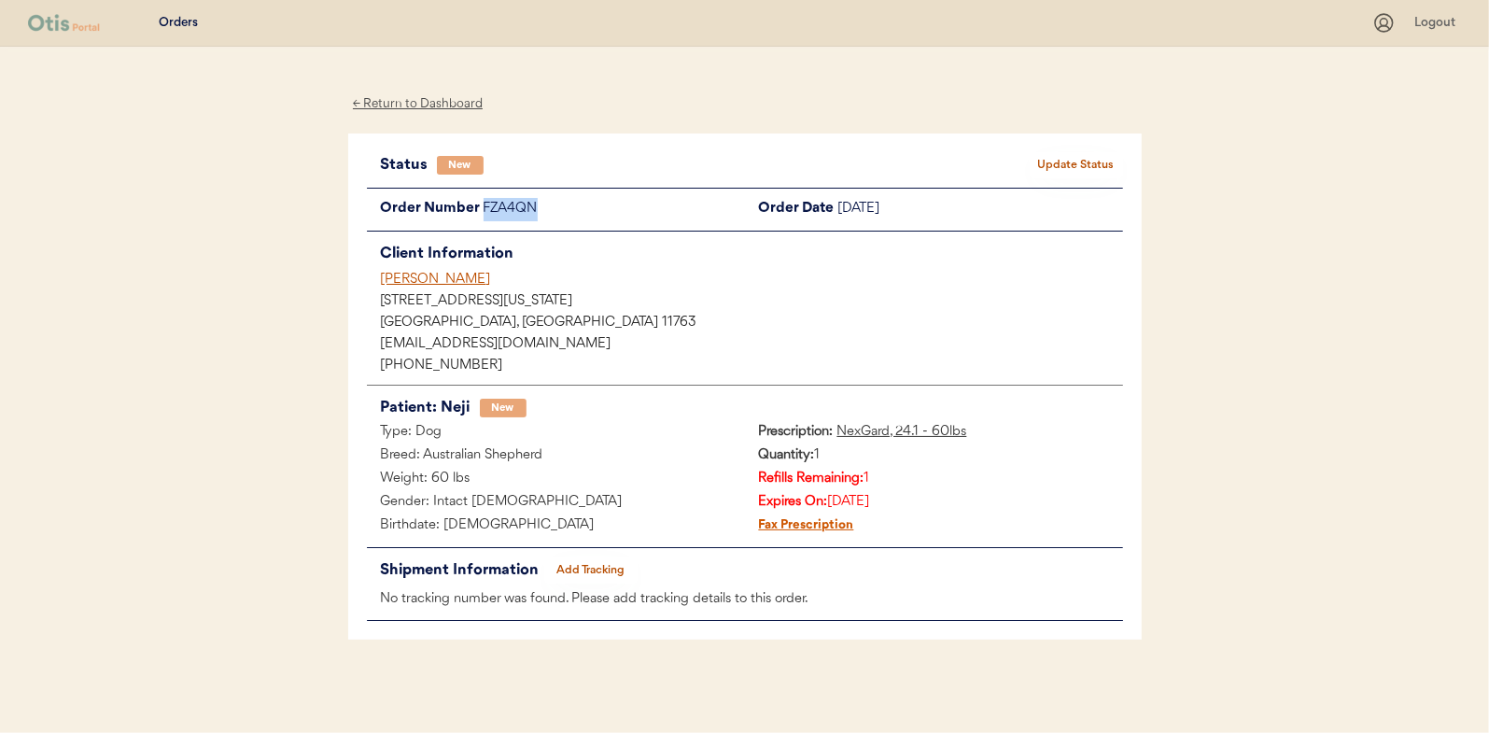
drag, startPoint x: 549, startPoint y: 208, endPoint x: 481, endPoint y: 208, distance: 68.2
click at [481, 208] on div "Order Number FZA4QN" at bounding box center [556, 209] width 378 height 23
drag, startPoint x: 481, startPoint y: 208, endPoint x: 493, endPoint y: 208, distance: 12.1
copy div "FZA4QN"
click at [1062, 156] on button "Update Status" at bounding box center [1076, 165] width 93 height 26
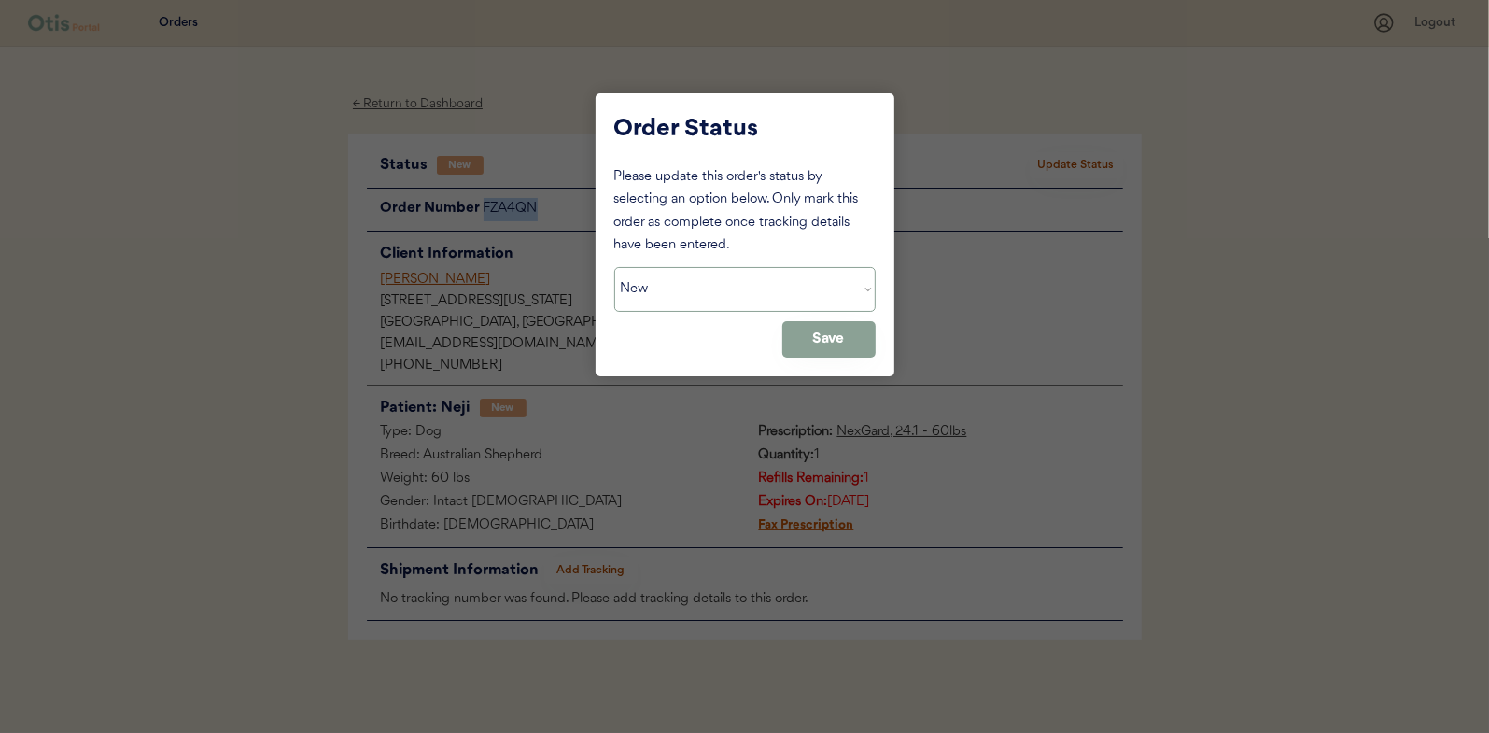
drag, startPoint x: 765, startPoint y: 287, endPoint x: 746, endPoint y: 275, distance: 22.3
click at [765, 287] on select "Status On Hold New In Progress Complete Pending HW Consent Canceled" at bounding box center [744, 289] width 261 height 45
select select ""on_hold""
click at [614, 267] on select "Status On Hold New In Progress Complete Pending HW Consent Canceled" at bounding box center [744, 289] width 261 height 45
click at [797, 331] on button "Save" at bounding box center [828, 339] width 93 height 36
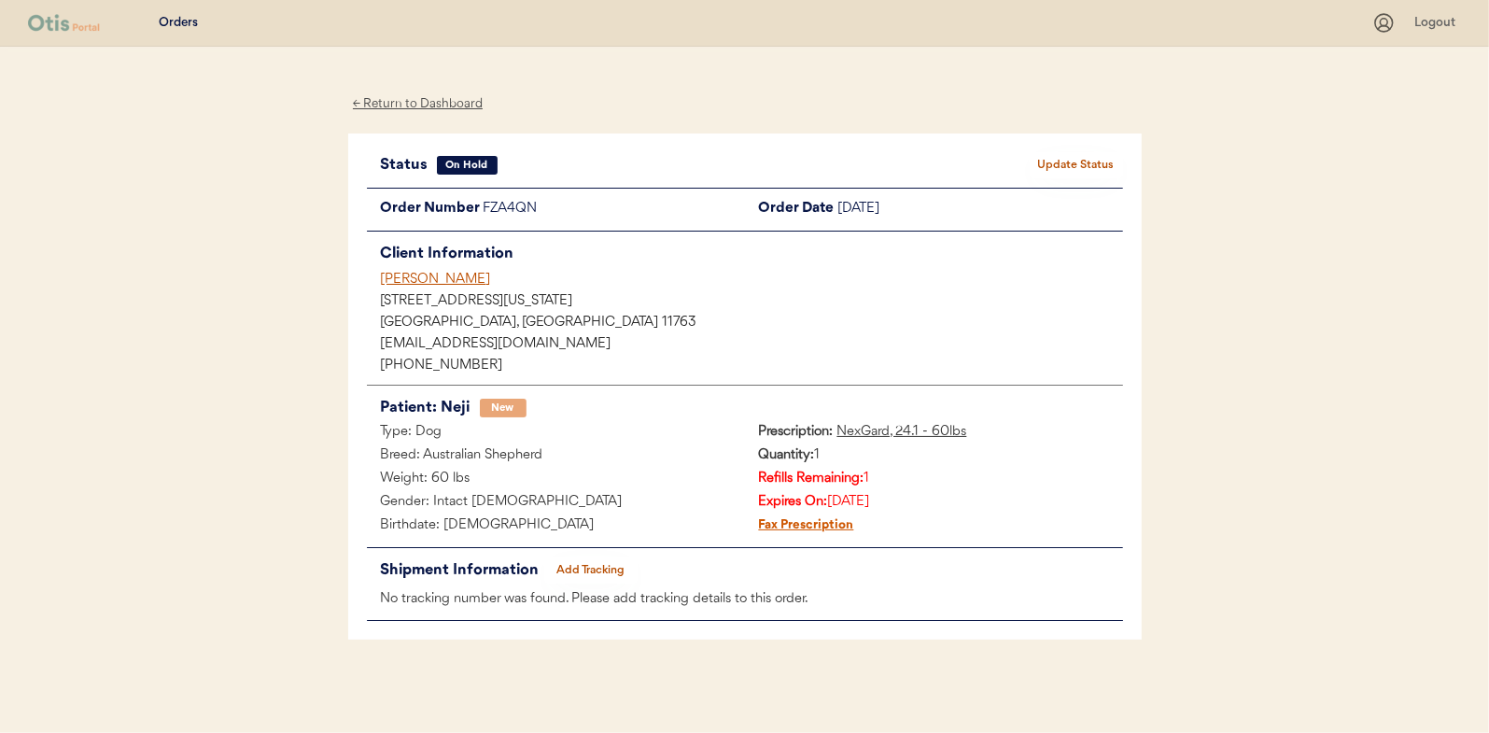
click at [430, 100] on div "← Return to Dashboard" at bounding box center [418, 103] width 140 height 21
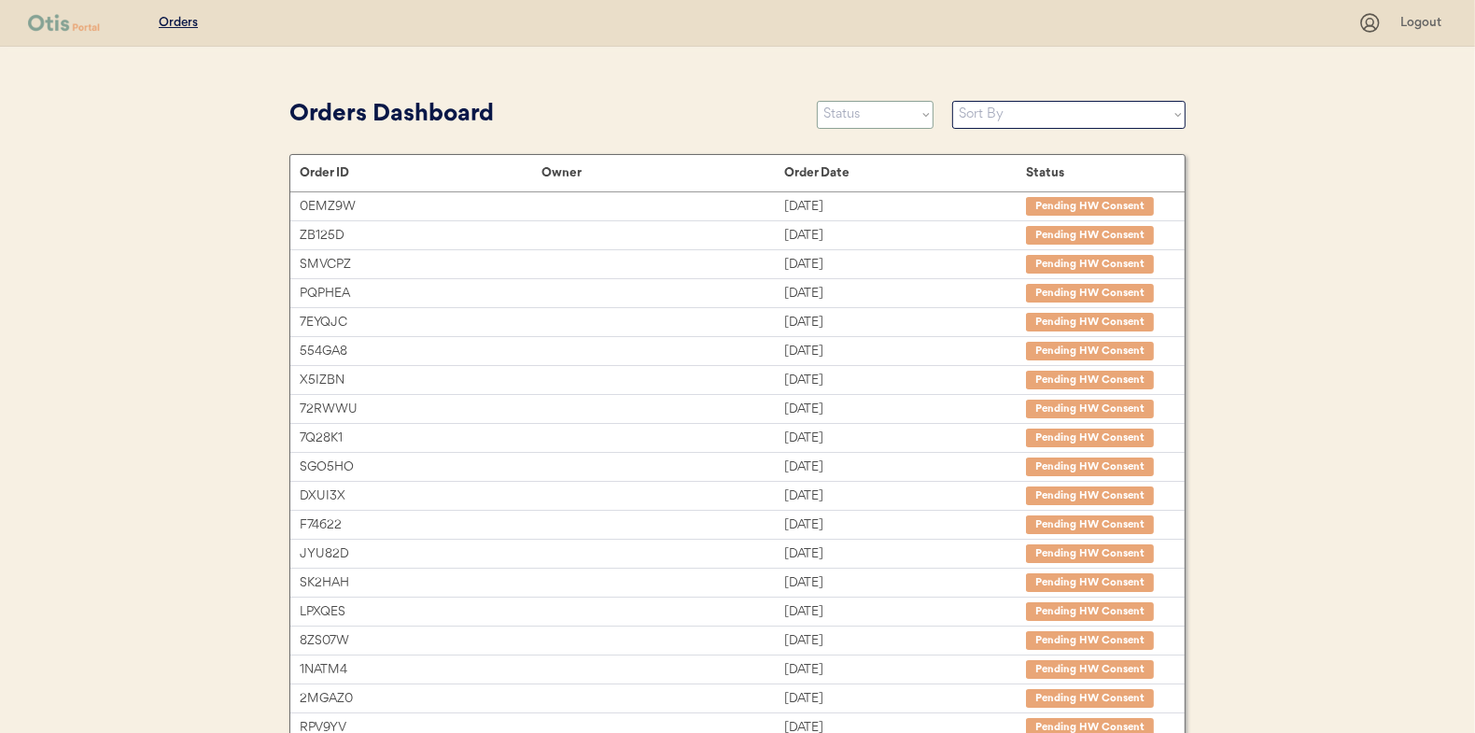
click at [862, 110] on select "Status On Hold New In Progress Complete Pending HW Consent Canceled" at bounding box center [875, 115] width 117 height 28
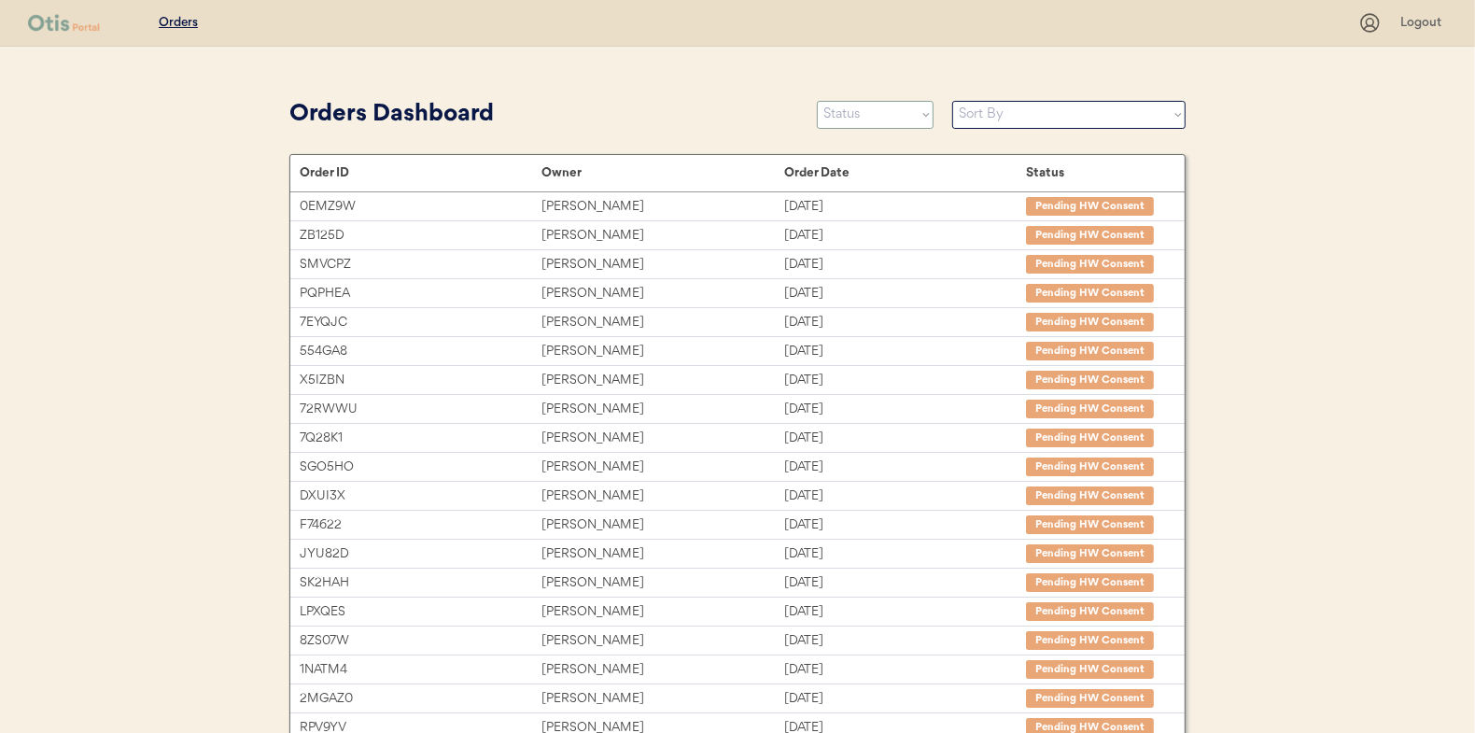
select select ""new""
click at [817, 101] on select "Status On Hold New In Progress Complete Pending HW Consent Canceled" at bounding box center [875, 115] width 117 height 28
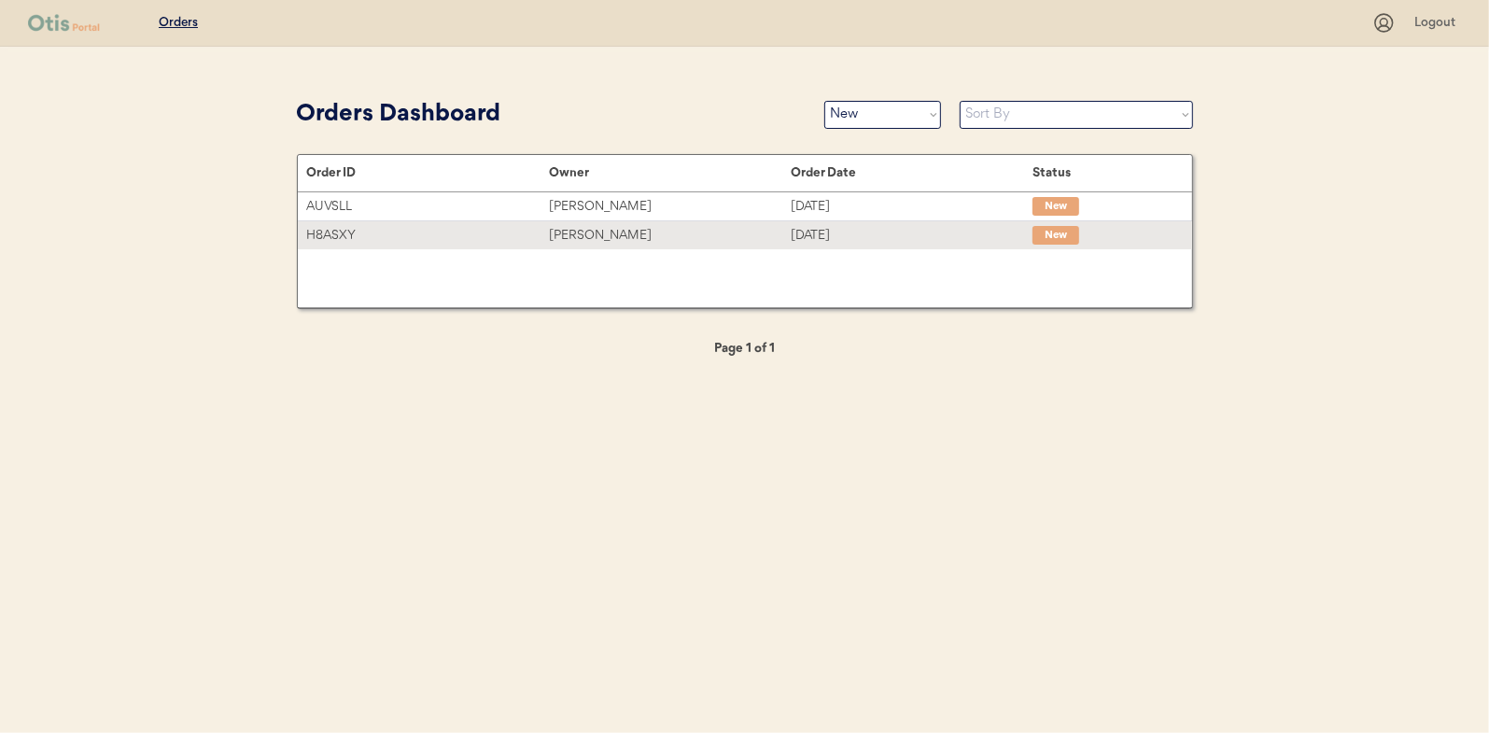
click at [586, 235] on div "[PERSON_NAME]" at bounding box center [670, 235] width 242 height 21
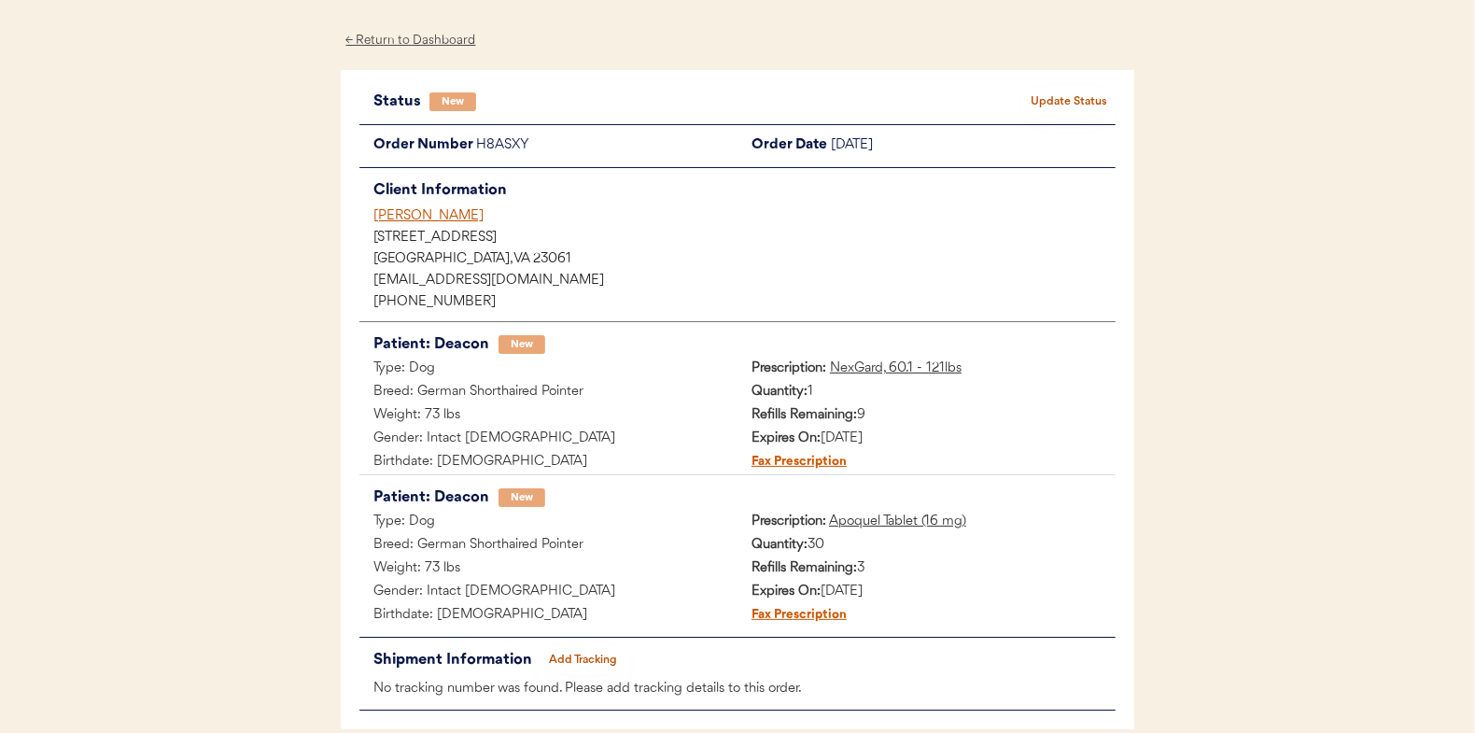
scroll to position [93, 0]
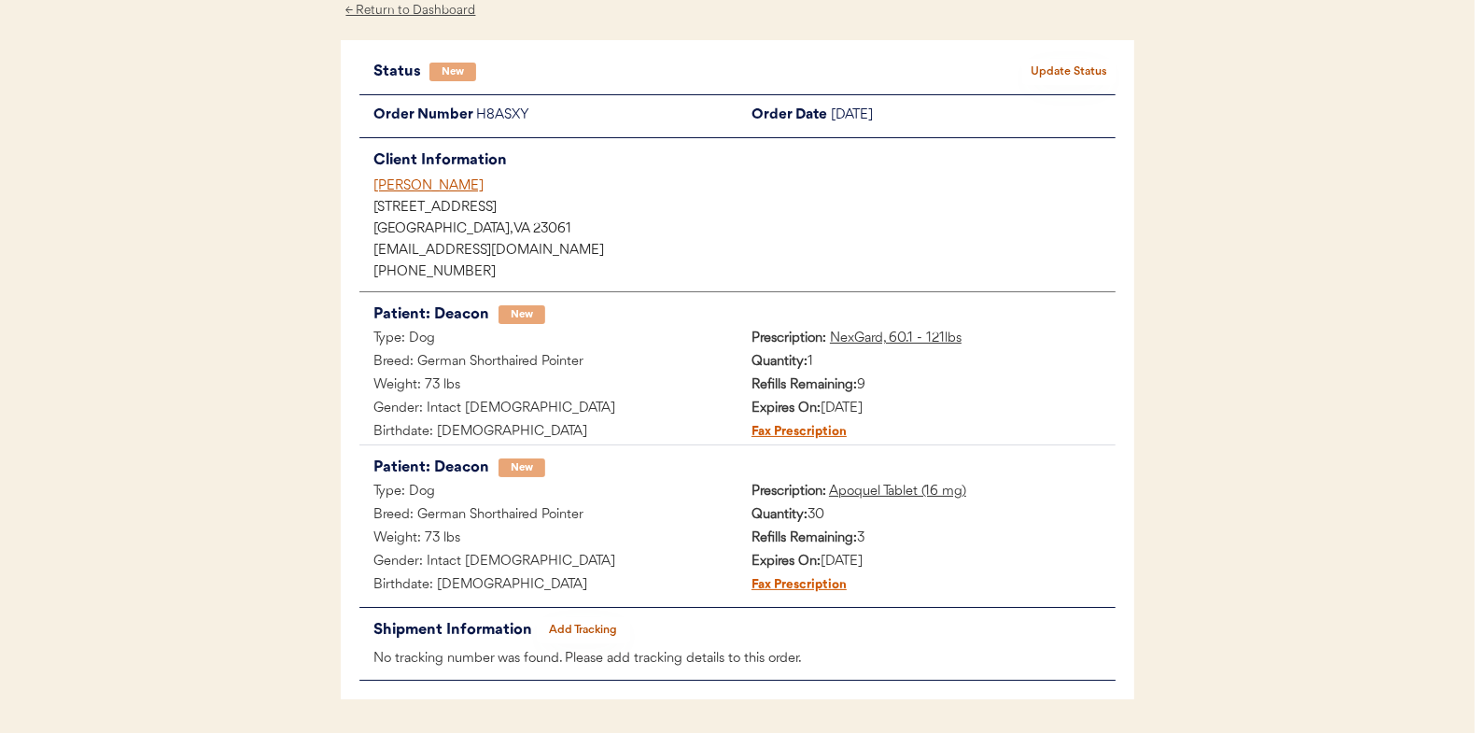
click at [1036, 49] on div "Status New Update Status Order Number H8ASXY Order Date [DATE] Client Informati…" at bounding box center [738, 370] width 794 height 660
click at [1058, 73] on button "Update Status" at bounding box center [1068, 72] width 93 height 26
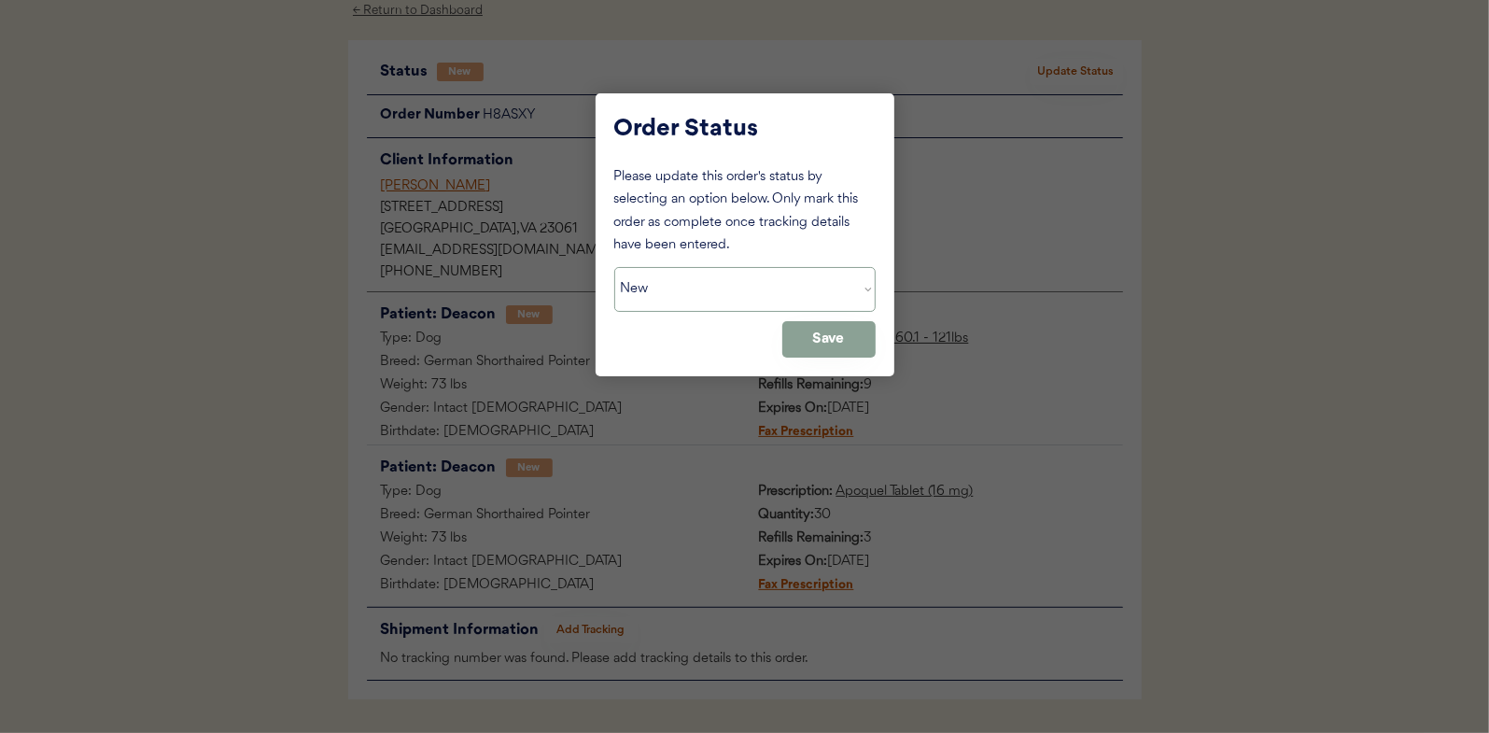
click at [715, 280] on select "Status On Hold New In Progress Complete Pending HW Consent Canceled" at bounding box center [744, 289] width 261 height 45
select select ""in_progress""
click at [614, 267] on select "Status On Hold New In Progress Complete Pending HW Consent Canceled" at bounding box center [744, 289] width 261 height 45
click at [852, 329] on button "Save" at bounding box center [828, 339] width 93 height 36
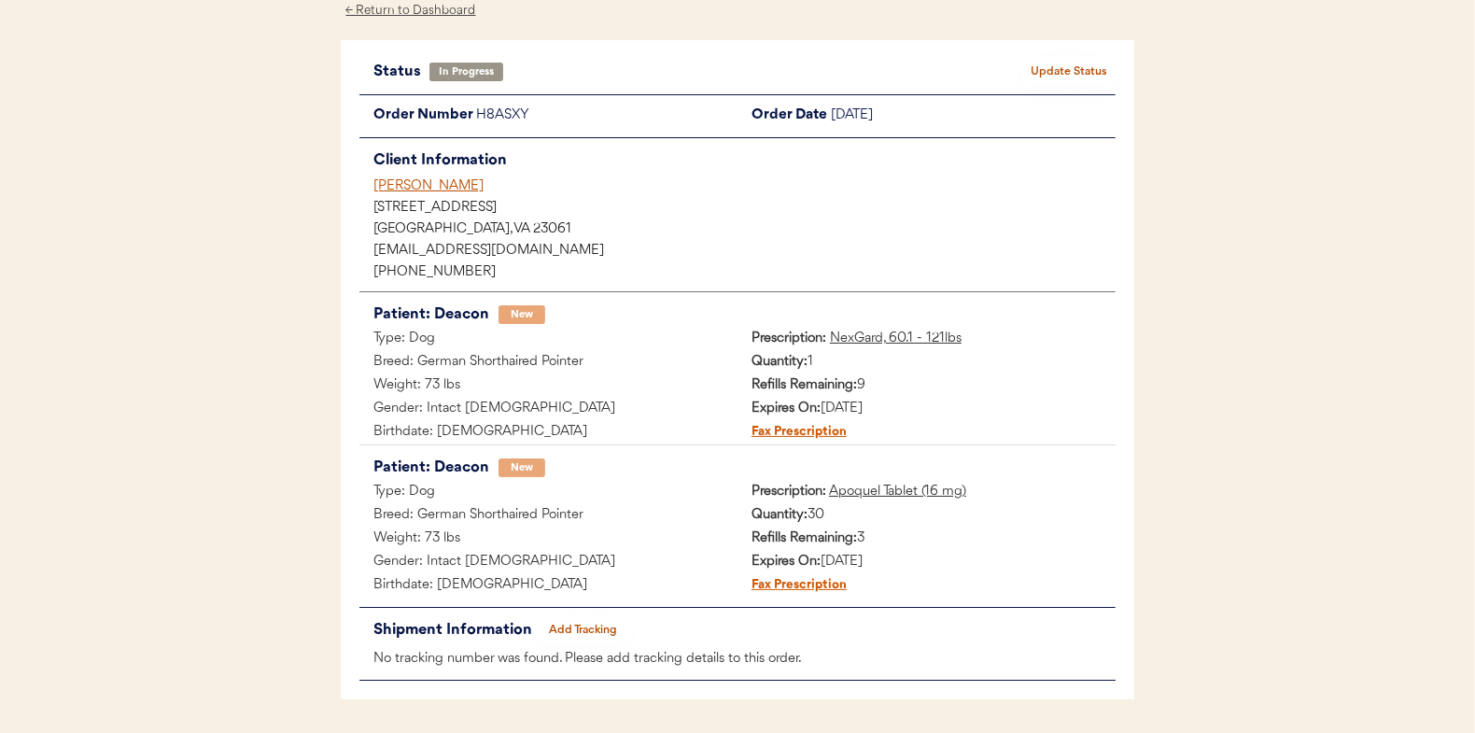
scroll to position [0, 0]
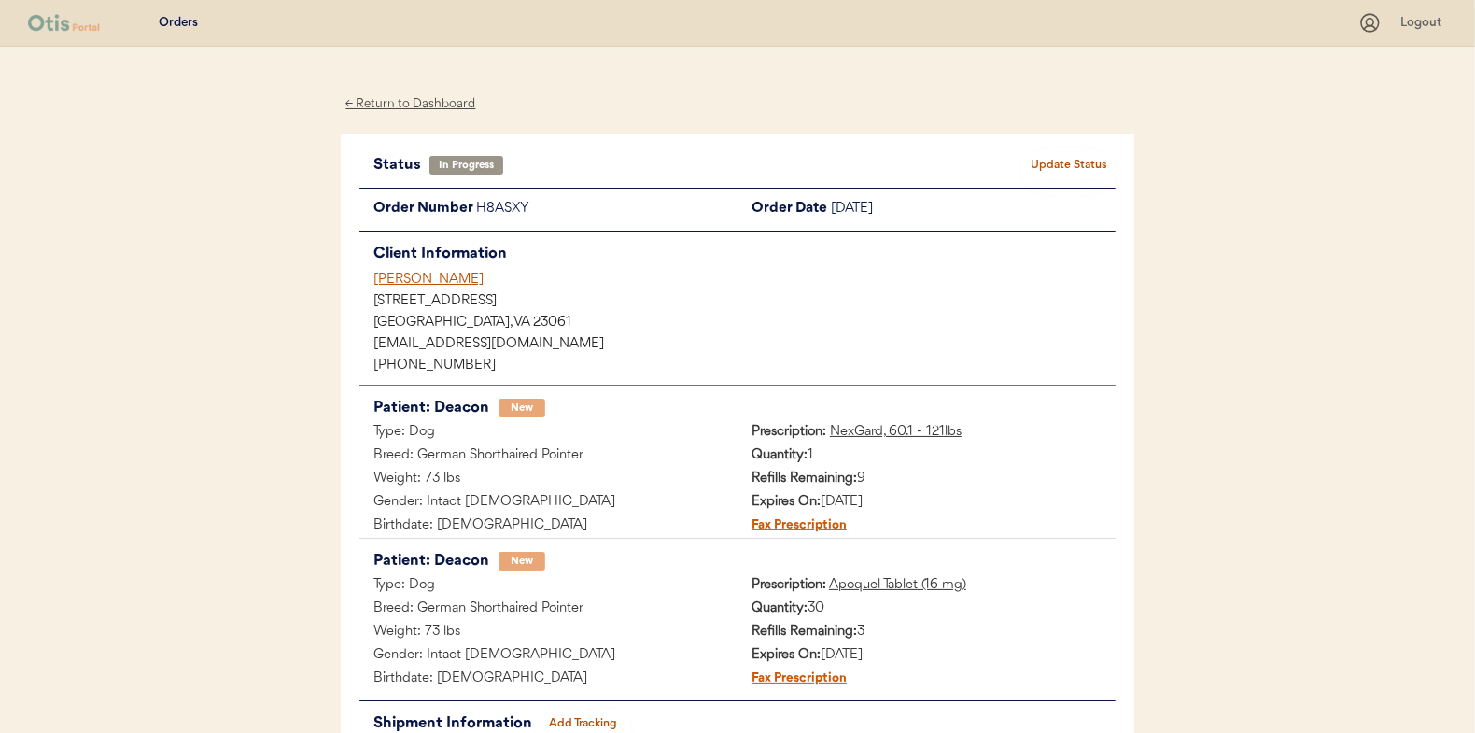
click at [417, 101] on div "← Return to Dashboard" at bounding box center [411, 103] width 140 height 21
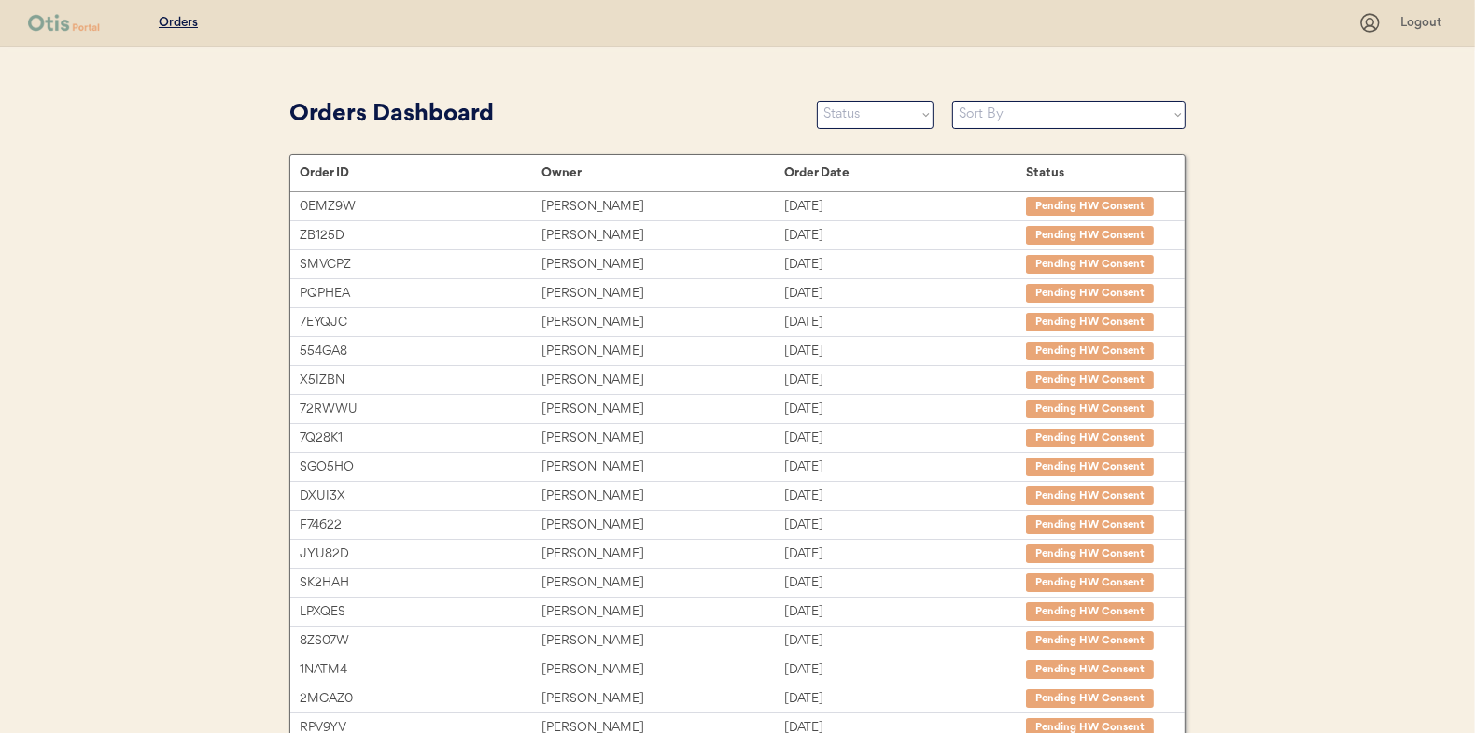
click at [855, 120] on select "Status On Hold New In Progress Complete Pending HW Consent Canceled" at bounding box center [875, 115] width 117 height 28
select select ""new""
click at [817, 101] on select "Status On Hold New In Progress Complete Pending HW Consent Canceled" at bounding box center [875, 115] width 117 height 28
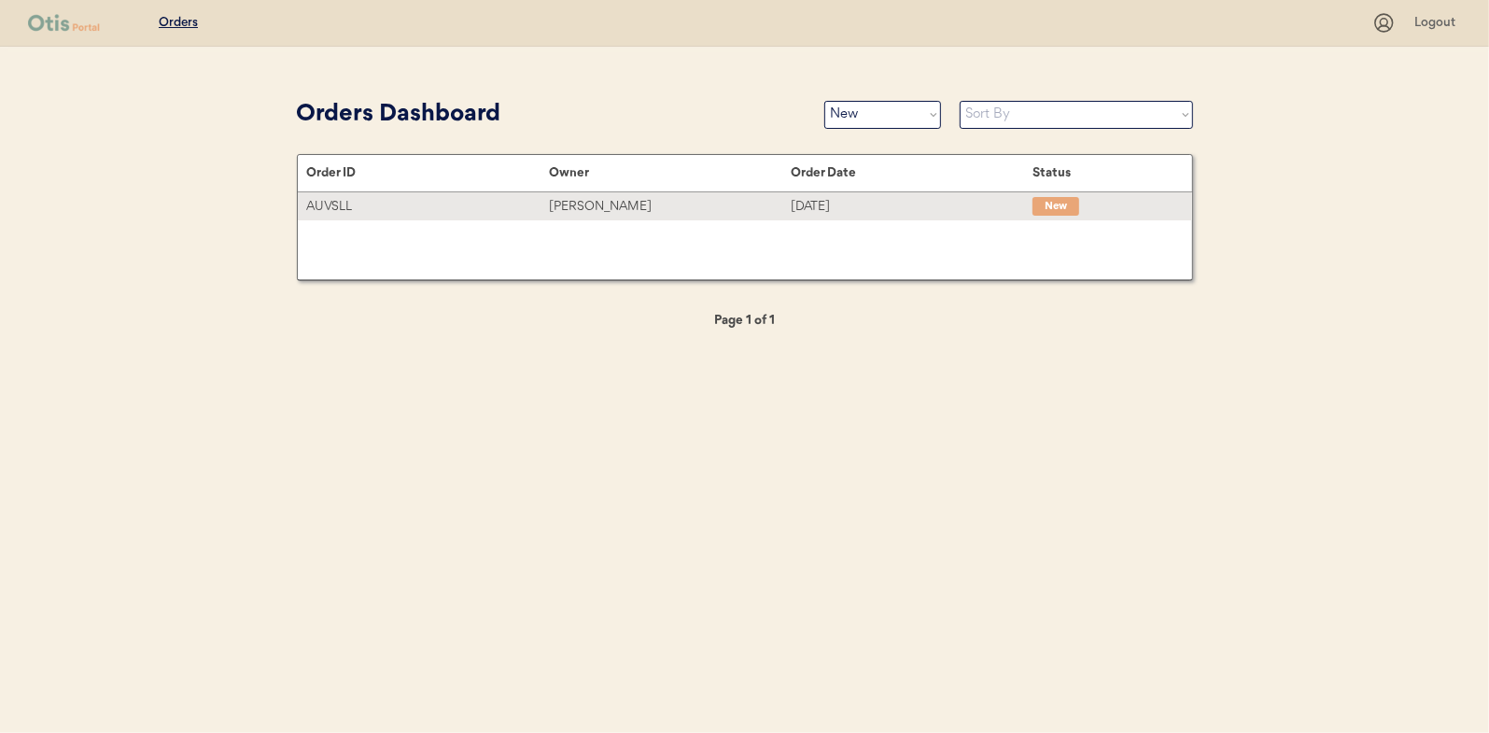
click at [586, 207] on div "[PERSON_NAME]" at bounding box center [670, 206] width 242 height 21
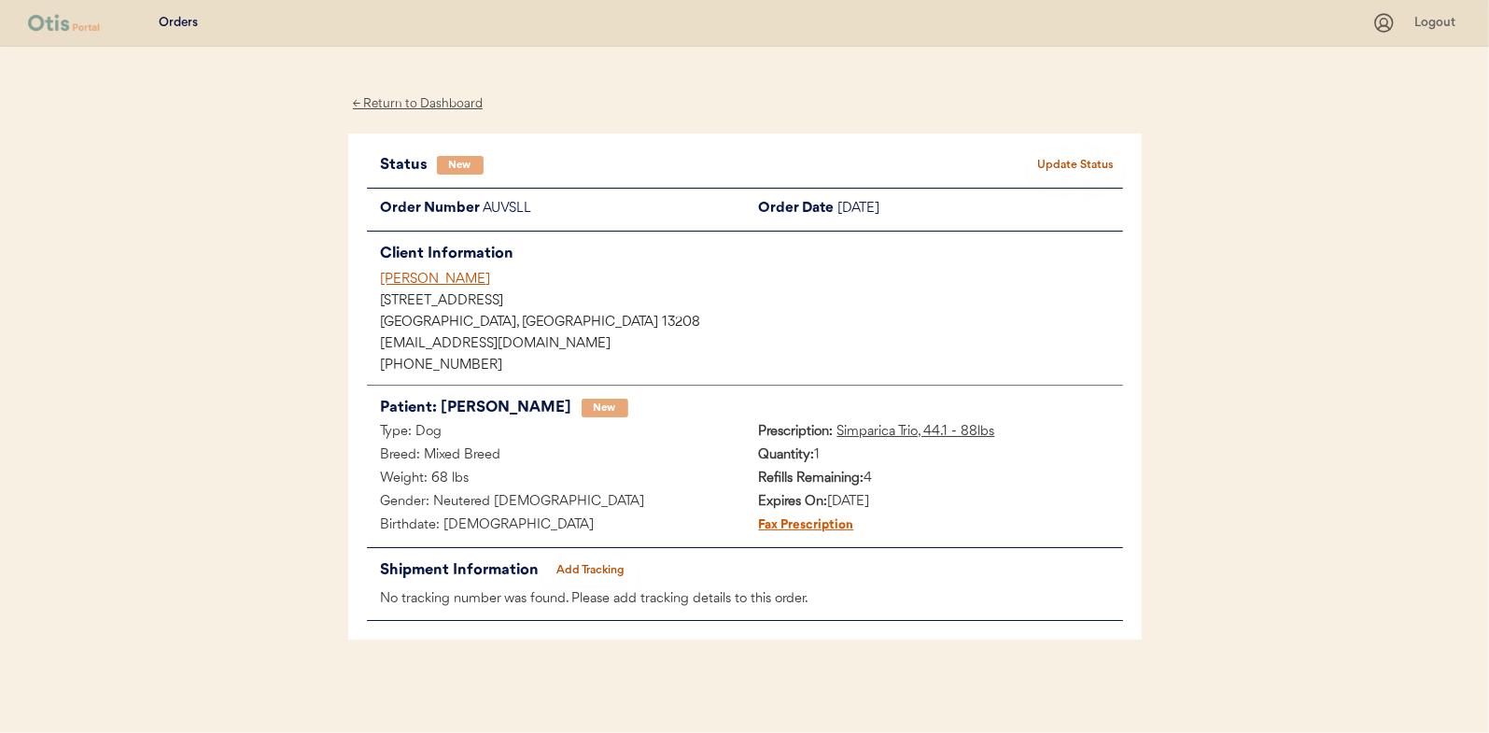
click at [1063, 170] on button "Update Status" at bounding box center [1076, 165] width 93 height 26
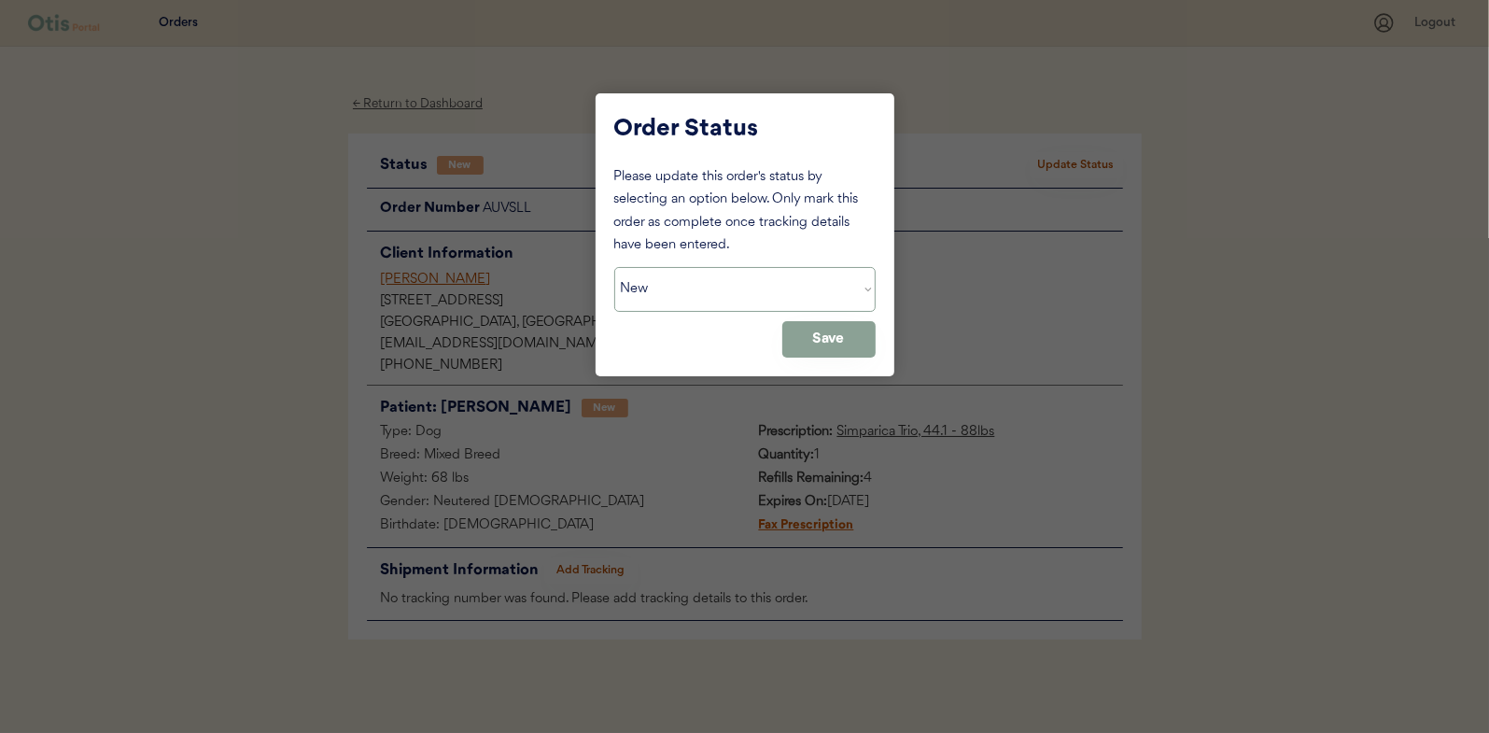
click at [669, 300] on select "Status On Hold New In Progress Complete Pending HW Consent Canceled" at bounding box center [744, 289] width 261 height 45
select select ""in_progress""
click at [614, 267] on select "Status On Hold New In Progress Complete Pending HW Consent Canceled" at bounding box center [744, 289] width 261 height 45
click at [842, 339] on button "Save" at bounding box center [828, 339] width 93 height 36
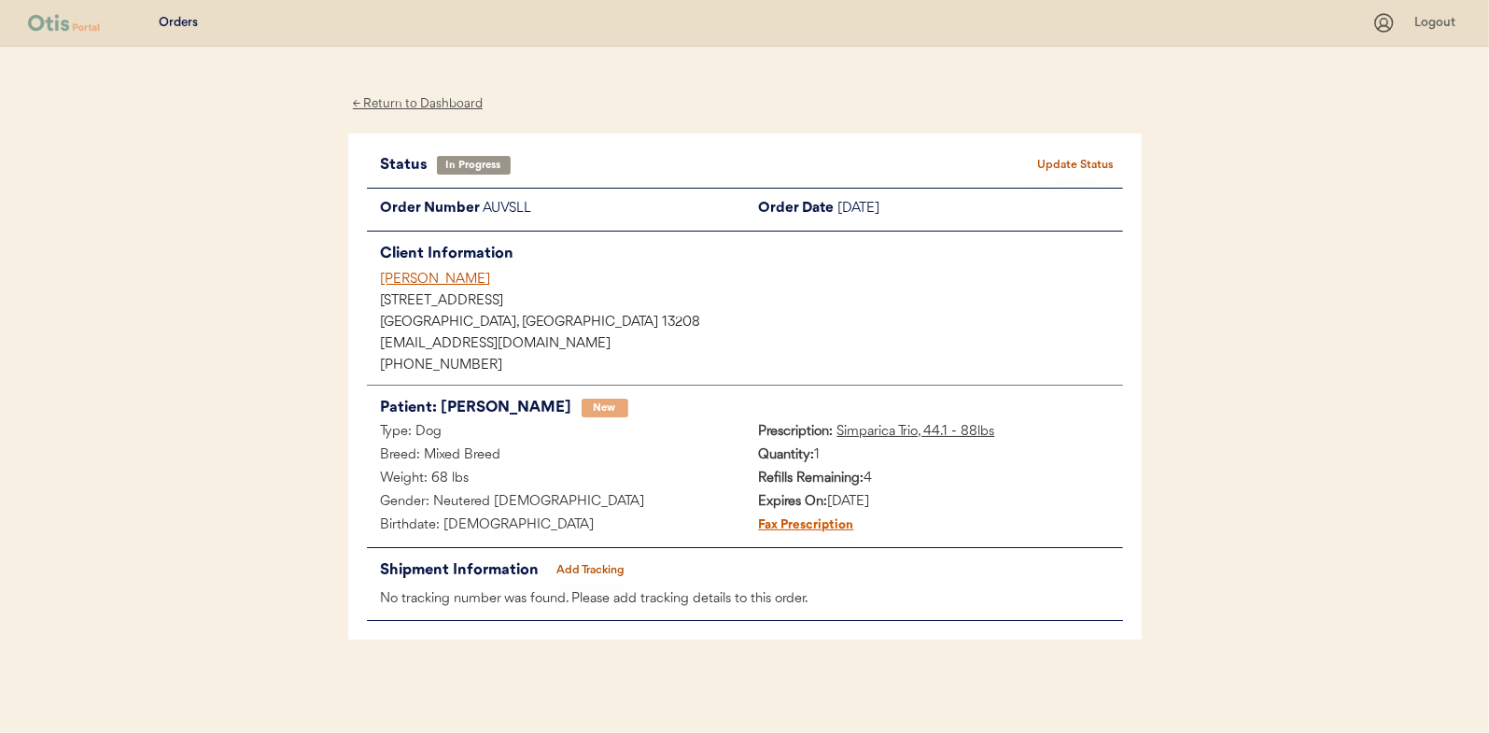
drag, startPoint x: 404, startPoint y: 105, endPoint x: 320, endPoint y: 108, distance: 84.1
click at [405, 105] on div "← Return to Dashboard" at bounding box center [418, 103] width 140 height 21
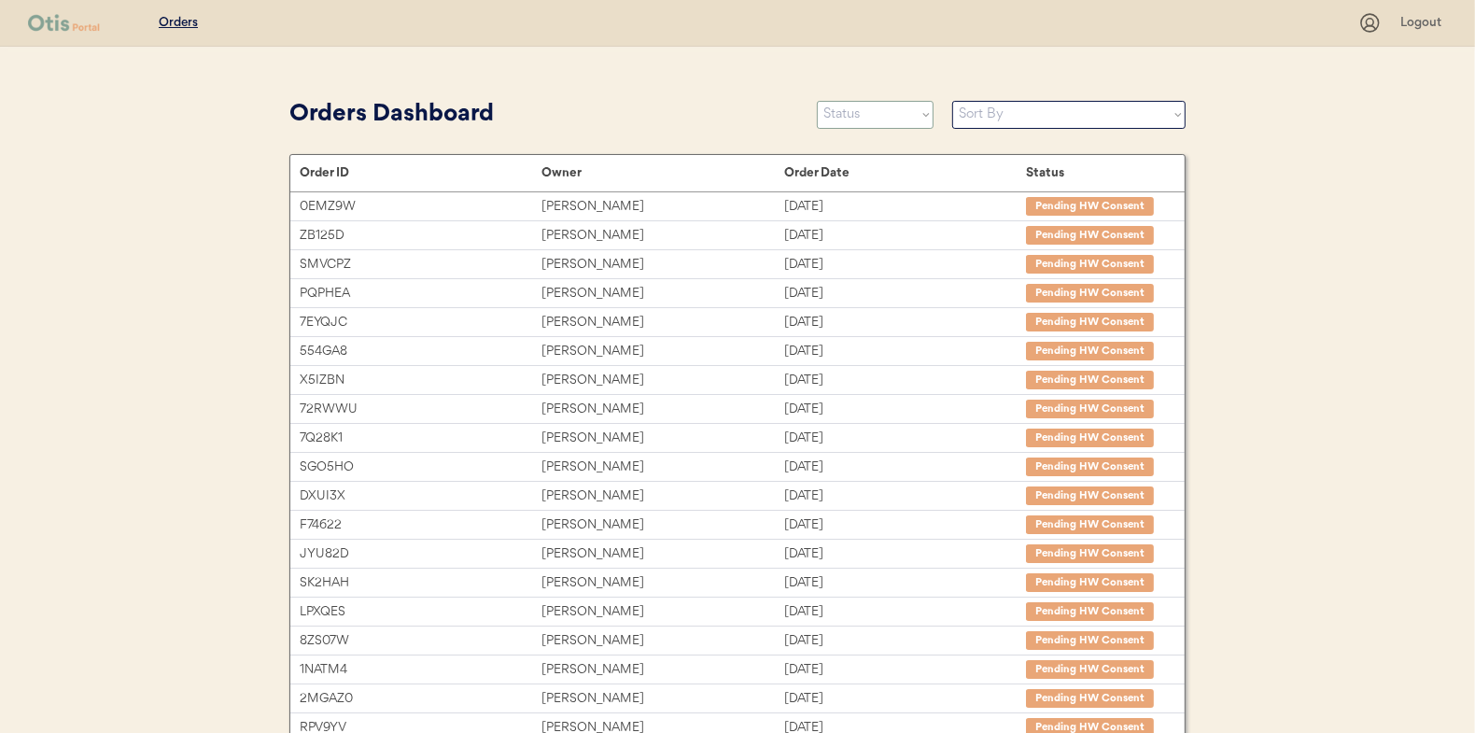
click at [864, 116] on select "Status On Hold New In Progress Complete Pending HW Consent Canceled" at bounding box center [875, 115] width 117 height 28
click at [817, 101] on select "Status On Hold New In Progress Complete Pending HW Consent Canceled" at bounding box center [875, 115] width 117 height 28
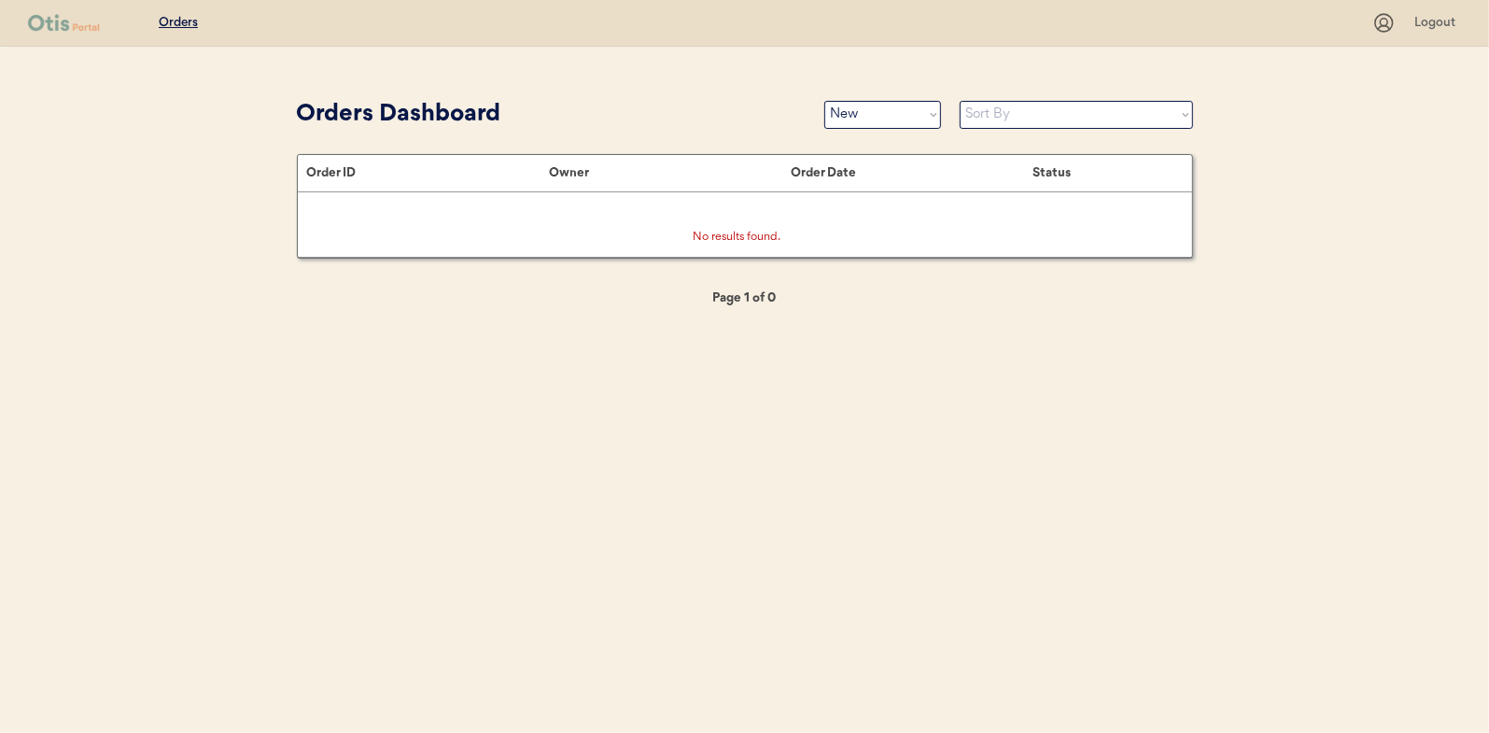
click at [874, 129] on div "Orders Dashboard Status On Hold New In Progress Complete Pending HW Consent Can…" at bounding box center [745, 114] width 896 height 42
click at [873, 125] on select "Status On Hold New In Progress Complete Pending HW Consent Canceled" at bounding box center [882, 115] width 117 height 28
select select ""in_progress""
click at [824, 101] on select "Status On Hold New In Progress Complete Pending HW Consent Canceled" at bounding box center [882, 115] width 117 height 28
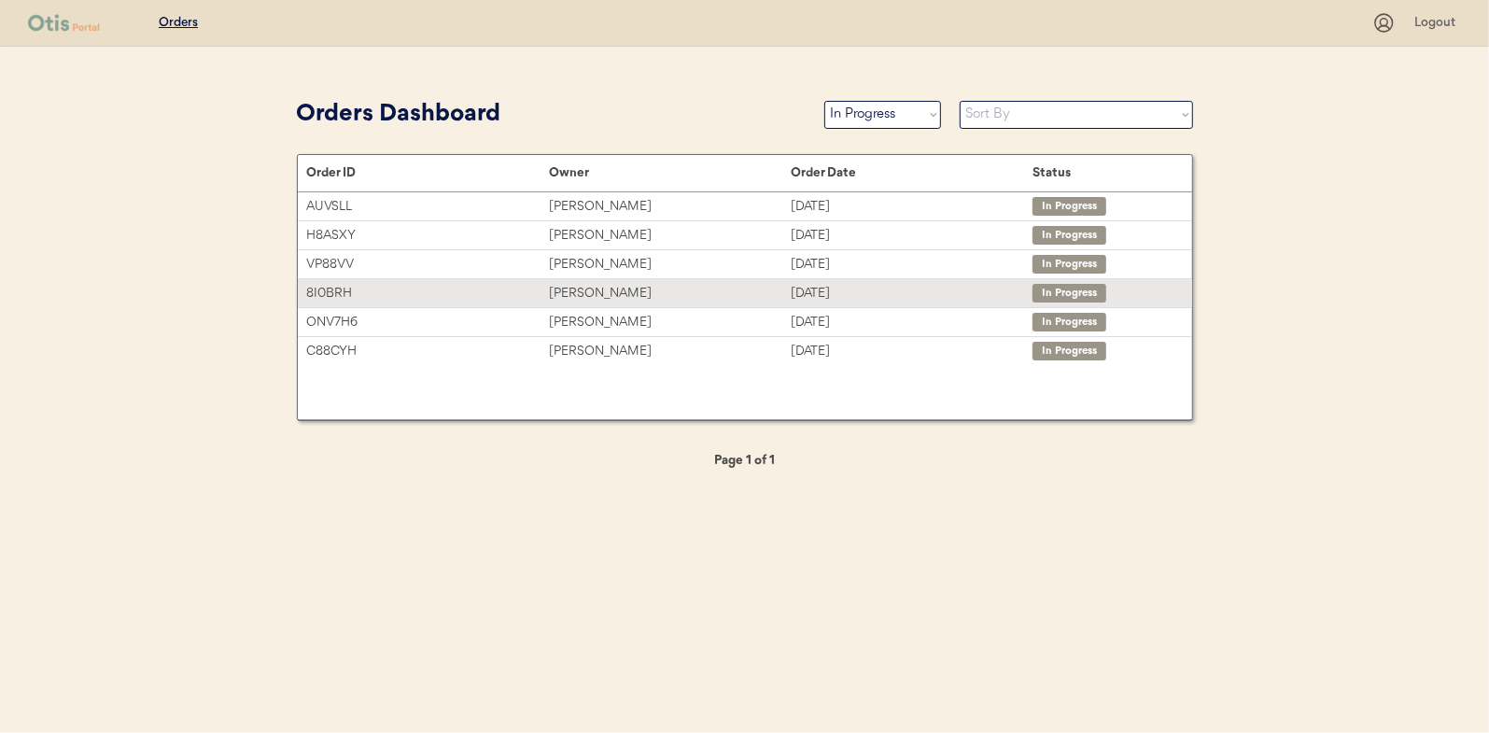
click at [588, 285] on div "Amber Terrell" at bounding box center [670, 293] width 242 height 21
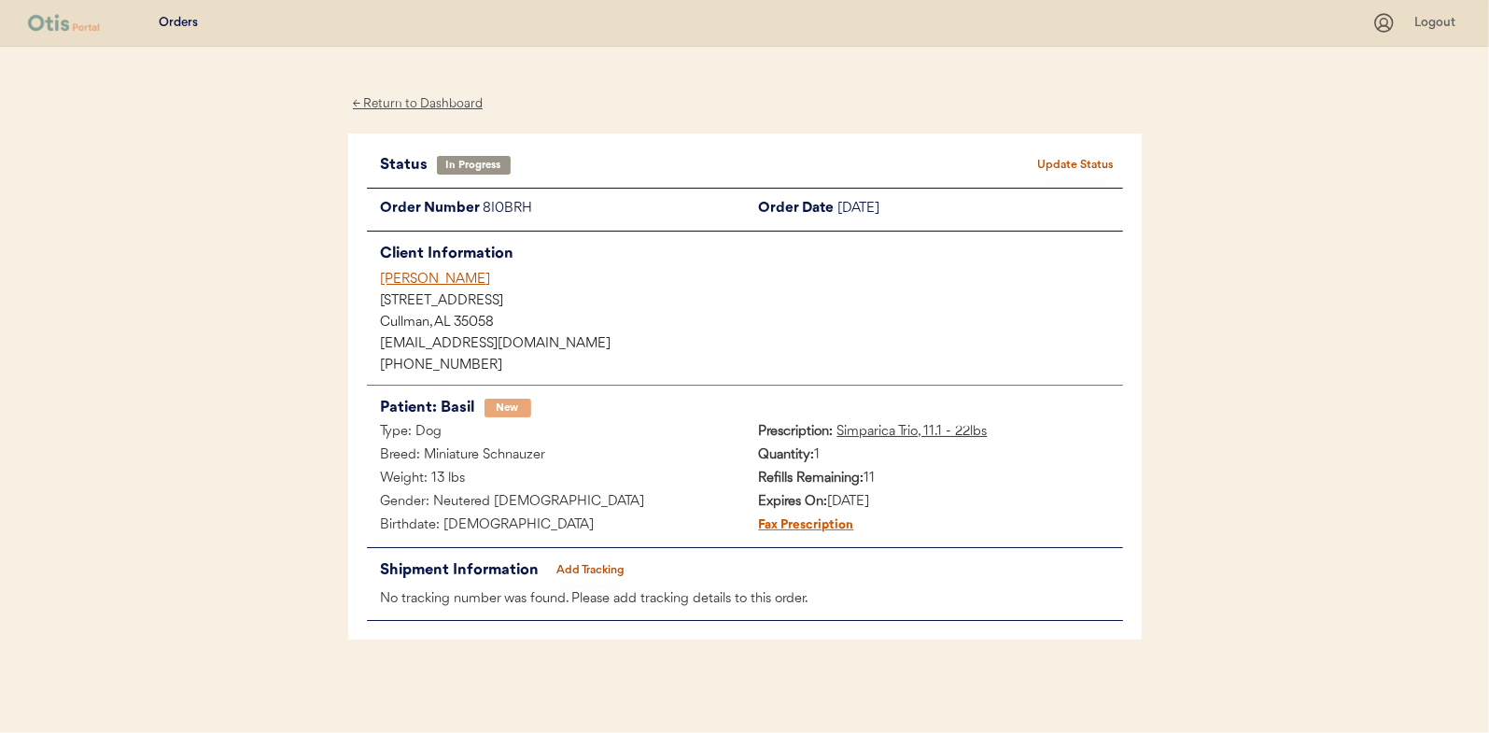
click at [582, 565] on button "Add Tracking" at bounding box center [590, 570] width 93 height 26
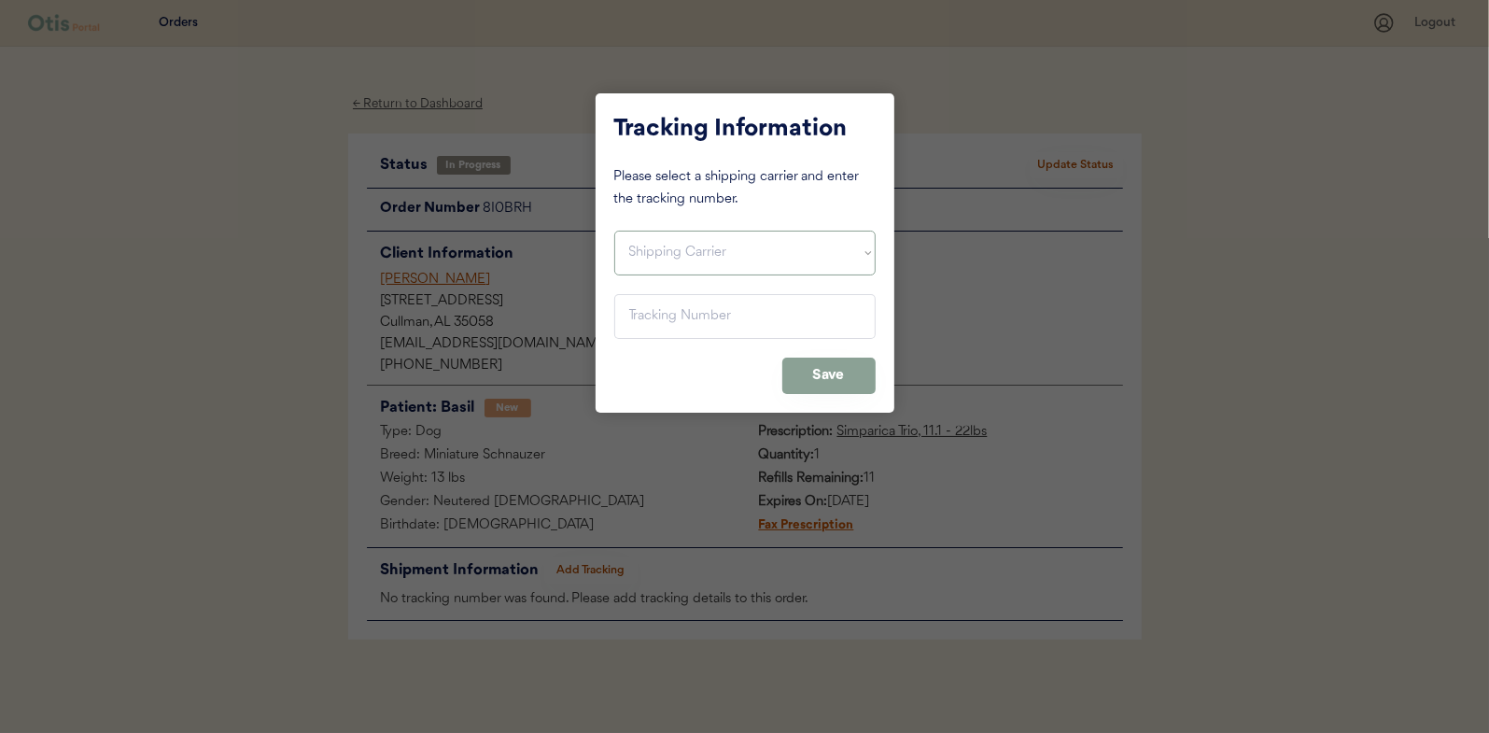
click at [656, 249] on select "Shipping Carrier FedEx FedEx Ground Economy UPS USPS" at bounding box center [744, 253] width 261 height 45
select select ""usps""
click at [614, 231] on select "Shipping Carrier FedEx FedEx Ground Economy UPS USPS" at bounding box center [744, 253] width 261 height 45
click at [650, 315] on input "input" at bounding box center [744, 316] width 261 height 45
paste input "9400150105497030194697"
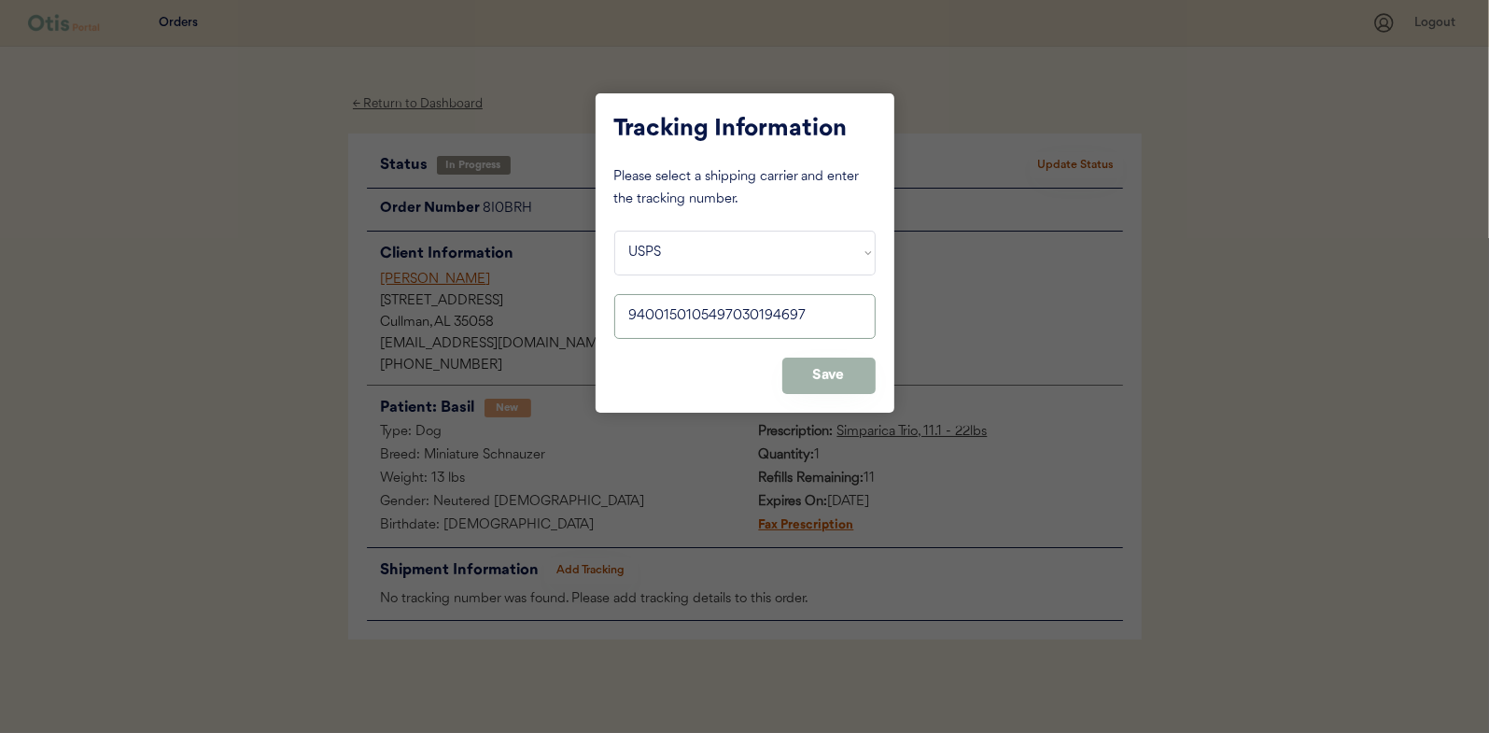
type input "9400150105497030194697"
click at [834, 376] on button "Save" at bounding box center [828, 376] width 93 height 36
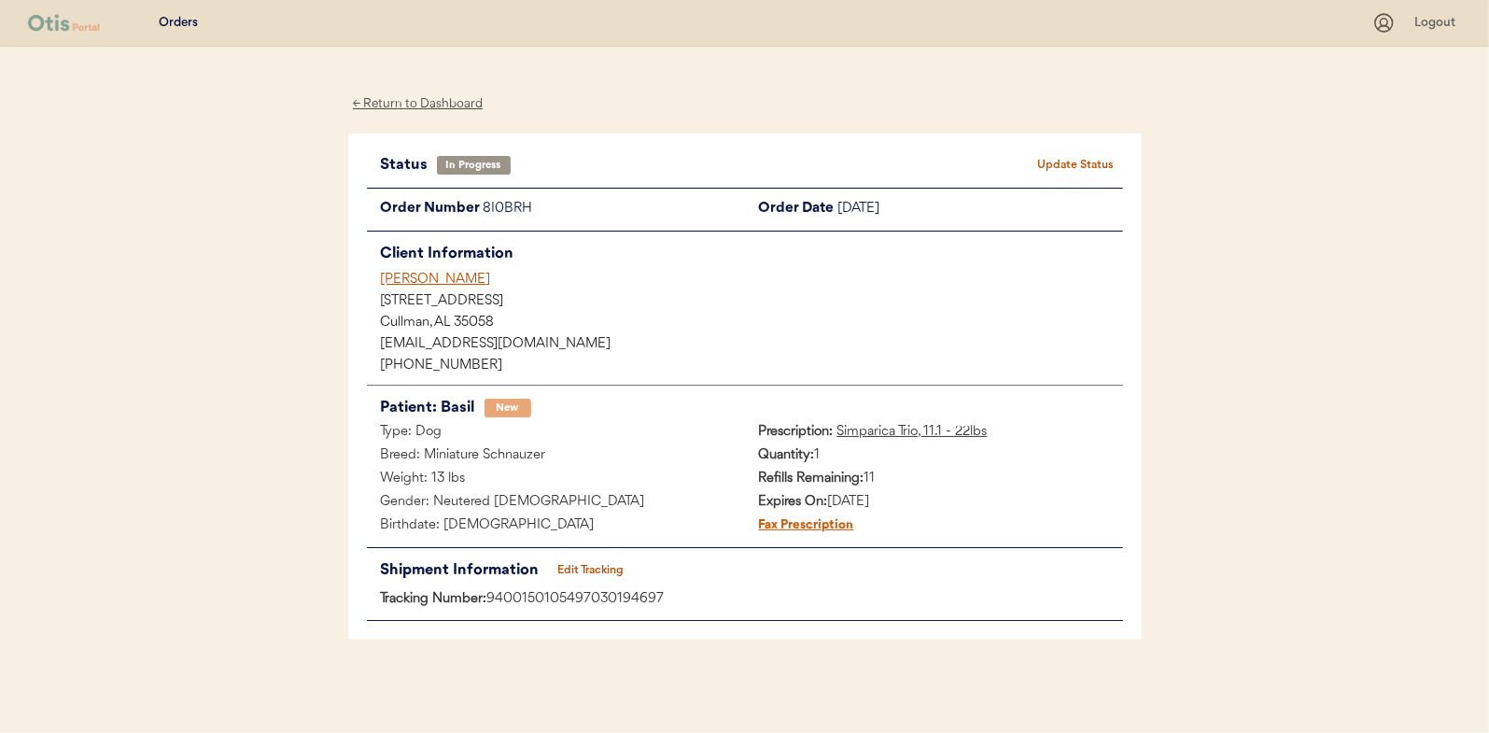
click at [1068, 166] on button "Update Status" at bounding box center [1076, 165] width 93 height 26
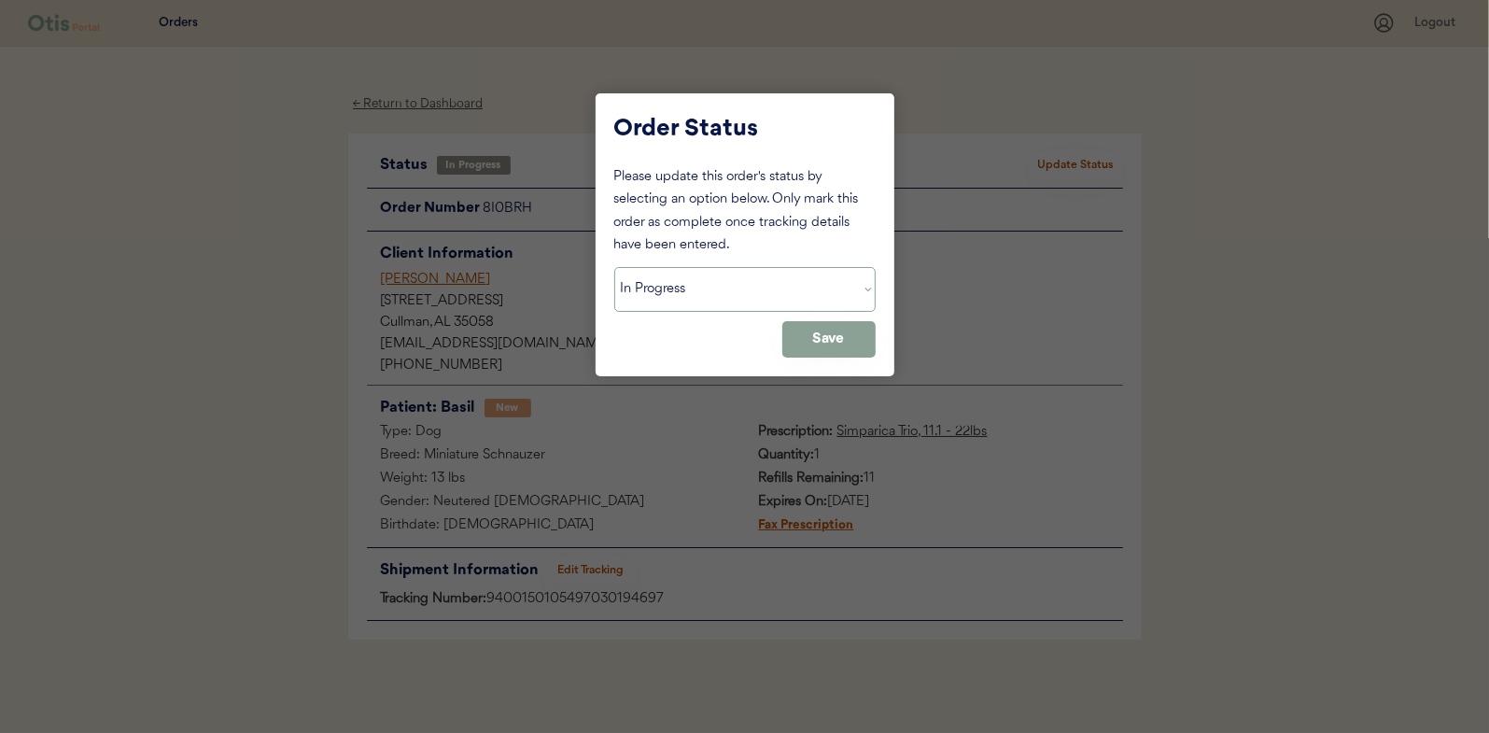
click at [670, 281] on select "Status On Hold New In Progress Complete Pending HW Consent Canceled" at bounding box center [744, 289] width 261 height 45
select select ""complete""
click at [614, 267] on select "Status On Hold New In Progress Complete Pending HW Consent Canceled" at bounding box center [744, 289] width 261 height 45
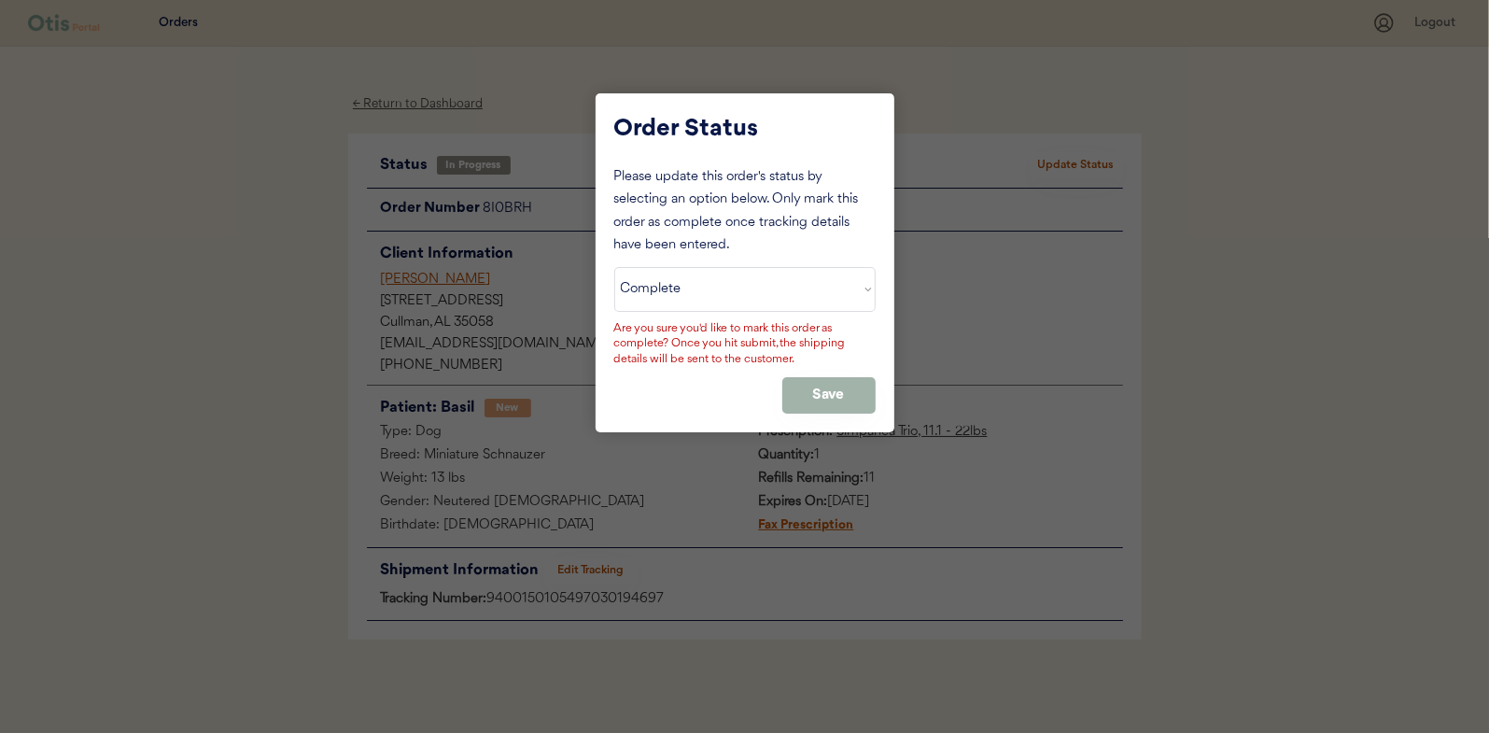
click at [834, 391] on button "Save" at bounding box center [828, 395] width 93 height 36
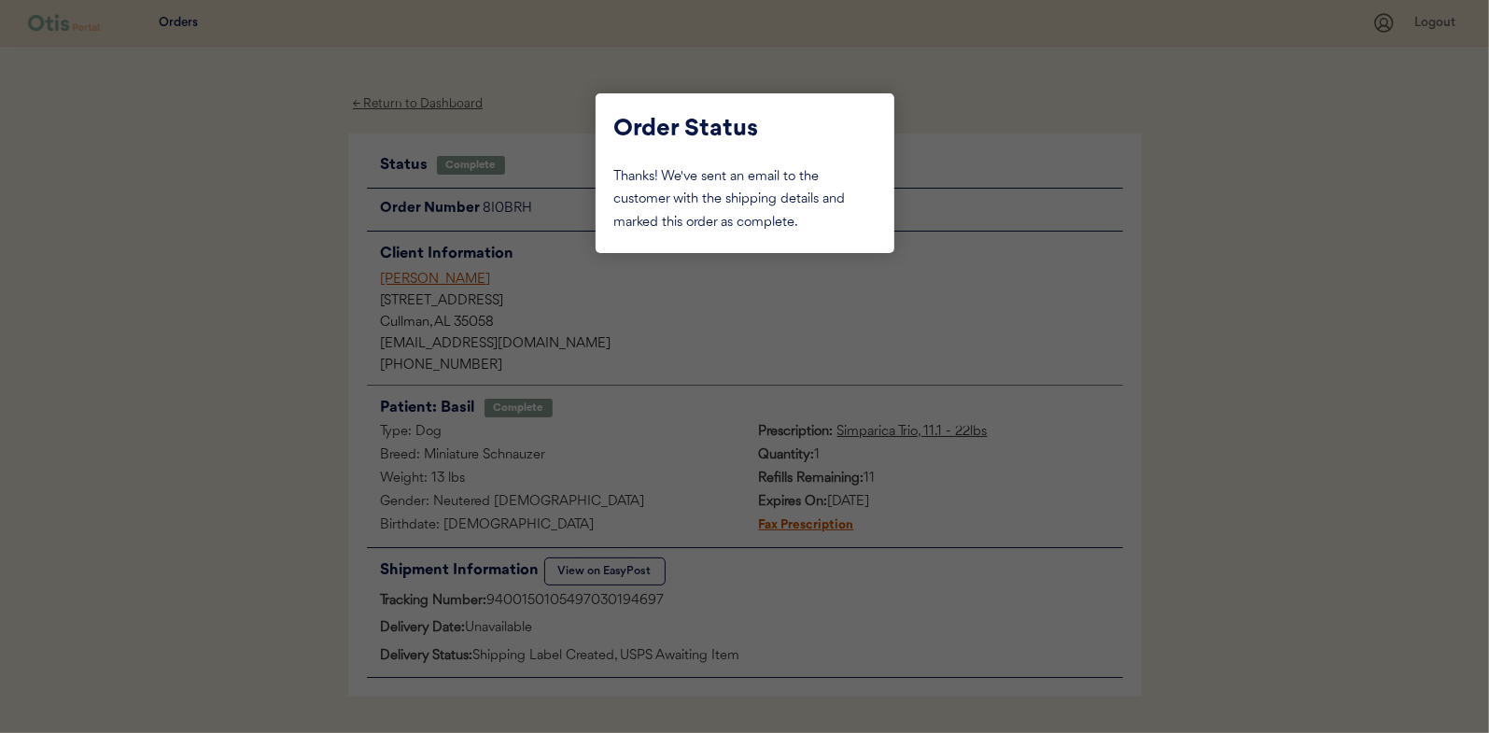
click at [283, 257] on div at bounding box center [744, 366] width 1489 height 733
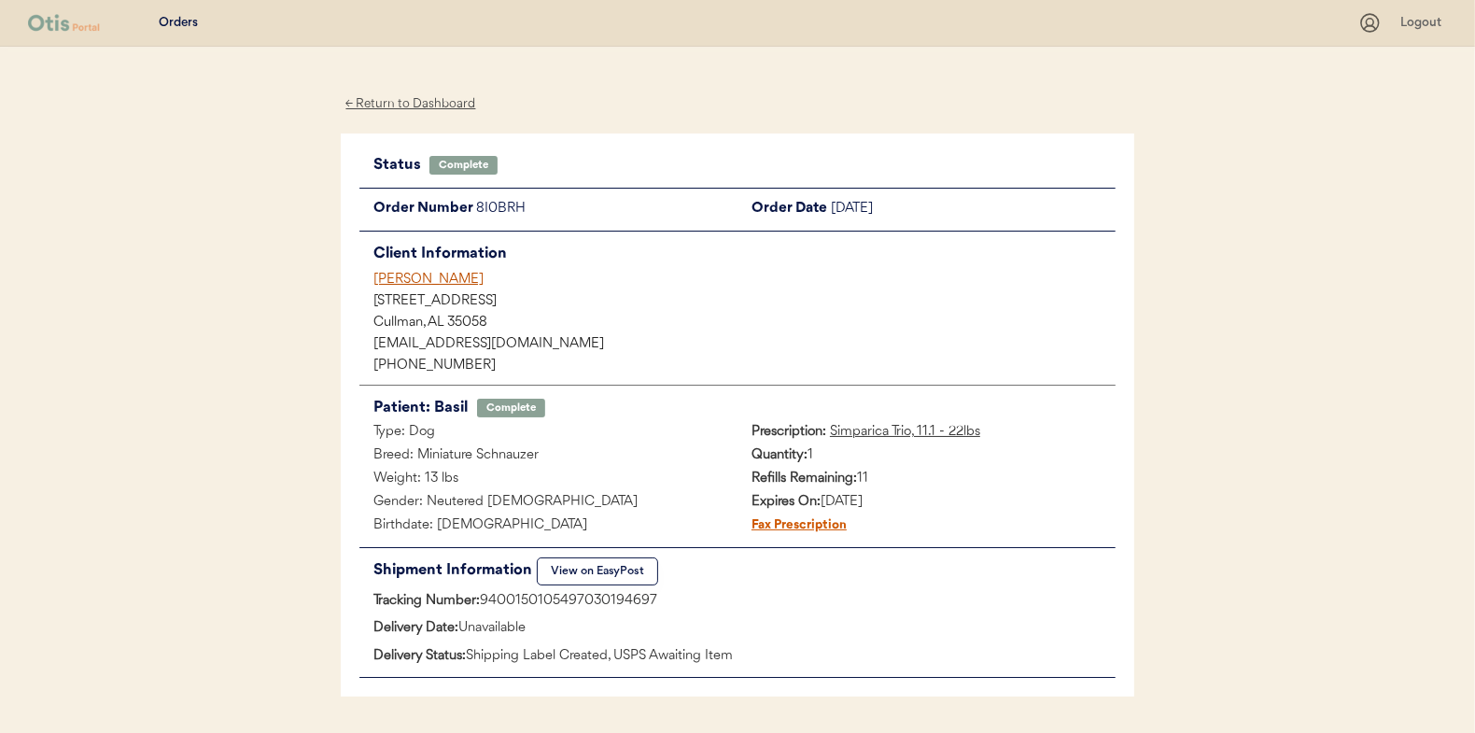
click at [423, 105] on div "← Return to Dashboard" at bounding box center [411, 103] width 140 height 21
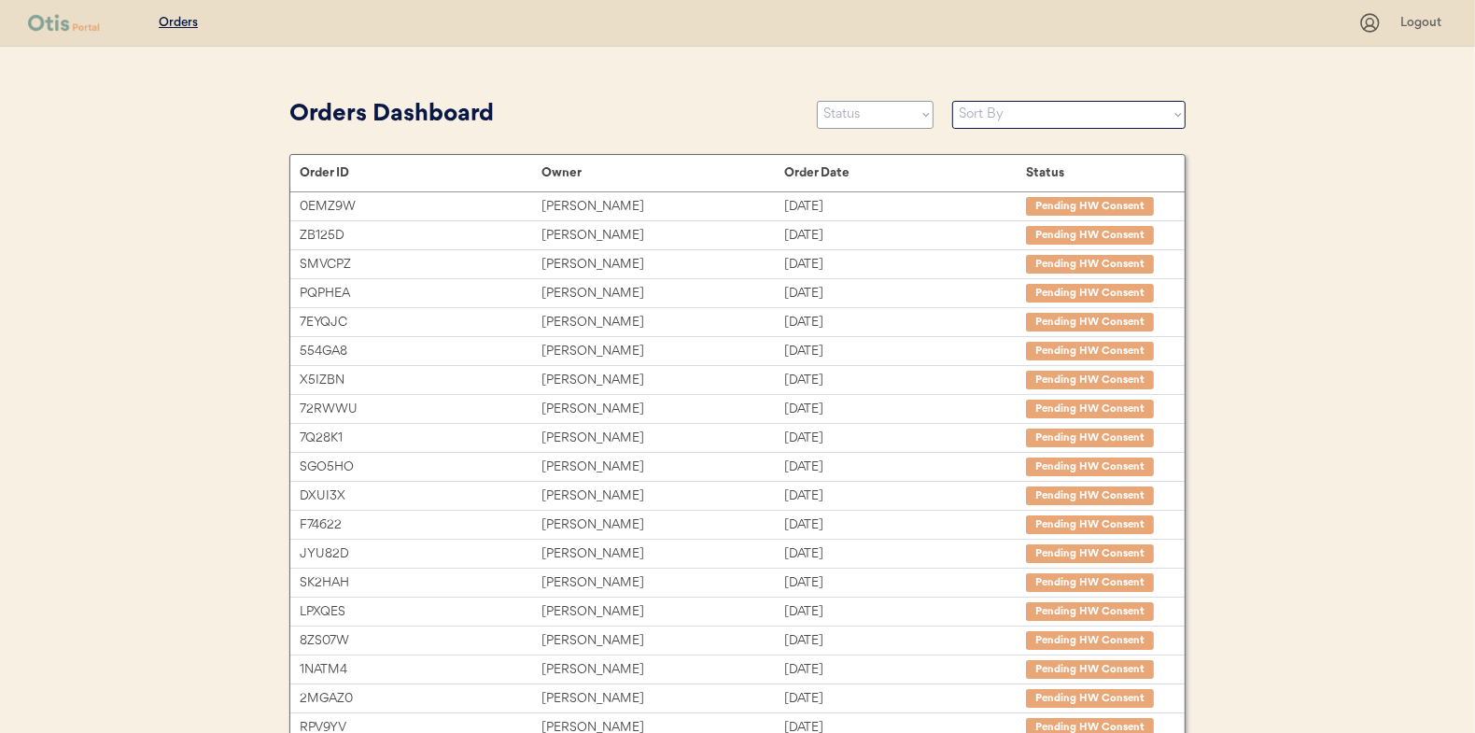
click at [826, 104] on select "Status On Hold New In Progress Complete Pending HW Consent Canceled" at bounding box center [875, 115] width 117 height 28
click at [817, 101] on select "Status On Hold New In Progress Complete Pending HW Consent Canceled" at bounding box center [875, 115] width 117 height 28
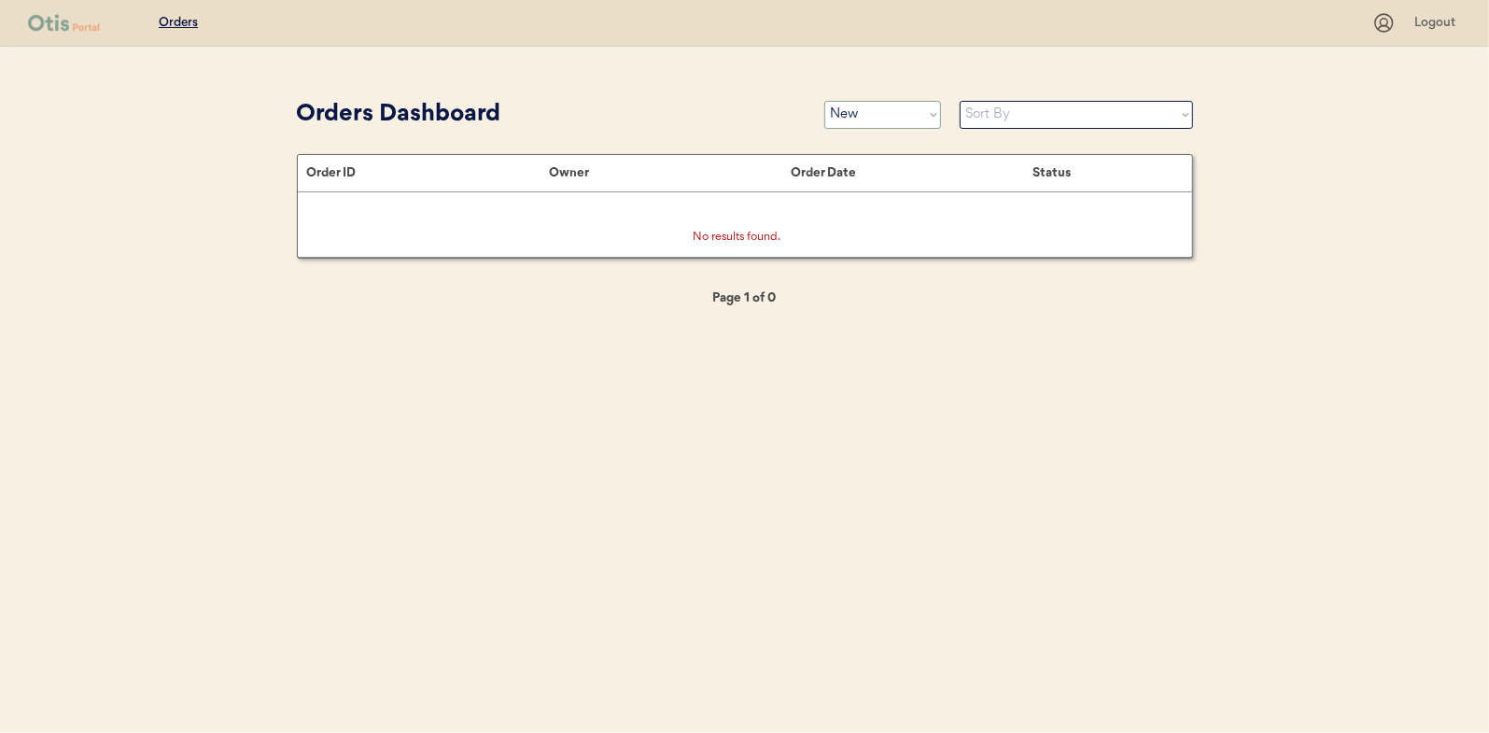
click at [869, 124] on select "Status On Hold New In Progress Complete Pending HW Consent Canceled" at bounding box center [882, 115] width 117 height 28
select select ""in_progress""
click at [824, 101] on select "Status On Hold New In Progress Complete Pending HW Consent Canceled" at bounding box center [882, 115] width 117 height 28
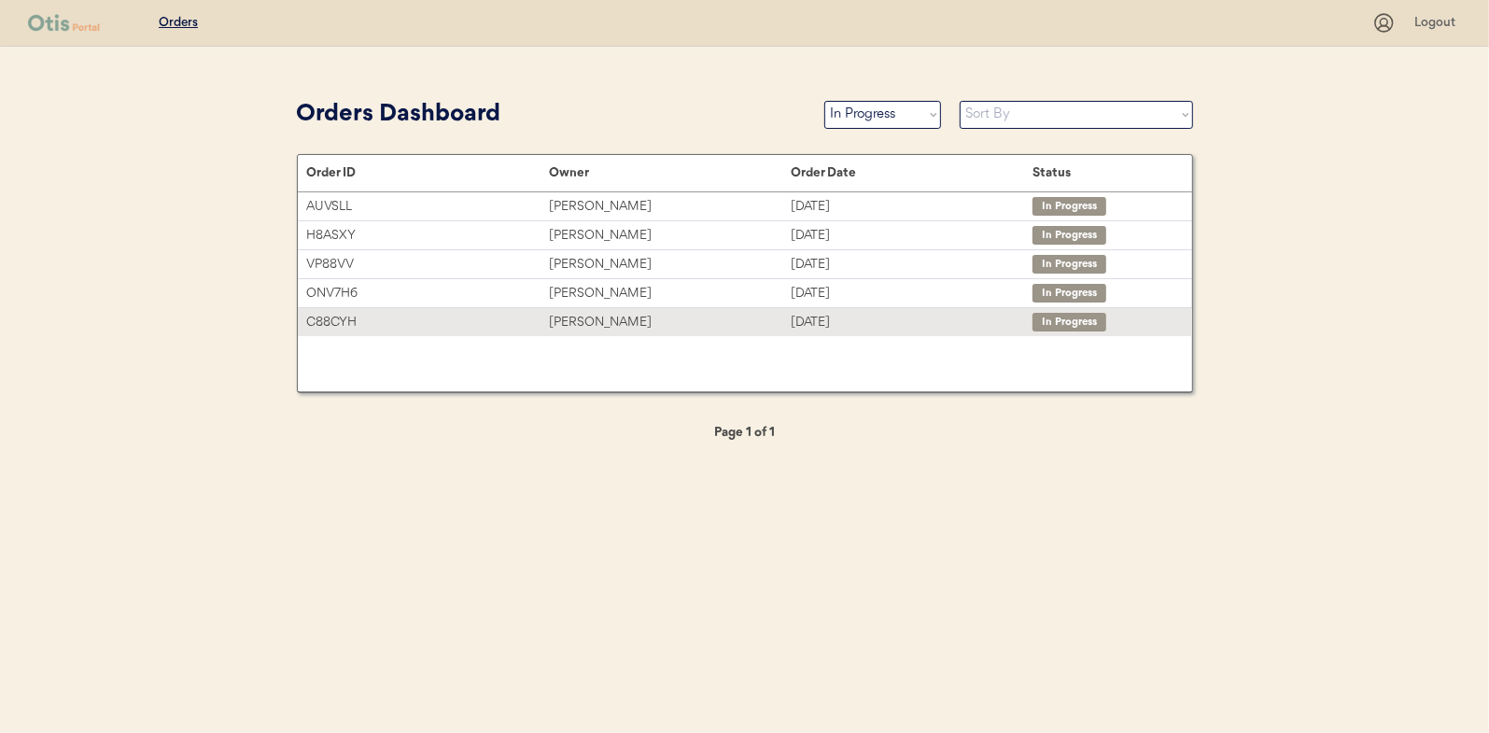
click at [572, 313] on div "[PERSON_NAME]" at bounding box center [670, 322] width 242 height 21
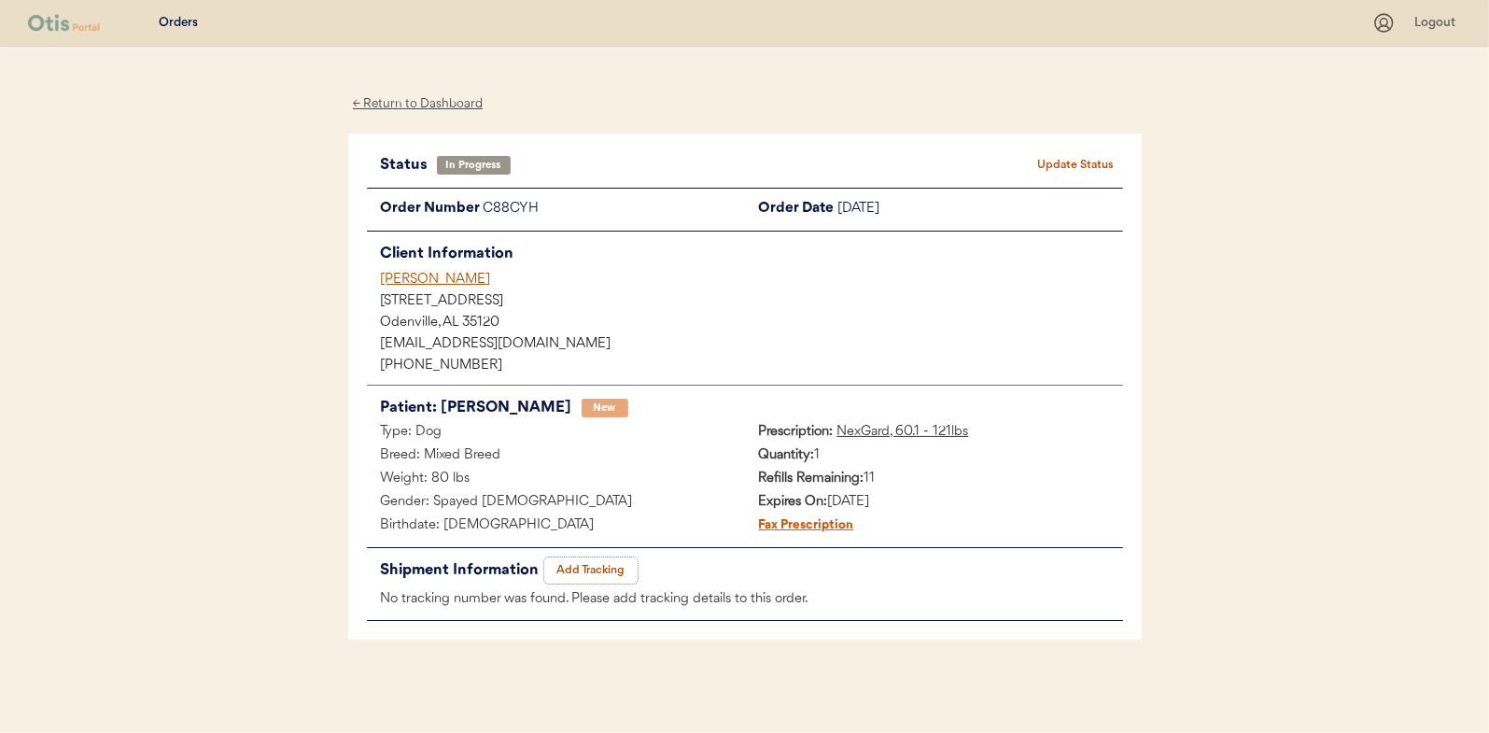
click at [590, 568] on button "Add Tracking" at bounding box center [590, 570] width 93 height 26
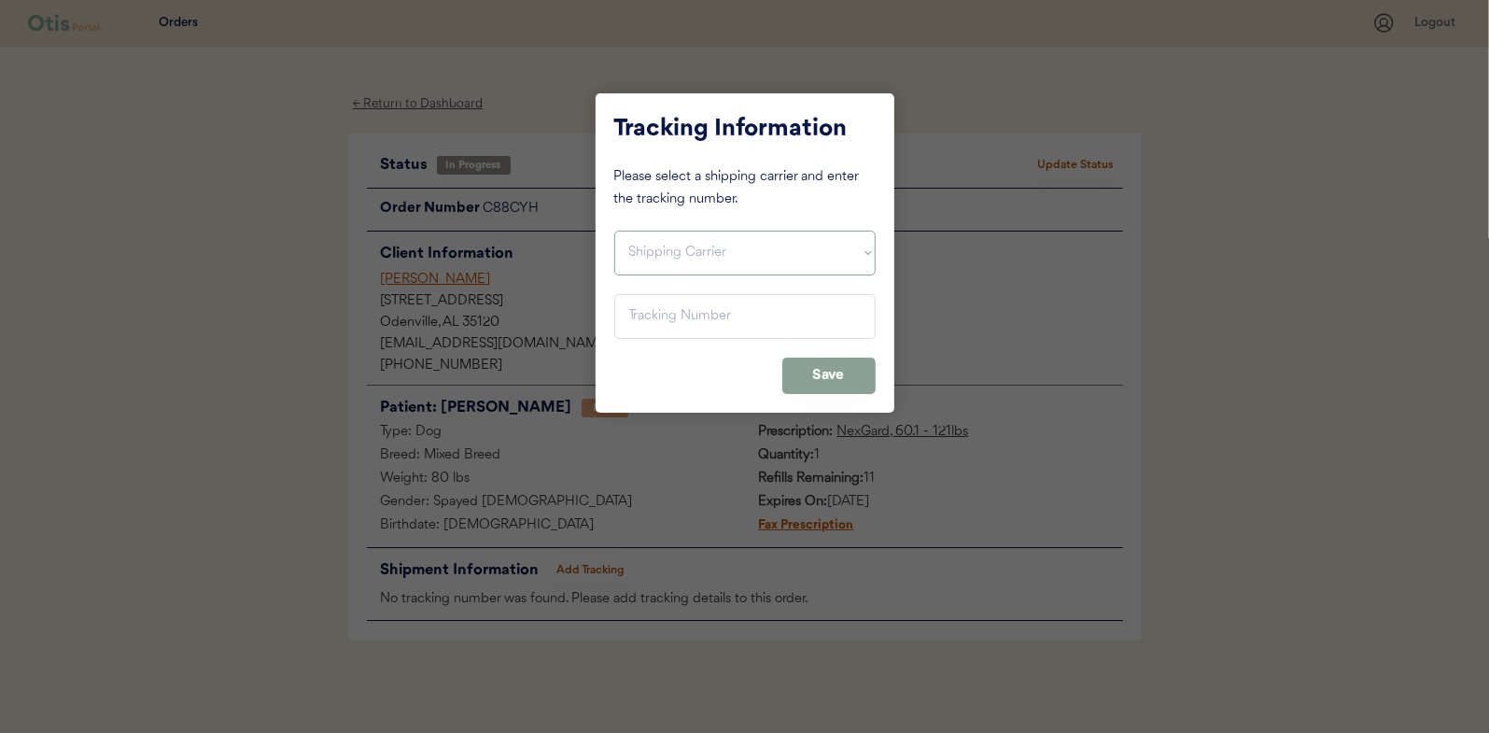
click at [644, 247] on select "Shipping Carrier FedEx FedEx Ground Economy UPS USPS" at bounding box center [744, 253] width 261 height 45
select select ""usps""
click at [614, 231] on select "Shipping Carrier FedEx FedEx Ground Economy UPS USPS" at bounding box center [744, 253] width 261 height 45
click at [657, 321] on input "input" at bounding box center [744, 316] width 261 height 45
paste input "9400150105496031673460"
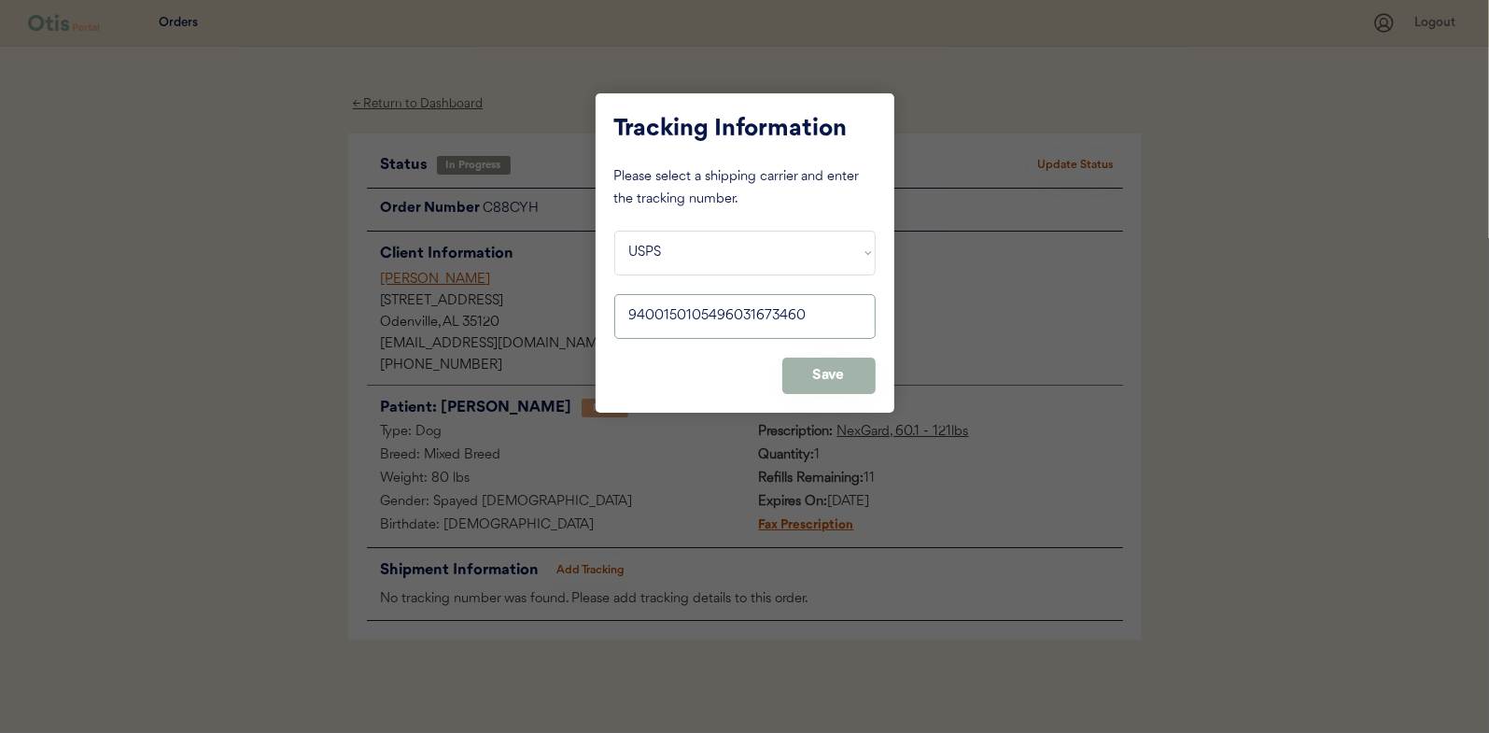
type input "9400150105496031673460"
click at [824, 372] on button "Save" at bounding box center [828, 376] width 93 height 36
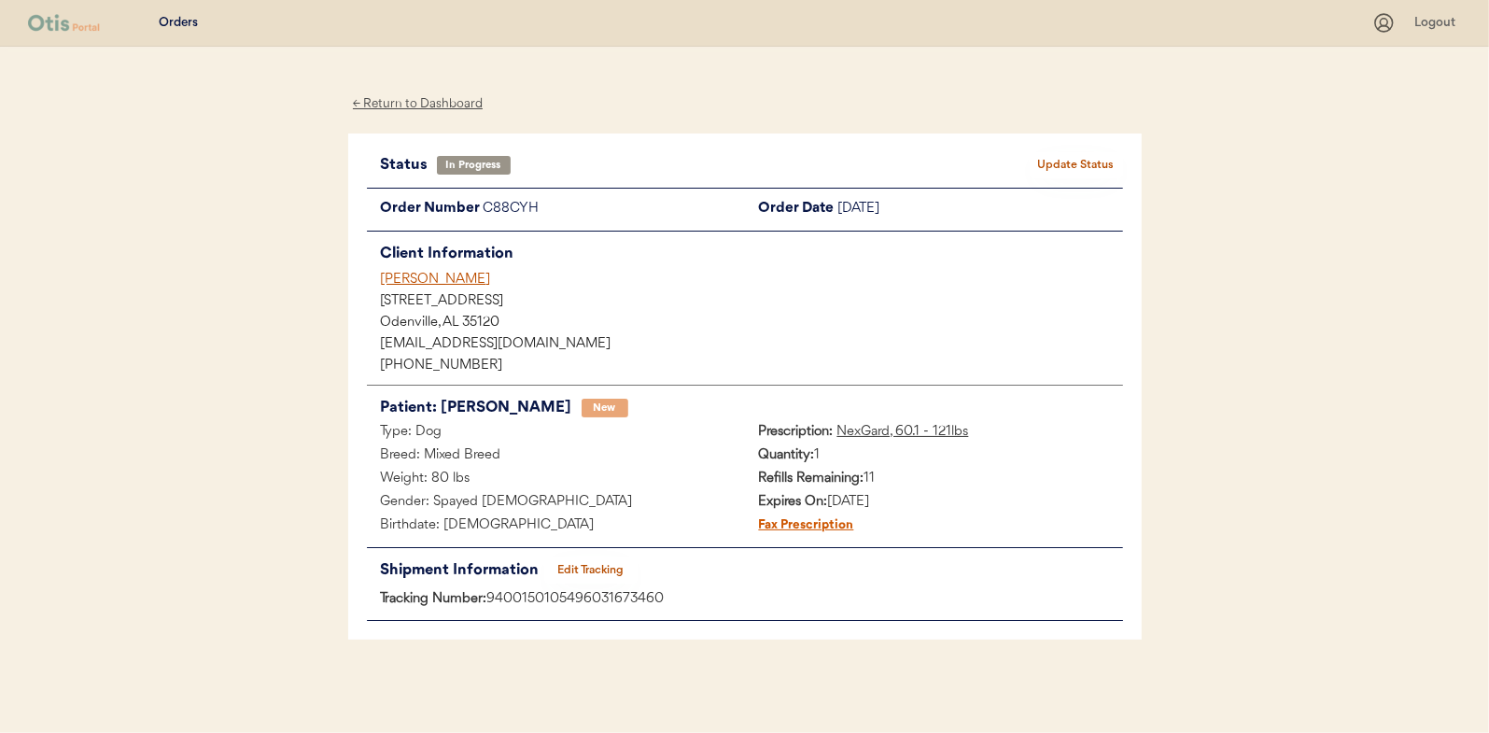
click at [1070, 155] on button "Update Status" at bounding box center [1076, 165] width 93 height 26
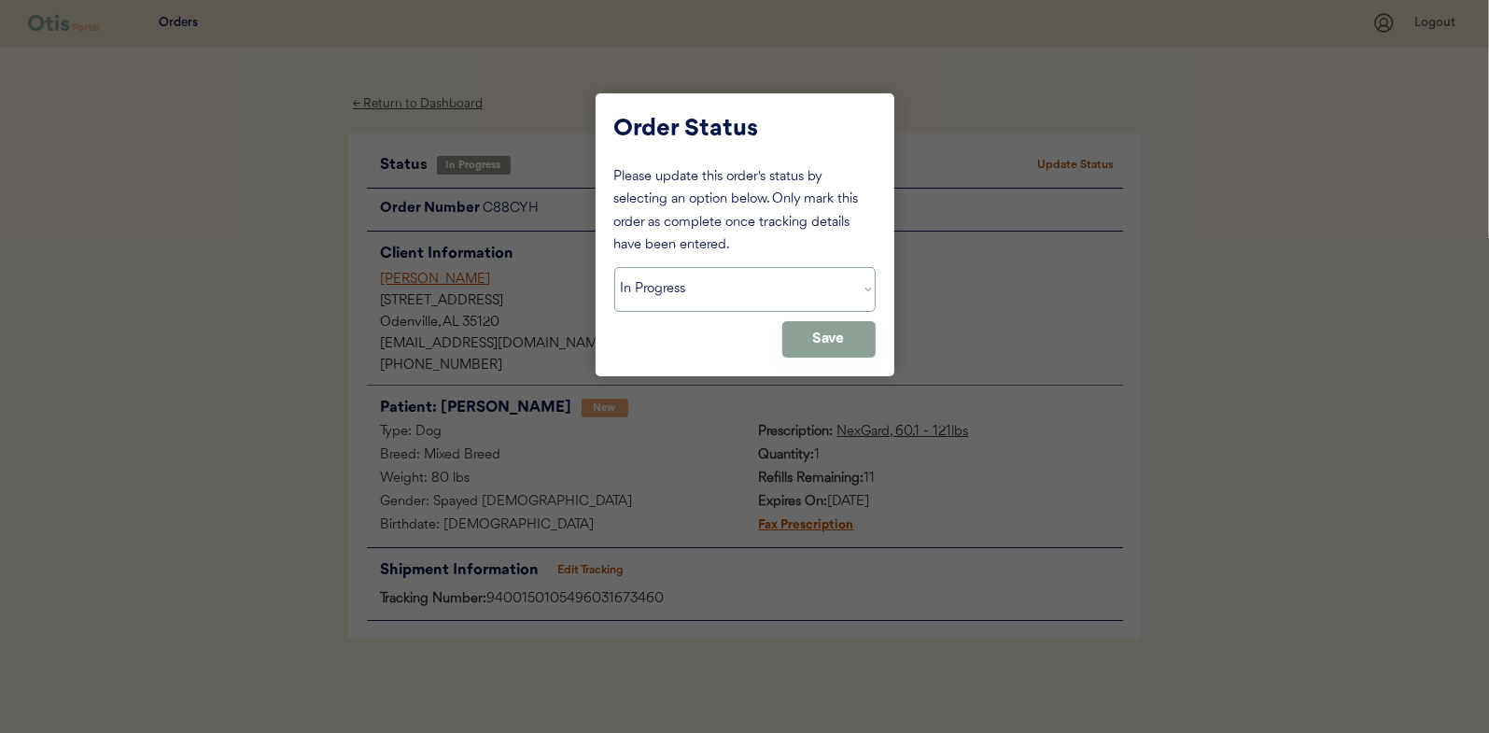
click at [630, 289] on select "Status On Hold New In Progress Complete Pending HW Consent Canceled" at bounding box center [744, 289] width 261 height 45
select select ""complete""
click at [614, 267] on select "Status On Hold New In Progress Complete Pending HW Consent Canceled" at bounding box center [744, 289] width 261 height 45
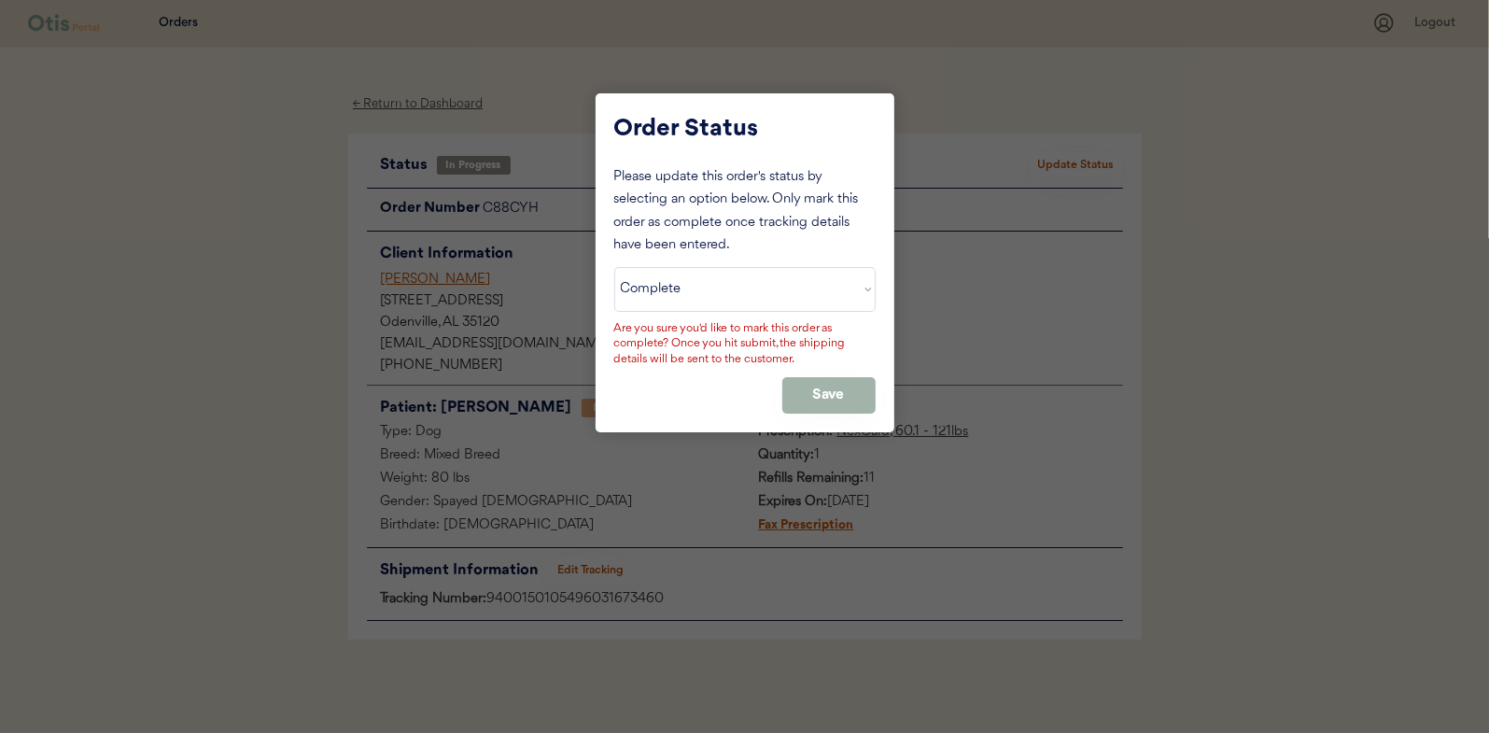
click at [836, 385] on button "Save" at bounding box center [828, 395] width 93 height 36
click at [819, 402] on button "Save" at bounding box center [828, 395] width 93 height 36
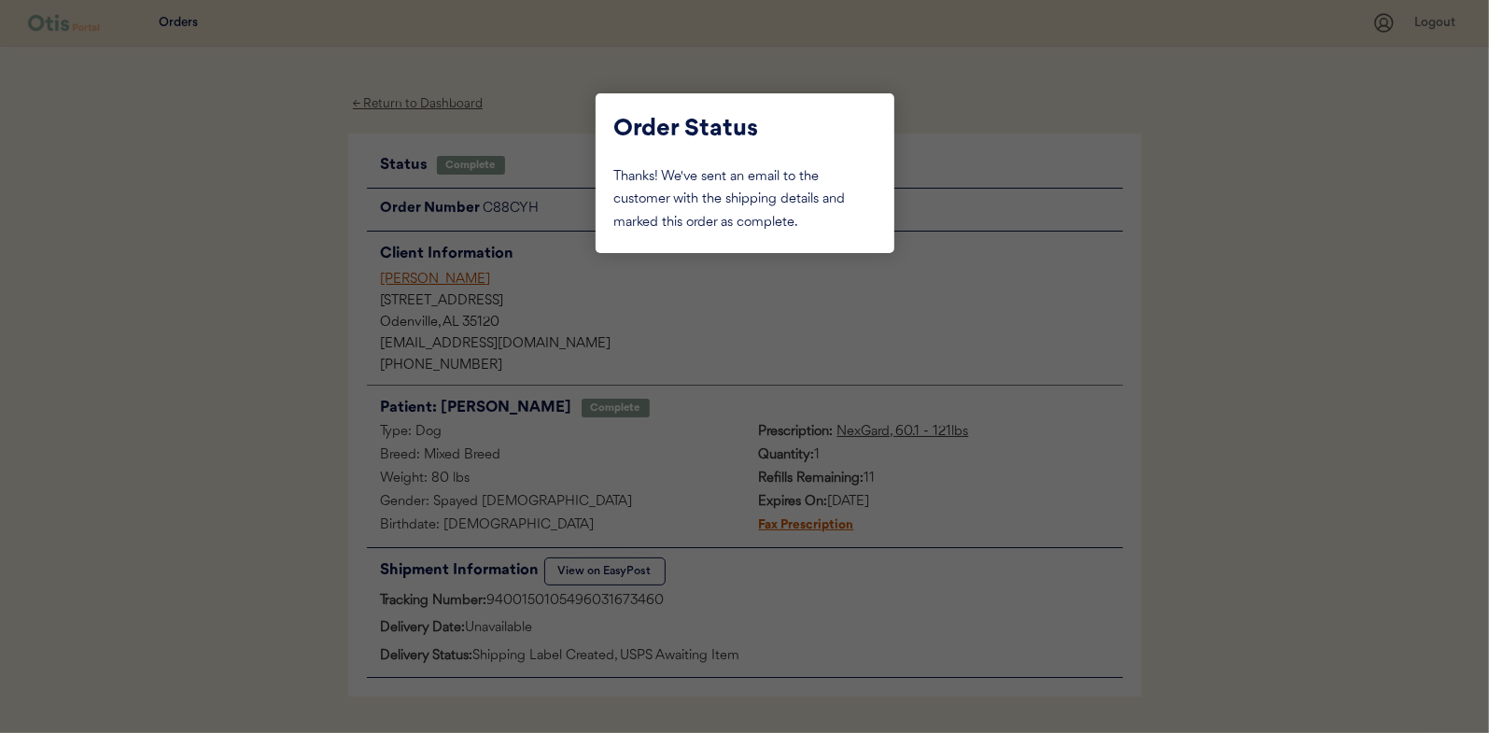
drag, startPoint x: 180, startPoint y: 362, endPoint x: 197, endPoint y: 350, distance: 20.7
click at [180, 362] on div at bounding box center [744, 366] width 1489 height 733
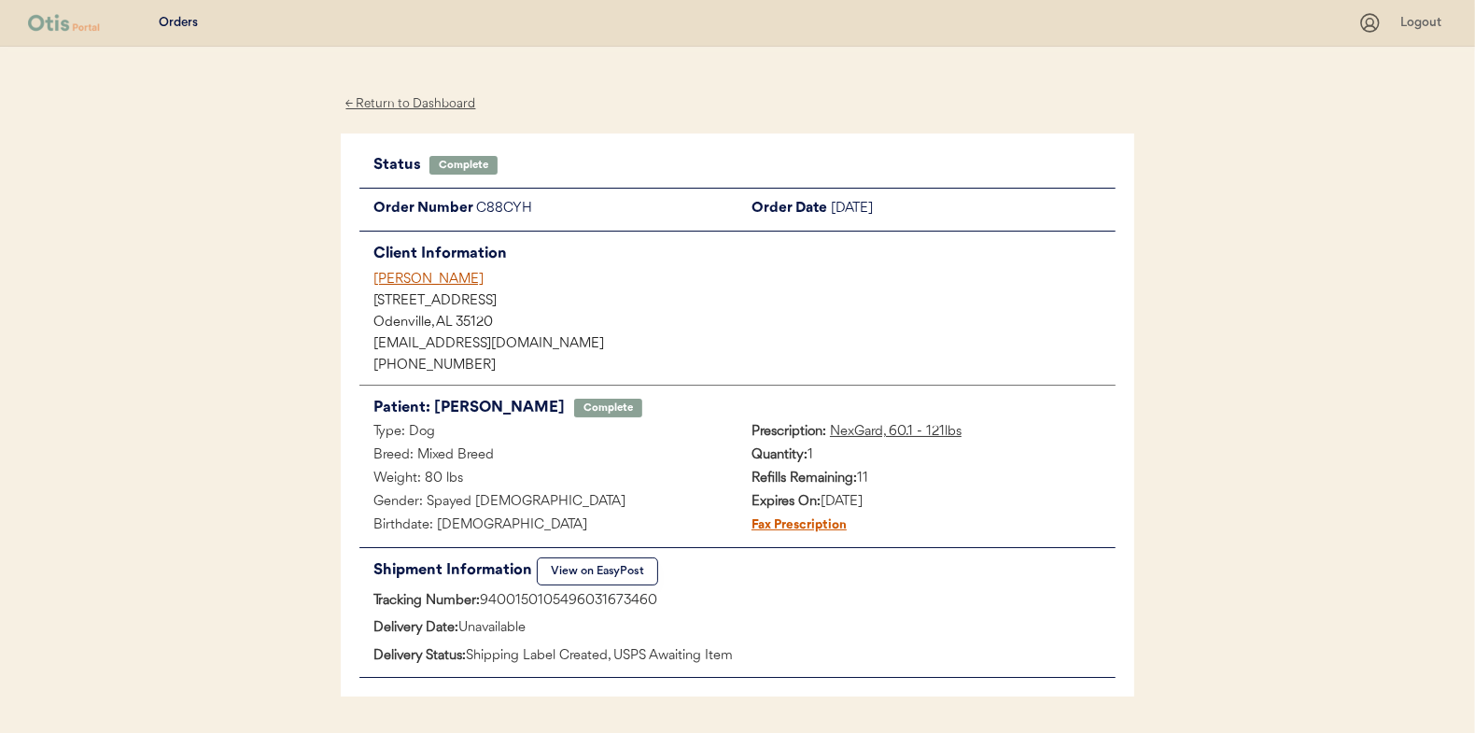
click at [416, 106] on div "← Return to Dashboard" at bounding box center [411, 103] width 140 height 21
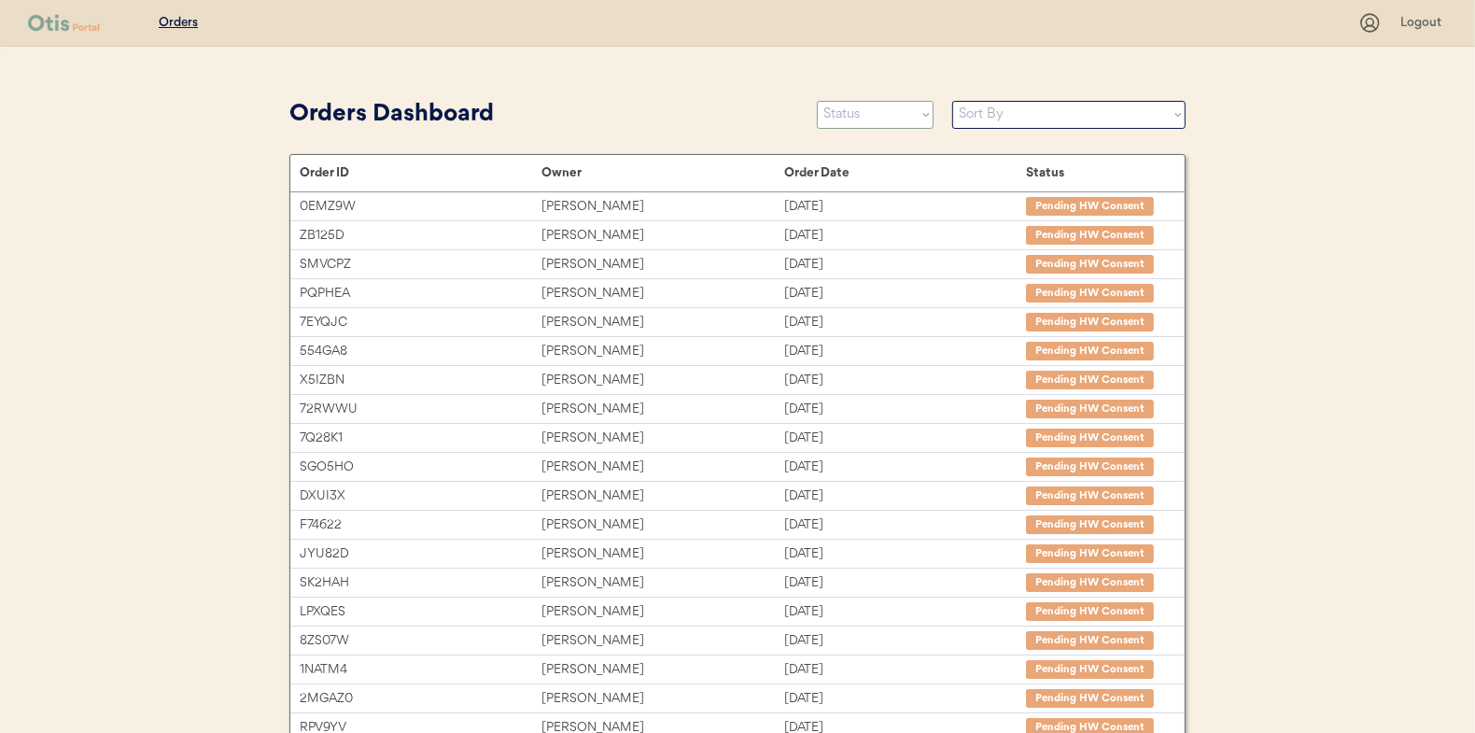
click at [860, 122] on select "Status On Hold New In Progress Complete Pending HW Consent Canceled" at bounding box center [875, 115] width 117 height 28
click at [817, 101] on select "Status On Hold New In Progress Complete Pending HW Consent Canceled" at bounding box center [875, 115] width 117 height 28
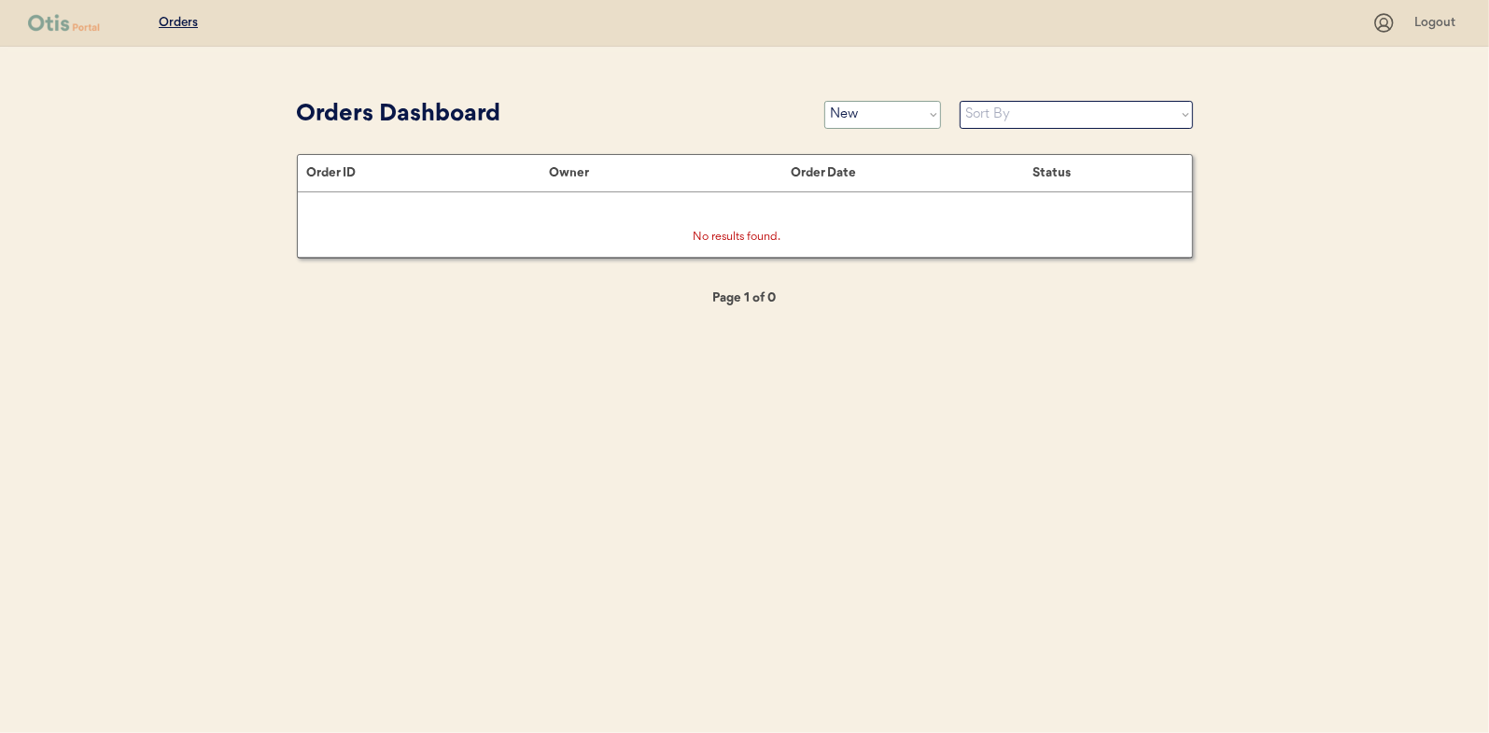
click at [883, 128] on select "Status On Hold New In Progress Complete Pending HW Consent Canceled" at bounding box center [882, 115] width 117 height 28
select select ""in_progress""
click at [824, 101] on select "Status On Hold New In Progress Complete Pending HW Consent Canceled" at bounding box center [882, 115] width 117 height 28
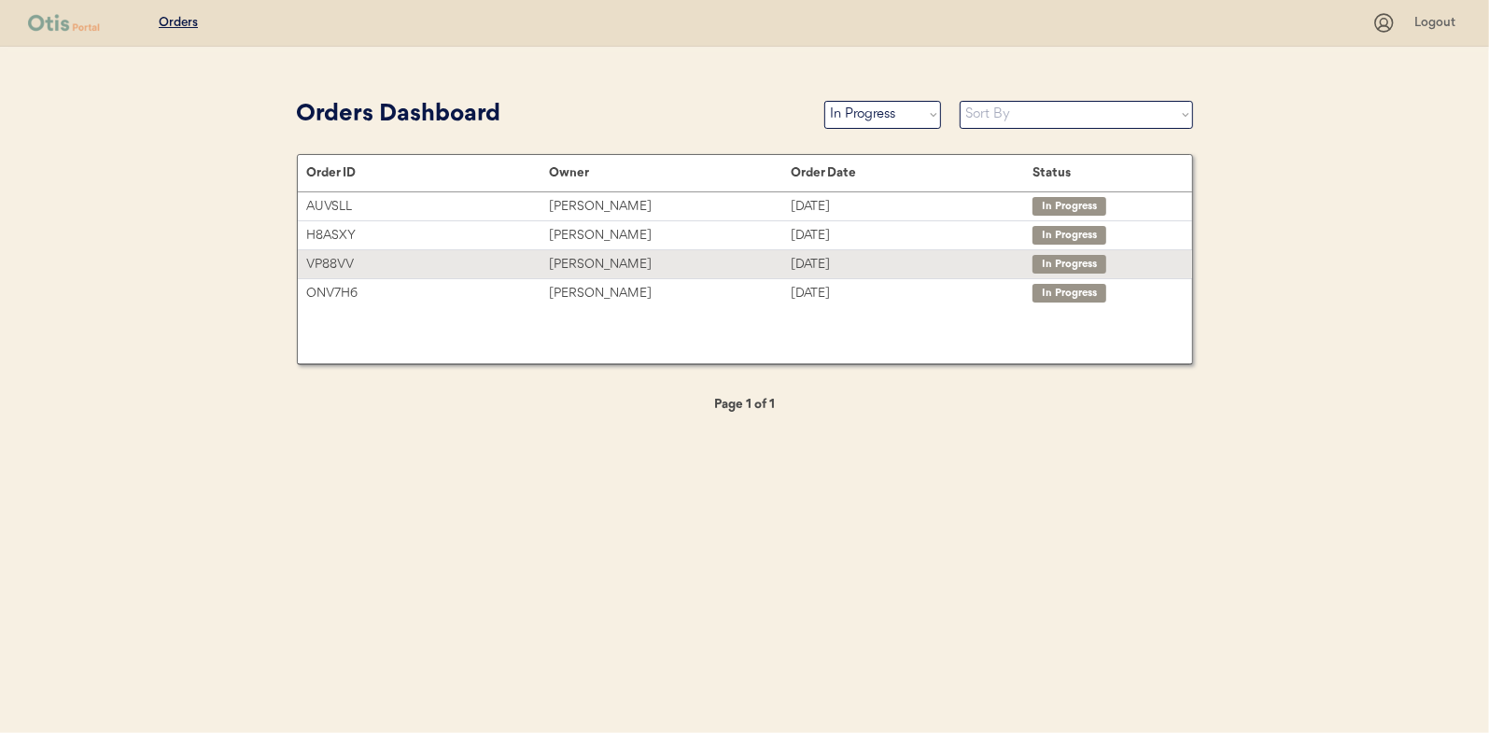
click at [583, 256] on div "[PERSON_NAME]" at bounding box center [670, 264] width 242 height 21
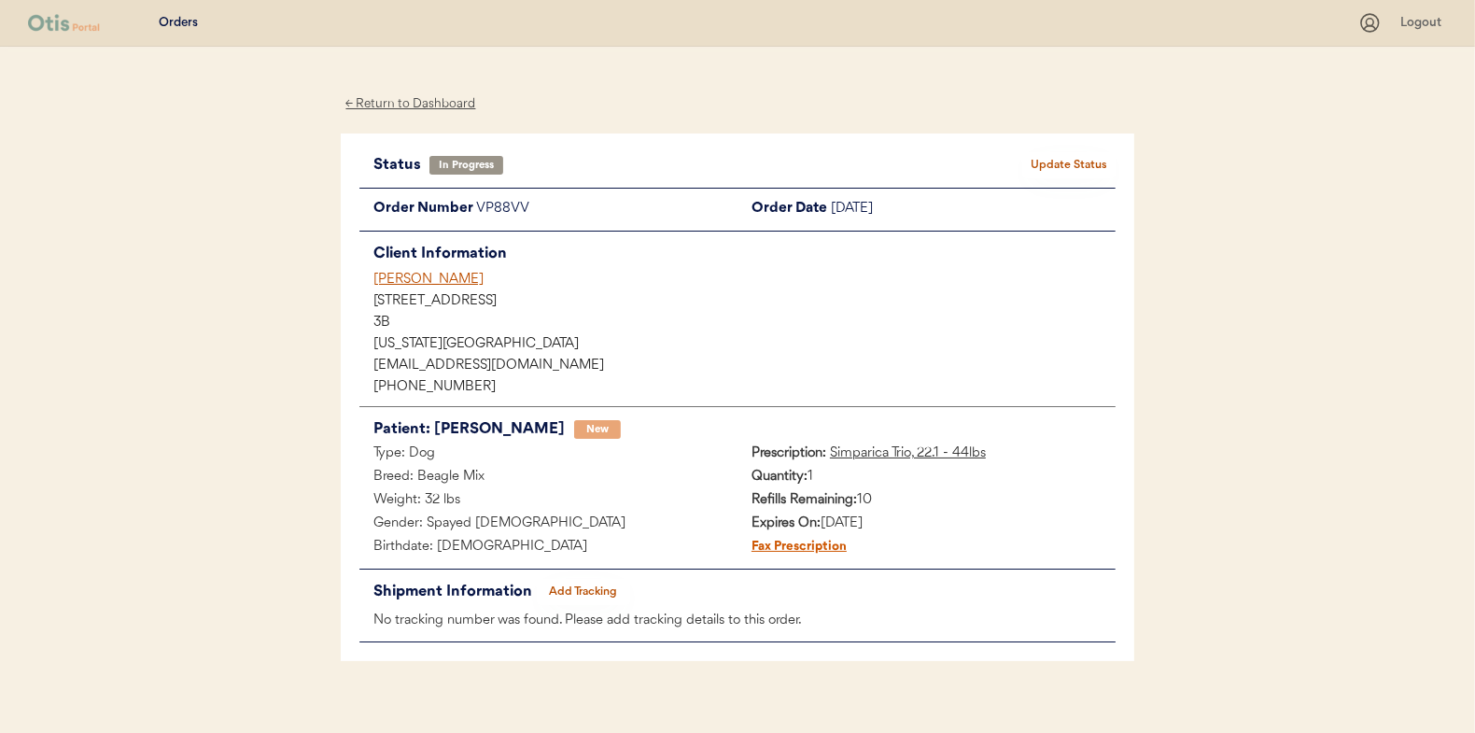
click at [587, 588] on button "Add Tracking" at bounding box center [583, 592] width 93 height 26
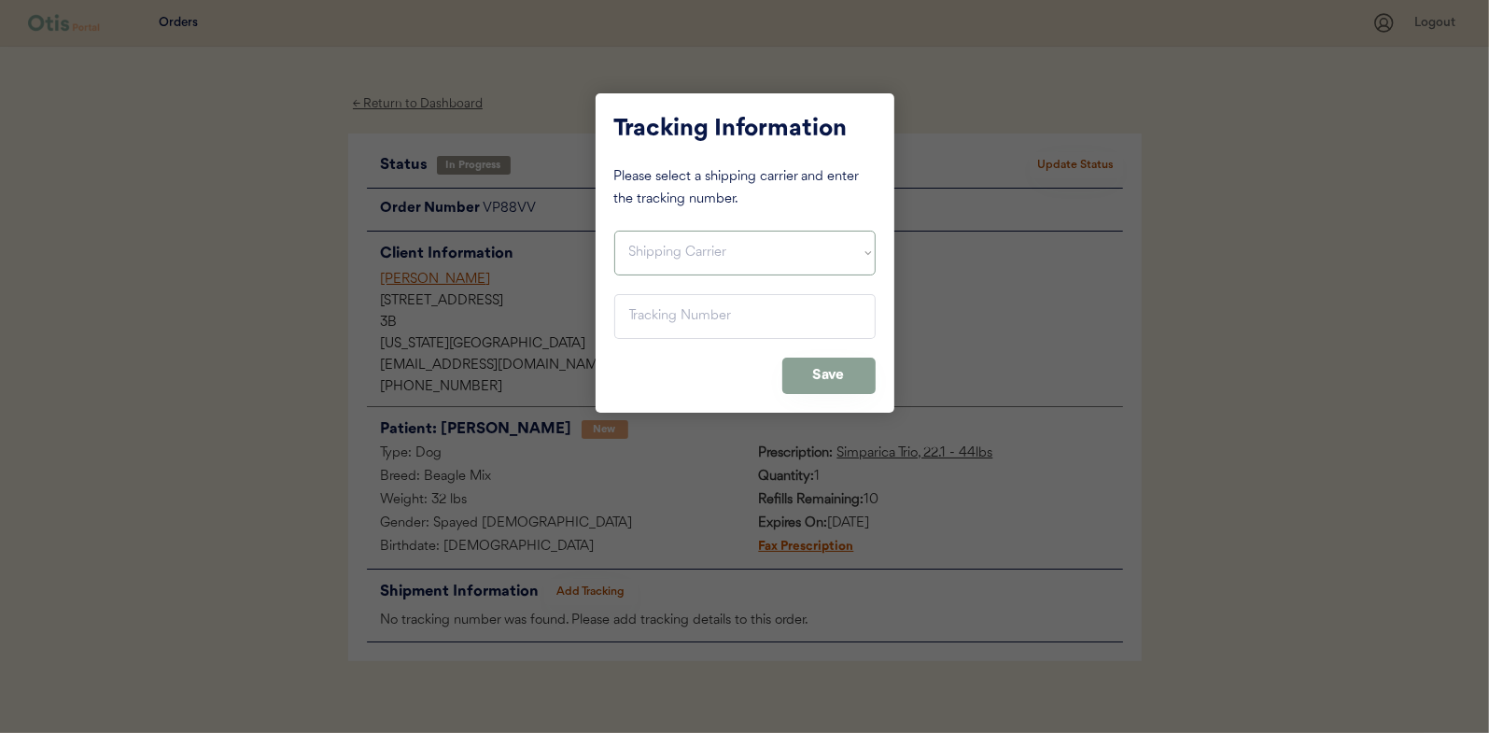
click at [661, 242] on select "Shipping Carrier FedEx FedEx Ground Economy UPS USPS" at bounding box center [744, 253] width 261 height 45
select select ""usps""
click at [614, 231] on select "Shipping Carrier FedEx FedEx Ground Economy UPS USPS" at bounding box center [744, 253] width 261 height 45
click at [649, 316] on input "input" at bounding box center [744, 316] width 261 height 45
paste input "9400150105497030209001"
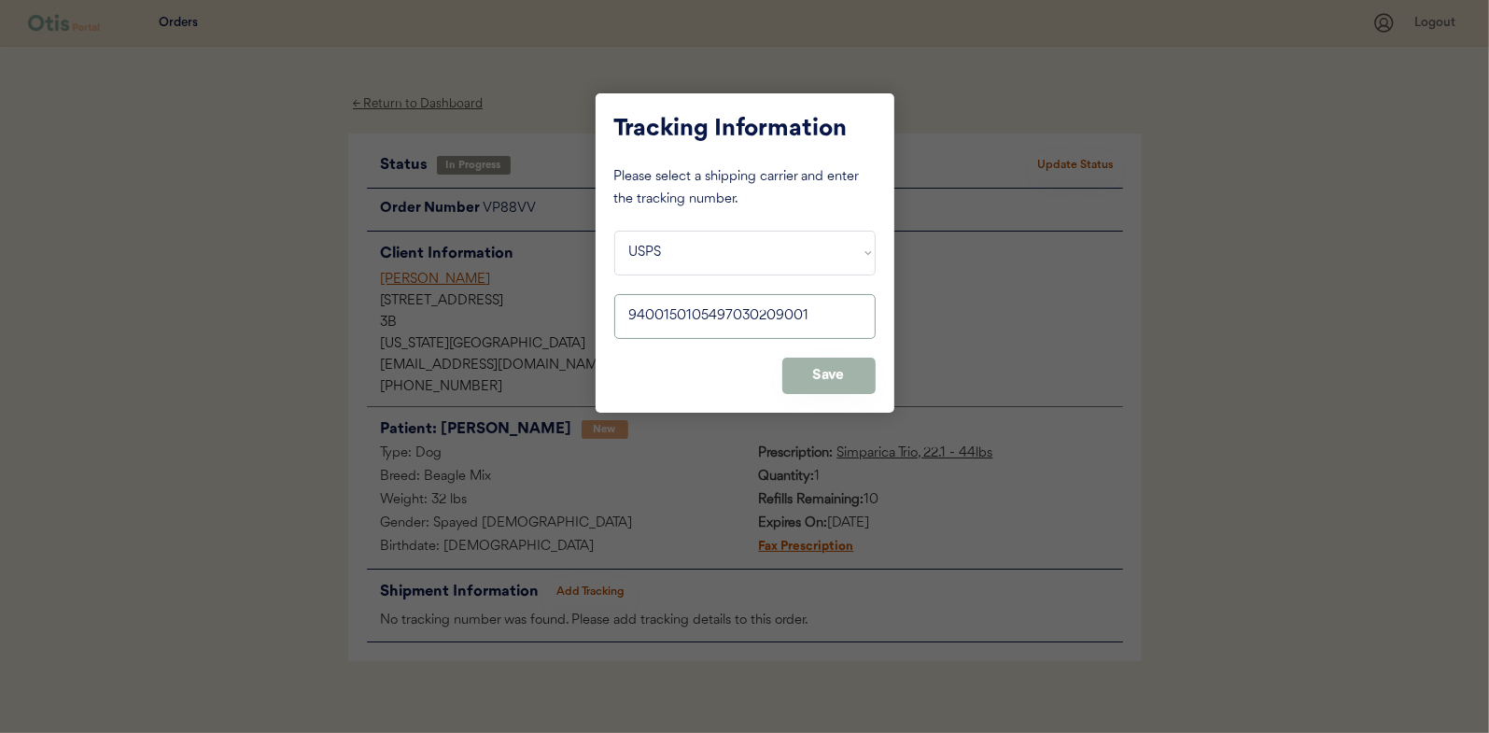
type input "9400150105497030209001"
click at [822, 373] on button "Save" at bounding box center [828, 376] width 93 height 36
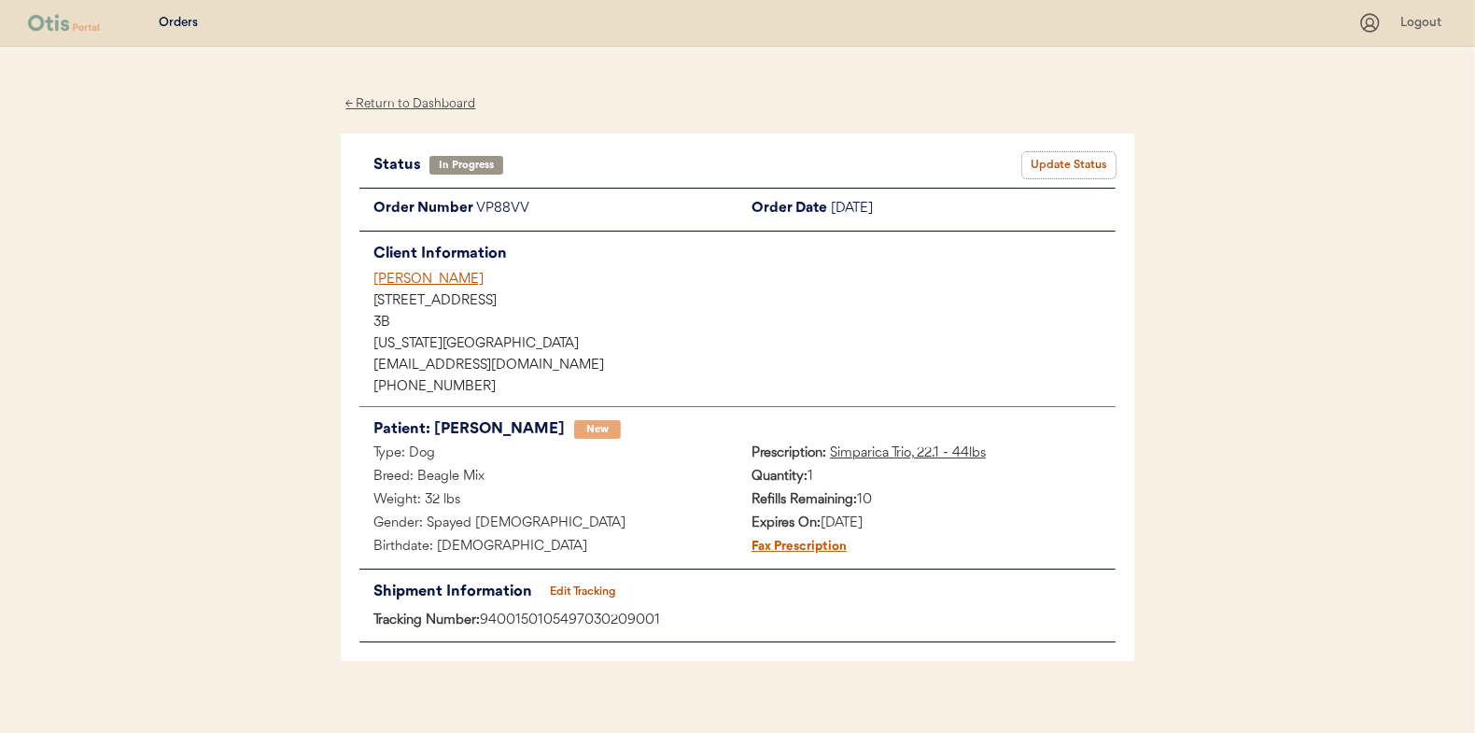
click at [1058, 162] on button "Update Status" at bounding box center [1068, 165] width 93 height 26
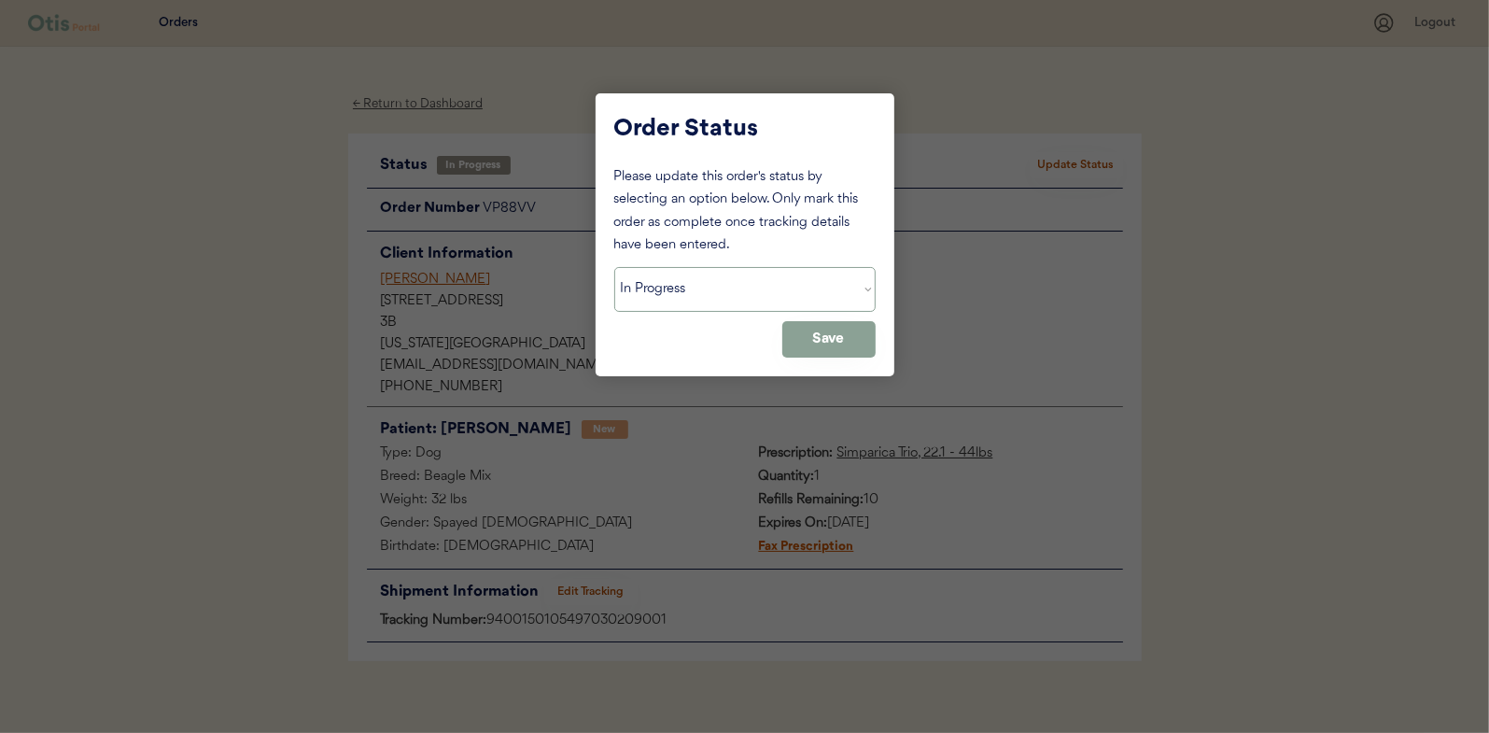
click at [649, 294] on select "Status On Hold New In Progress Complete Pending HW Consent Canceled" at bounding box center [744, 289] width 261 height 45
select select ""complete""
click at [614, 267] on select "Status On Hold New In Progress Complete Pending HW Consent Canceled" at bounding box center [744, 289] width 261 height 45
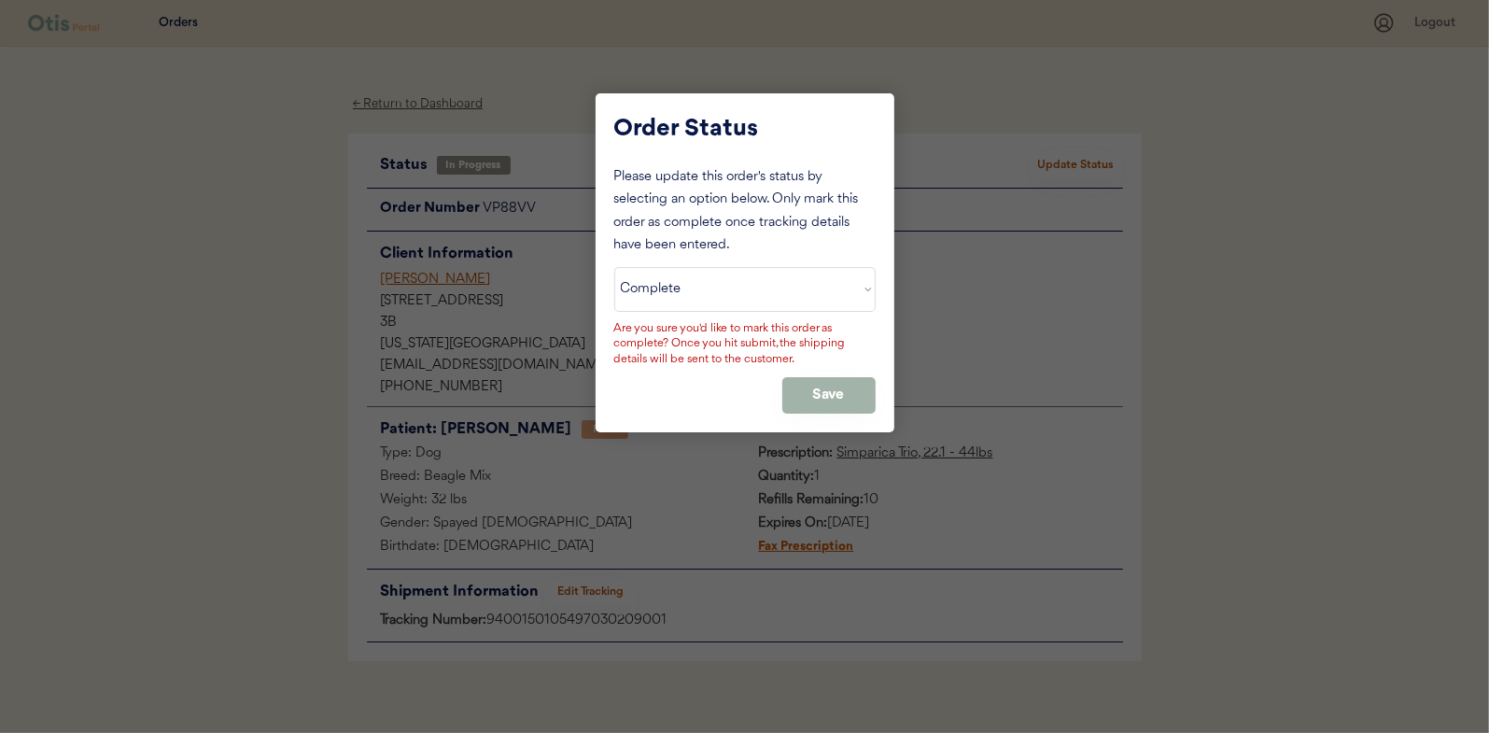
click at [810, 381] on button "Save" at bounding box center [828, 395] width 93 height 36
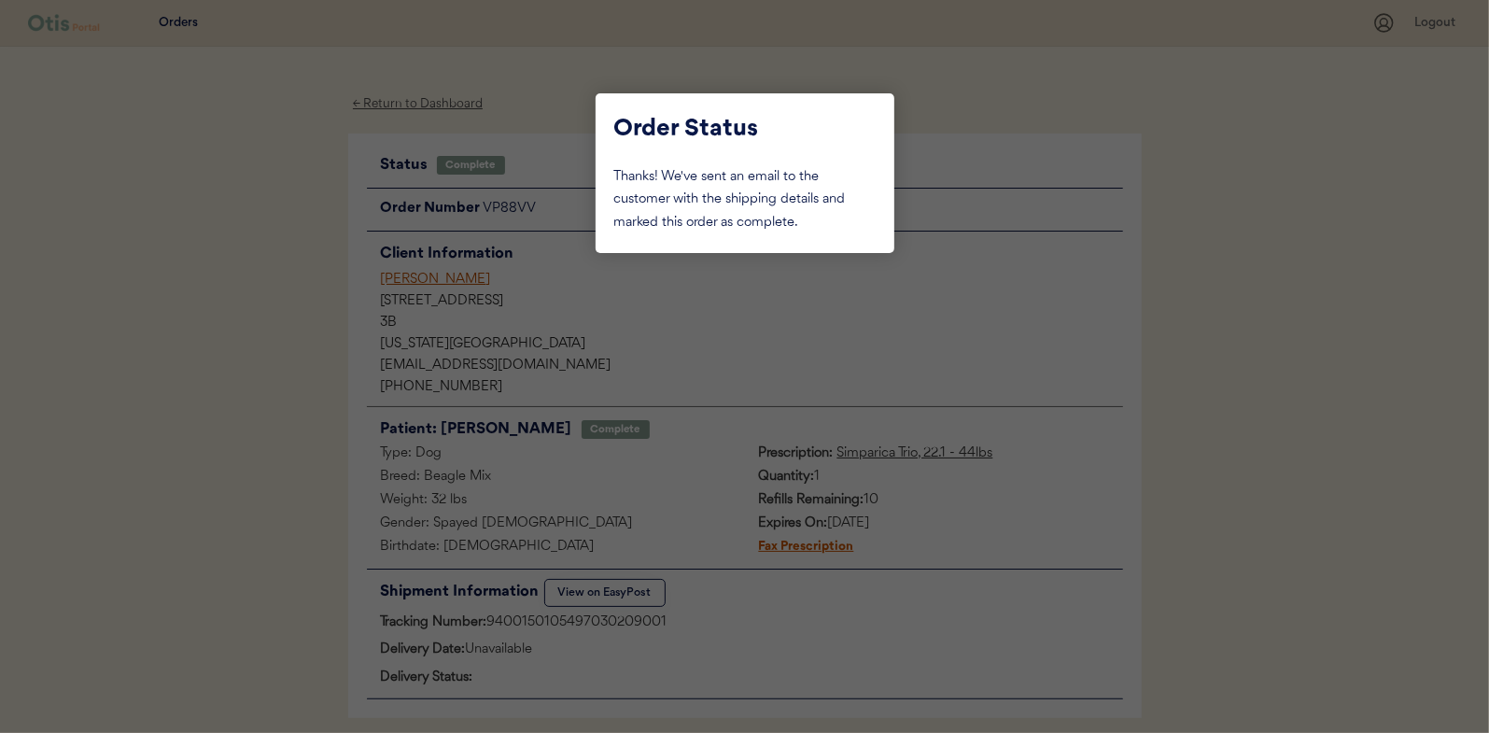
click at [253, 280] on div at bounding box center [744, 366] width 1489 height 733
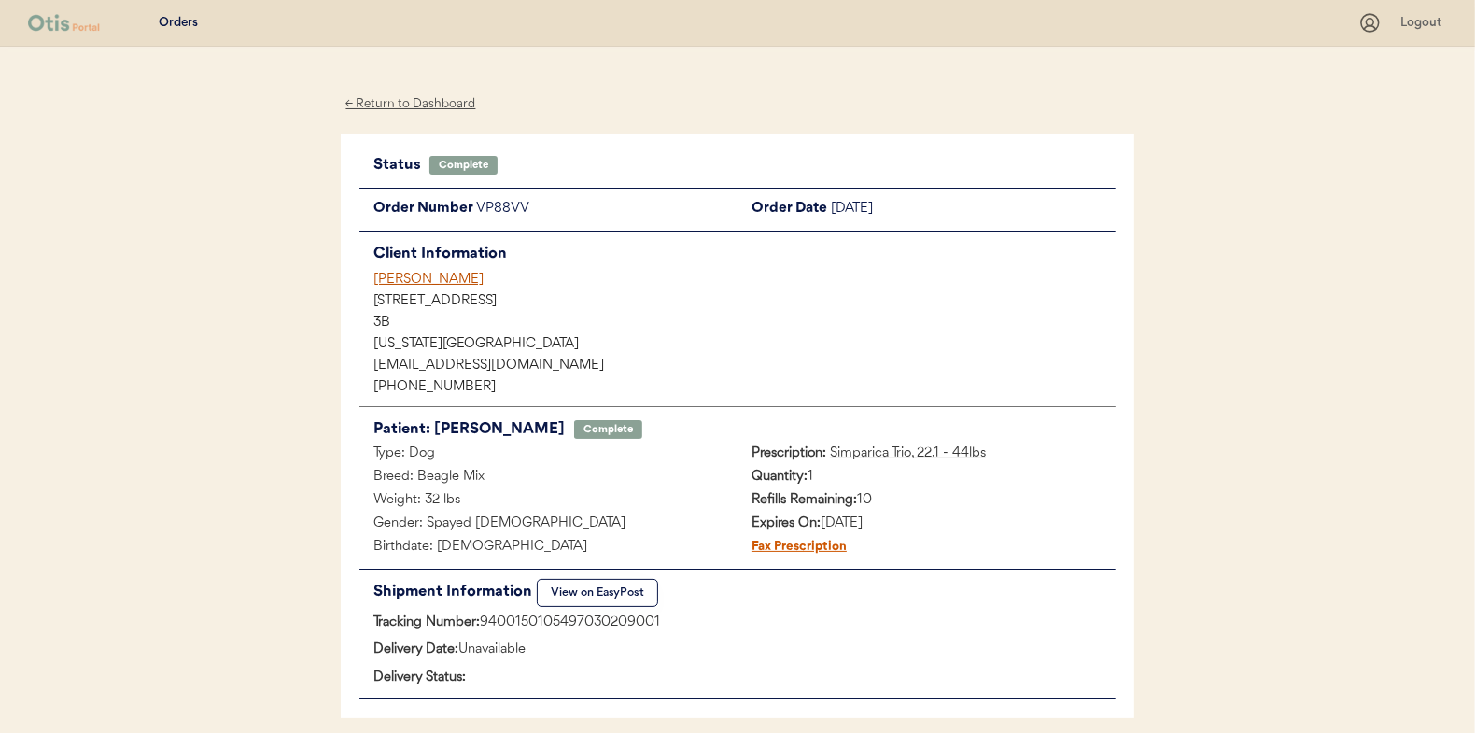
click at [421, 103] on div "← Return to Dashboard" at bounding box center [411, 103] width 140 height 21
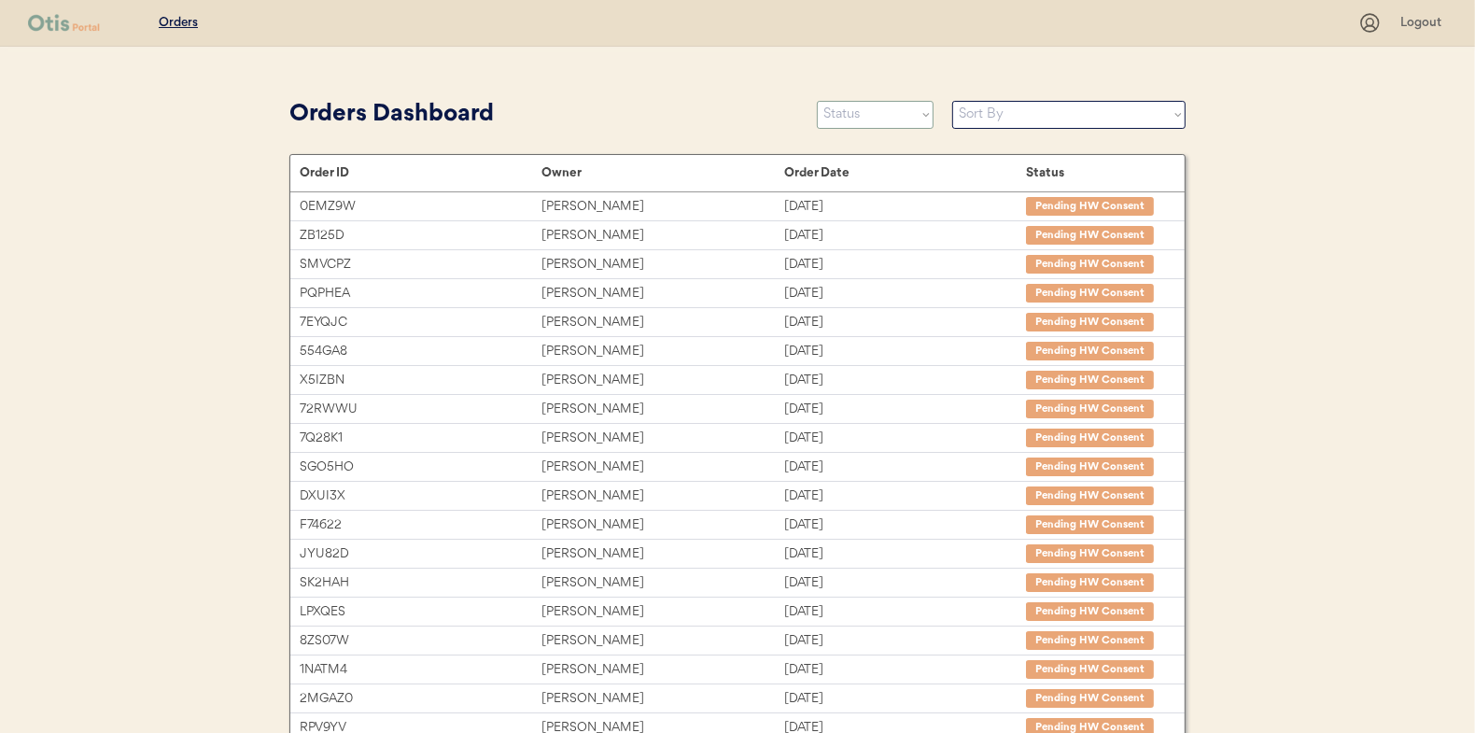
click at [884, 118] on select "Status On Hold New In Progress Complete Pending HW Consent Canceled" at bounding box center [875, 115] width 117 height 28
select select ""in_progress""
click at [817, 101] on select "Status On Hold New In Progress Complete Pending HW Consent Canceled" at bounding box center [875, 115] width 117 height 28
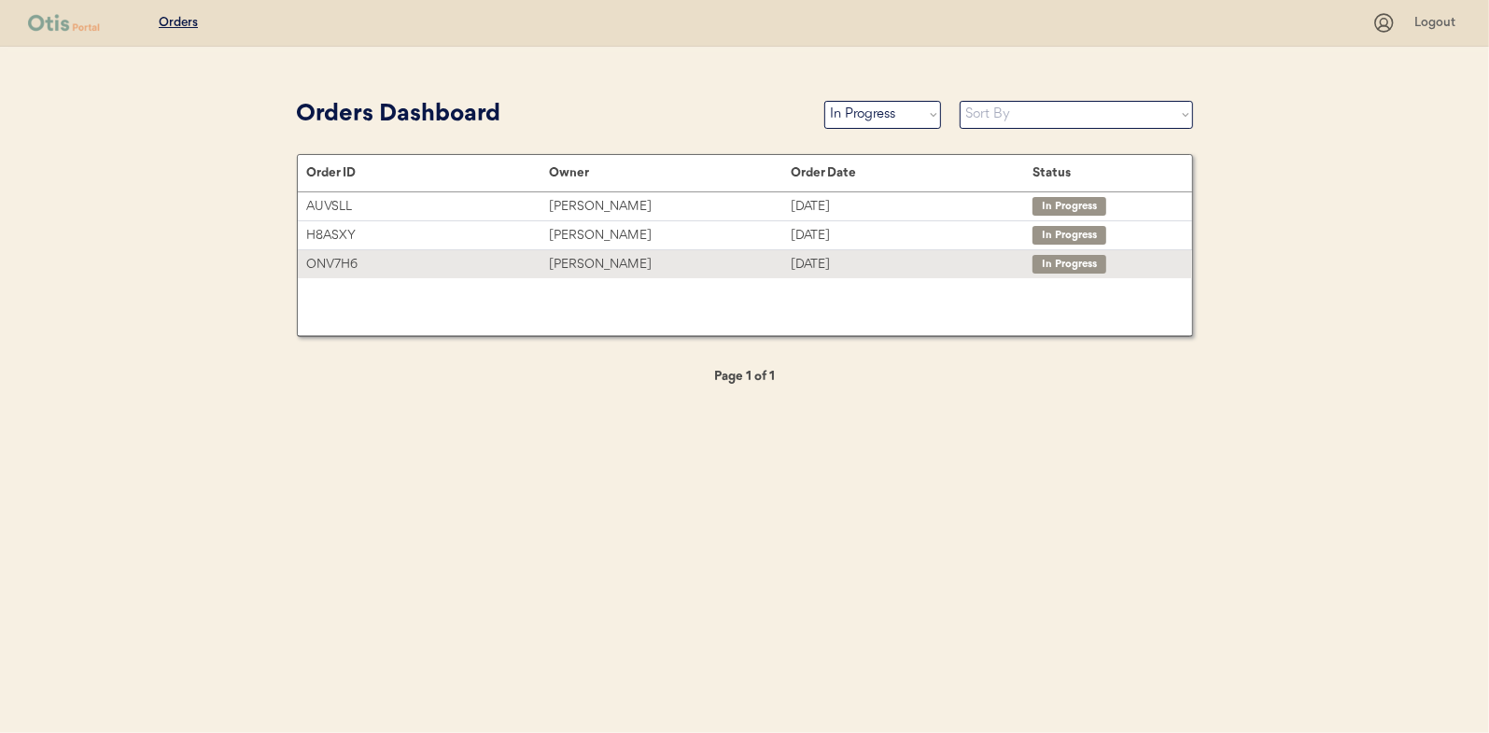
click at [571, 258] on div "[PERSON_NAME]" at bounding box center [670, 264] width 242 height 21
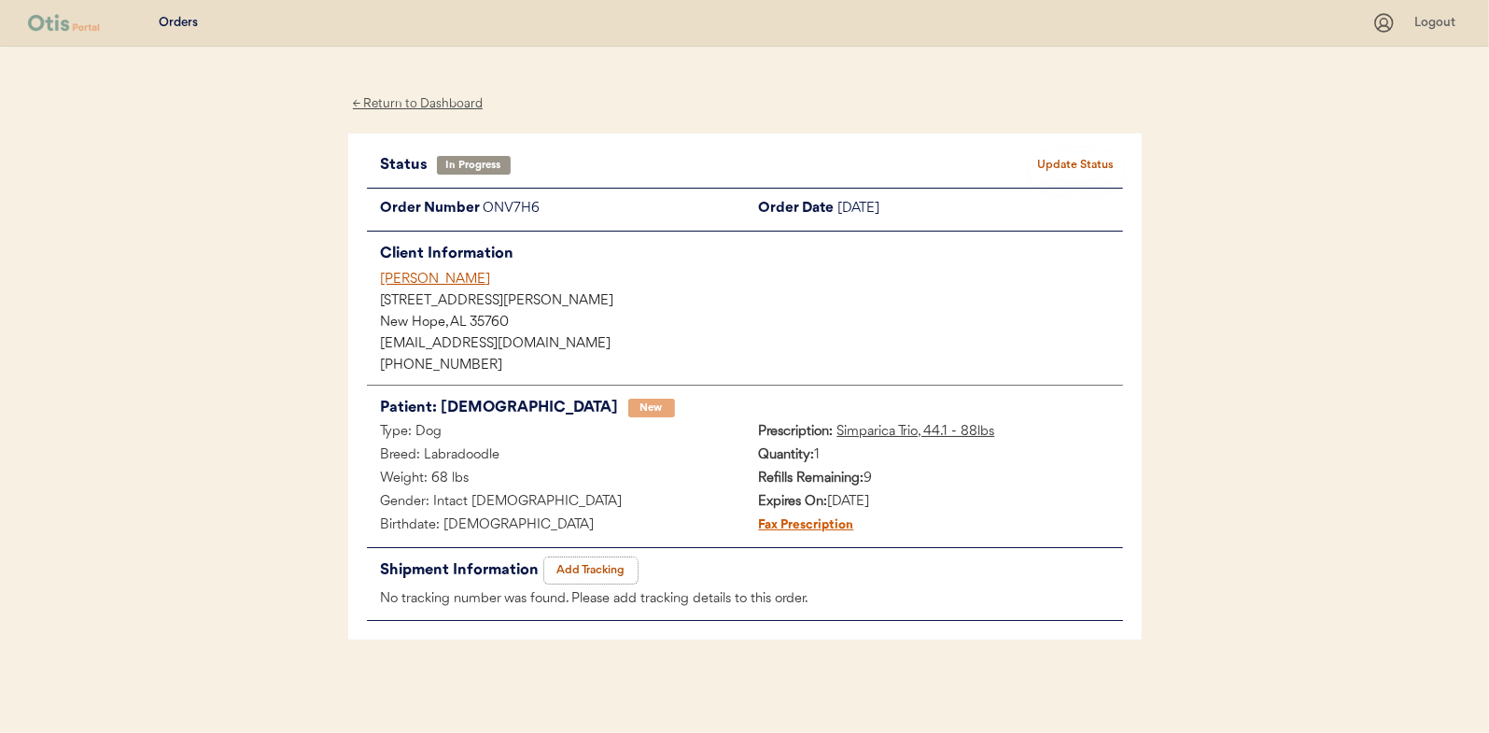
click at [590, 568] on button "Add Tracking" at bounding box center [590, 570] width 93 height 26
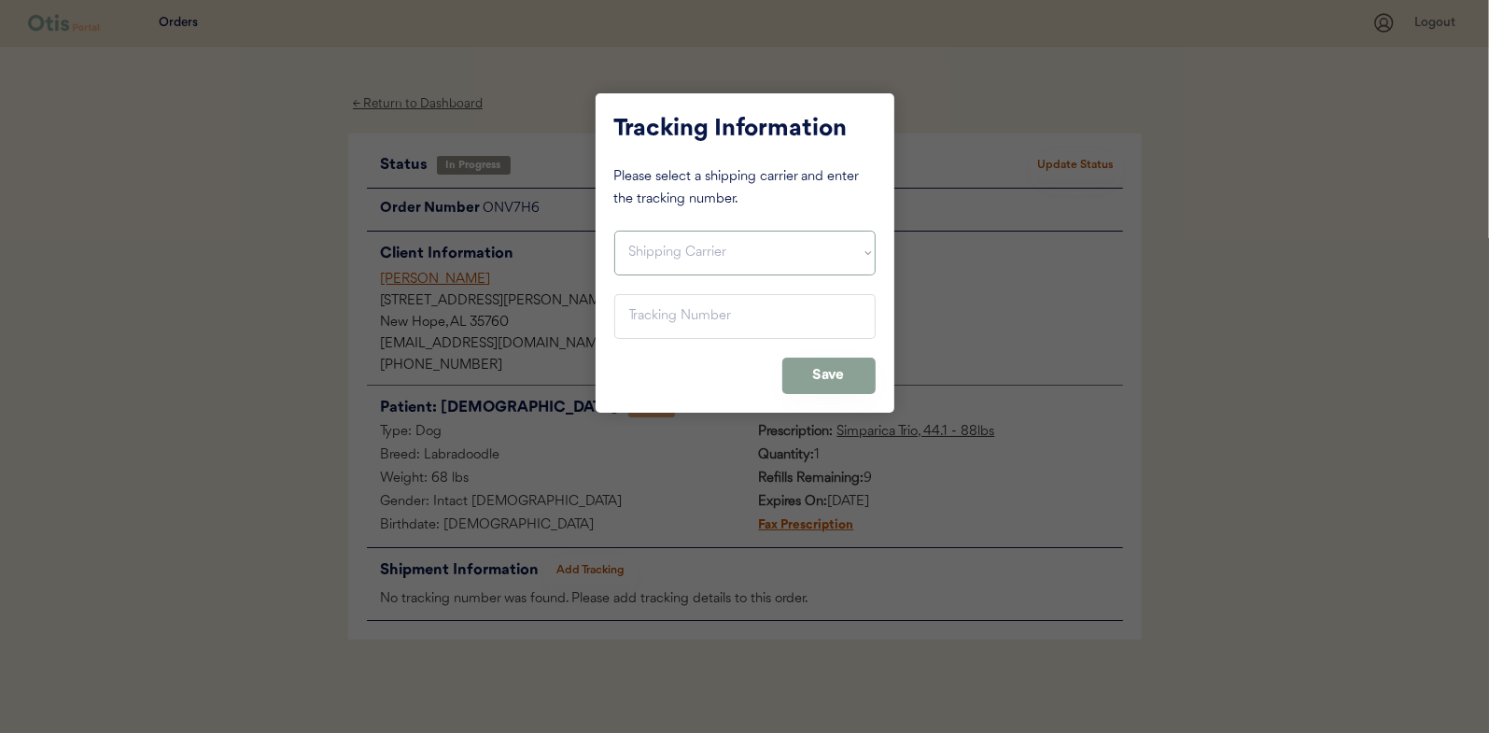
click at [646, 242] on select "Shipping Carrier FedEx FedEx Ground Economy UPS USPS" at bounding box center [744, 253] width 261 height 45
select select ""usps""
click at [614, 231] on select "Shipping Carrier FedEx FedEx Ground Economy UPS USPS" at bounding box center [744, 253] width 261 height 45
click at [652, 321] on input "input" at bounding box center [744, 316] width 261 height 45
paste input "9400150105496031674344"
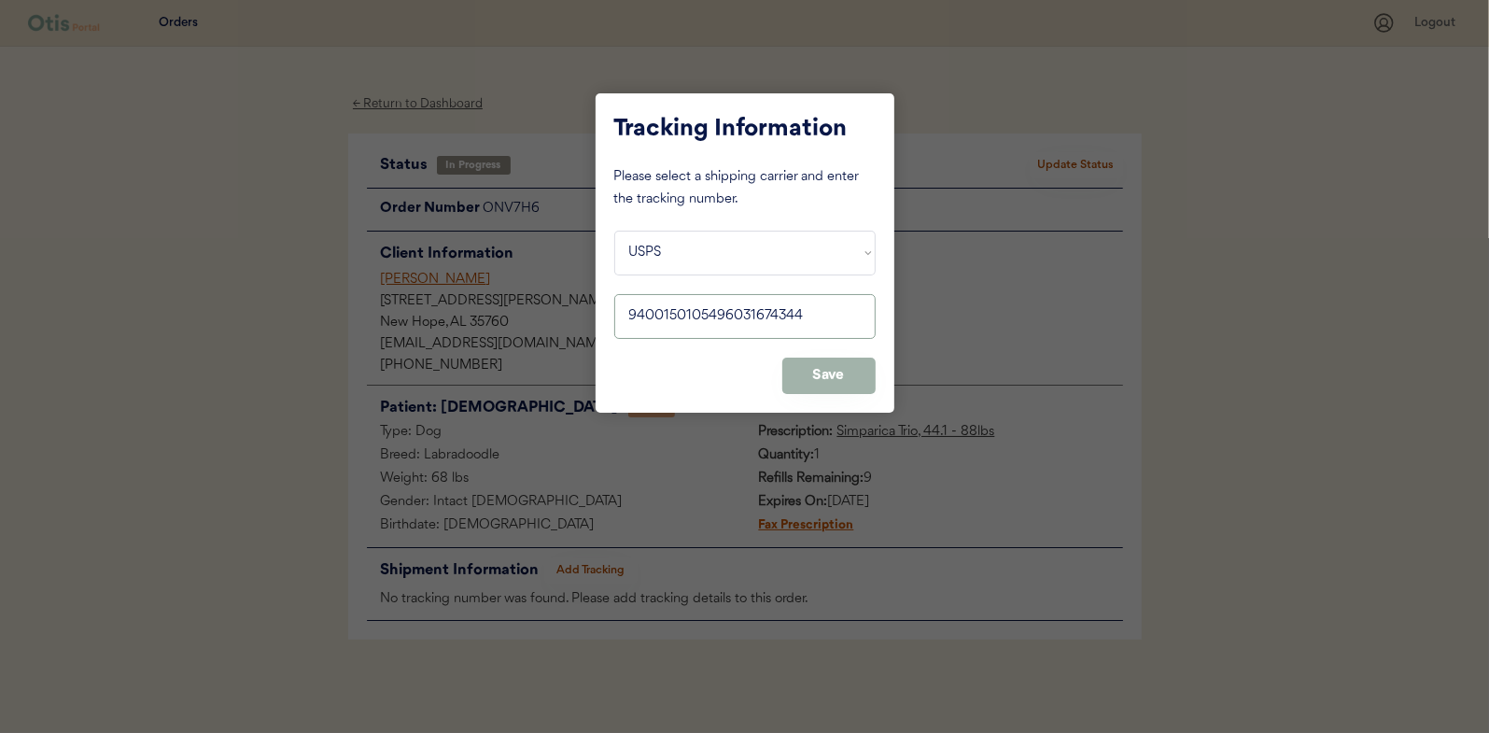
type input "9400150105496031674344"
click at [836, 380] on button "Save" at bounding box center [828, 376] width 93 height 36
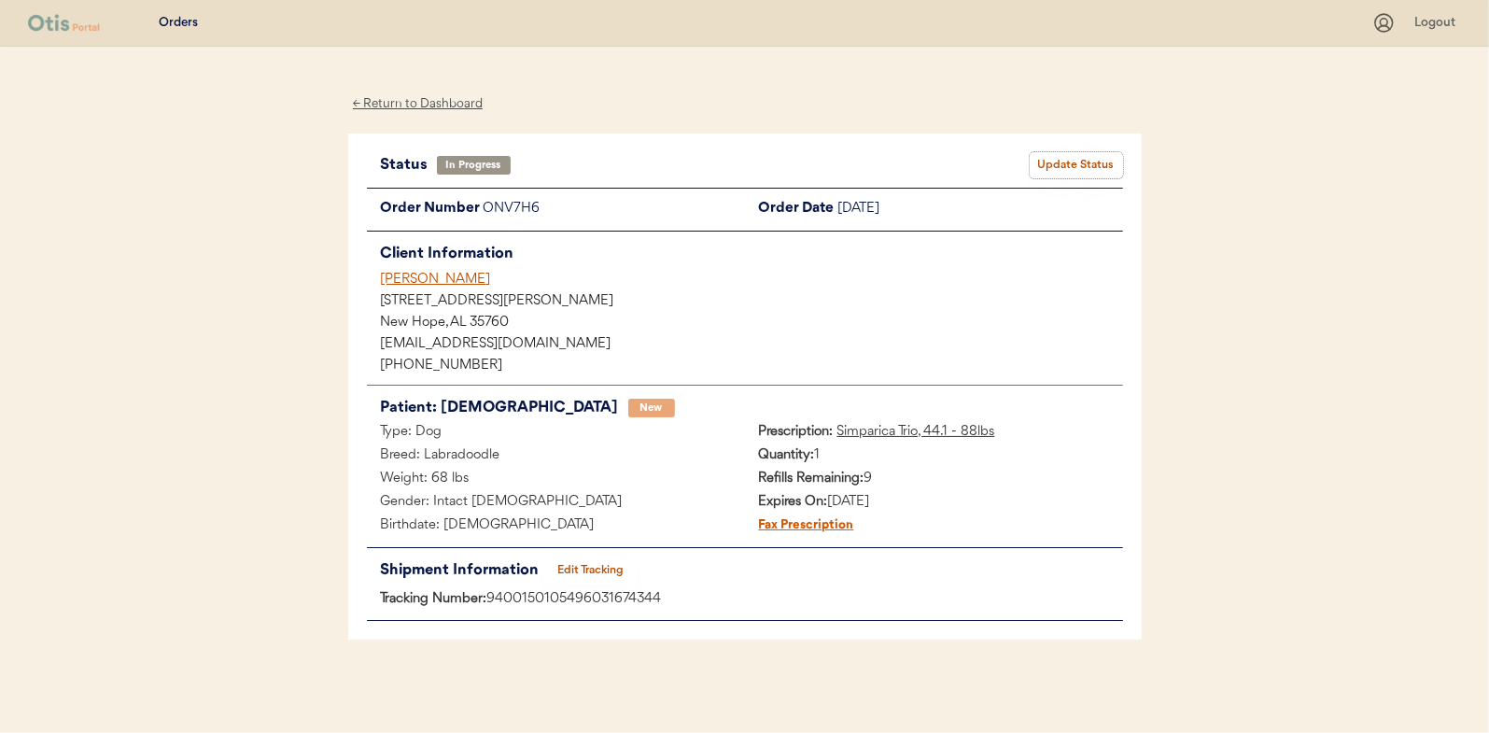
click at [1086, 164] on button "Update Status" at bounding box center [1076, 165] width 93 height 26
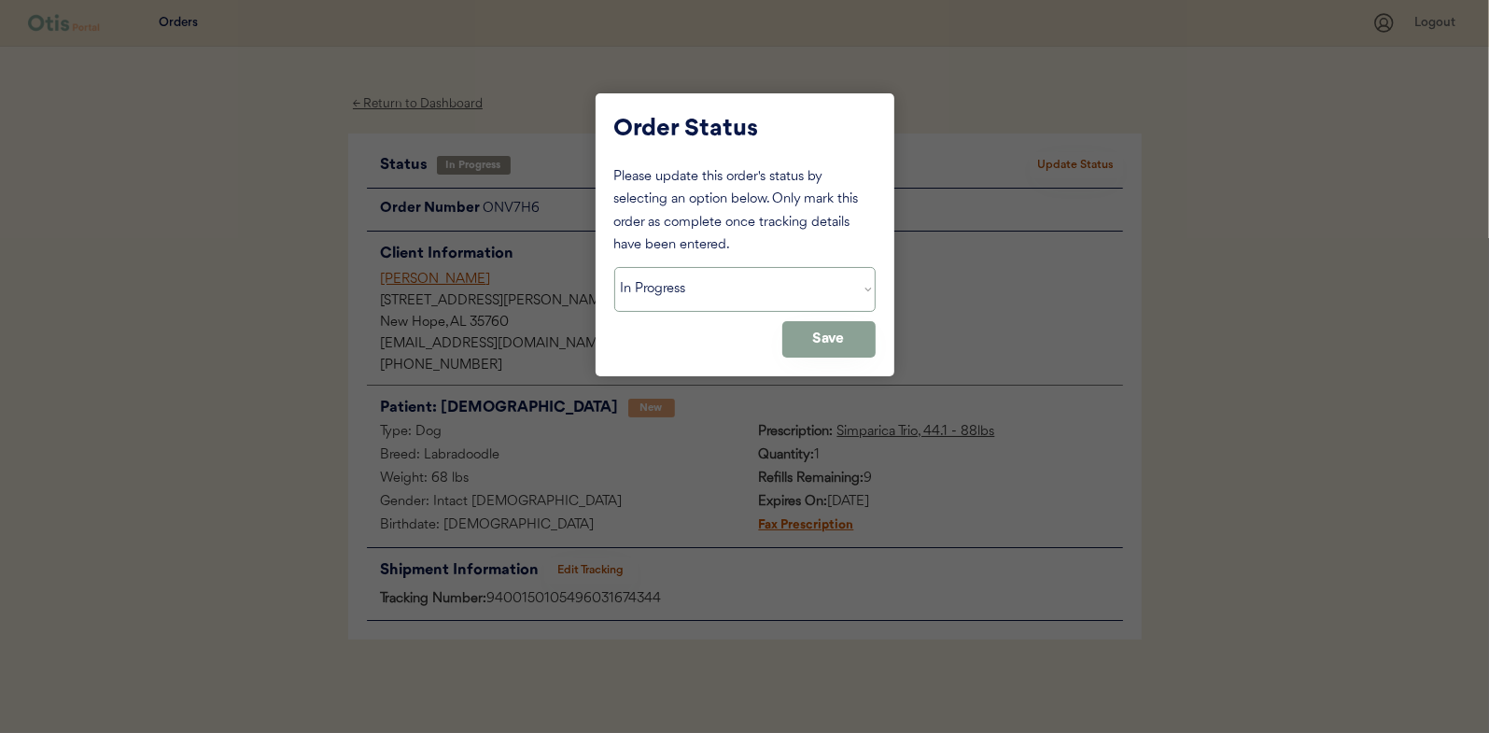
click at [650, 303] on select "Status On Hold New In Progress Complete Pending HW Consent Canceled" at bounding box center [744, 289] width 261 height 45
select select ""complete""
click at [614, 267] on select "Status On Hold New In Progress Complete Pending HW Consent Canceled" at bounding box center [744, 289] width 261 height 45
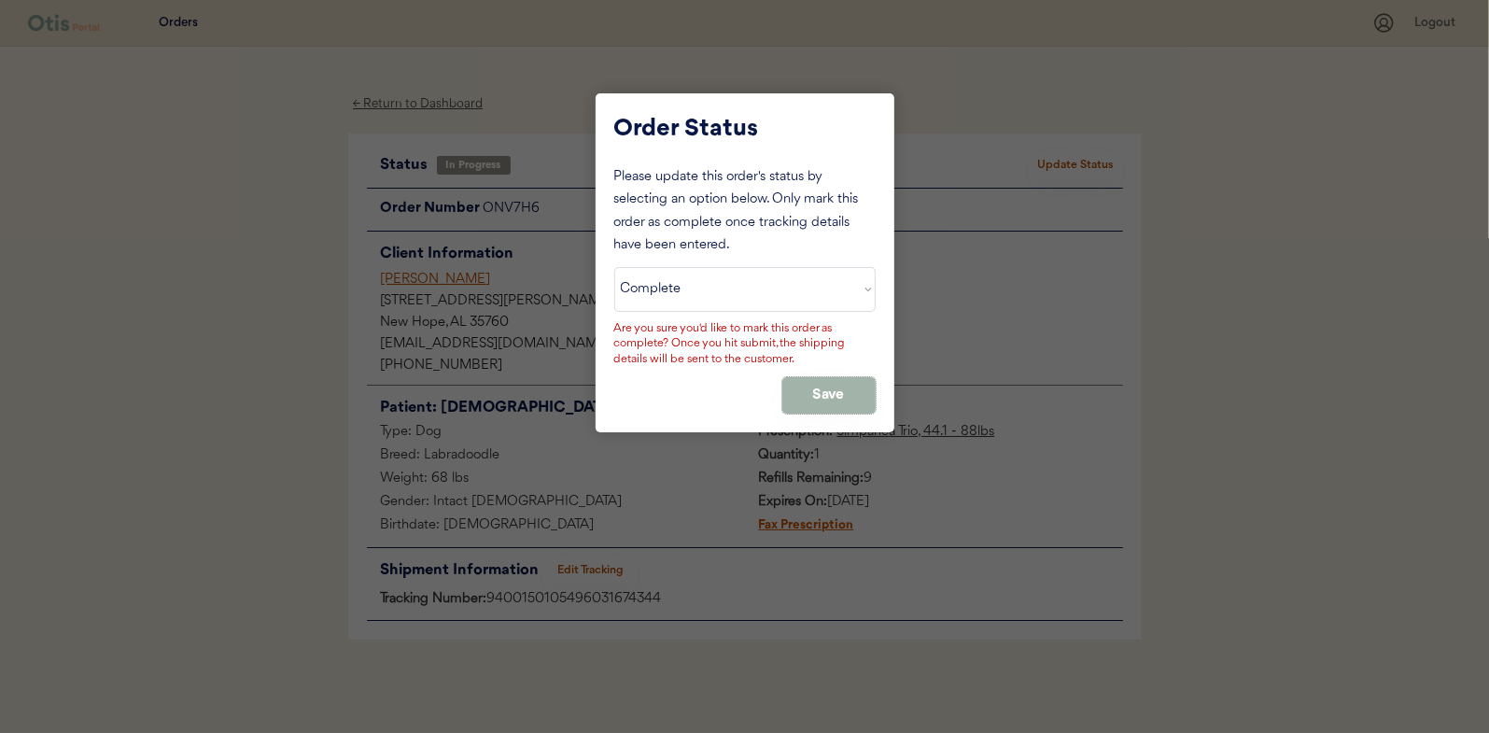
click at [829, 395] on button "Save" at bounding box center [828, 395] width 93 height 36
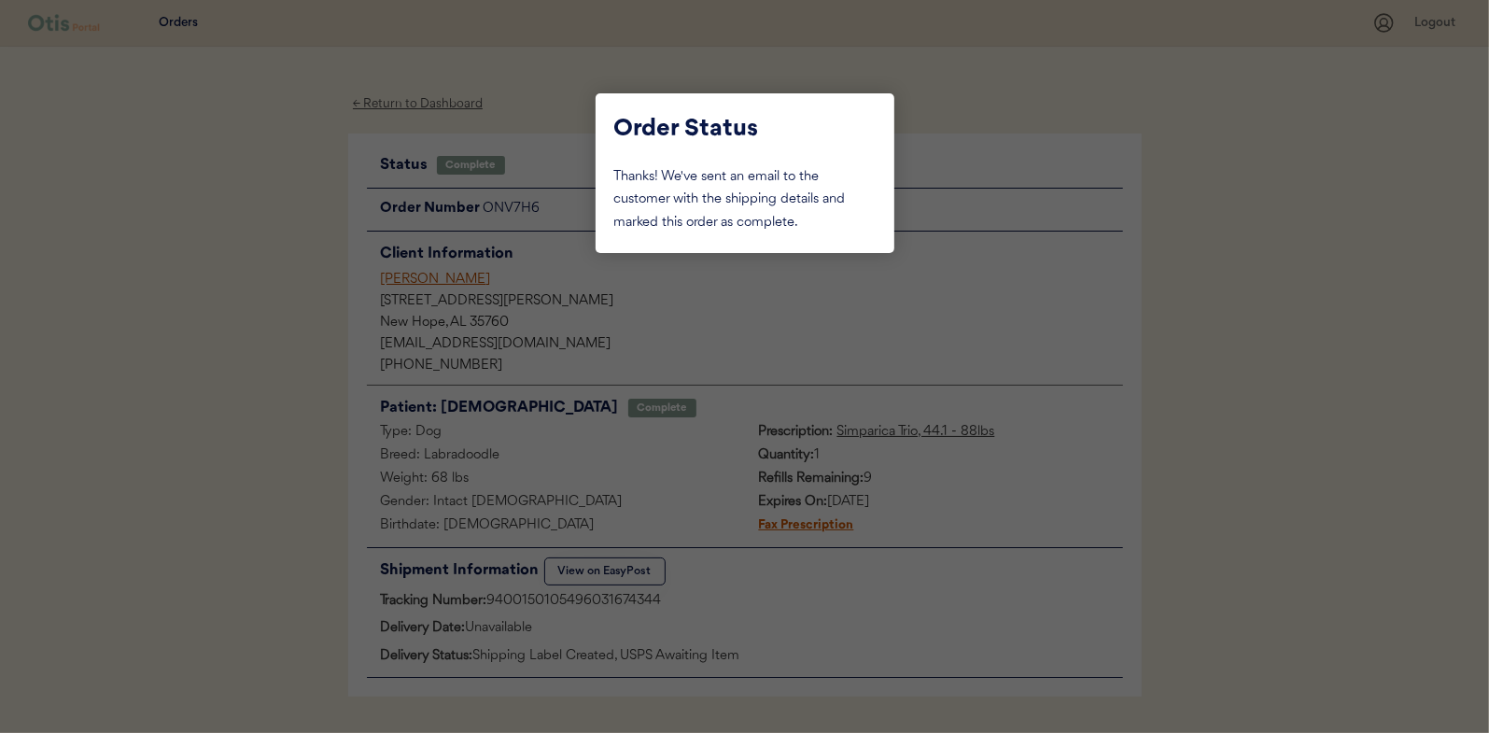
click at [291, 287] on div at bounding box center [744, 366] width 1489 height 733
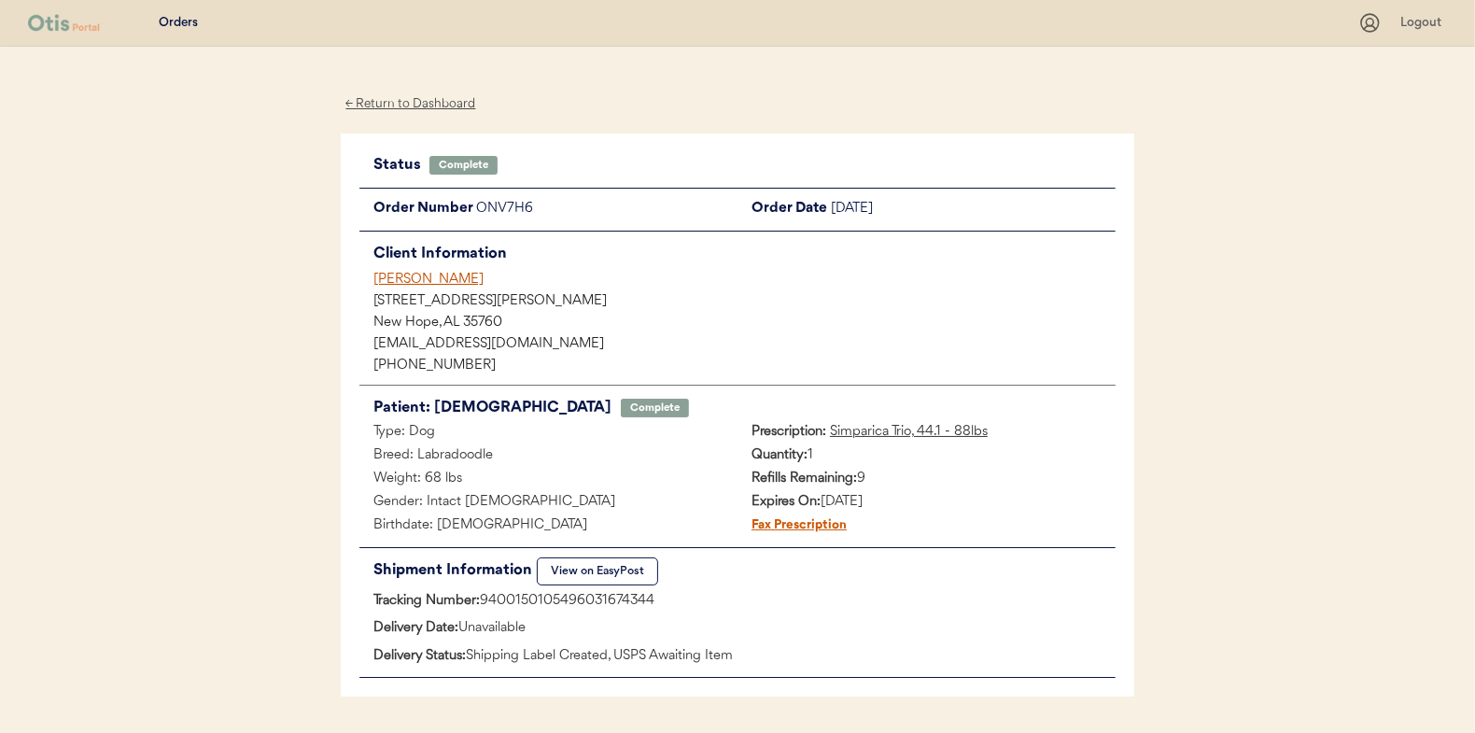
click at [437, 103] on div "← Return to Dashboard" at bounding box center [411, 103] width 140 height 21
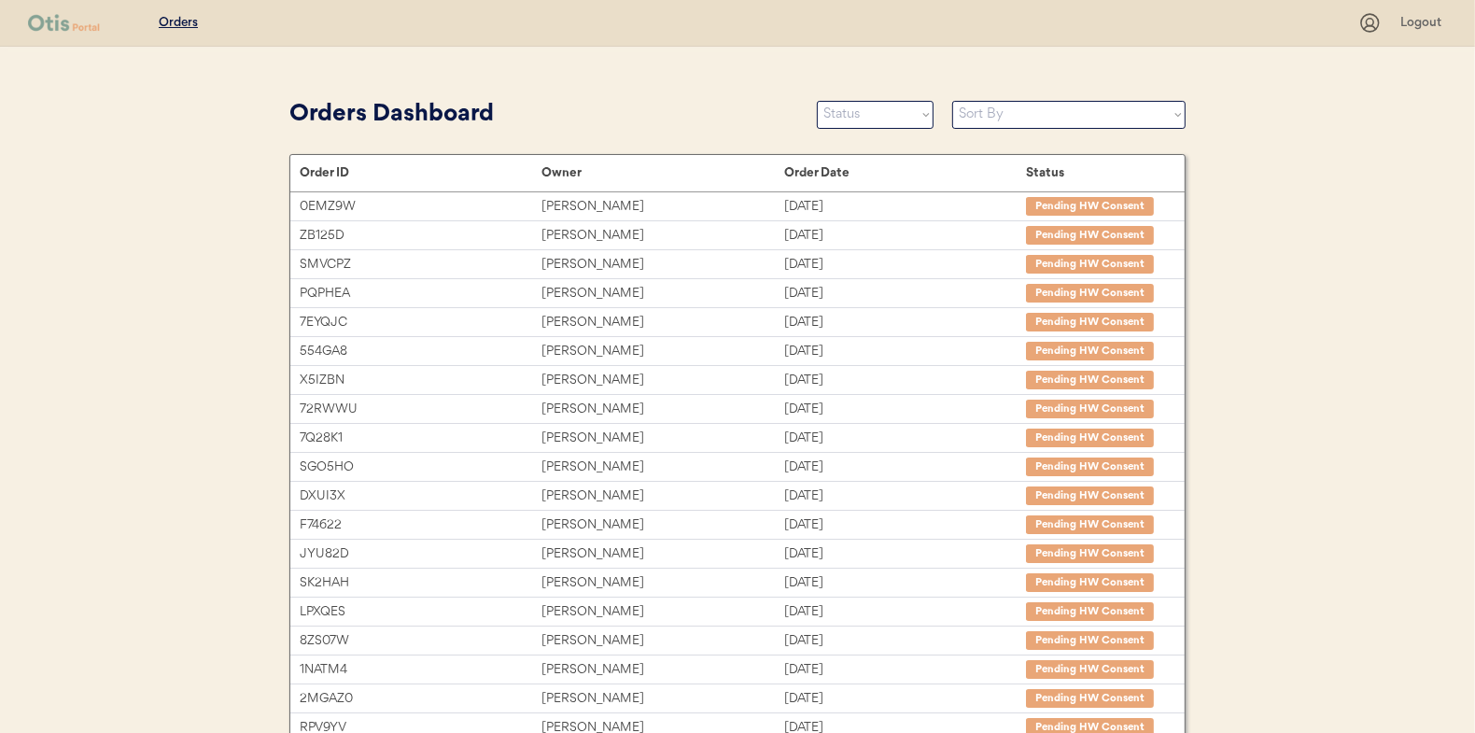
click at [856, 102] on div "Orders Dashboard Status On Hold New In Progress Complete Pending HW Consent Can…" at bounding box center [737, 114] width 896 height 42
click at [853, 108] on select "Status On Hold New In Progress Complete Pending HW Consent Canceled" at bounding box center [875, 115] width 117 height 28
click at [817, 101] on select "Status On Hold New In Progress Complete Pending HW Consent Canceled" at bounding box center [875, 115] width 117 height 28
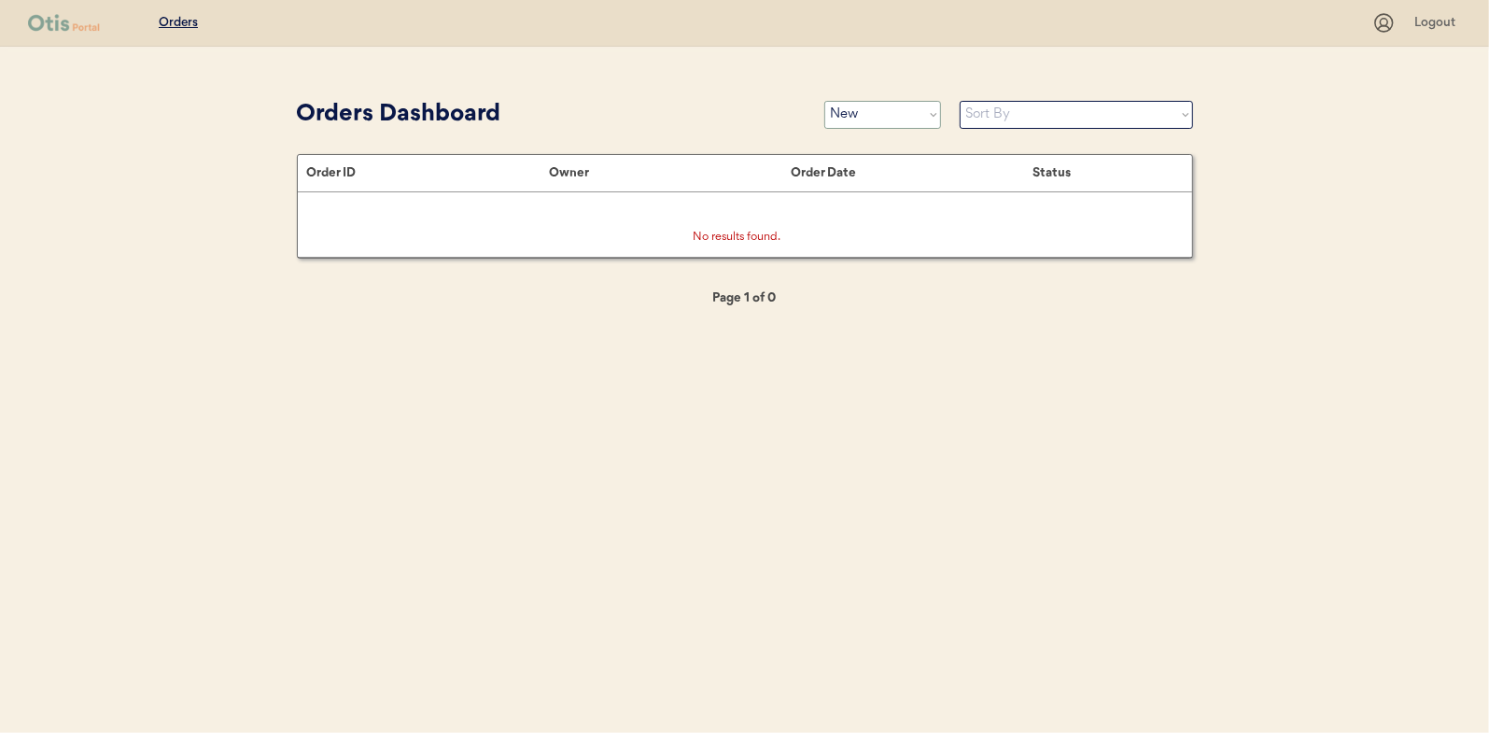
click at [900, 113] on select "Status On Hold New In Progress Complete Pending HW Consent Canceled" at bounding box center [882, 115] width 117 height 28
select select ""in_progress""
click at [824, 101] on select "Status On Hold New In Progress Complete Pending HW Consent Canceled" at bounding box center [882, 115] width 117 height 28
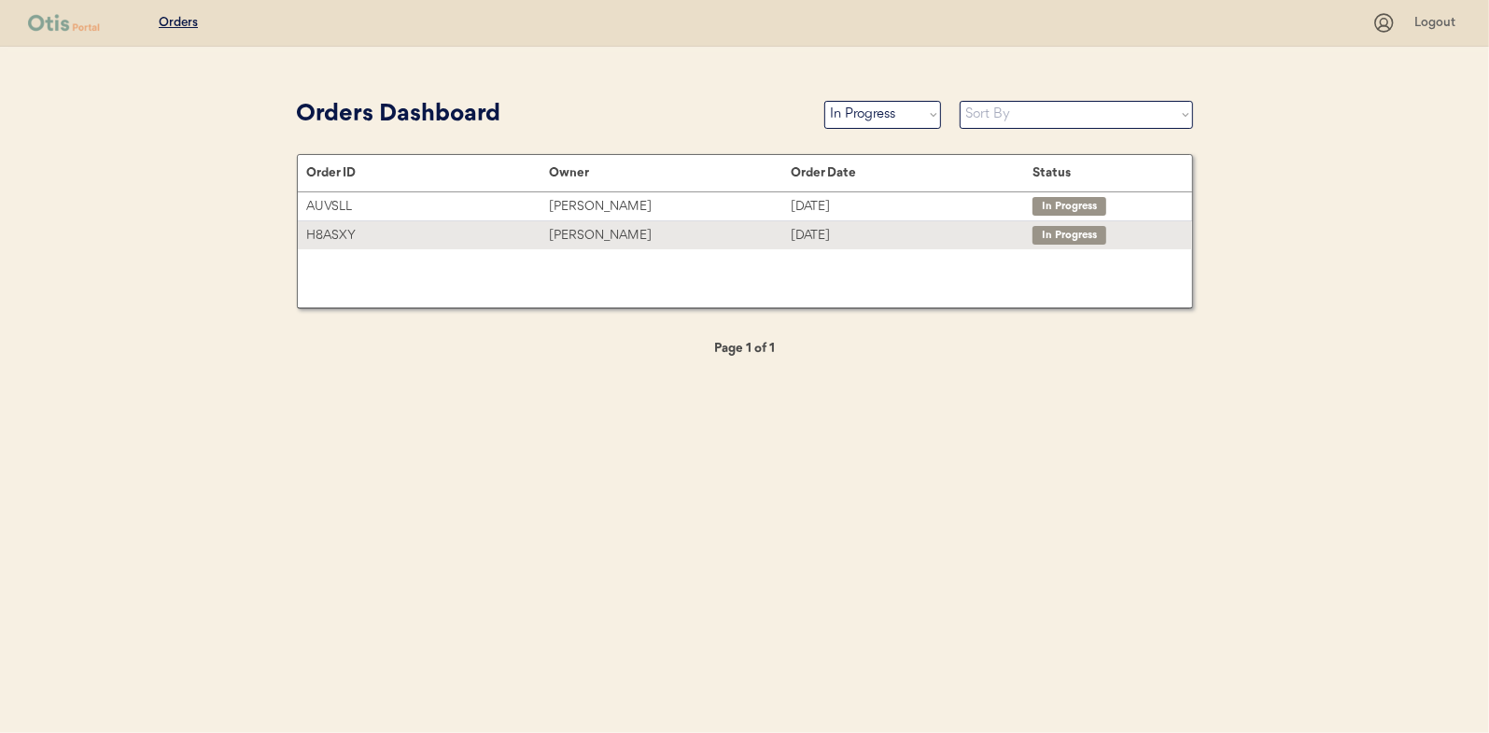
click at [624, 232] on div "[PERSON_NAME]" at bounding box center [670, 235] width 242 height 21
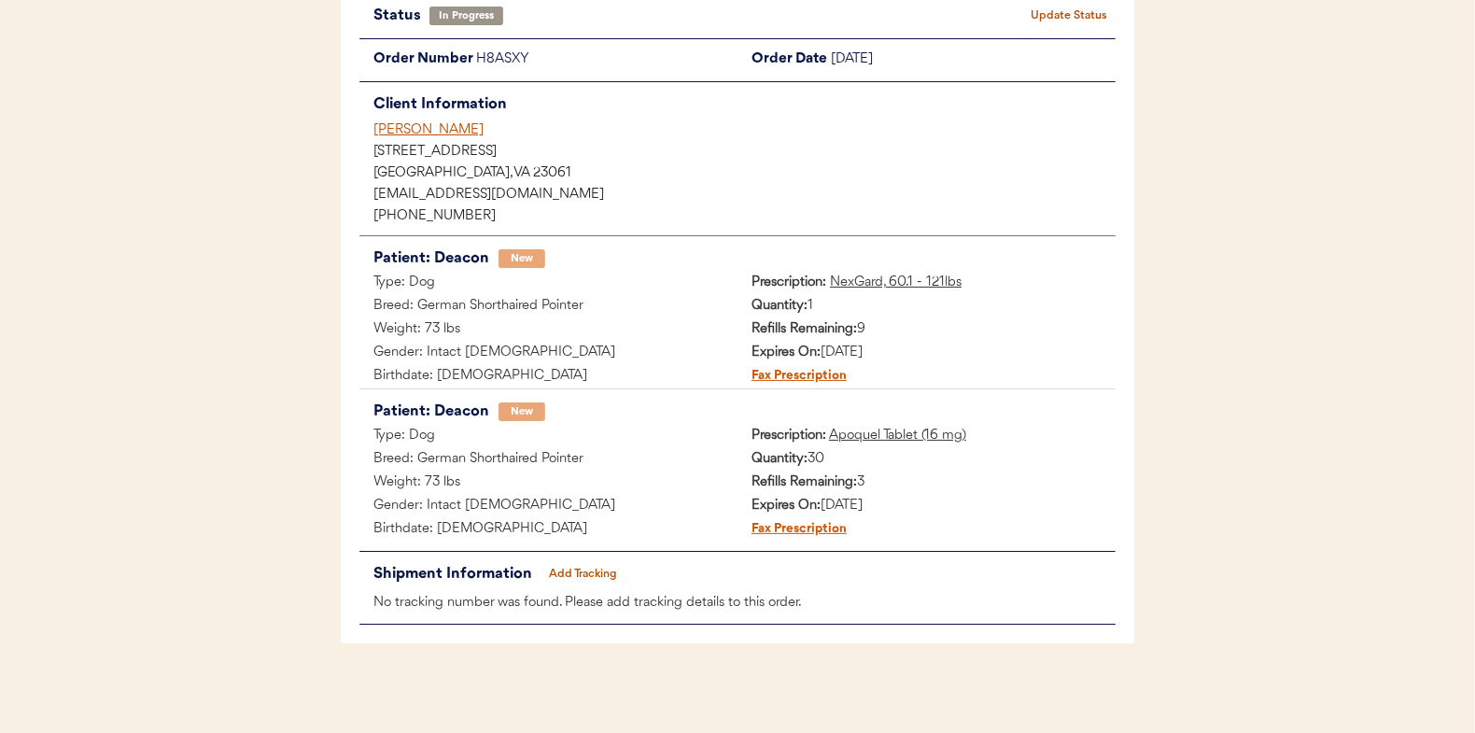
scroll to position [152, 0]
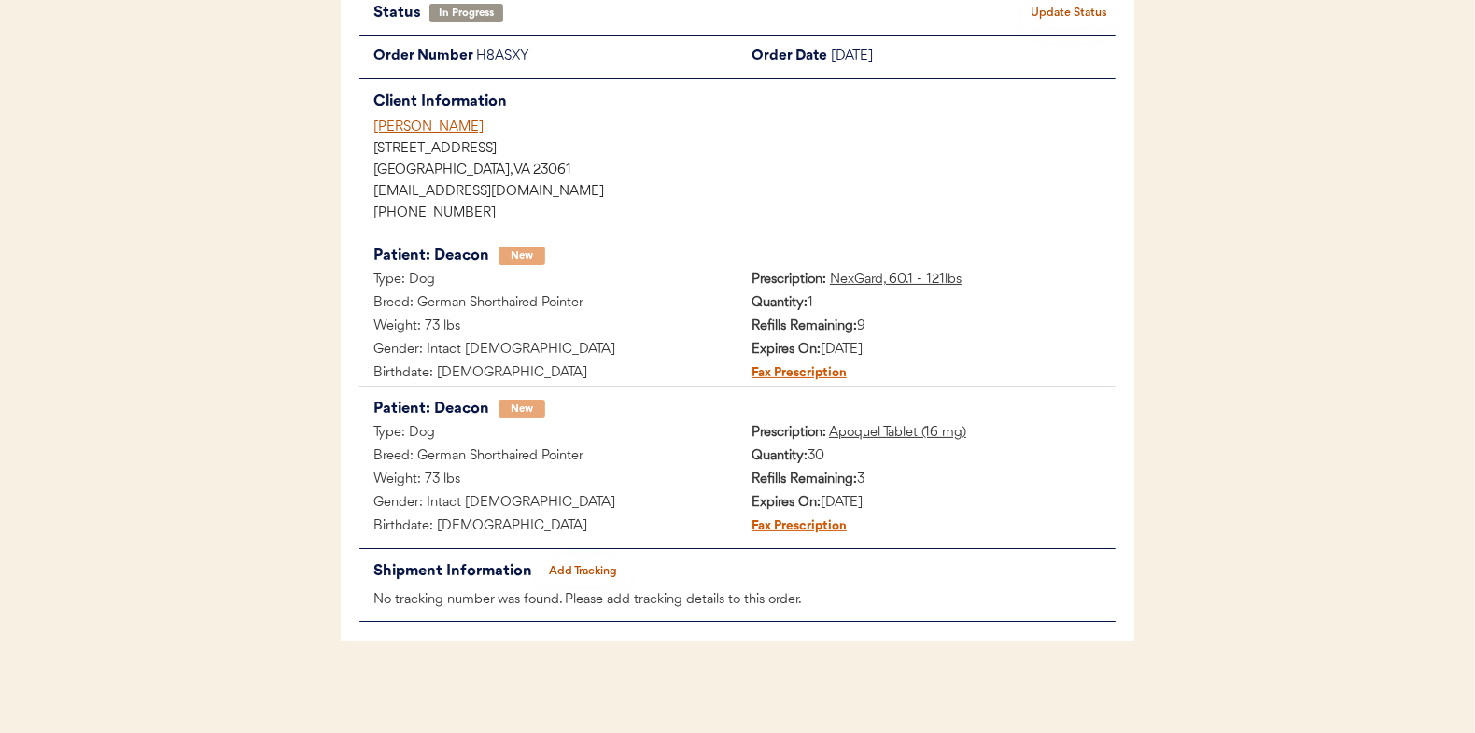
click at [582, 559] on button "Add Tracking" at bounding box center [583, 571] width 93 height 26
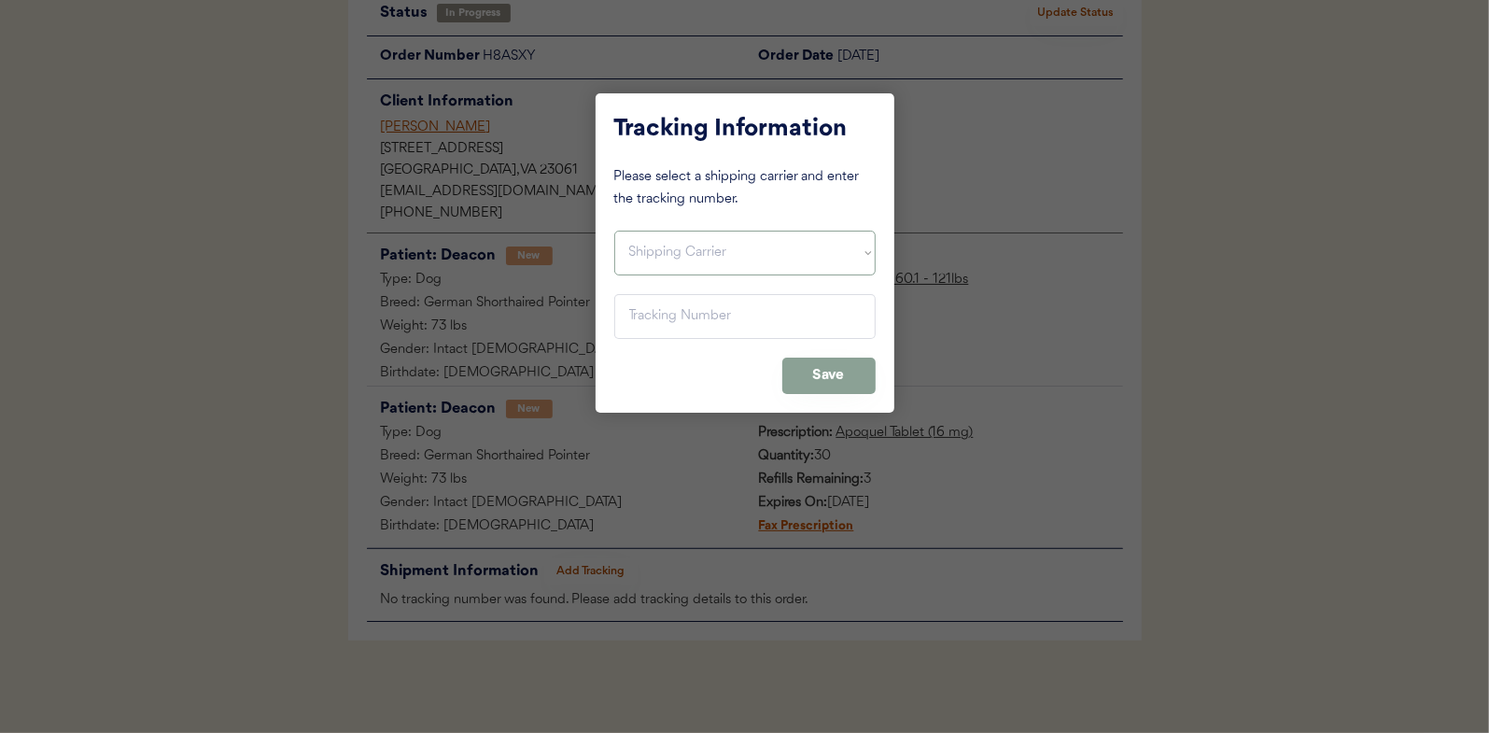
click at [675, 254] on select "Shipping Carrier FedEx FedEx Ground Economy UPS USPS" at bounding box center [744, 253] width 261 height 45
select select ""usps""
click at [614, 231] on select "Shipping Carrier FedEx FedEx Ground Economy UPS USPS" at bounding box center [744, 253] width 261 height 45
click at [647, 309] on input "input" at bounding box center [744, 316] width 261 height 45
paste input "9400150105800030007599"
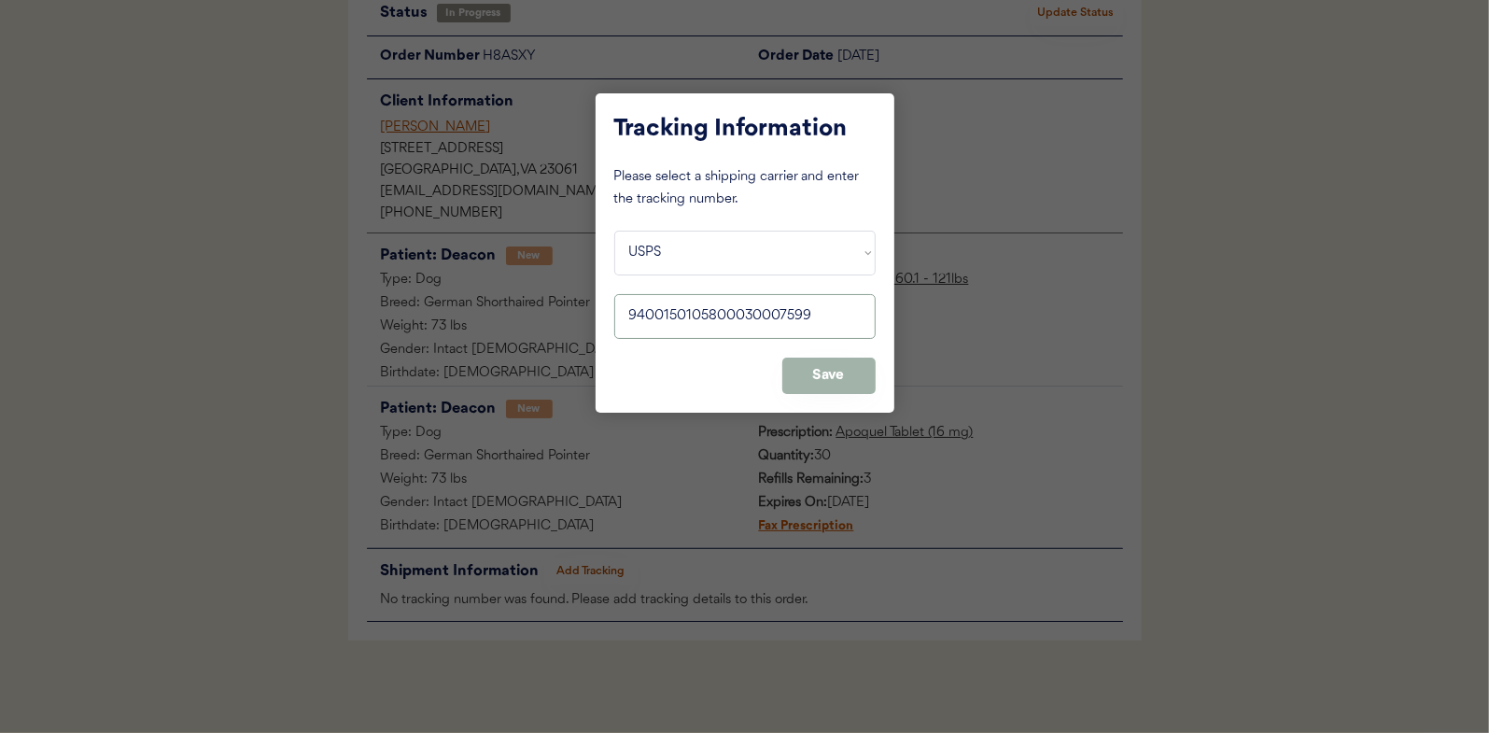
type input "9400150105800030007599"
click at [832, 379] on button "Save" at bounding box center [828, 376] width 93 height 36
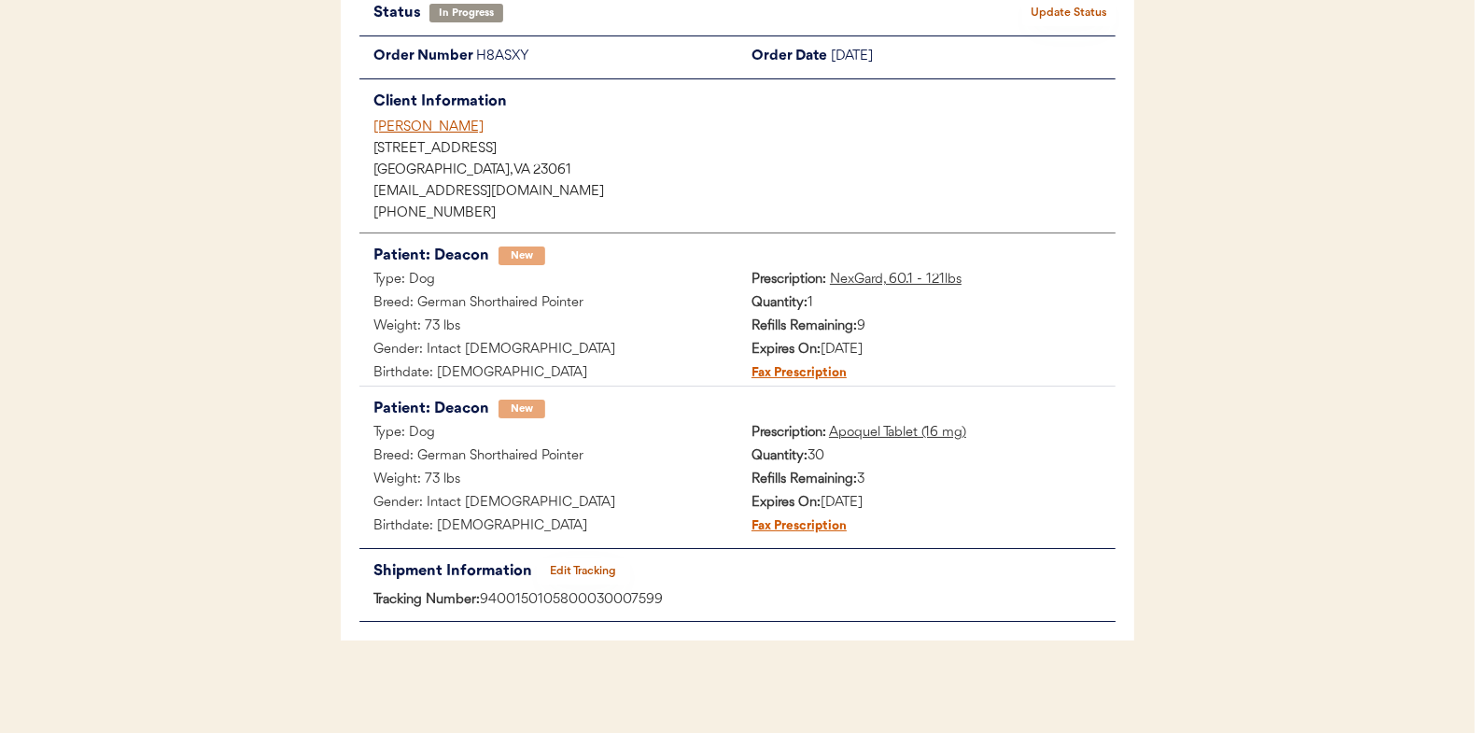
scroll to position [0, 0]
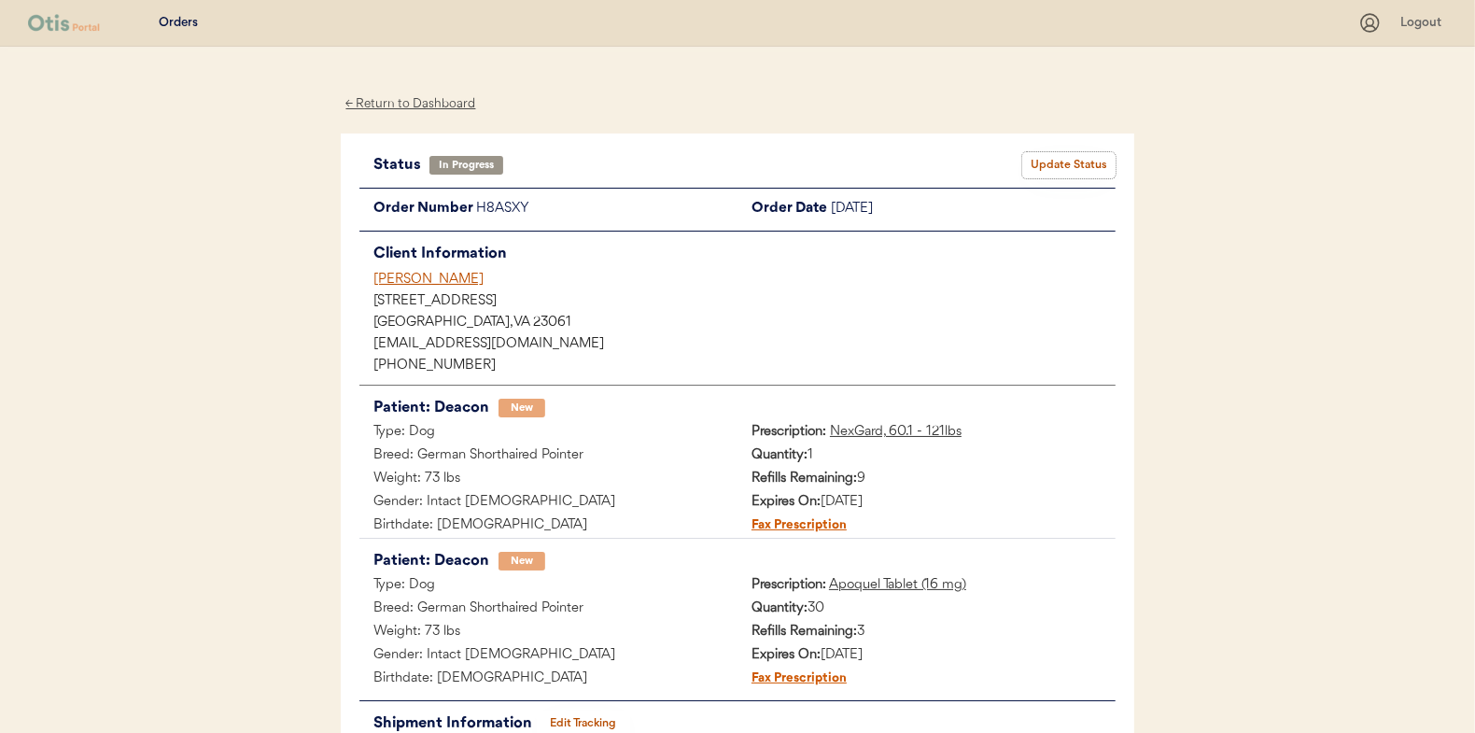
click at [1064, 168] on button "Update Status" at bounding box center [1068, 165] width 93 height 26
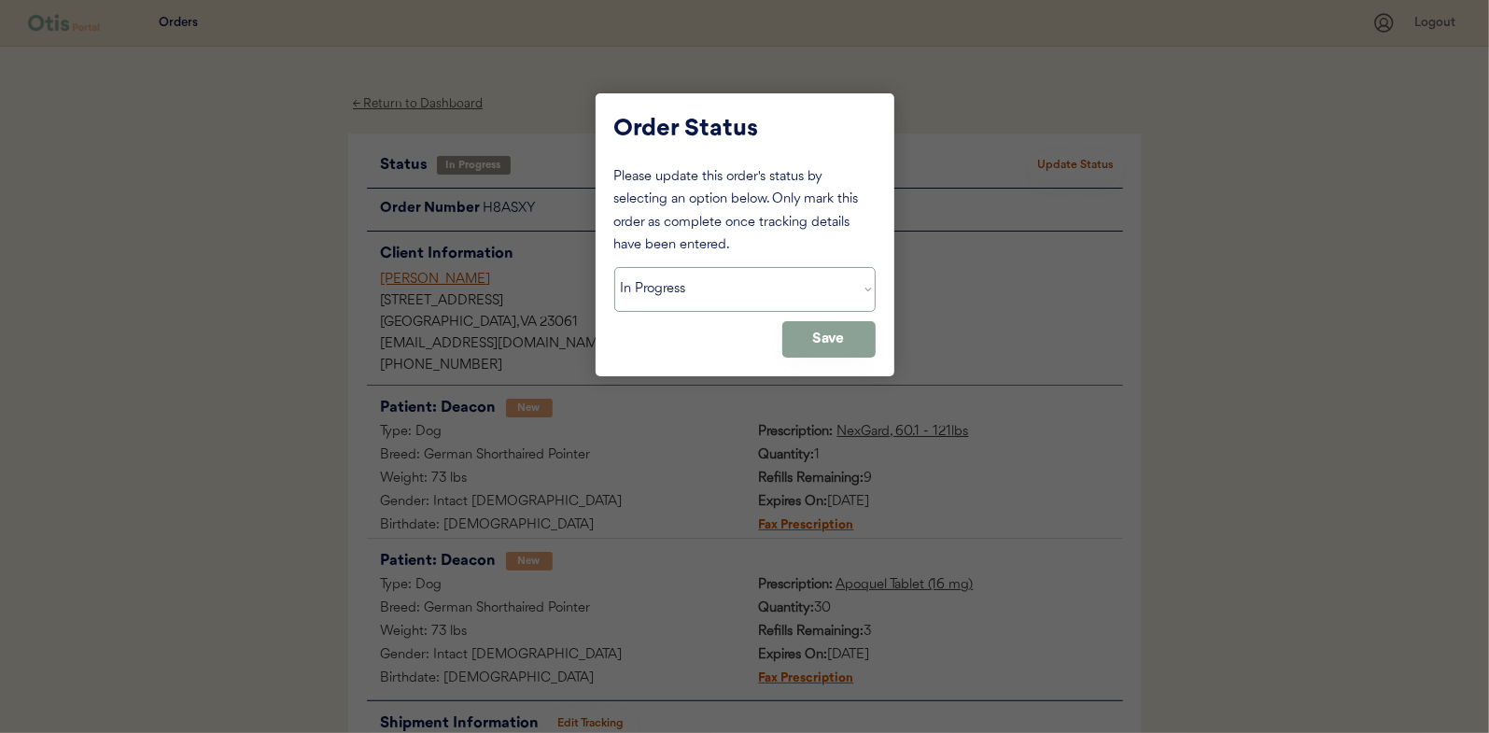
click at [647, 303] on select "Status On Hold New In Progress Complete Pending HW Consent Canceled" at bounding box center [744, 289] width 261 height 45
select select ""complete""
click at [614, 267] on select "Status On Hold New In Progress Complete Pending HW Consent Canceled" at bounding box center [744, 289] width 261 height 45
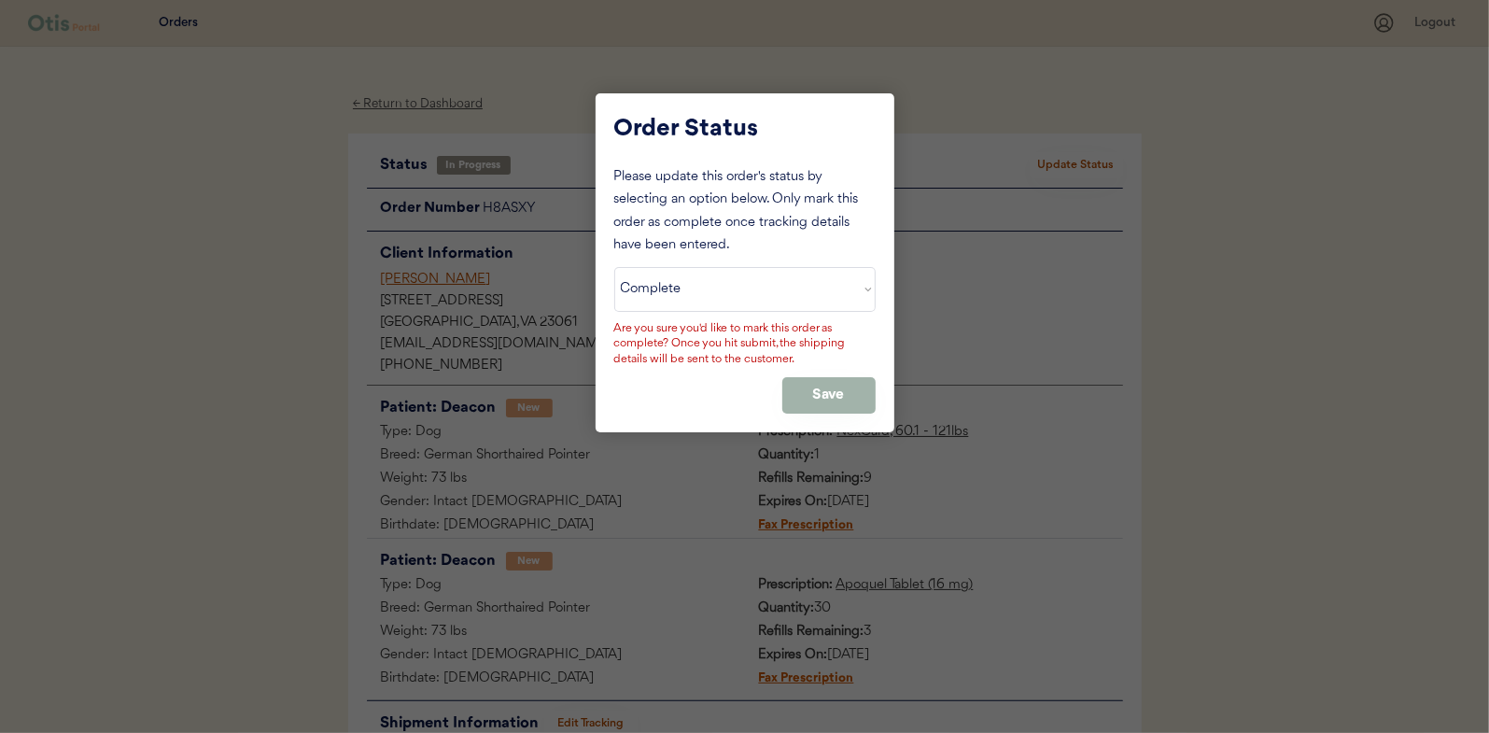
click at [815, 396] on button "Save" at bounding box center [828, 395] width 93 height 36
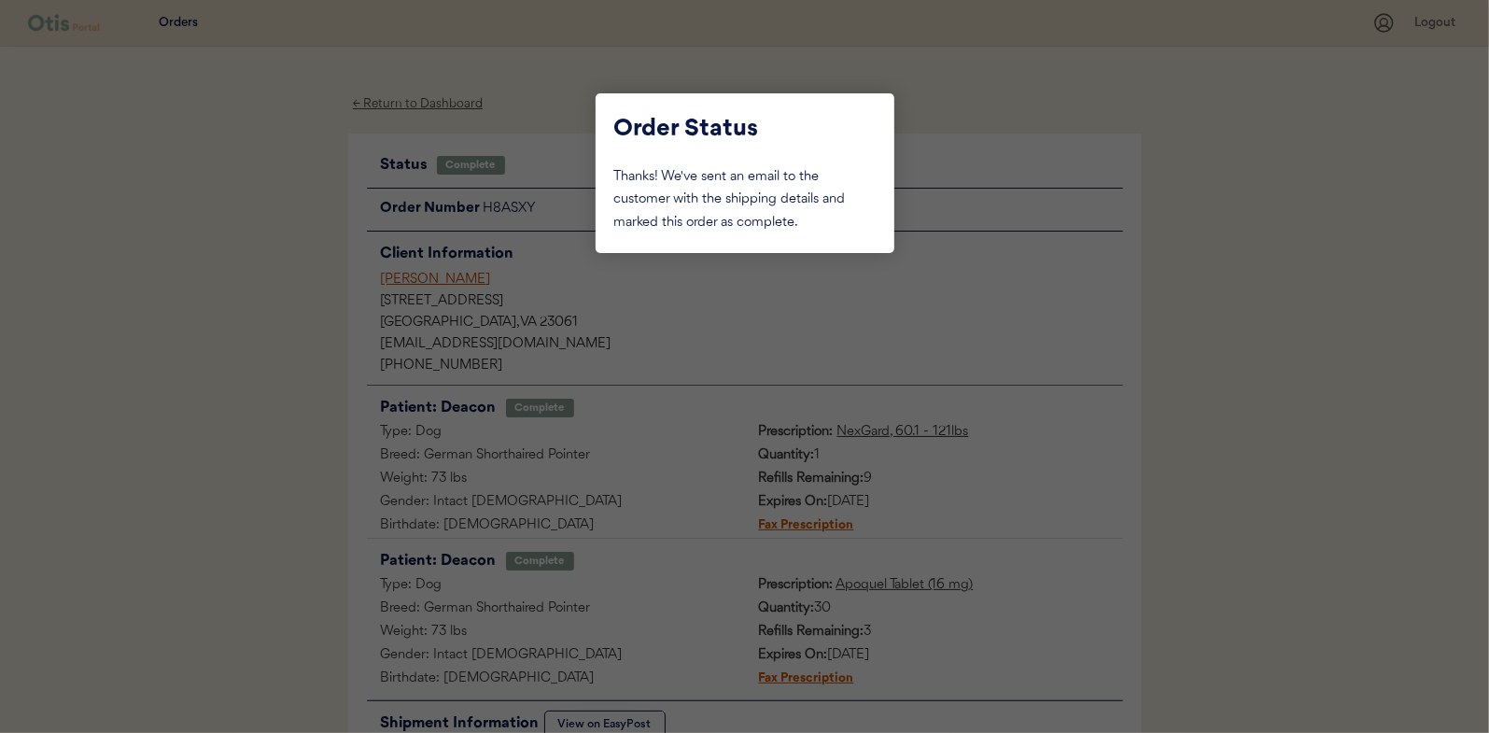
click at [227, 259] on div at bounding box center [744, 366] width 1489 height 733
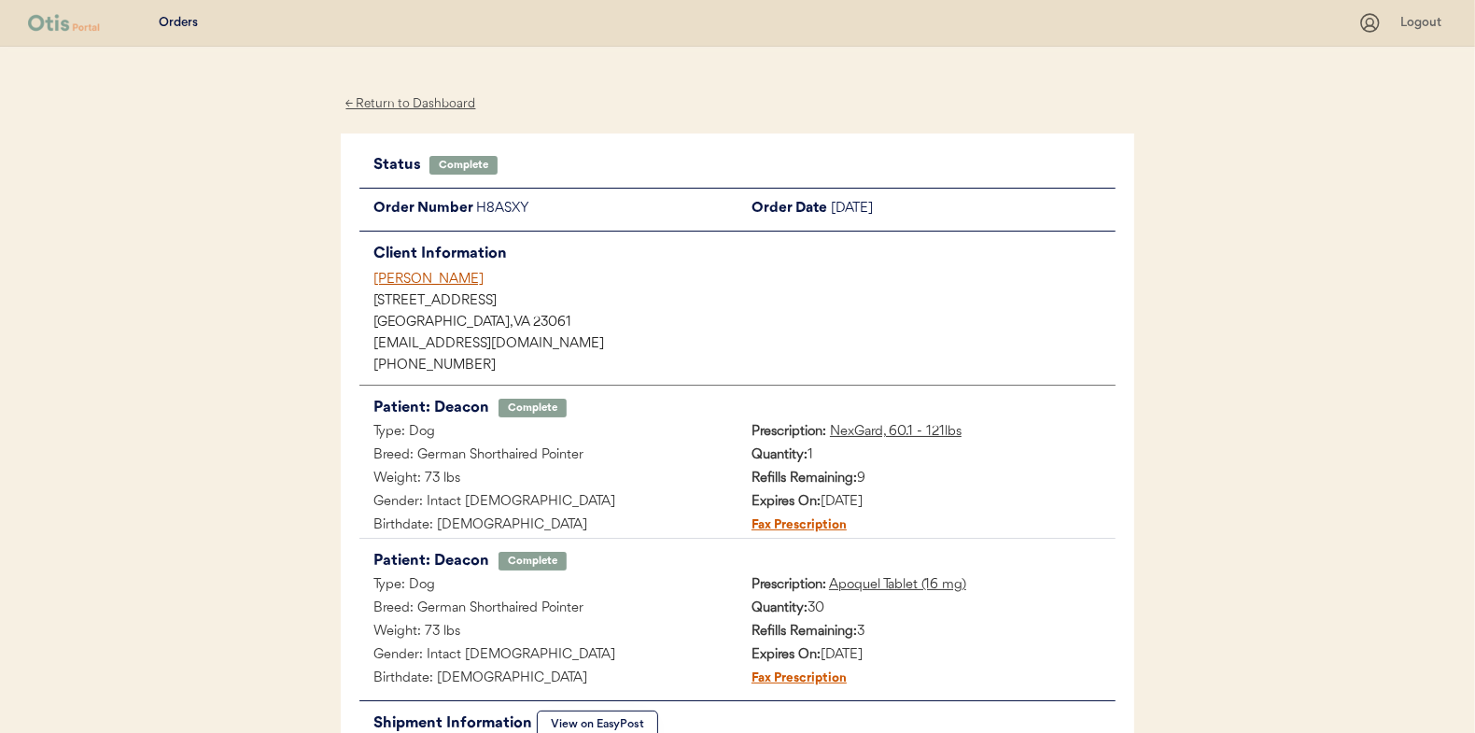
click at [383, 102] on div "← Return to Dashboard" at bounding box center [411, 103] width 140 height 21
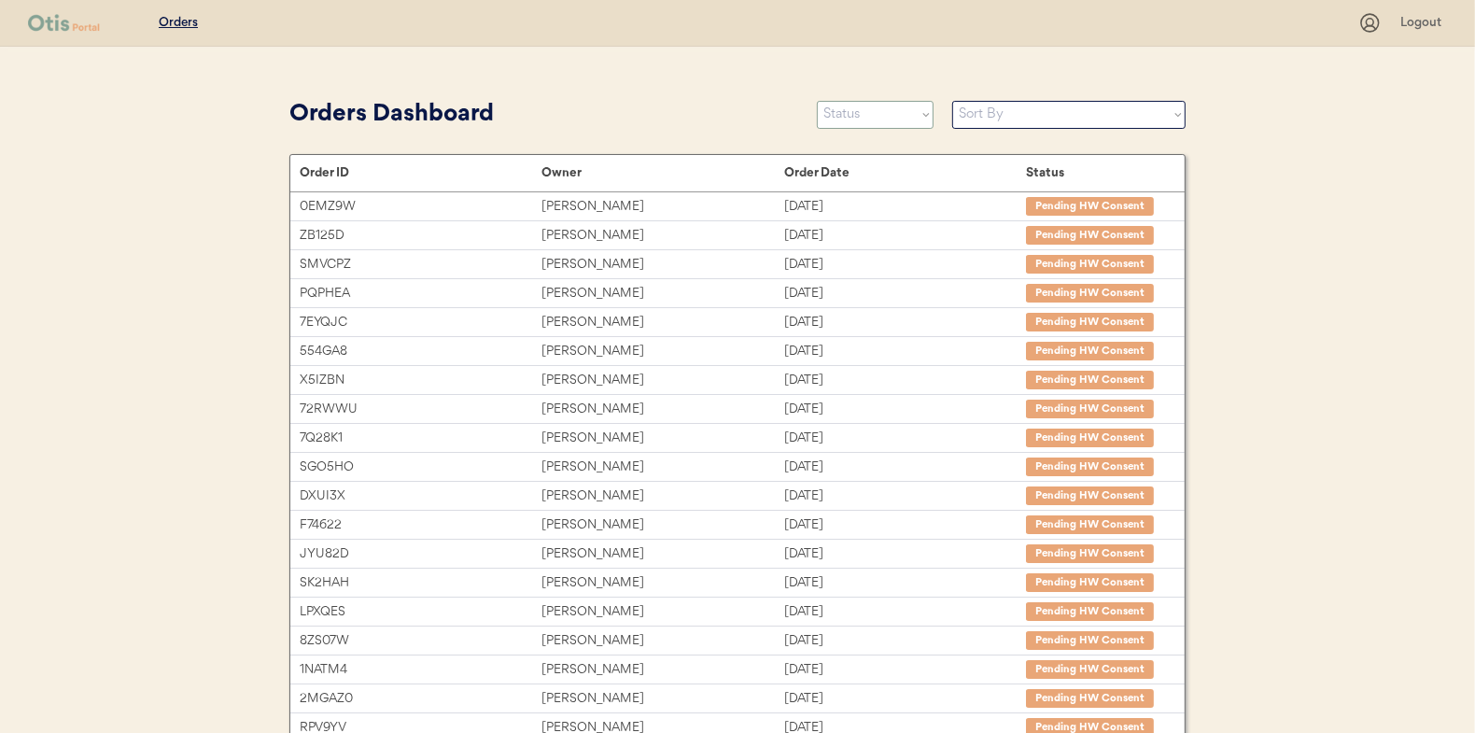
click at [877, 116] on select "Status On Hold New In Progress Complete Pending HW Consent Canceled" at bounding box center [875, 115] width 117 height 28
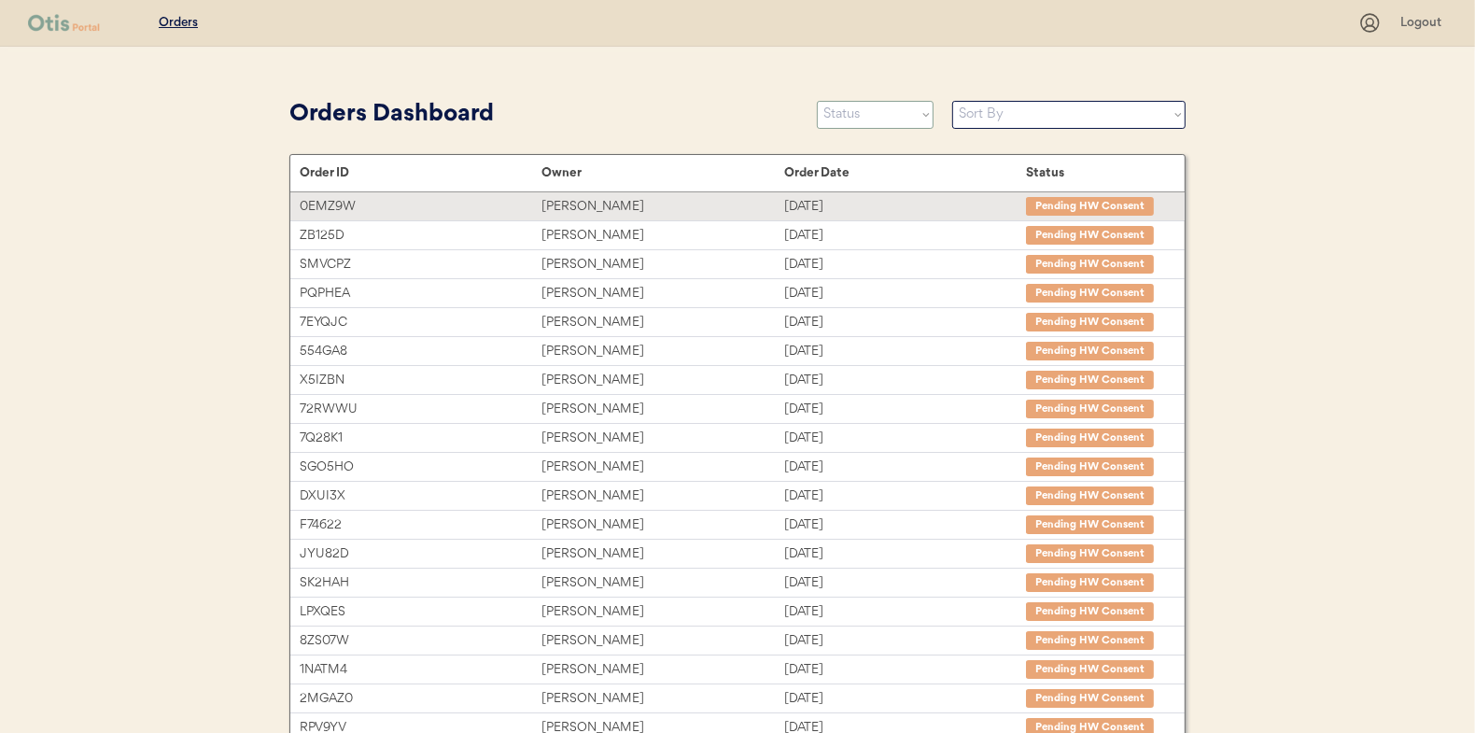
select select ""in_progress""
click at [817, 101] on select "Status On Hold New In Progress Complete Pending HW Consent Canceled" at bounding box center [875, 115] width 117 height 28
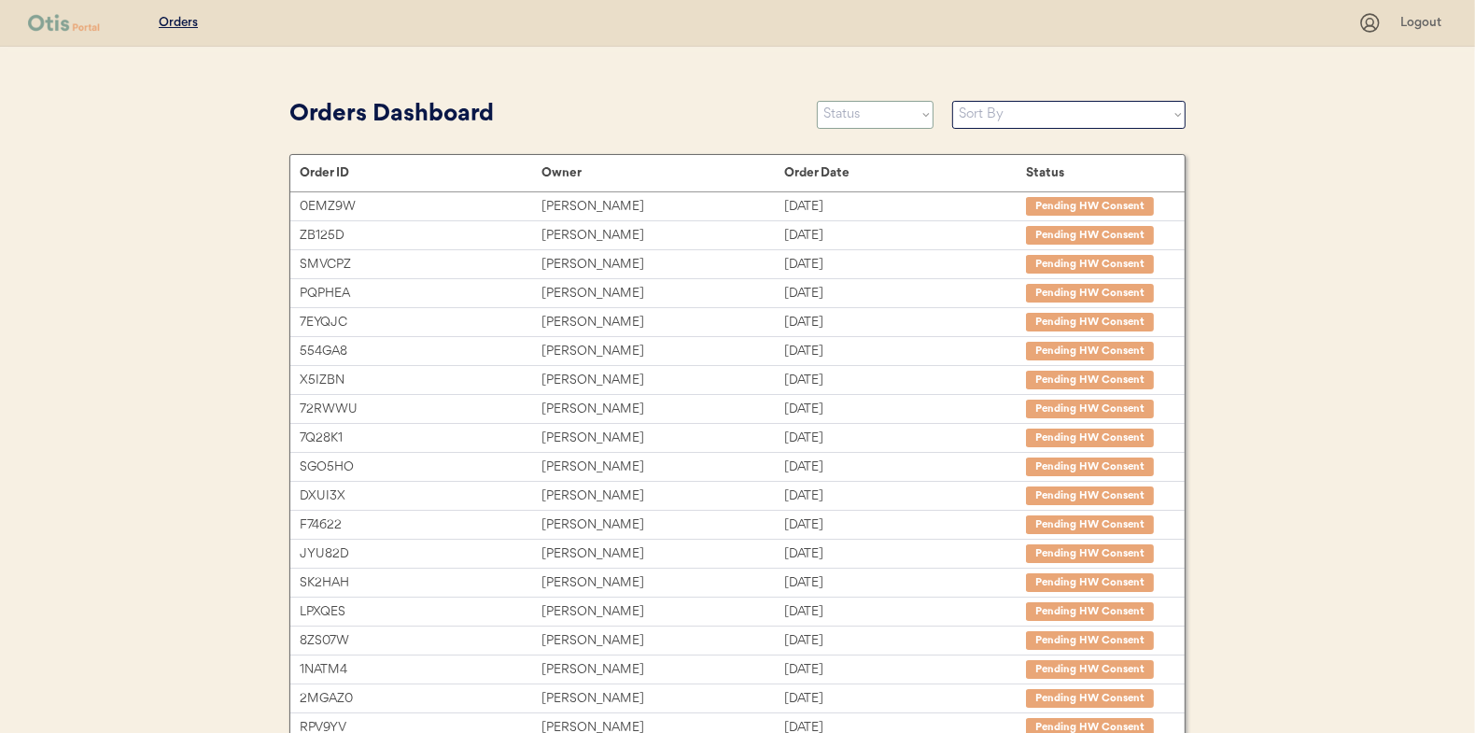
click at [863, 109] on select "Status On Hold New In Progress Complete Pending HW Consent Canceled" at bounding box center [875, 115] width 117 height 28
select select ""new""
click at [817, 101] on select "Status On Hold New In Progress Complete Pending HW Consent Canceled" at bounding box center [875, 115] width 117 height 28
